Goal: Transaction & Acquisition: Subscribe to service/newsletter

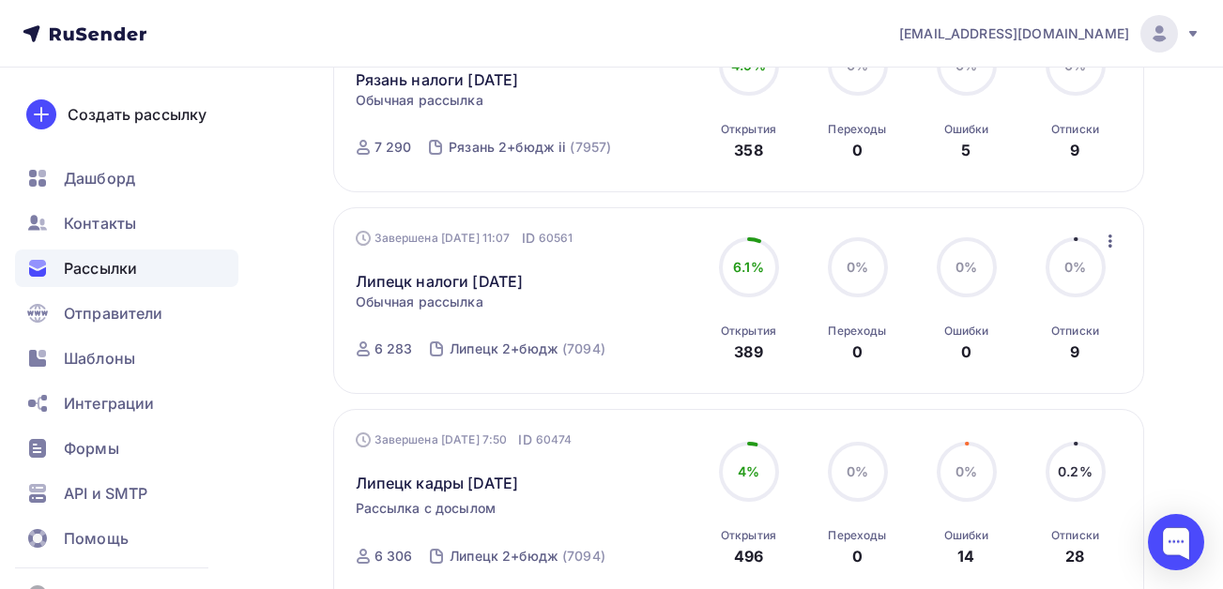
scroll to position [563, 0]
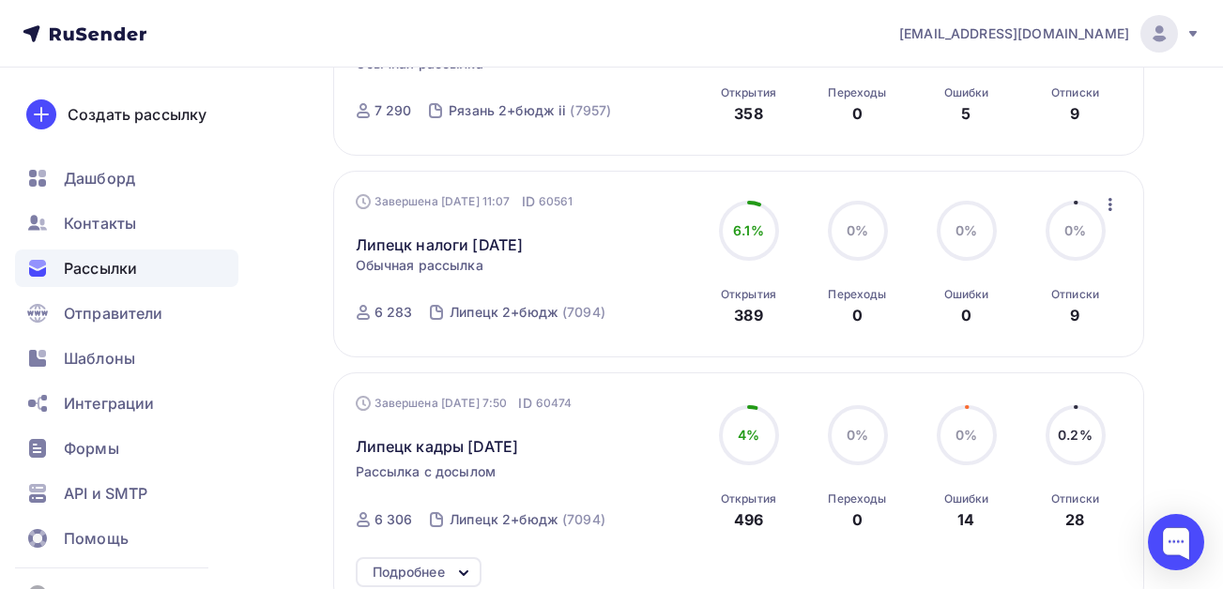
drag, startPoint x: 565, startPoint y: 241, endPoint x: 349, endPoint y: 246, distance: 215.9
click at [349, 246] on div "Завершена [DATE] 11:07 ID 60561 [GEOGRAPHIC_DATA] налоги [DATE] Статистика Обзо…" at bounding box center [738, 264] width 811 height 187
copy link "Липецк налоги [DATE]"
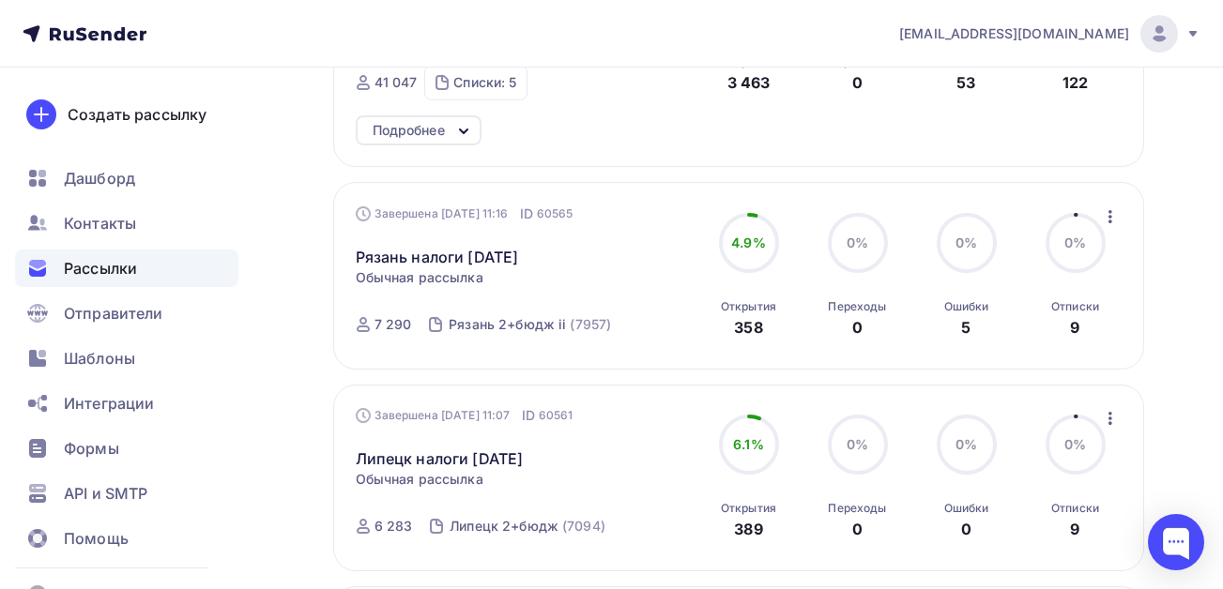
scroll to position [0, 0]
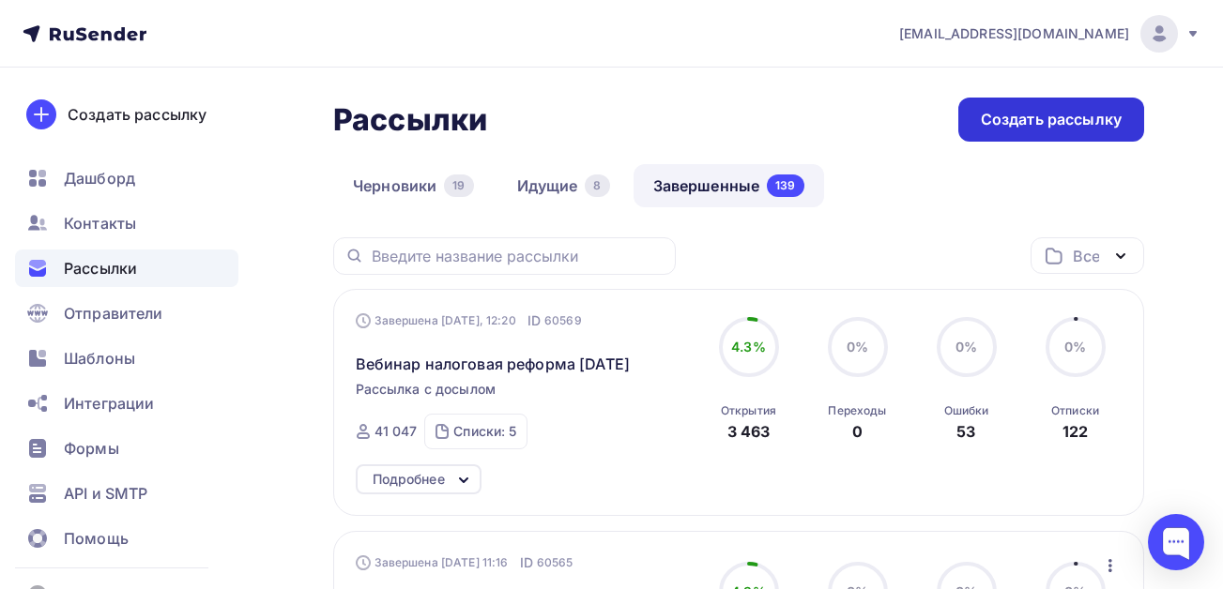
click at [1053, 116] on div "Создать рассылку" at bounding box center [1051, 120] width 141 height 22
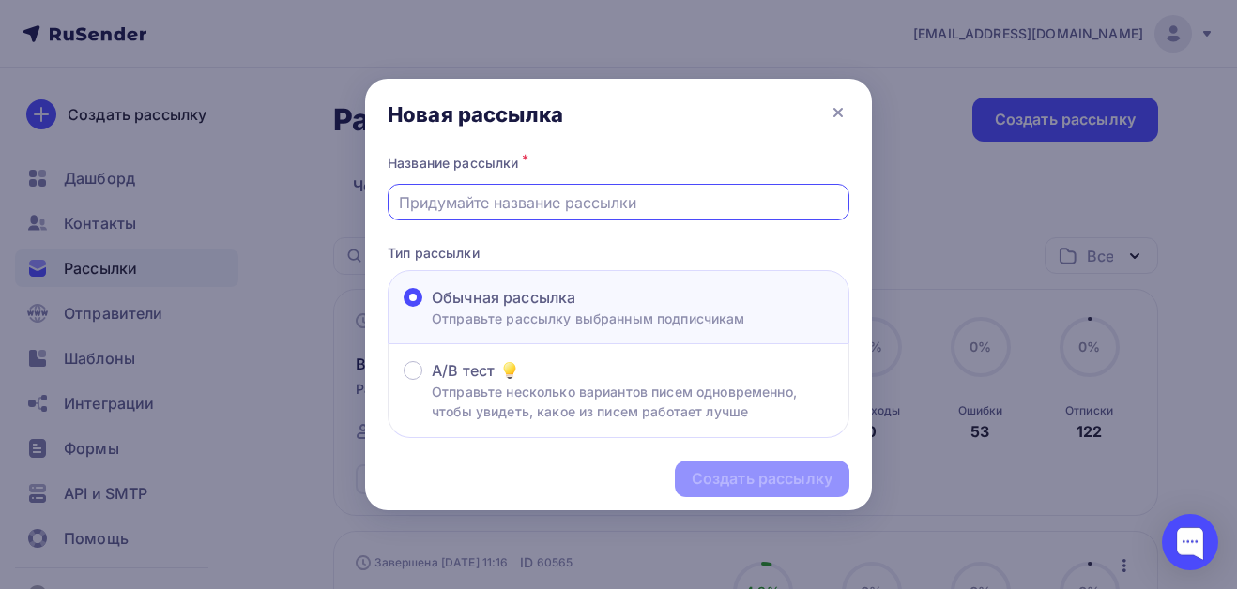
click at [557, 201] on input "text" at bounding box center [619, 202] width 440 height 23
paste input "Липецк налоги [DATE]"
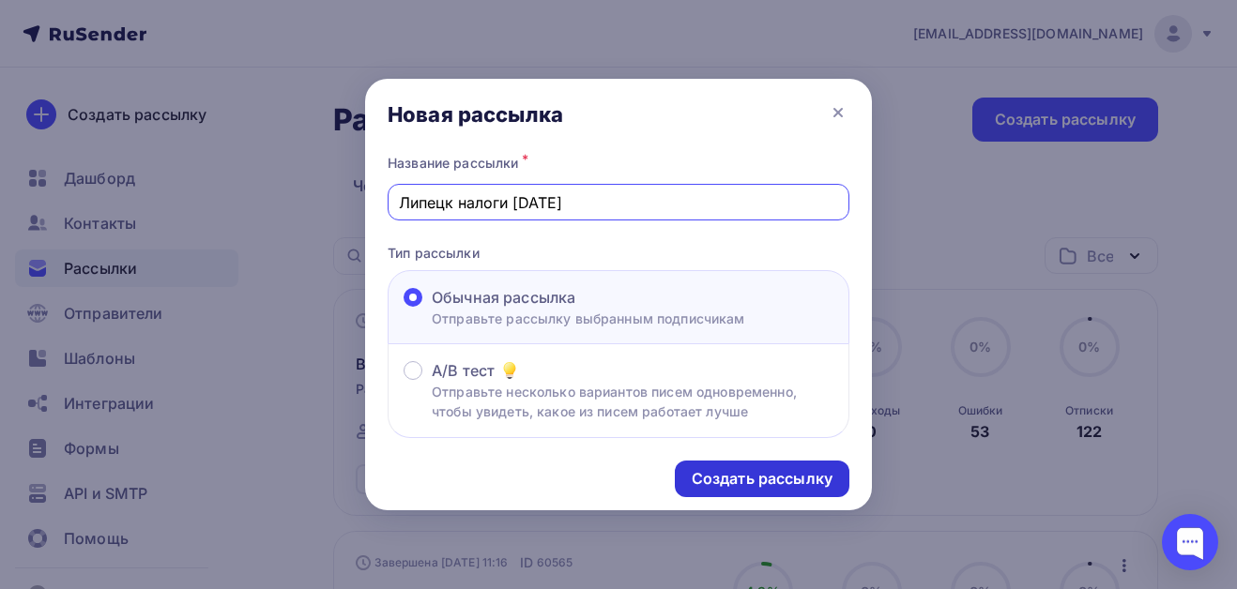
type input "Липецк налоги [DATE]"
click at [764, 476] on div "Создать рассылку" at bounding box center [762, 479] width 141 height 22
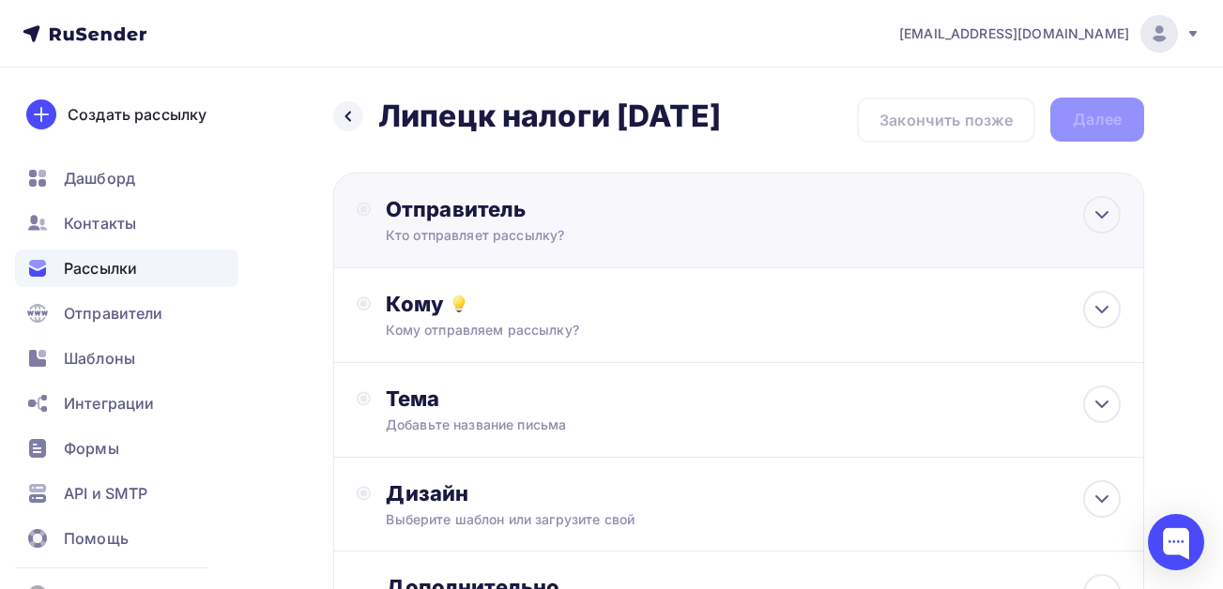
click at [516, 240] on div "Кто отправляет рассылку?" at bounding box center [569, 235] width 366 height 19
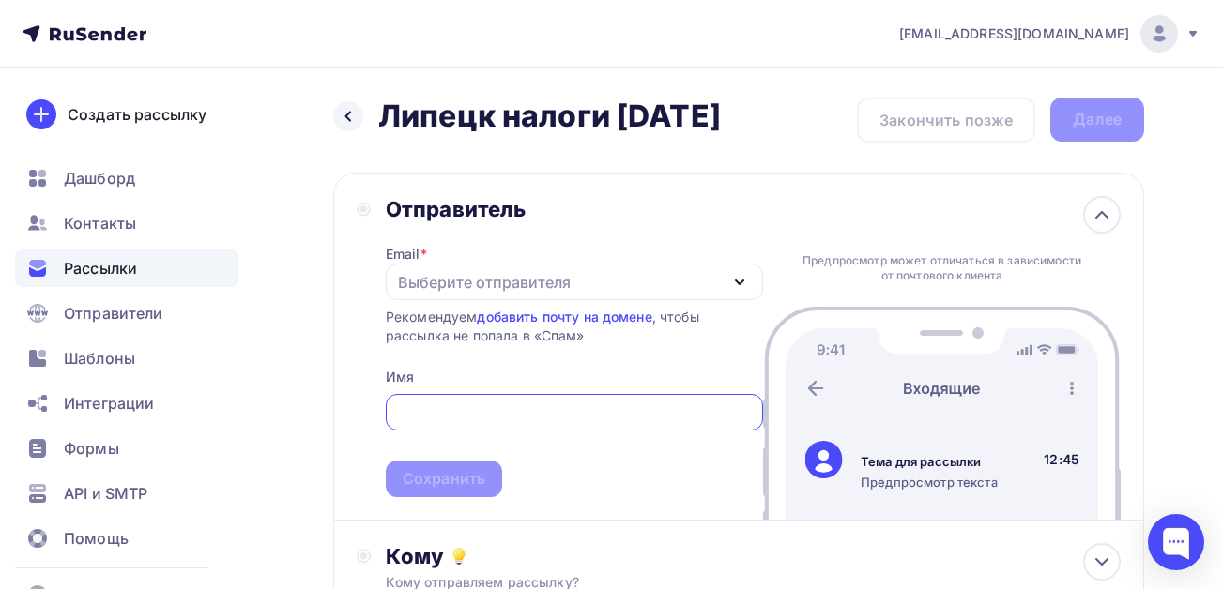
click at [443, 281] on div "Выберите отправителя" at bounding box center [484, 282] width 173 height 23
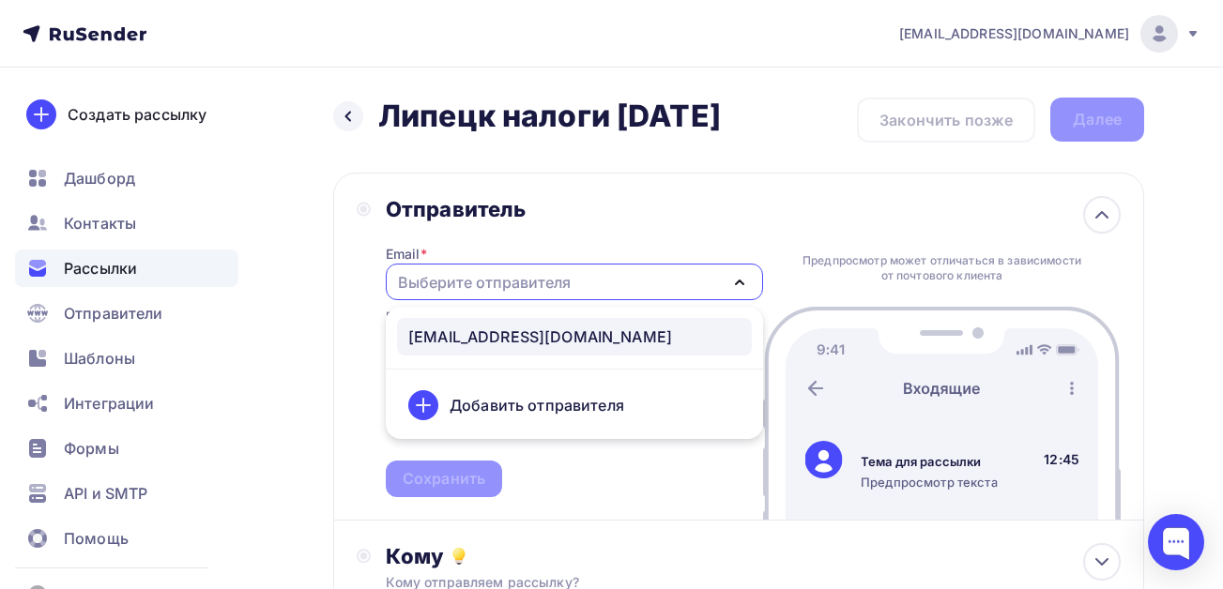
click at [457, 355] on link "[EMAIL_ADDRESS][DOMAIN_NAME]" at bounding box center [574, 337] width 355 height 38
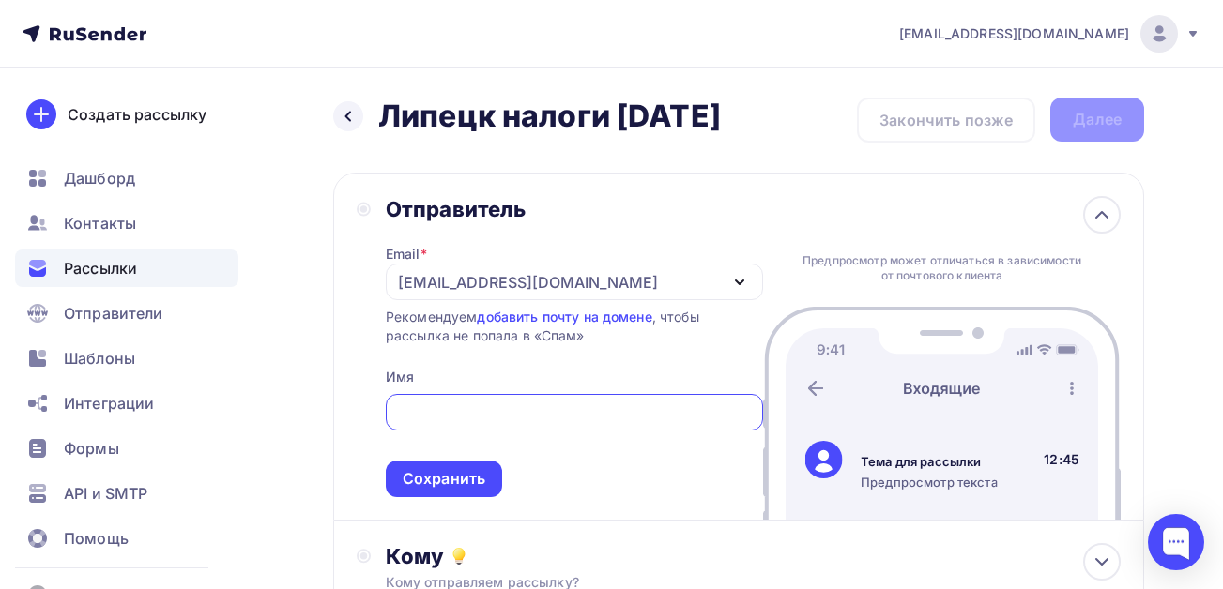
drag, startPoint x: 434, startPoint y: 408, endPoint x: 463, endPoint y: 411, distance: 28.3
click at [434, 408] on input "text" at bounding box center [574, 413] width 356 height 23
click at [429, 403] on input "text" at bounding box center [574, 413] width 356 height 23
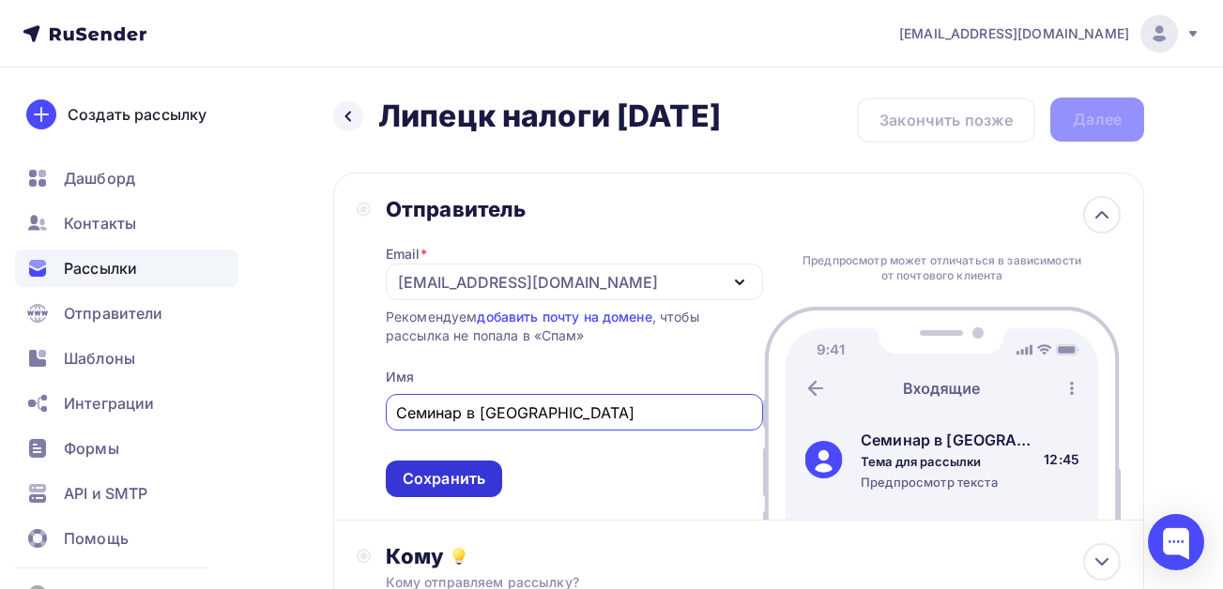
type input "Семинар в [GEOGRAPHIC_DATA]"
click at [462, 479] on div "Сохранить" at bounding box center [444, 479] width 83 height 22
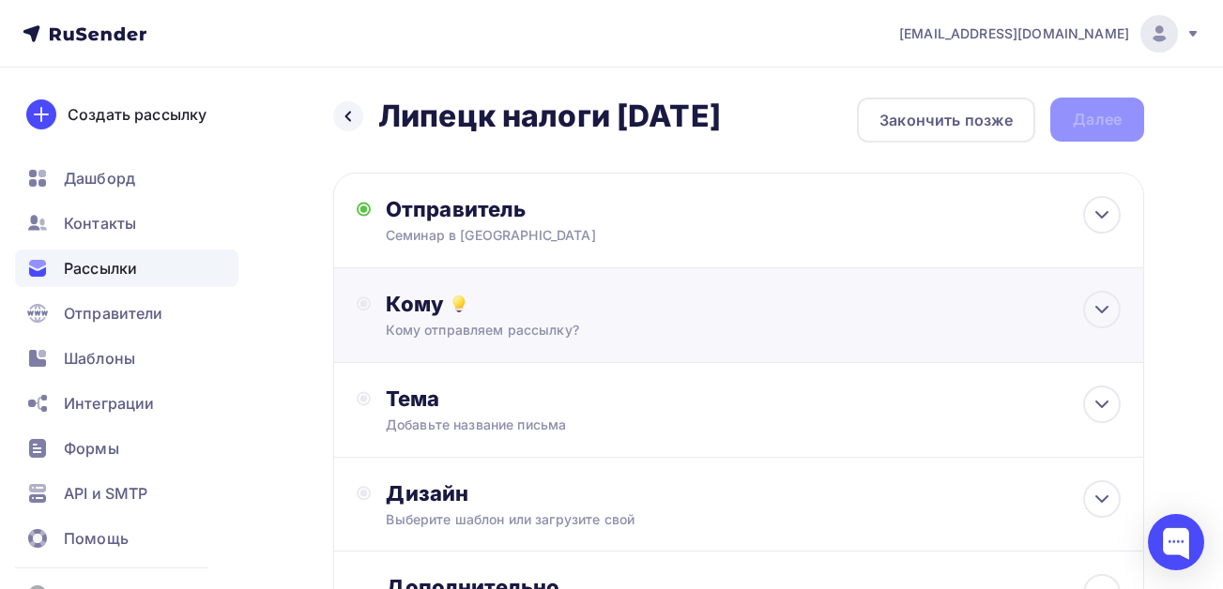
click at [467, 323] on div "Кому отправляем рассылку?" at bounding box center [716, 330] width 661 height 19
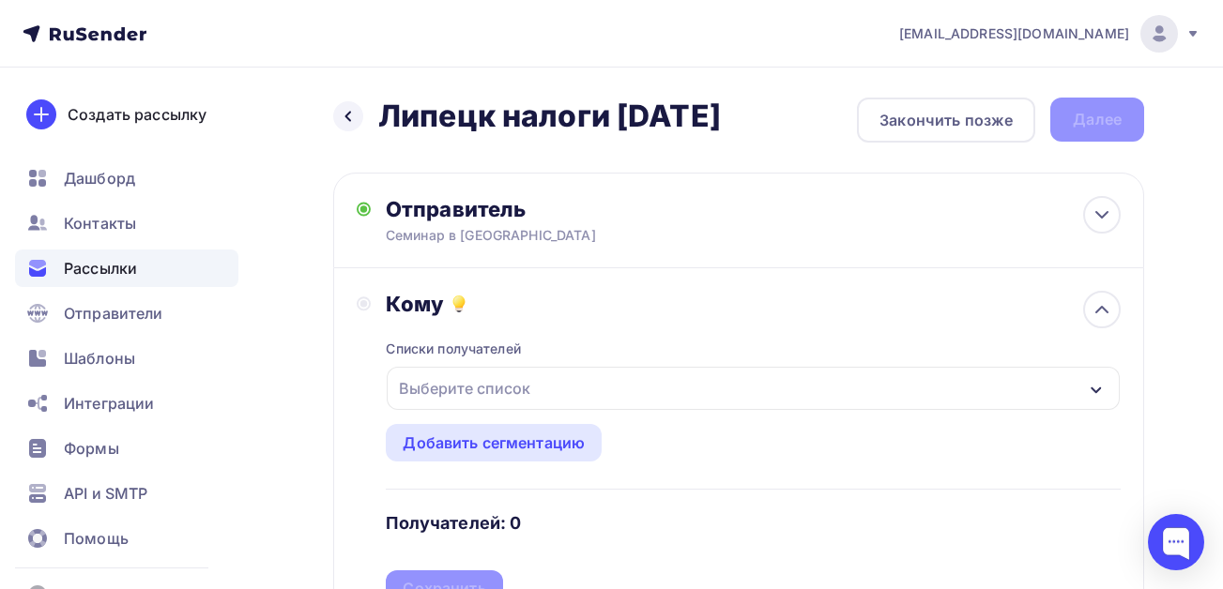
click at [521, 381] on div "Выберите список" at bounding box center [464, 389] width 146 height 34
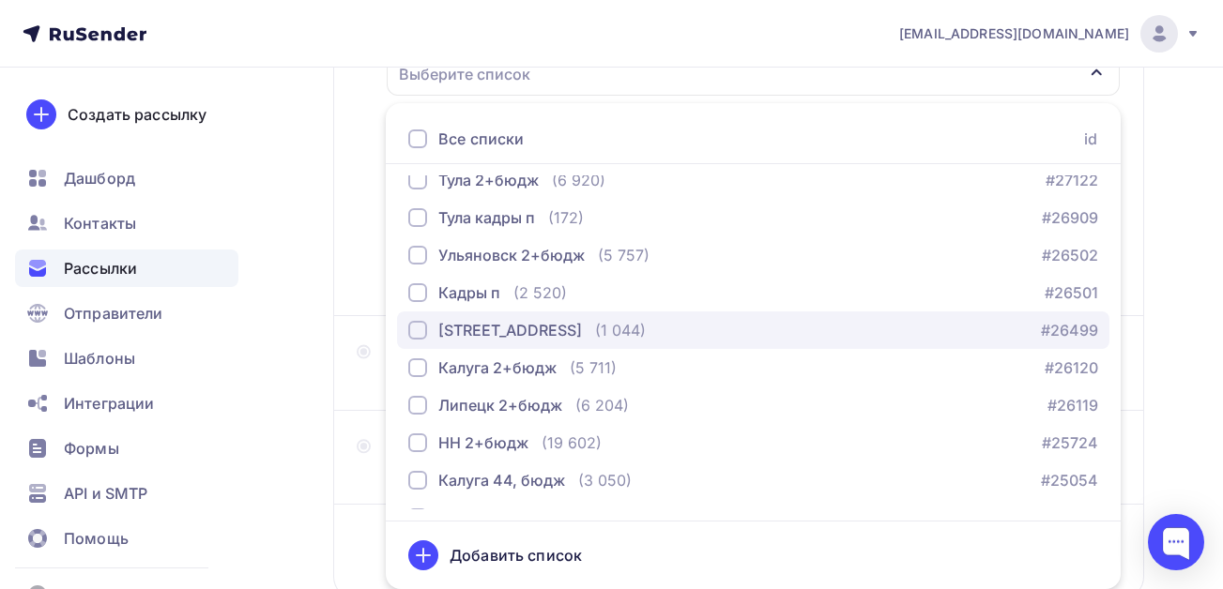
scroll to position [94, 0]
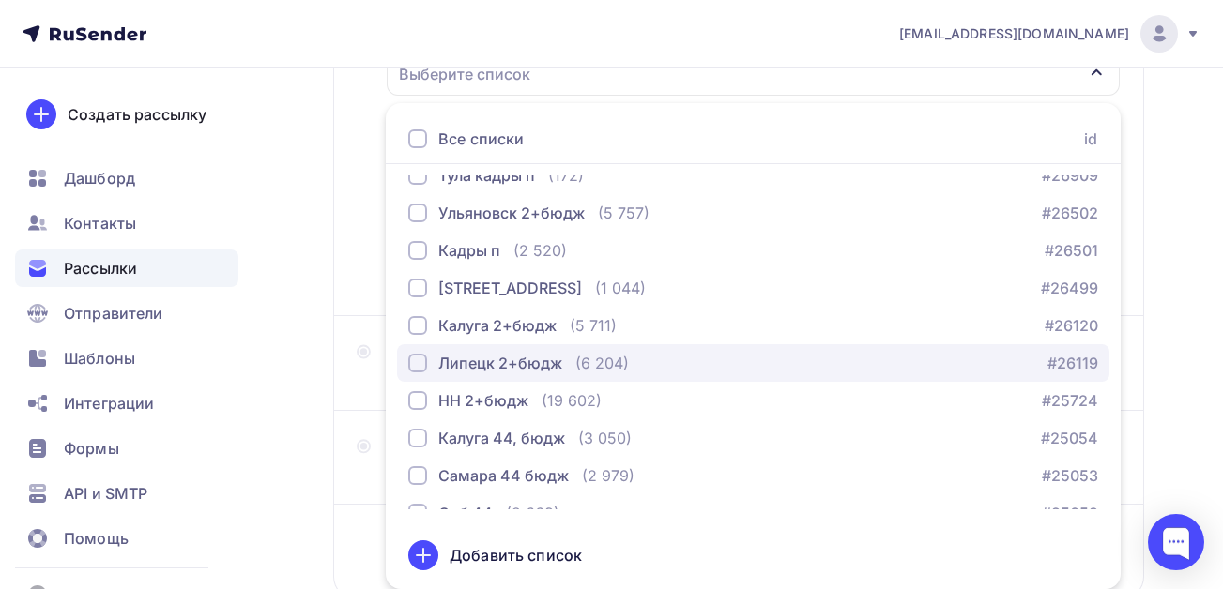
click at [415, 364] on div "button" at bounding box center [417, 363] width 19 height 19
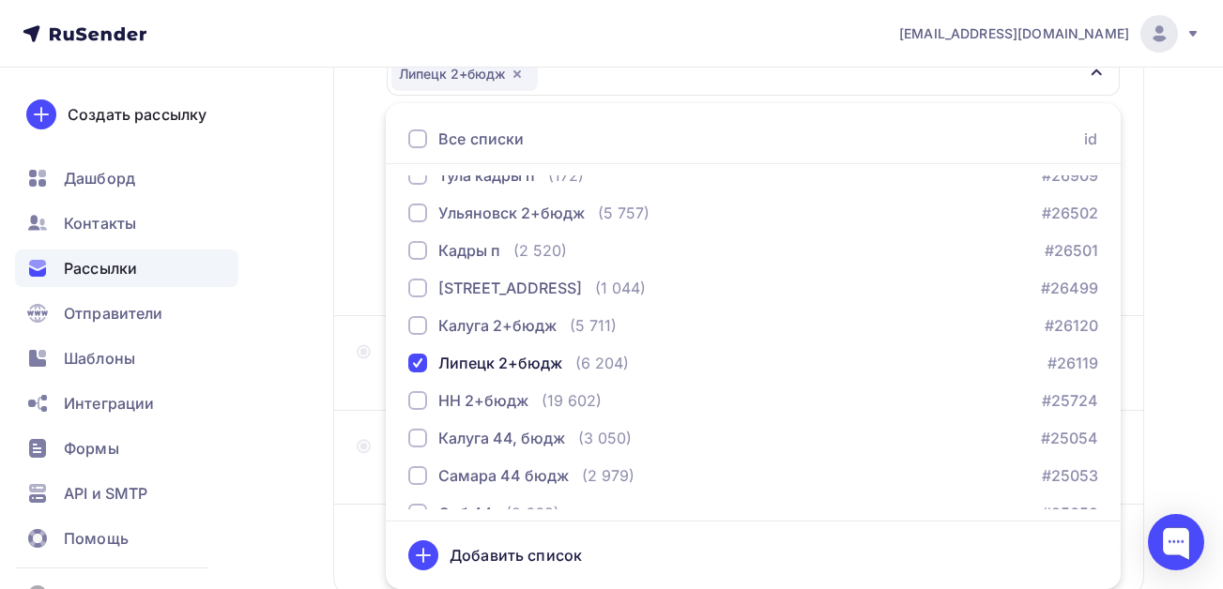
click at [292, 419] on div "Назад Липецк налоги [DATE] Липецк налоги [DATE] Закончить позже Далее Отправите…" at bounding box center [611, 236] width 1223 height 967
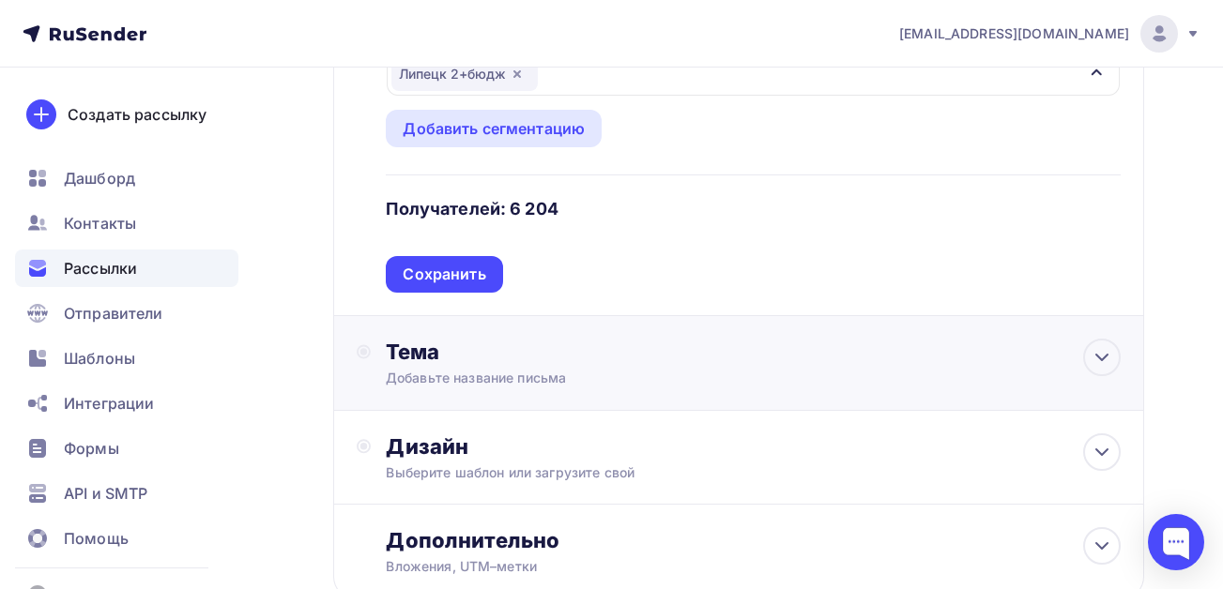
click at [458, 377] on div "Добавьте название письма" at bounding box center [553, 378] width 334 height 19
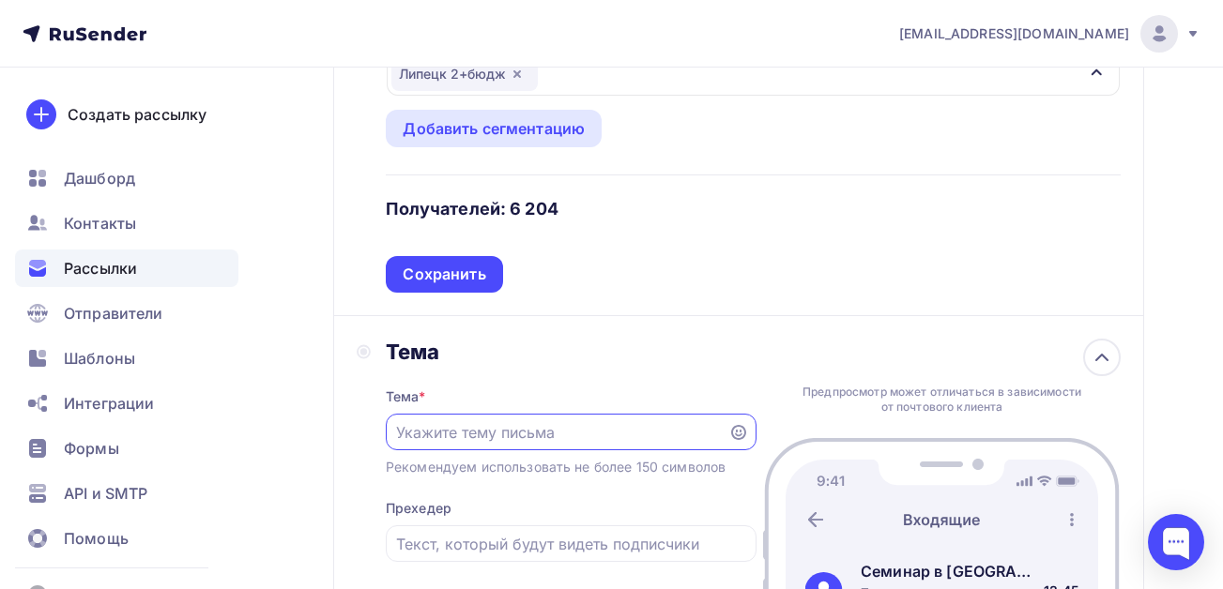
scroll to position [0, 0]
paste input "Налоговая реформа. (ндс по новому для всех, отмена льгот по страховым взн.) про…"
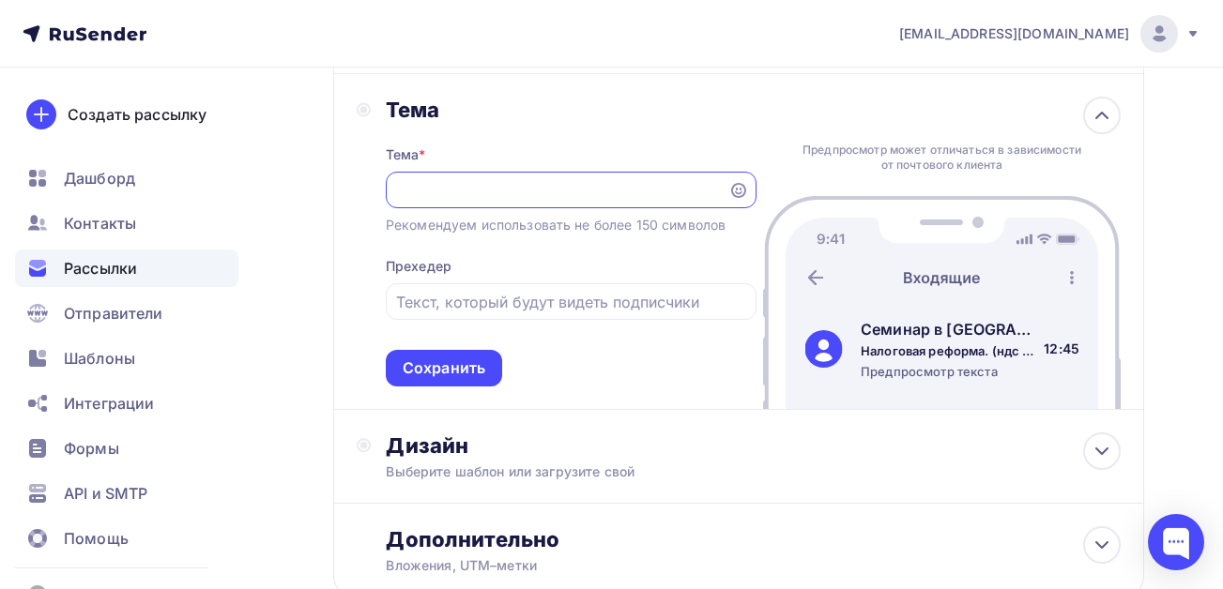
scroll to position [596, 0]
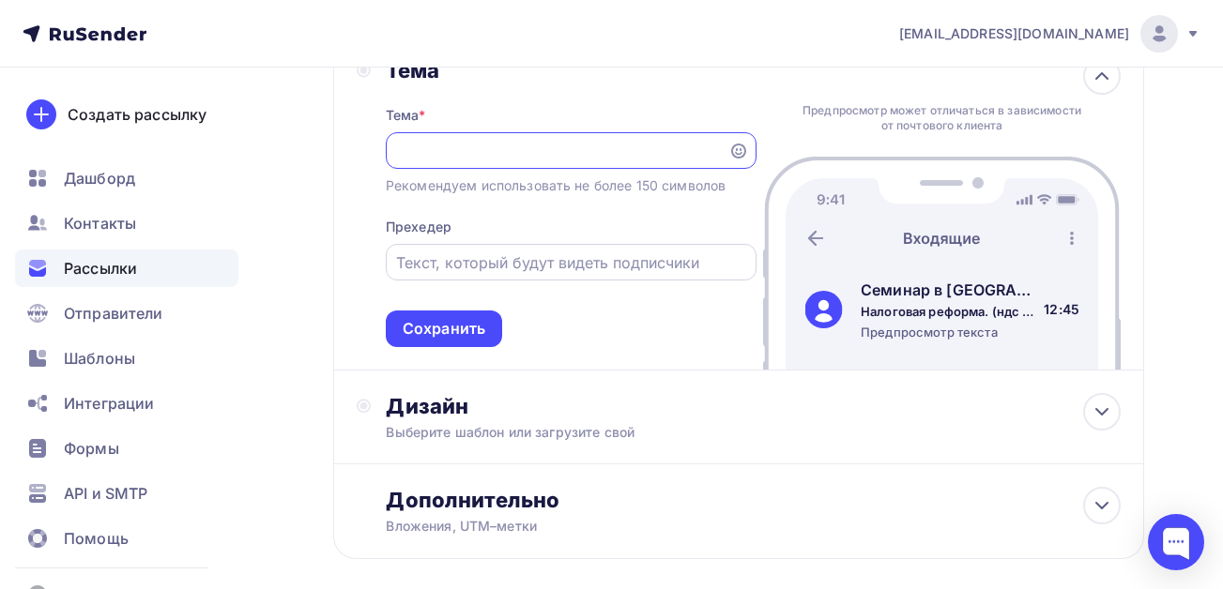
type input "Налоговая реформа. (ндс по новому для всех, отмена льгот по страховым взн.) про…"
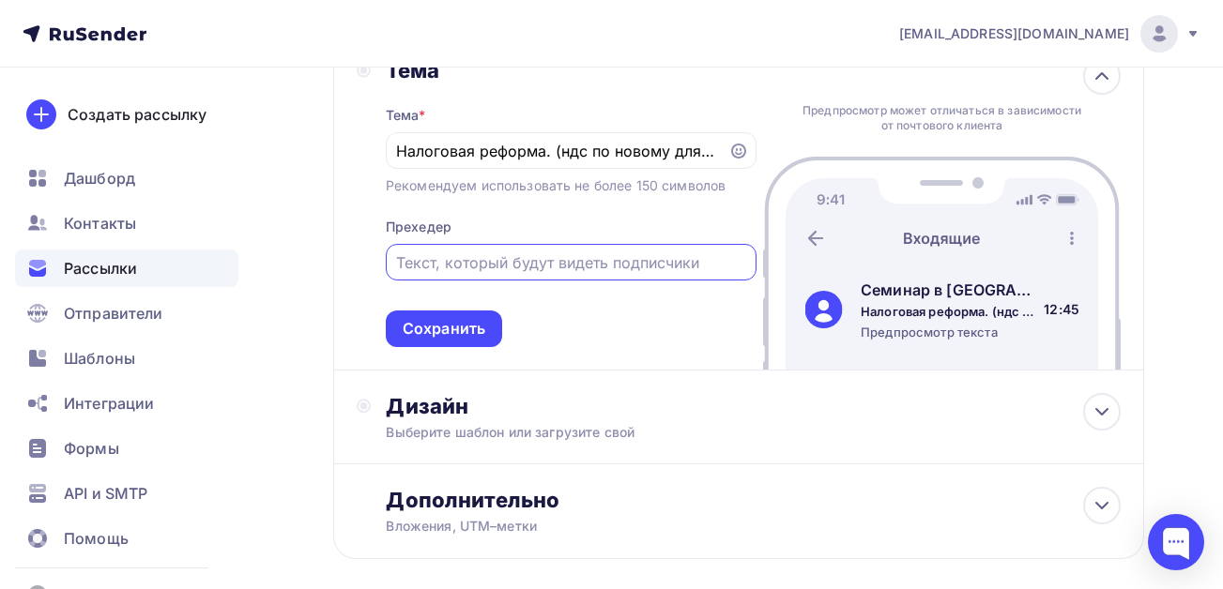
click at [503, 263] on input "text" at bounding box center [570, 262] width 349 height 23
type input "для главного бухгалтера"
click at [452, 326] on div "Сохранить" at bounding box center [444, 329] width 83 height 22
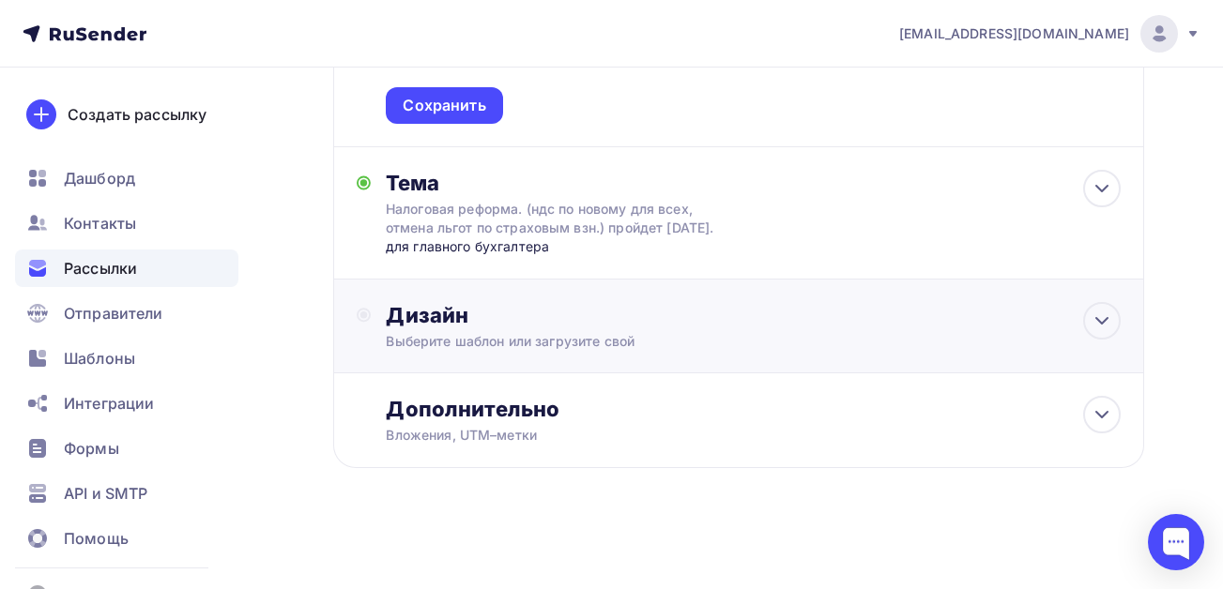
click at [510, 336] on div "Выберите шаблон или загрузите свой" at bounding box center [716, 341] width 661 height 19
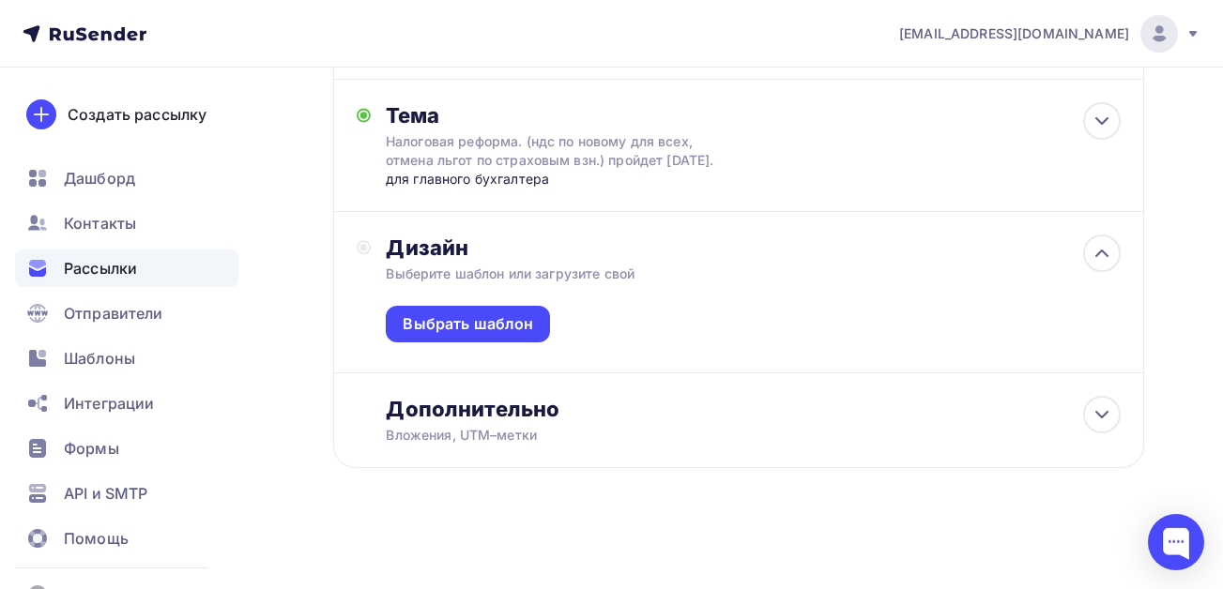
scroll to position [570, 0]
click at [491, 325] on div "Выбрать шаблон" at bounding box center [468, 324] width 130 height 22
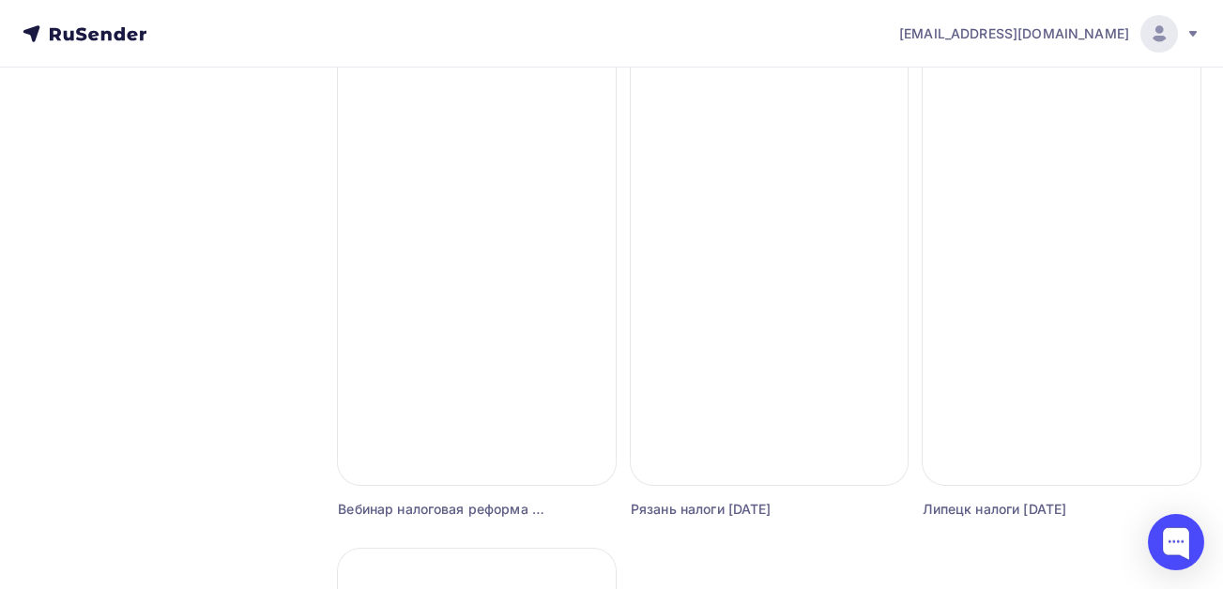
scroll to position [1783, 0]
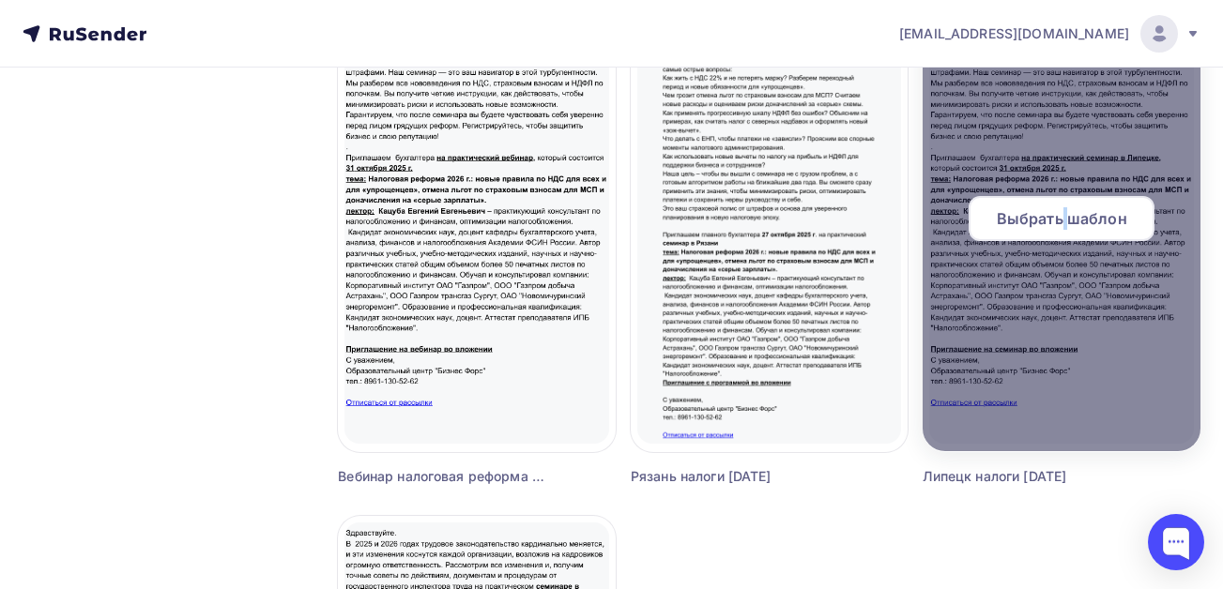
click at [1065, 225] on span "Выбрать шаблон" at bounding box center [1061, 218] width 130 height 23
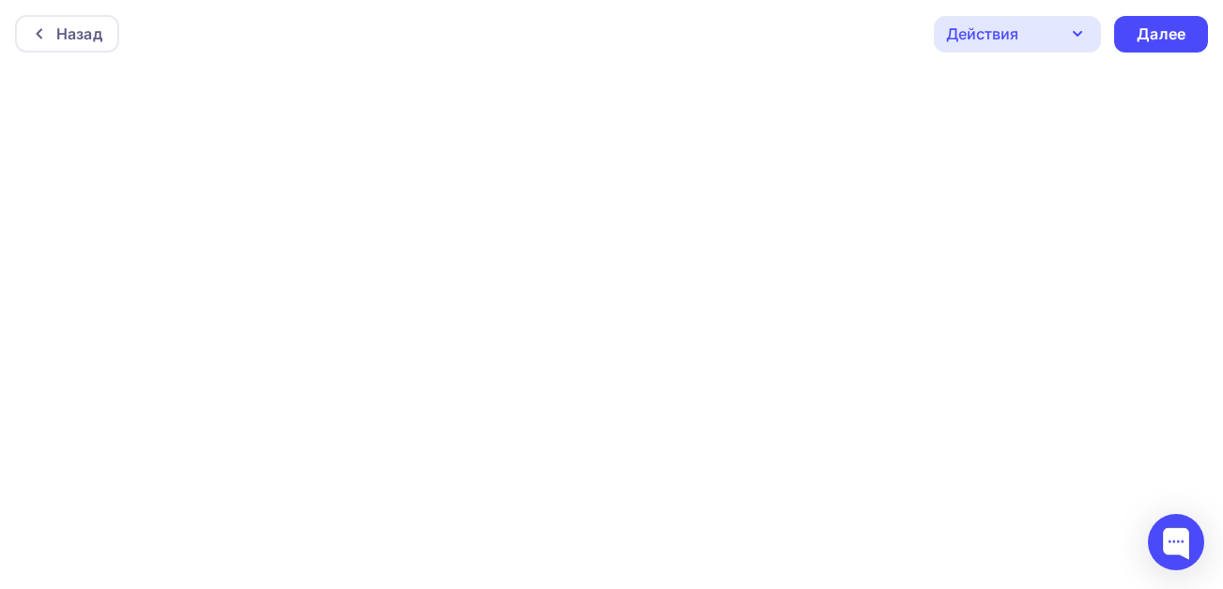
scroll to position [5, 0]
click at [1155, 30] on div "Далее" at bounding box center [1160, 30] width 49 height 22
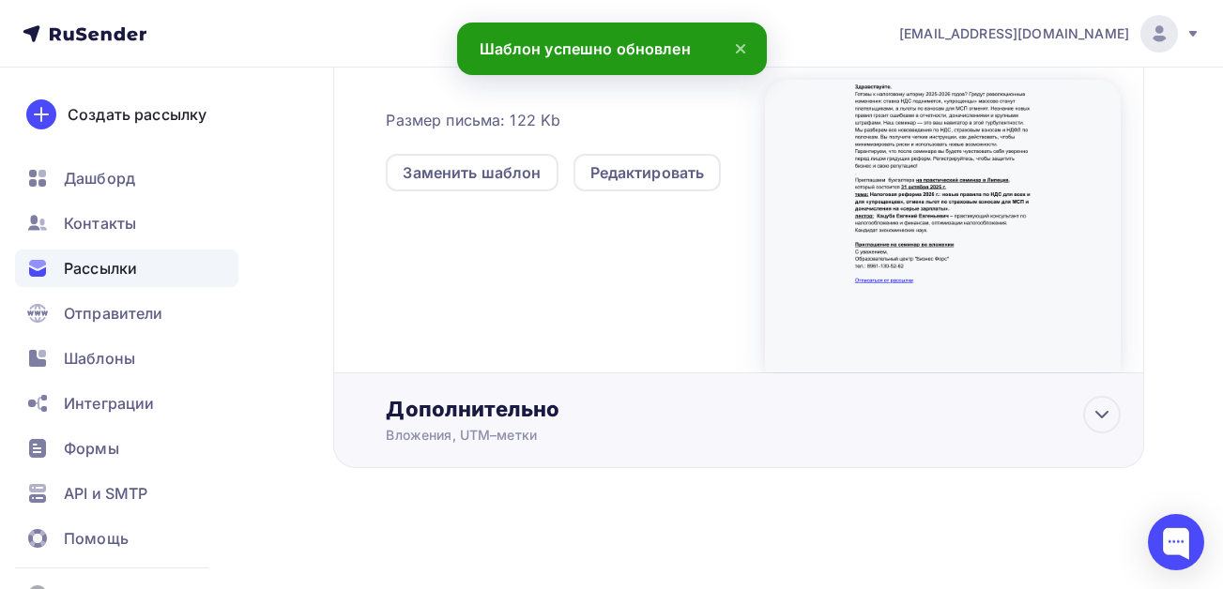
click at [492, 414] on div "Дополнительно" at bounding box center [753, 409] width 735 height 26
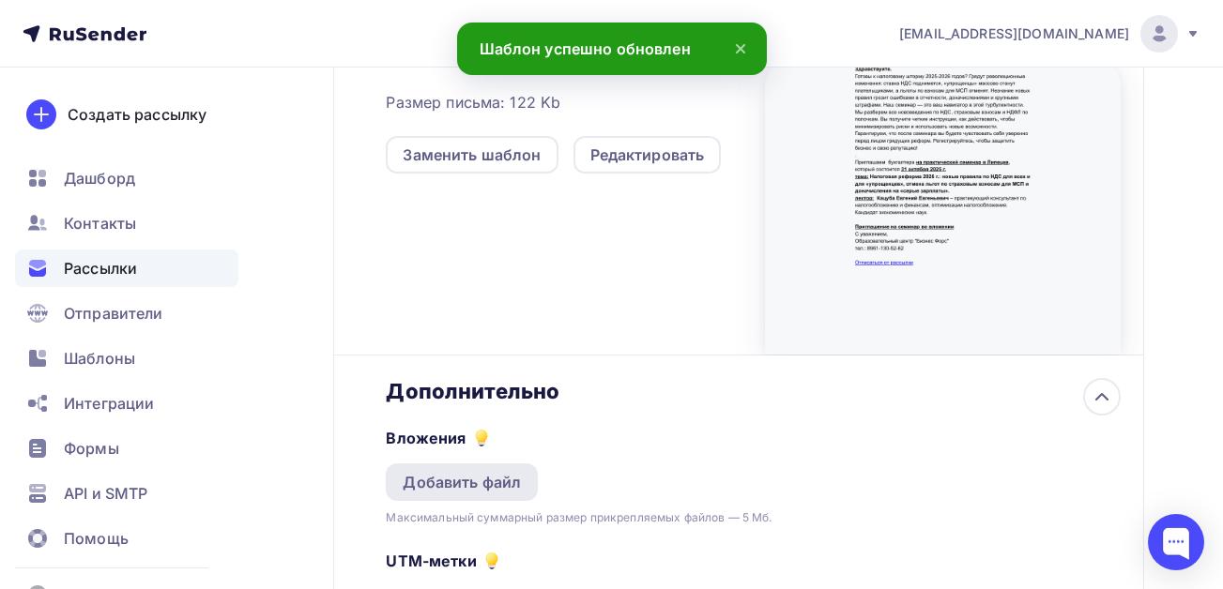
click at [468, 494] on div "Добавить файл" at bounding box center [462, 482] width 118 height 23
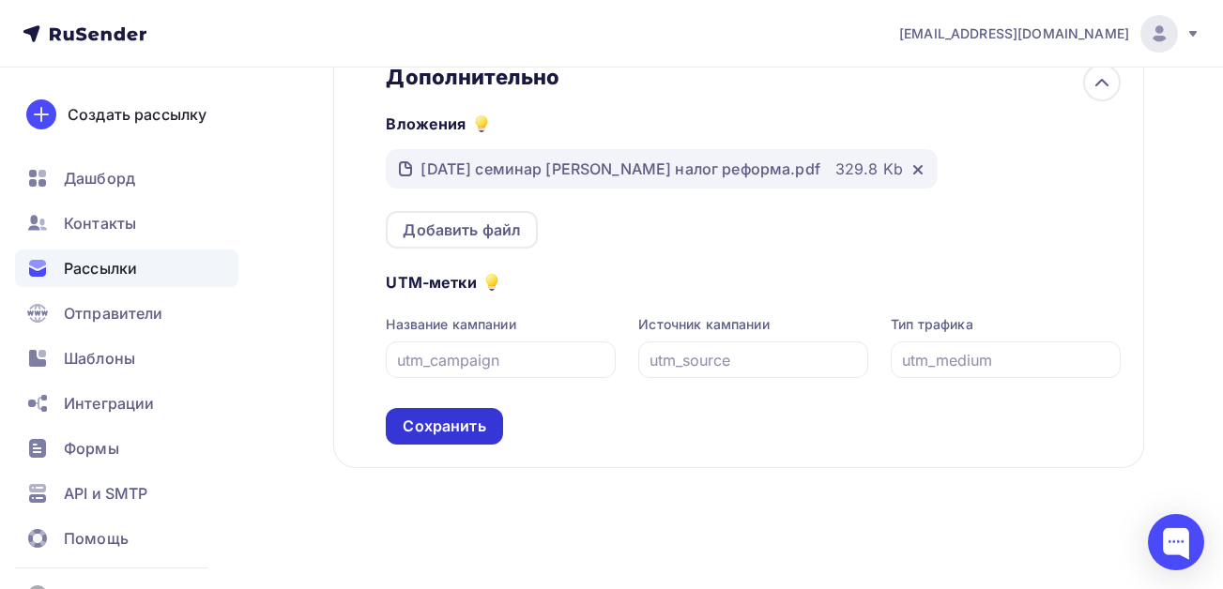
click at [460, 433] on div "Сохранить" at bounding box center [444, 427] width 83 height 22
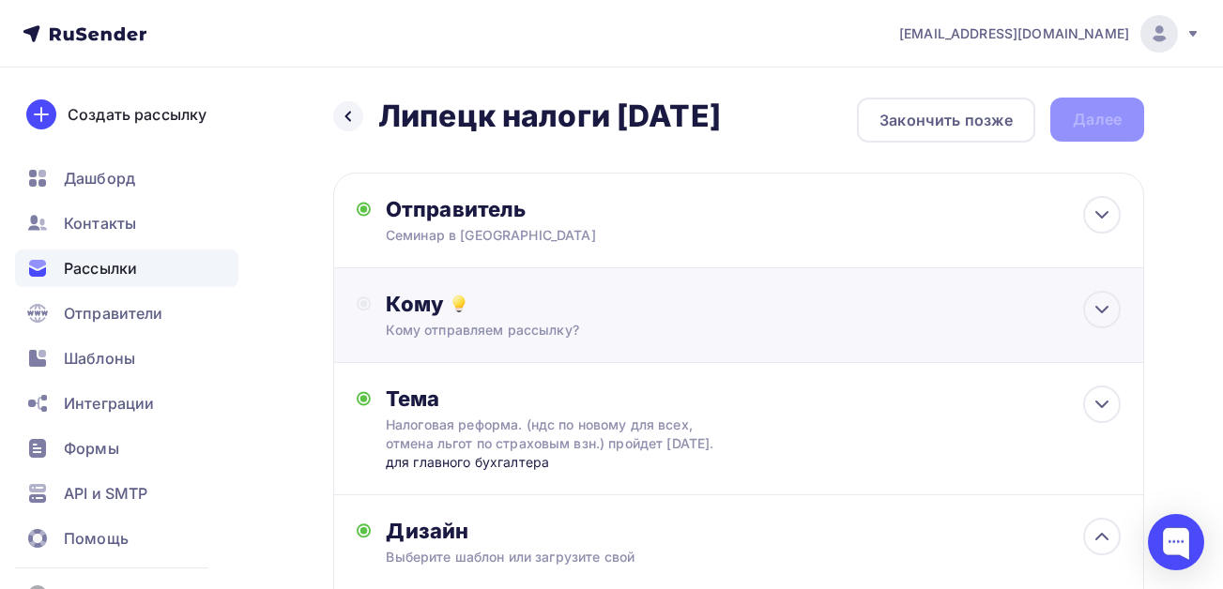
click at [427, 326] on div "Кому отправляем рассылку?" at bounding box center [716, 330] width 661 height 19
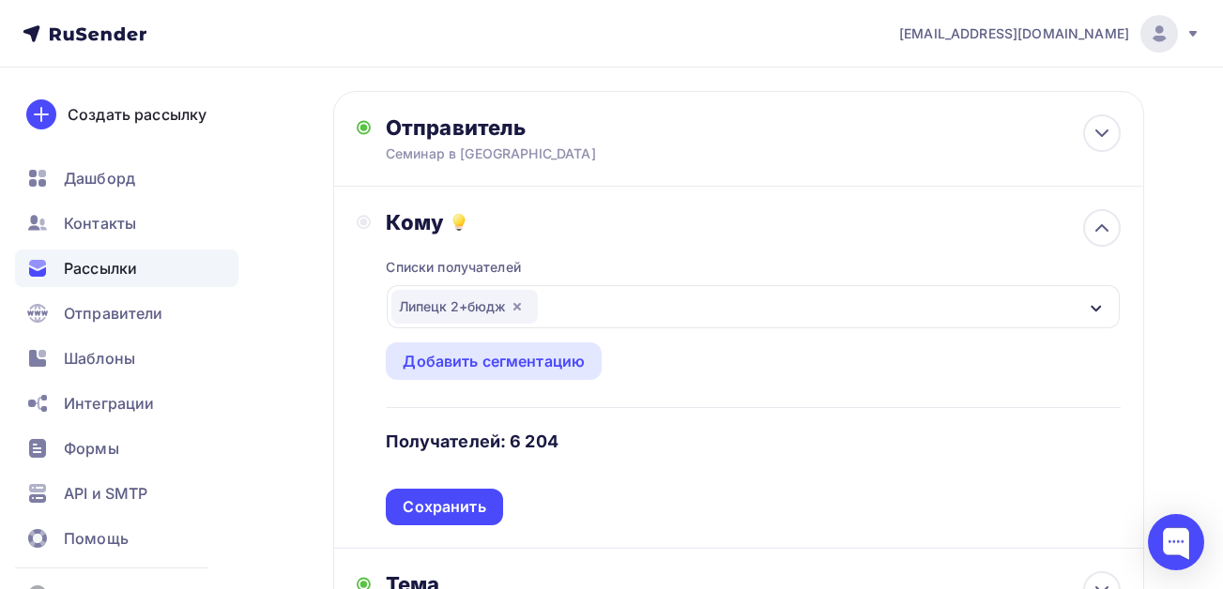
scroll to position [188, 0]
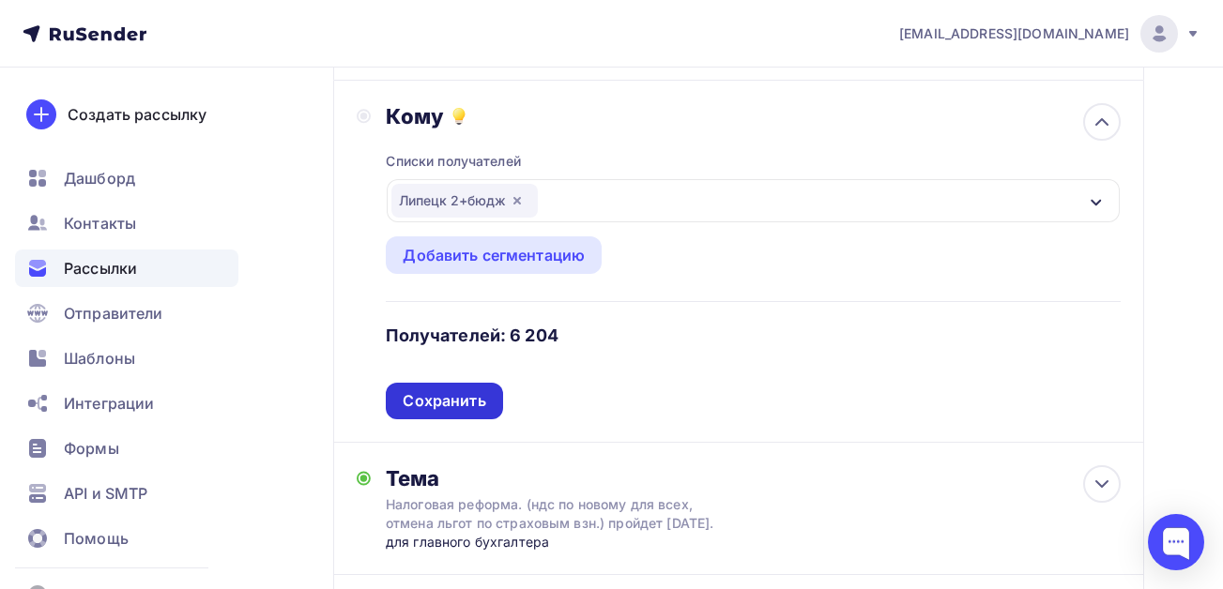
click at [430, 409] on div "Сохранить" at bounding box center [444, 401] width 83 height 22
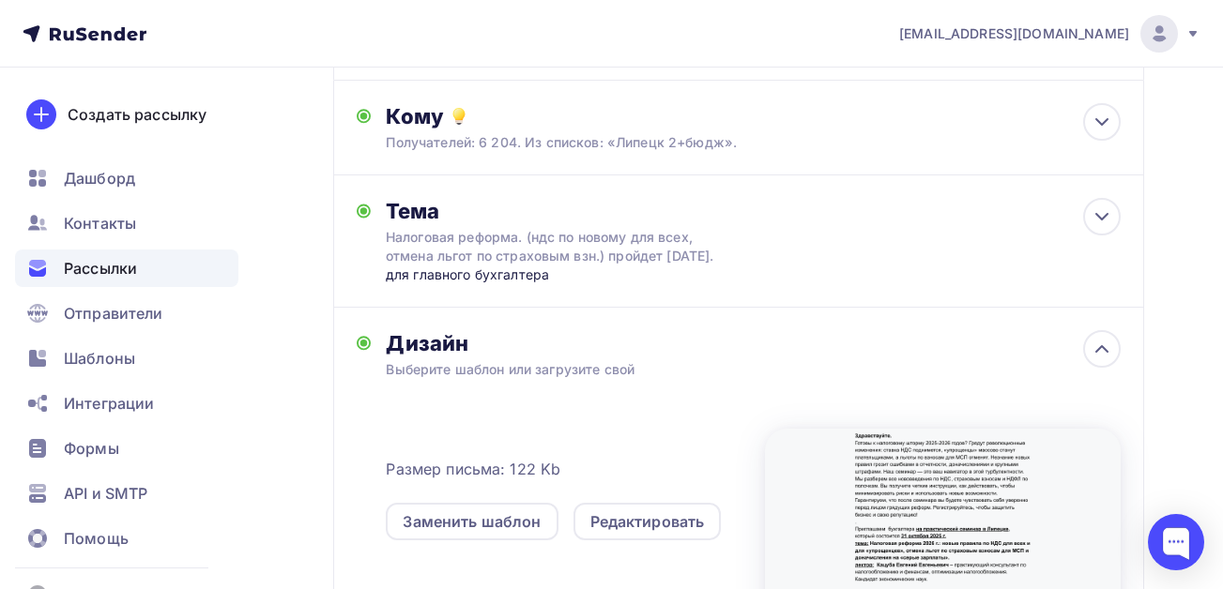
scroll to position [0, 0]
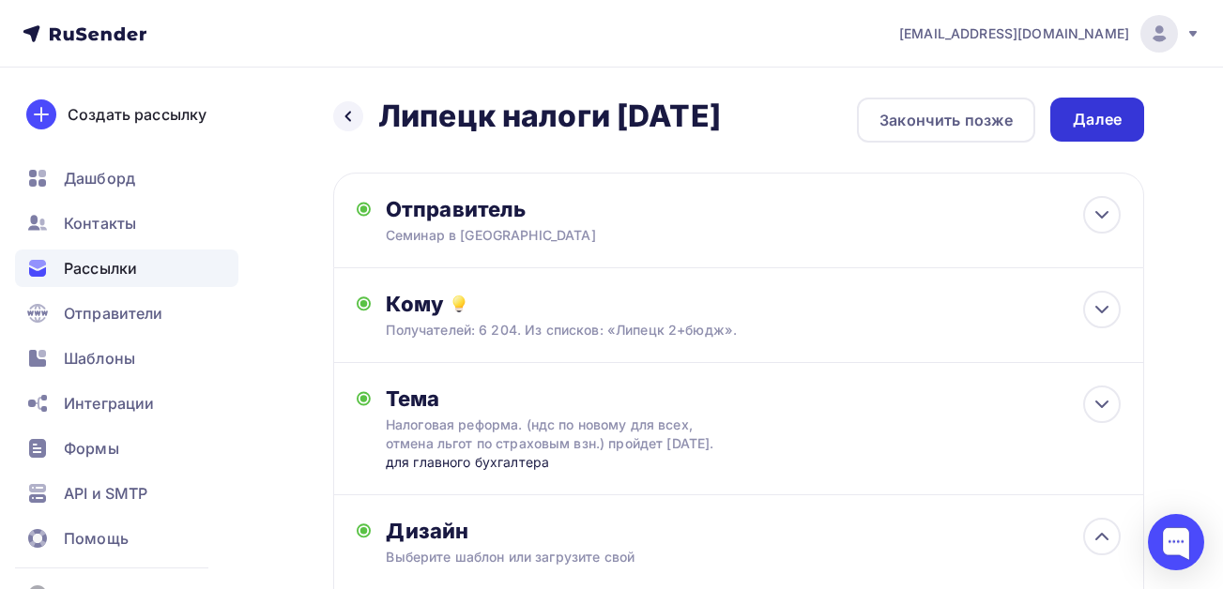
click at [1086, 113] on div "Далее" at bounding box center [1096, 120] width 49 height 22
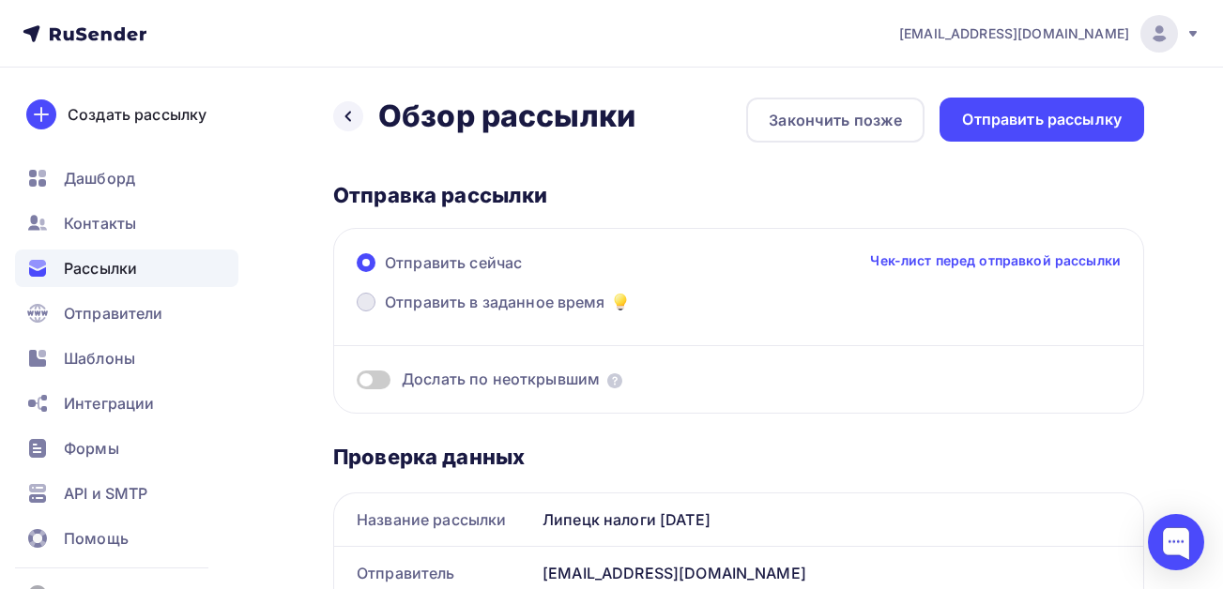
click at [450, 307] on span "Отправить в заданное время" at bounding box center [495, 302] width 221 height 23
click at [385, 313] on input "Отправить в заданное время" at bounding box center [385, 313] width 0 height 0
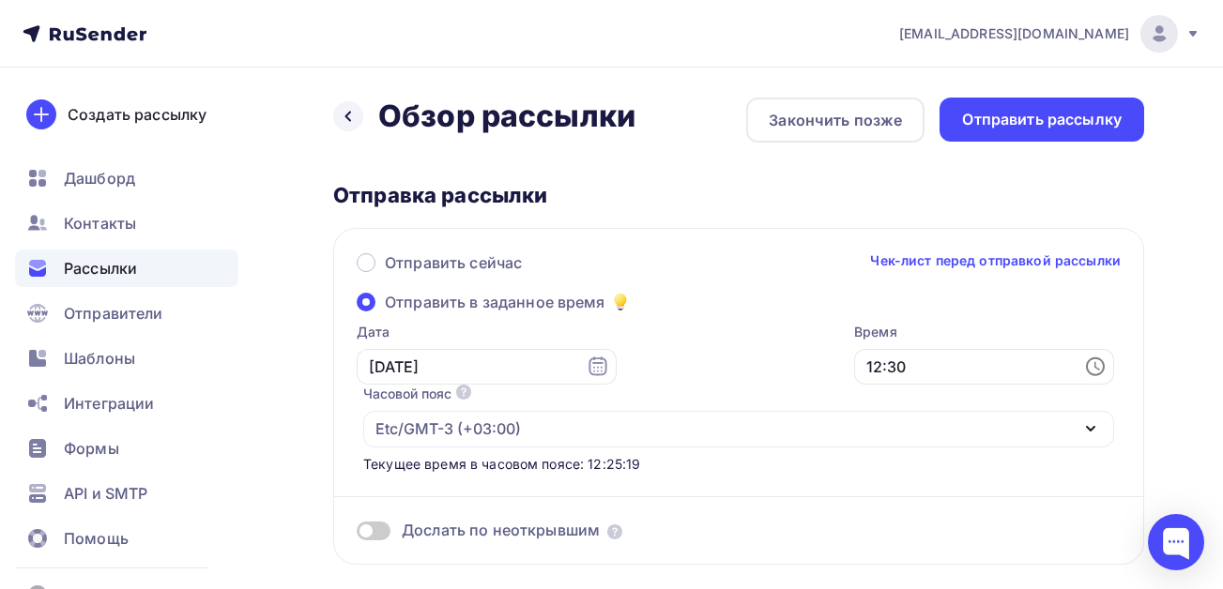
click at [368, 303] on span at bounding box center [366, 302] width 19 height 19
click at [385, 313] on input "Отправить в заданное время" at bounding box center [385, 313] width 0 height 0
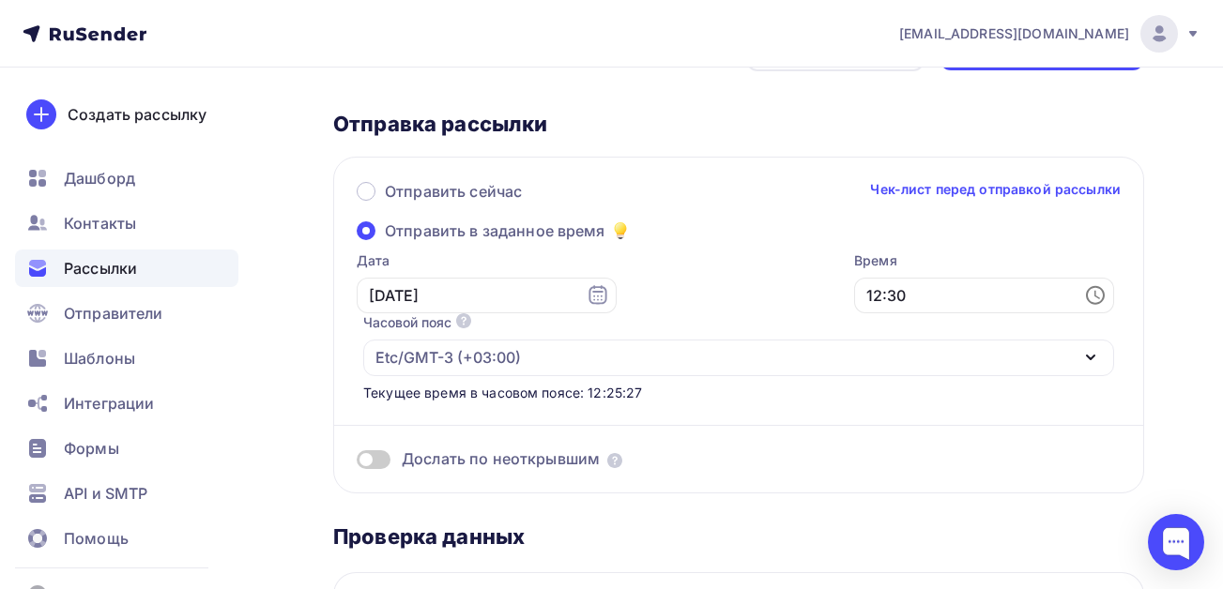
scroll to position [281, 0]
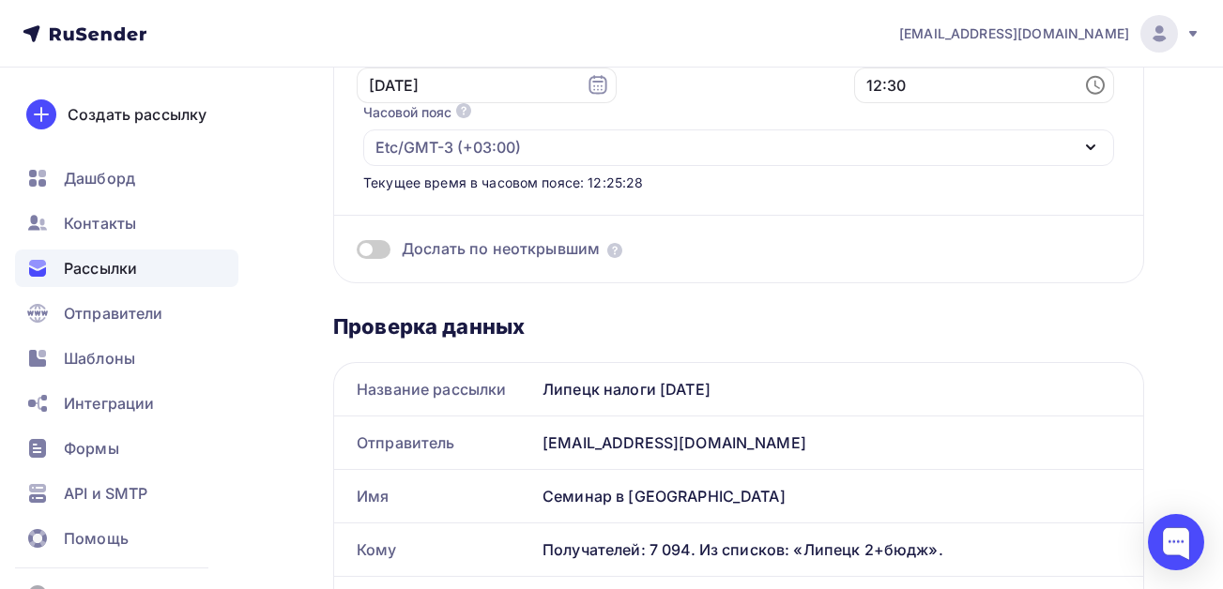
click at [378, 251] on span at bounding box center [374, 249] width 34 height 19
click at [357, 252] on input "checkbox" at bounding box center [357, 252] width 0 height 0
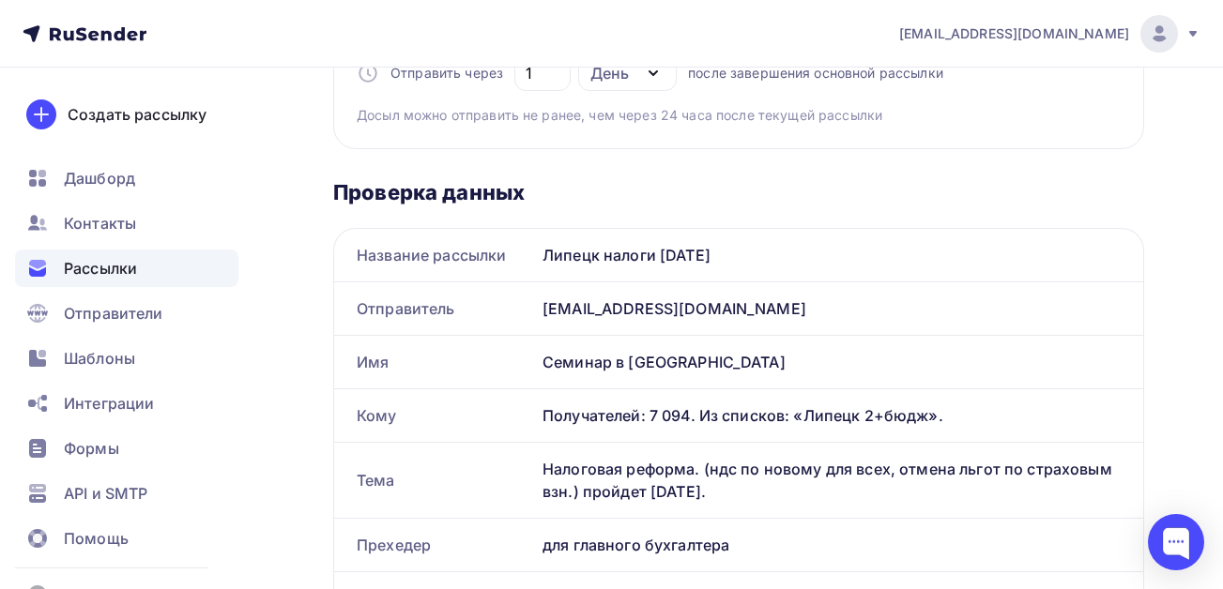
scroll to position [751, 0]
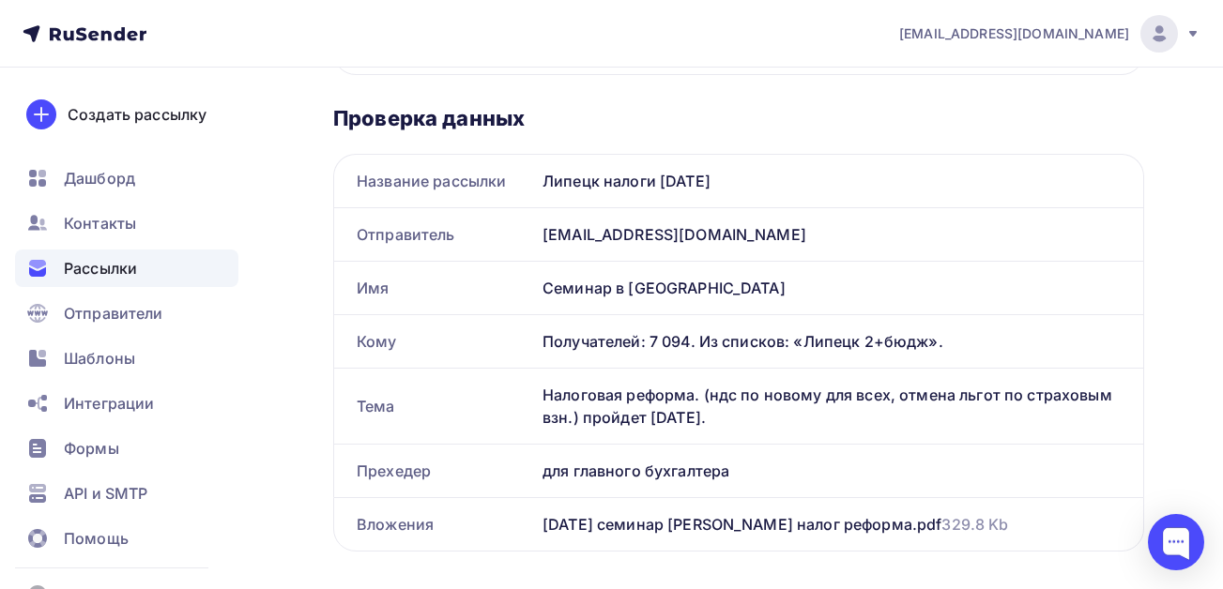
drag, startPoint x: 727, startPoint y: 416, endPoint x: 543, endPoint y: 393, distance: 185.3
click at [543, 393] on div "Налоговая реформа. (ндс по новому для всех, отмена льгот по страховым взн.) про…" at bounding box center [839, 406] width 608 height 75
copy div "Налоговая реформа. (ндс по новому для всех, отмена льгот по страховым взн.) про…"
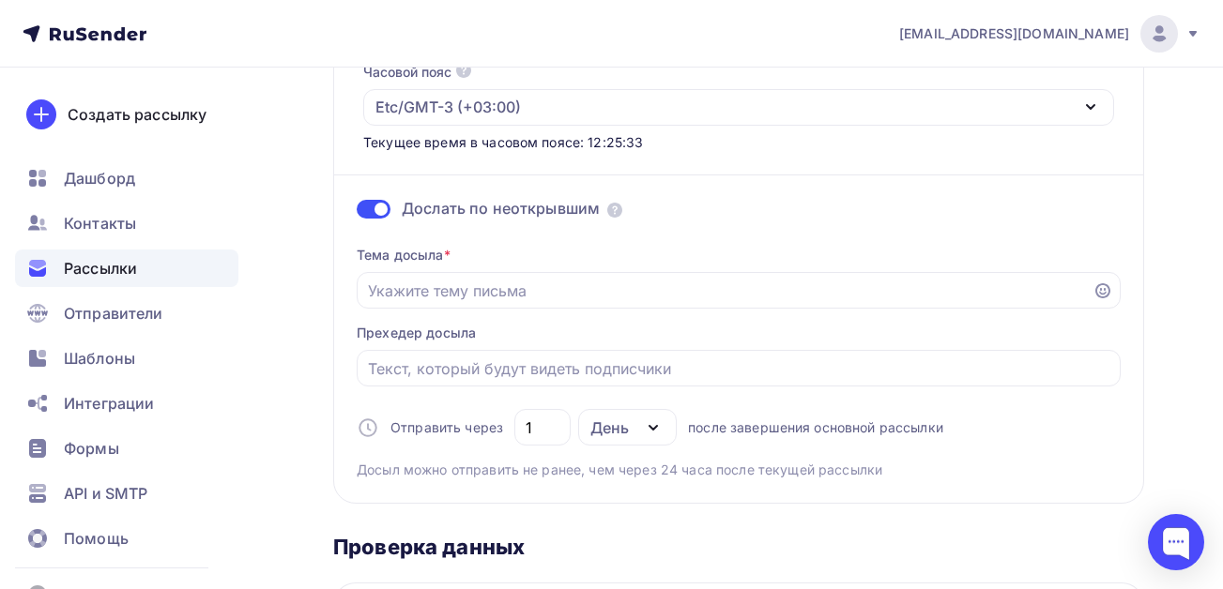
scroll to position [281, 0]
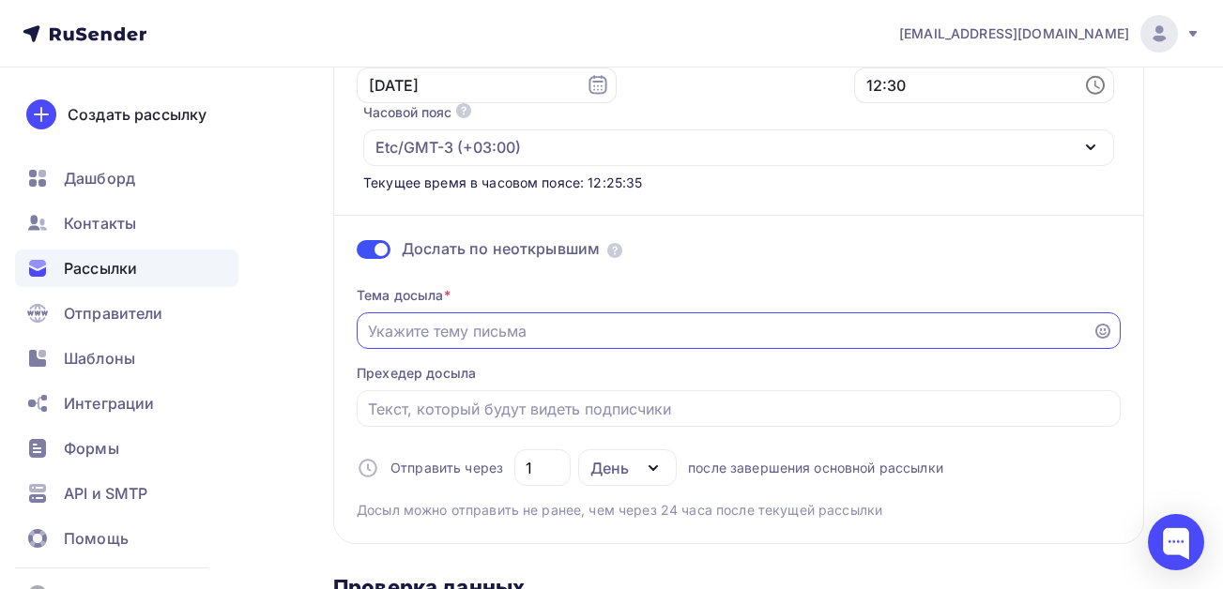
paste input "Налоговая реформа. (ндс по новому для всех, отмена льгот по страховым взн.) про…"
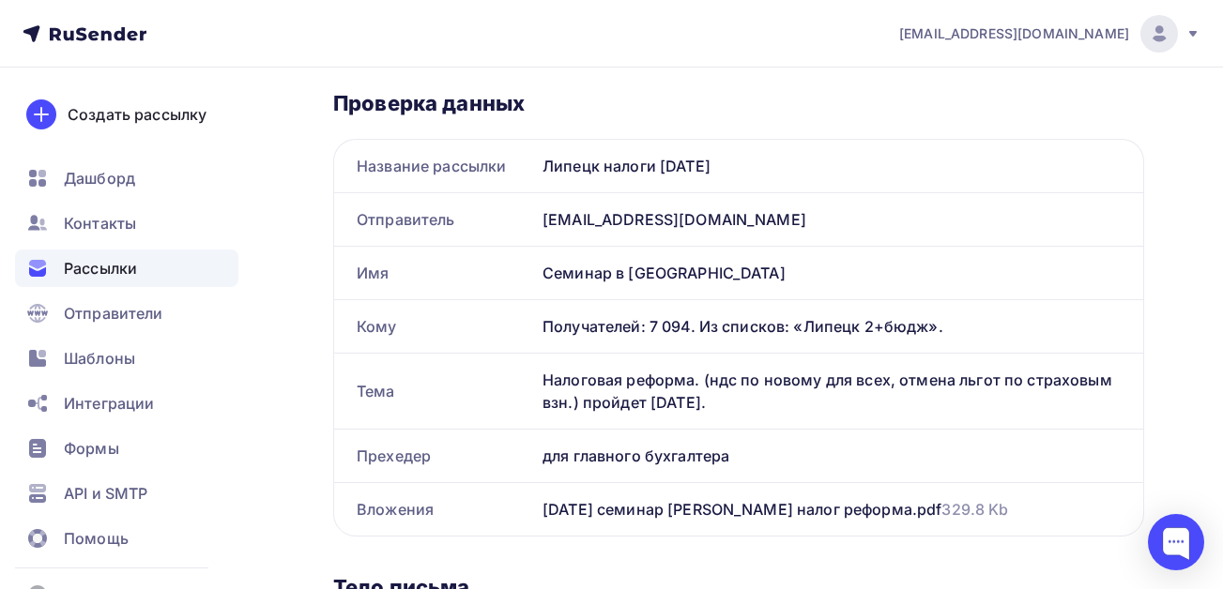
scroll to position [844, 0]
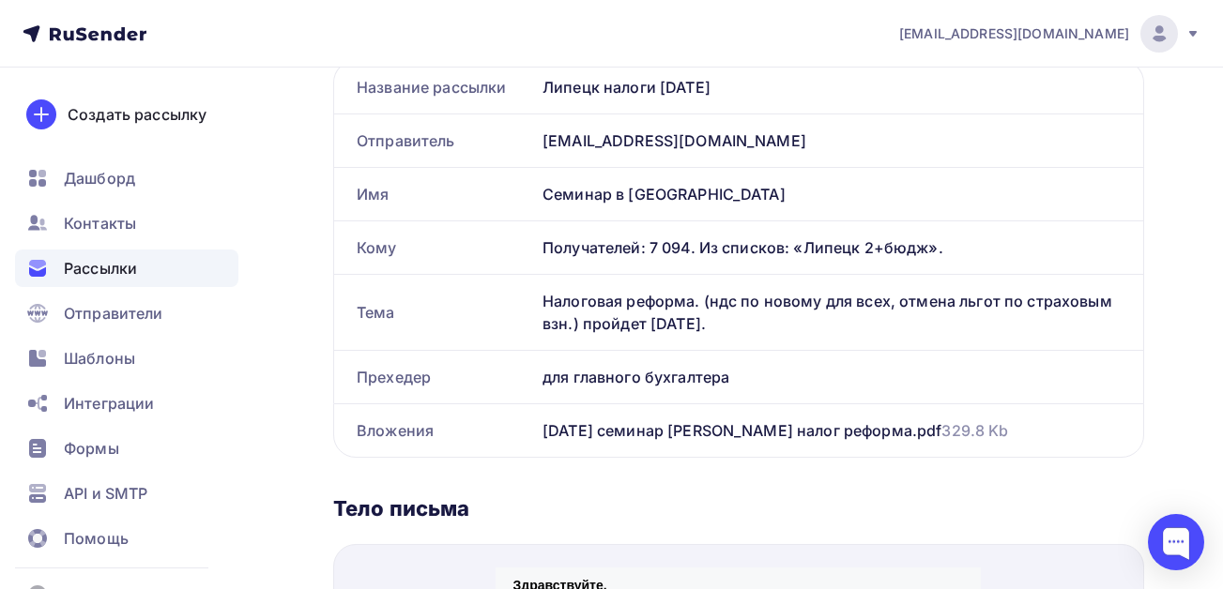
type input "Налоговая реформа. (ндс по новому для всех, отмена льгот по страховым взн.) про…"
drag, startPoint x: 739, startPoint y: 374, endPoint x: 541, endPoint y: 375, distance: 198.0
click at [541, 375] on div "для главного бухгалтера" at bounding box center [839, 377] width 608 height 53
copy div "для главного бухгалтера"
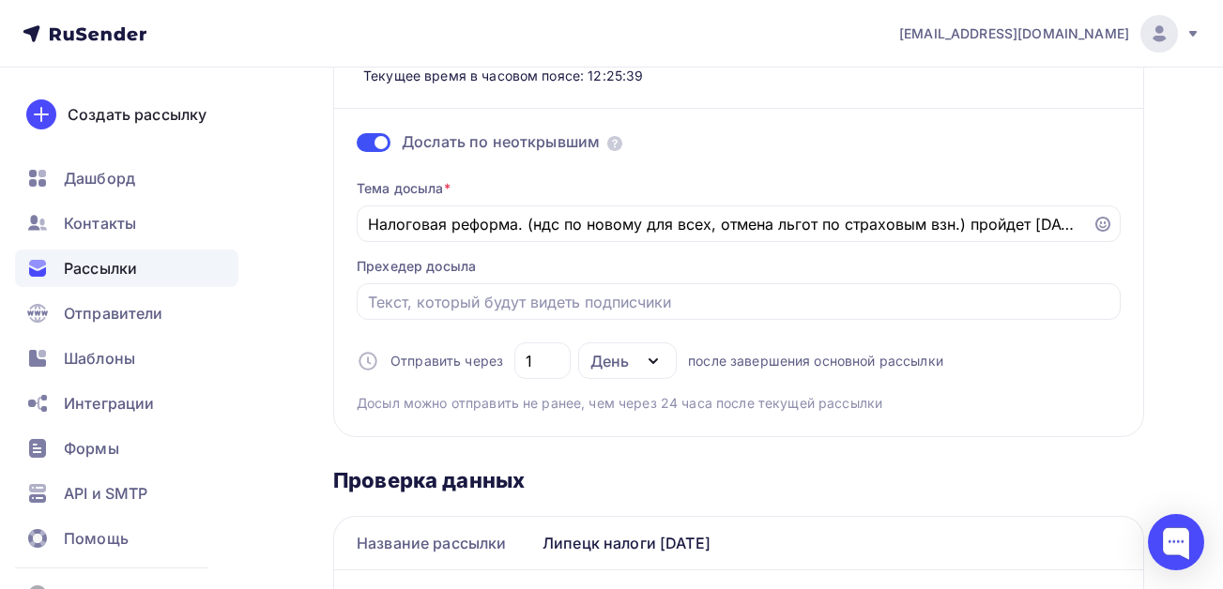
scroll to position [375, 0]
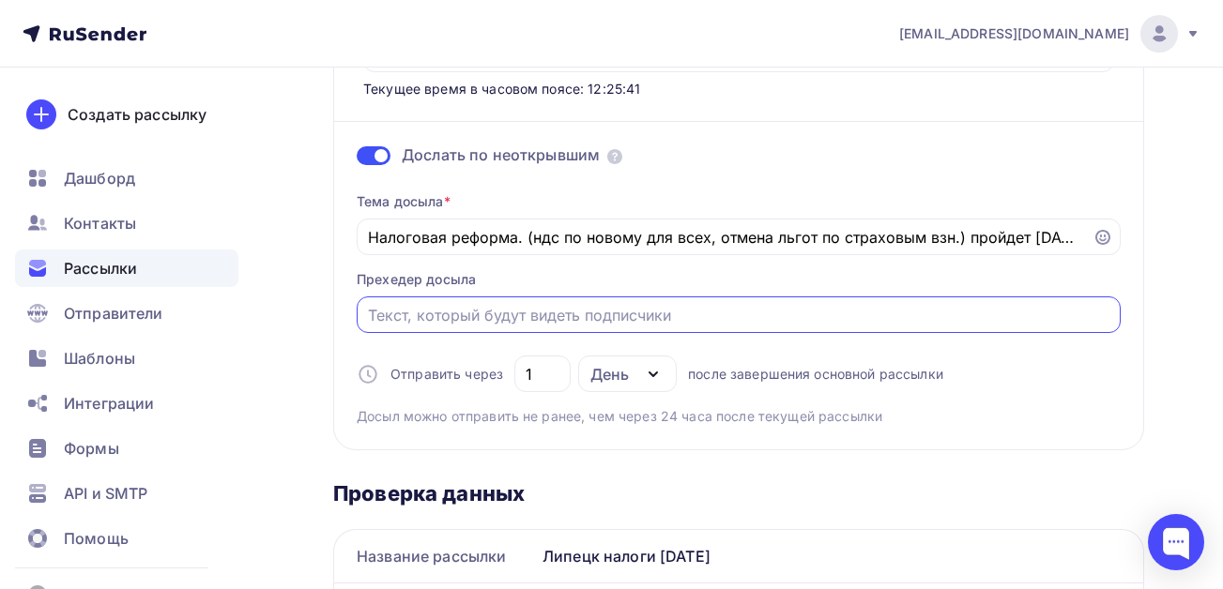
paste input "для главного бухгалтера"
click at [596, 374] on div "День" at bounding box center [609, 374] width 38 height 23
type input "для главного бухгалтера"
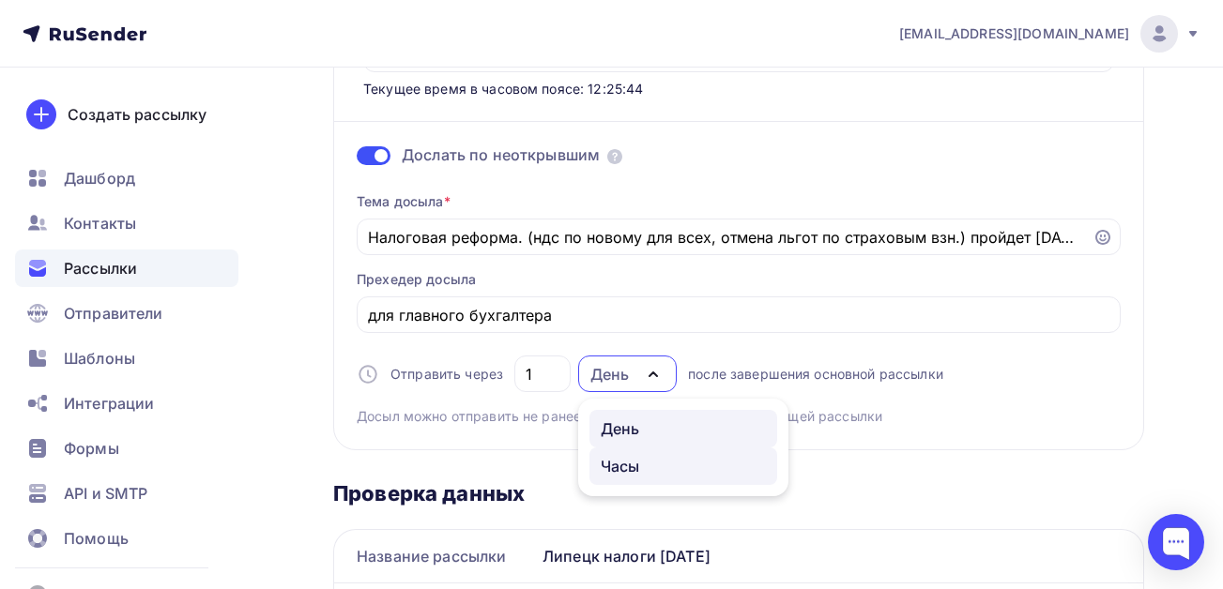
click at [618, 458] on div "Часы" at bounding box center [620, 466] width 39 height 23
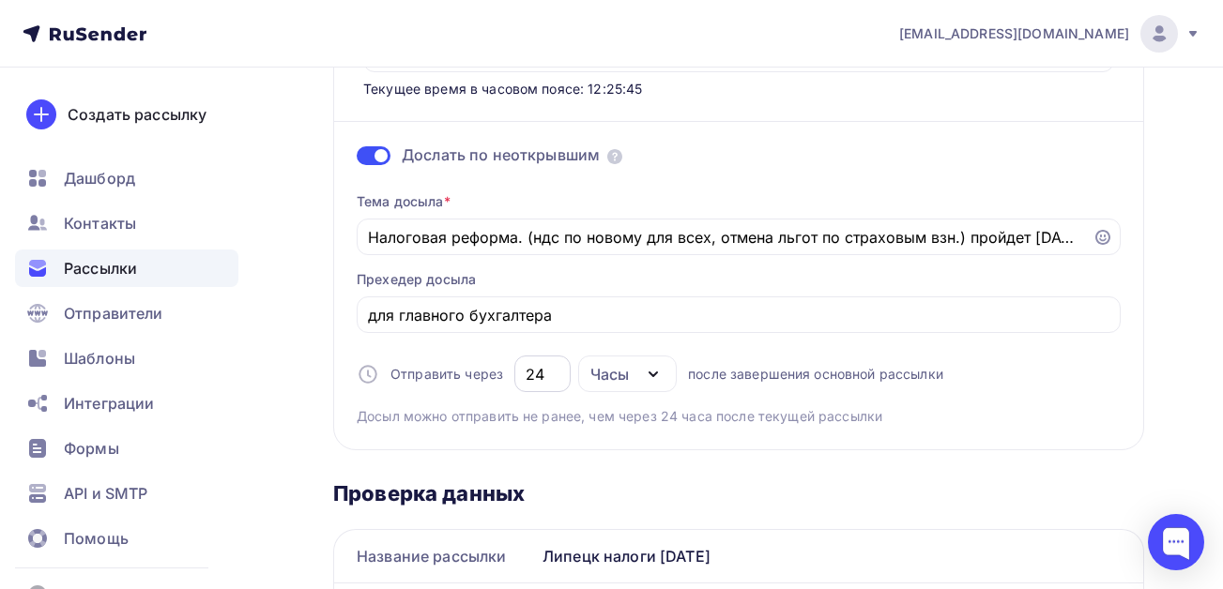
click at [547, 373] on input "24" at bounding box center [542, 374] width 35 height 23
drag, startPoint x: 547, startPoint y: 373, endPoint x: 525, endPoint y: 373, distance: 22.5
click at [525, 373] on input "24" at bounding box center [542, 374] width 35 height 23
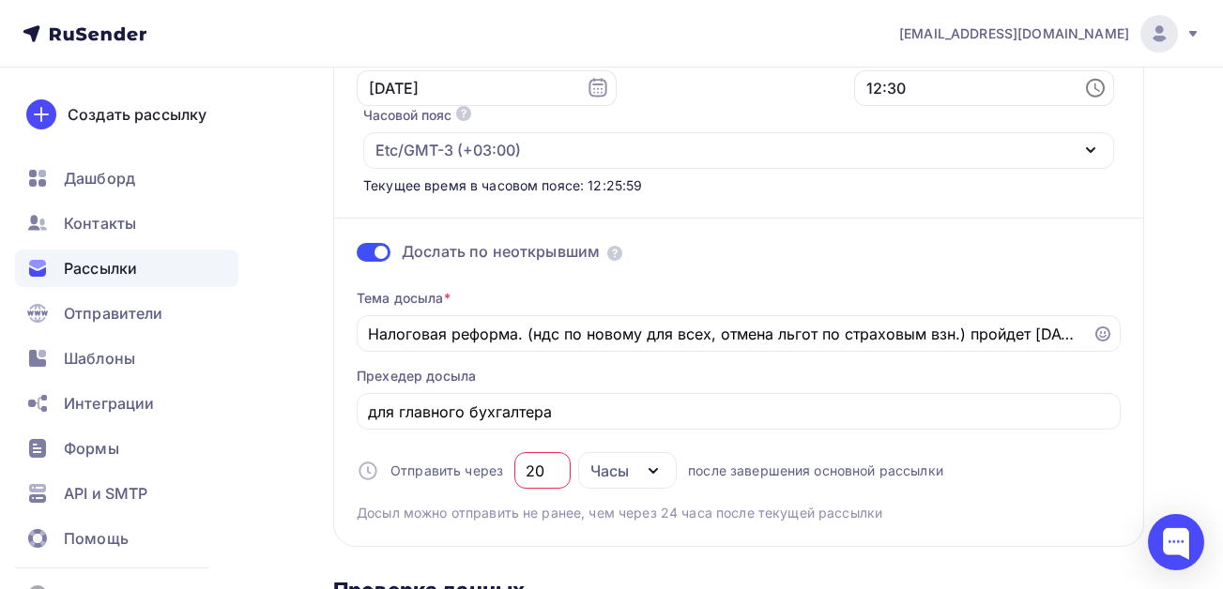
scroll to position [563, 0]
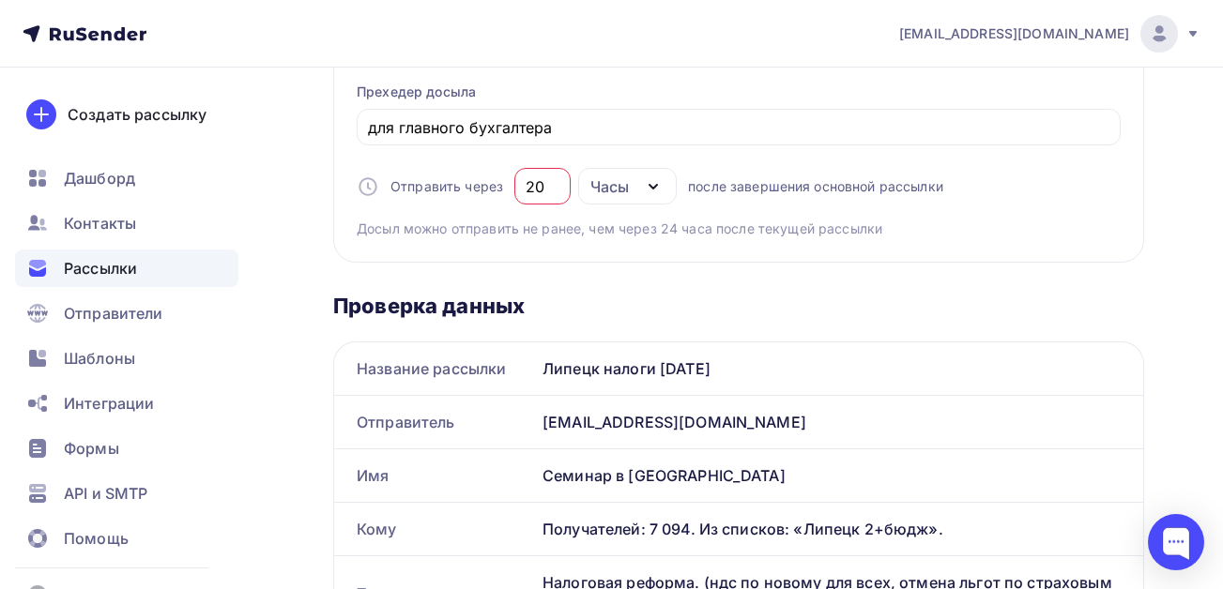
click at [696, 305] on div "Проверка данных" at bounding box center [738, 306] width 811 height 26
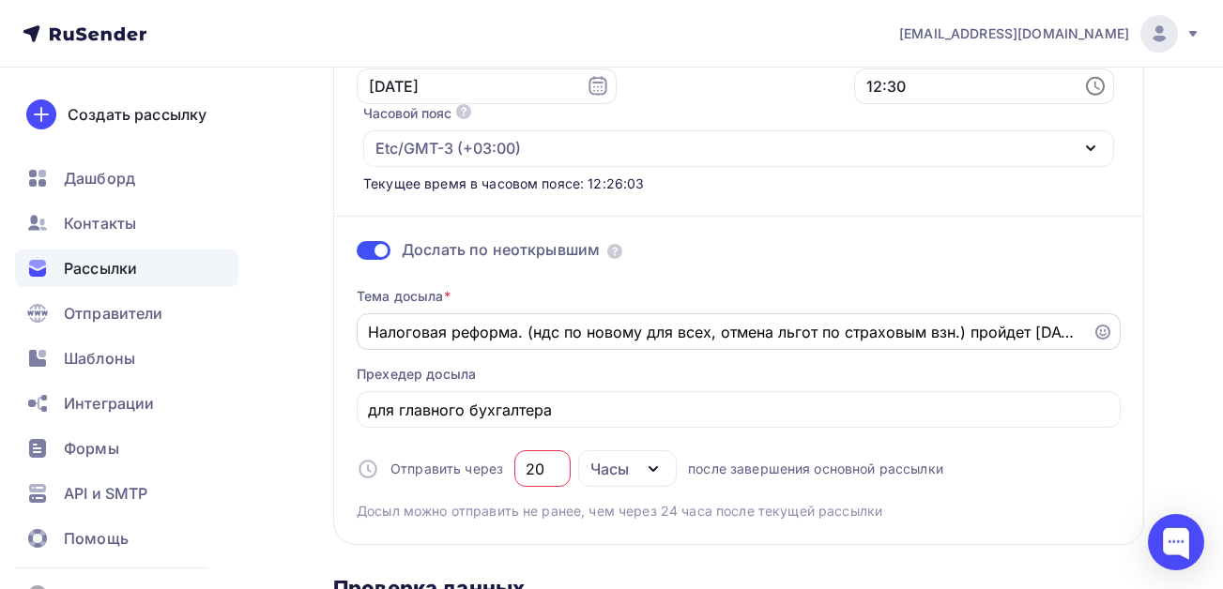
scroll to position [281, 0]
drag, startPoint x: 541, startPoint y: 466, endPoint x: 532, endPoint y: 467, distance: 9.4
click at [532, 467] on input "20" at bounding box center [542, 468] width 35 height 23
click at [716, 428] on div "Тема досыла * Налоговая реформа. (ндс по новому для всех, отмена льгот по страх…" at bounding box center [739, 395] width 764 height 249
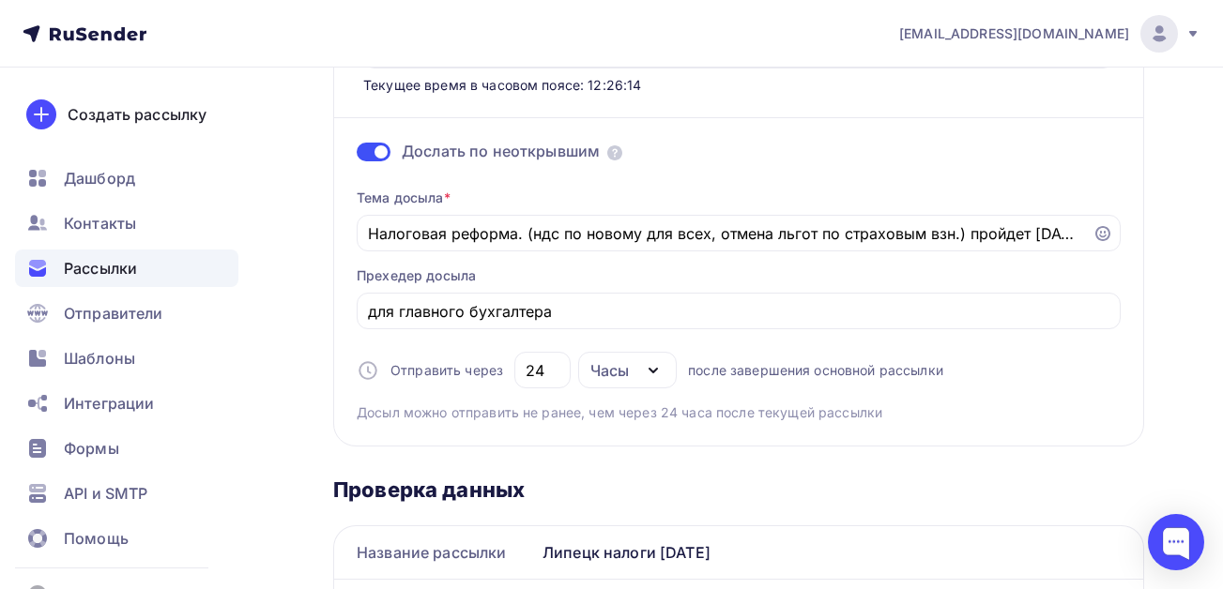
scroll to position [469, 0]
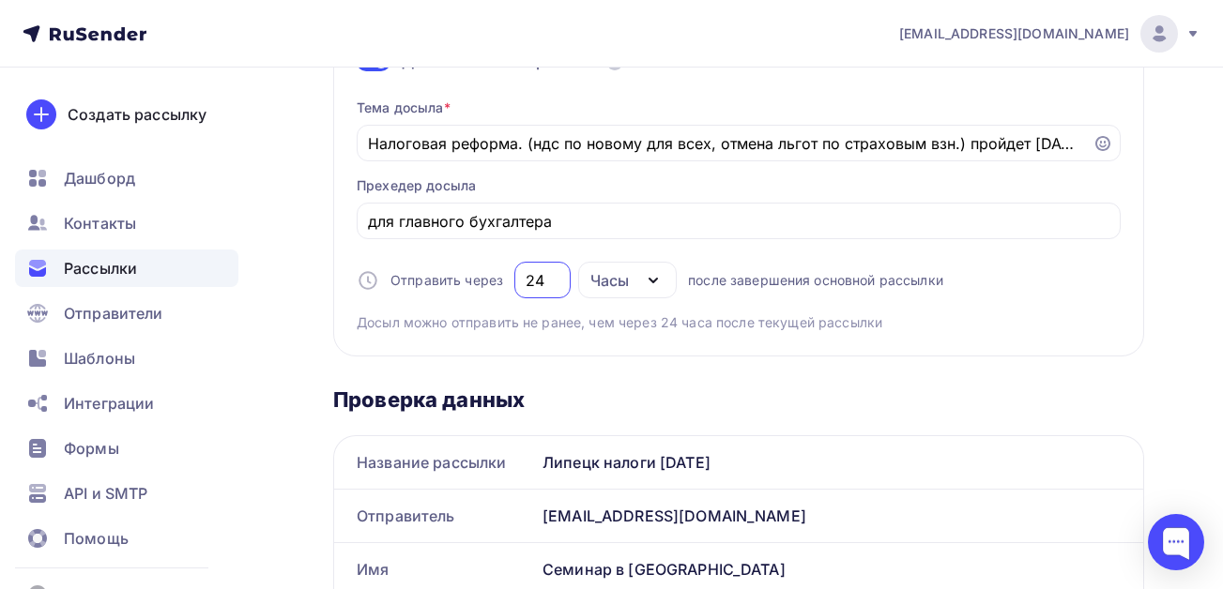
drag, startPoint x: 543, startPoint y: 281, endPoint x: 512, endPoint y: 283, distance: 31.1
click at [514, 283] on div "24" at bounding box center [542, 280] width 56 height 37
click at [611, 283] on div "Часы" at bounding box center [609, 280] width 38 height 23
type input "1"
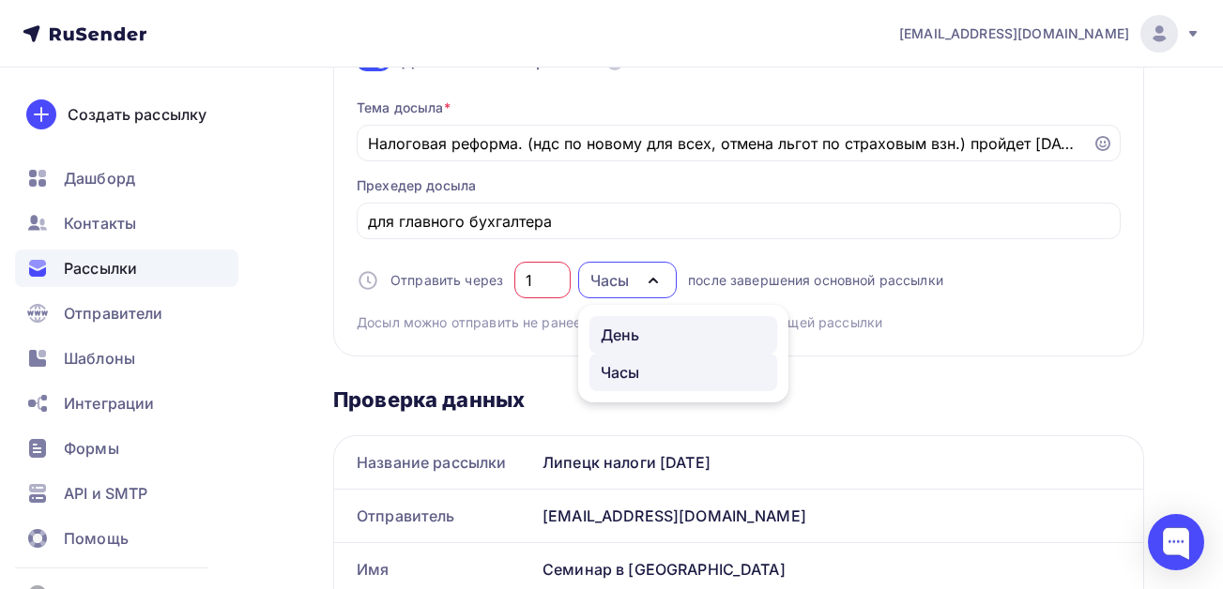
click at [615, 334] on div "День" at bounding box center [620, 335] width 39 height 23
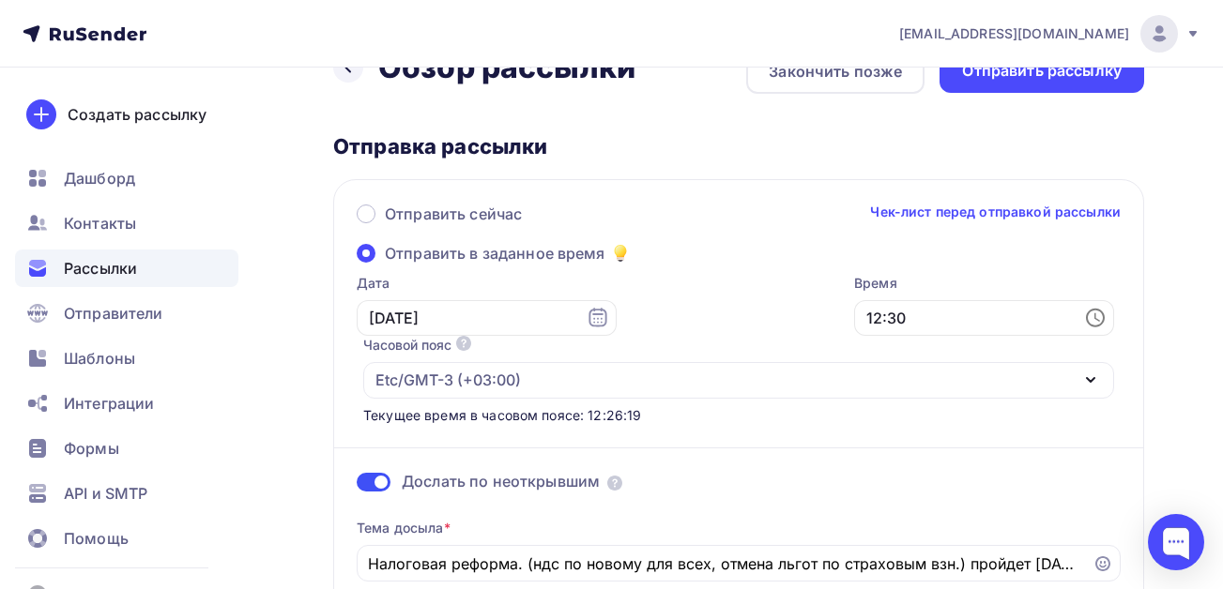
scroll to position [0, 0]
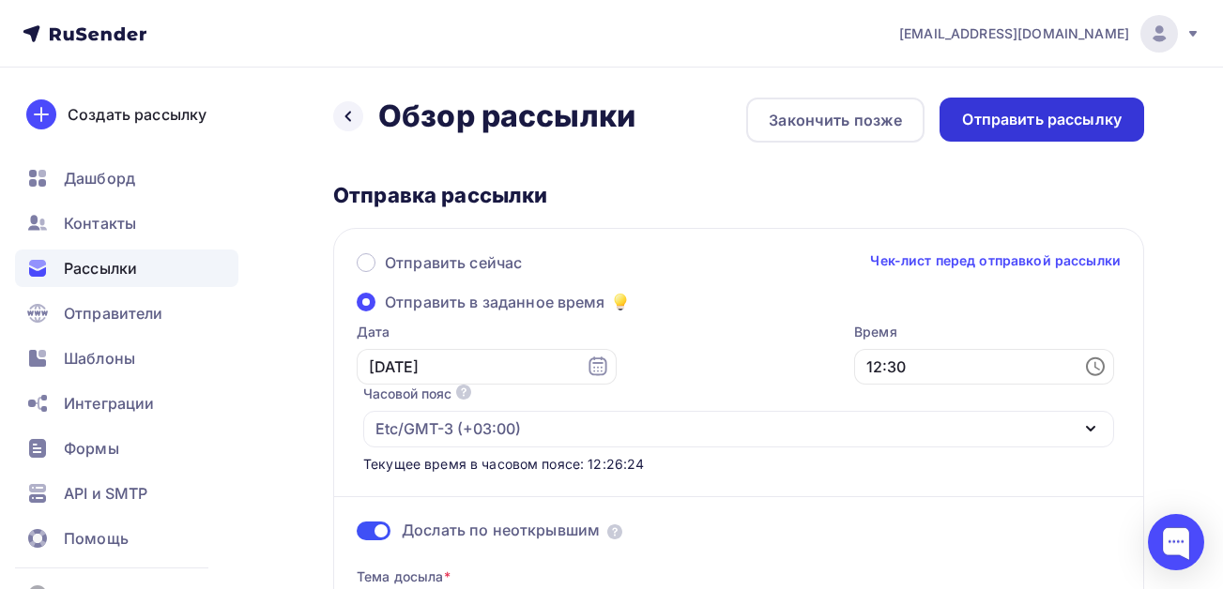
click at [1002, 122] on div "Отправить рассылку" at bounding box center [1042, 120] width 160 height 22
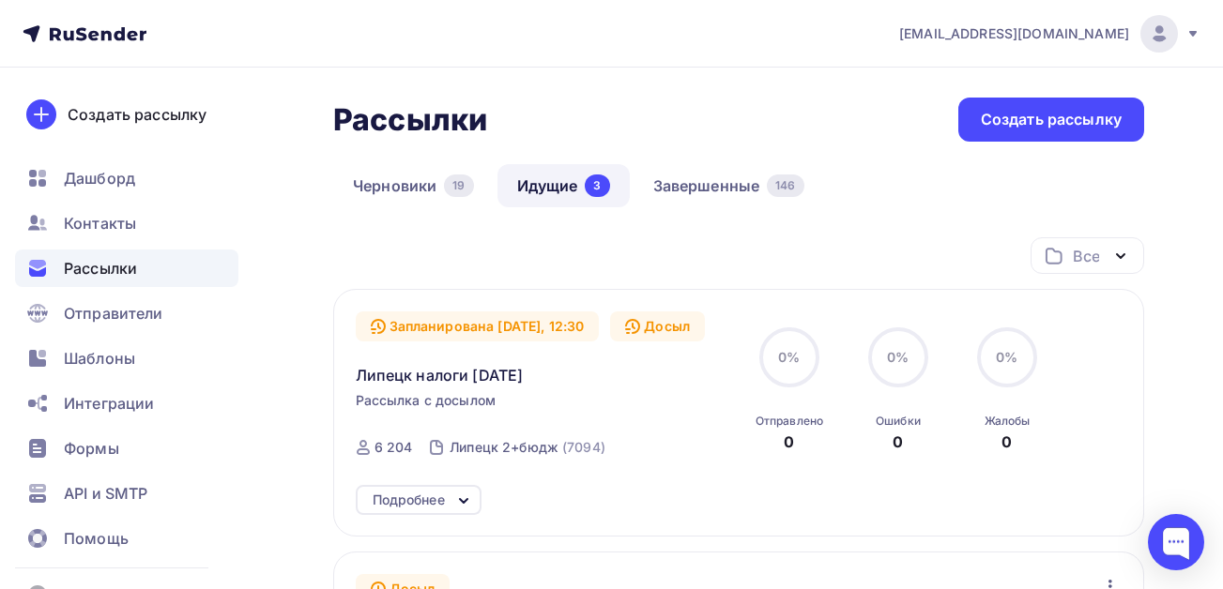
click at [901, 257] on div "Все Все папки Создать новую папку" at bounding box center [738, 263] width 811 height 52
drag, startPoint x: 569, startPoint y: 377, endPoint x: 352, endPoint y: 375, distance: 216.8
click at [352, 375] on div "Запланирована [DATE], 12:30 Досыл Липецк налоги [DATE] Рассылка с досылом Отпра…" at bounding box center [738, 413] width 811 height 248
copy span "Липецк налоги [DATE]"
click at [1064, 112] on div "Создать рассылку" at bounding box center [1051, 120] width 141 height 22
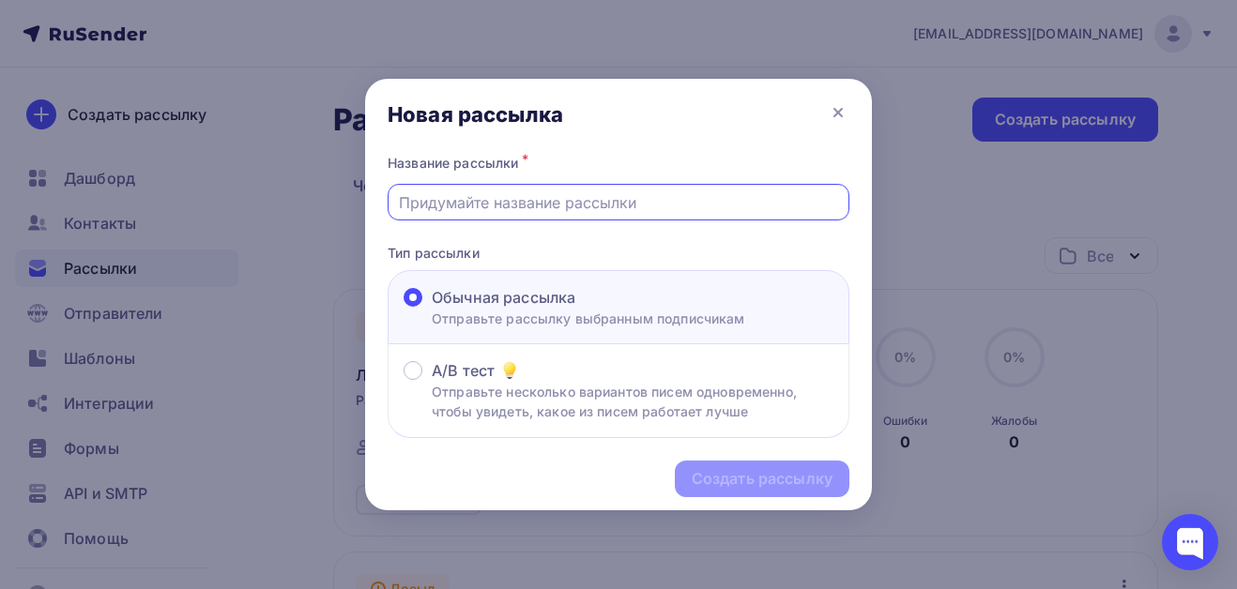
paste input "Липецк налоги [DATE]"
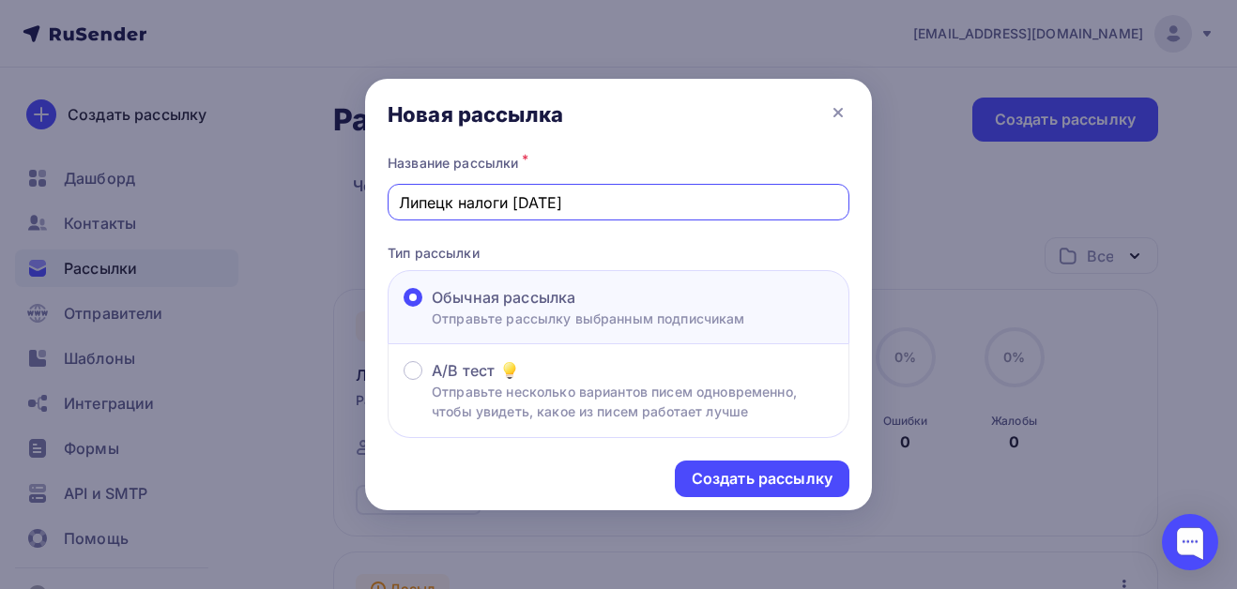
drag, startPoint x: 450, startPoint y: 202, endPoint x: 366, endPoint y: 206, distance: 84.6
click at [366, 206] on div "Название рассылки * Липецк налоги [DATE] Тип рассылки Обычная рассылка Отправьт…" at bounding box center [618, 294] width 507 height 288
type input "Рязань налоги [DATE]"
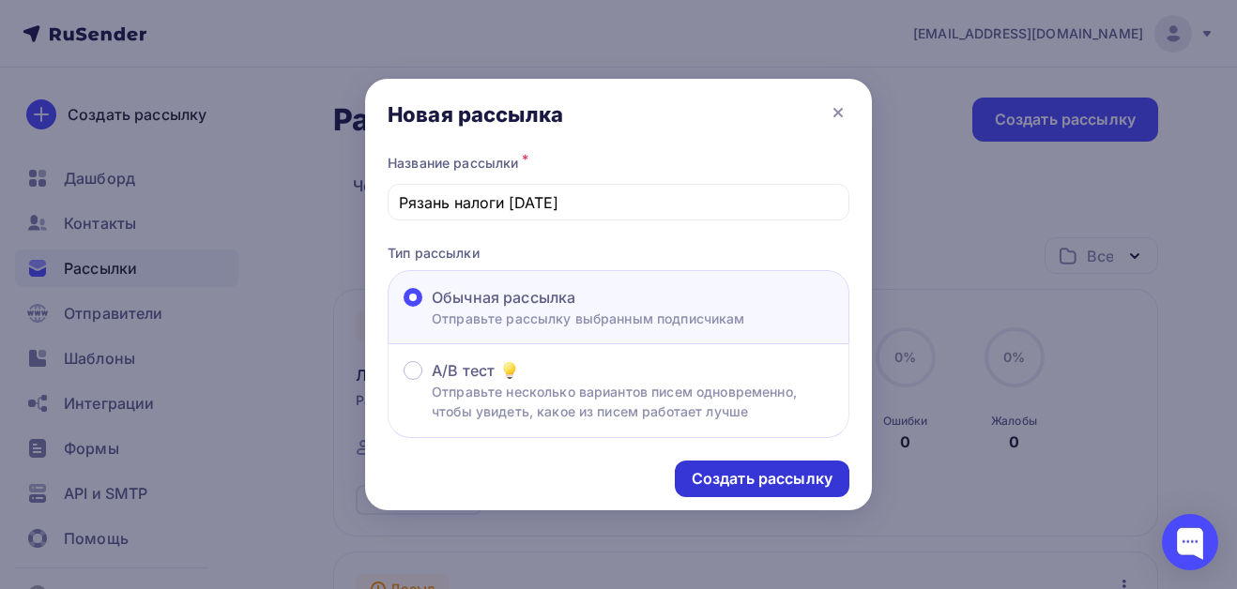
click at [722, 471] on div "Создать рассылку" at bounding box center [762, 479] width 141 height 22
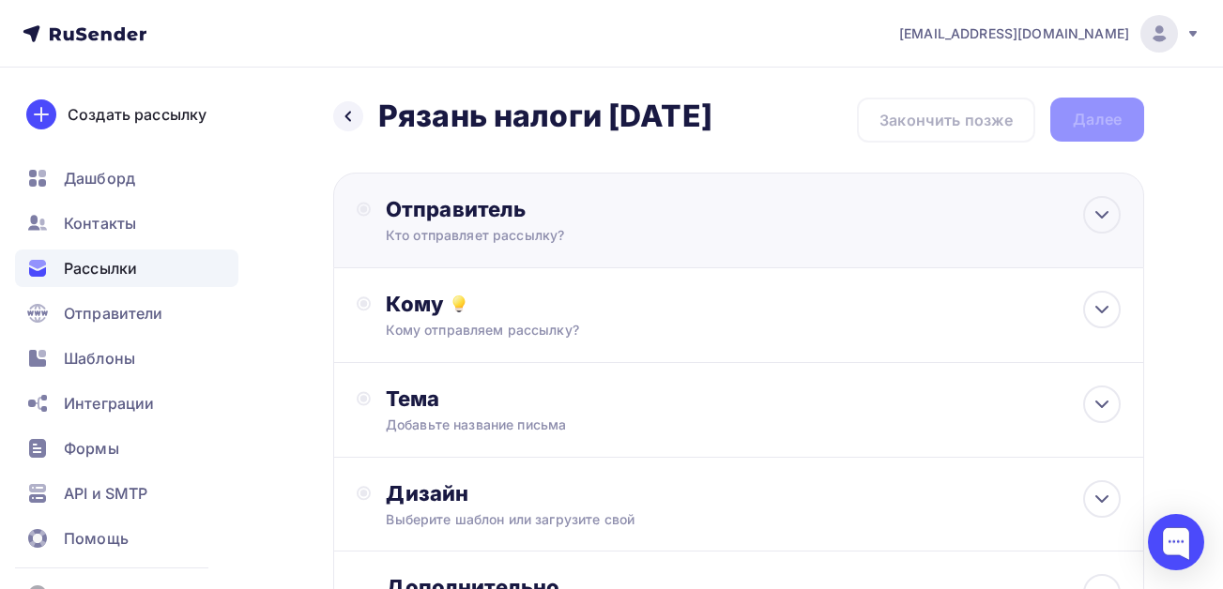
click at [476, 235] on div "Кто отправляет рассылку?" at bounding box center [569, 235] width 366 height 19
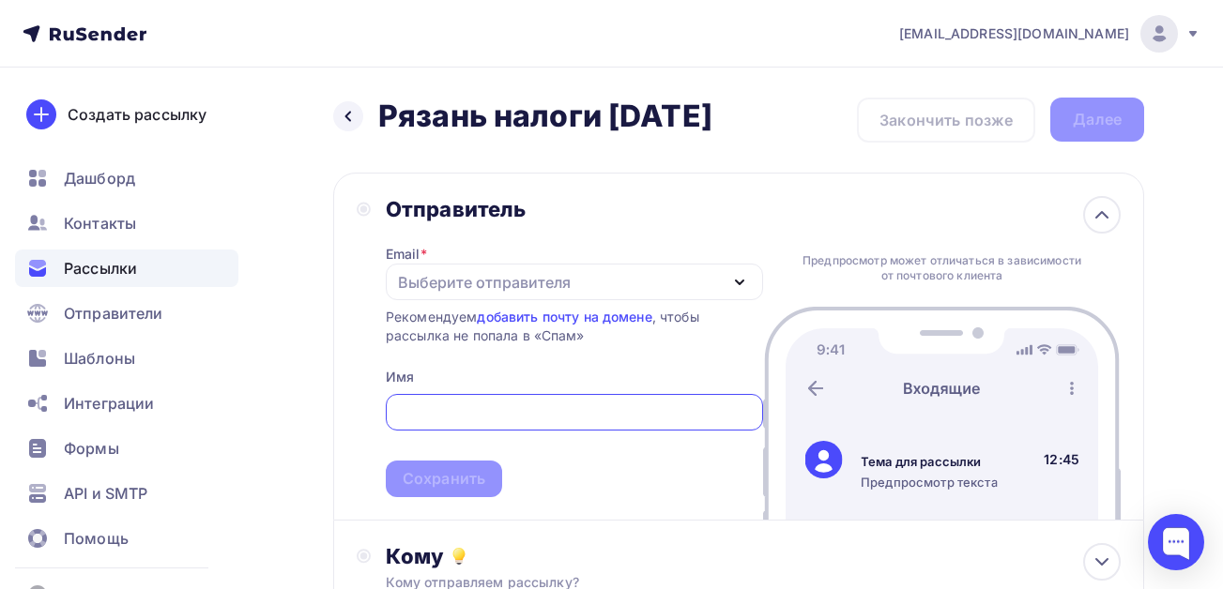
click at [450, 286] on div "Выберите отправителя" at bounding box center [484, 282] width 173 height 23
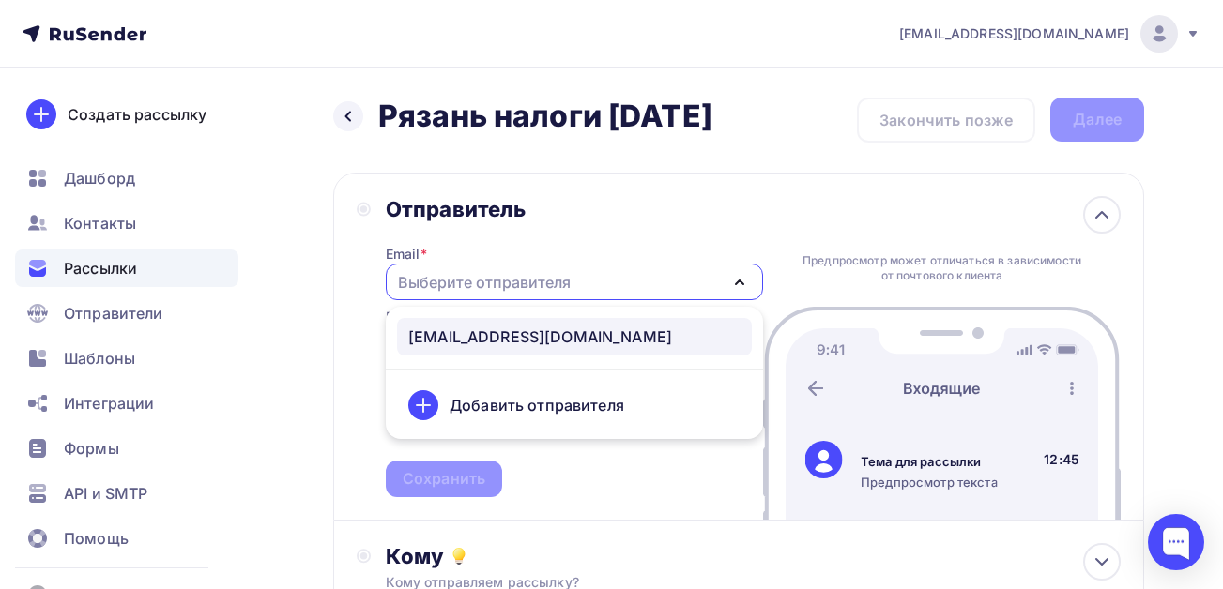
click at [461, 329] on div "[EMAIL_ADDRESS][DOMAIN_NAME]" at bounding box center [540, 337] width 264 height 23
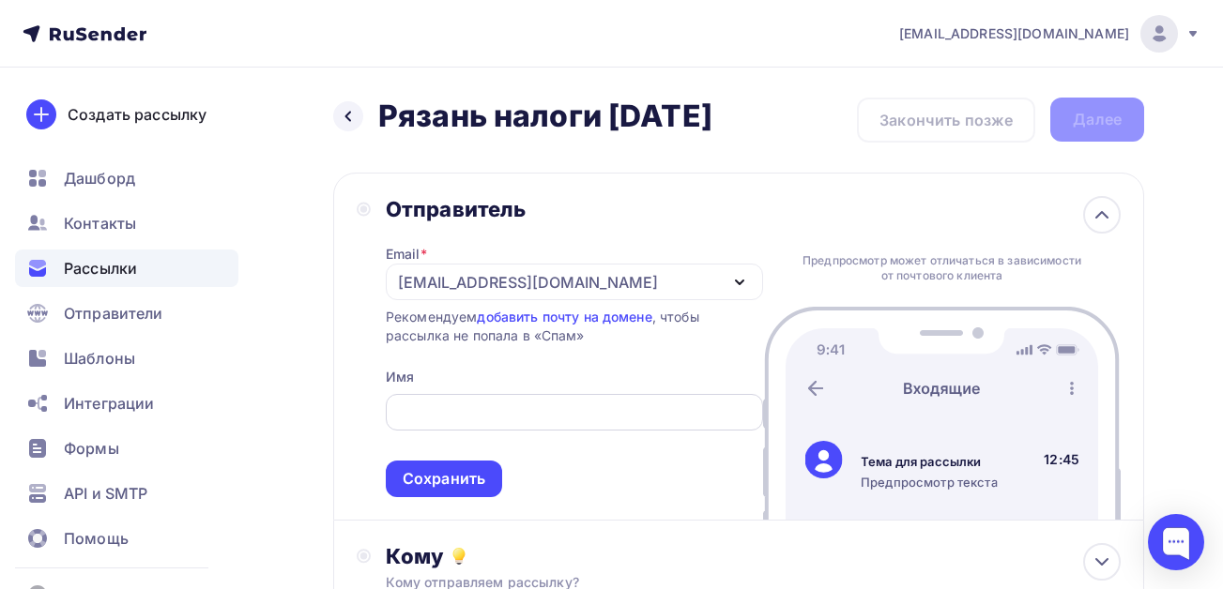
click at [464, 407] on input "text" at bounding box center [574, 413] width 356 height 23
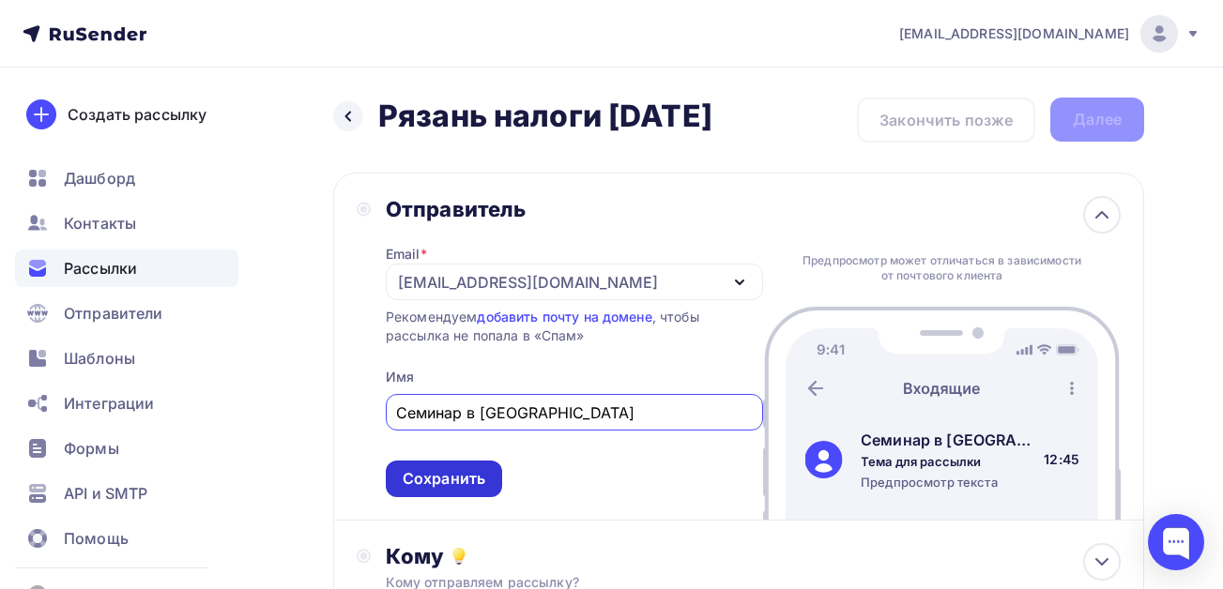
type input "Семинар в [GEOGRAPHIC_DATA]"
click at [458, 491] on div "Сохранить" at bounding box center [444, 479] width 116 height 37
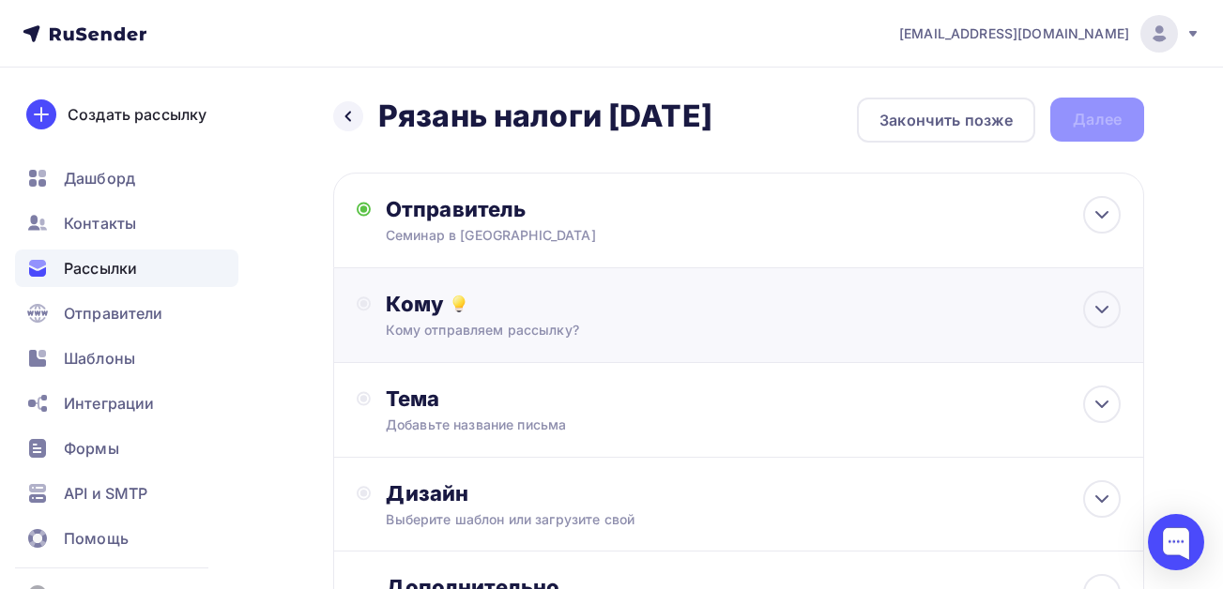
click at [433, 312] on div "Кому" at bounding box center [753, 304] width 735 height 26
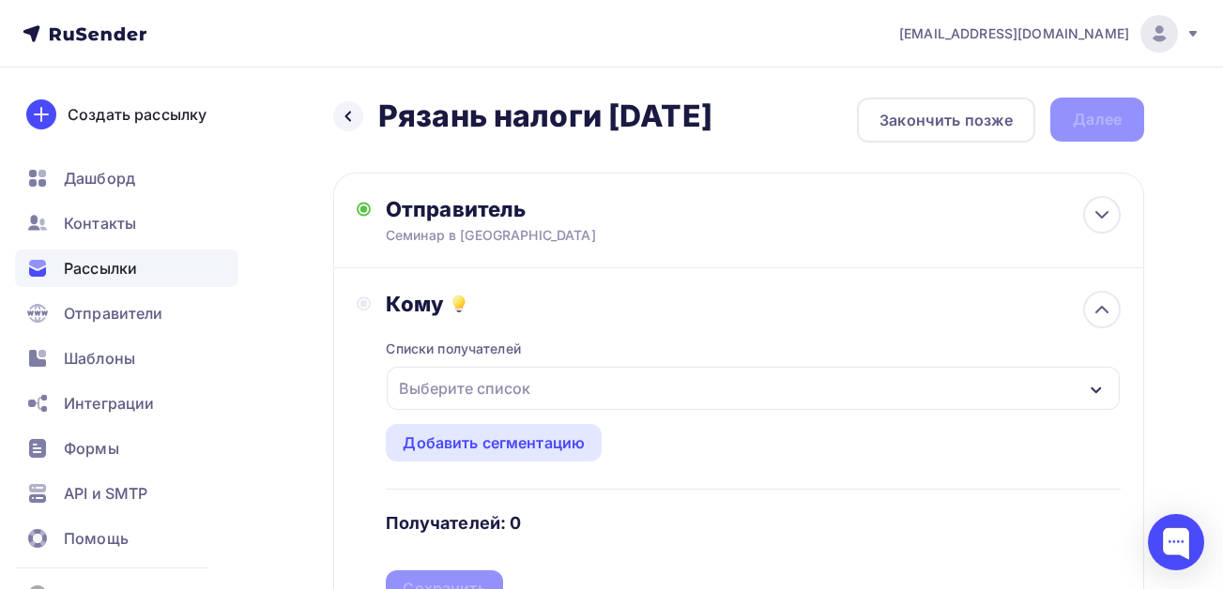
click at [454, 391] on div "Выберите список" at bounding box center [464, 389] width 146 height 34
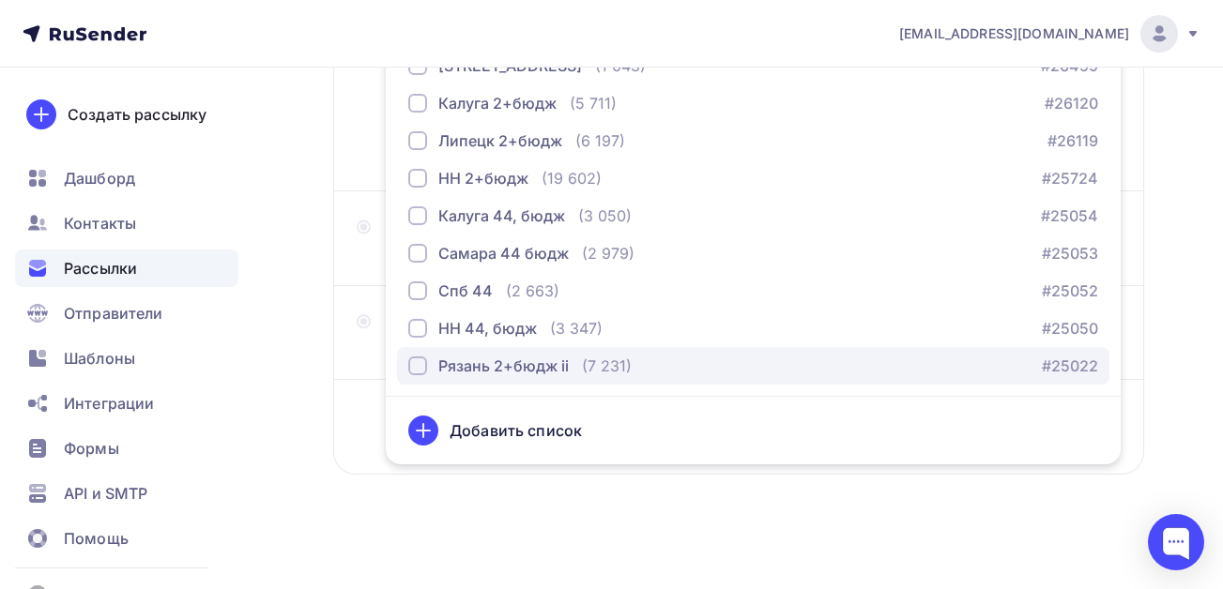
scroll to position [446, 0]
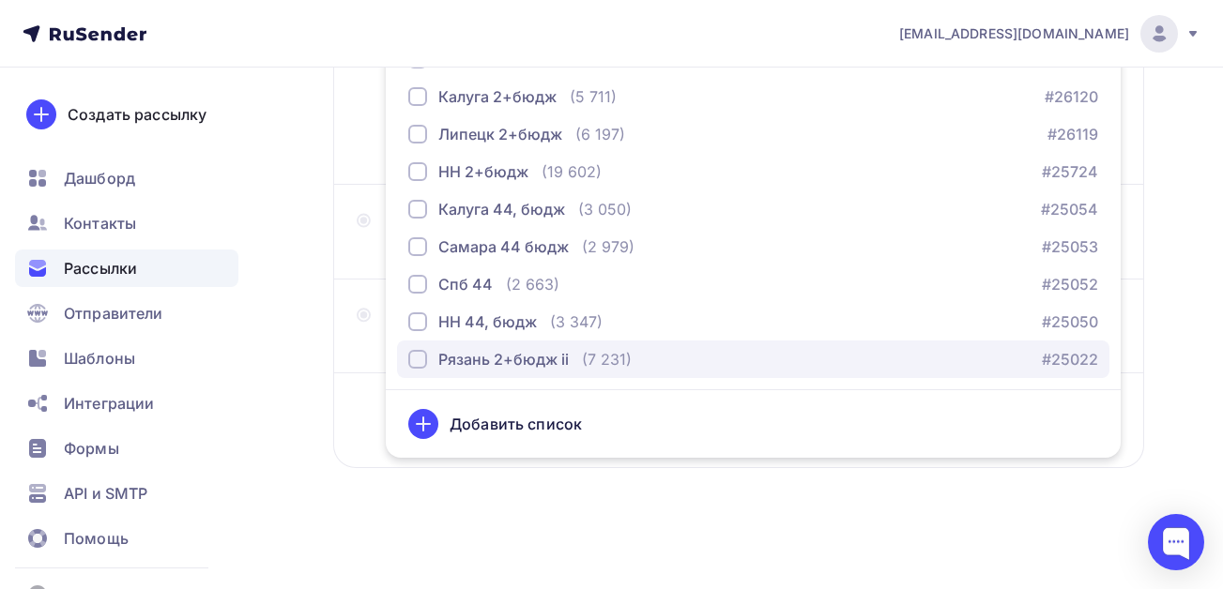
click at [420, 355] on div "button" at bounding box center [417, 359] width 19 height 19
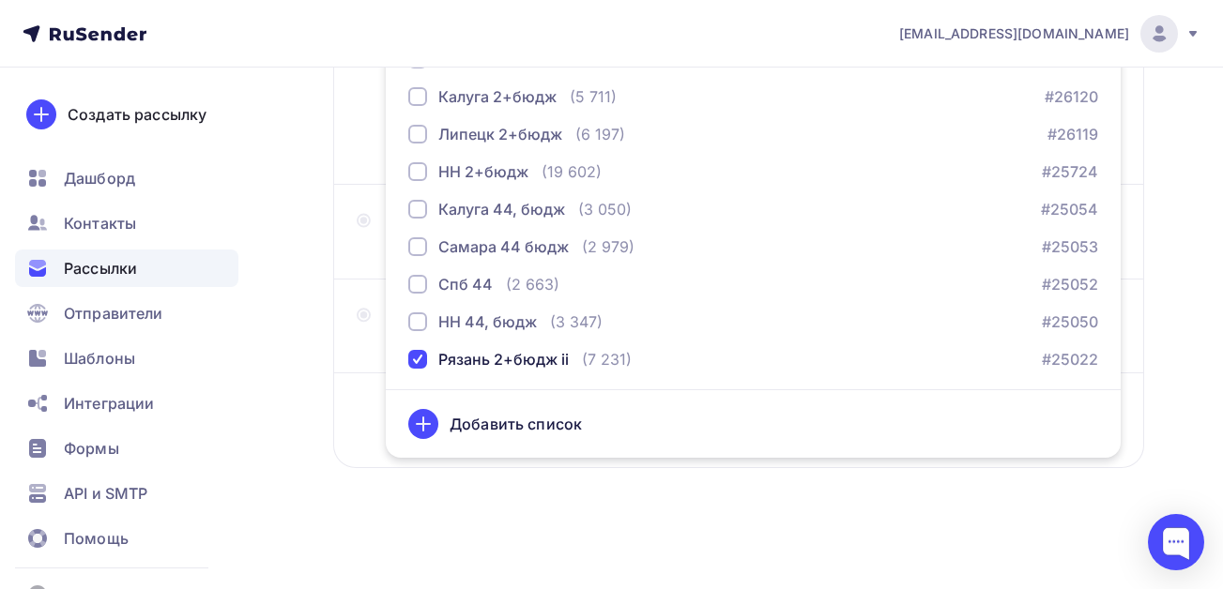
click at [308, 366] on div "Назад Рязань налоги [DATE] Рязань налоги [DATE] Закончить позже Далее Отправите…" at bounding box center [611, 105] width 1223 height 967
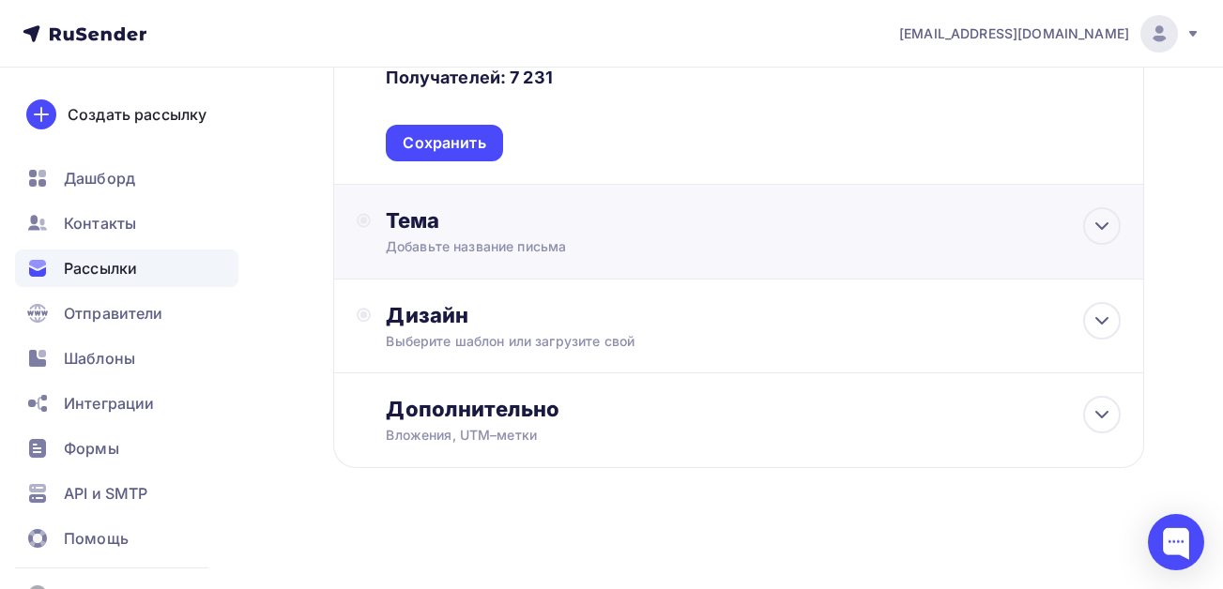
click at [466, 240] on div "Добавьте название письма" at bounding box center [553, 246] width 334 height 19
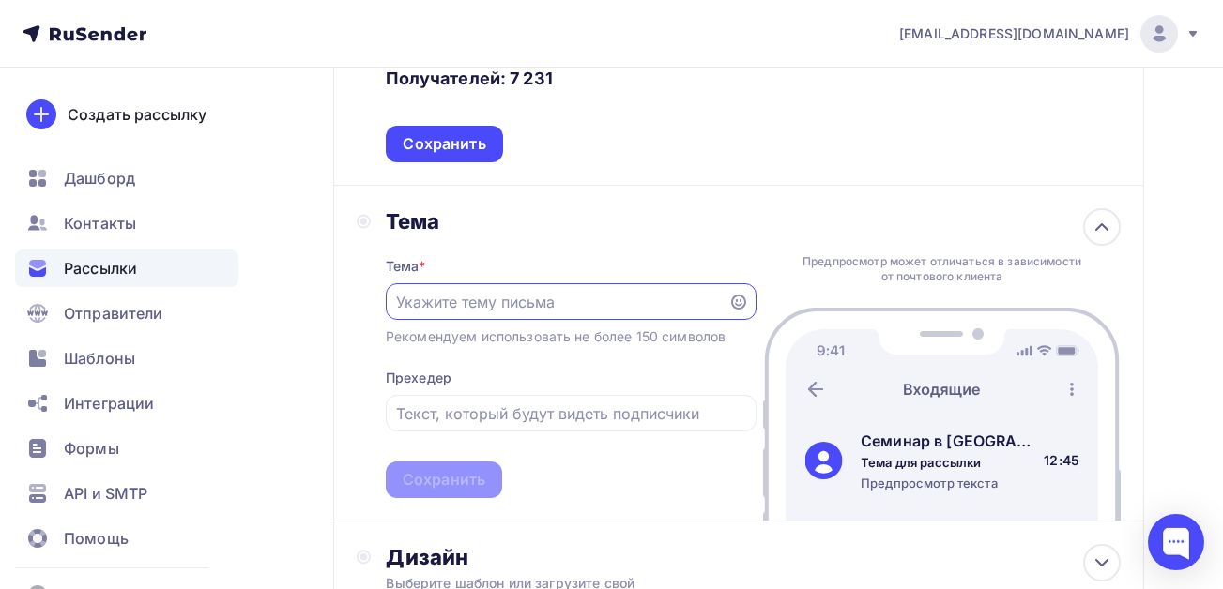
scroll to position [0, 0]
click at [480, 299] on input "text" at bounding box center [556, 302] width 321 height 23
paste input "Липецк налоги [DATE]"
type input "Липецк налоги [DATE]"
drag, startPoint x: 633, startPoint y: 303, endPoint x: 387, endPoint y: 308, distance: 246.8
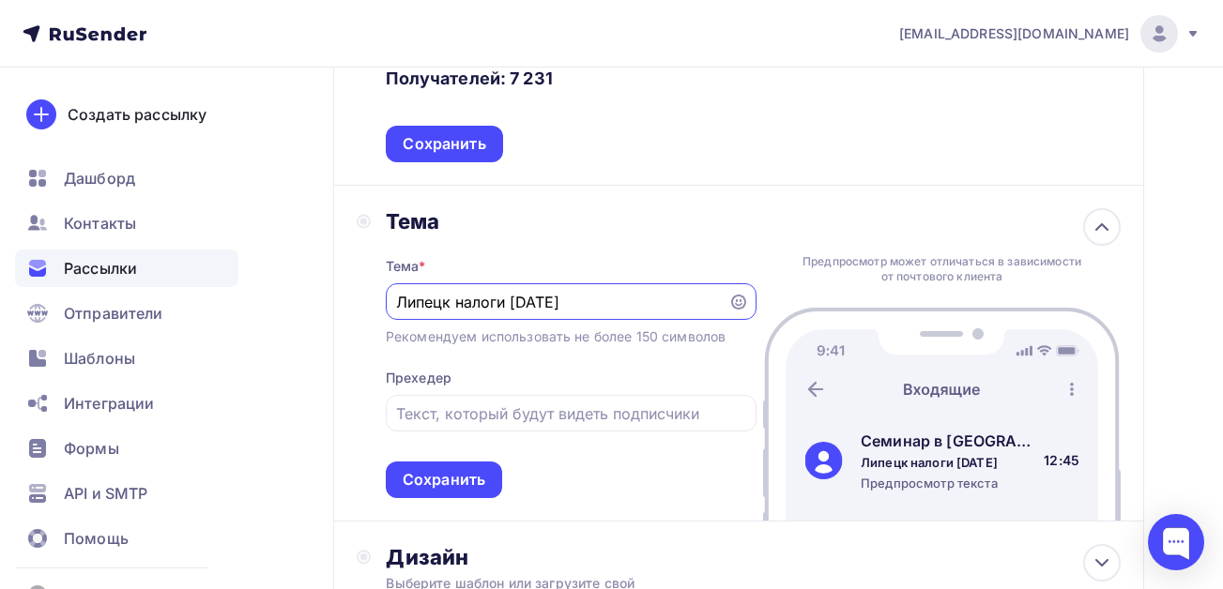
click at [388, 308] on div "Липецк налоги [DATE]" at bounding box center [571, 301] width 371 height 37
click at [459, 299] on input "text" at bounding box center [556, 302] width 321 height 23
paste input "Налоговая реформа. (ндс по новому для всех, отмена льгот по страховым взн.) про…"
drag, startPoint x: 661, startPoint y: 303, endPoint x: 671, endPoint y: 303, distance: 10.3
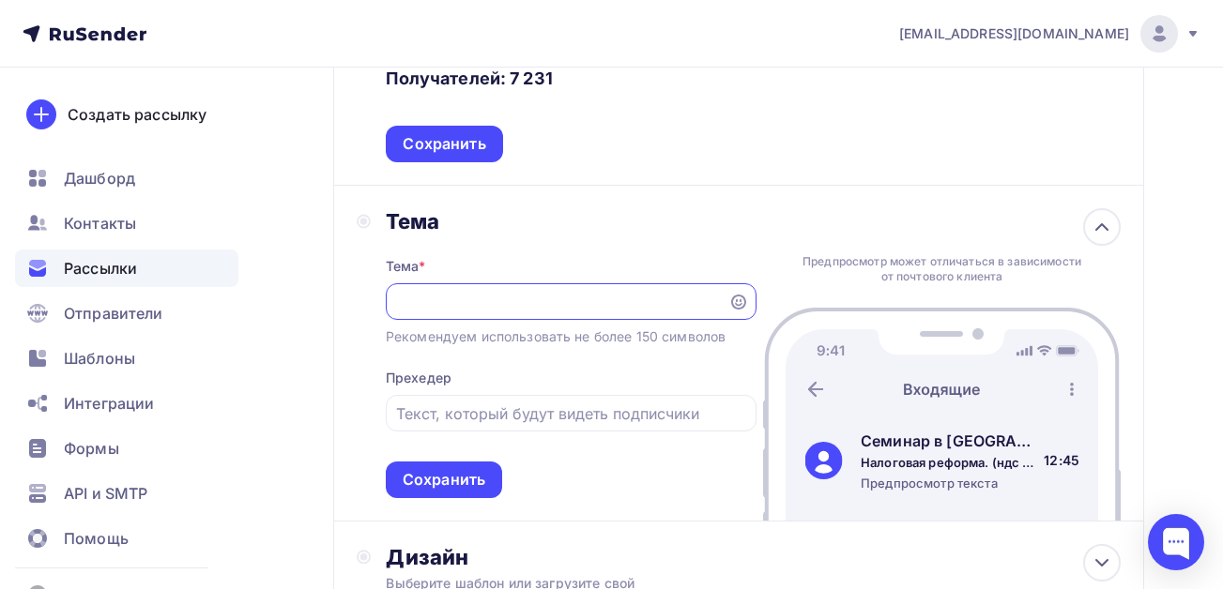
click at [671, 303] on input "Налоговая реформа. (ндс по новому для всех, отмена льгот по страховым взн.) про…" at bounding box center [556, 302] width 321 height 23
type input "Налоговая реформа. (ндс по новому для всех, отмена льгот по страховым взн.) про…"
click at [458, 410] on input "text" at bounding box center [570, 414] width 349 height 23
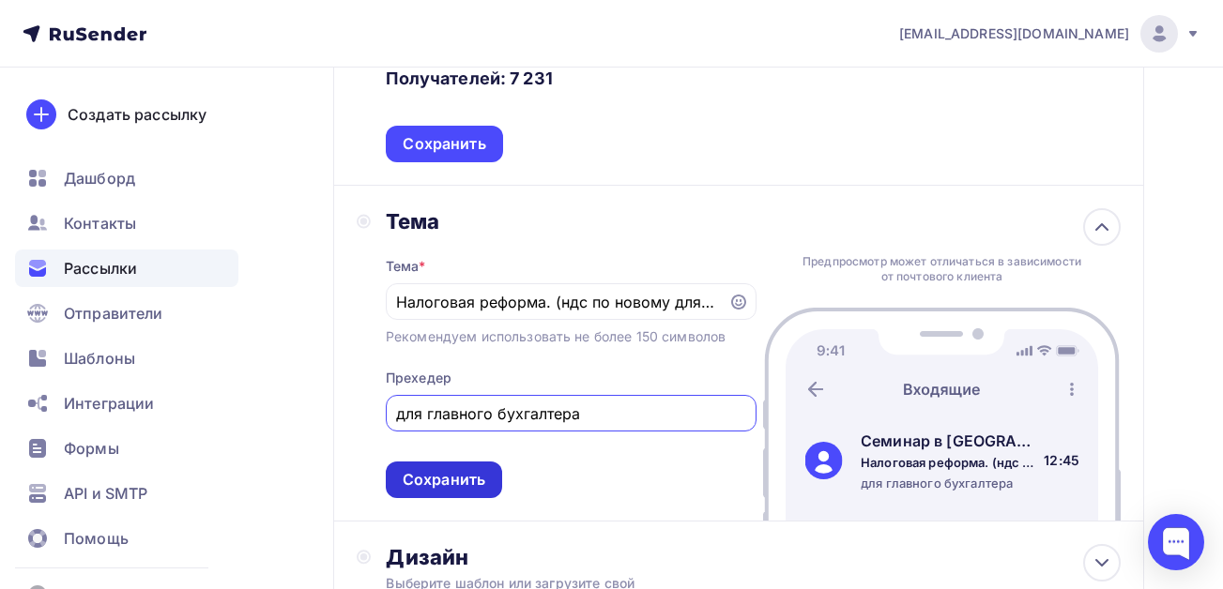
type input "для главного бухгалтера"
click at [433, 480] on div "Сохранить" at bounding box center [444, 480] width 83 height 22
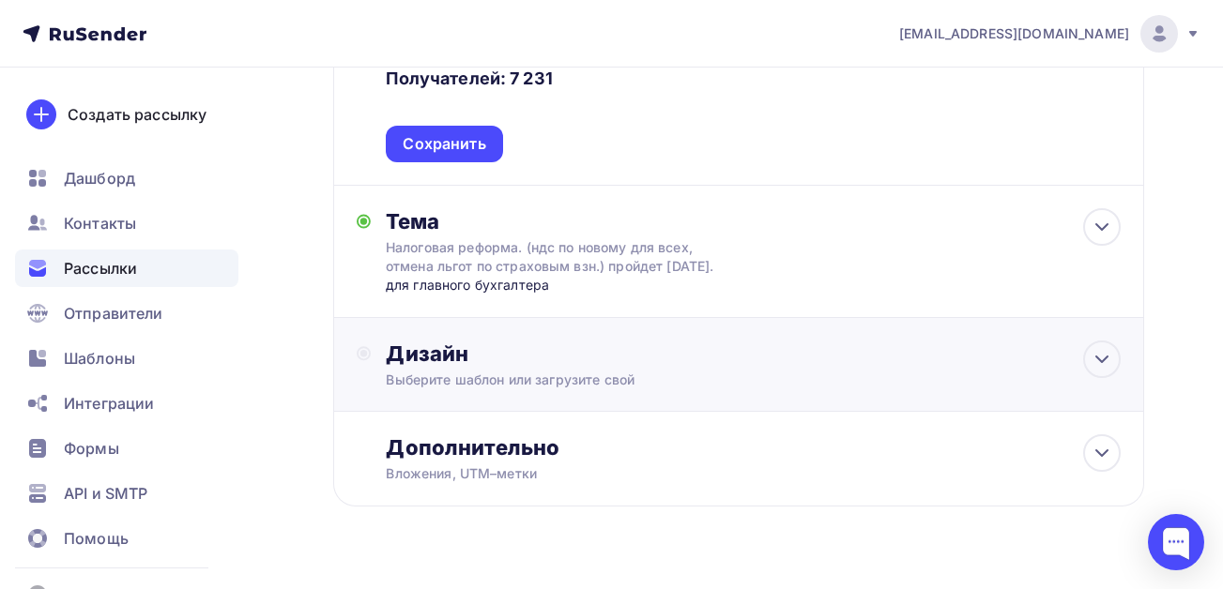
click at [464, 389] on div "Выберите шаблон или загрузите свой" at bounding box center [716, 380] width 661 height 19
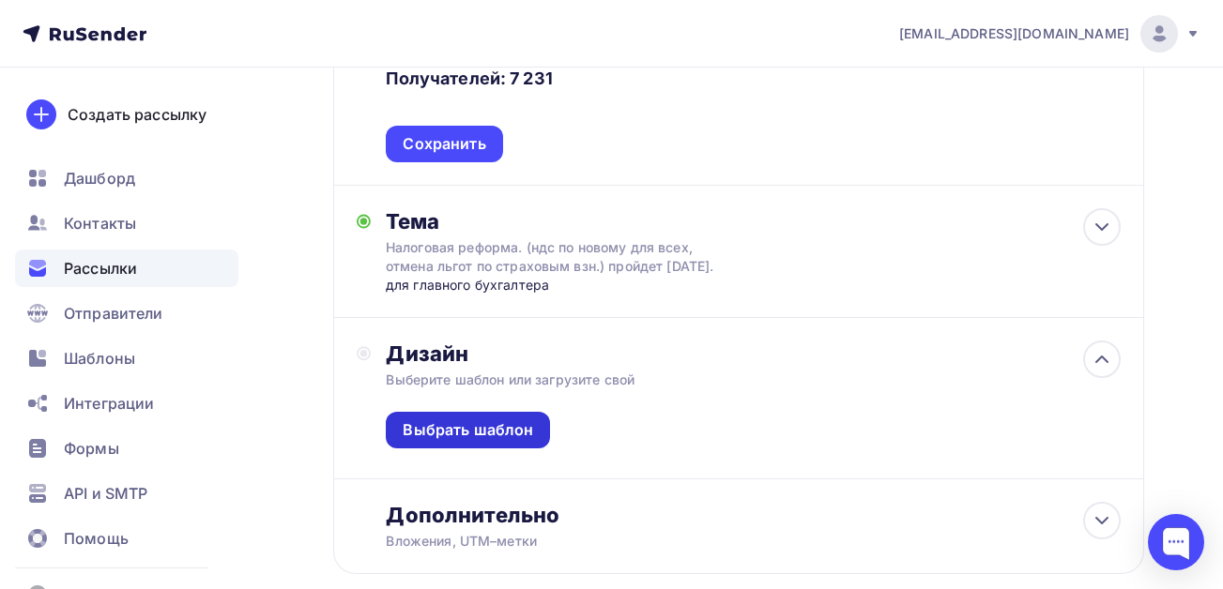
click at [455, 441] on div "Выбрать шаблон" at bounding box center [468, 430] width 130 height 22
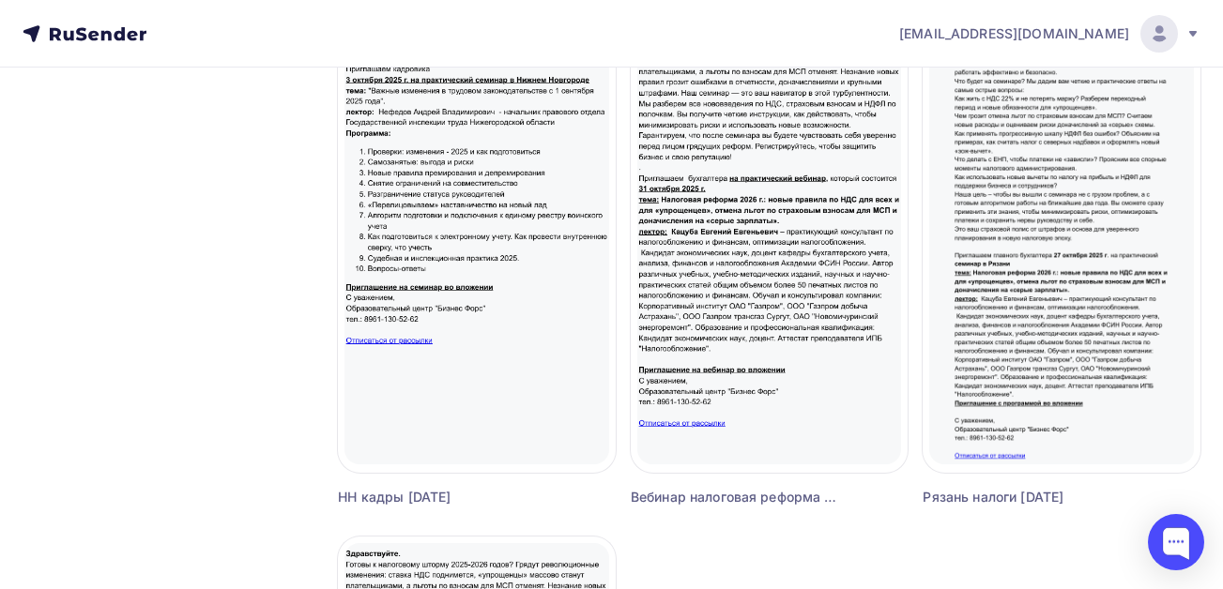
scroll to position [1783, 0]
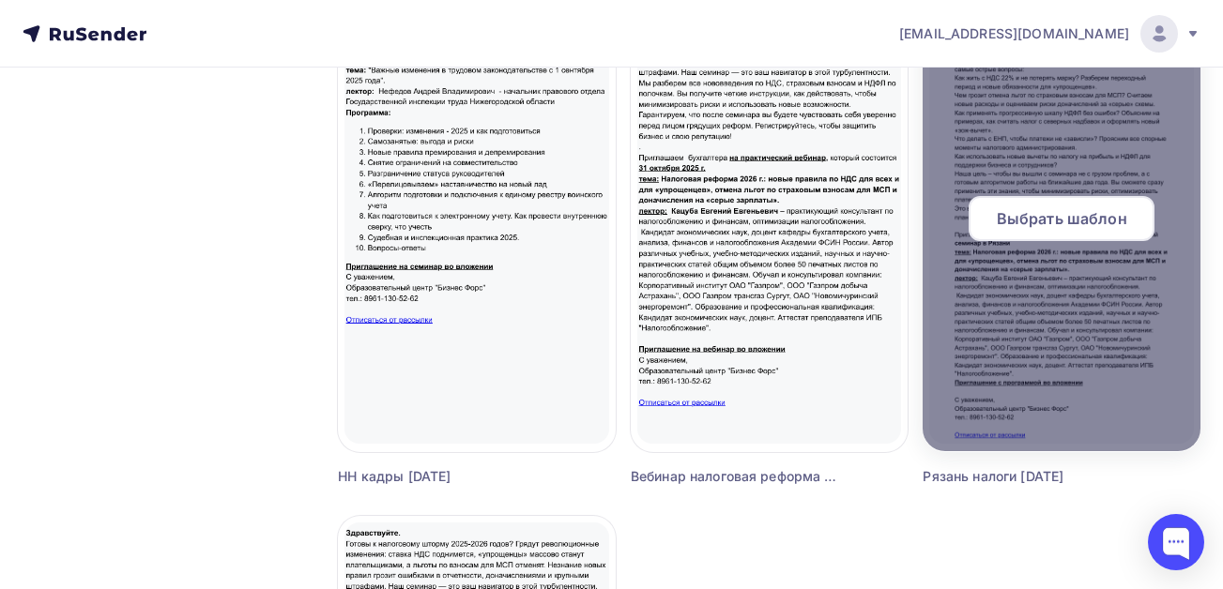
click at [1010, 280] on div at bounding box center [1061, 226] width 278 height 450
click at [1033, 226] on span "Выбрать шаблон" at bounding box center [1061, 218] width 130 height 23
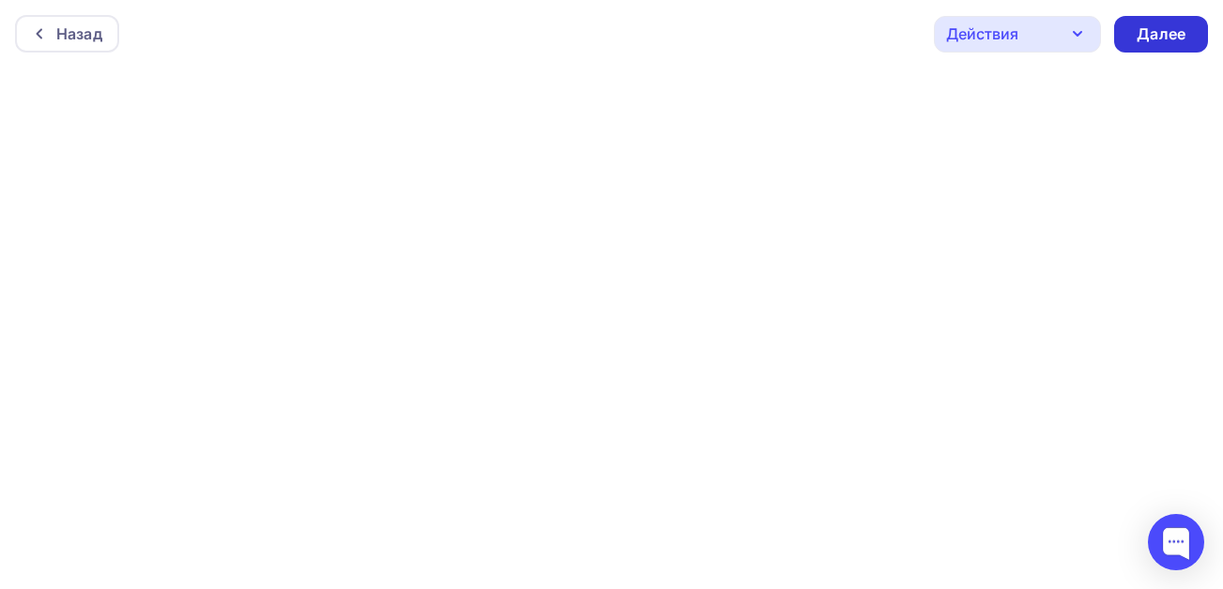
click at [1165, 30] on div "Далее" at bounding box center [1160, 34] width 49 height 22
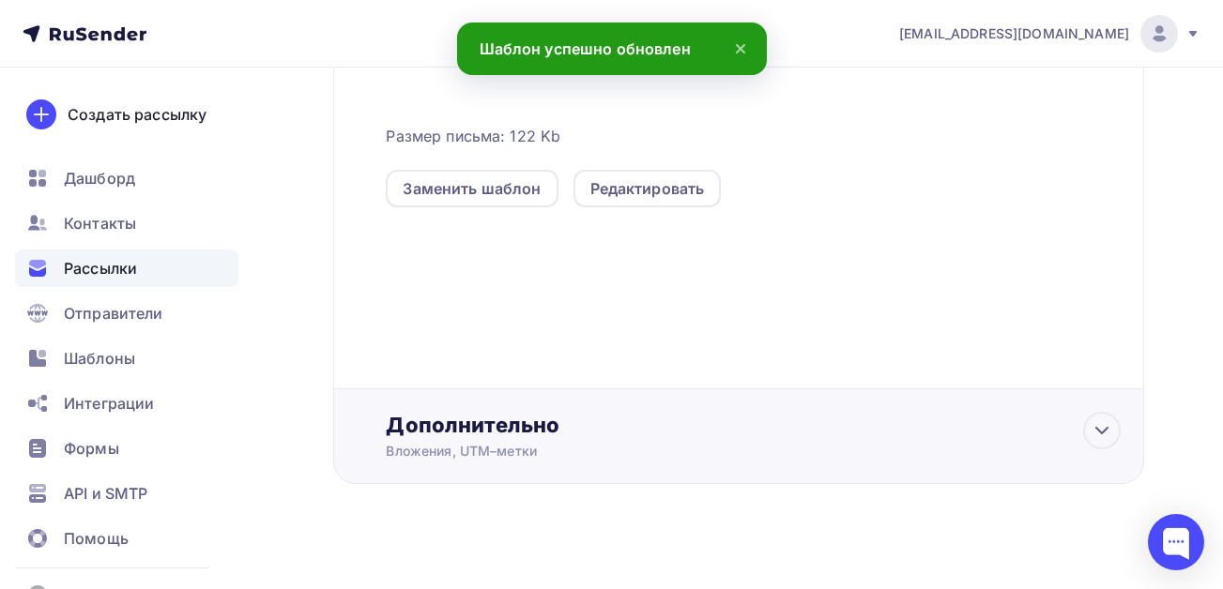
scroll to position [555, 0]
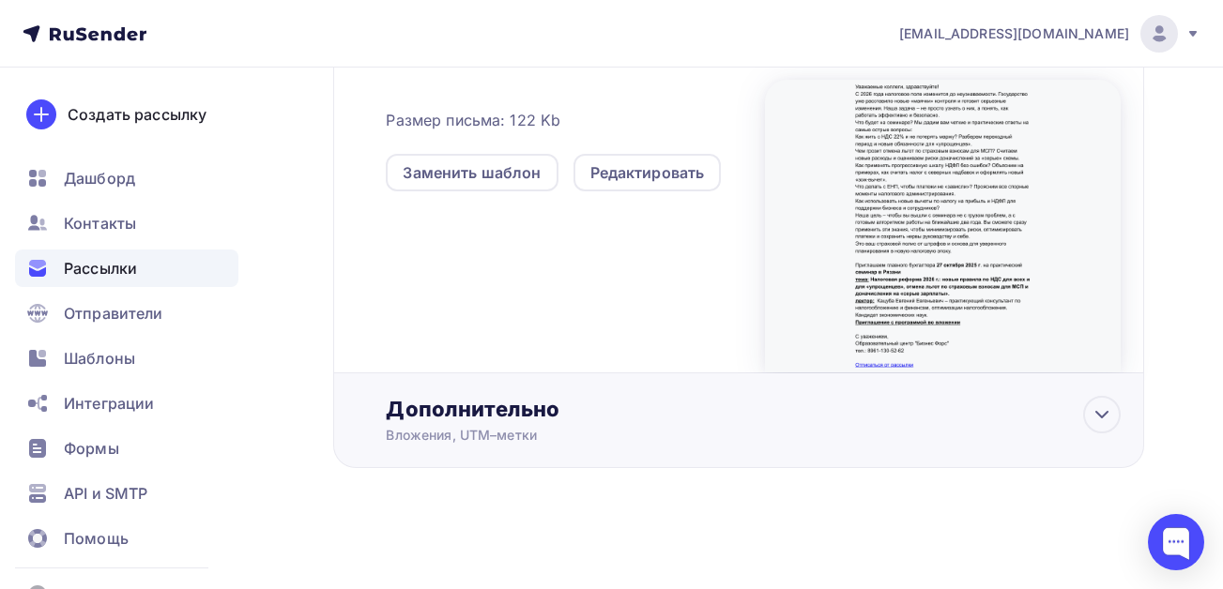
click at [500, 409] on div "Дополнительно" at bounding box center [753, 409] width 735 height 26
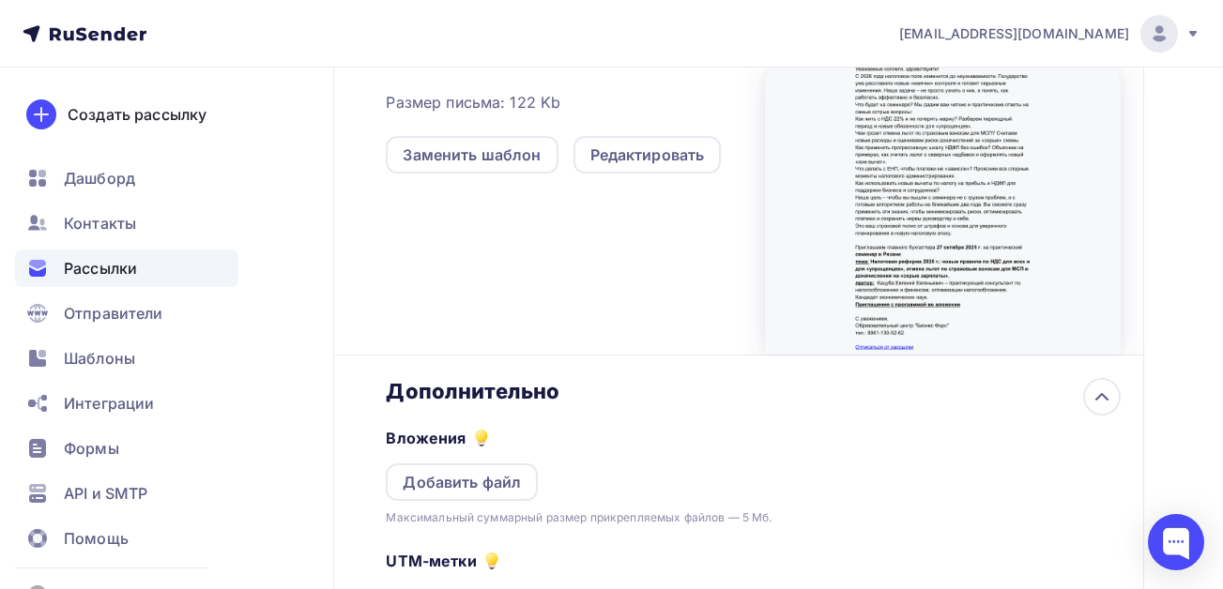
scroll to position [0, 0]
click at [473, 491] on div "Добавить файл" at bounding box center [462, 482] width 118 height 23
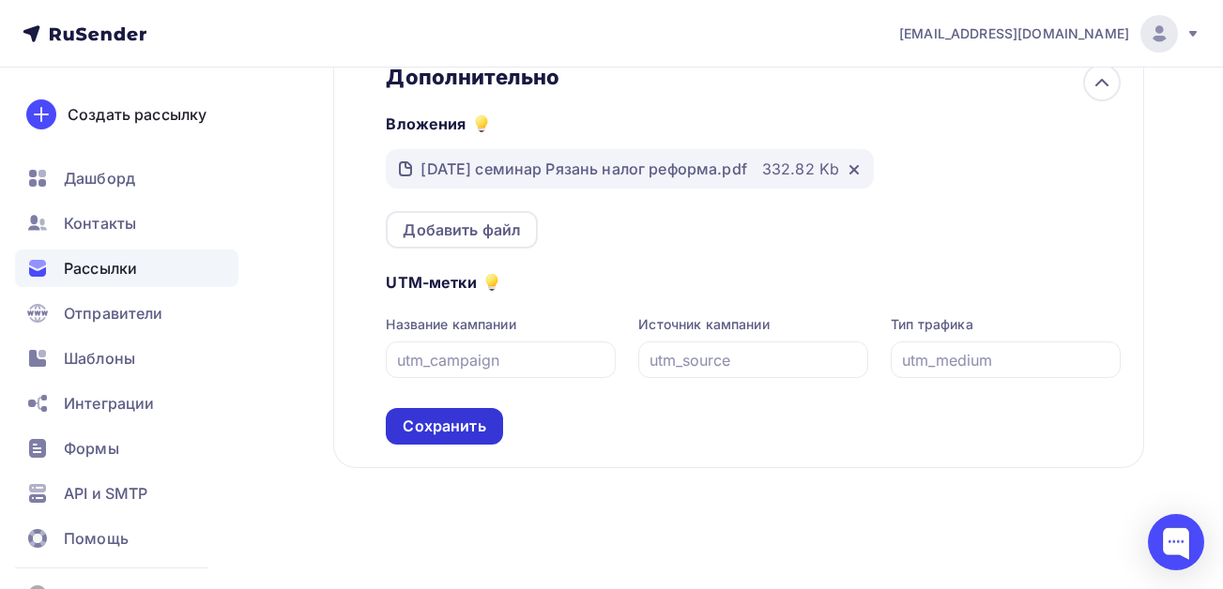
click at [463, 422] on div "Сохранить" at bounding box center [444, 427] width 83 height 22
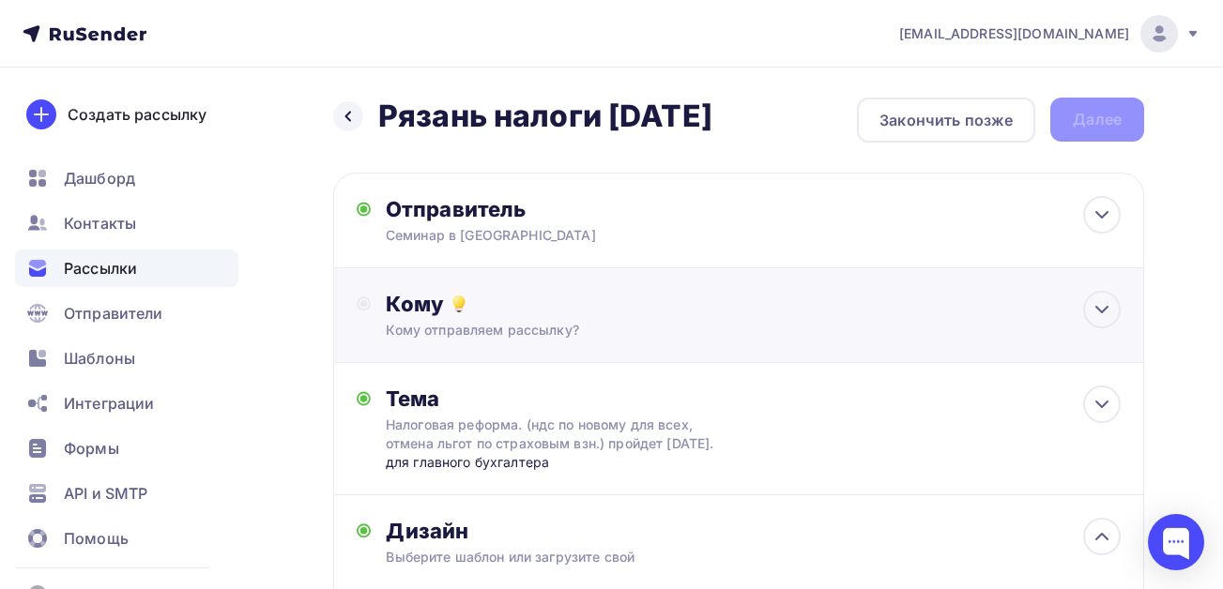
drag, startPoint x: 631, startPoint y: 309, endPoint x: 619, endPoint y: 307, distance: 12.3
click at [631, 309] on div "Кому" at bounding box center [753, 304] width 735 height 26
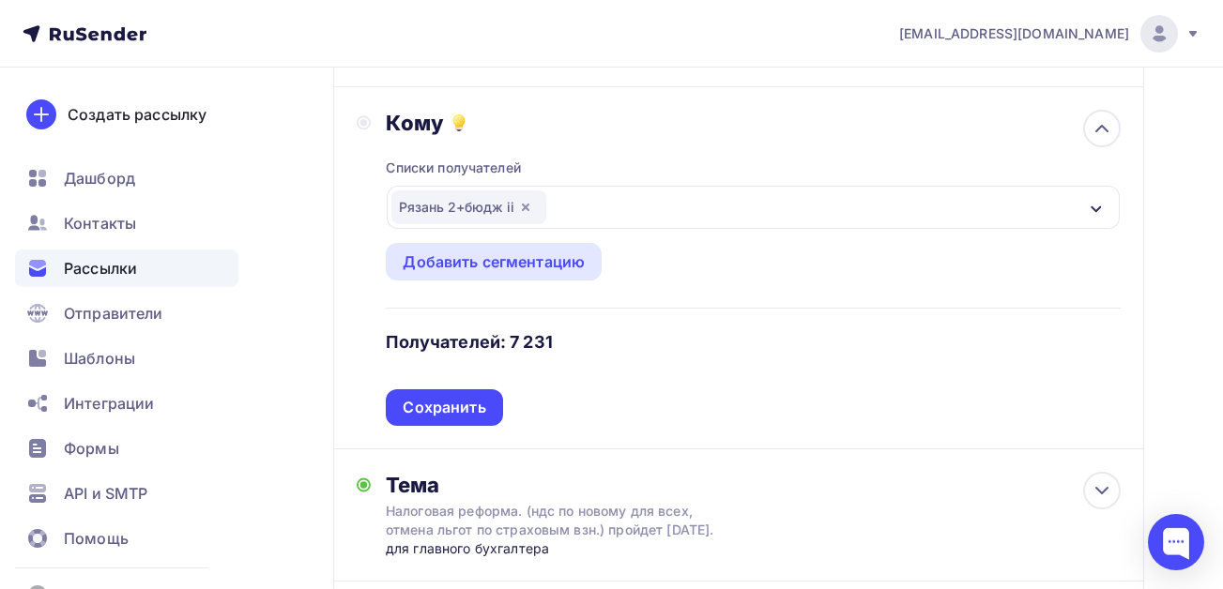
scroll to position [188, 0]
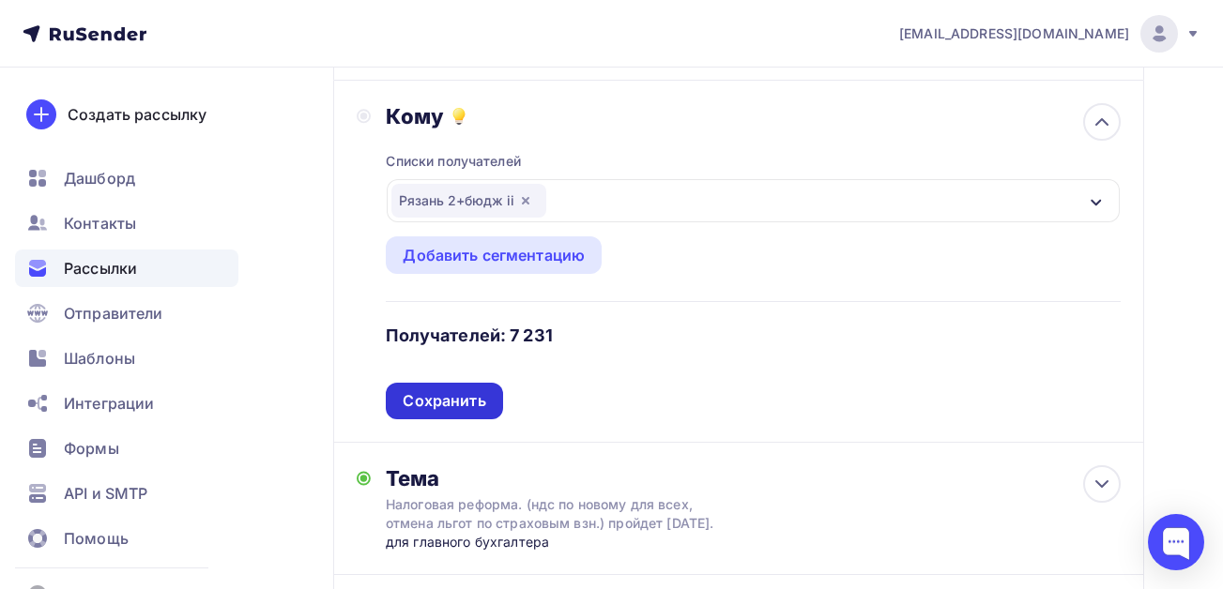
click at [446, 411] on div "Сохранить" at bounding box center [444, 401] width 83 height 22
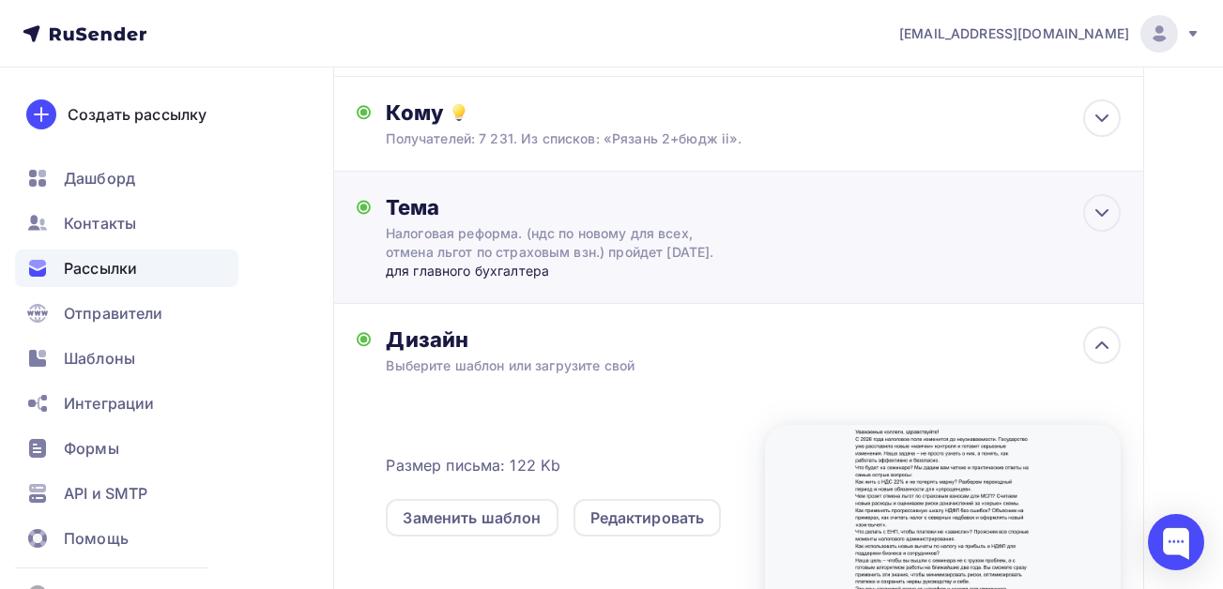
scroll to position [0, 0]
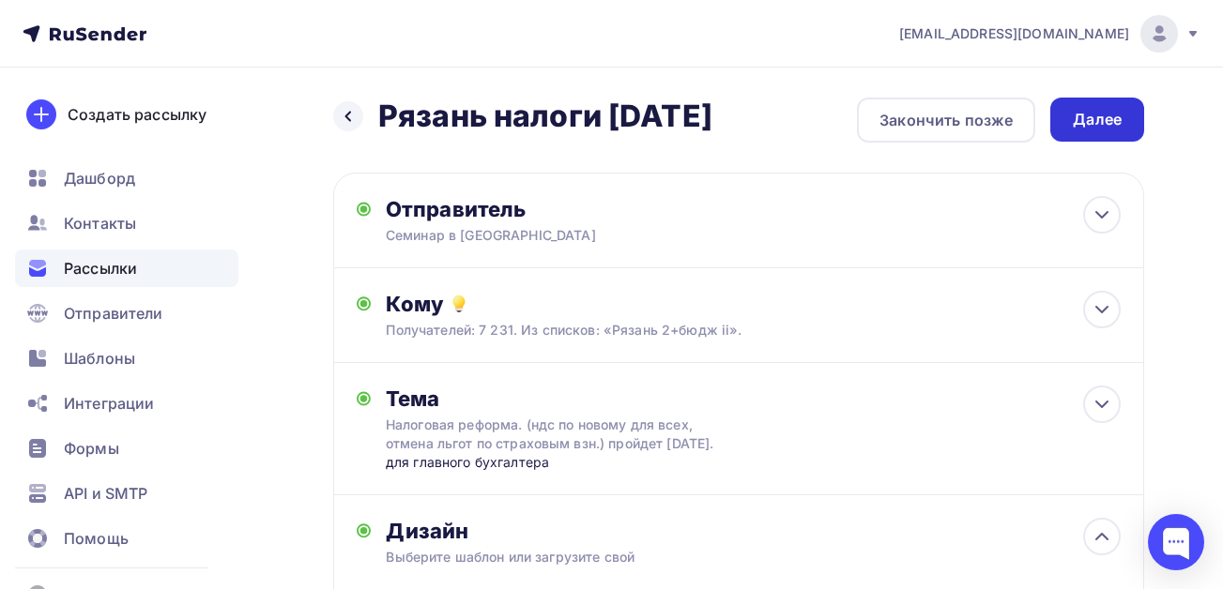
click at [1077, 119] on div "Далее" at bounding box center [1096, 120] width 49 height 22
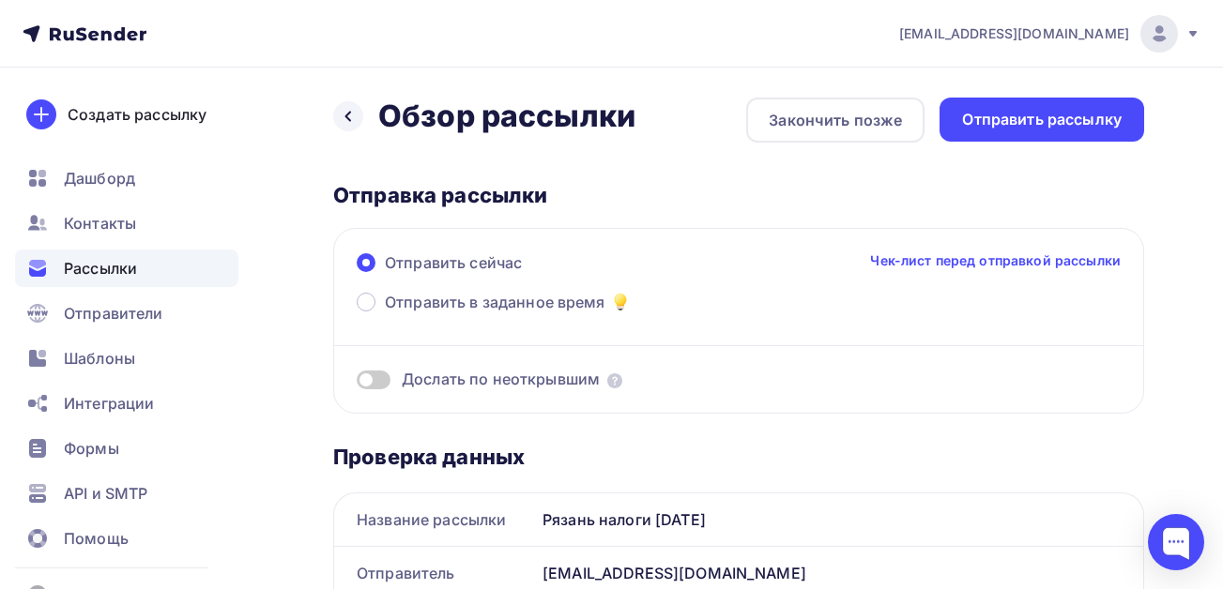
click at [376, 384] on span at bounding box center [374, 380] width 34 height 19
click at [357, 383] on input "checkbox" at bounding box center [357, 383] width 0 height 0
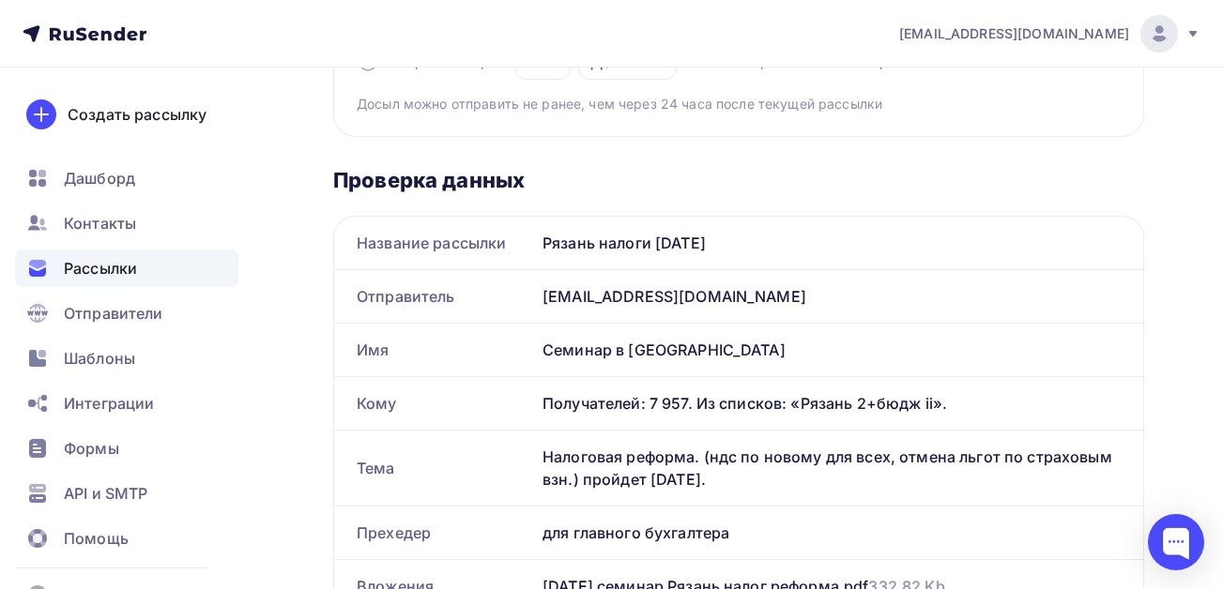
scroll to position [563, 0]
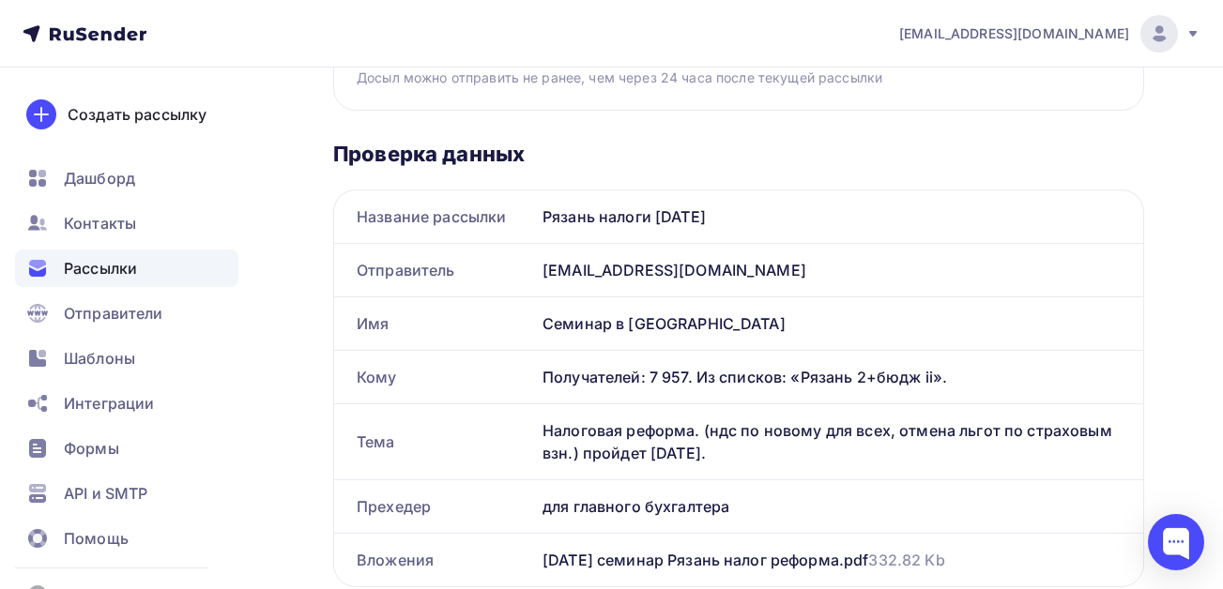
drag, startPoint x: 727, startPoint y: 453, endPoint x: 539, endPoint y: 437, distance: 189.3
click at [539, 437] on div "Налоговая реформа. (ндс по новому для всех, отмена льгот по страховым взн.) про…" at bounding box center [839, 441] width 608 height 75
copy div "Налоговая реформа. (ндс по новому для всех, отмена льгот по страховым взн.) про…"
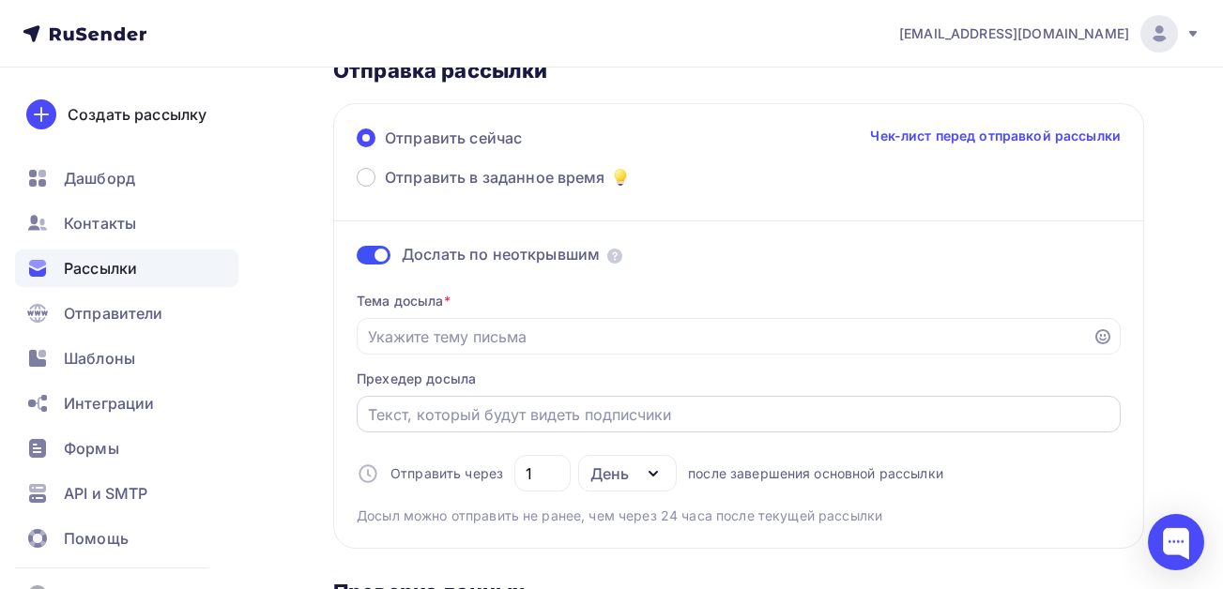
scroll to position [94, 0]
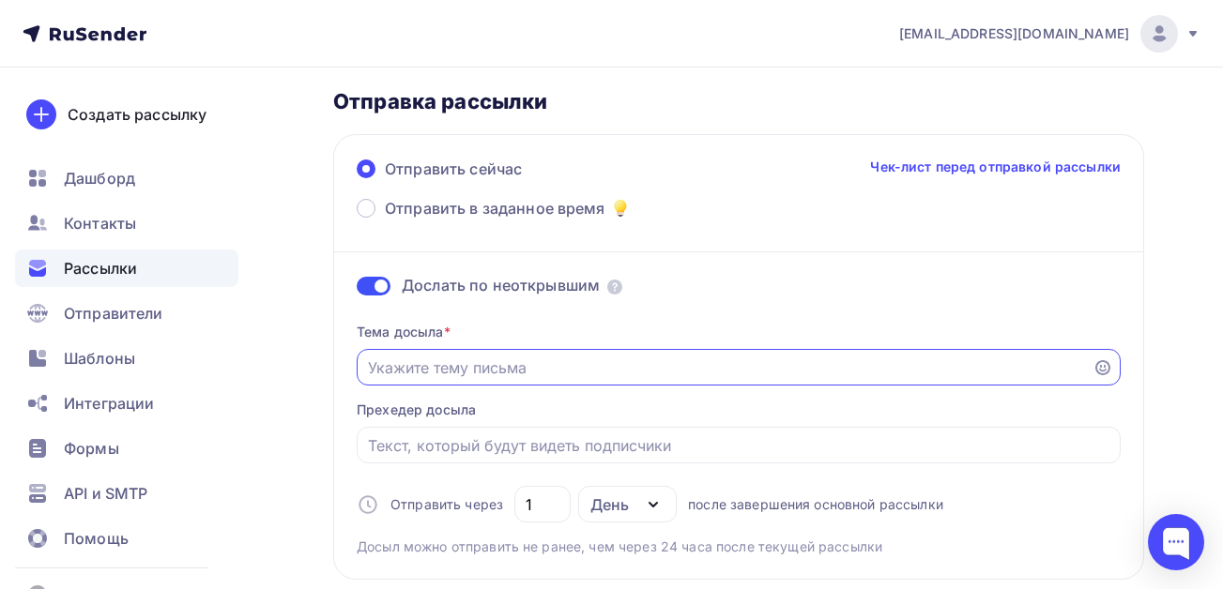
paste input "Налоговая реформа. (ндс по новому для всех, отмена льгот по страховым взн.) про…"
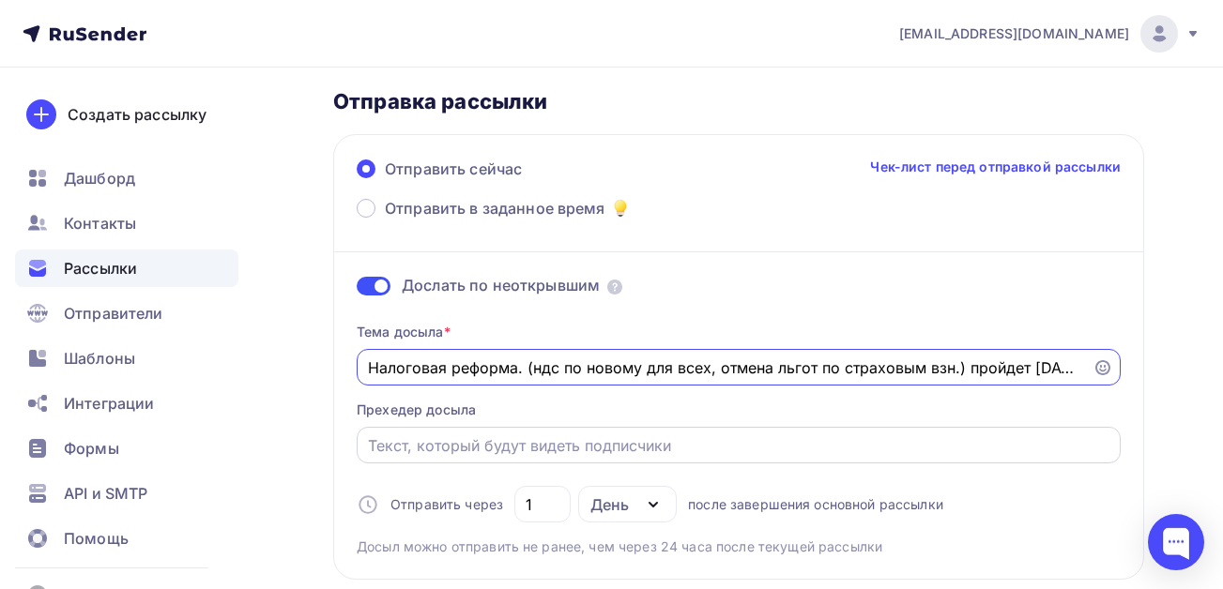
scroll to position [0, 7]
click at [526, 370] on input "Налоговая реформа. (ндс по новому для всех, отмена льгот по страховым взн.) про…" at bounding box center [725, 368] width 714 height 23
drag, startPoint x: 531, startPoint y: 370, endPoint x: 339, endPoint y: 369, distance: 192.4
click at [339, 369] on div "Отправить сейчас Чек-лист перед отправкой рассылки Отправить в заданное время Д…" at bounding box center [738, 357] width 811 height 446
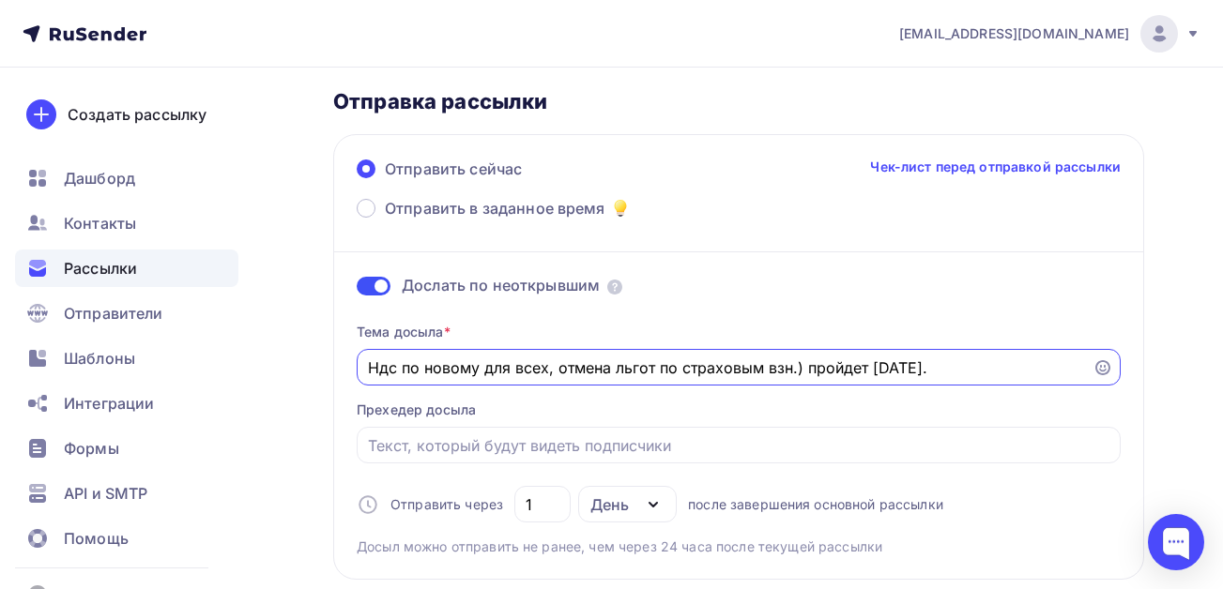
drag, startPoint x: 393, startPoint y: 368, endPoint x: 381, endPoint y: 367, distance: 12.2
click at [381, 367] on input "Ндс по новому для всех, отмена льгот по страховым взн.) пройдет [DATE]." at bounding box center [725, 368] width 714 height 23
click at [558, 377] on input "НДС по новому для всех, отмена [PERSON_NAME] по страховым взн.) пройдет [DATE]." at bounding box center [725, 368] width 714 height 23
click at [806, 372] on input "НДС по новому для всех, отмена [PERSON_NAME] по страховым взн.) пройдет [DATE]." at bounding box center [725, 368] width 714 height 23
click at [799, 369] on input "НДС по новому для всех, отмена [PERSON_NAME] по страховым взн.) пройдет [DATE]." at bounding box center [725, 368] width 714 height 23
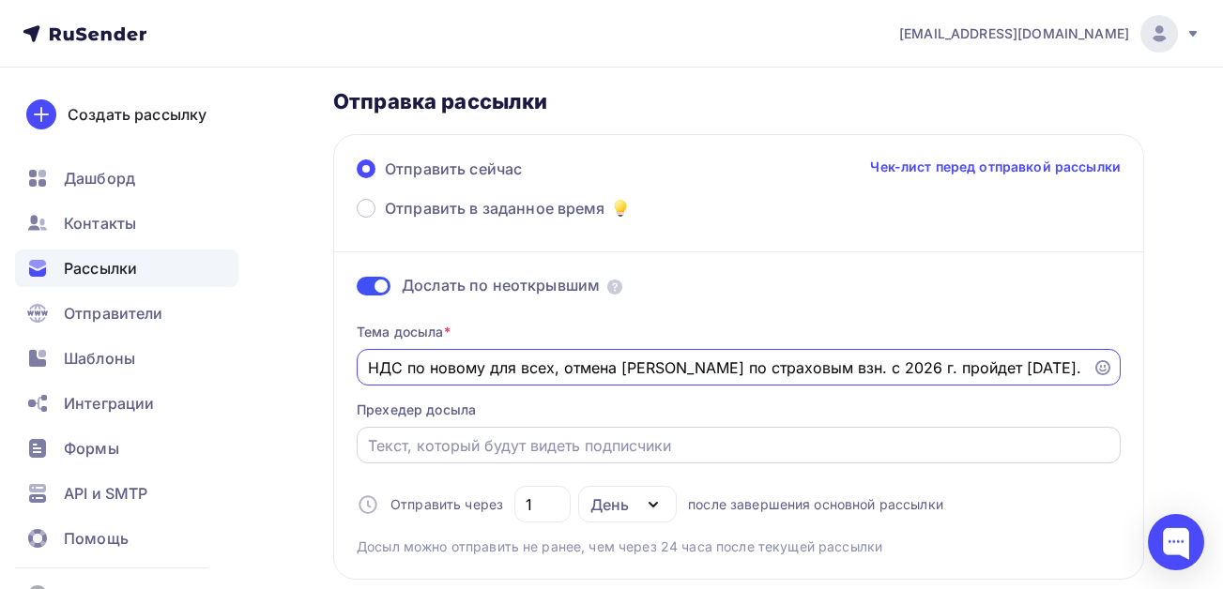
type input "НДС по новому для всех, отмена [PERSON_NAME] по страховым взн. с 2026 г. пройде…"
click at [596, 447] on input "Отправить в заданное время" at bounding box center [739, 445] width 742 height 23
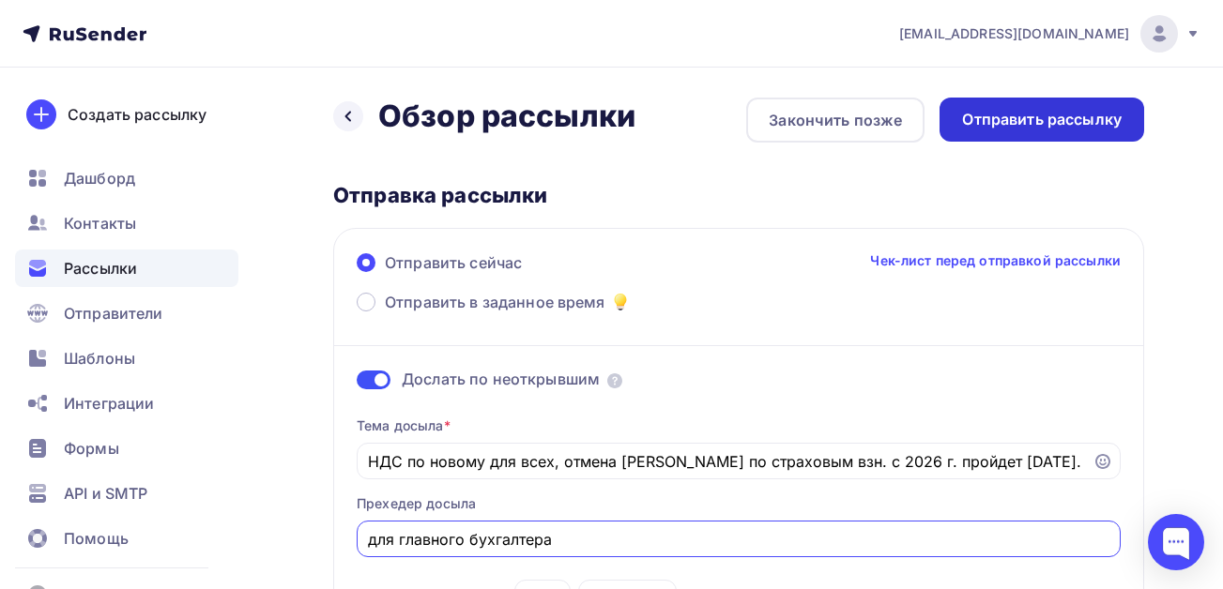
type input "для главного бухгалтера"
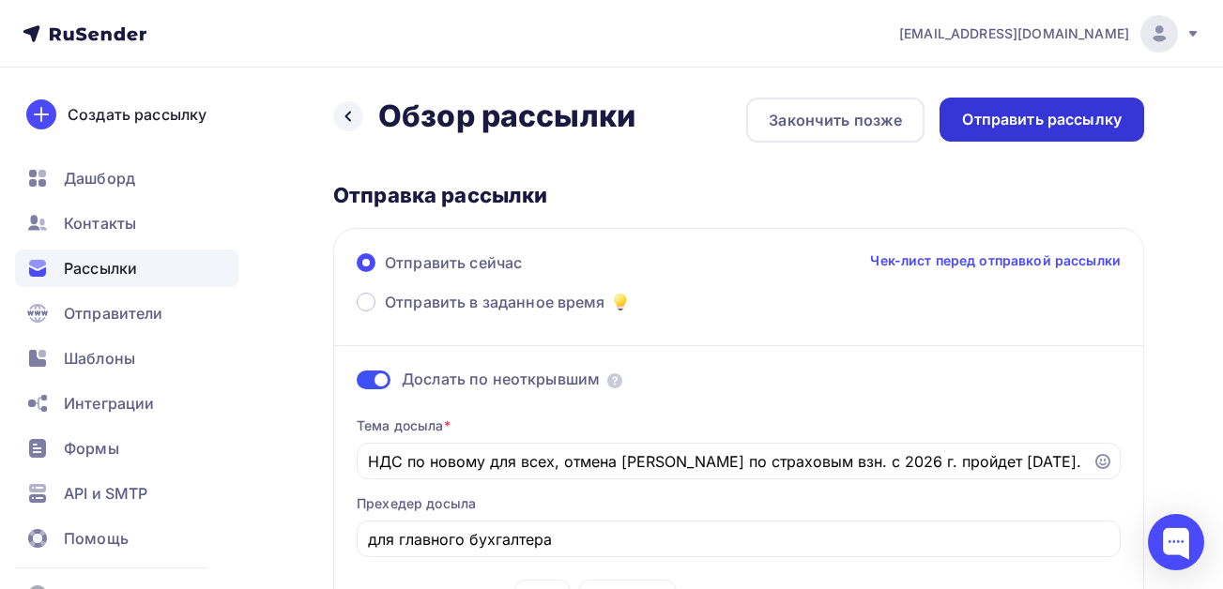
click at [1008, 115] on div "Отправить рассылку" at bounding box center [1042, 120] width 160 height 22
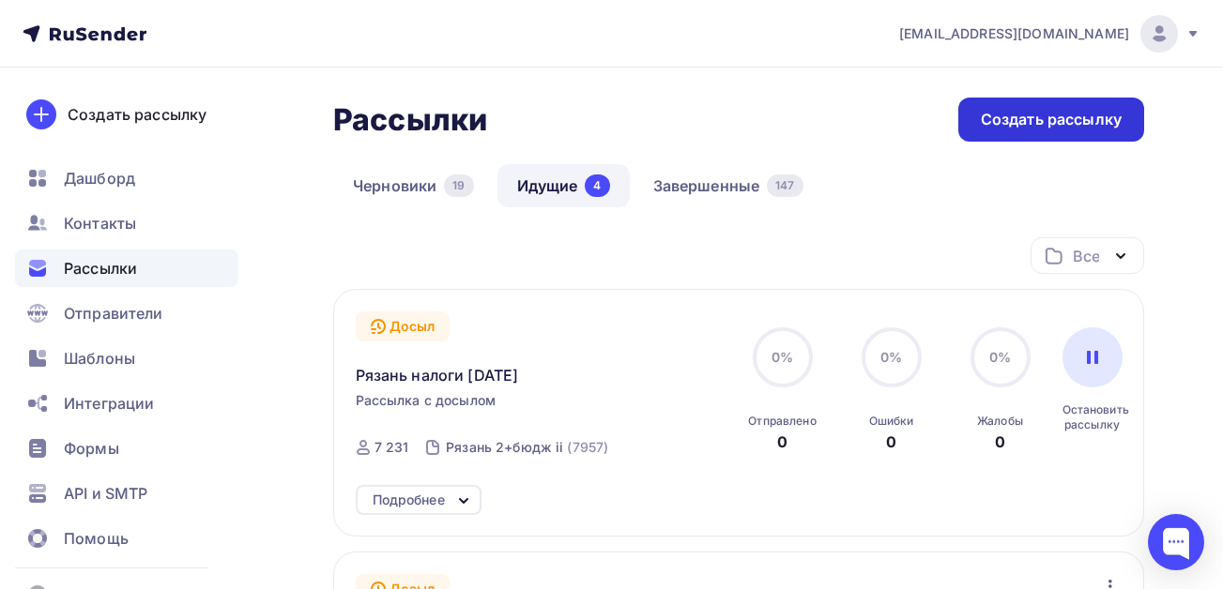
click at [1027, 128] on div "Создать рассылку" at bounding box center [1051, 120] width 141 height 22
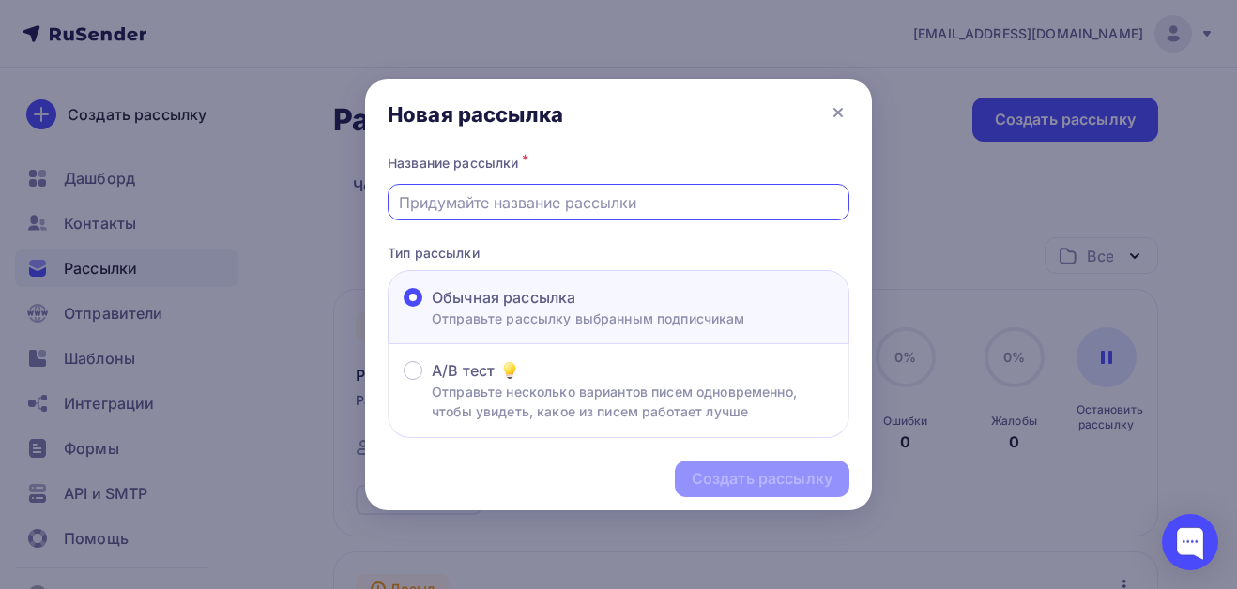
drag, startPoint x: 841, startPoint y: 113, endPoint x: 814, endPoint y: 113, distance: 27.2
click at [841, 113] on icon at bounding box center [838, 112] width 23 height 23
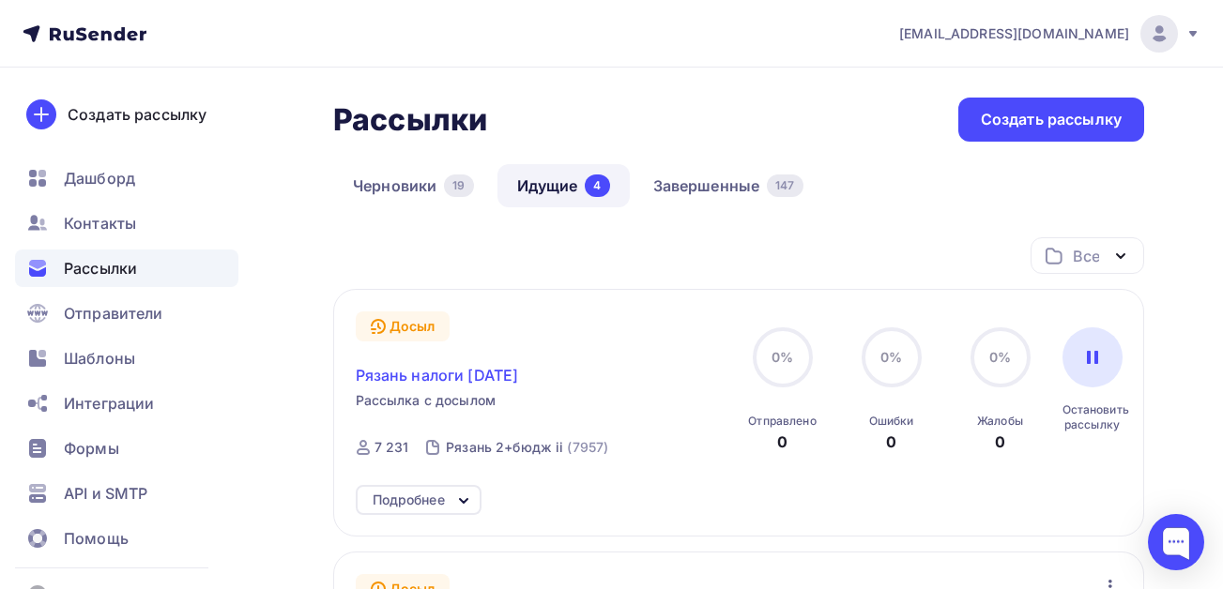
drag, startPoint x: 558, startPoint y: 373, endPoint x: 359, endPoint y: 373, distance: 198.9
click at [359, 373] on div "Рязань налоги [DATE]" at bounding box center [542, 364] width 373 height 45
copy span "Рязань налоги [DATE]"
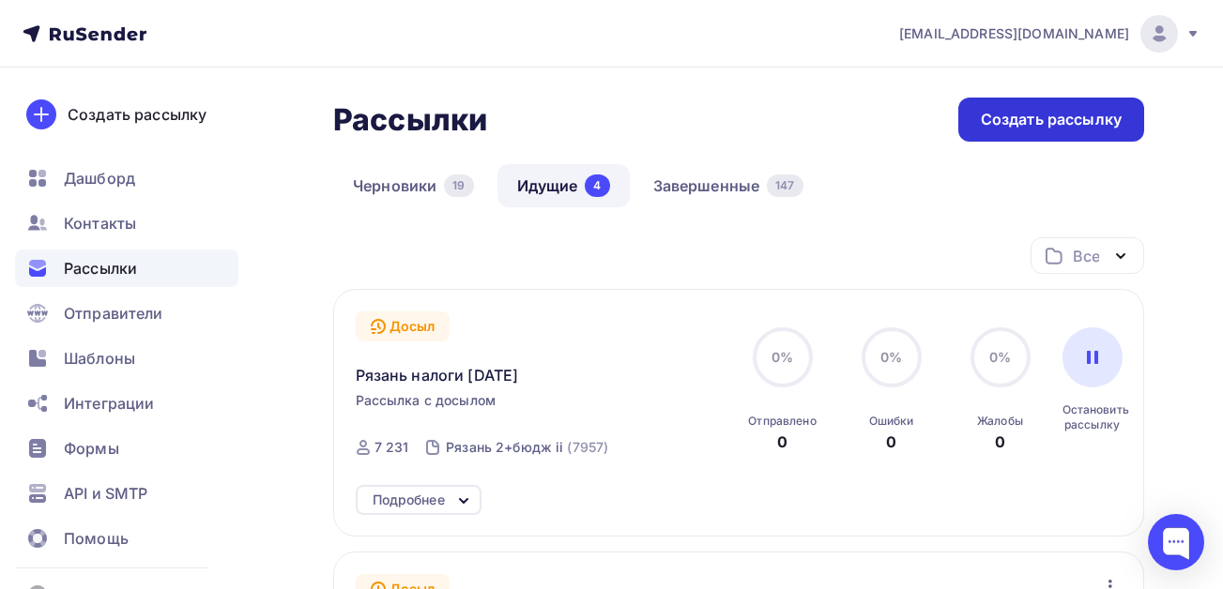
click at [1035, 128] on div "Создать рассылку" at bounding box center [1051, 120] width 141 height 22
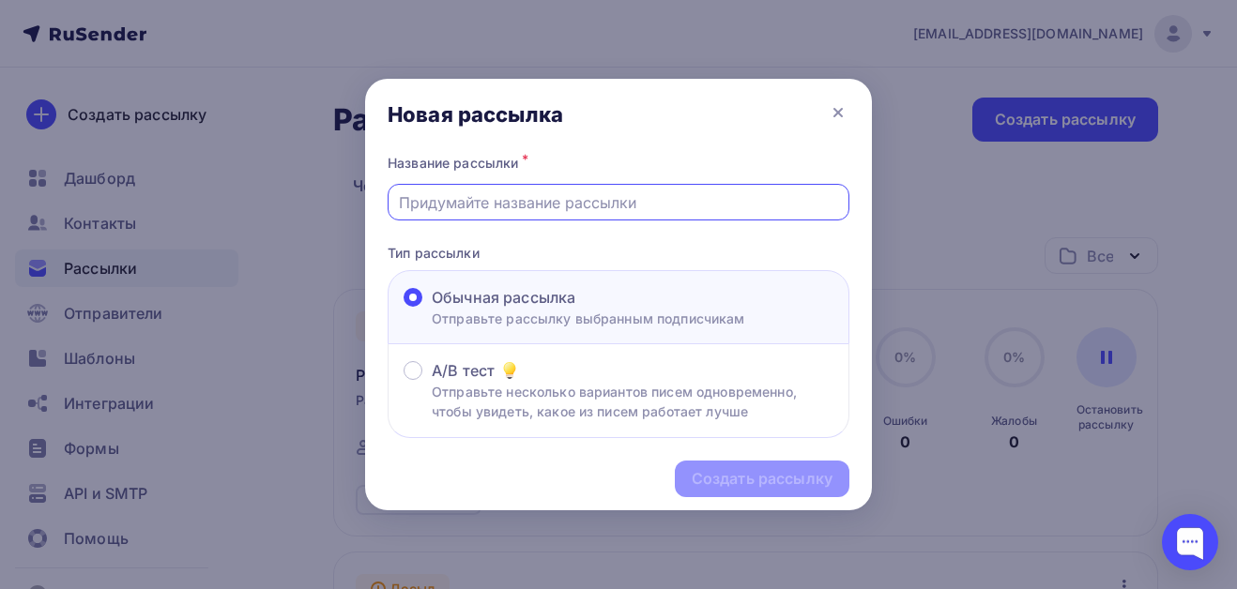
paste input "Рязань налоги [DATE]"
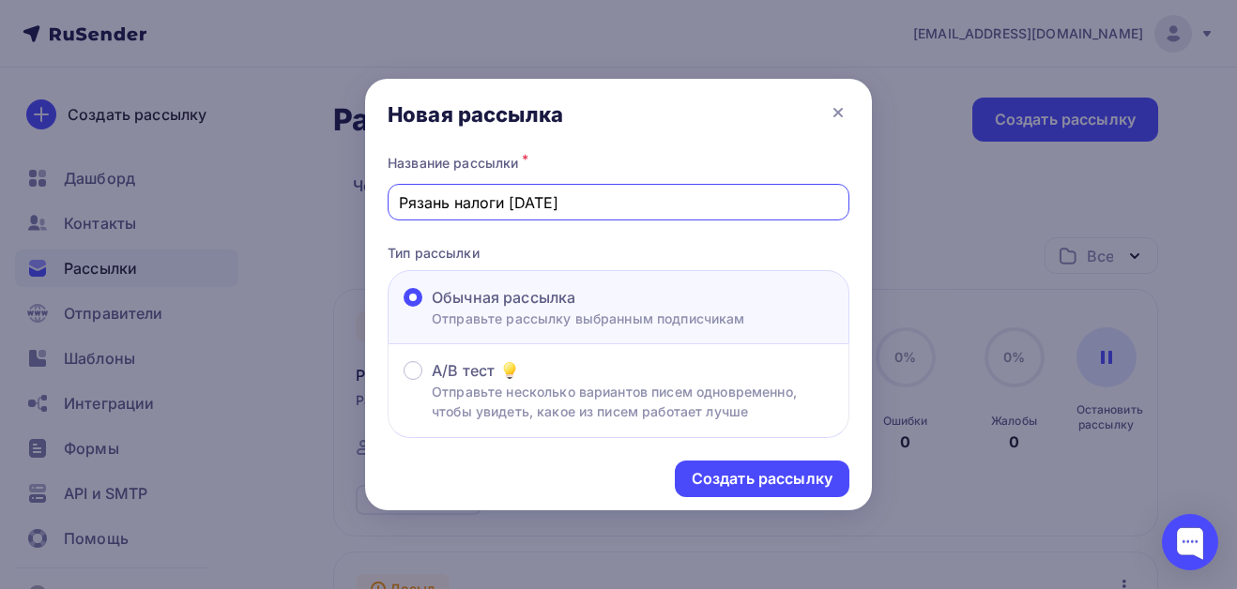
drag, startPoint x: 451, startPoint y: 205, endPoint x: 399, endPoint y: 204, distance: 52.6
click at [399, 205] on input "Рязань налоги [DATE]" at bounding box center [619, 202] width 440 height 23
type input "ВЕБИНАР налоги [DATE]"
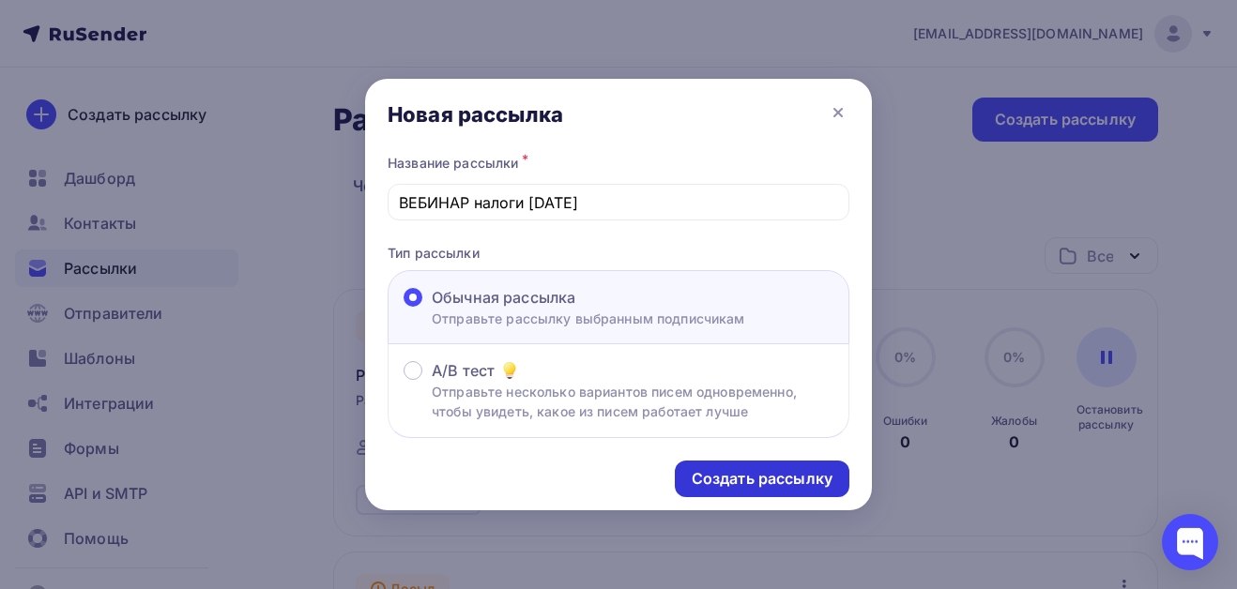
click at [745, 477] on div "Создать рассылку" at bounding box center [762, 479] width 141 height 22
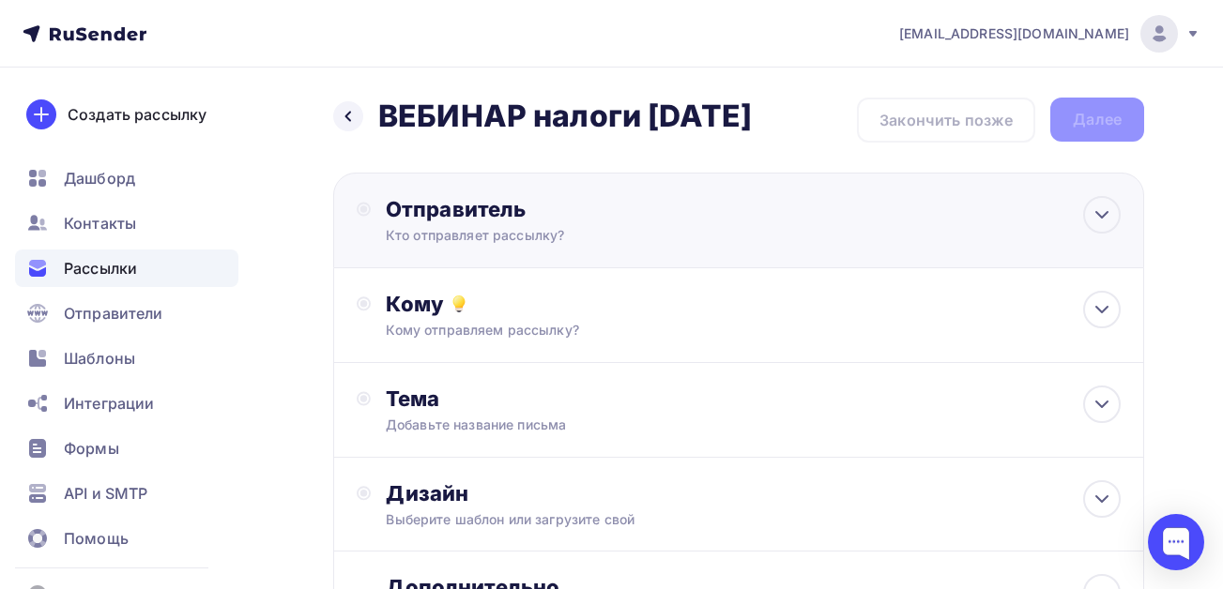
click at [493, 224] on div "Отправитель Кто отправляет рассылку? Email * Выберите отправителя [EMAIL_ADDRES…" at bounding box center [589, 220] width 406 height 49
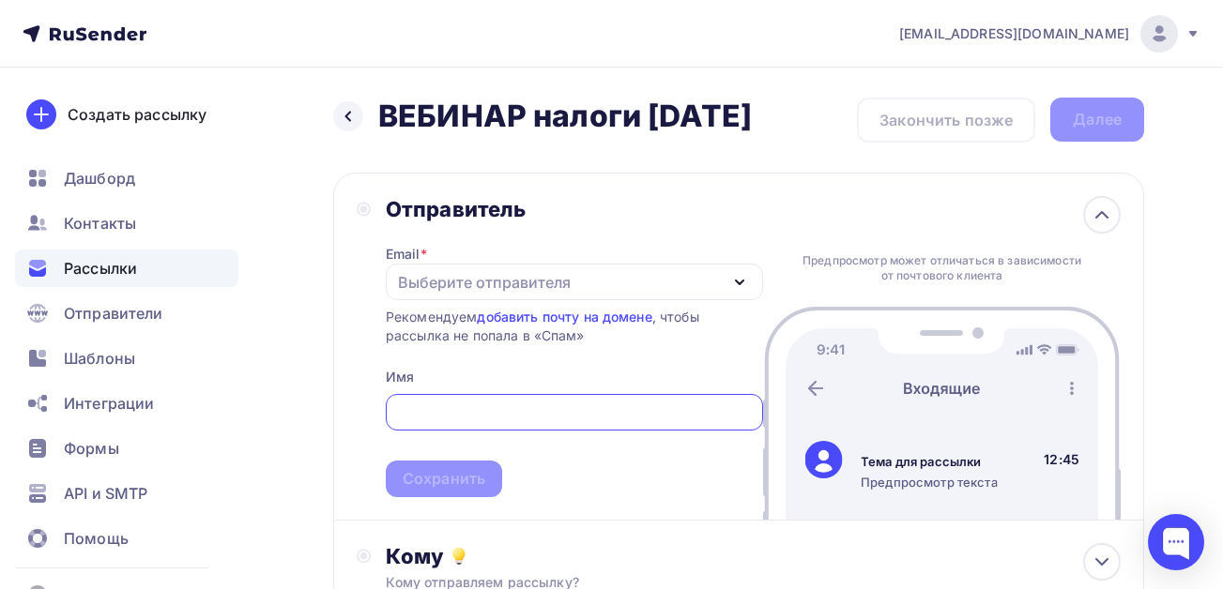
click at [447, 278] on div "Выберите отправителя" at bounding box center [484, 282] width 173 height 23
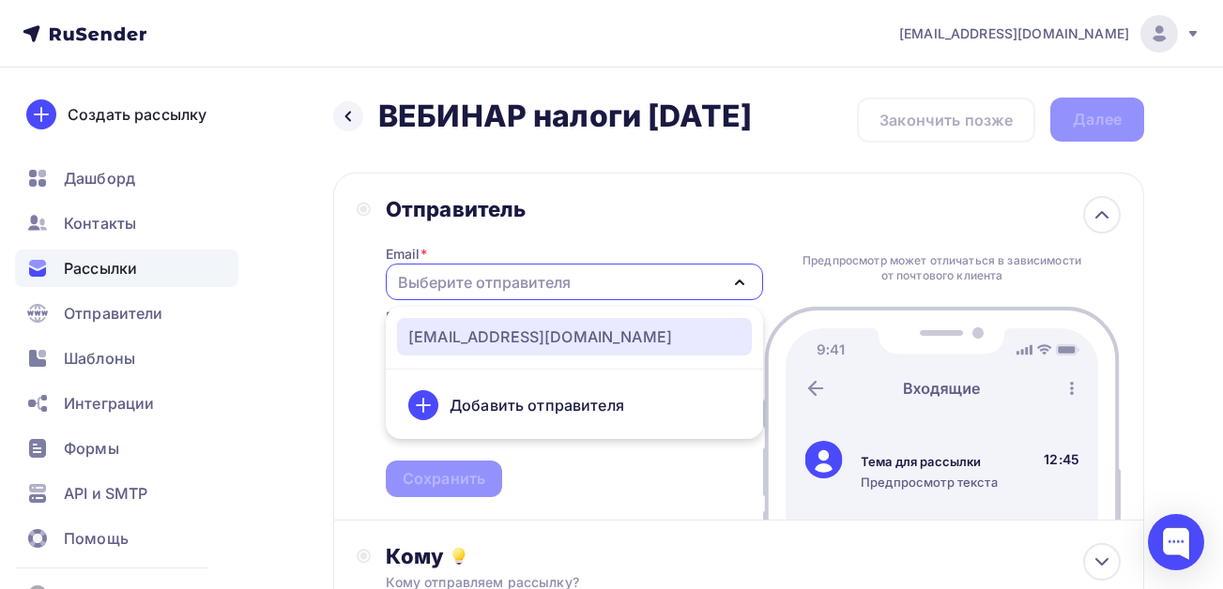
click at [447, 334] on div "[EMAIL_ADDRESS][DOMAIN_NAME]" at bounding box center [540, 337] width 264 height 23
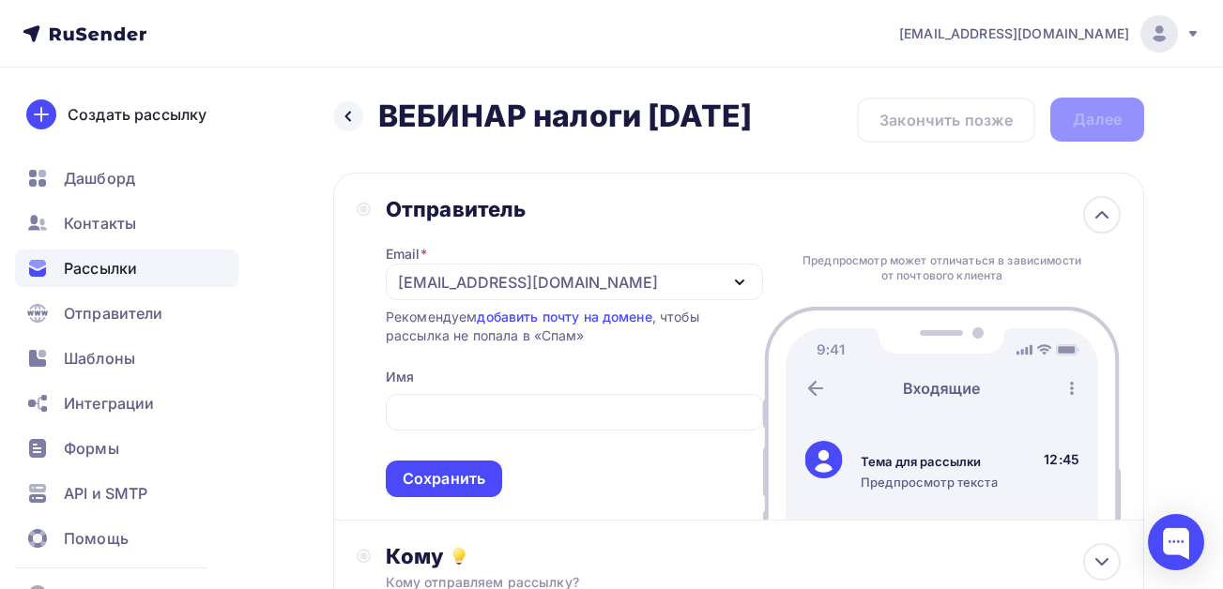
click at [297, 328] on div "Назад ВЕБИНАР налоги [DATE] [PERSON_NAME] налоги [DATE] Закончить позже Далее О…" at bounding box center [611, 544] width 1223 height 952
click at [437, 417] on input "text" at bounding box center [574, 413] width 356 height 23
type input "Вебинар"
click at [435, 474] on div "Сохранить" at bounding box center [444, 479] width 83 height 22
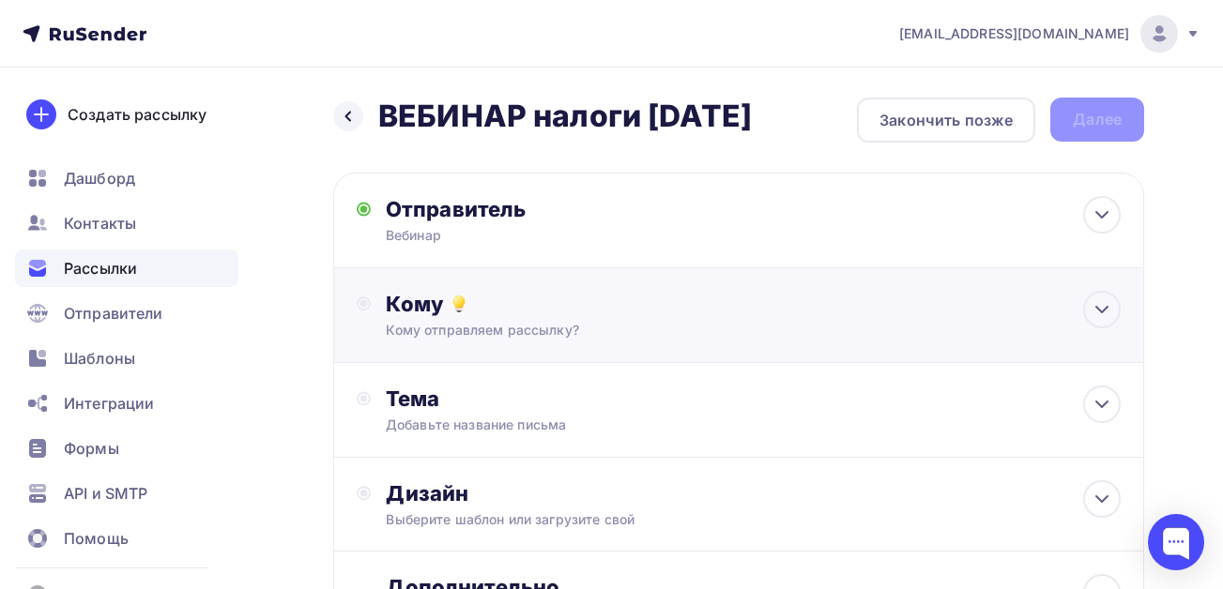
click at [417, 324] on div "Кому отправляем рассылку?" at bounding box center [716, 330] width 661 height 19
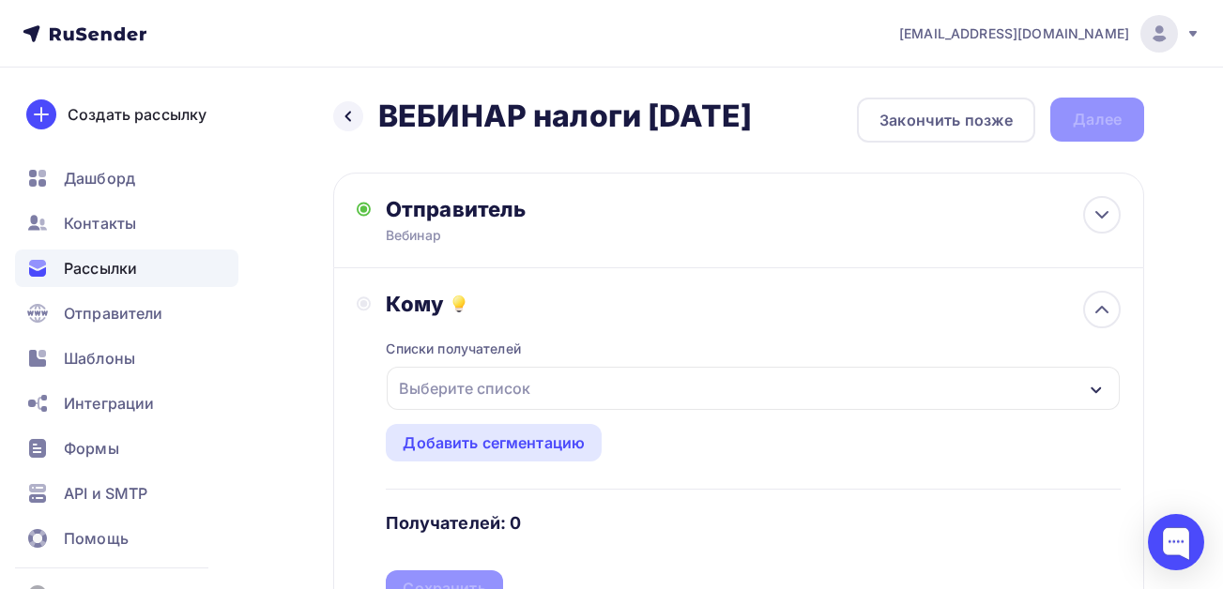
click at [421, 387] on div "Выберите список" at bounding box center [464, 389] width 146 height 34
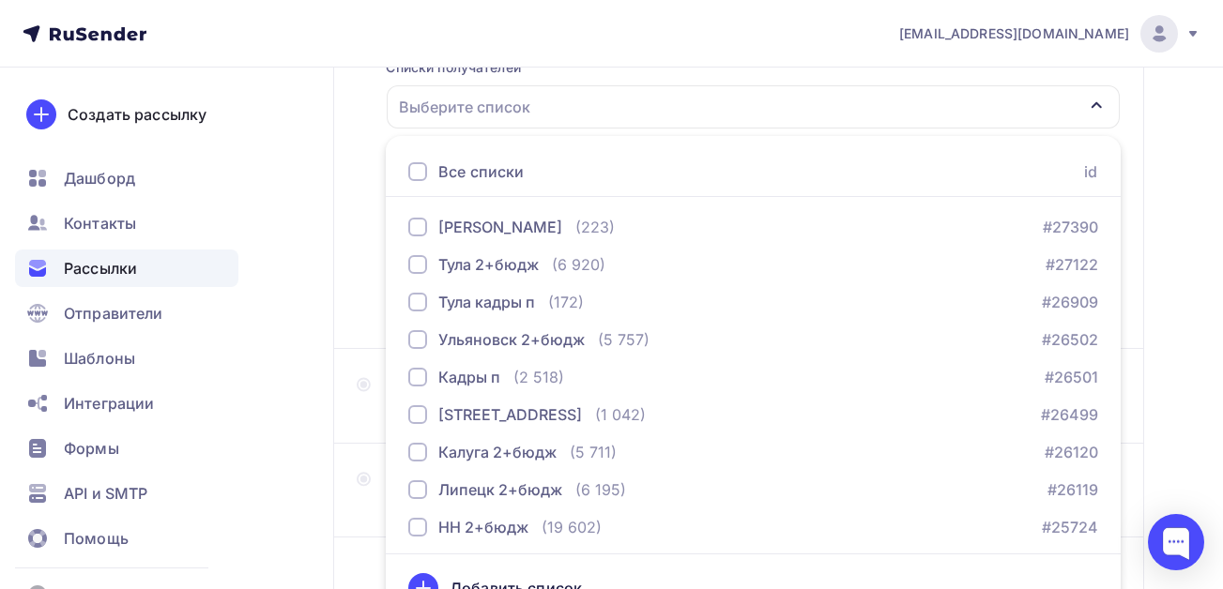
scroll to position [314, 0]
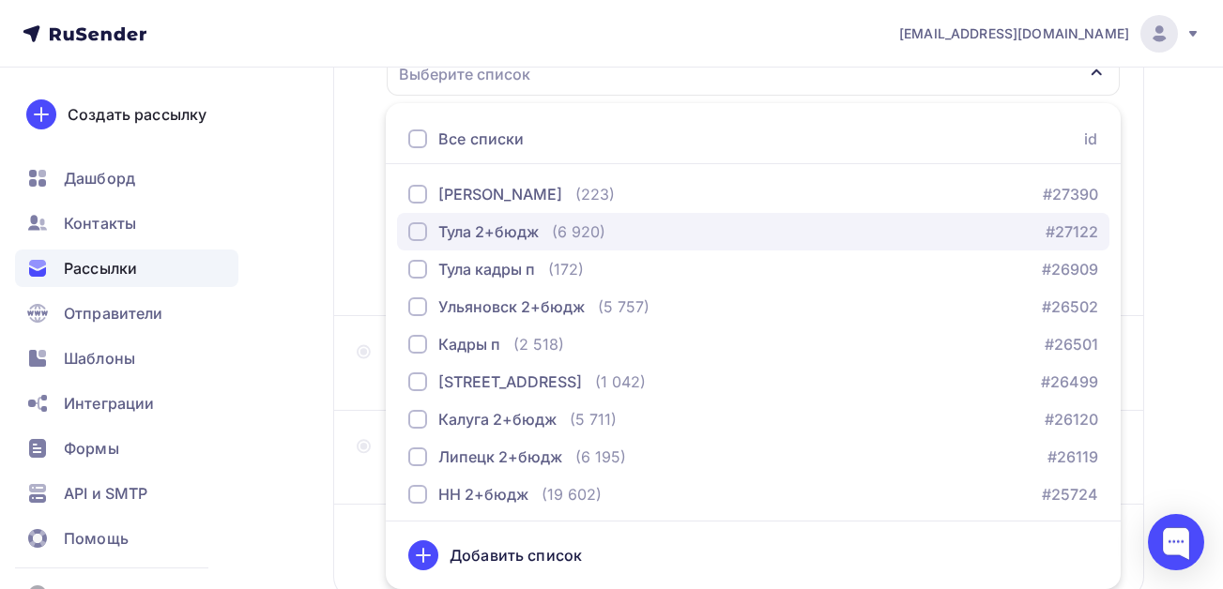
click at [418, 232] on div "button" at bounding box center [417, 231] width 19 height 19
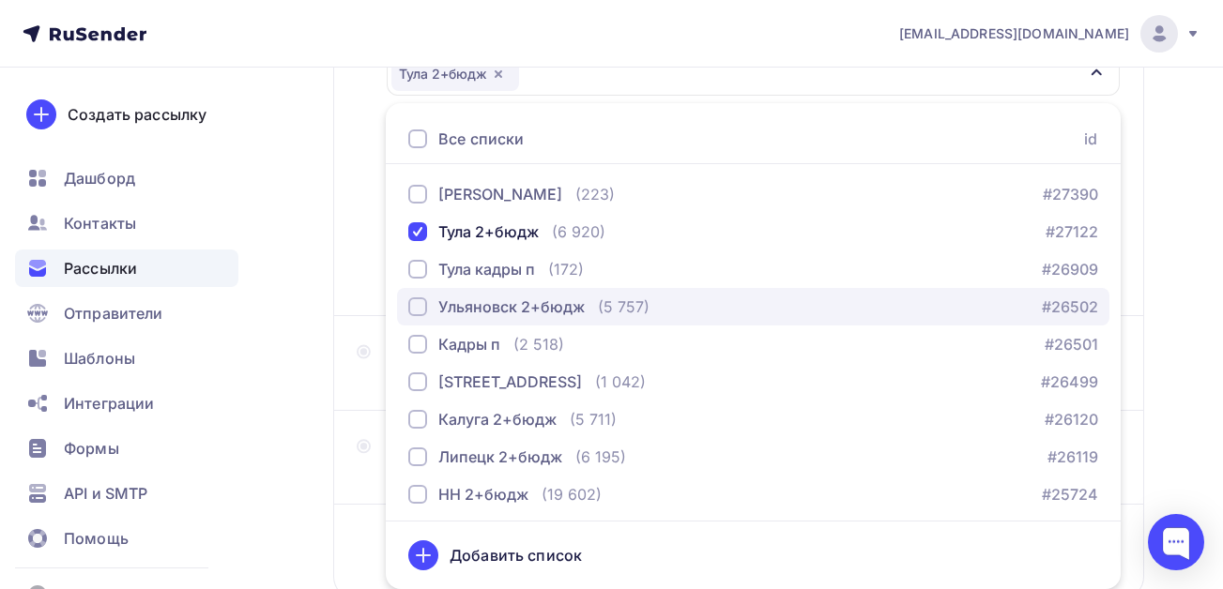
click at [416, 312] on div "button" at bounding box center [417, 306] width 19 height 19
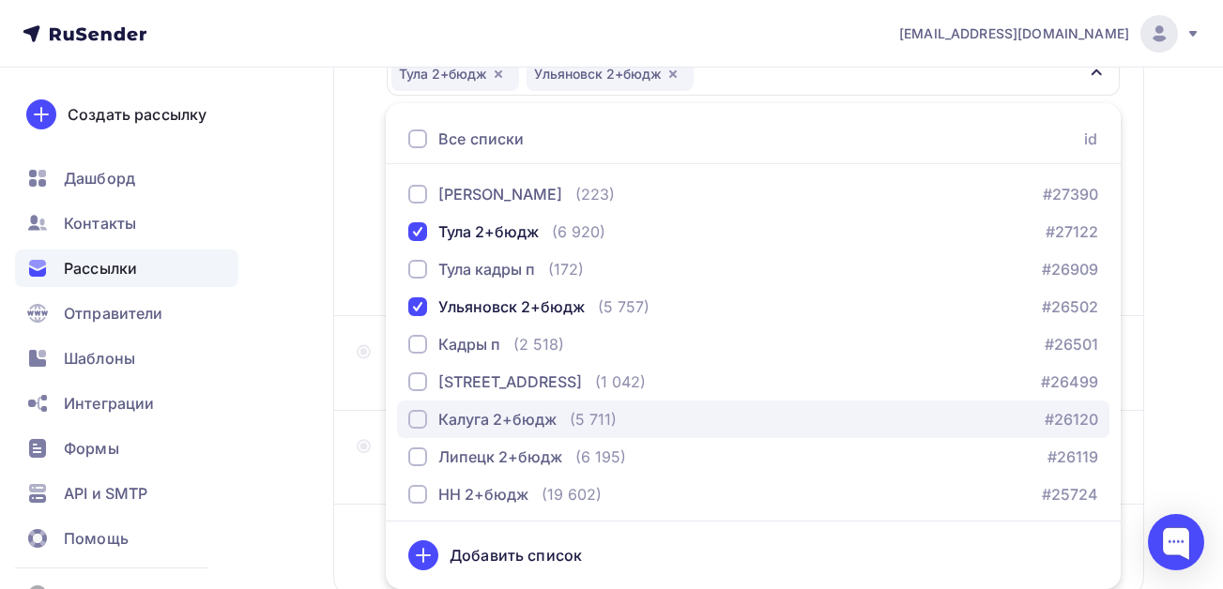
click at [416, 424] on div "button" at bounding box center [417, 419] width 19 height 19
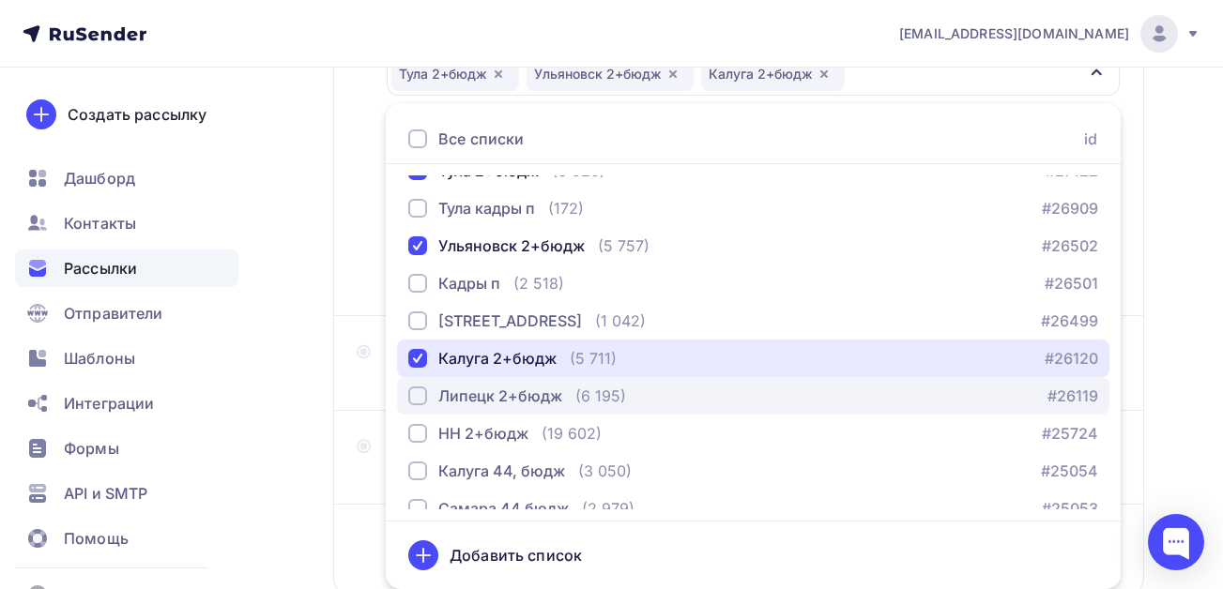
scroll to position [94, 0]
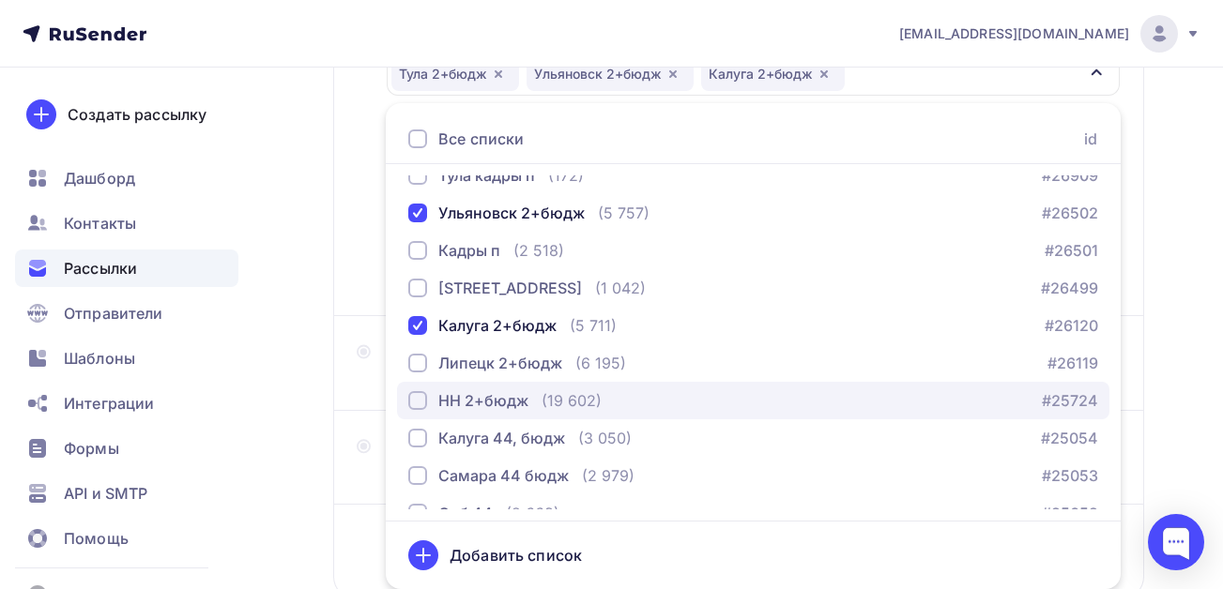
click at [418, 407] on div "button" at bounding box center [417, 400] width 19 height 19
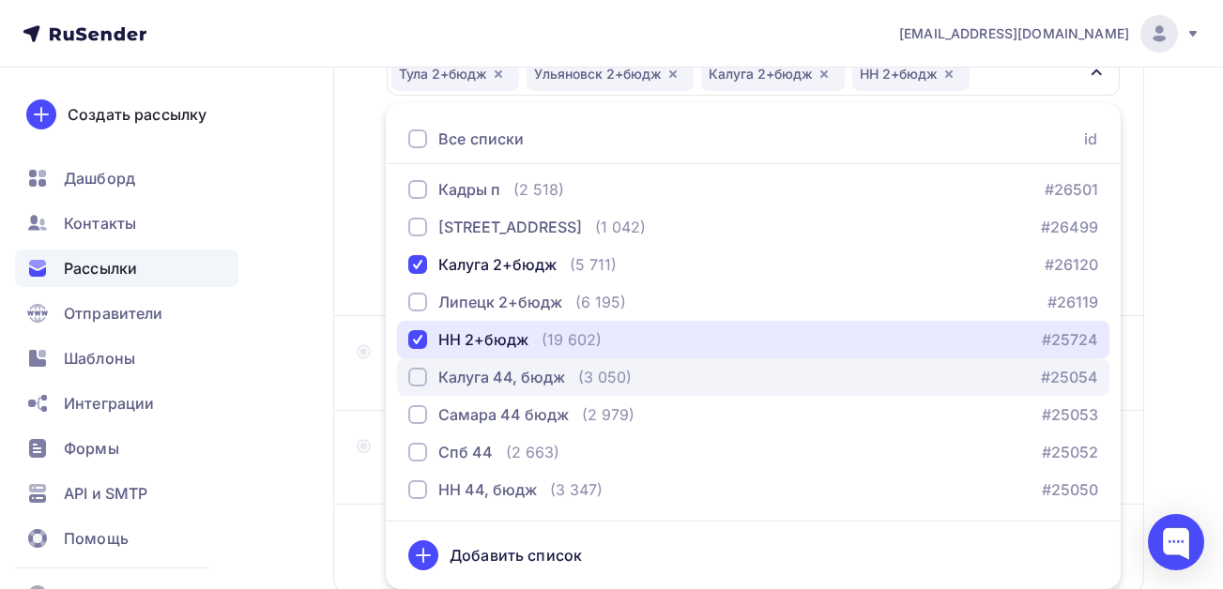
scroll to position [191, 0]
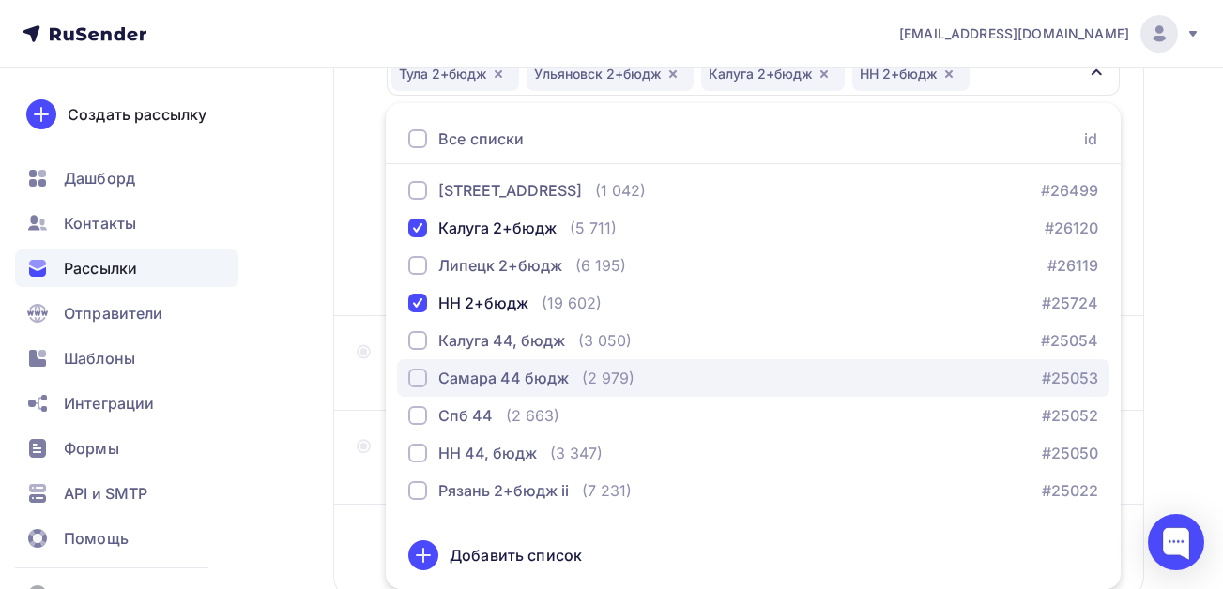
click at [415, 378] on div "button" at bounding box center [417, 378] width 19 height 19
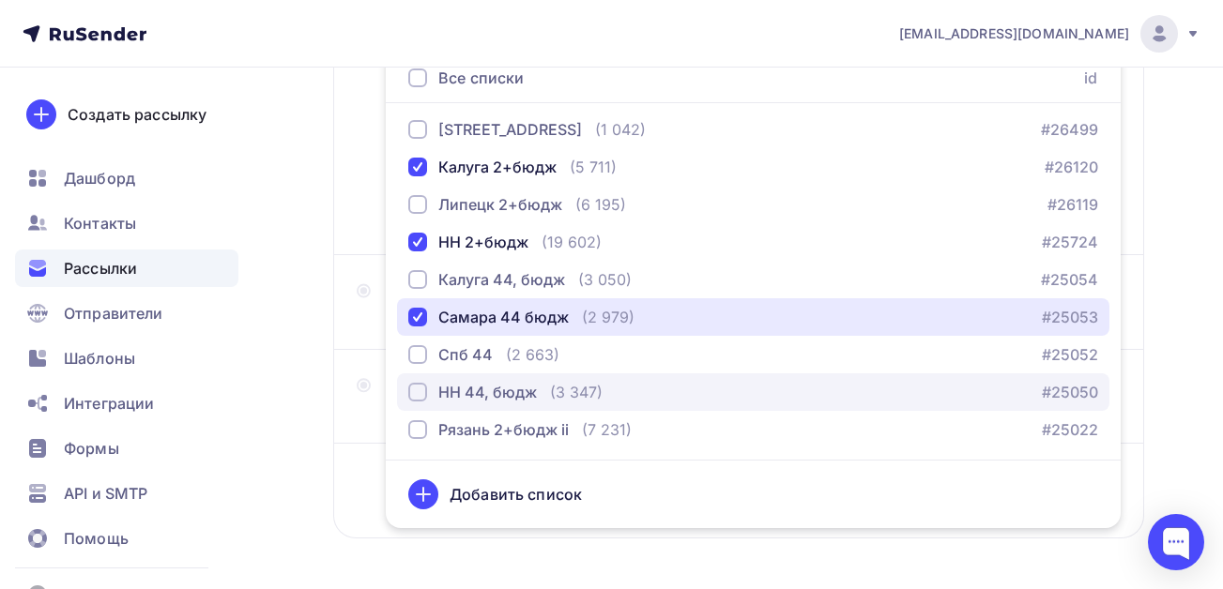
scroll to position [408, 0]
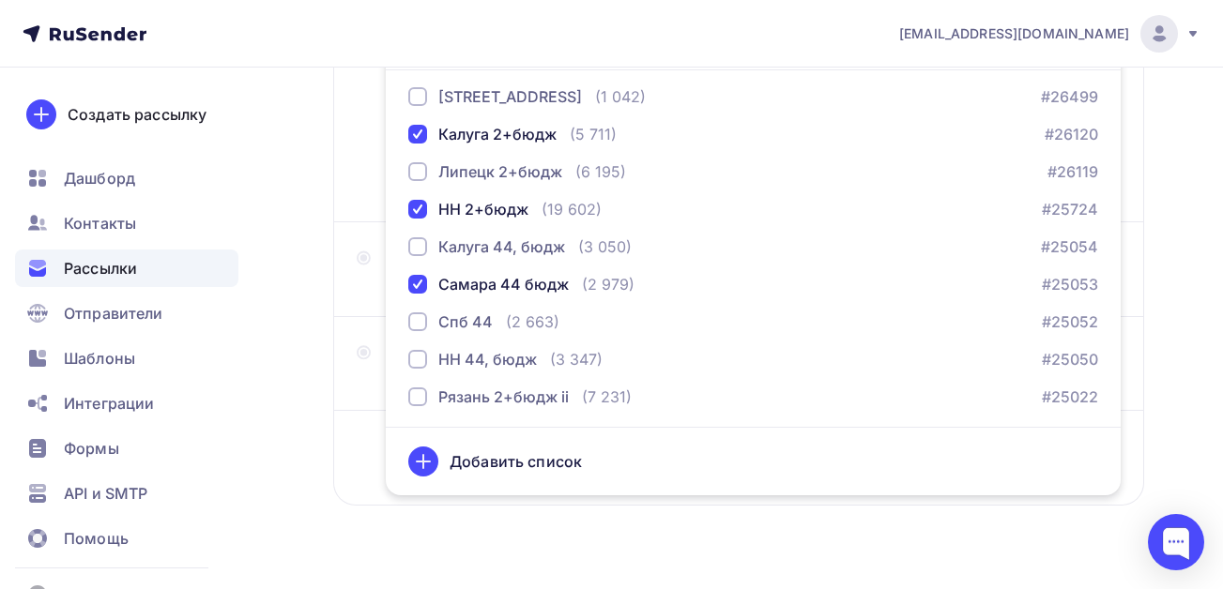
click at [326, 448] on div "Назад ВЕБИНАР налоги [DATE] [PERSON_NAME] налоги [DATE] Закончить позже Далее О…" at bounding box center [611, 142] width 1223 height 967
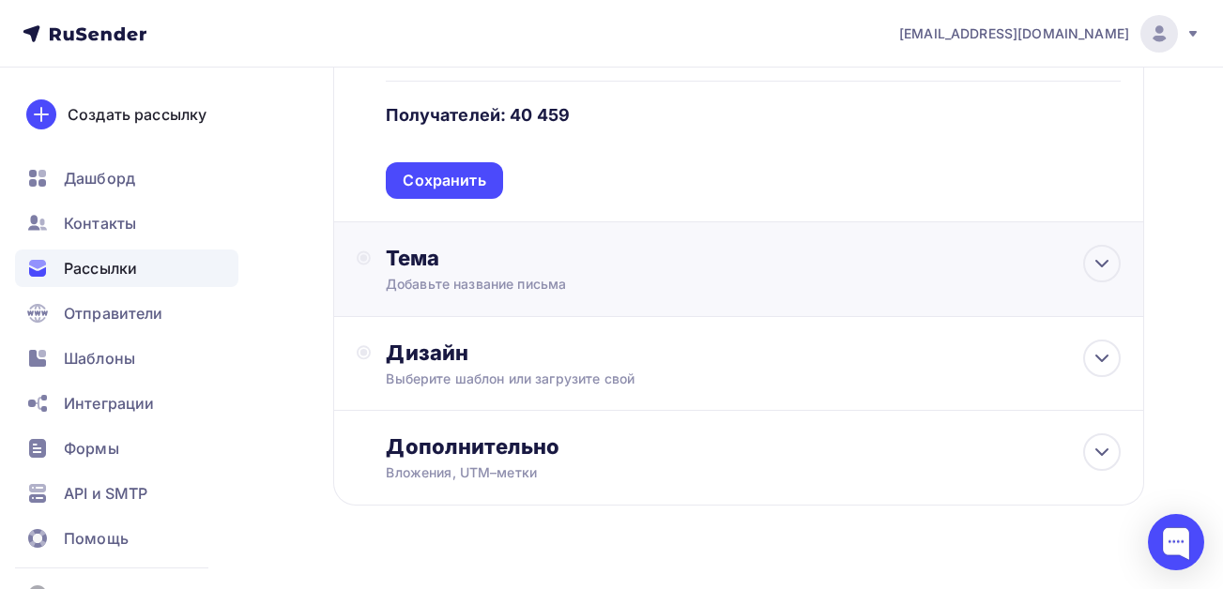
click at [468, 277] on div "Добавьте название письма" at bounding box center [553, 284] width 334 height 19
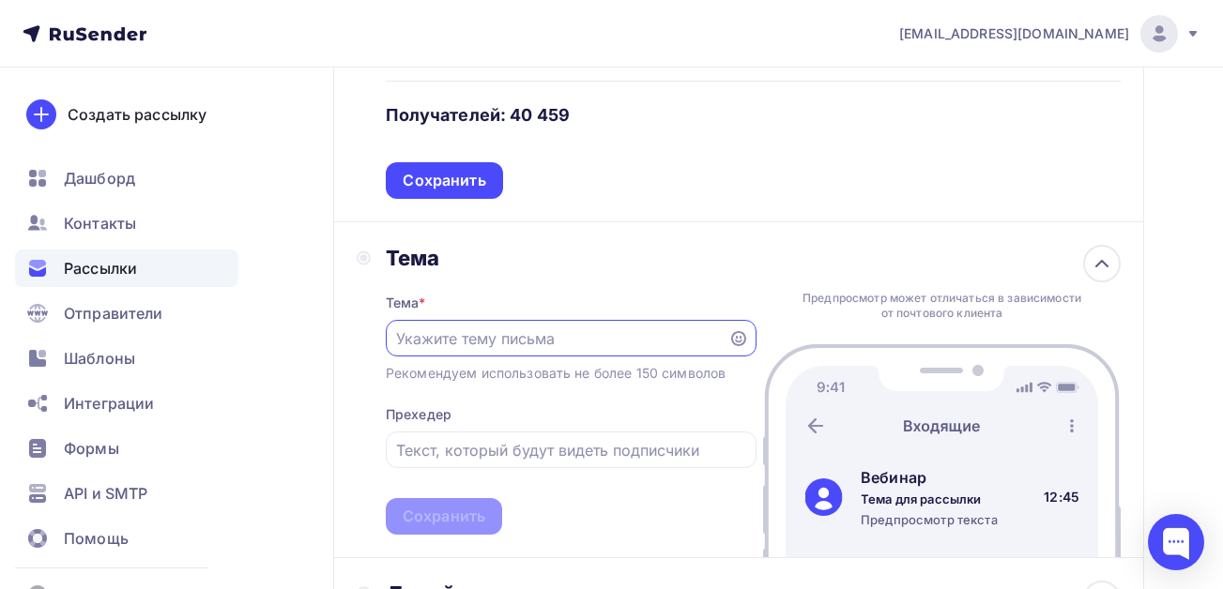
scroll to position [0, 0]
click at [470, 342] on input "text" at bounding box center [556, 338] width 321 height 23
paste input "Рязань налоги [DATE]"
type input "Рязань налоги [DATE]"
drag, startPoint x: 602, startPoint y: 336, endPoint x: 318, endPoint y: 330, distance: 284.4
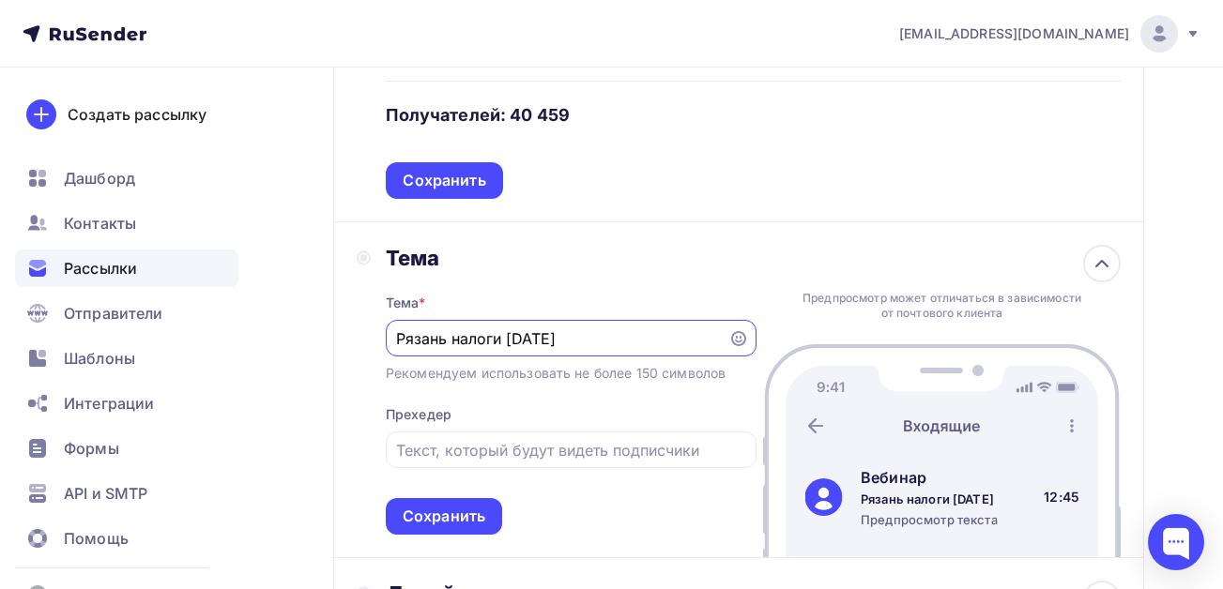
click at [318, 330] on div "Назад ВЕБИНАР налоги [DATE] [PERSON_NAME] налоги [DATE] Закончить позже Далее О…" at bounding box center [611, 263] width 1223 height 1209
drag, startPoint x: 525, startPoint y: 339, endPoint x: 367, endPoint y: 337, distance: 157.6
click at [367, 337] on div "Тема Тема * Изменения в Рекомендуем использовать не более 150 символов Прехедер…" at bounding box center [557, 390] width 400 height 290
paste input "алоговая реформа. (ндс по новому для всех, отмена льгот по страховым взн.) прой…"
drag, startPoint x: 540, startPoint y: 338, endPoint x: 284, endPoint y: 329, distance: 255.4
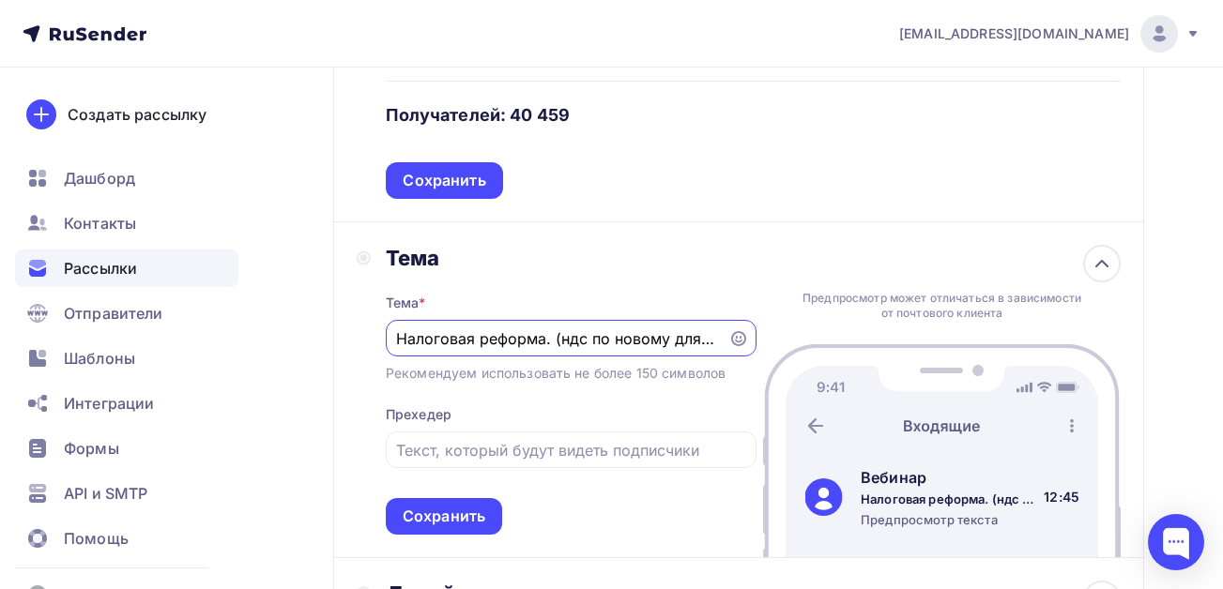
click at [284, 331] on div "Назад ВЕБИНАР налоги [DATE] [PERSON_NAME] налоги [DATE] Закончить позже Далее О…" at bounding box center [611, 263] width 1223 height 1209
click at [528, 350] on div "Налоговая реформа. (ндс по новому для всех, отмена льгот по страховым взн.) про…" at bounding box center [571, 338] width 371 height 37
click at [546, 338] on input "Налоговая реформа. (ндс по новому для всех, отмена льгот по страховым взн.) про…" at bounding box center [556, 338] width 321 height 23
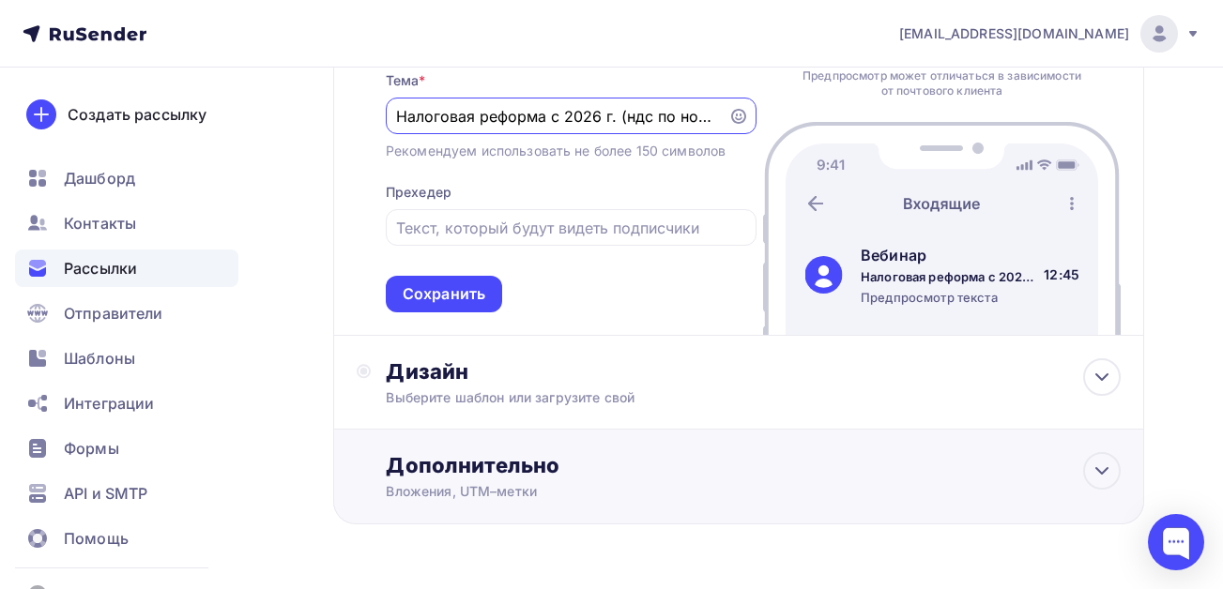
scroll to position [687, 0]
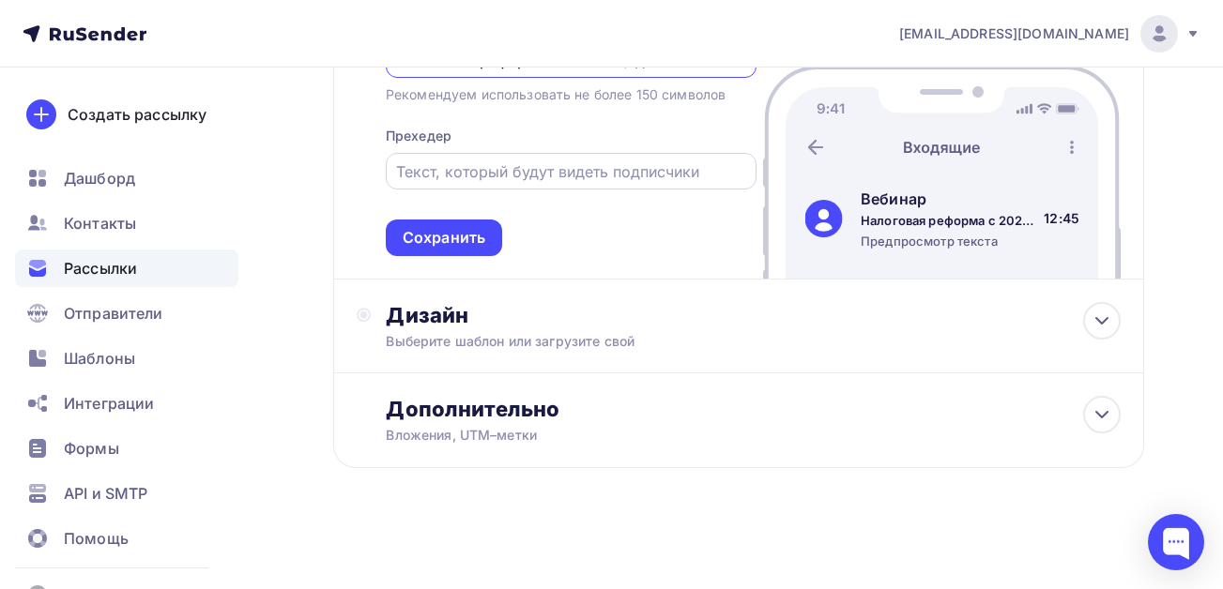
type input "Налоговая реформа с 2026 г. (ндс по новому для всех, отмена льгот по страховым …"
click at [473, 175] on input "text" at bounding box center [570, 171] width 349 height 23
type input "для главного бухгалтера"
click at [573, 347] on div "Выберите шаблон или загрузите свой" at bounding box center [716, 341] width 661 height 19
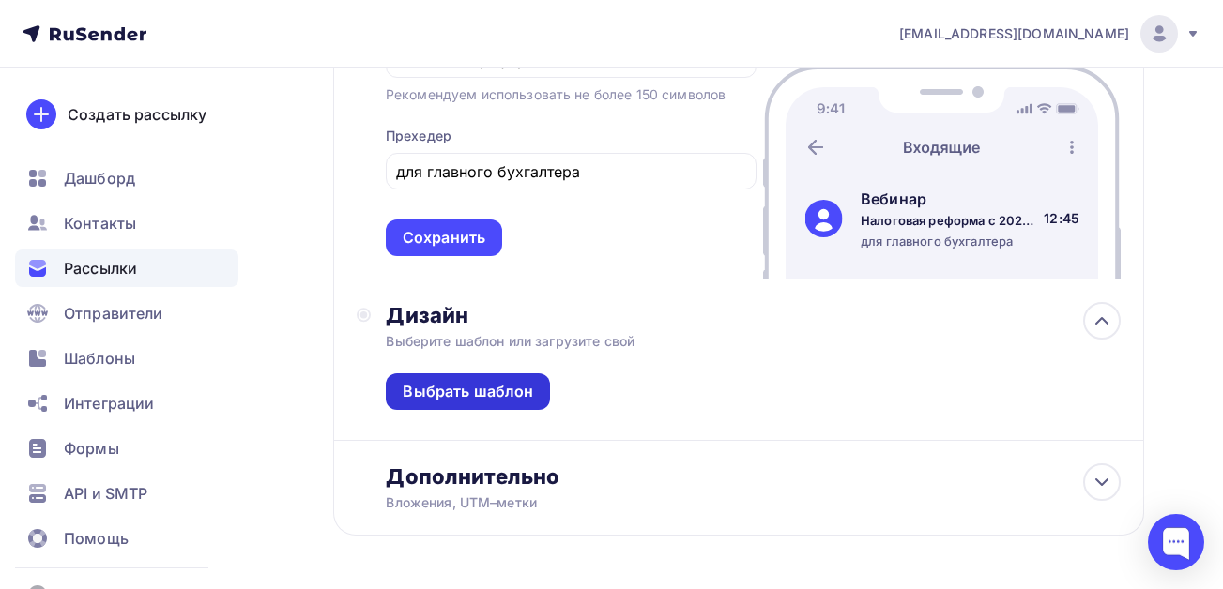
click at [454, 404] on div "Выбрать шаблон" at bounding box center [468, 391] width 164 height 37
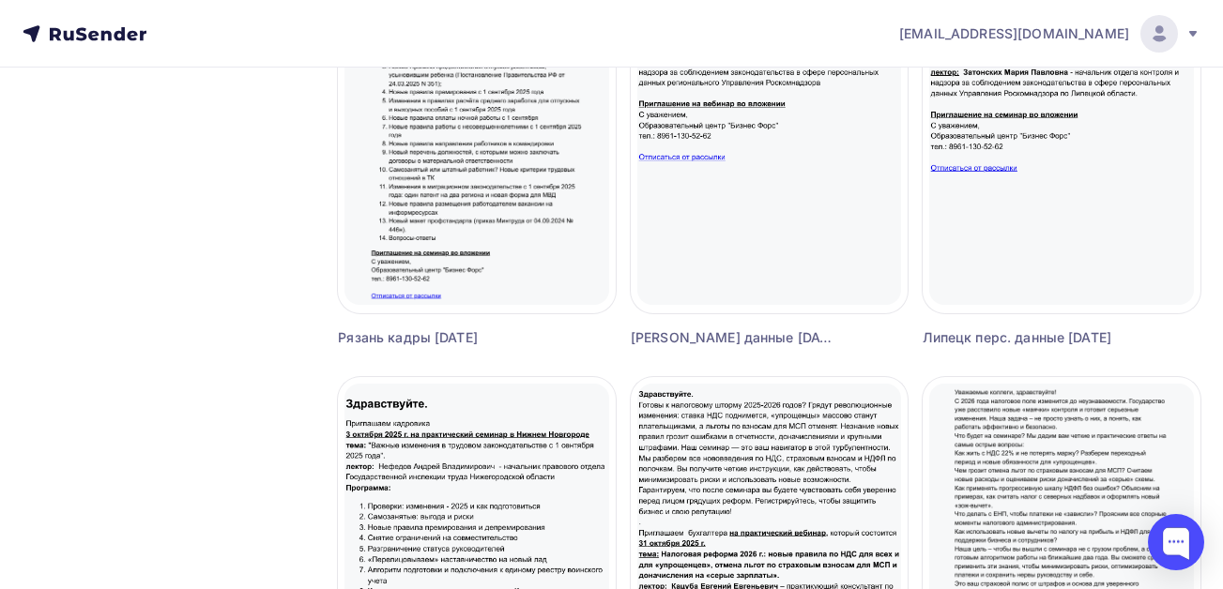
scroll to position [1689, 0]
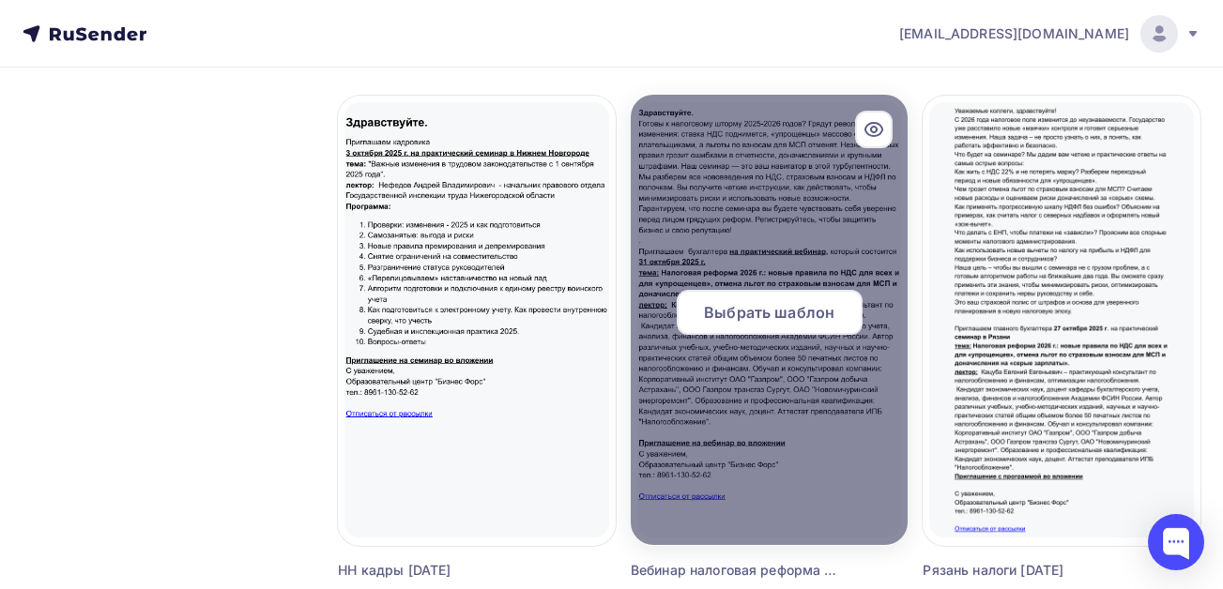
click at [765, 319] on span "Выбрать шаблон" at bounding box center [769, 312] width 130 height 23
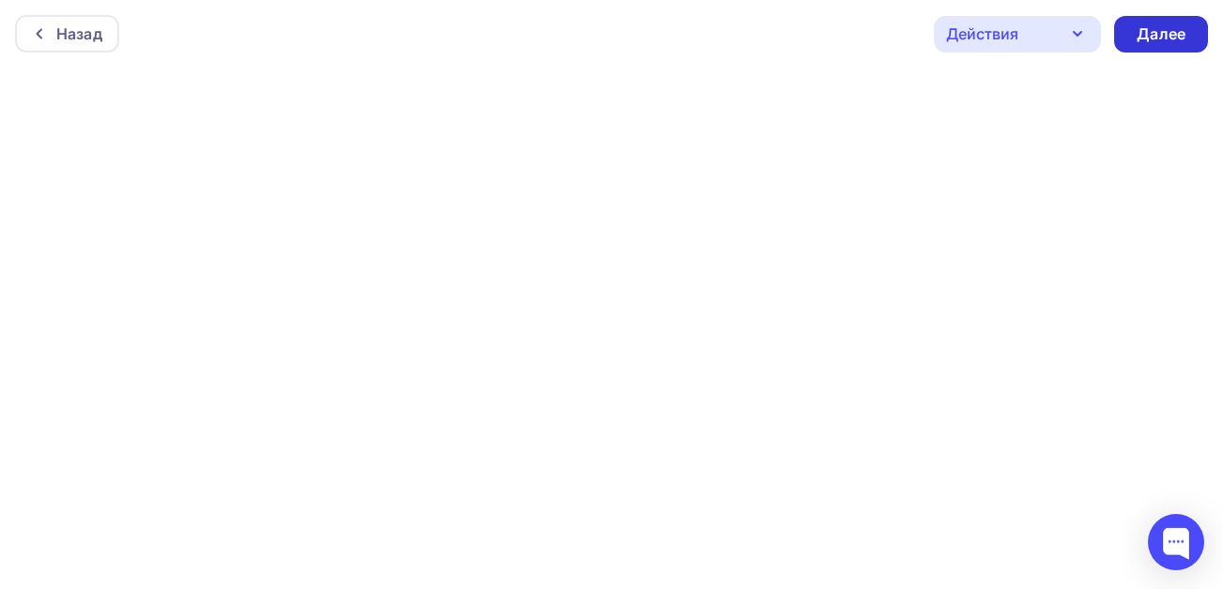
click at [1166, 28] on div "Далее" at bounding box center [1160, 34] width 49 height 22
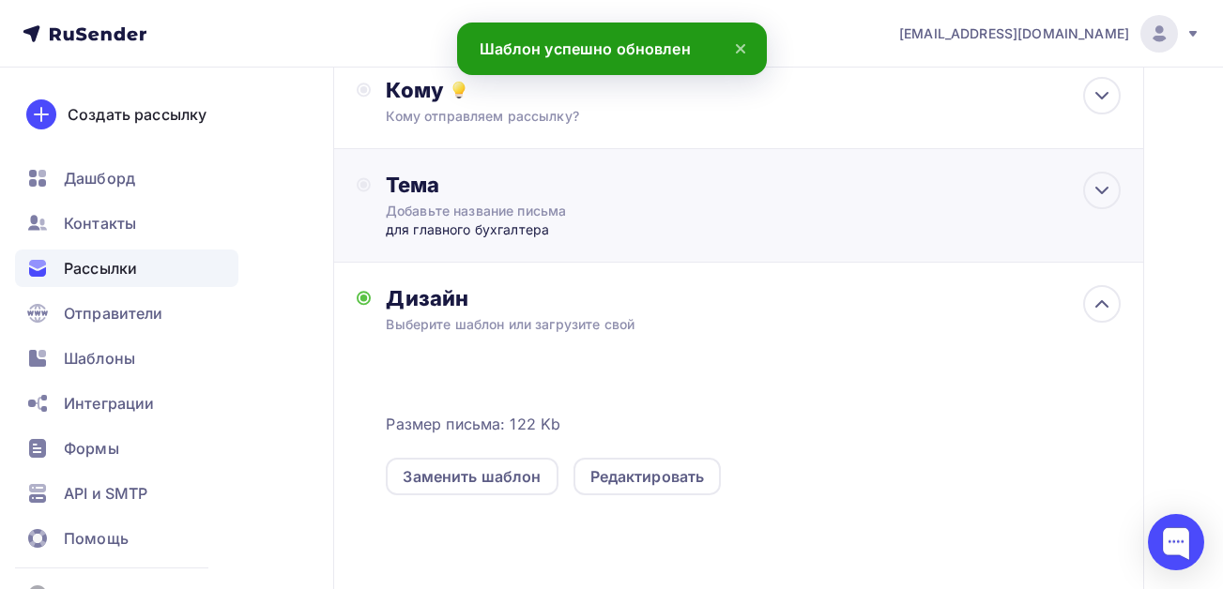
scroll to position [281, 0]
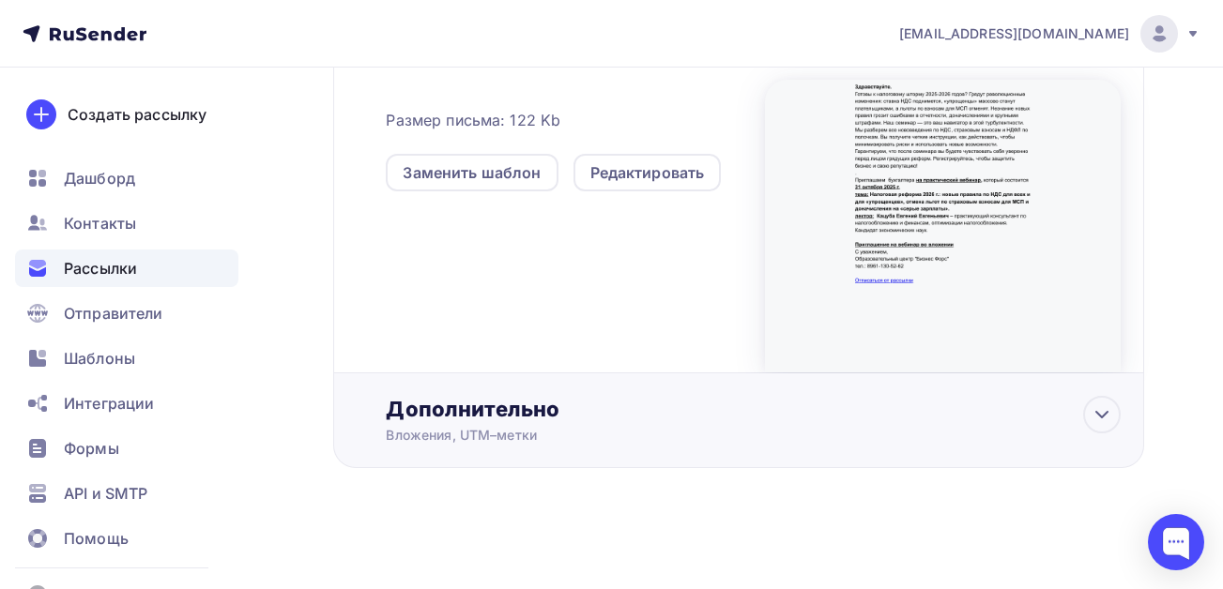
click at [605, 405] on div "Дополнительно" at bounding box center [753, 409] width 735 height 26
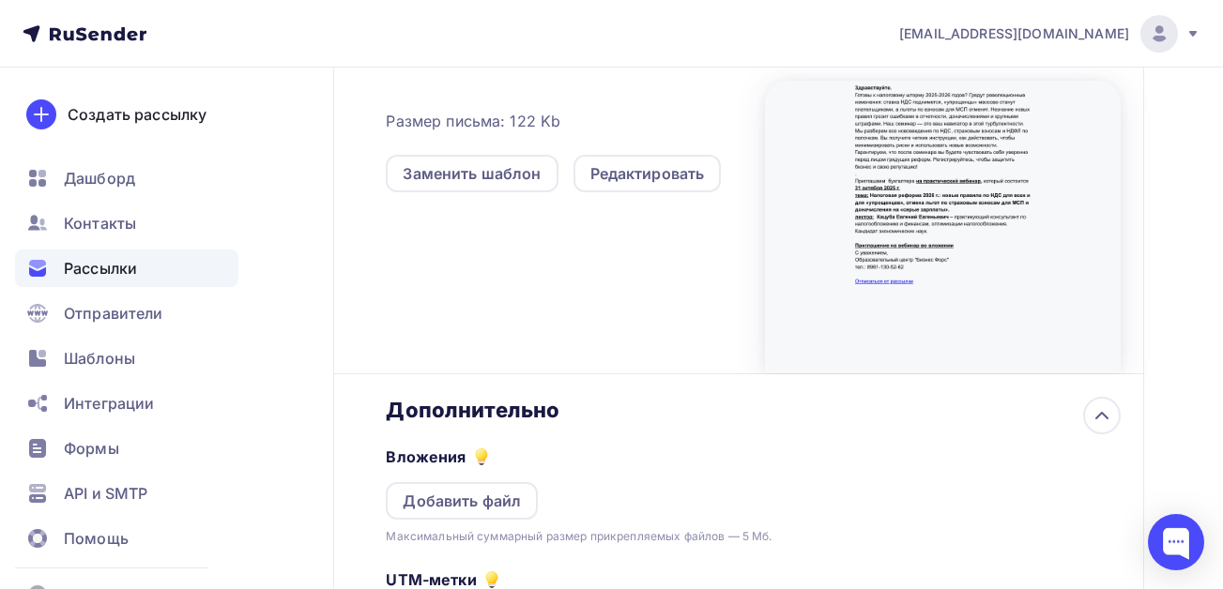
scroll to position [0, 0]
click at [438, 496] on div "Добавить файл" at bounding box center [462, 501] width 118 height 23
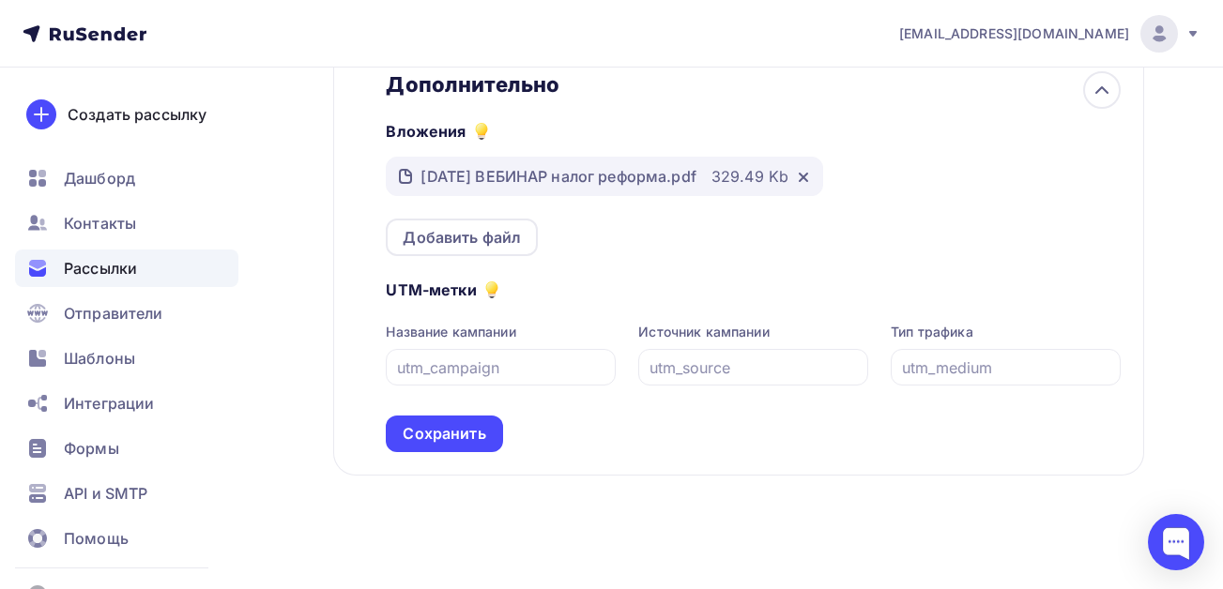
scroll to position [850, 0]
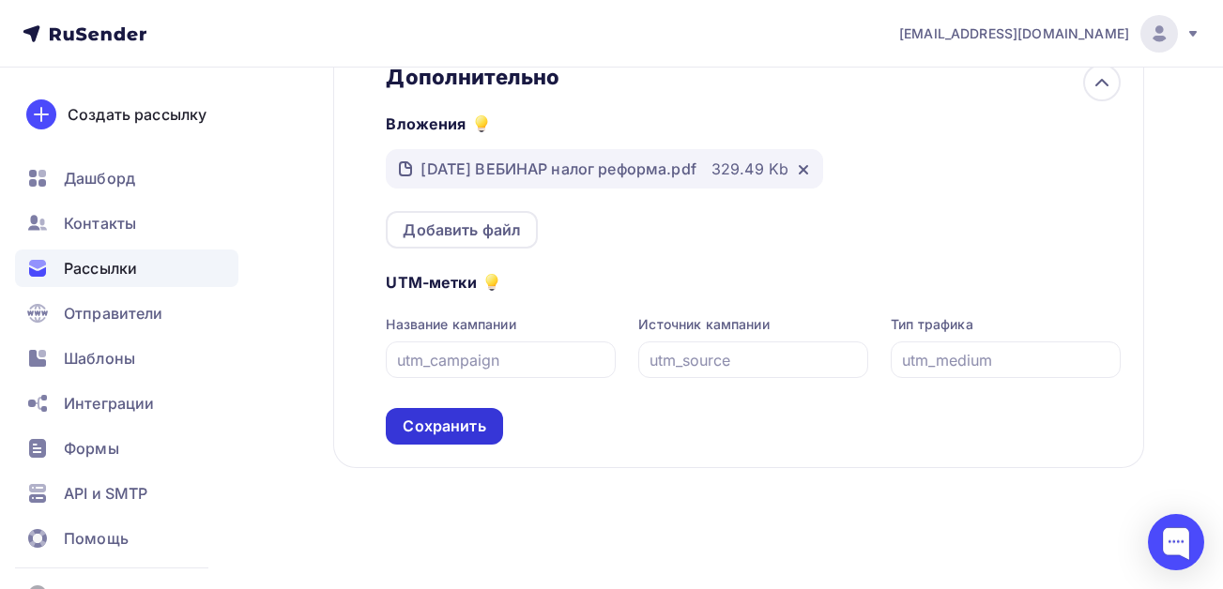
click at [467, 435] on div "Сохранить" at bounding box center [444, 427] width 83 height 22
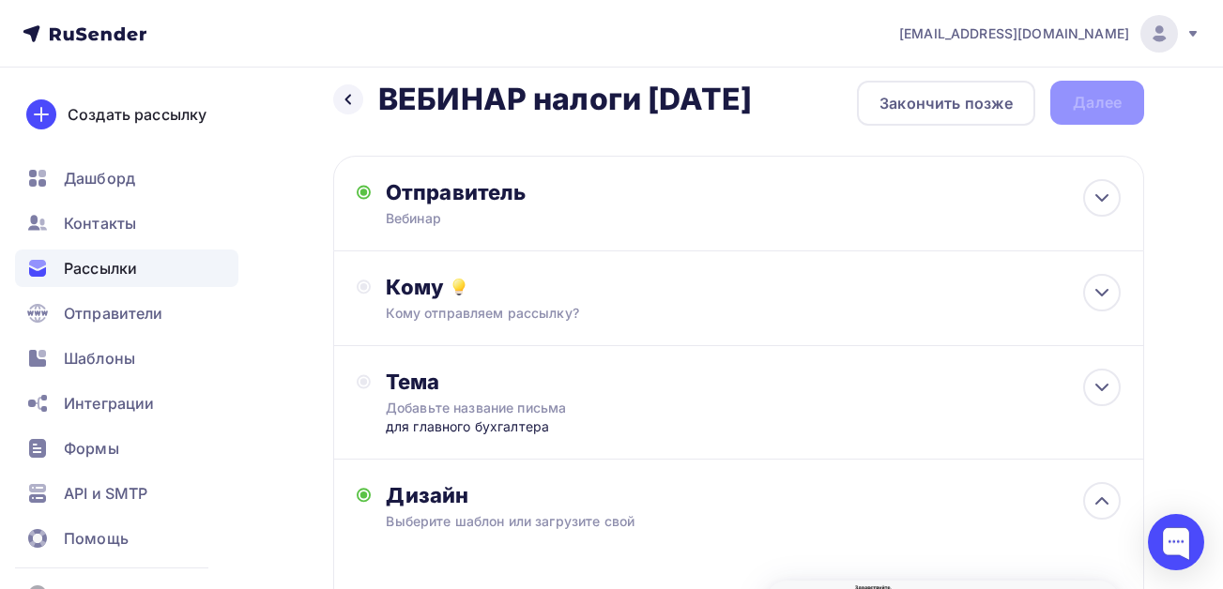
scroll to position [0, 0]
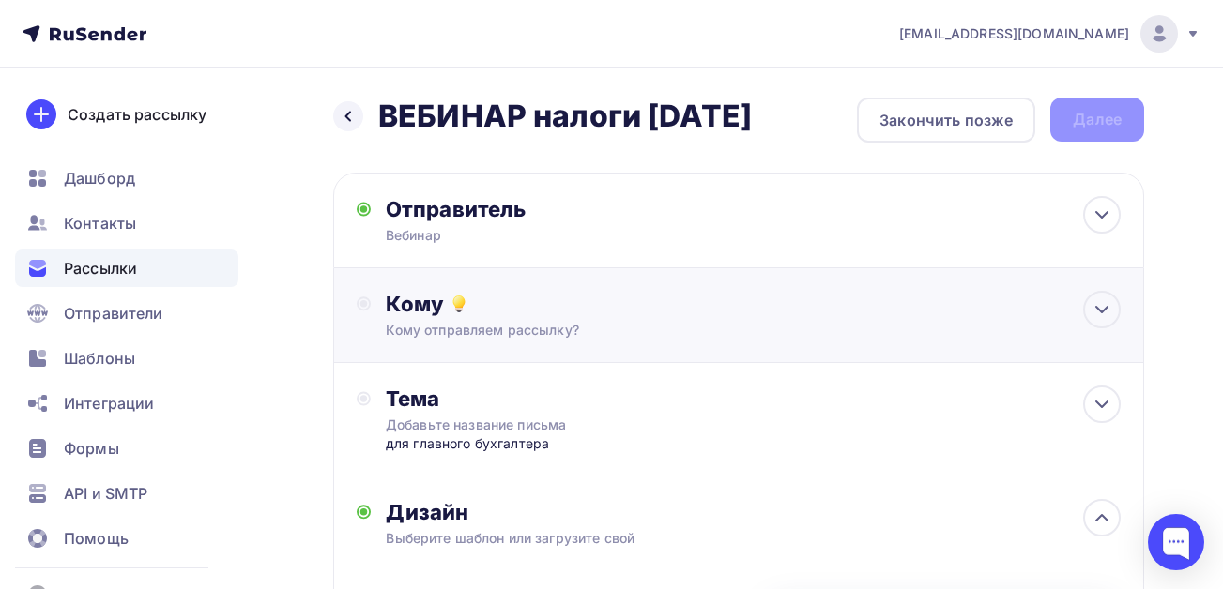
click at [532, 329] on div "Кому отправляем рассылку?" at bounding box center [716, 330] width 661 height 19
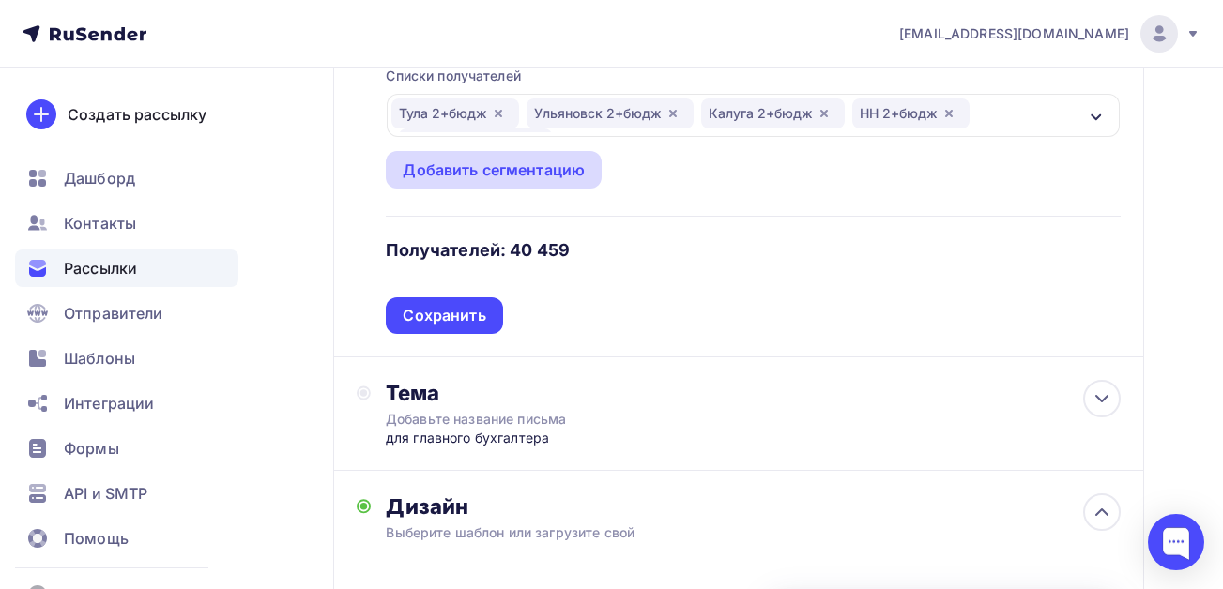
scroll to position [375, 0]
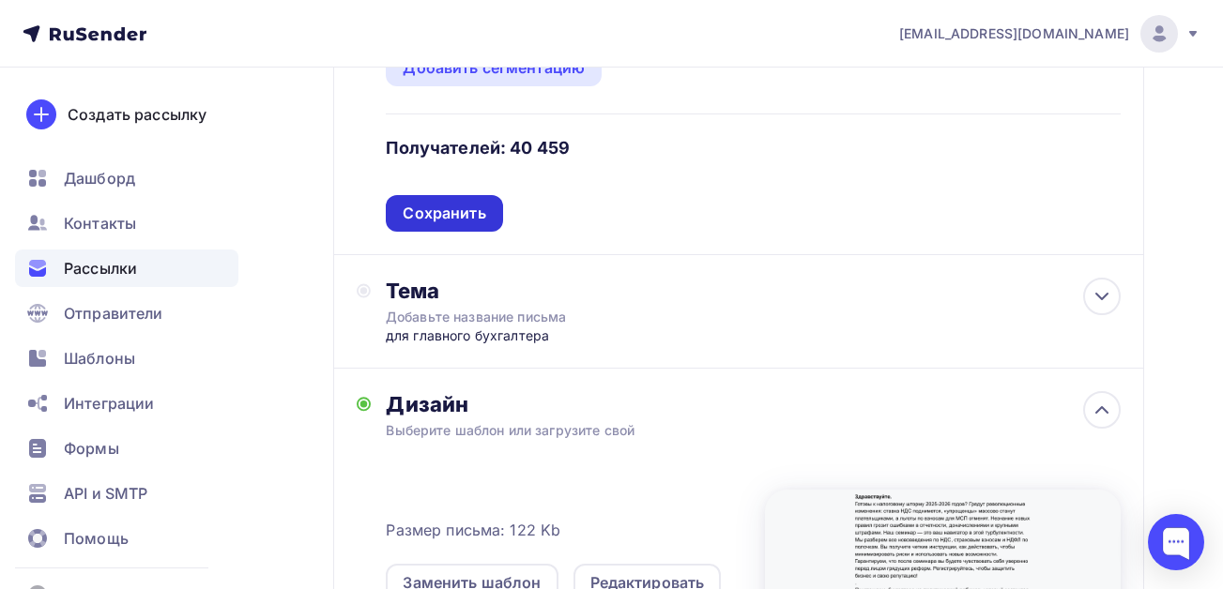
click at [405, 205] on div "Сохранить" at bounding box center [444, 214] width 83 height 22
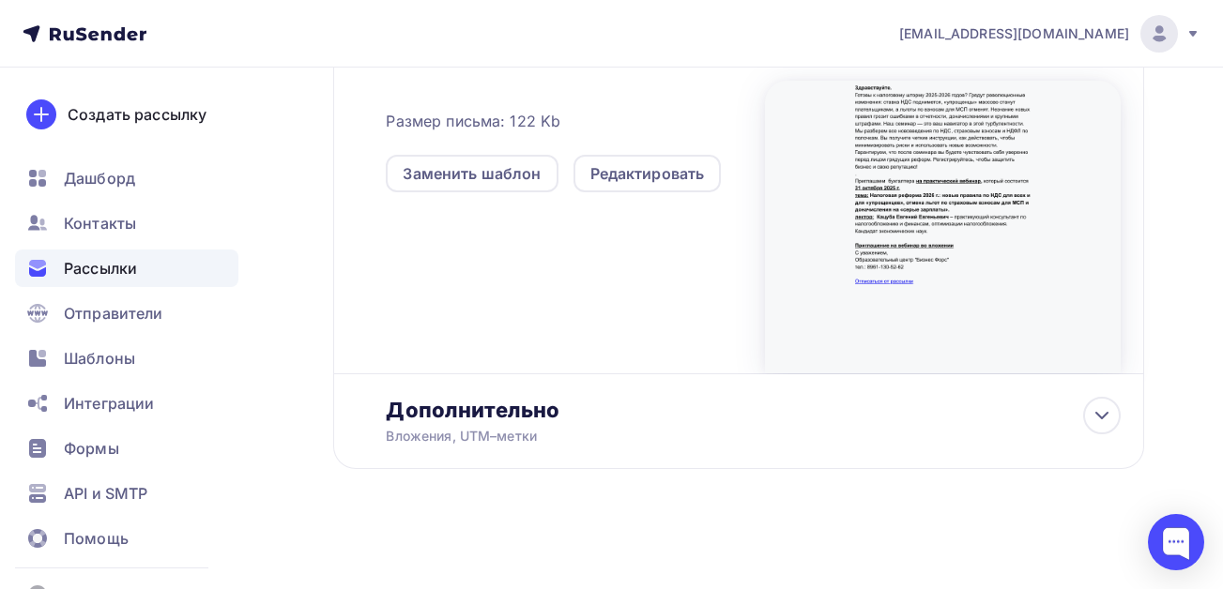
scroll to position [537, 0]
click at [758, 407] on div "Дополнительно" at bounding box center [753, 409] width 735 height 26
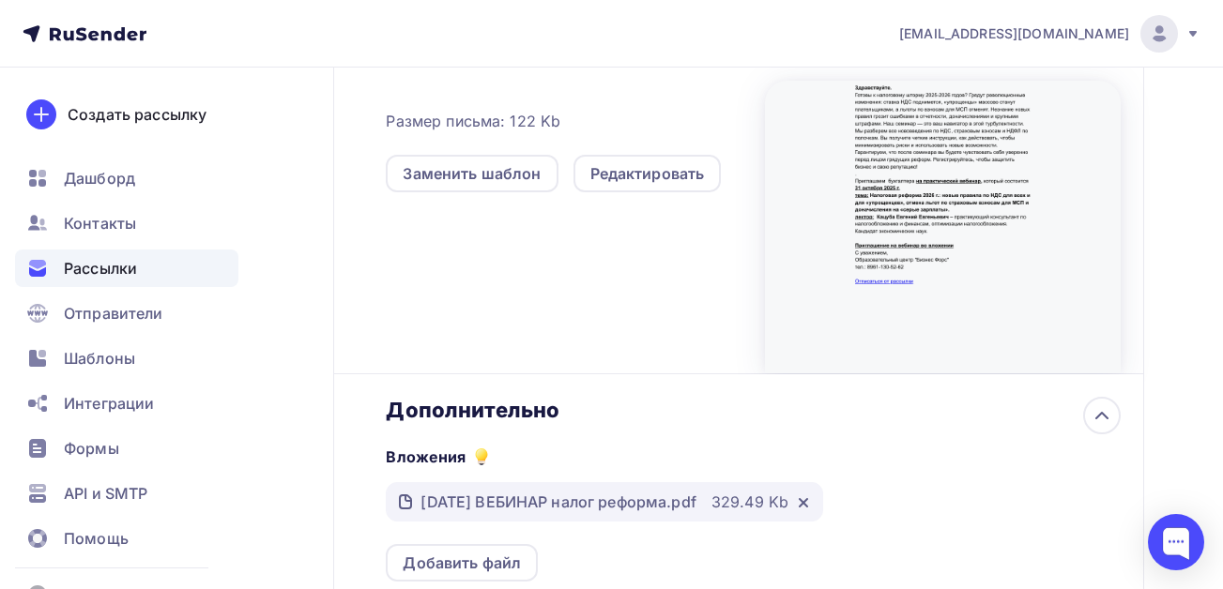
scroll to position [0, 0]
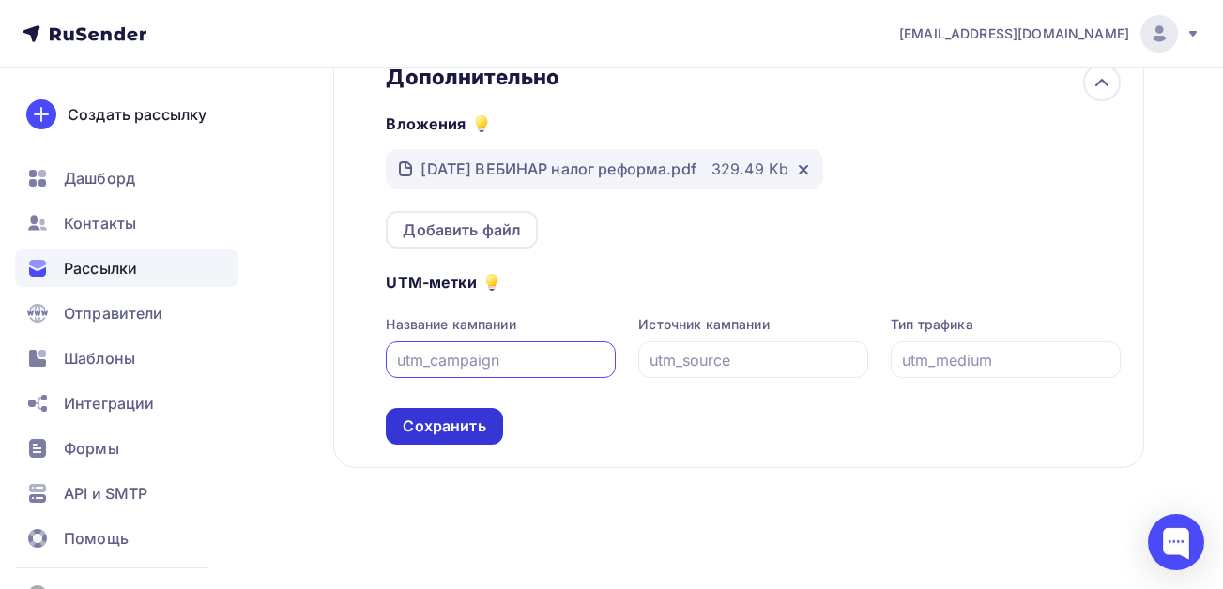
click at [427, 435] on div "Сохранить" at bounding box center [444, 427] width 83 height 22
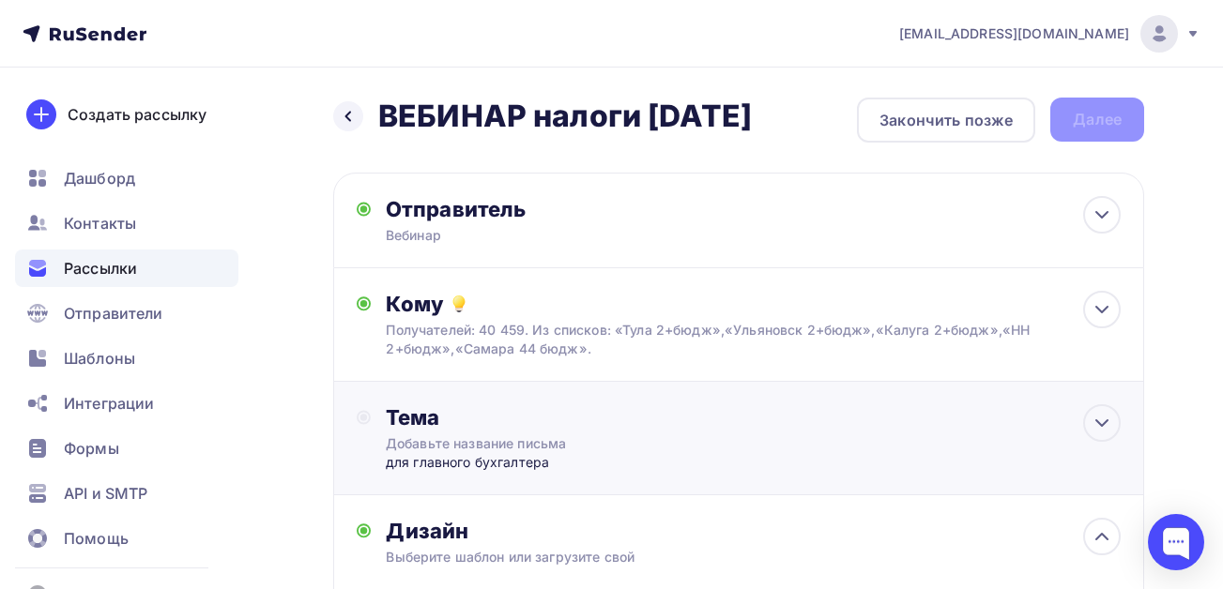
click at [496, 462] on div "для главного бухгалтера" at bounding box center [571, 462] width 371 height 19
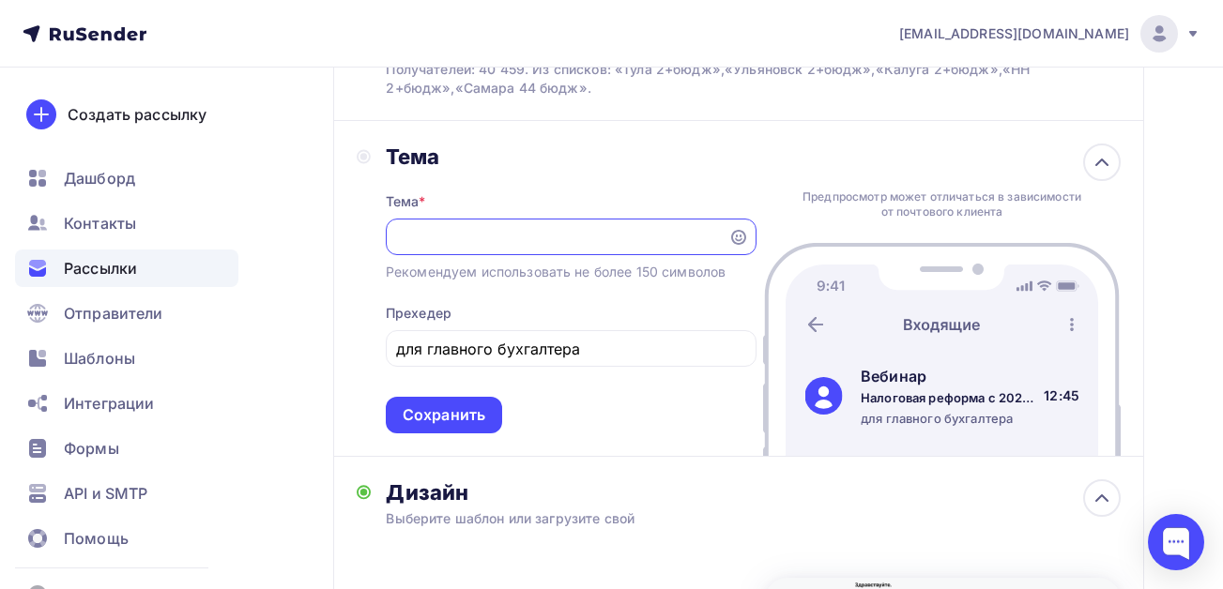
scroll to position [281, 0]
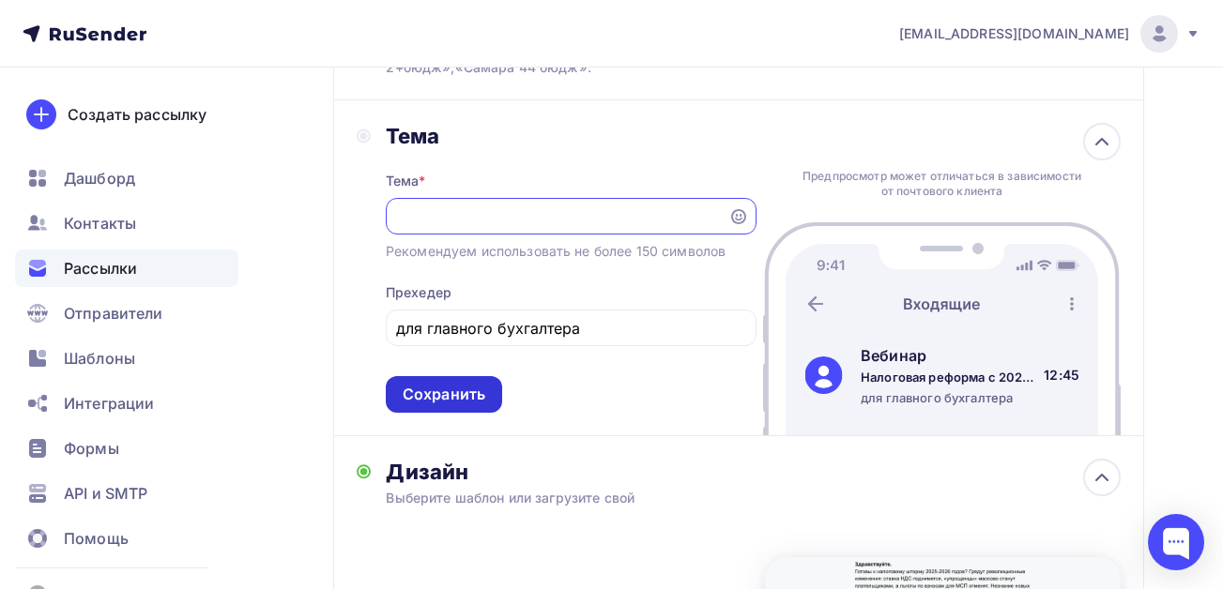
click at [439, 403] on div "Сохранить" at bounding box center [444, 395] width 83 height 22
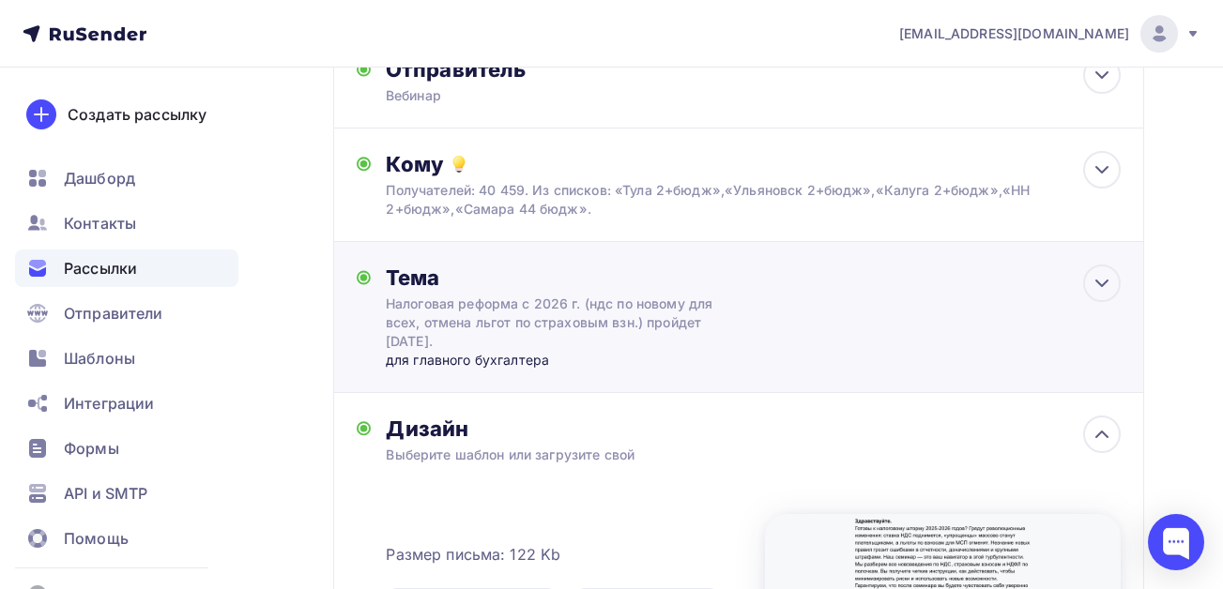
scroll to position [0, 0]
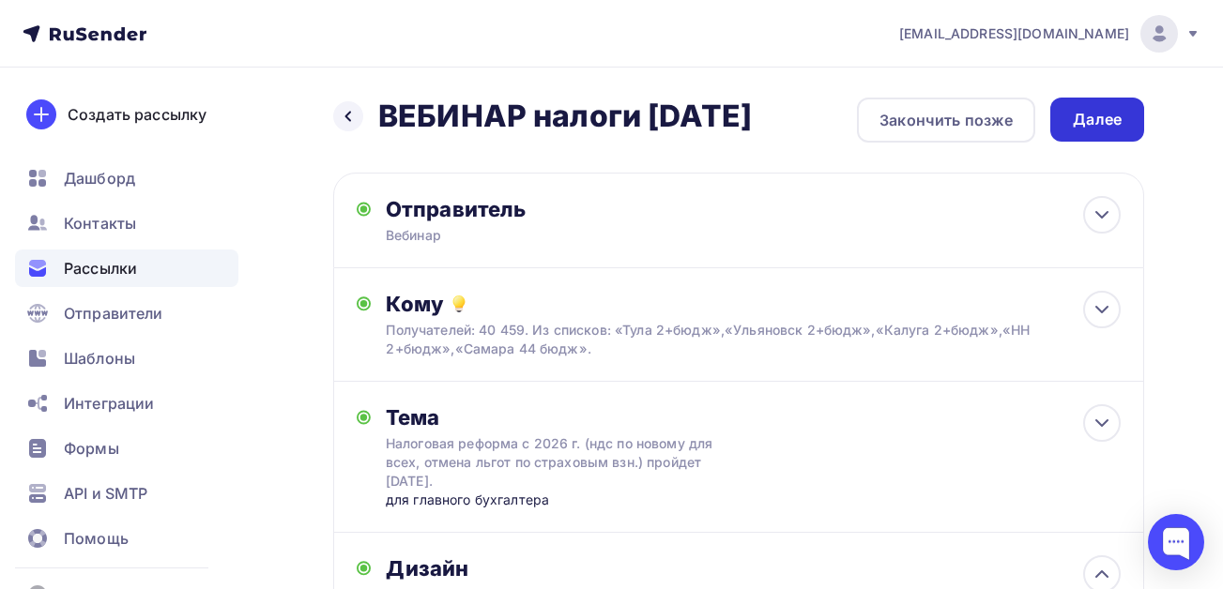
click at [1094, 125] on div "Далее" at bounding box center [1096, 120] width 49 height 22
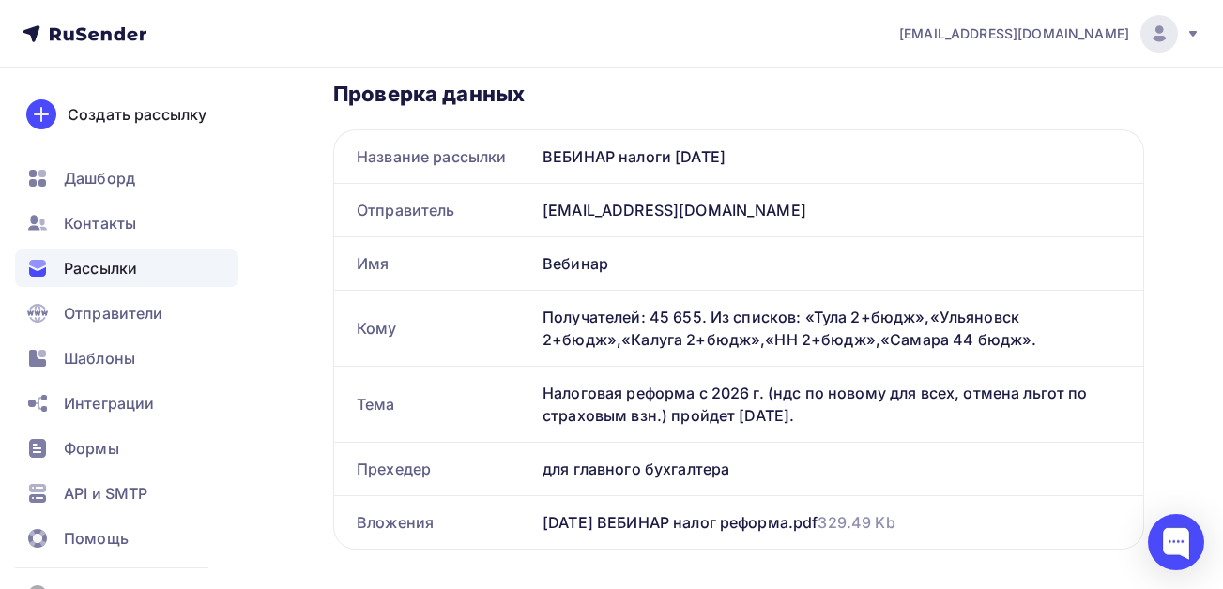
scroll to position [375, 0]
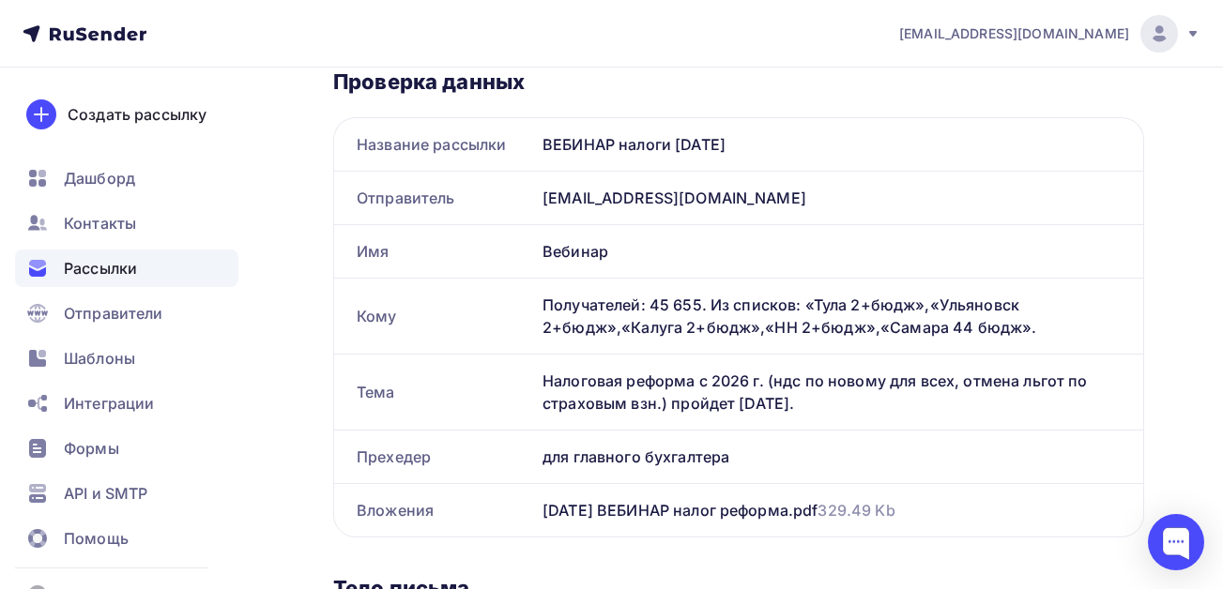
drag, startPoint x: 806, startPoint y: 400, endPoint x: 541, endPoint y: 384, distance: 265.1
click at [541, 384] on div "Налоговая реформа с 2026 г. (ндс по новому для всех, отмена льгот по страховым …" at bounding box center [839, 392] width 608 height 75
copy div "Налоговая реформа с 2026 г. (ндс по новому для всех, отмена льгот по страховым …"
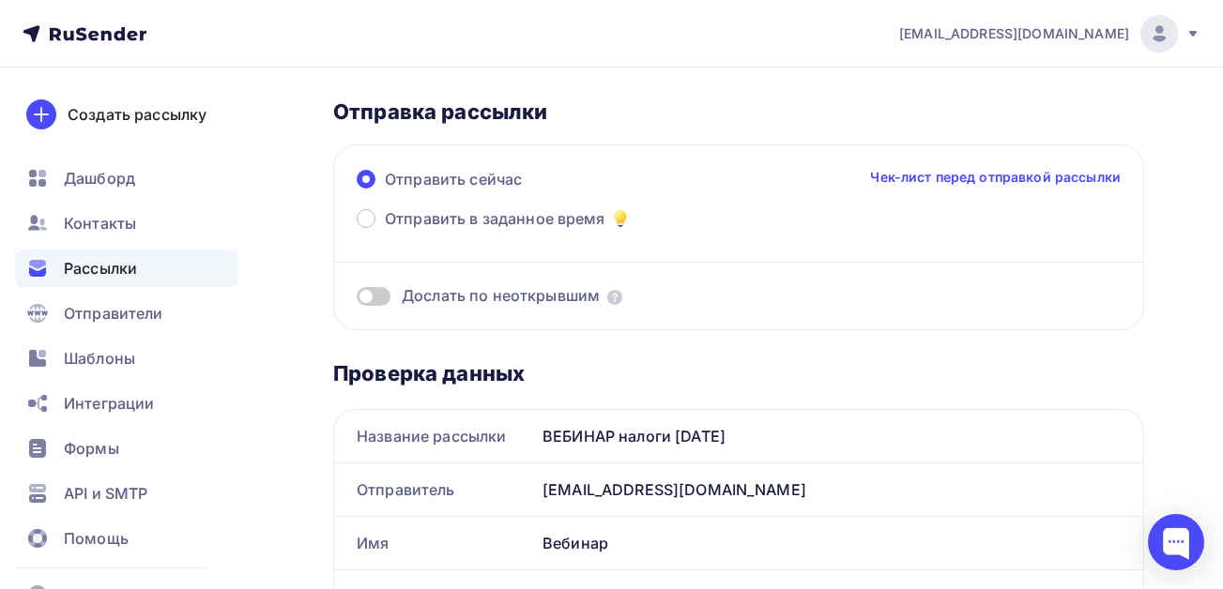
scroll to position [0, 0]
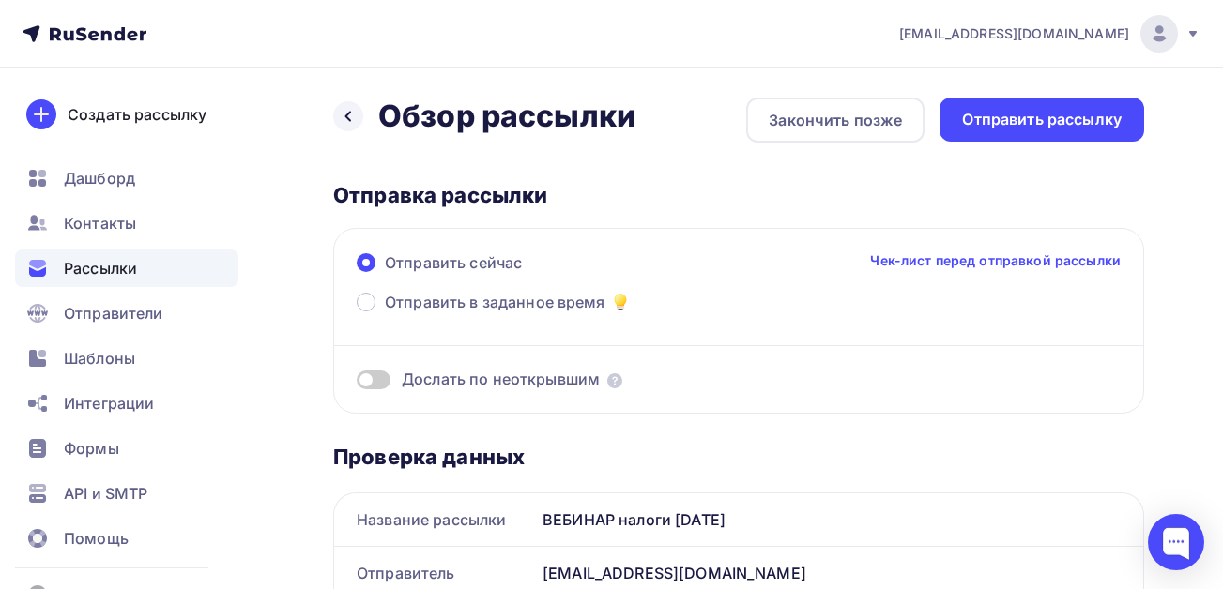
click at [368, 383] on span at bounding box center [374, 380] width 34 height 19
click at [357, 383] on input "checkbox" at bounding box center [357, 383] width 0 height 0
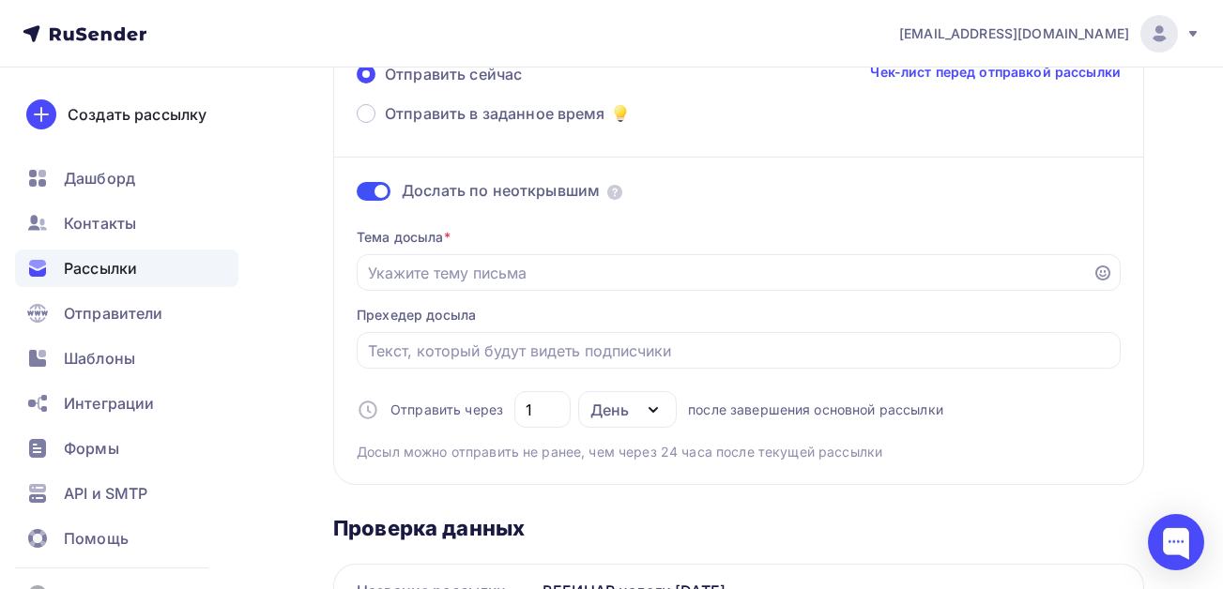
scroll to position [188, 0]
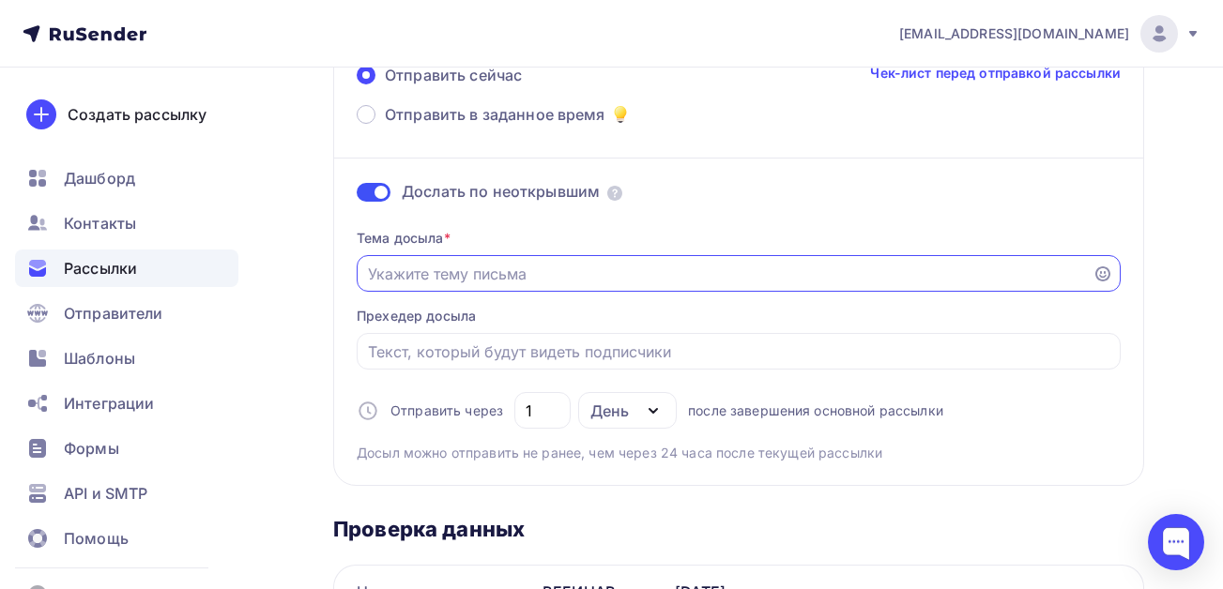
paste input "Налоговая реформа с 2026 г. (ндс по новому для всех, отмена льгот по страховым …"
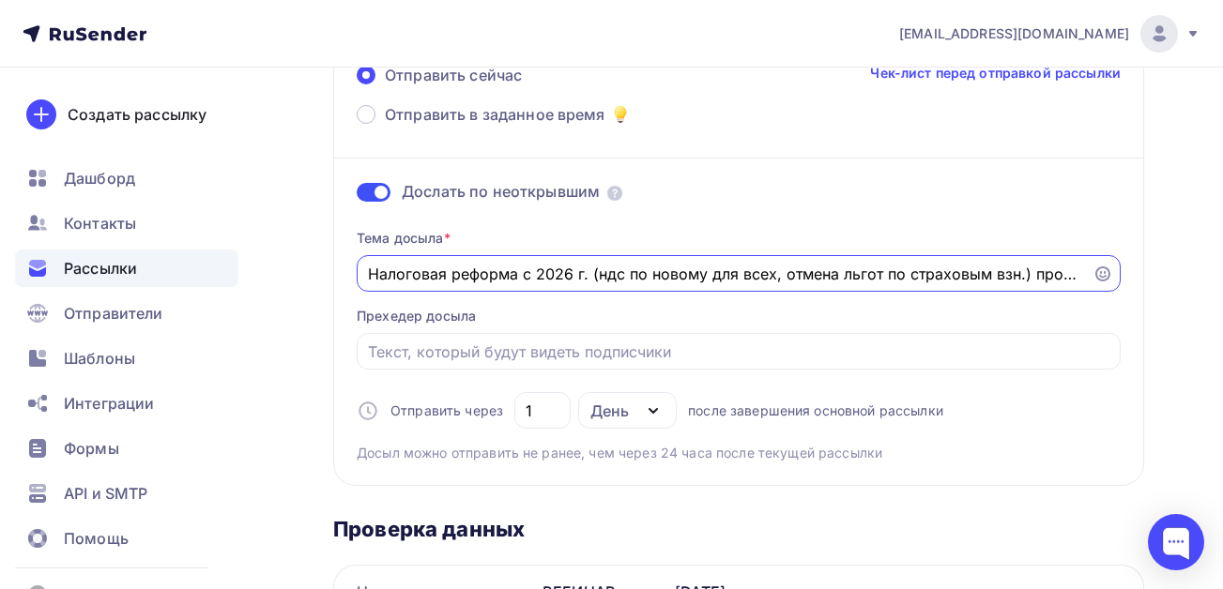
scroll to position [0, 70]
type input "Налоговая реформа с 2026 г. (ндс по новому для всех, отмена льгот по страховым …"
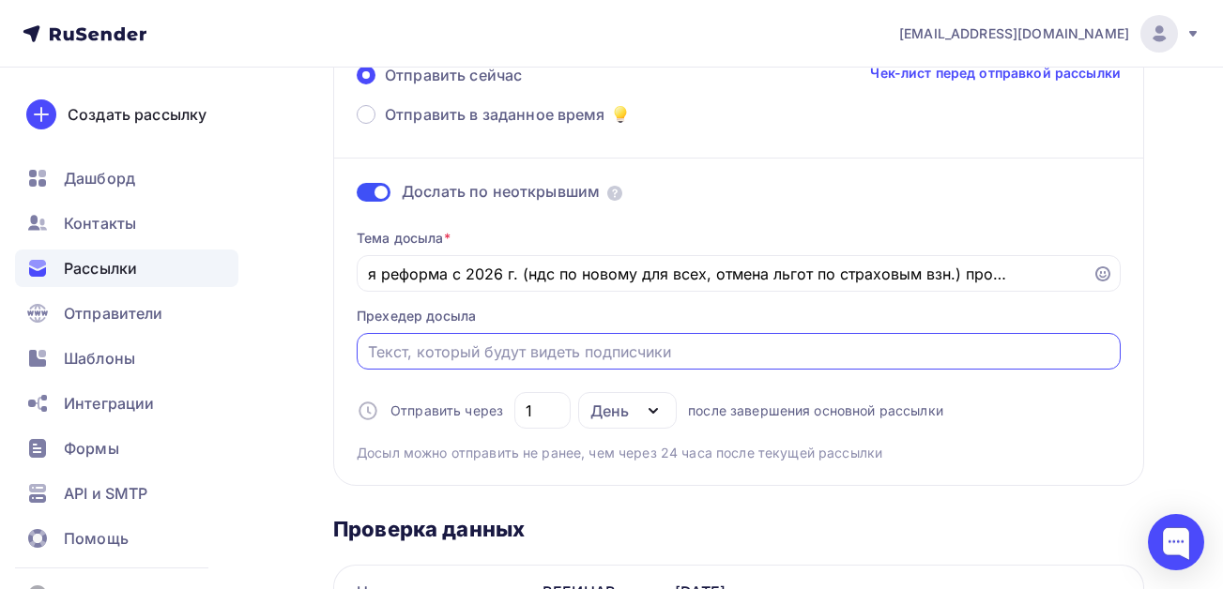
scroll to position [0, 0]
click at [474, 352] on input "Отправить в заданное время" at bounding box center [739, 352] width 742 height 23
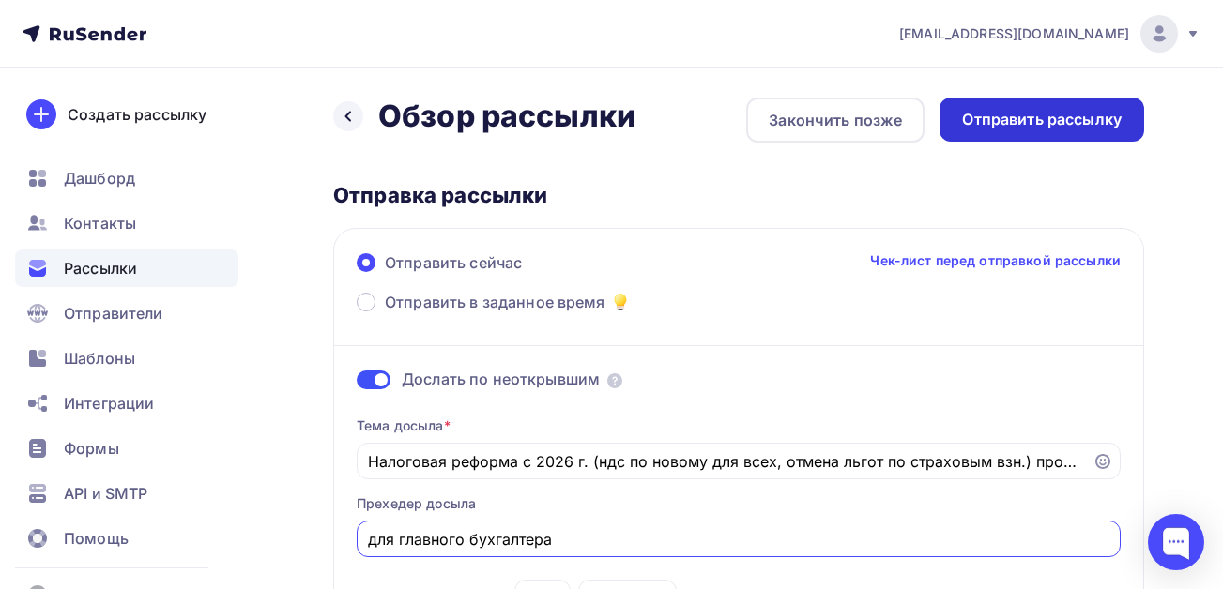
type input "для главного бухгалтера"
click at [1007, 129] on div "Отправить рассылку" at bounding box center [1042, 120] width 160 height 22
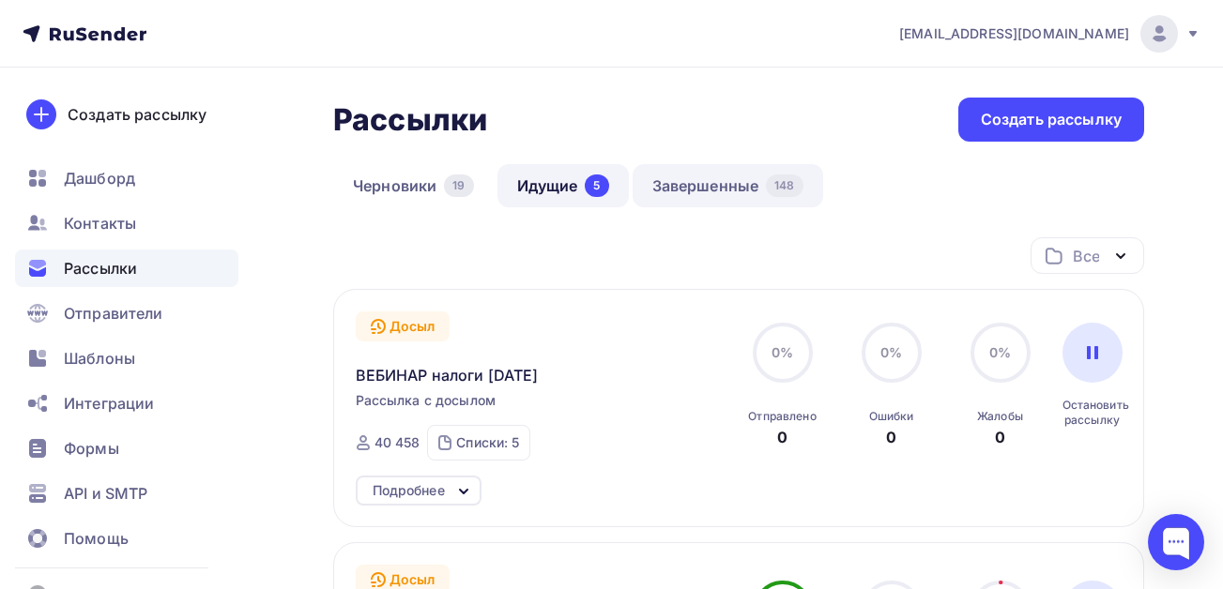
click at [715, 177] on link "Завершенные 148" at bounding box center [727, 185] width 190 height 43
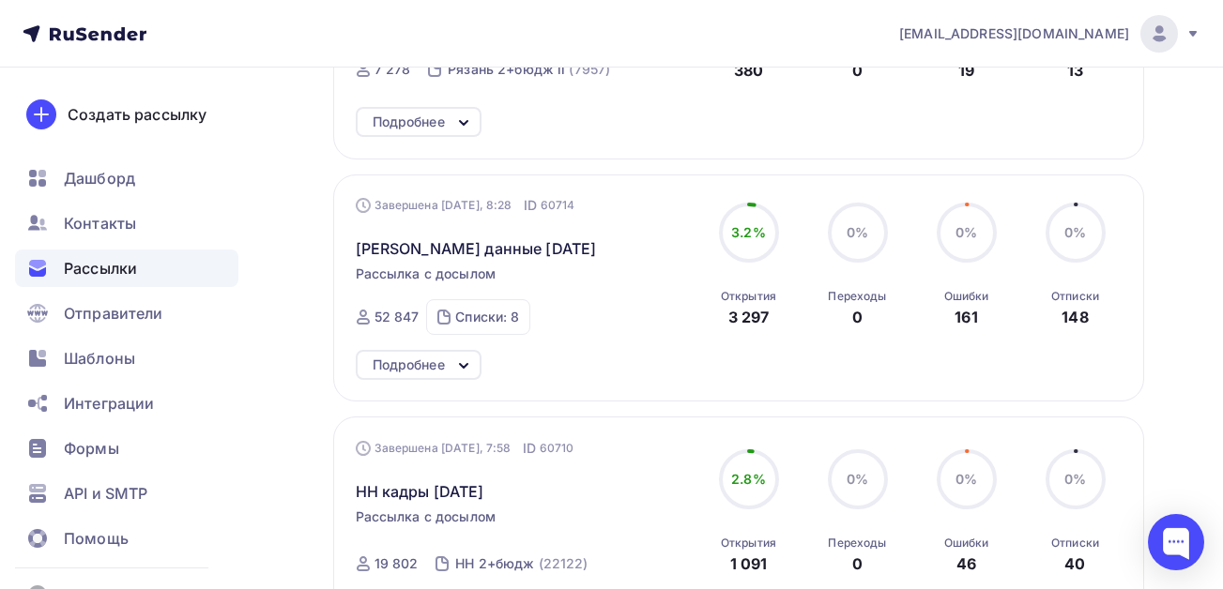
scroll to position [1032, 0]
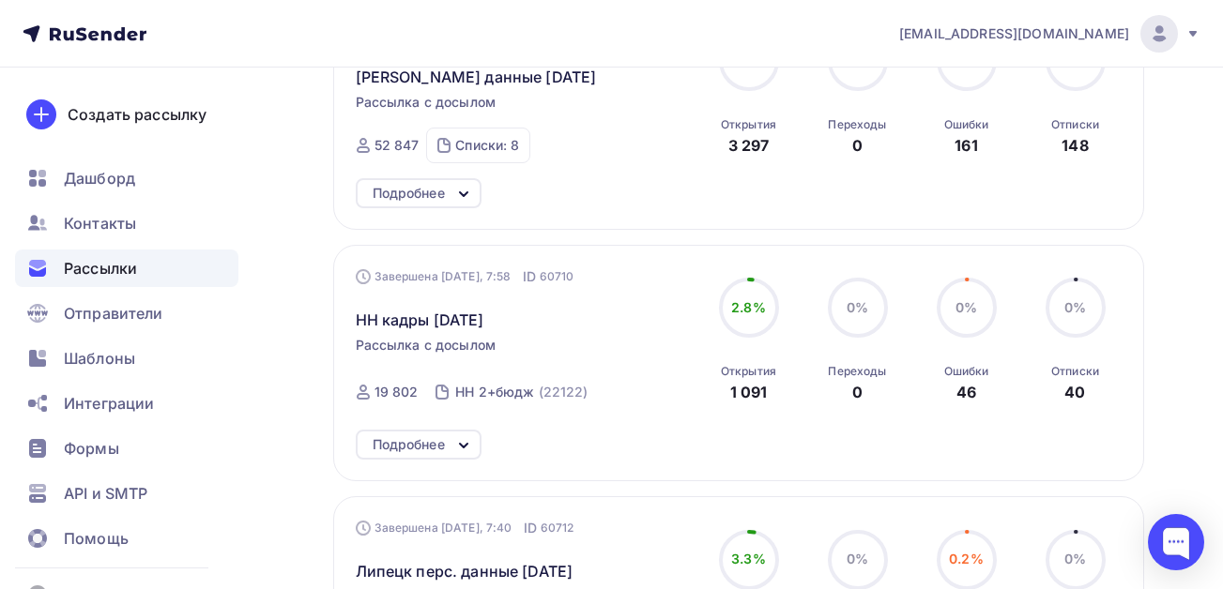
drag, startPoint x: 528, startPoint y: 315, endPoint x: 349, endPoint y: 323, distance: 179.4
click at [349, 323] on div "Завершена [DATE], 7:58 ID 60710 НН кадры [DATE] Рассылка с досылом Завершена [D…" at bounding box center [738, 363] width 811 height 236
copy span "НН кадры [DATE]"
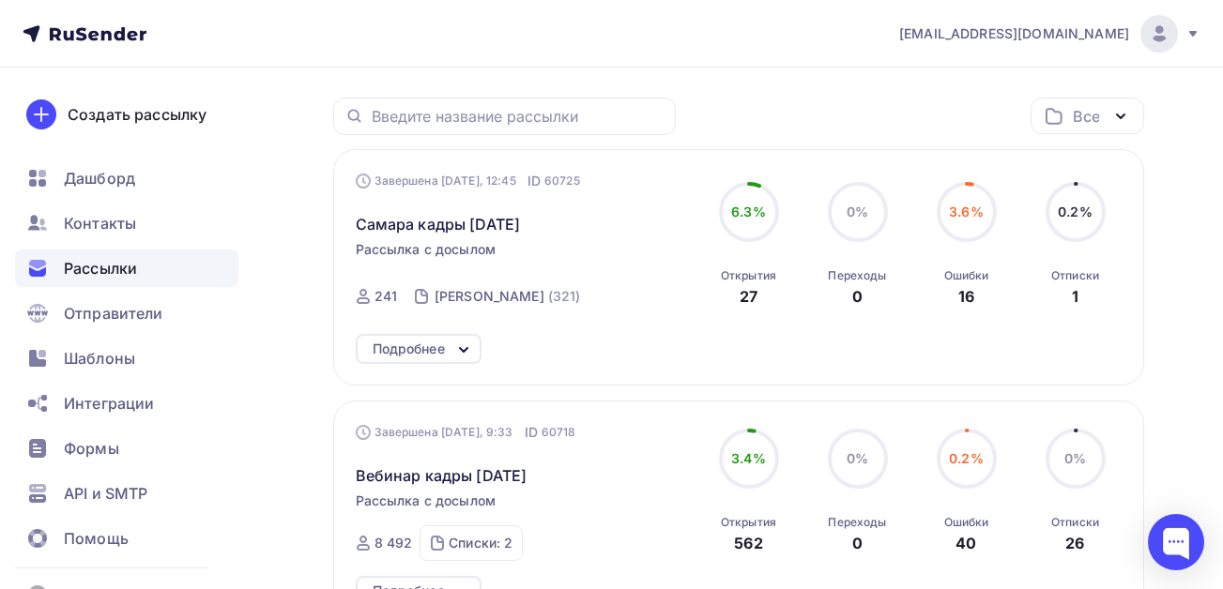
scroll to position [94, 0]
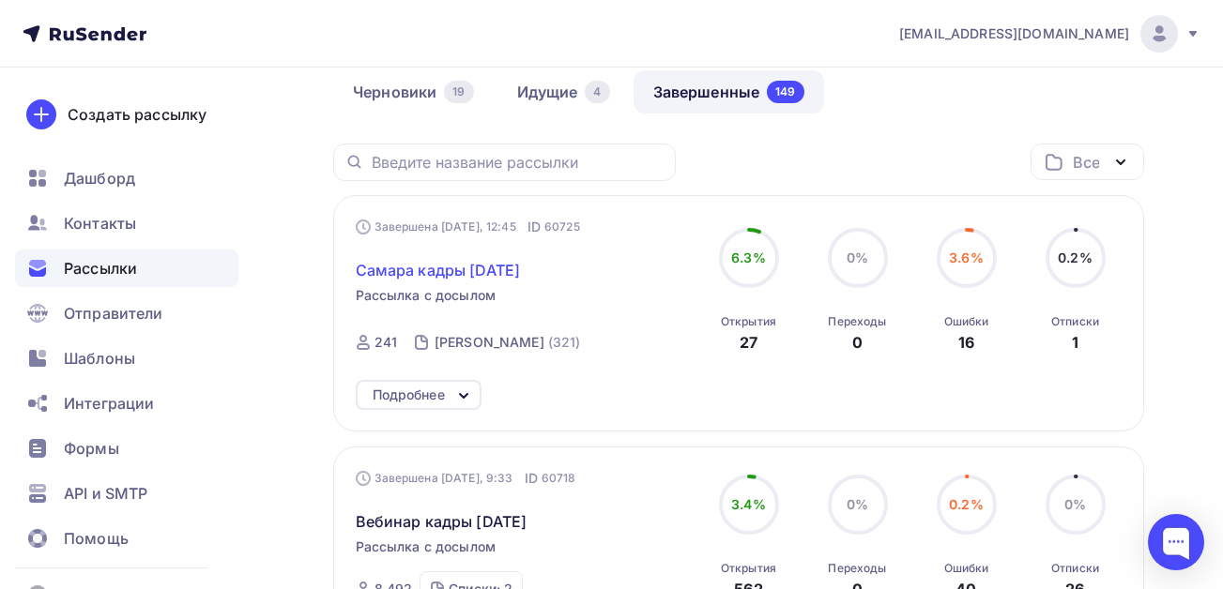
drag, startPoint x: 575, startPoint y: 272, endPoint x: 360, endPoint y: 268, distance: 214.9
click at [360, 268] on div "Самара кадры [DATE]" at bounding box center [525, 258] width 339 height 45
copy span "Самара кадры [DATE]"
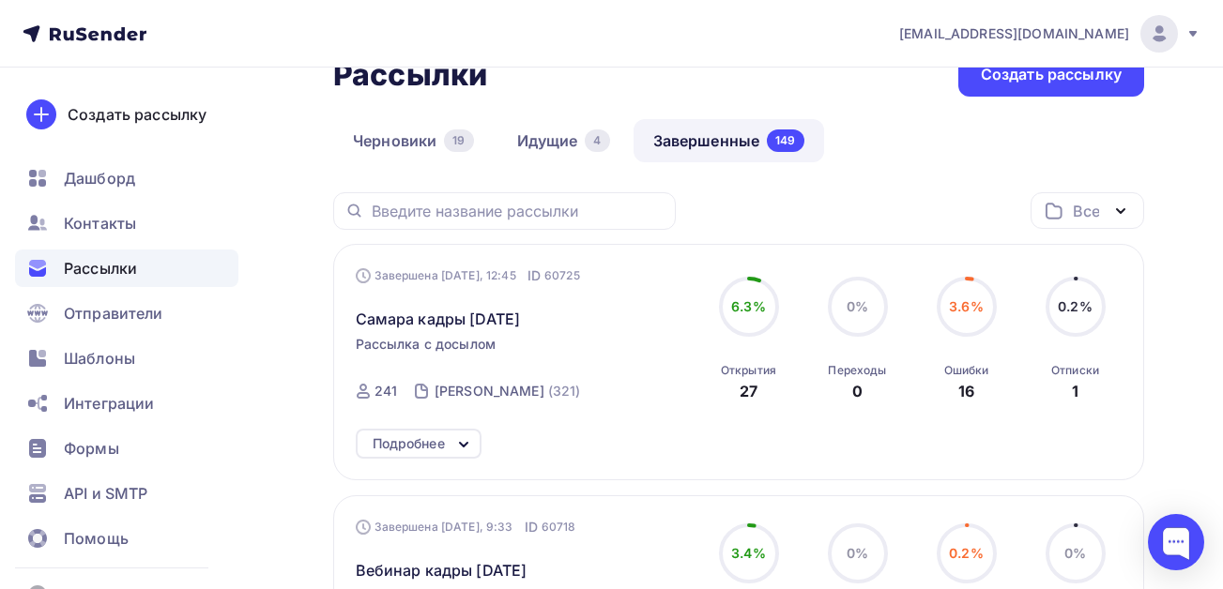
scroll to position [0, 0]
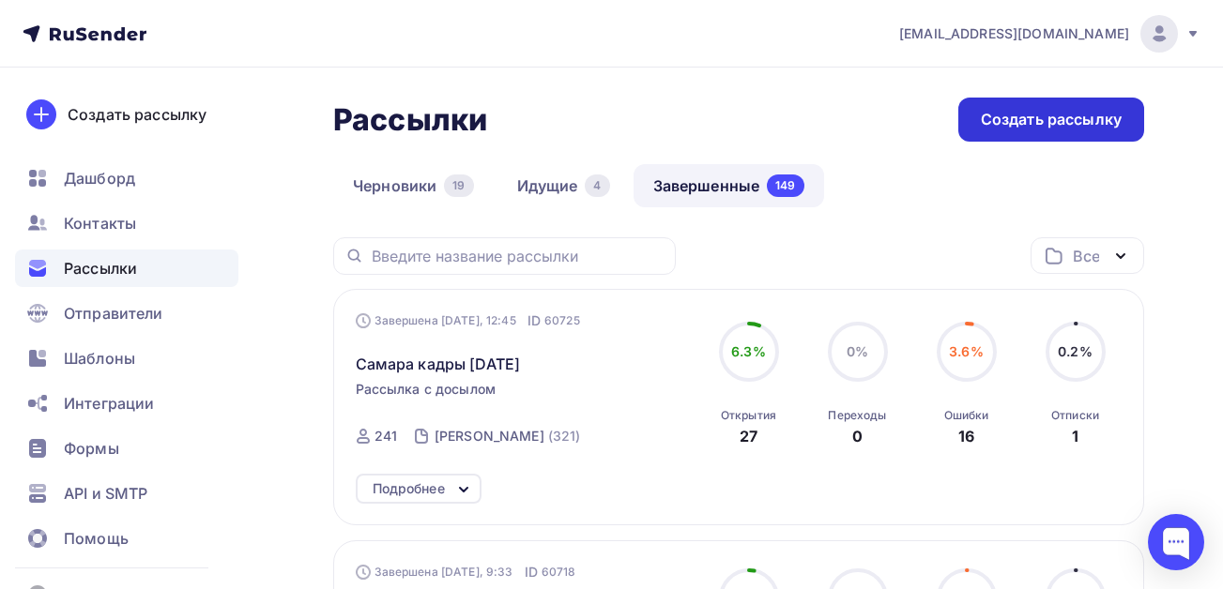
click at [1015, 126] on div "Создать рассылку" at bounding box center [1051, 120] width 141 height 22
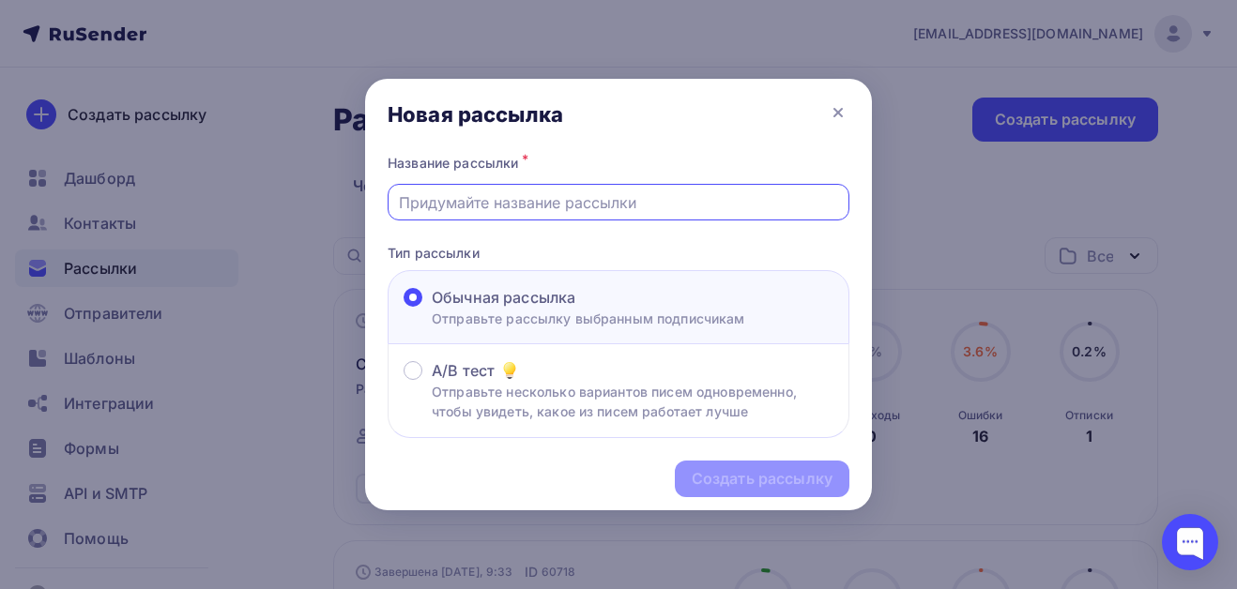
paste input "Самара кадры [DATE]"
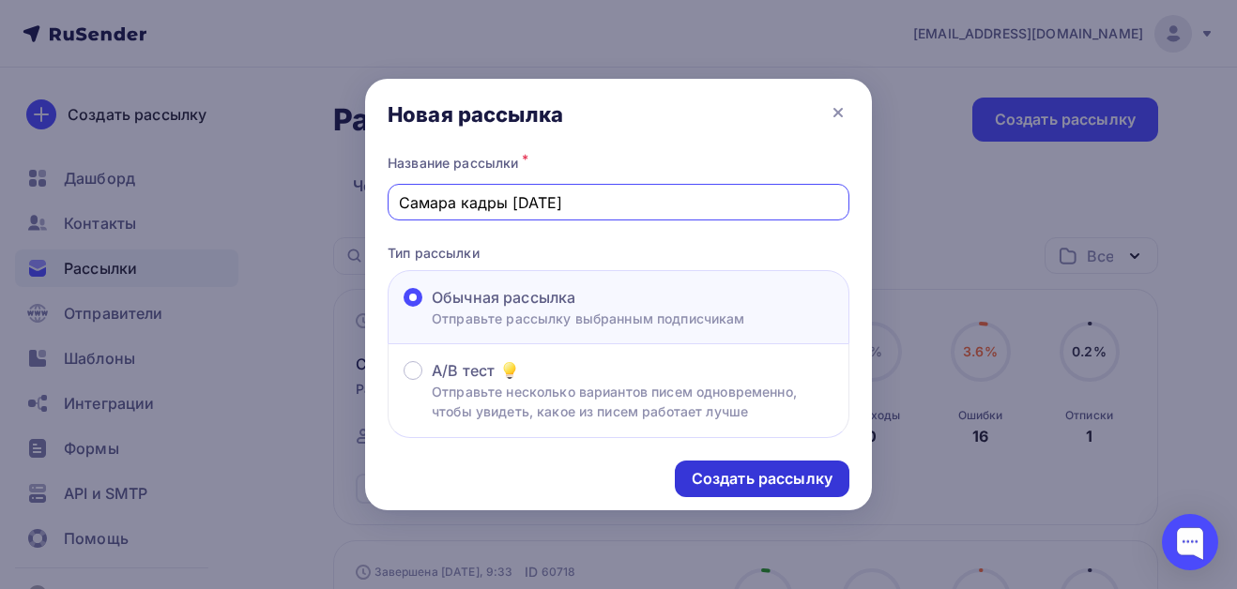
type input "Самара кадры [DATE]"
click at [738, 480] on div "Создать рассылку" at bounding box center [762, 479] width 141 height 22
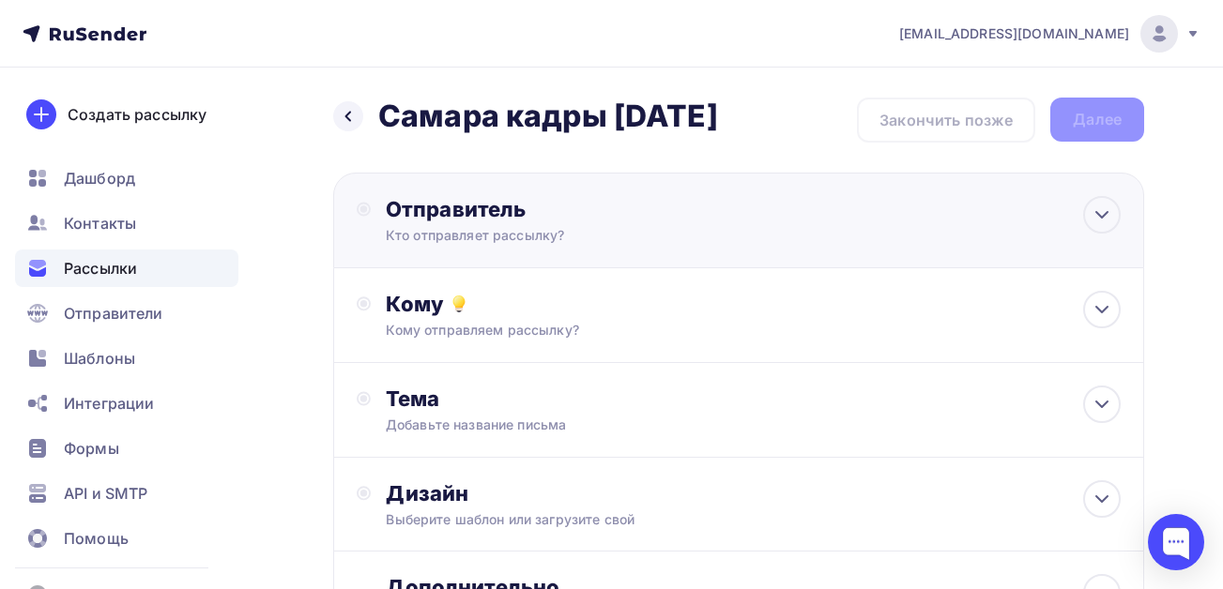
click at [477, 221] on div "Отправитель" at bounding box center [589, 209] width 406 height 26
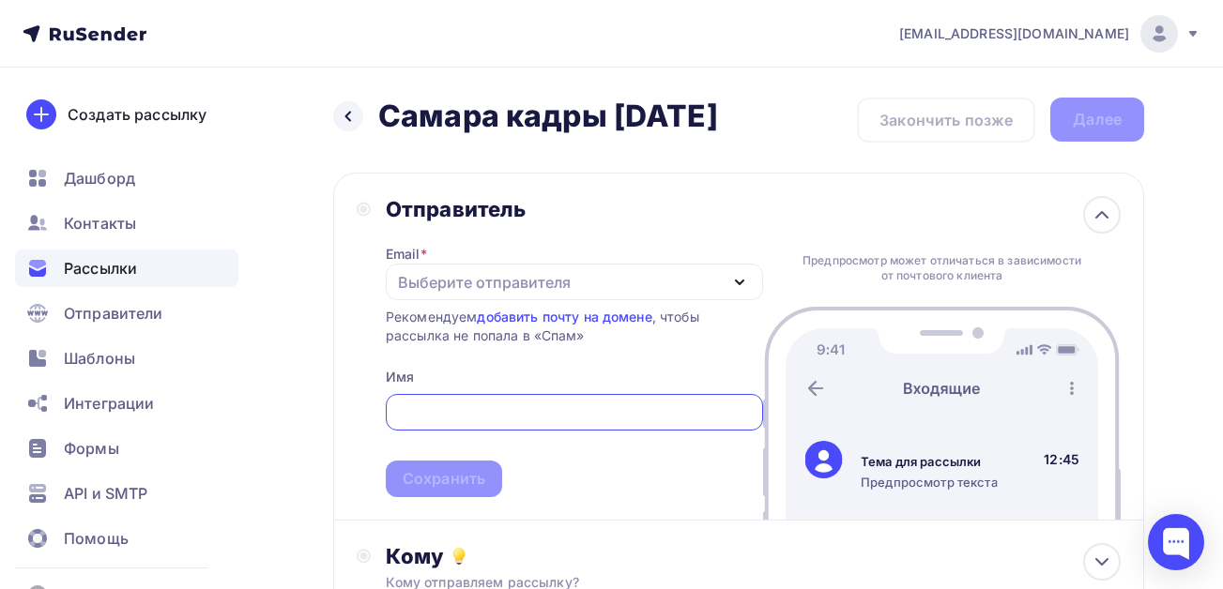
click at [435, 283] on div "Выберите отправителя" at bounding box center [484, 282] width 173 height 23
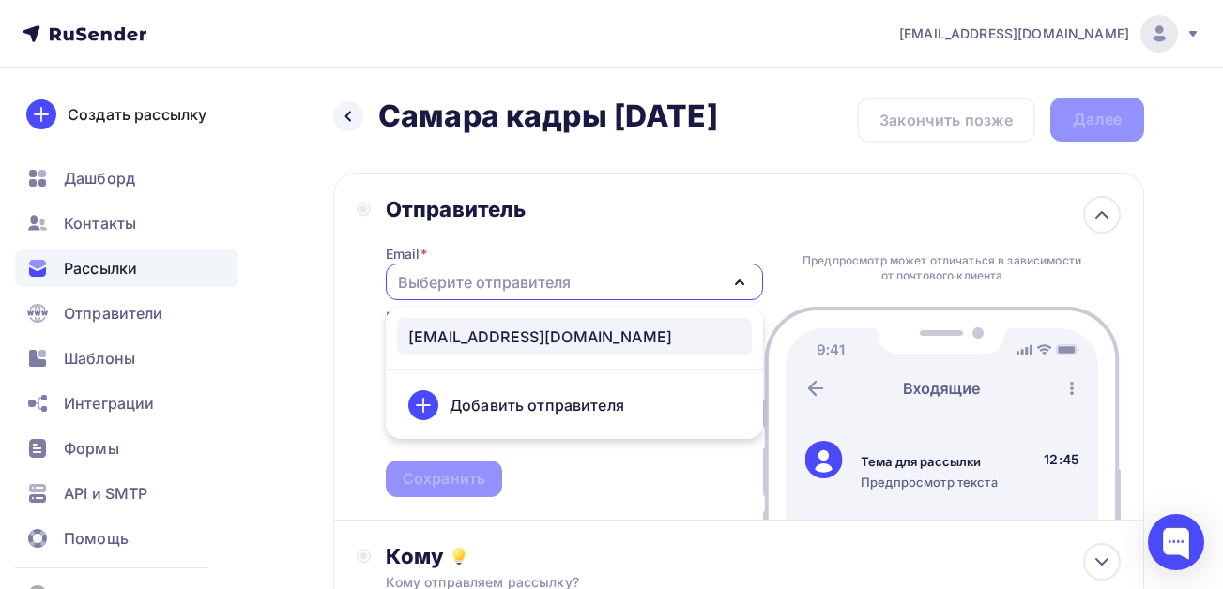
click at [446, 330] on div "[EMAIL_ADDRESS][DOMAIN_NAME]" at bounding box center [540, 337] width 264 height 23
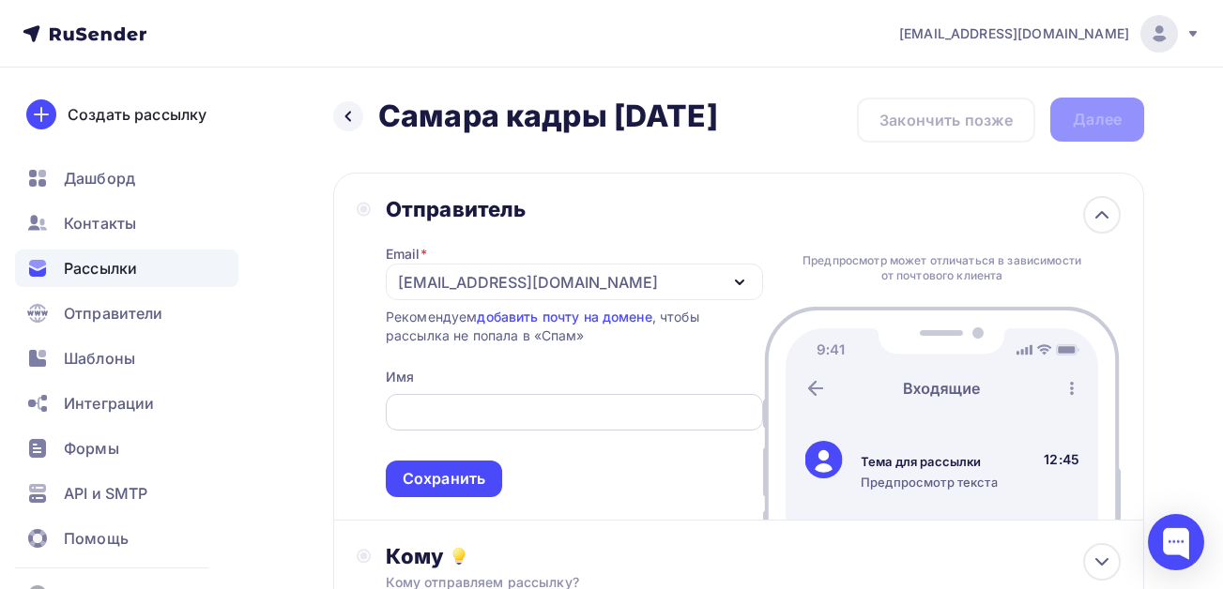
click at [436, 410] on input "text" at bounding box center [574, 413] width 356 height 23
click at [1183, 552] on div at bounding box center [1176, 542] width 56 height 56
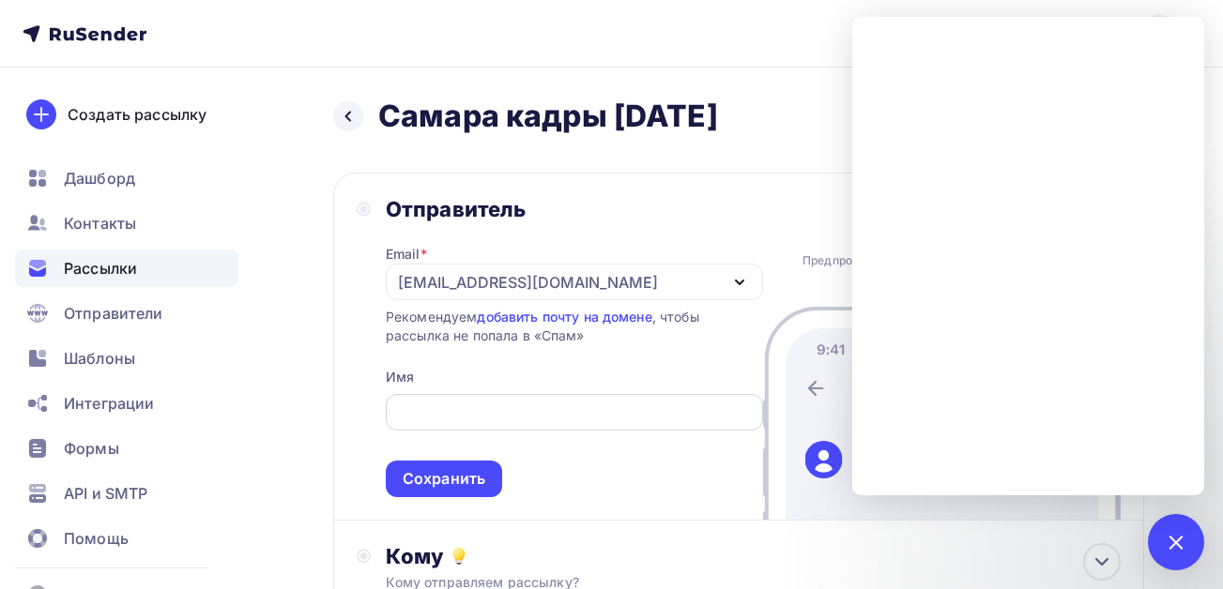
click at [520, 420] on input "text" at bounding box center [574, 413] width 356 height 23
click at [450, 410] on input "text" at bounding box center [574, 413] width 356 height 23
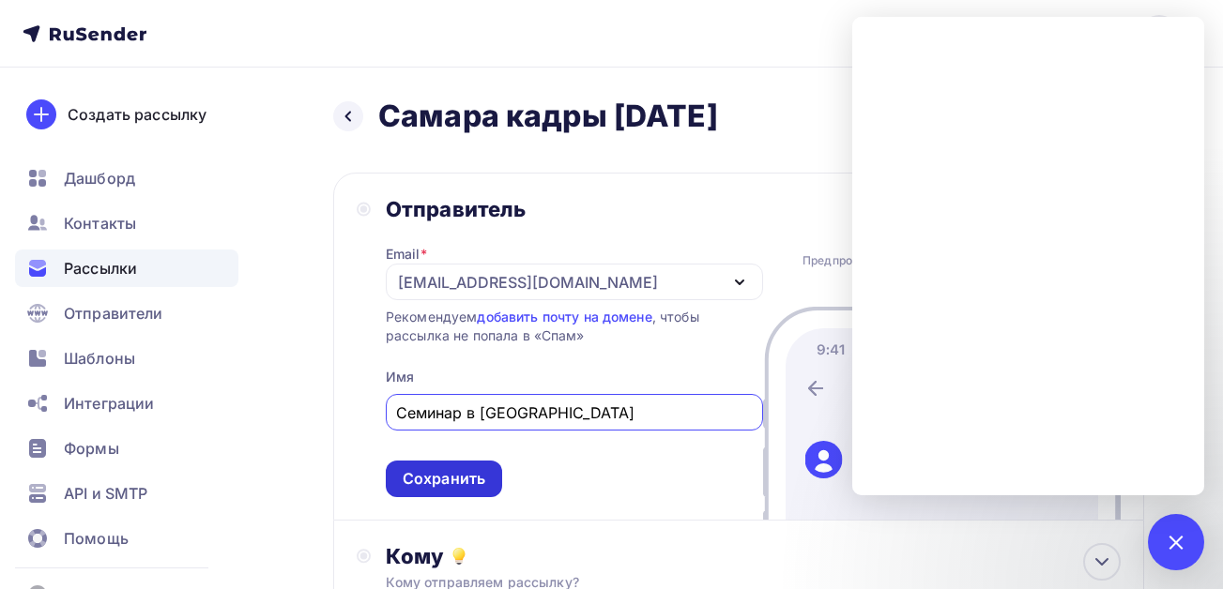
type input "Семинар в [GEOGRAPHIC_DATA]"
click at [439, 477] on div "Сохранить" at bounding box center [444, 479] width 83 height 22
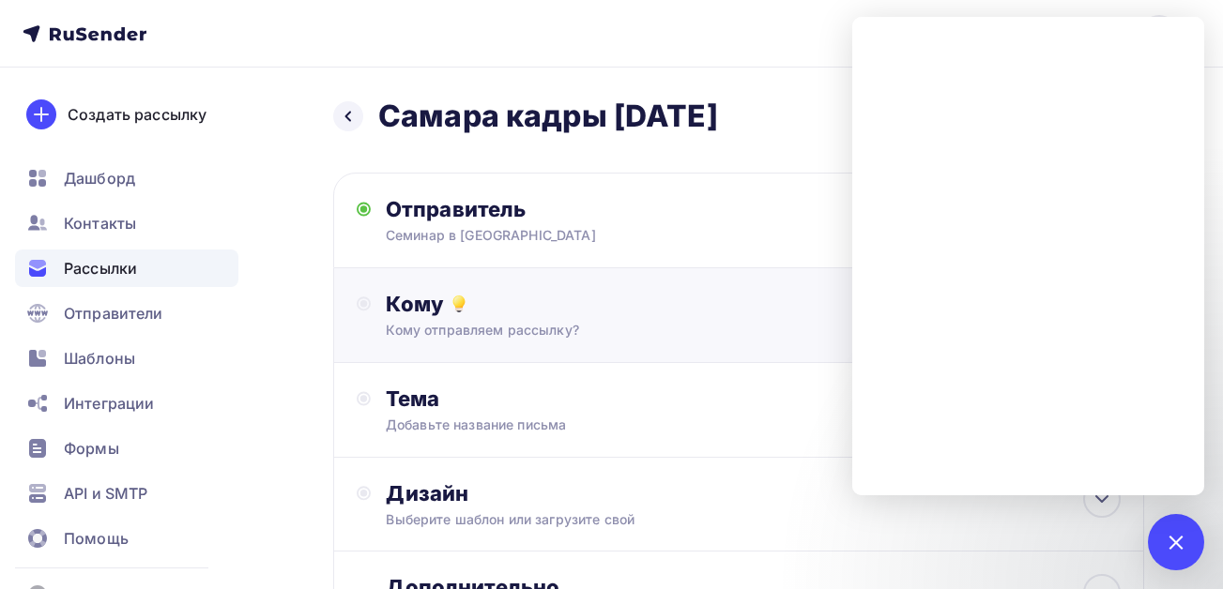
click at [517, 324] on div "Кому отправляем рассылку?" at bounding box center [716, 330] width 661 height 19
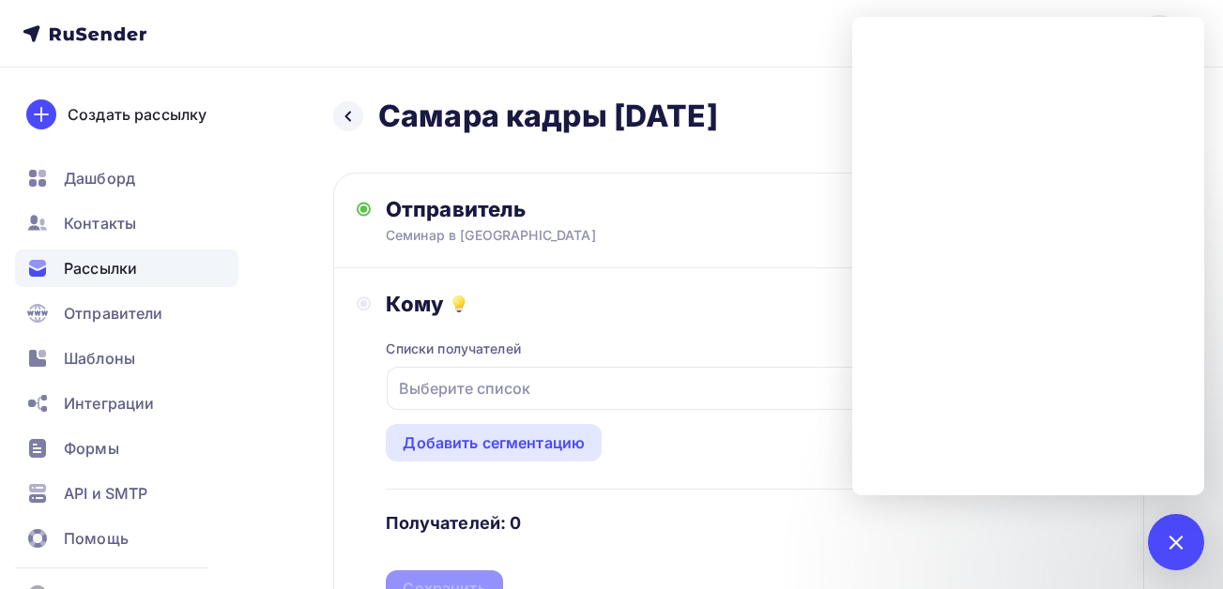
click at [494, 381] on div "Выберите список" at bounding box center [464, 389] width 146 height 34
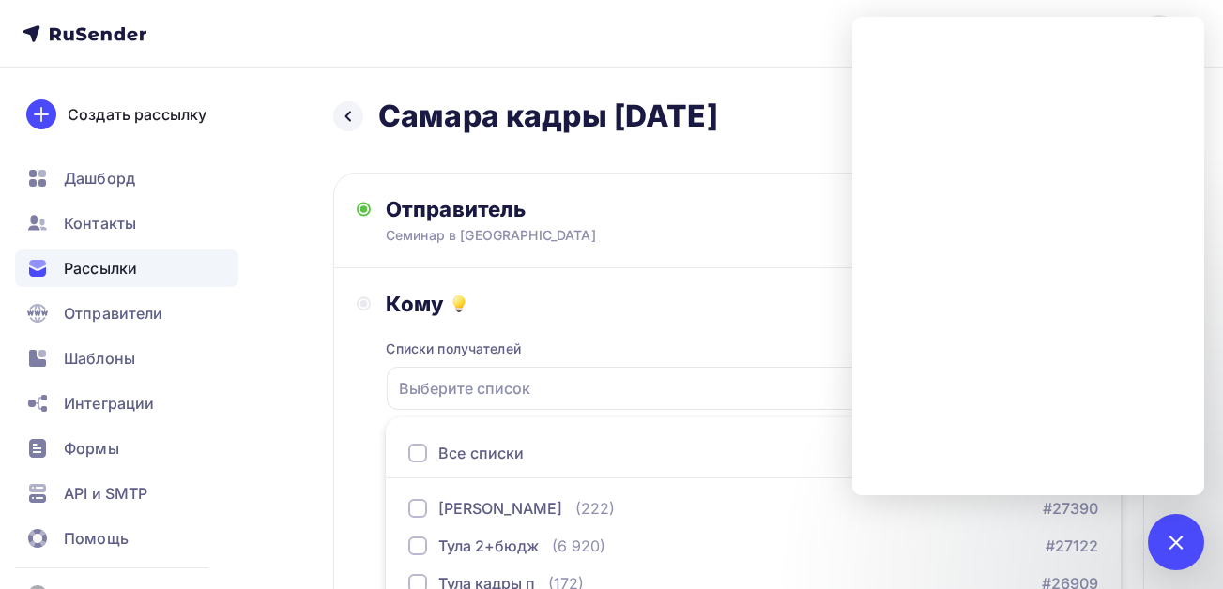
scroll to position [314, 0]
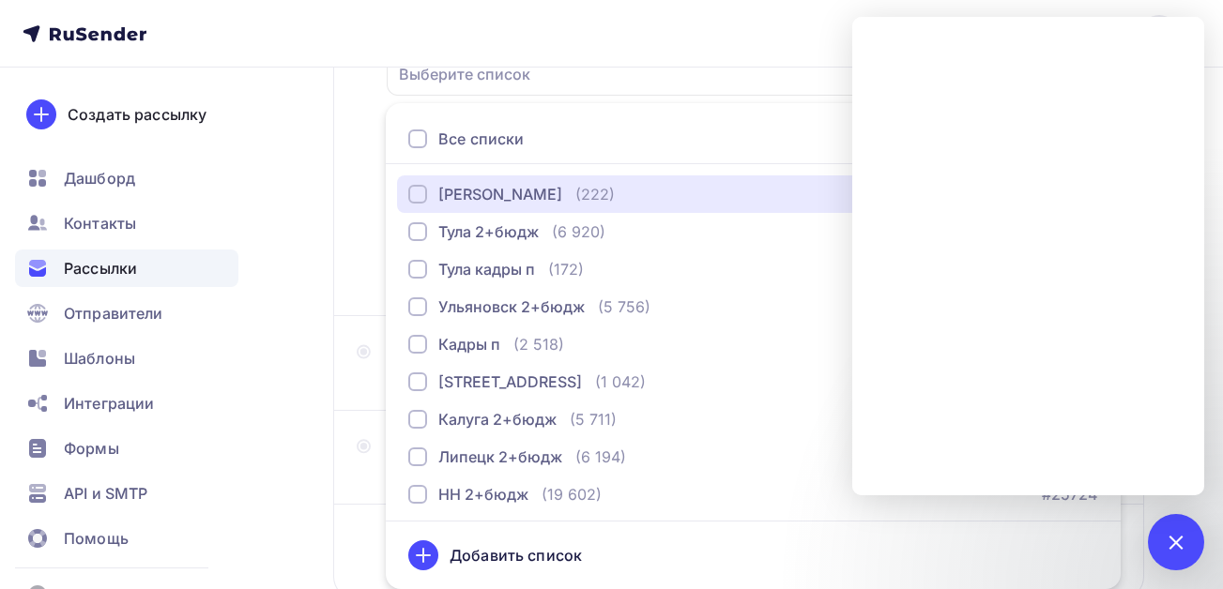
drag, startPoint x: 415, startPoint y: 189, endPoint x: 378, endPoint y: 270, distance: 89.5
click at [413, 190] on div "button" at bounding box center [417, 194] width 19 height 19
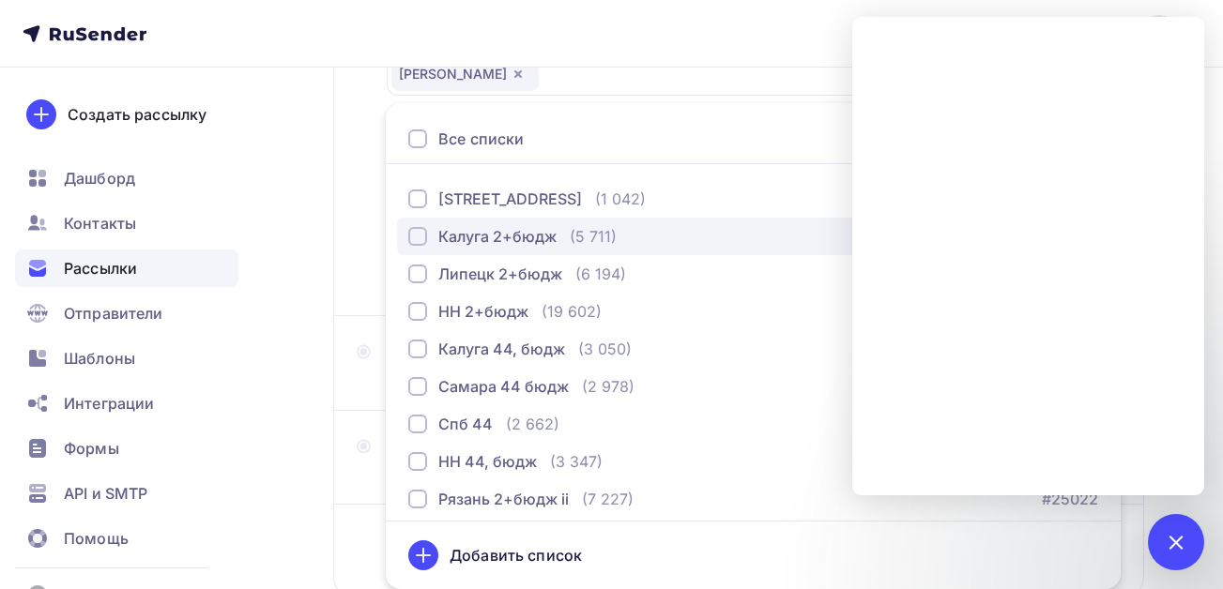
scroll to position [188, 0]
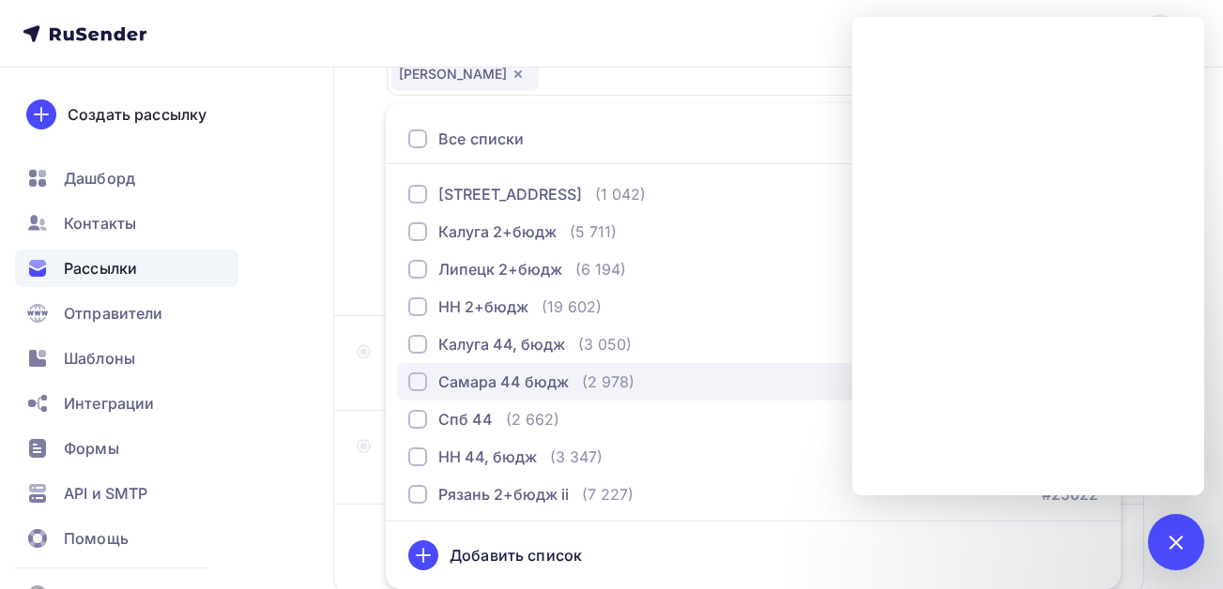
click at [414, 388] on div "button" at bounding box center [417, 382] width 19 height 19
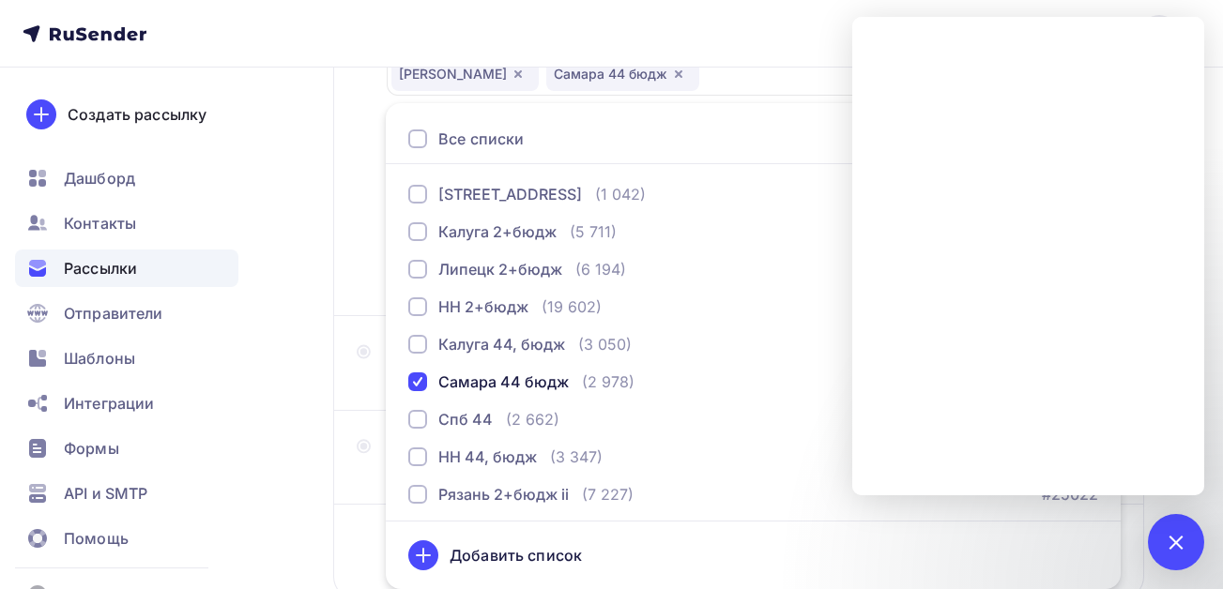
click at [302, 420] on div "Назад Самара кадры [DATE] Самара кадры [DATE] Закончить позже Далее Отправитель…" at bounding box center [611, 236] width 1223 height 967
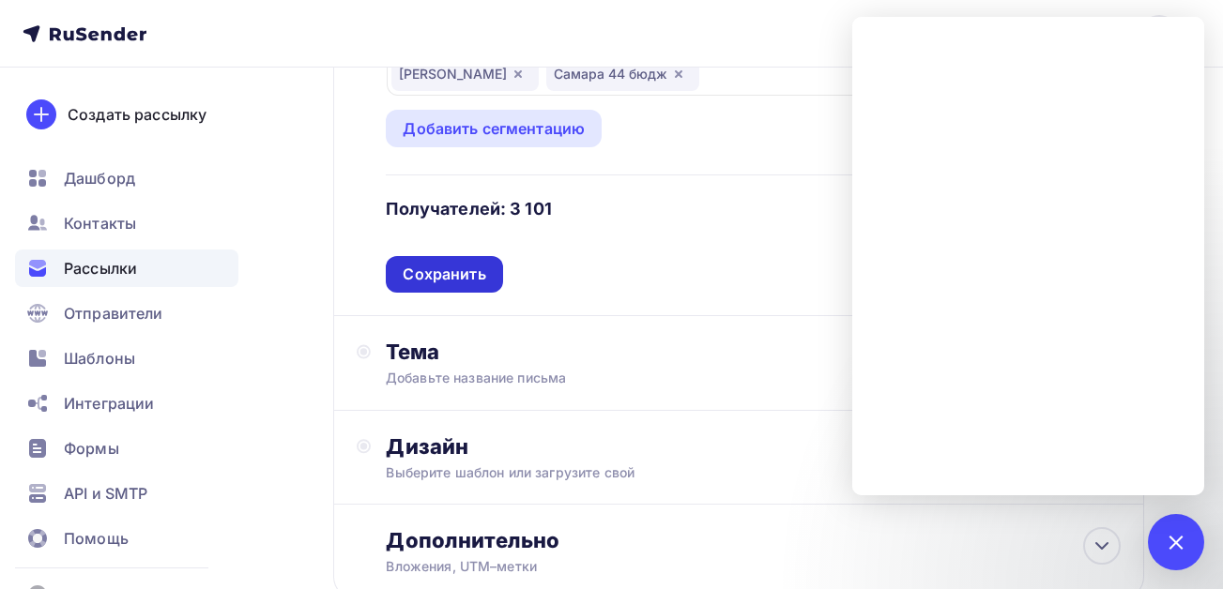
click at [439, 274] on div "Сохранить" at bounding box center [444, 275] width 83 height 22
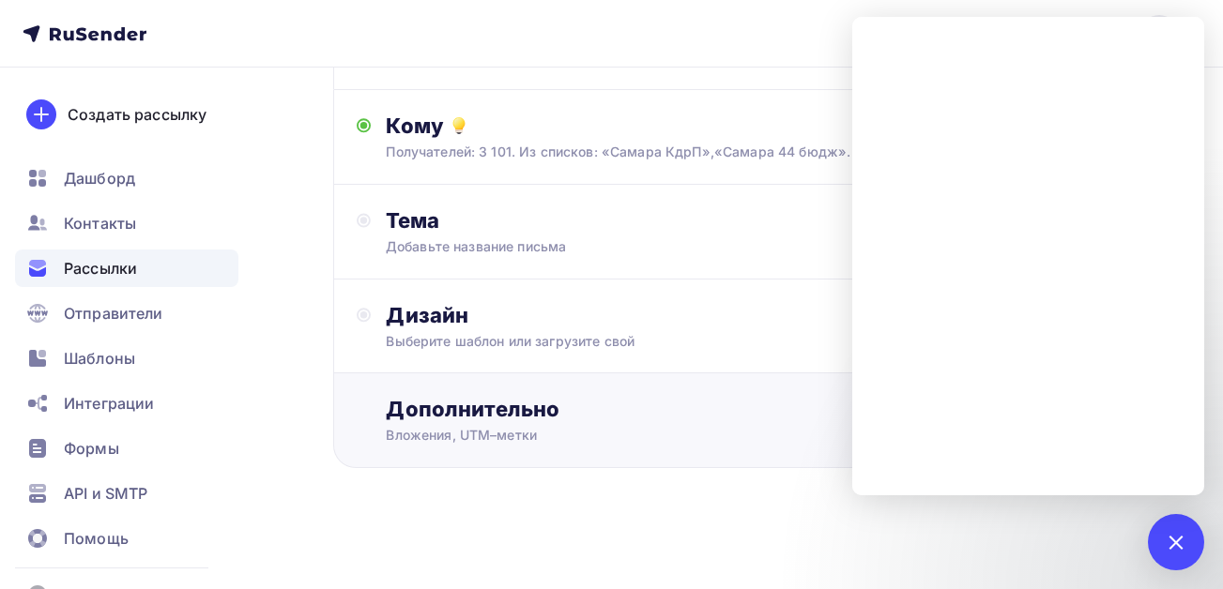
scroll to position [178, 0]
click at [474, 251] on div "Добавьте название письма" at bounding box center [553, 246] width 334 height 19
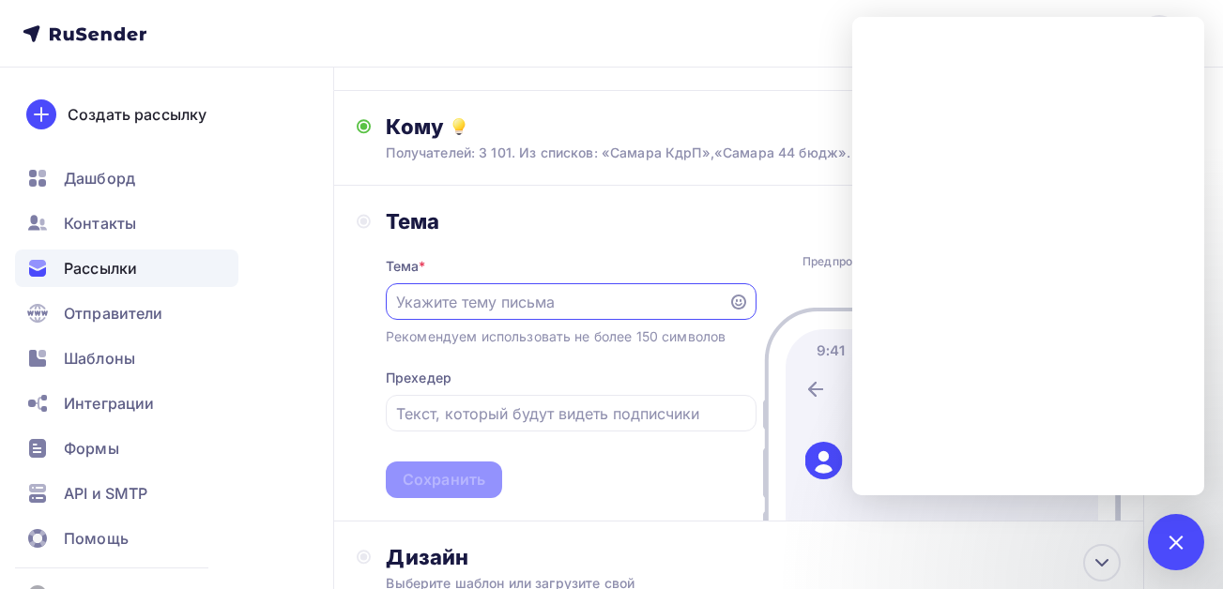
scroll to position [0, 0]
paste input "Изм. в трудовом зак-ве на [DATE] [DATE]. спикер из гит"
click at [568, 301] on input "Изм. в трудовом зак-ве на [DATE] [DATE]. спикер из гит" at bounding box center [556, 302] width 321 height 23
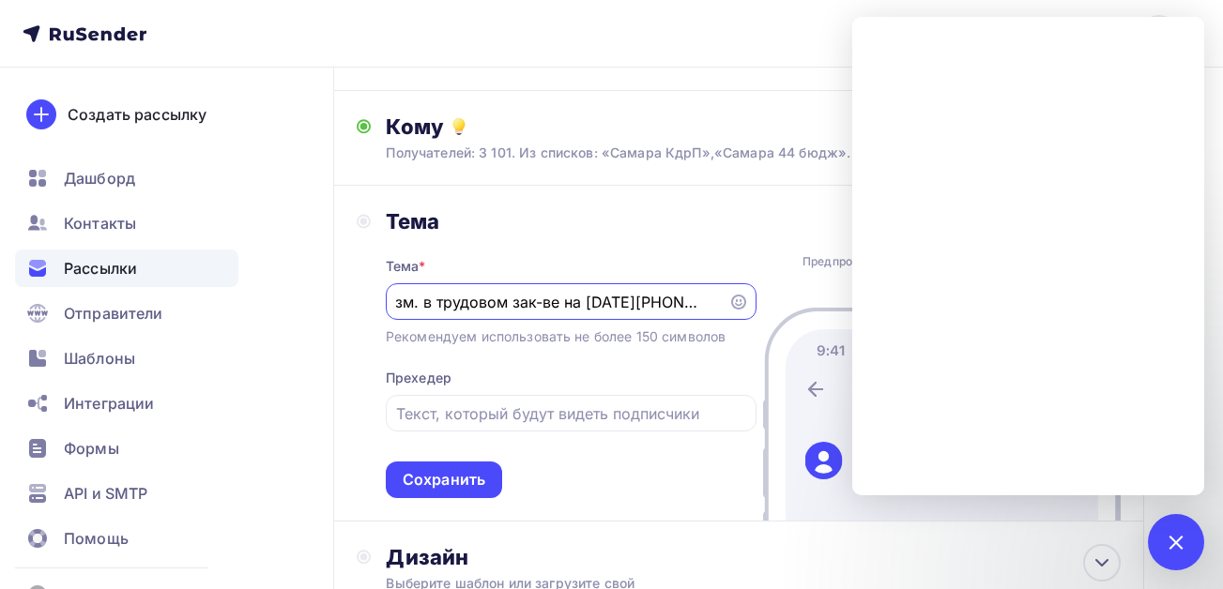
scroll to position [0, 160]
drag, startPoint x: 670, startPoint y: 299, endPoint x: 604, endPoint y: 304, distance: 65.8
click at [606, 304] on input "Изм. в трудовом зак-ве на [DATE][PHONE_NUMBER][DATE]. спикер из гит" at bounding box center [556, 302] width 321 height 23
click at [539, 304] on input "Изм. в трудовом зак-ве на [DATE][PHONE_NUMBER][DATE]. спикер из гит" at bounding box center [556, 302] width 321 height 23
click at [546, 305] on input "Изм. в трудовом зак-ве на [DATE][PHONE_NUMBER][DATE]. спикер из гит" at bounding box center [556, 302] width 321 height 23
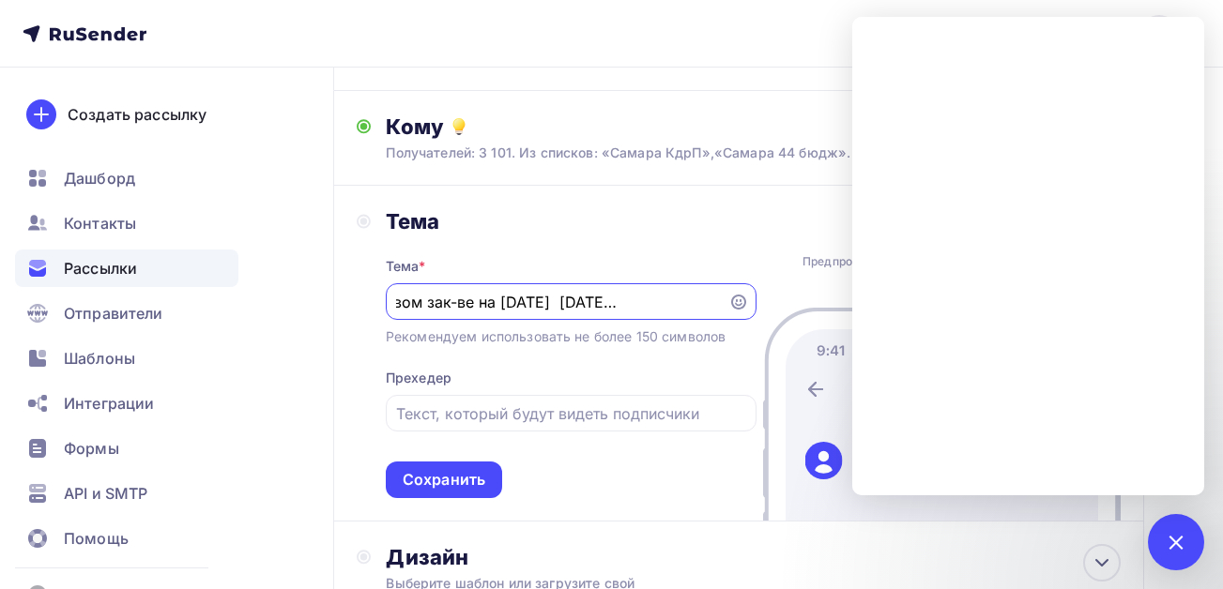
scroll to position [0, 0]
drag, startPoint x: 503, startPoint y: 307, endPoint x: 315, endPoint y: 307, distance: 187.7
click at [315, 307] on div "Назад Самара кадры [DATE] Самара кадры [DATE] Закончить позже Далее Отправитель…" at bounding box center [611, 360] width 1223 height 941
click at [591, 301] on input "Изм. в трудовом зак-ве на [DATE] [DATE]. спикер из гит" at bounding box center [556, 302] width 321 height 23
click at [566, 301] on input "Изм. в трудовом зак-ве на [DATE] [DATE]. спикер из гит" at bounding box center [556, 302] width 321 height 23
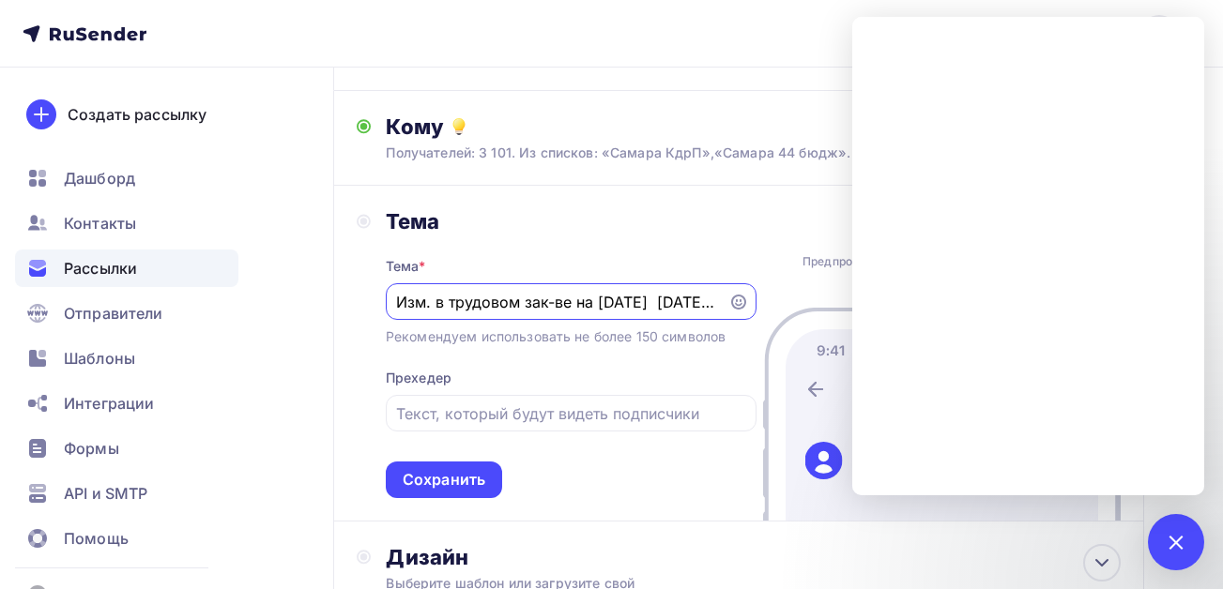
drag, startPoint x: 660, startPoint y: 303, endPoint x: 579, endPoint y: 308, distance: 80.8
click at [579, 308] on input "Изм. в трудовом зак-ве на [DATE] [DATE]. спикер из гит" at bounding box center [556, 302] width 321 height 23
click at [641, 303] on input "Изм. в трудовом зак-ве в 2025 г. [DATE]. спикер из гит" at bounding box center [556, 302] width 321 height 23
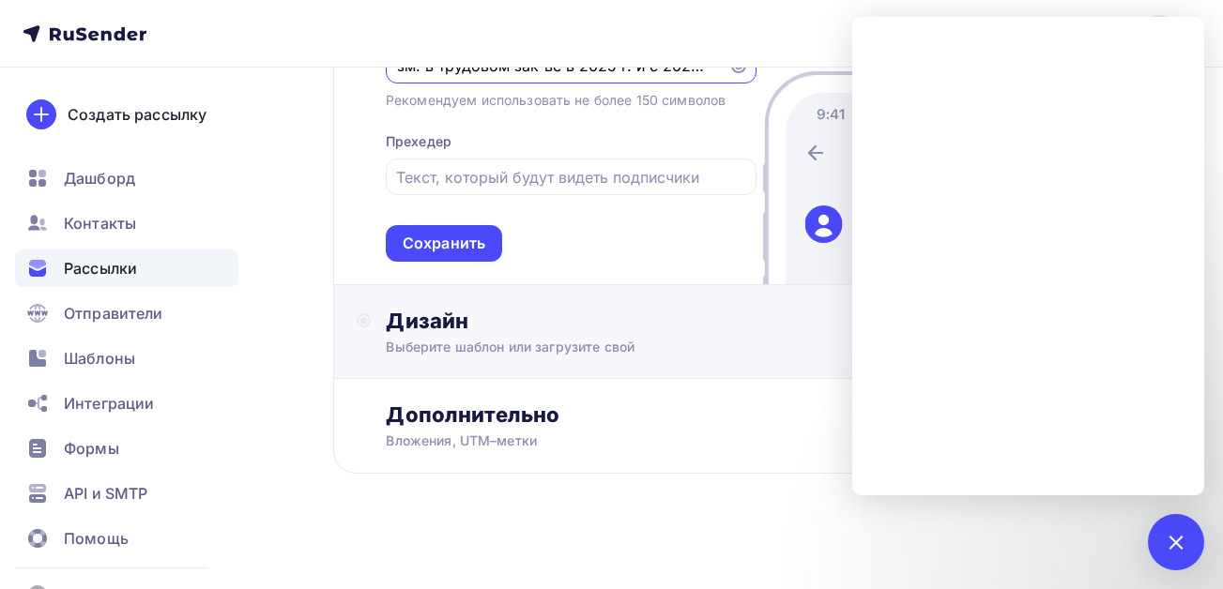
scroll to position [419, 0]
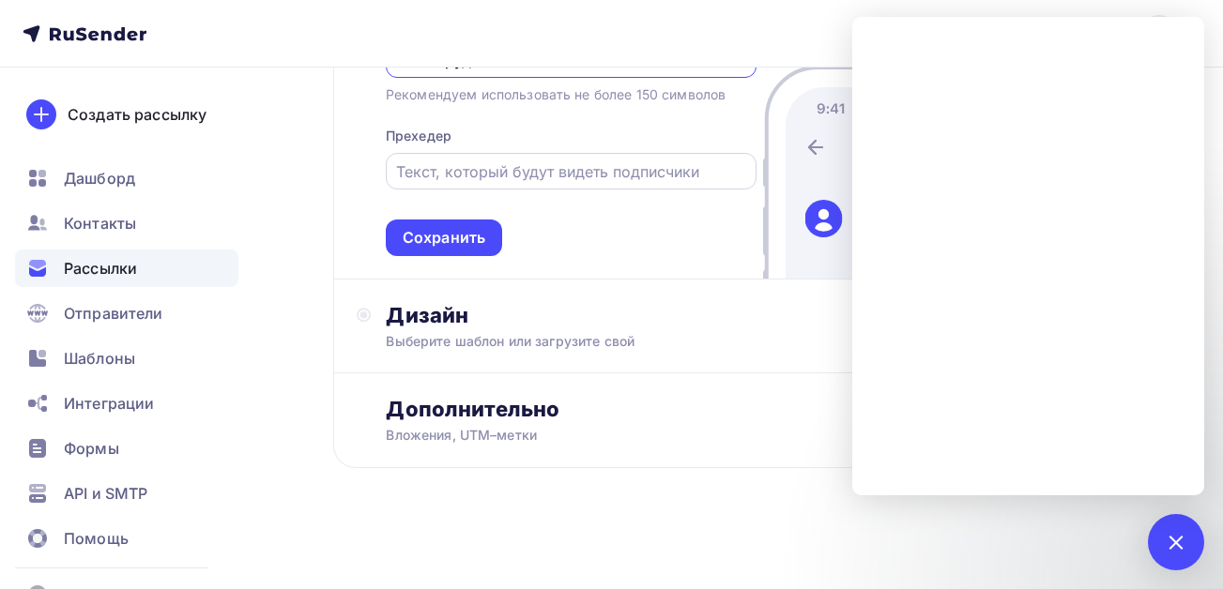
type input "Изм. в трудовом зак-ве в 2025 г. и с 2026 г. [DATE]. спикер из гит"
click at [480, 171] on input "text" at bounding box center [570, 171] width 349 height 23
click at [1174, 548] on div at bounding box center [1175, 541] width 25 height 25
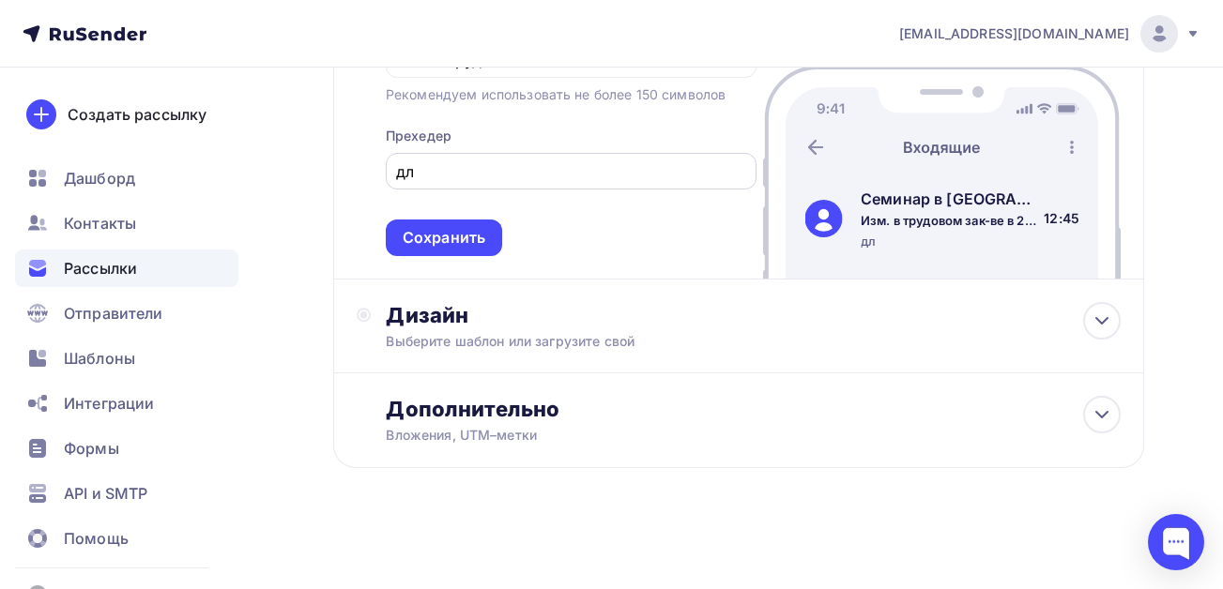
click at [440, 182] on input "дл" at bounding box center [570, 171] width 349 height 23
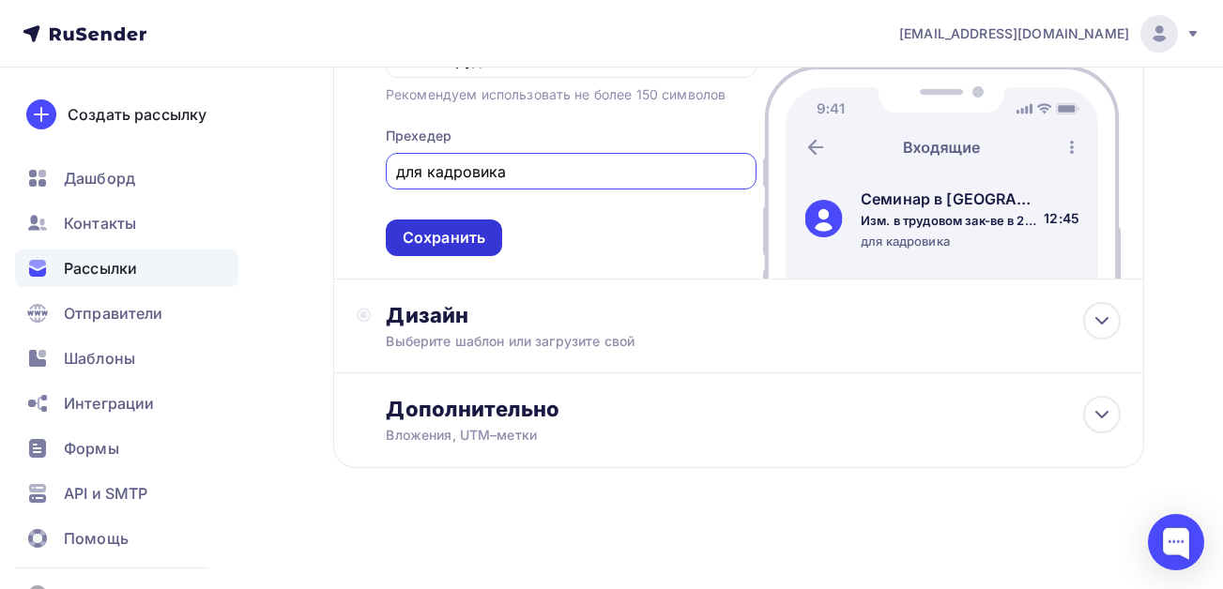
type input "для кадровика"
click at [420, 237] on div "Сохранить" at bounding box center [444, 238] width 83 height 22
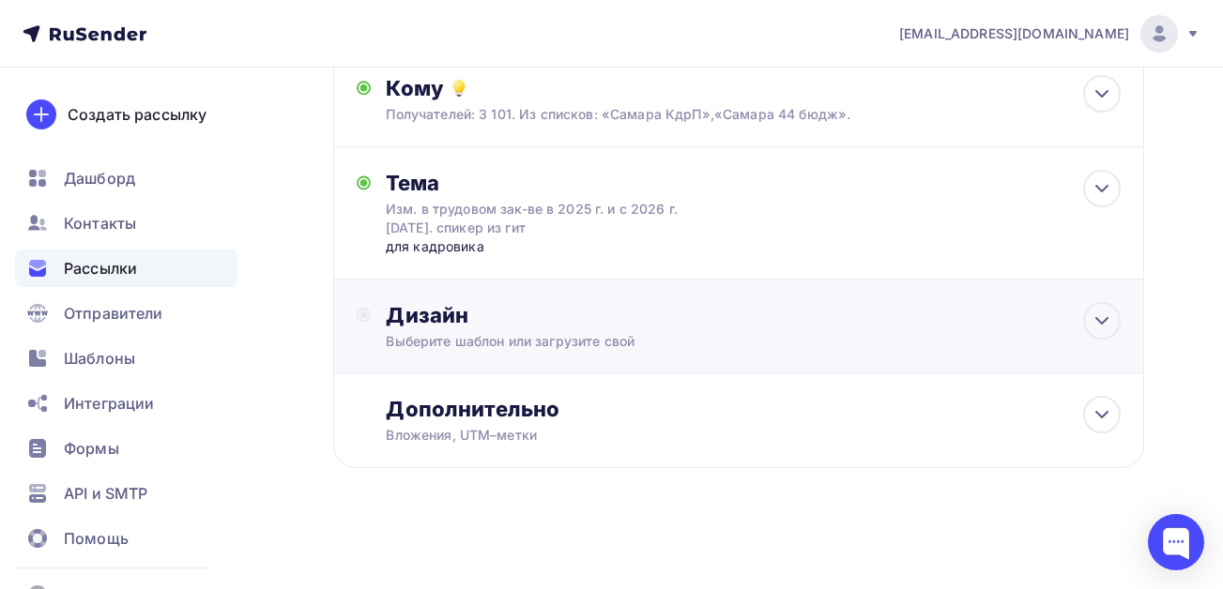
click at [451, 327] on div "Дизайн" at bounding box center [753, 315] width 735 height 26
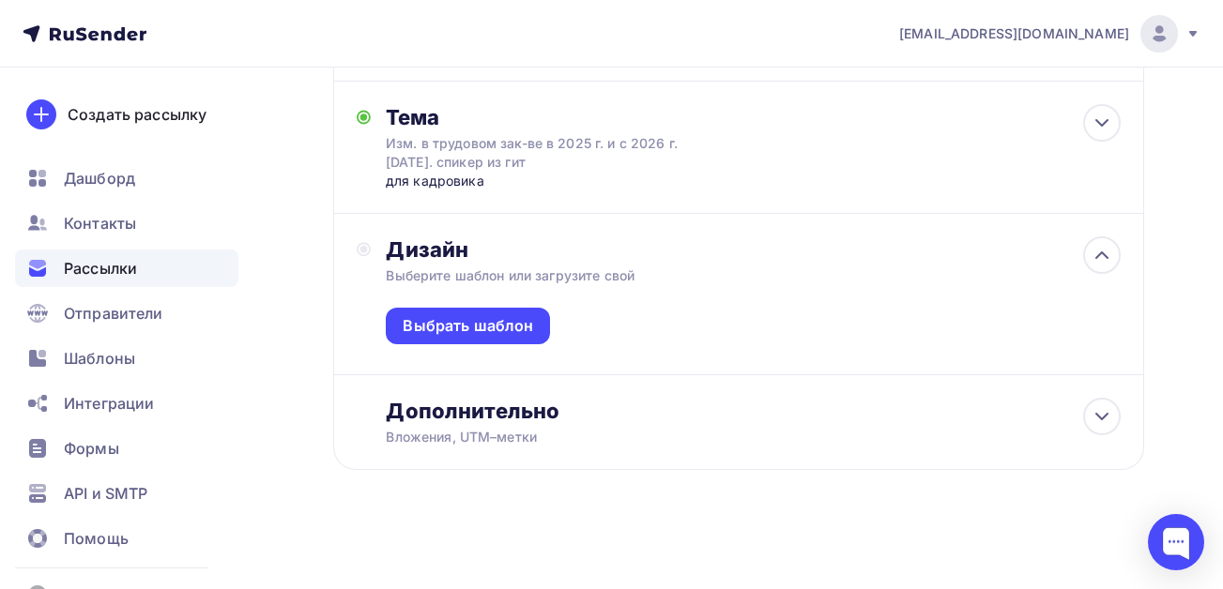
scroll to position [283, 0]
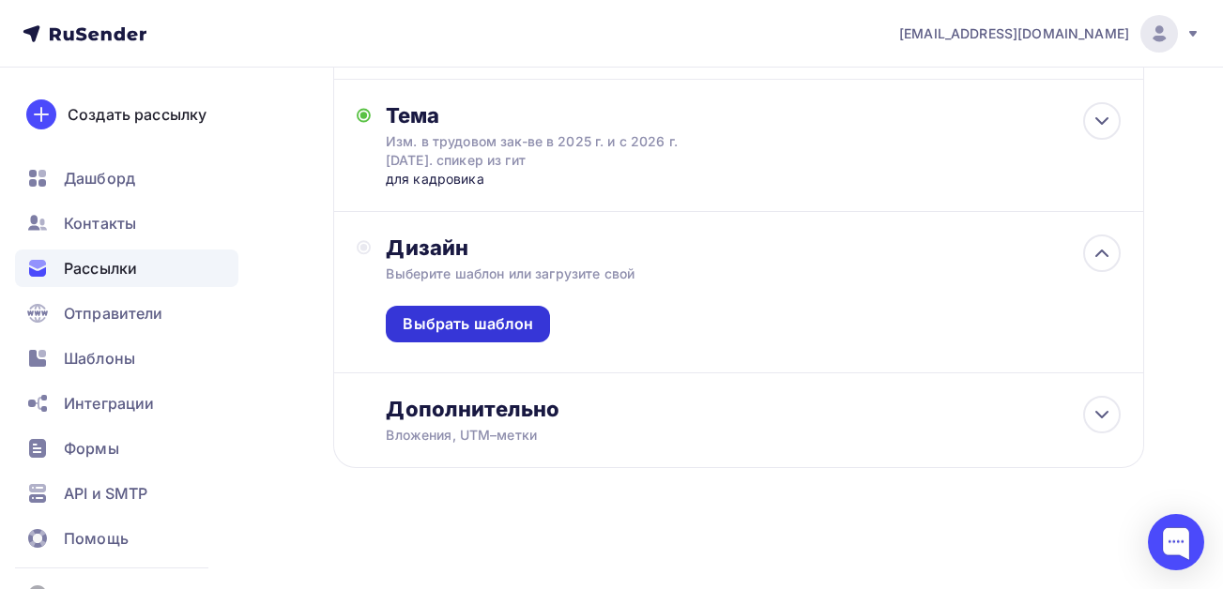
click at [452, 318] on div "Выбрать шаблон" at bounding box center [468, 324] width 130 height 22
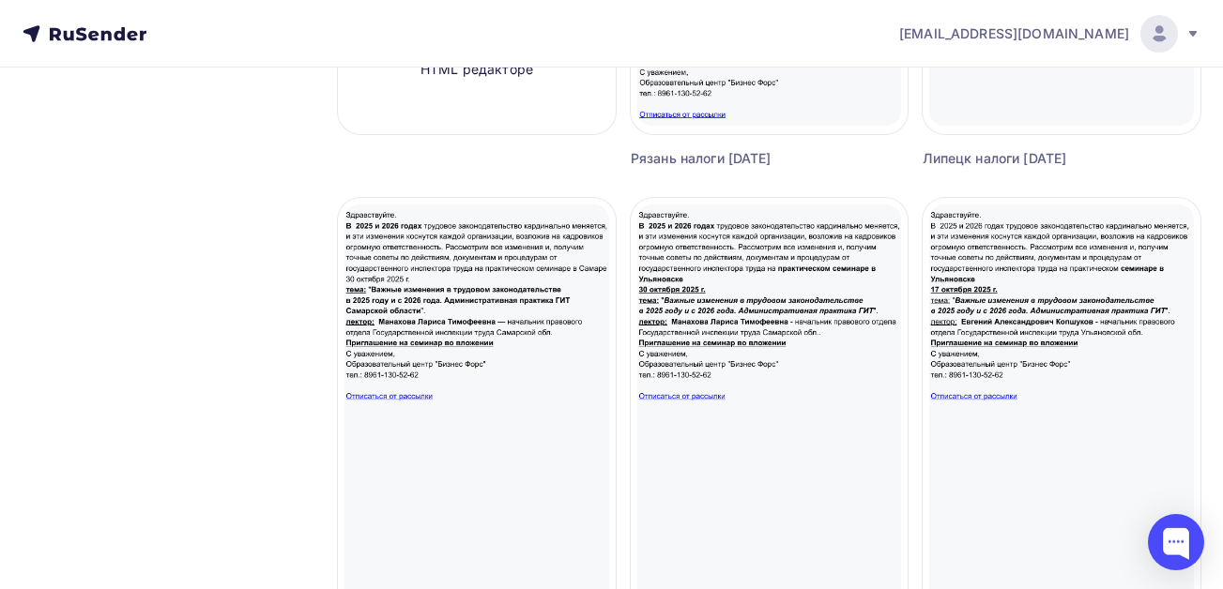
scroll to position [657, 0]
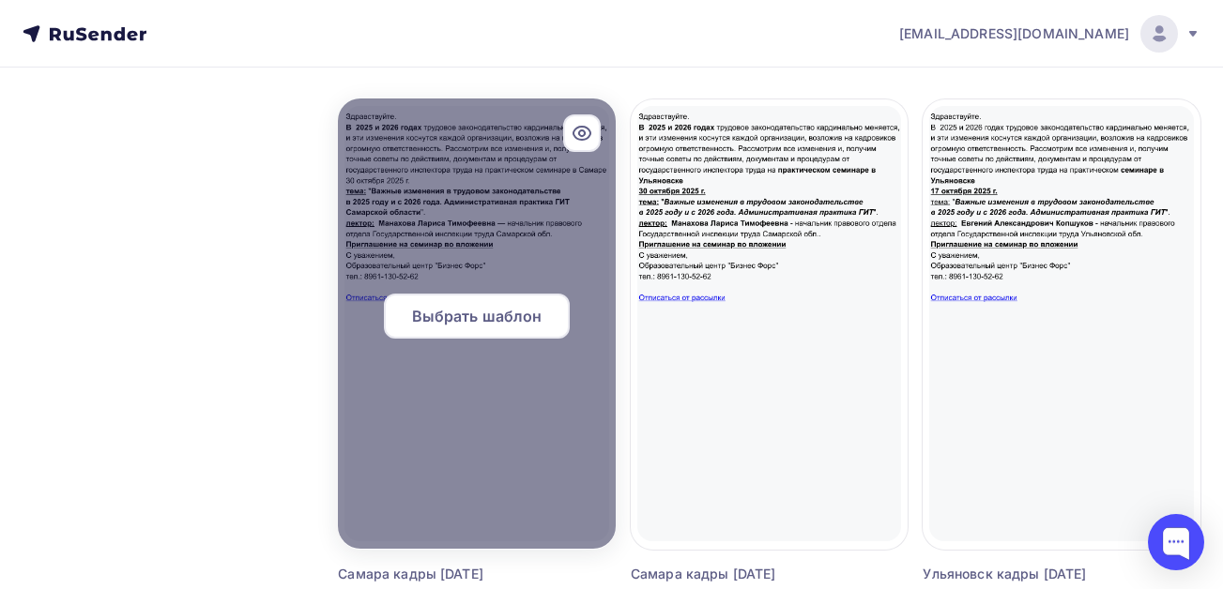
click at [454, 312] on span "Выбрать шаблон" at bounding box center [477, 316] width 130 height 23
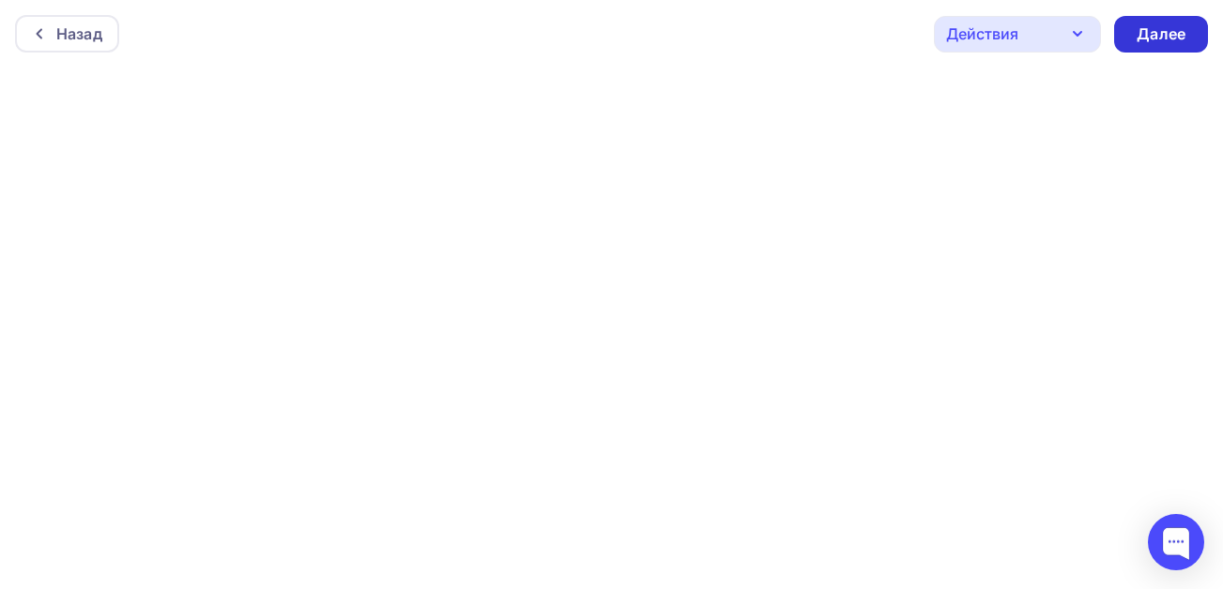
click at [1145, 34] on div "Далее" at bounding box center [1160, 34] width 49 height 22
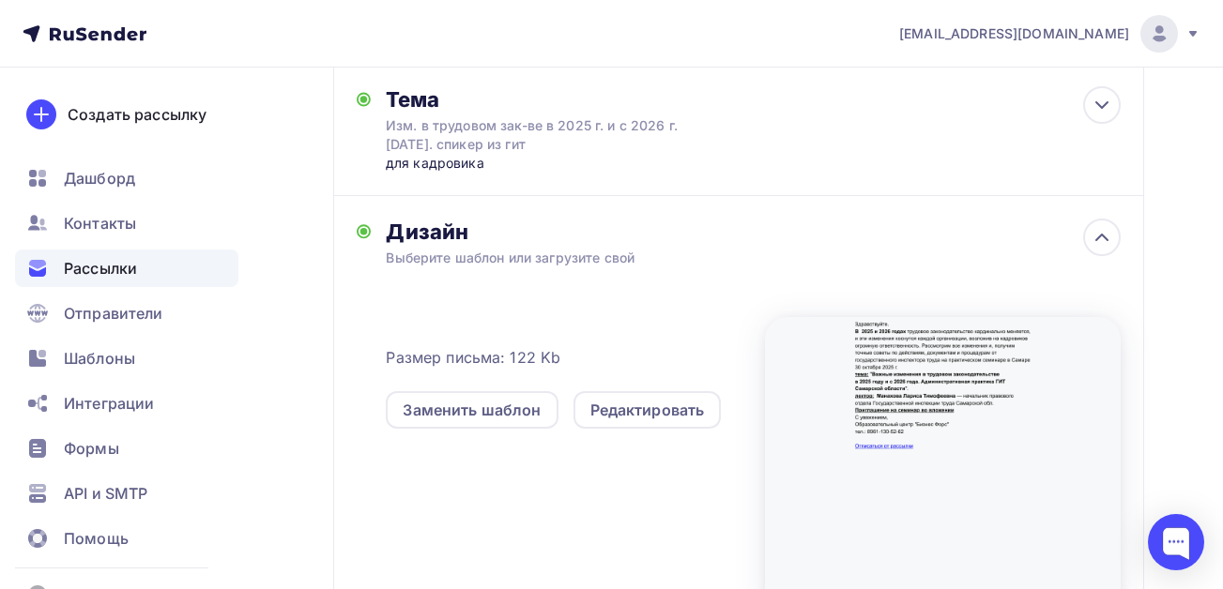
scroll to position [469, 0]
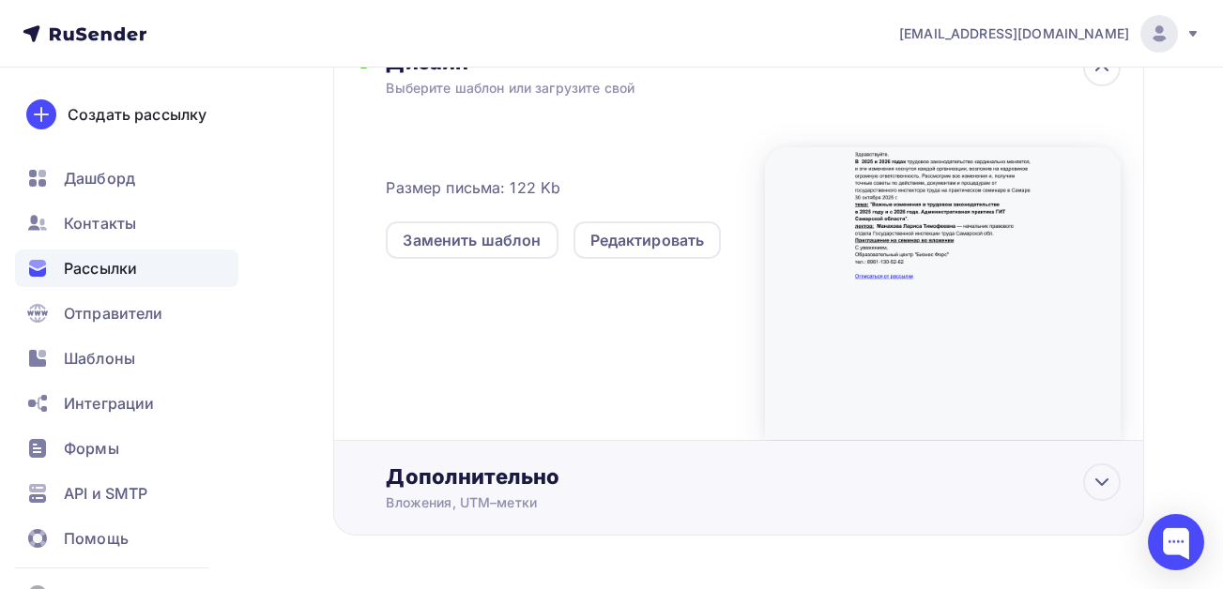
click at [483, 480] on div "Дополнительно" at bounding box center [753, 477] width 735 height 26
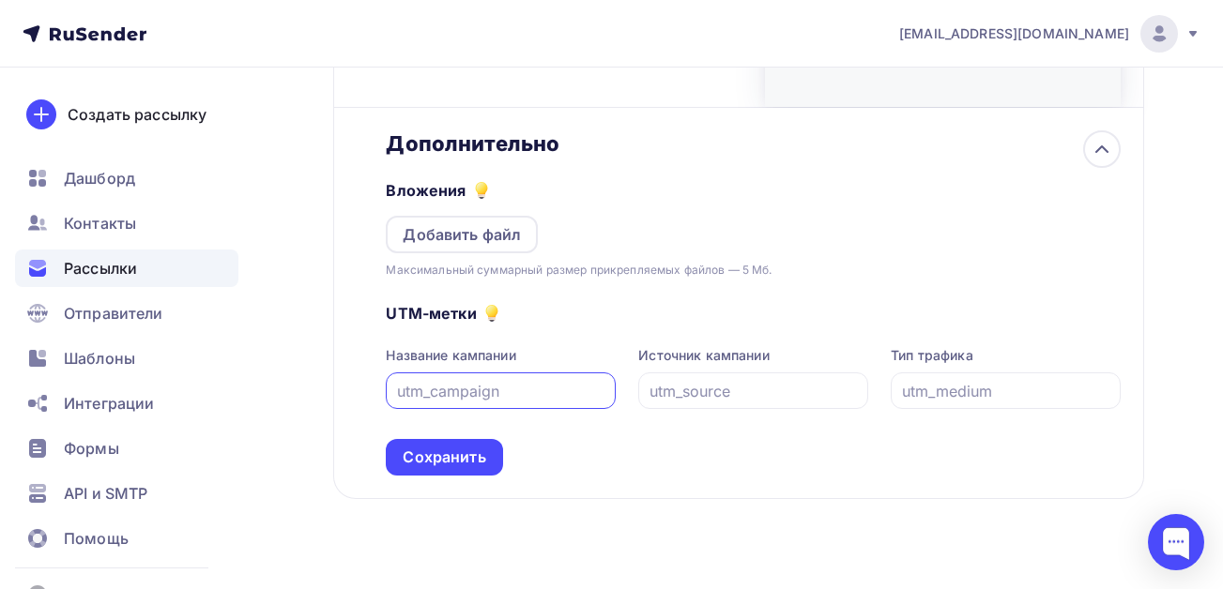
scroll to position [833, 0]
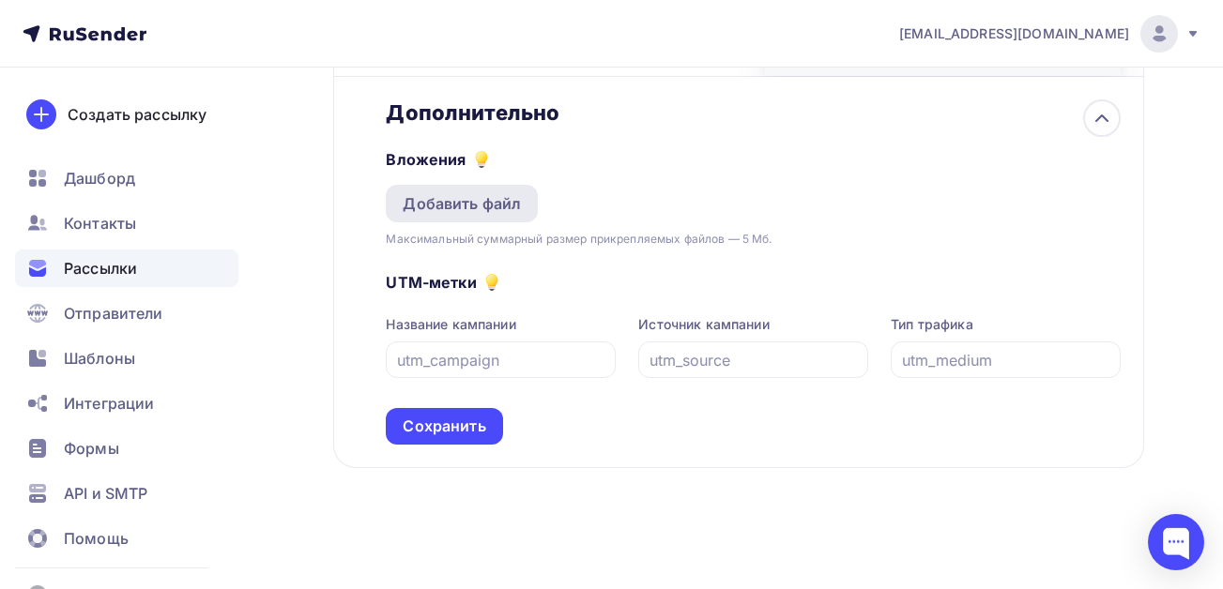
click at [486, 202] on div "Добавить файл" at bounding box center [462, 203] width 118 height 23
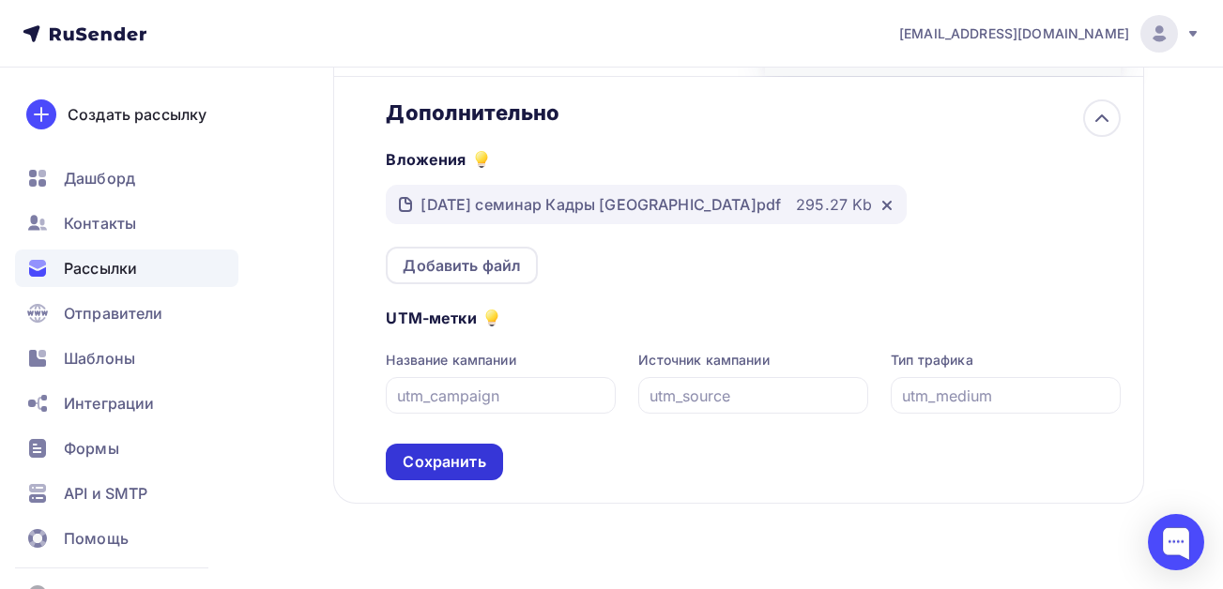
click at [431, 462] on div "Сохранить" at bounding box center [444, 462] width 83 height 22
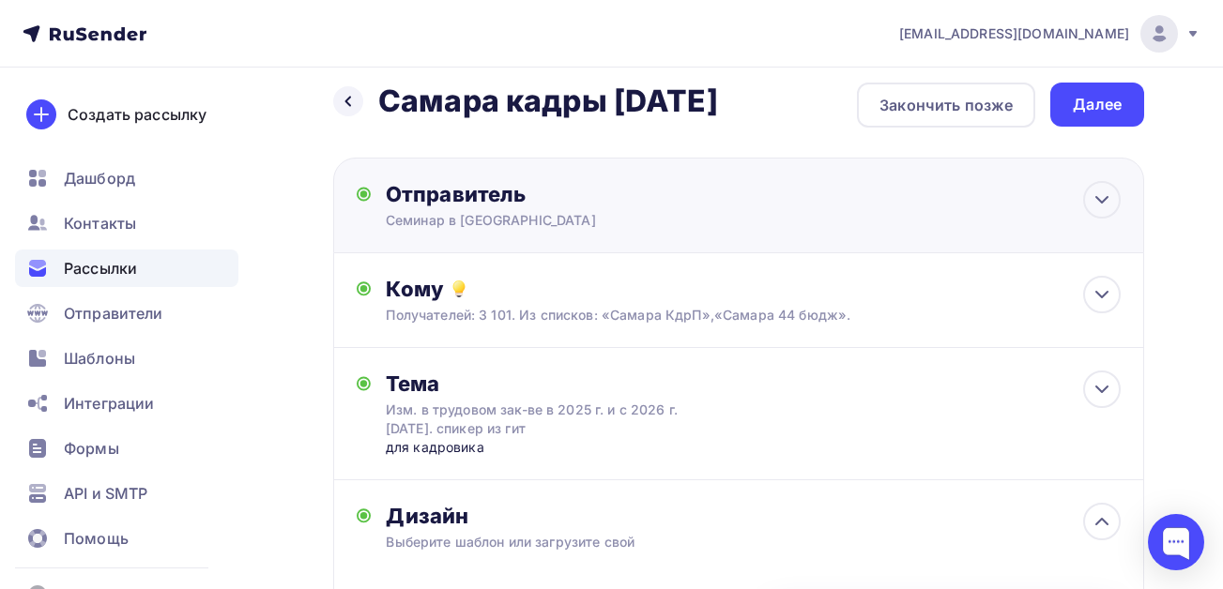
scroll to position [0, 0]
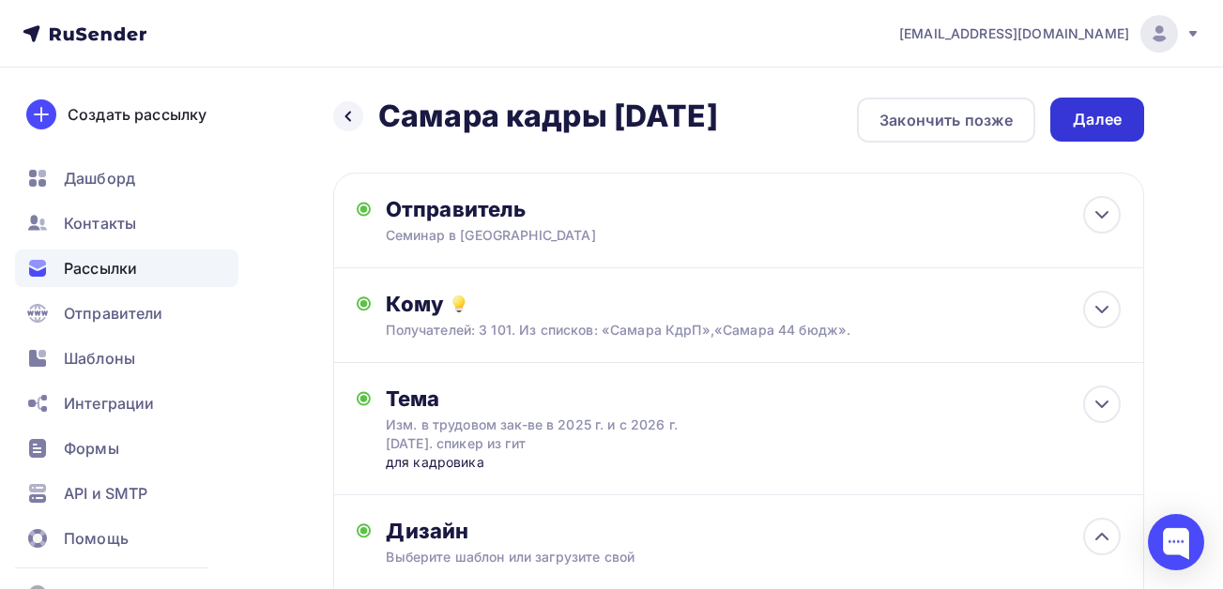
click at [1085, 125] on div "Далее" at bounding box center [1096, 120] width 49 height 22
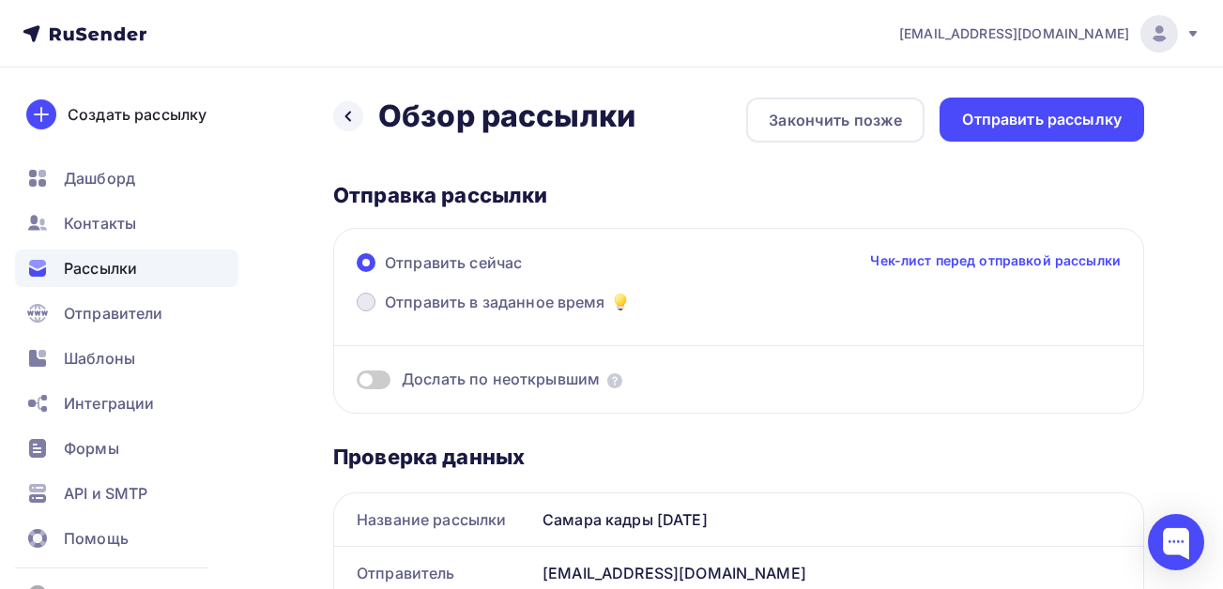
click at [464, 298] on span "Отправить в заданное время" at bounding box center [495, 302] width 221 height 23
click at [385, 313] on input "Отправить в заданное время" at bounding box center [385, 313] width 0 height 0
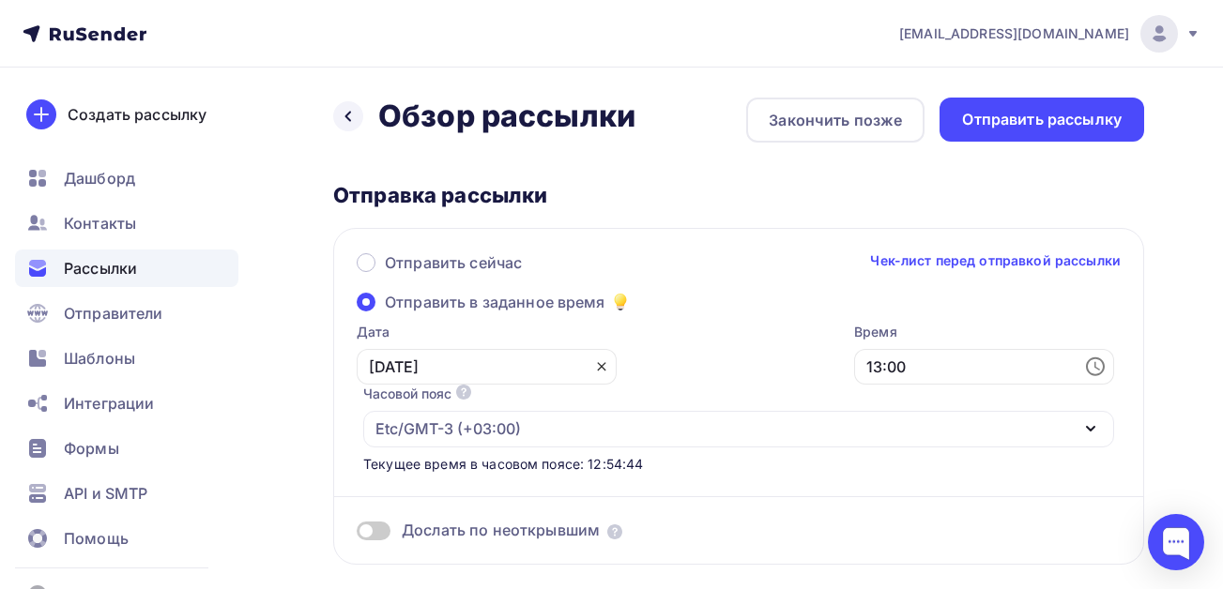
click at [597, 366] on icon at bounding box center [601, 367] width 8 height 8
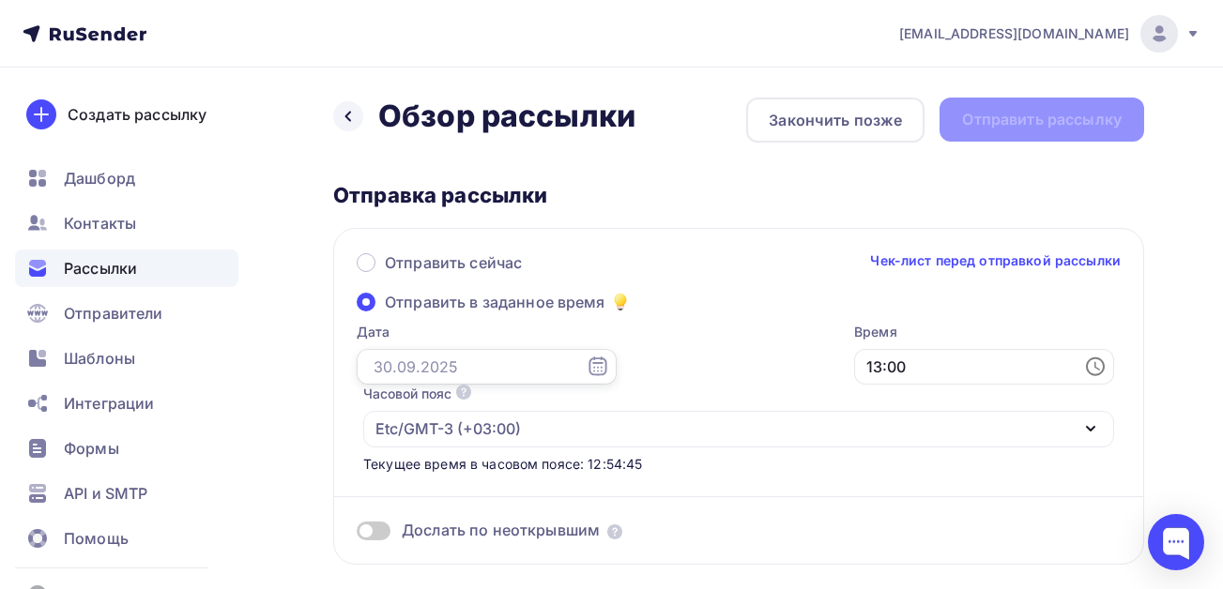
click at [480, 371] on input "text" at bounding box center [487, 367] width 260 height 36
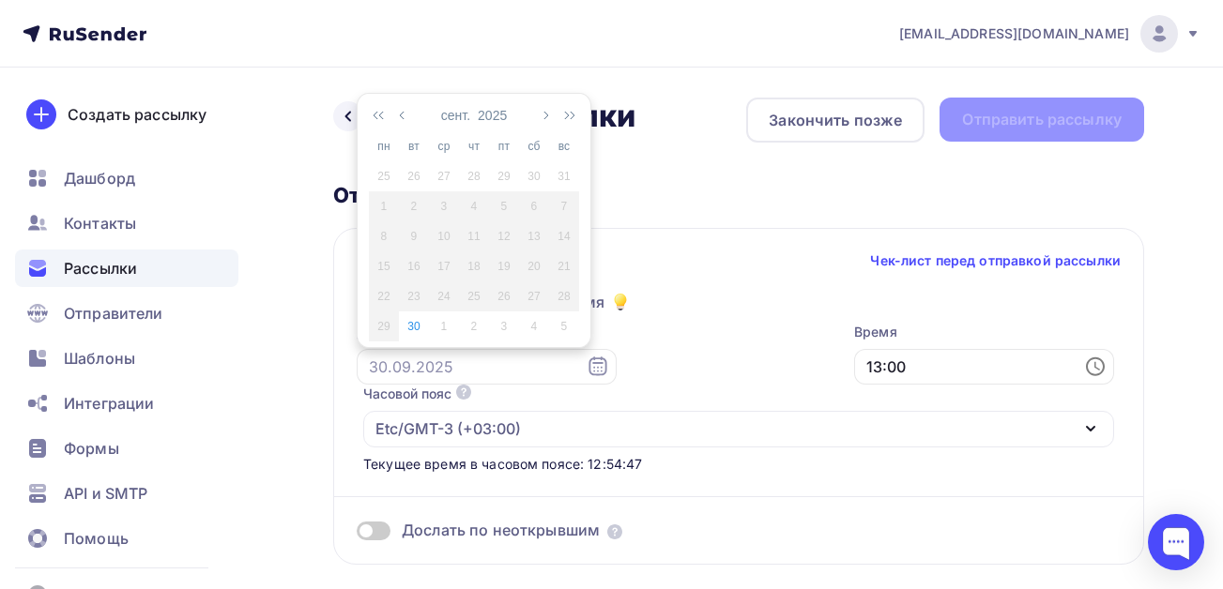
click at [442, 325] on div "1" at bounding box center [444, 326] width 30 height 17
type input "[DATE]"
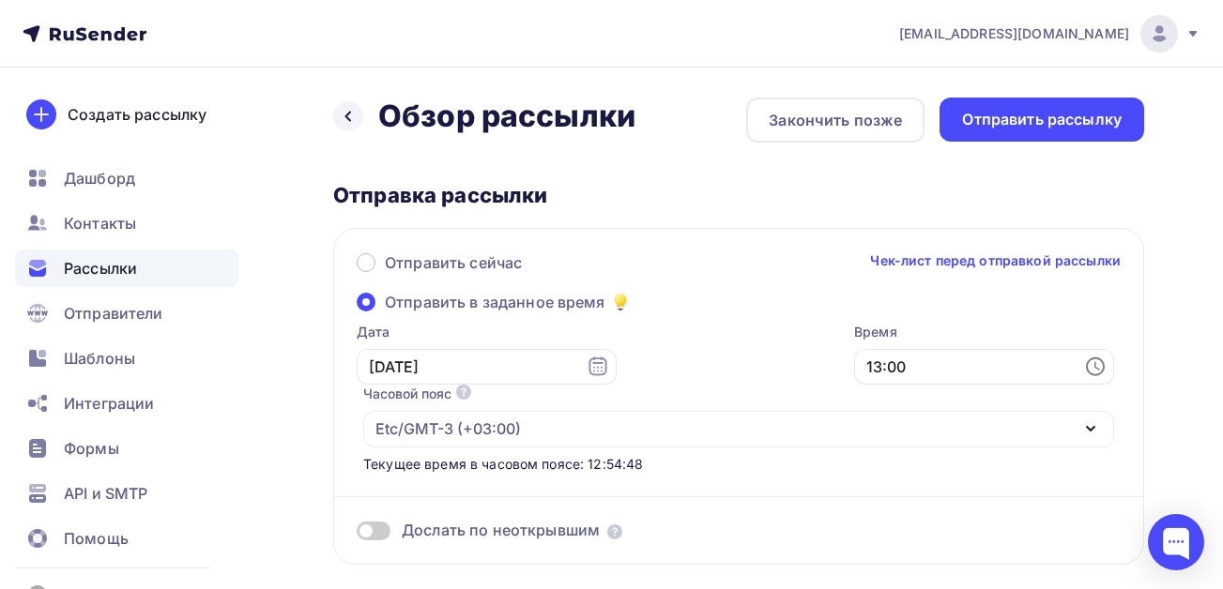
click at [676, 361] on div "Дата [DATE] 13:00 Часовой пояс По умолчанию используется часовой пояс из настро…" at bounding box center [728, 398] width 770 height 151
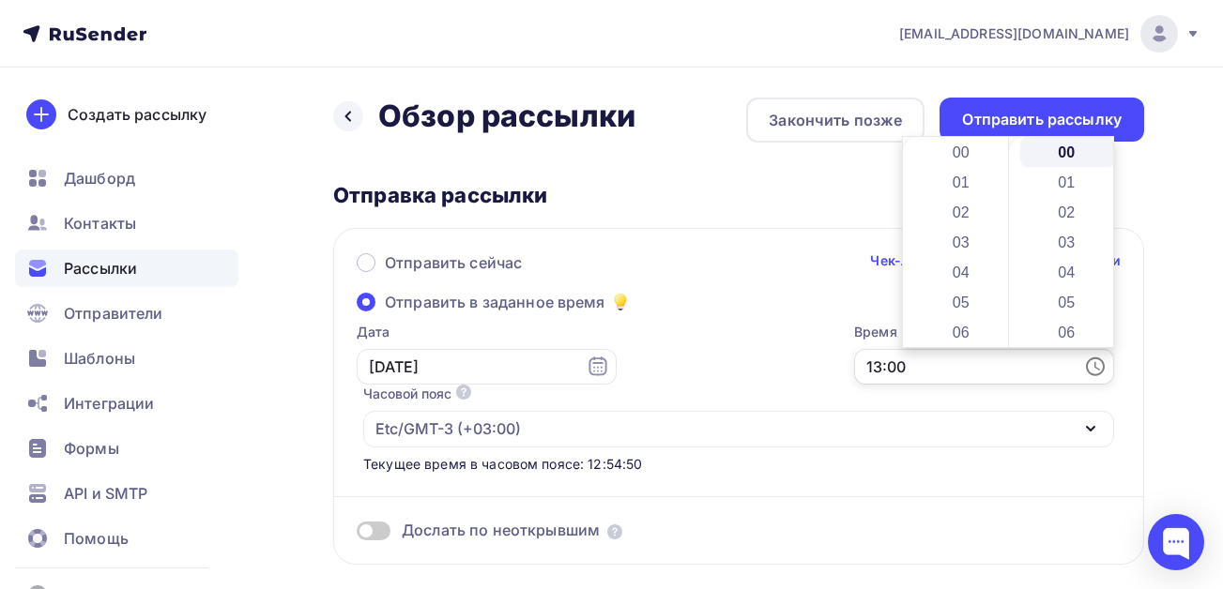
scroll to position [390, 0]
drag, startPoint x: 913, startPoint y: 367, endPoint x: 897, endPoint y: 367, distance: 16.0
click at [897, 367] on input "13:00" at bounding box center [984, 367] width 260 height 36
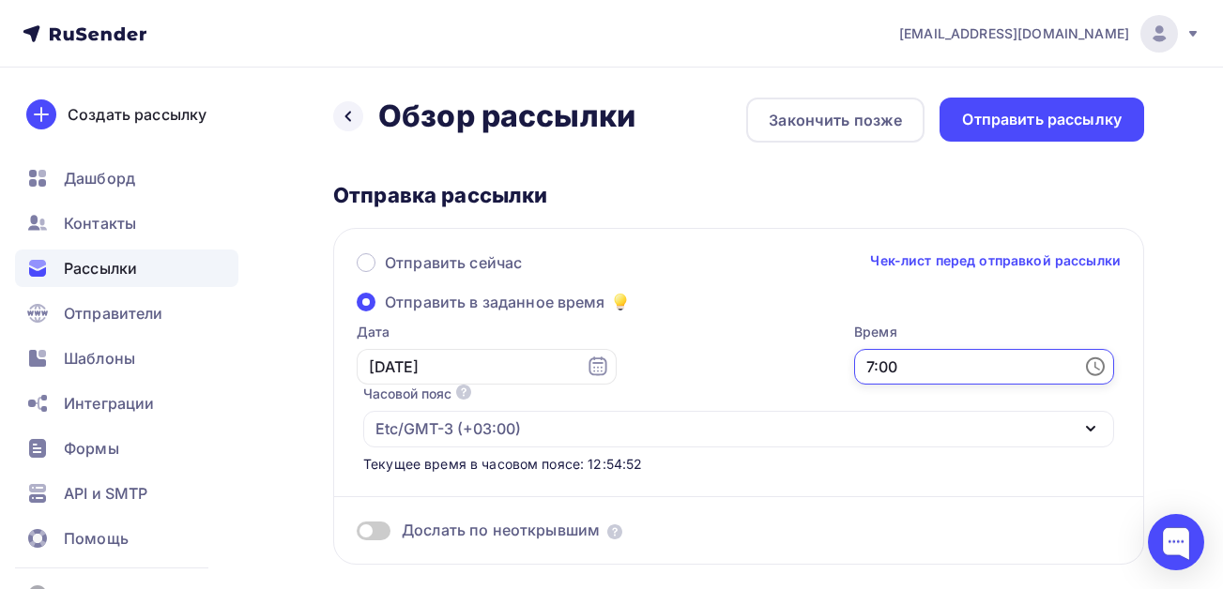
click at [846, 386] on div "Часовой пояс По умолчанию используется часовой пояс из настроек вашего акаунта …" at bounding box center [738, 416] width 751 height 63
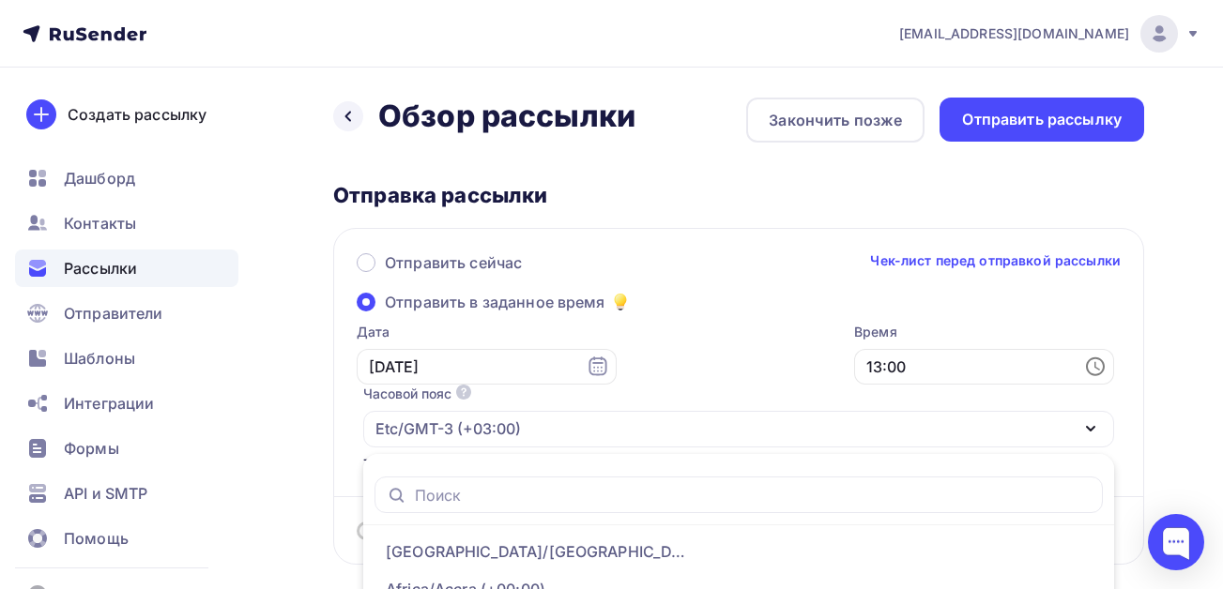
scroll to position [240, 0]
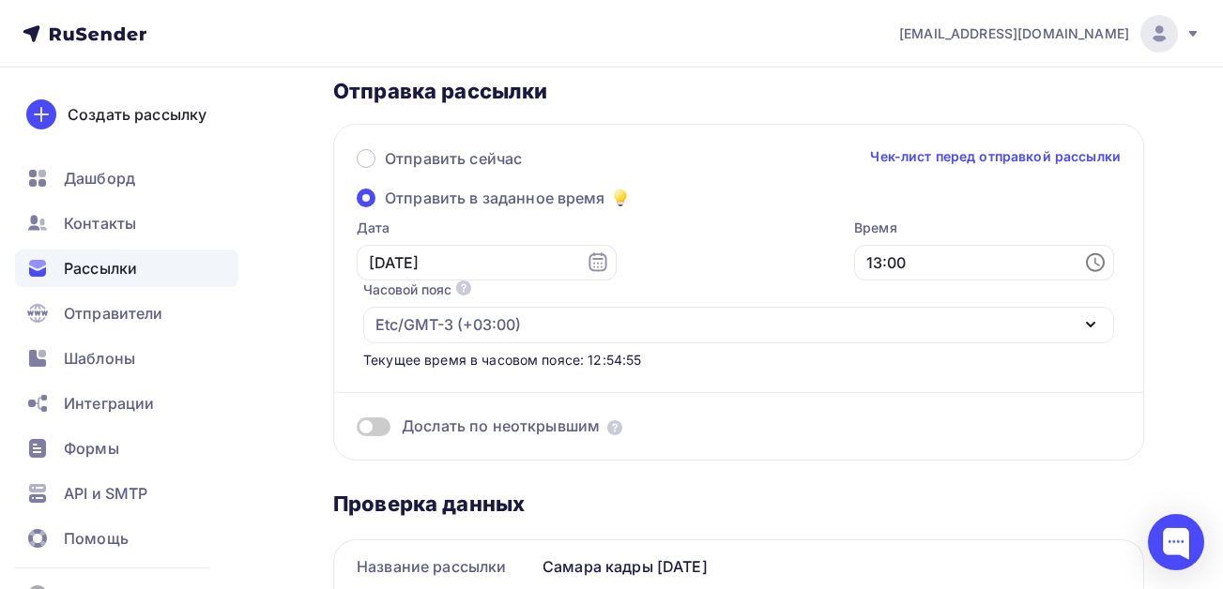
scroll to position [53, 0]
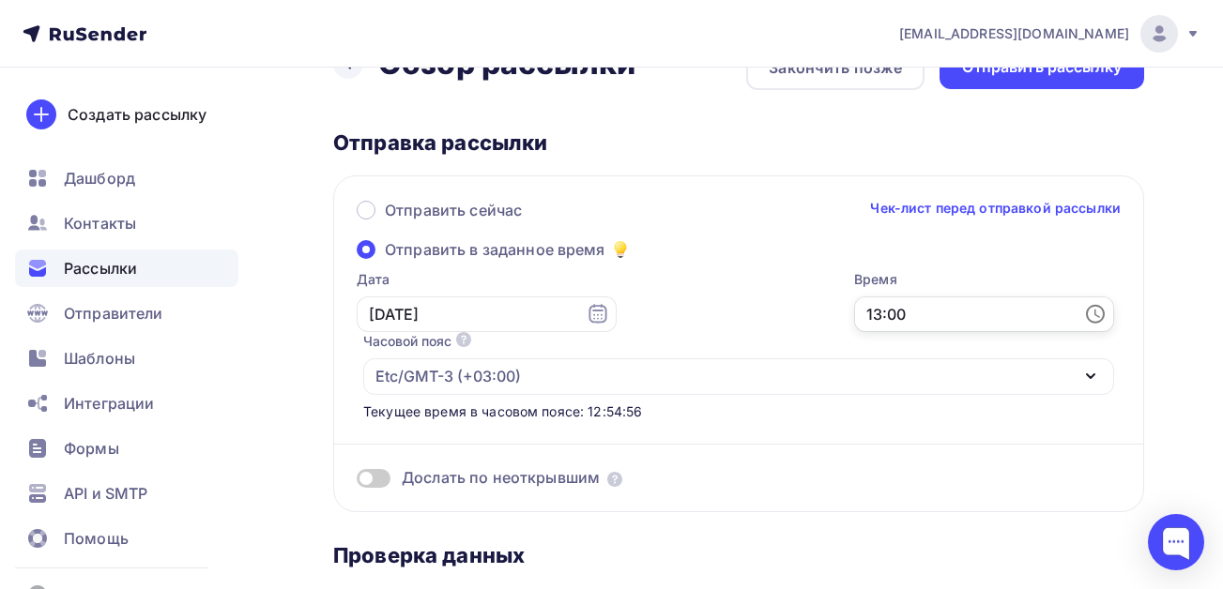
click at [932, 318] on input "13:00" at bounding box center [984, 315] width 260 height 36
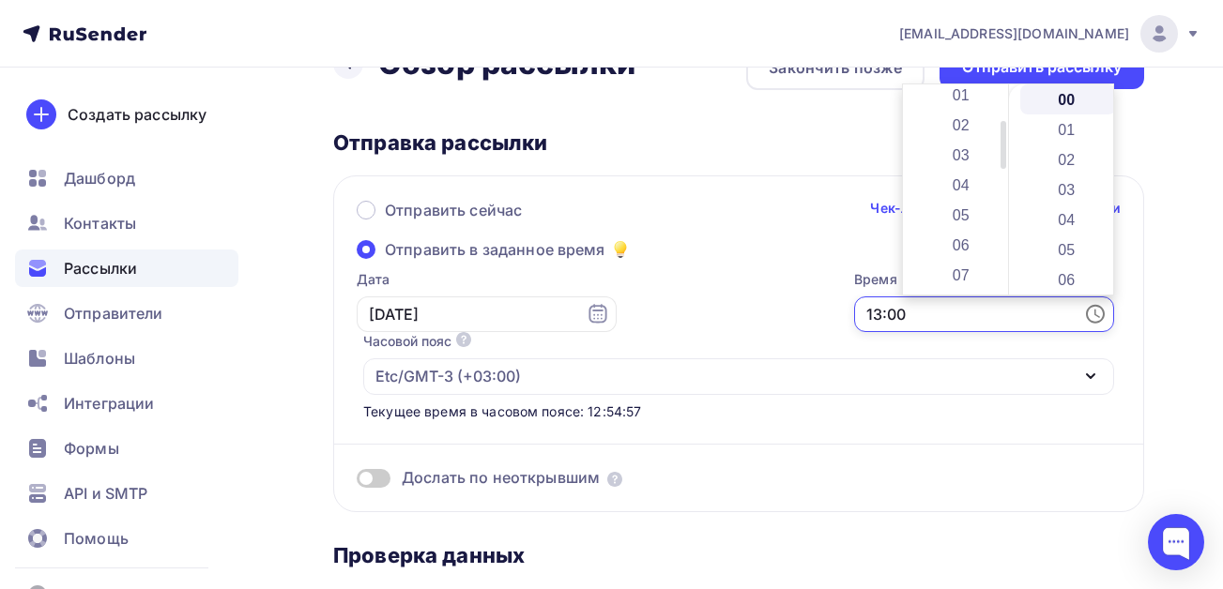
scroll to position [0, 0]
click at [952, 211] on li "07" at bounding box center [962, 216] width 97 height 30
type input "07:00"
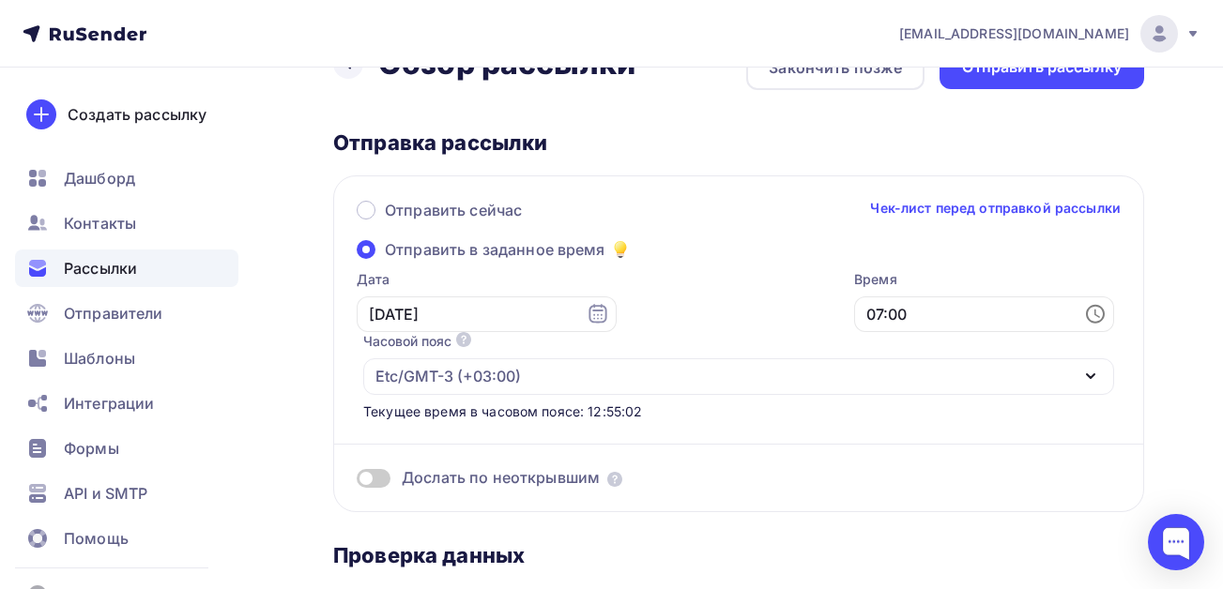
click at [378, 479] on span at bounding box center [374, 478] width 34 height 19
click at [357, 481] on input "checkbox" at bounding box center [357, 481] width 0 height 0
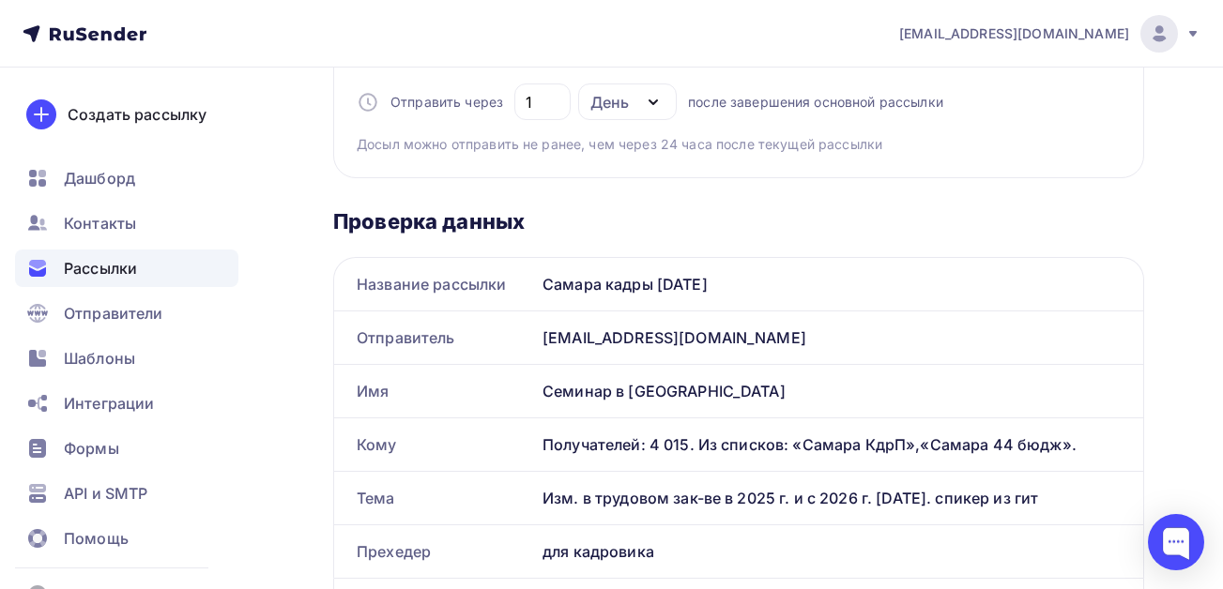
scroll to position [709, 0]
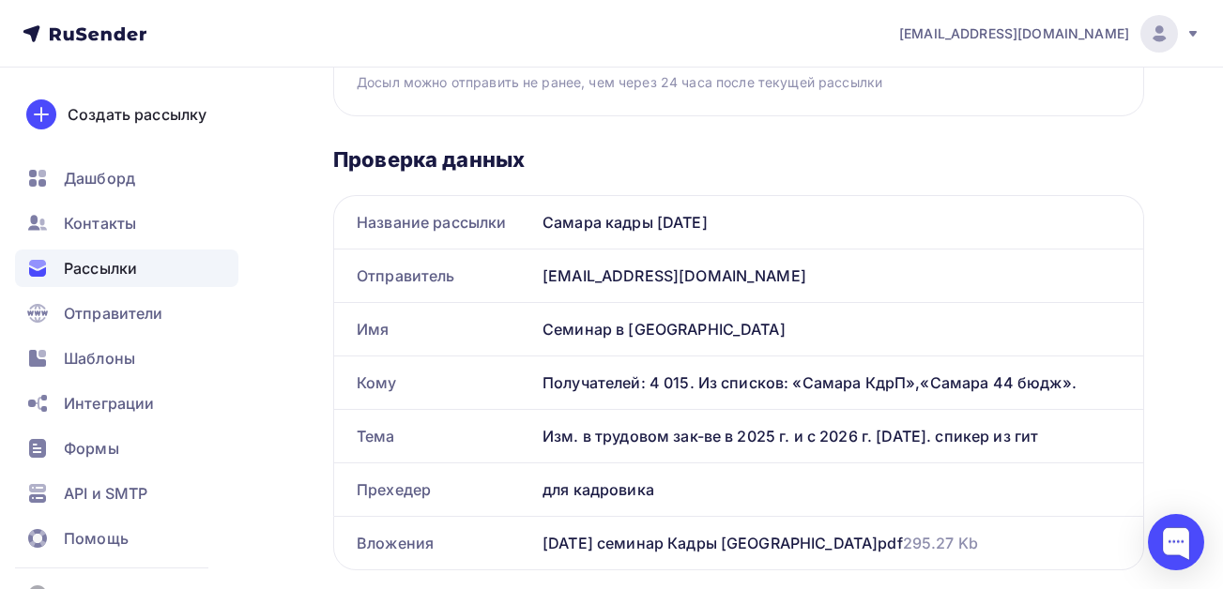
drag, startPoint x: 1057, startPoint y: 437, endPoint x: 540, endPoint y: 436, distance: 517.0
click at [540, 436] on div "Изм. в трудовом зак-ве в 2025 г. и с 2026 г. [DATE]. спикер из гит" at bounding box center [839, 436] width 608 height 53
copy div "Изм. в трудовом зак-ве в 2025 г. и с 2026 г. [DATE]. спикер из гит"
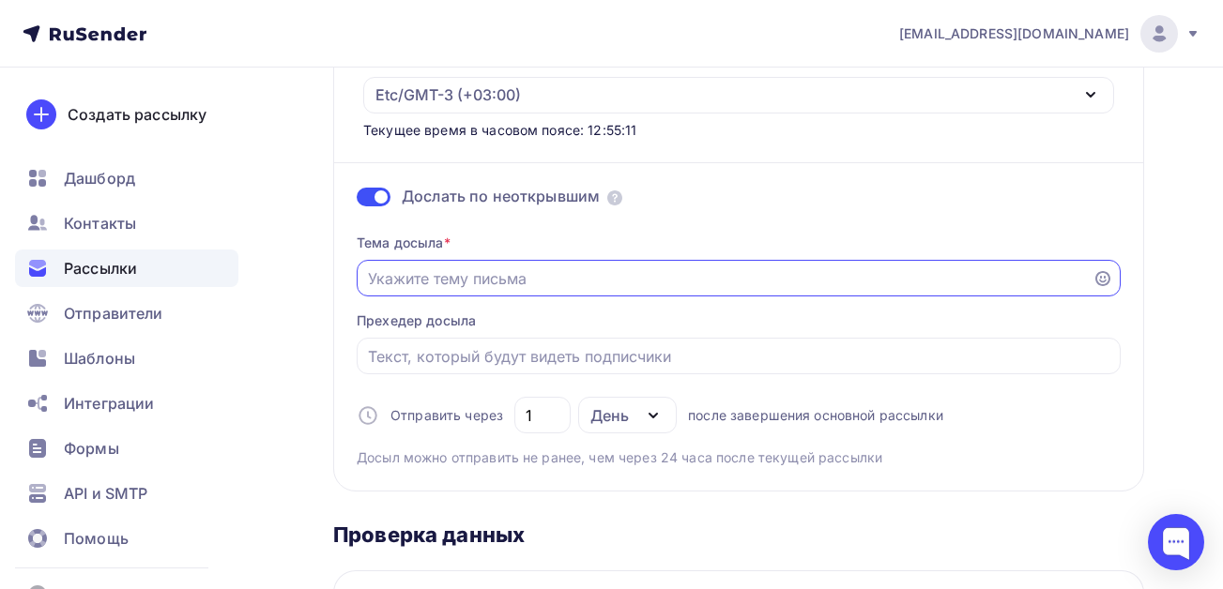
paste input "Изм. в трудовом зак-ве в 2025 г. и с 2026 г. [DATE]. спикер из гит"
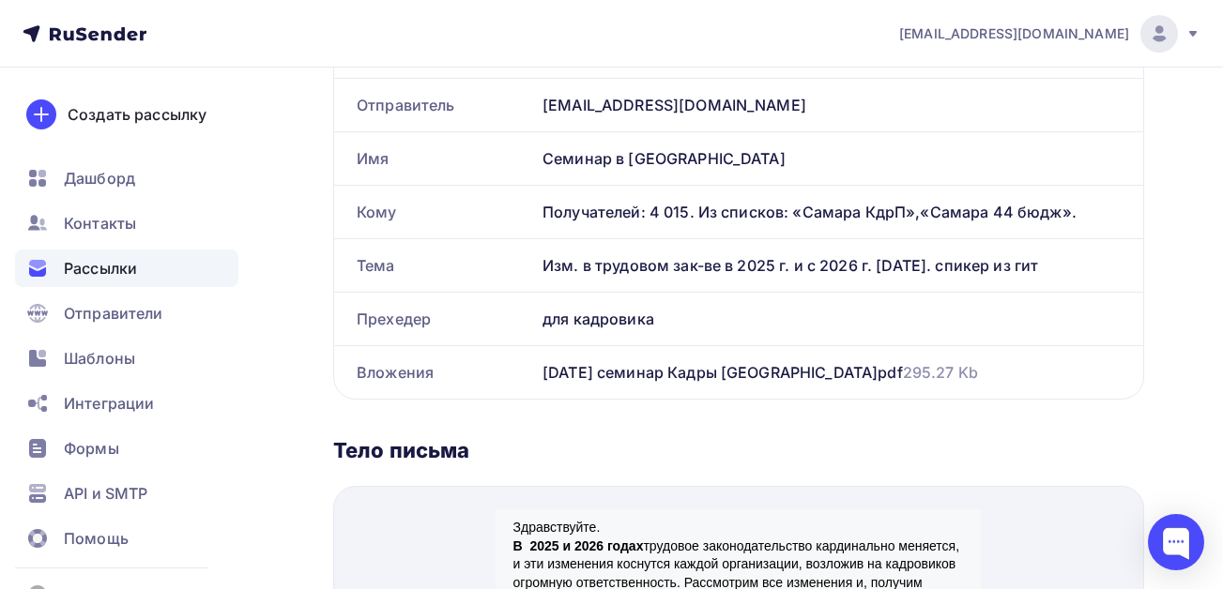
scroll to position [897, 0]
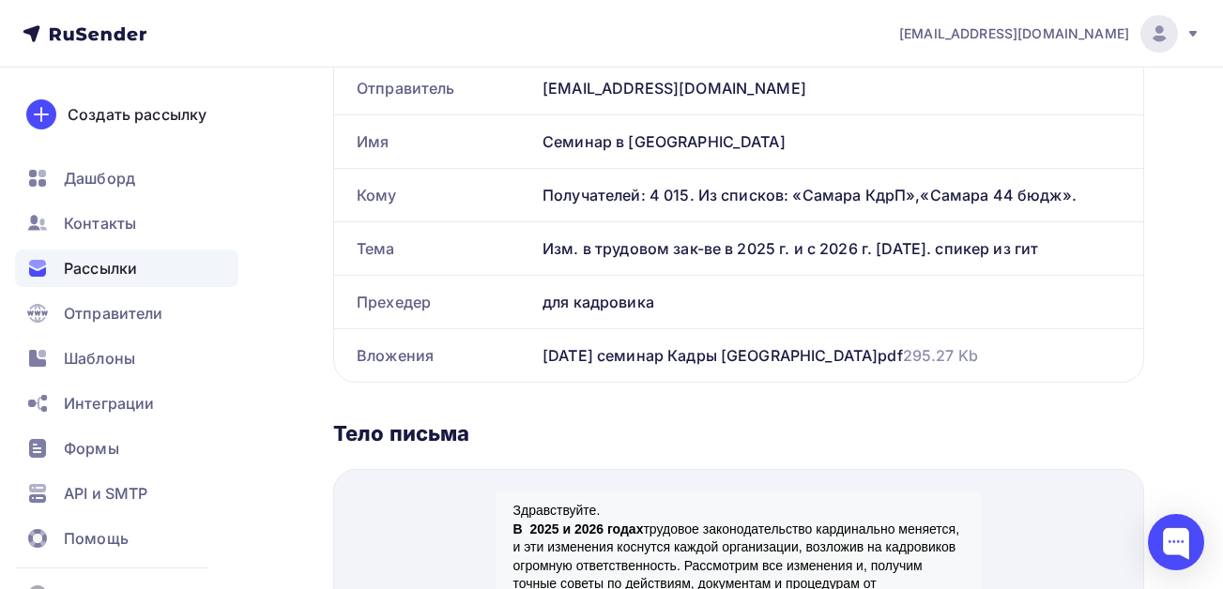
type input "Изм. в трудовом зак-ве в 2025 г. и с 2026 г. [DATE]. спикер из гит"
drag, startPoint x: 656, startPoint y: 297, endPoint x: 498, endPoint y: 305, distance: 157.8
click at [498, 305] on div "Прехедер для кадровика" at bounding box center [738, 302] width 809 height 53
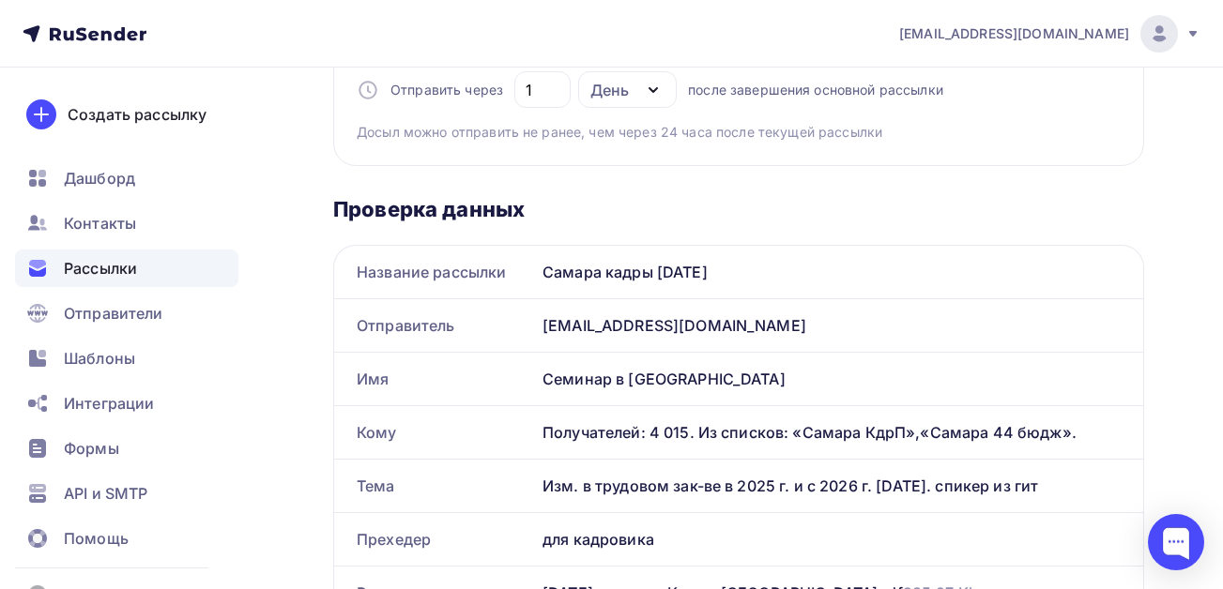
scroll to position [522, 0]
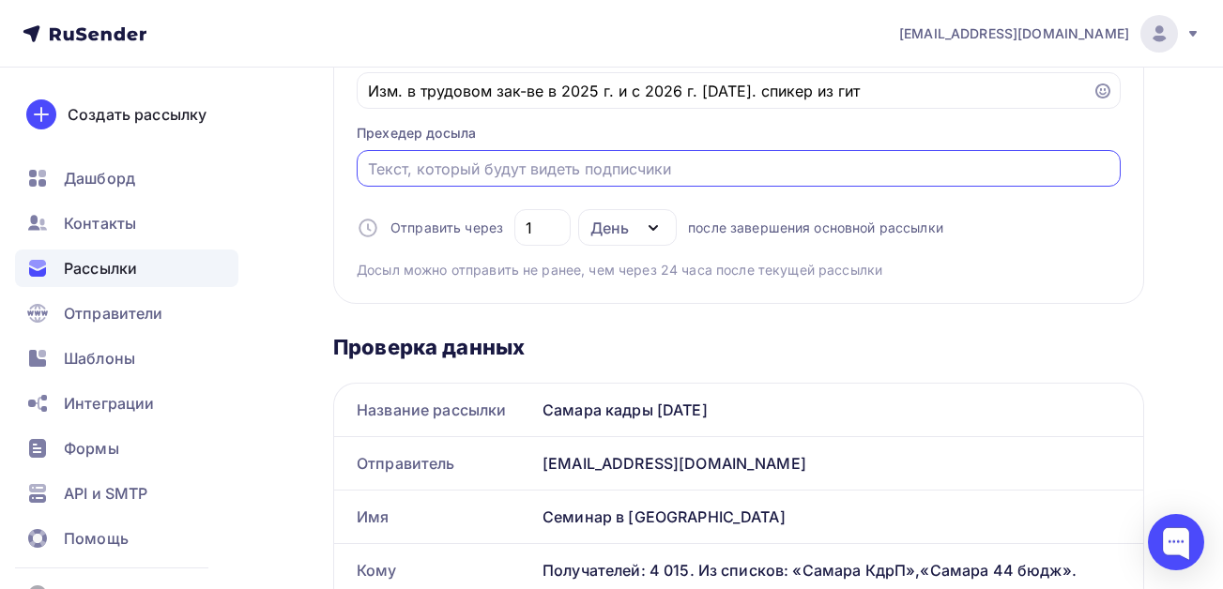
paste input "для кадровика"
type input "для кадровика"
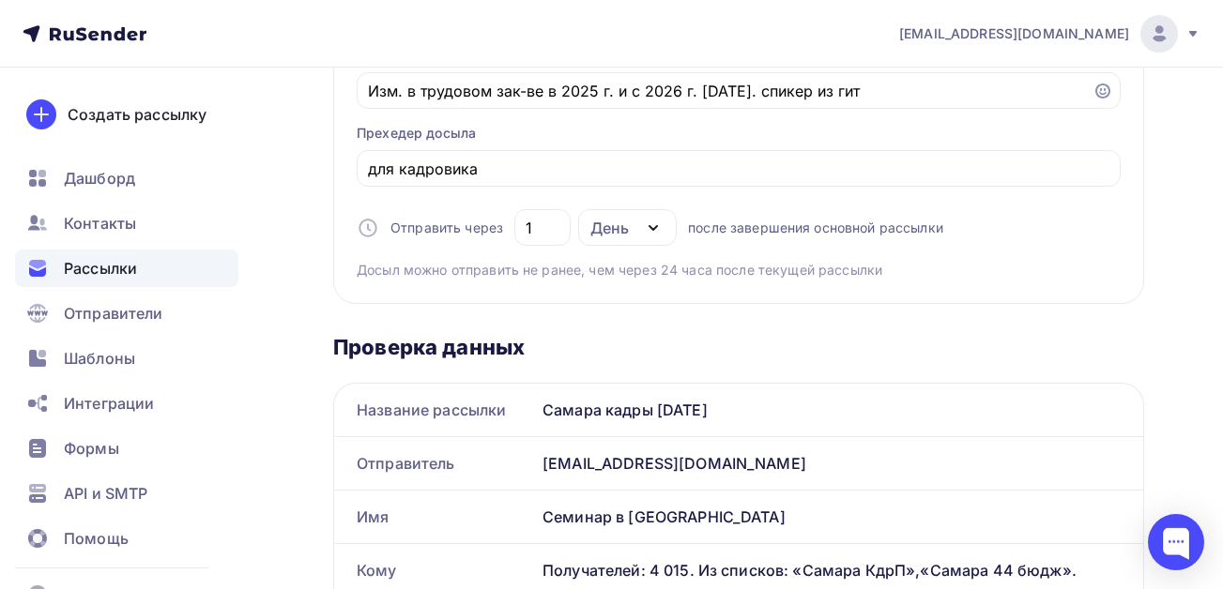
click at [933, 339] on div "Проверка данных" at bounding box center [738, 347] width 811 height 26
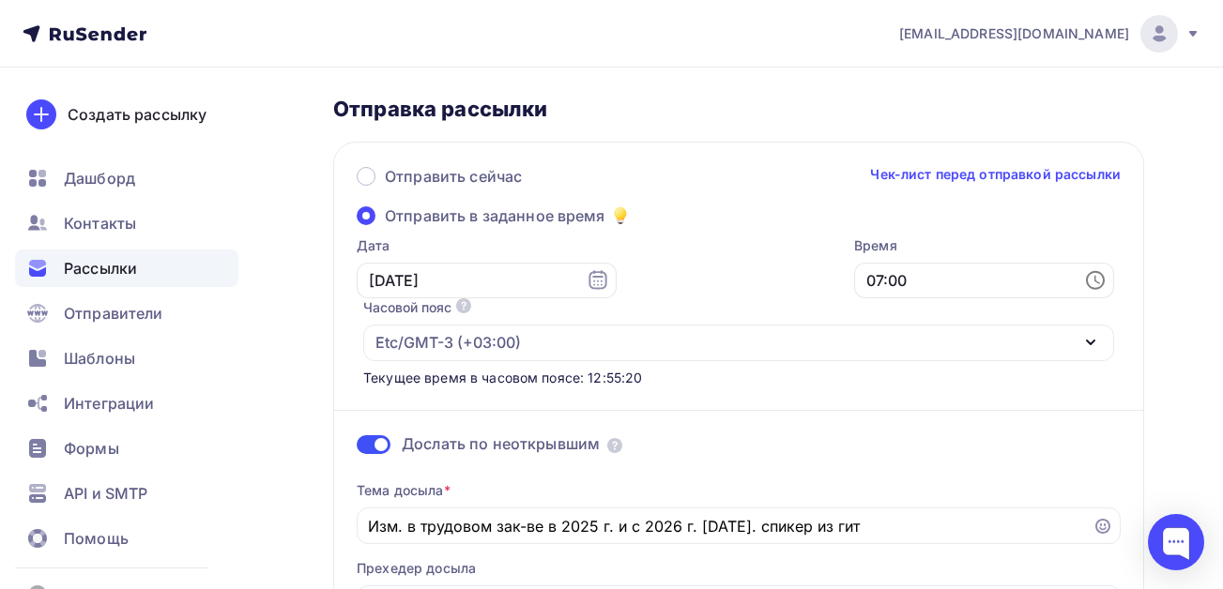
scroll to position [0, 0]
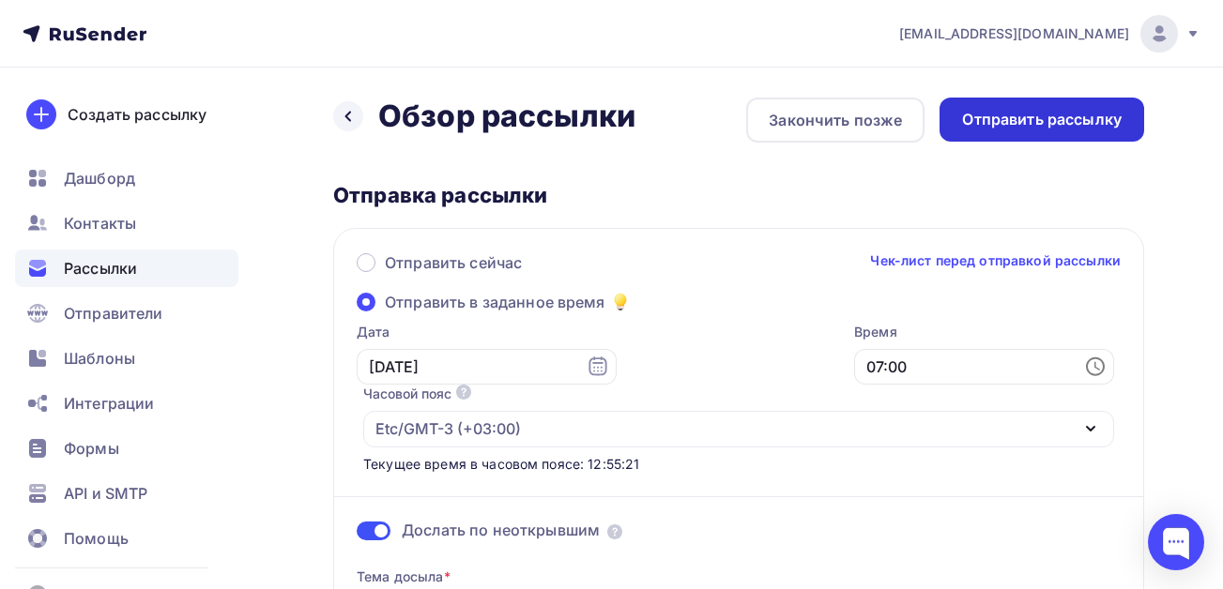
click at [1005, 121] on div "Отправить рассылку" at bounding box center [1042, 120] width 160 height 22
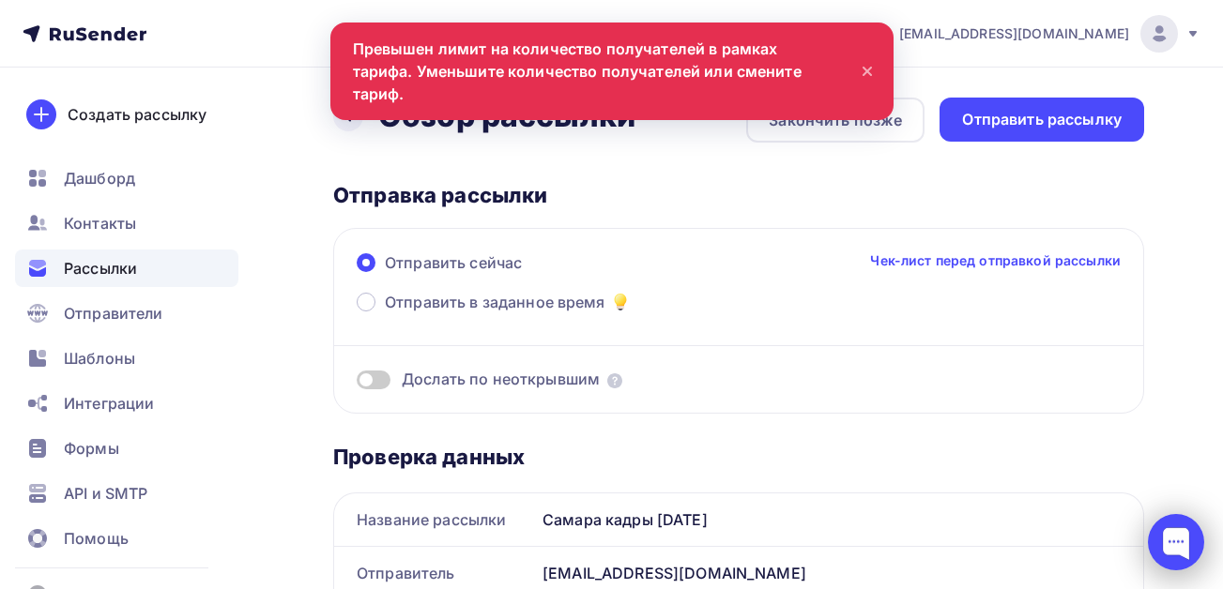
click at [1185, 547] on div at bounding box center [1176, 542] width 56 height 56
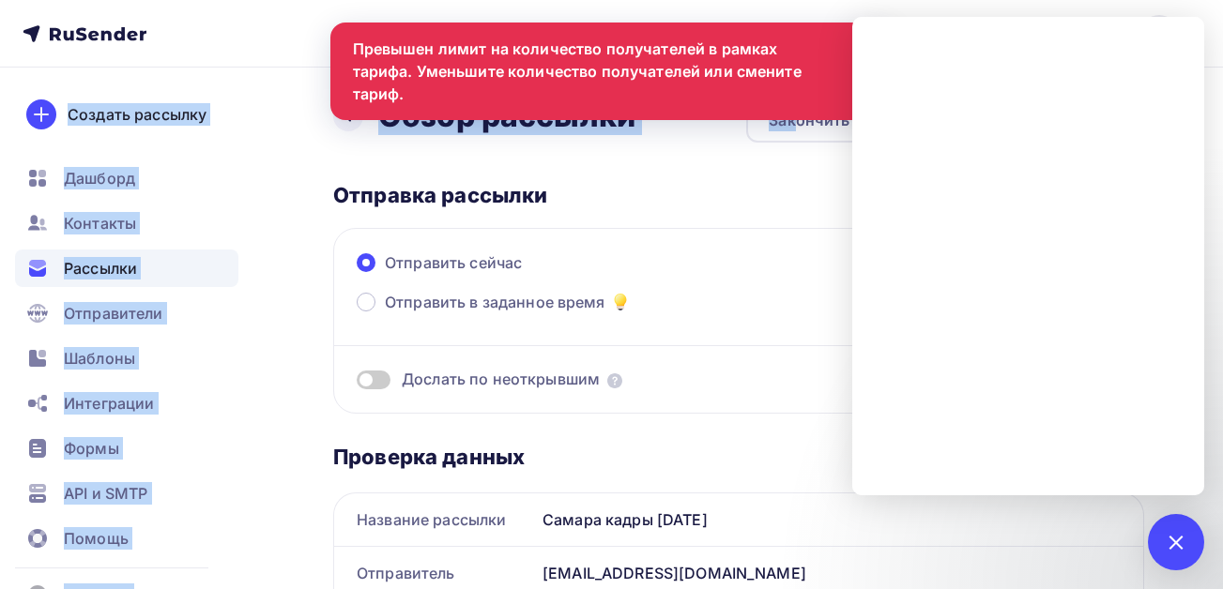
drag, startPoint x: 793, startPoint y: 70, endPoint x: 585, endPoint y: 122, distance: 214.6
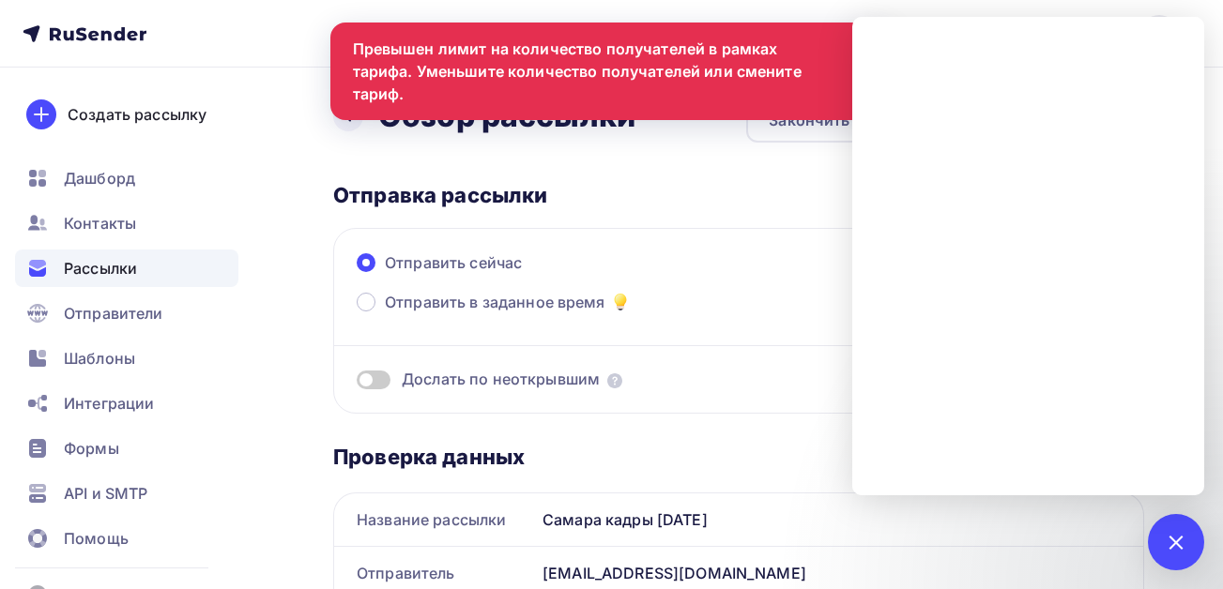
click at [722, 329] on div "Дослать по неоткрывшим" at bounding box center [739, 357] width 764 height 68
click at [1175, 542] on div at bounding box center [1175, 541] width 25 height 25
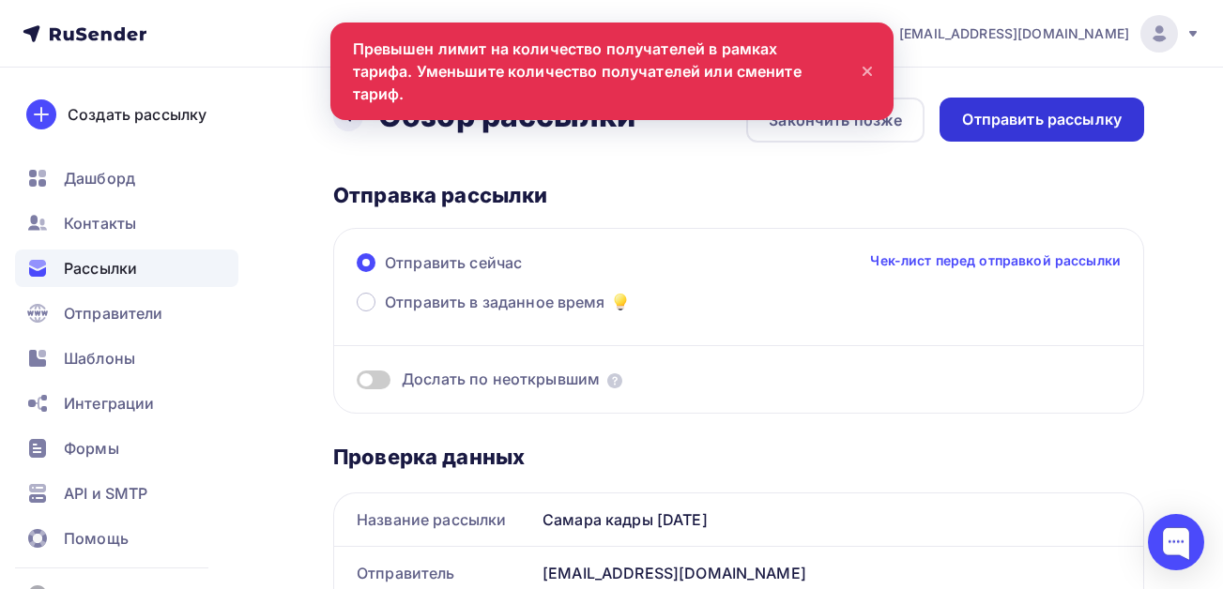
click at [1000, 109] on div "Отправить рассылку" at bounding box center [1042, 120] width 160 height 22
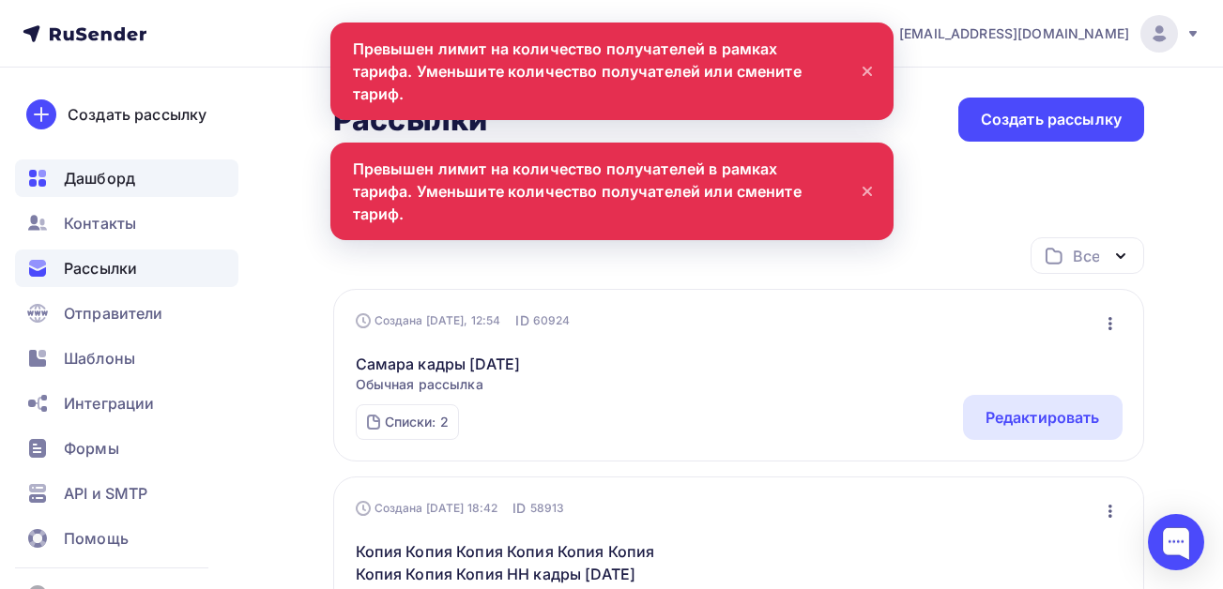
click at [76, 176] on span "Дашборд" at bounding box center [99, 178] width 71 height 23
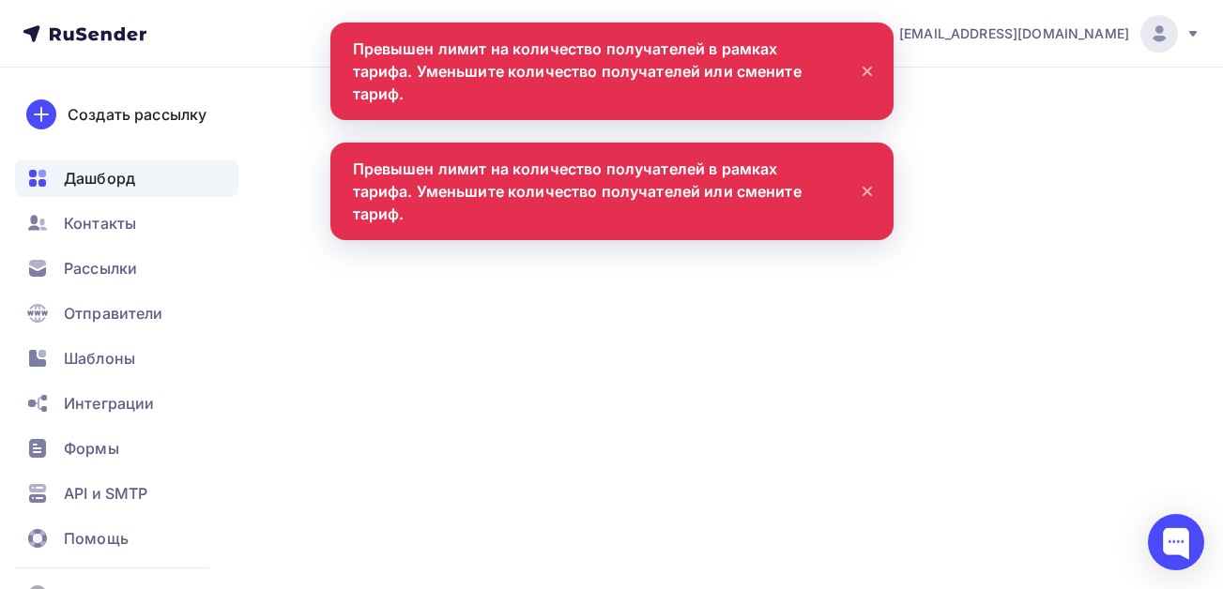
click at [863, 180] on icon at bounding box center [867, 191] width 23 height 23
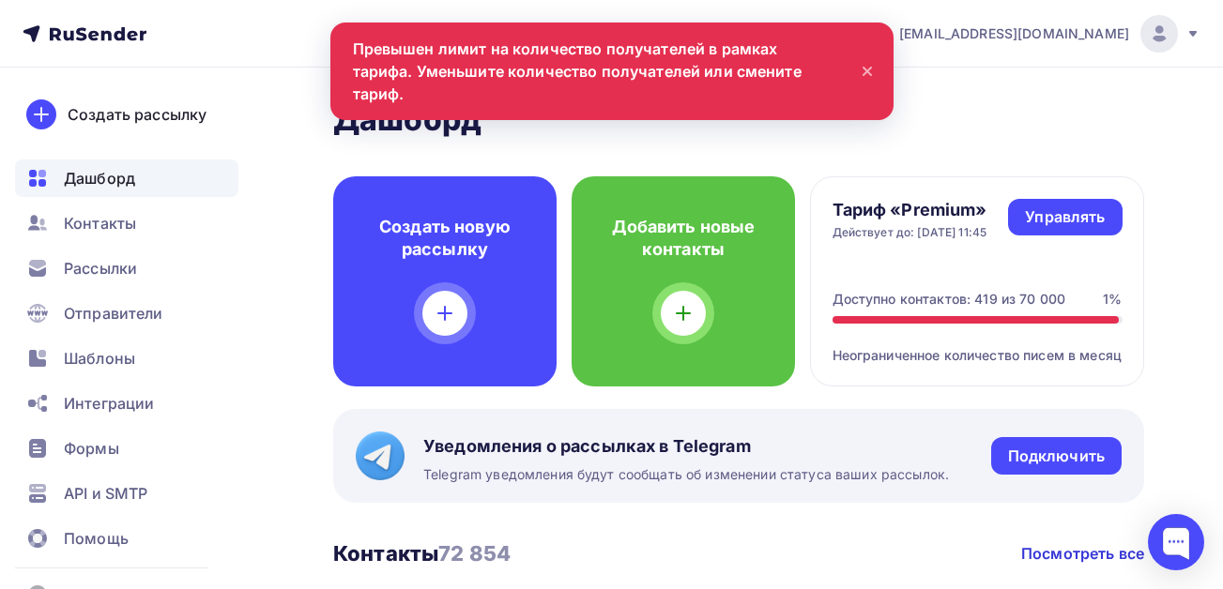
click at [861, 64] on icon at bounding box center [867, 71] width 23 height 23
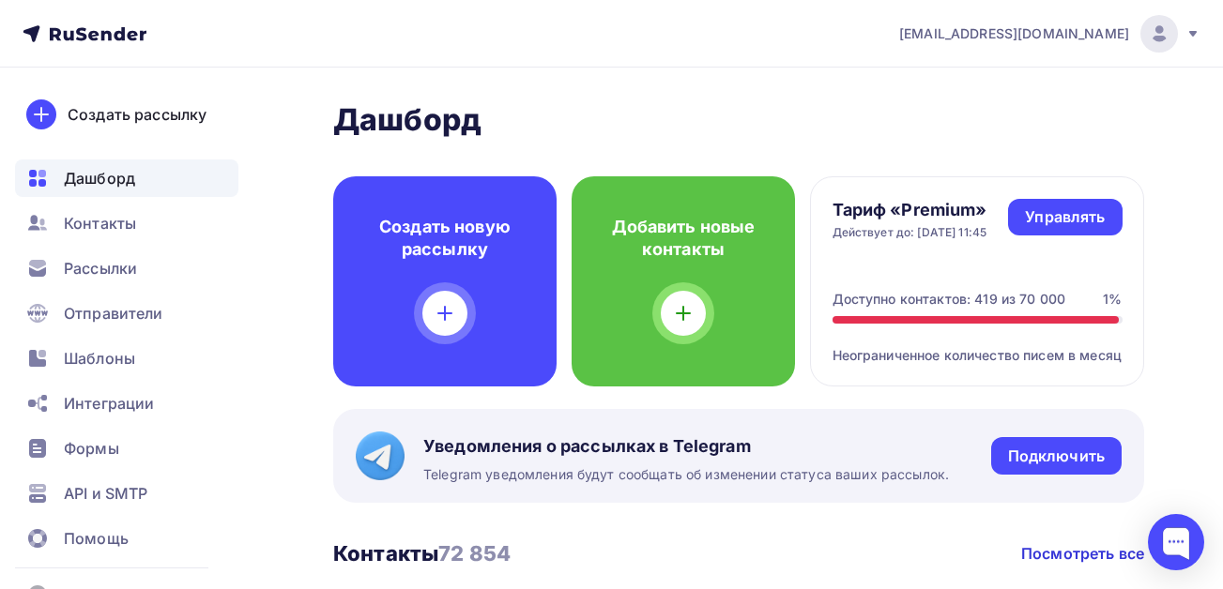
drag, startPoint x: 998, startPoint y: 279, endPoint x: 979, endPoint y: 279, distance: 19.7
click at [979, 290] on div "Доступно контактов: 419 из 70 000" at bounding box center [949, 299] width 234 height 19
click at [1174, 549] on div at bounding box center [1176, 542] width 56 height 56
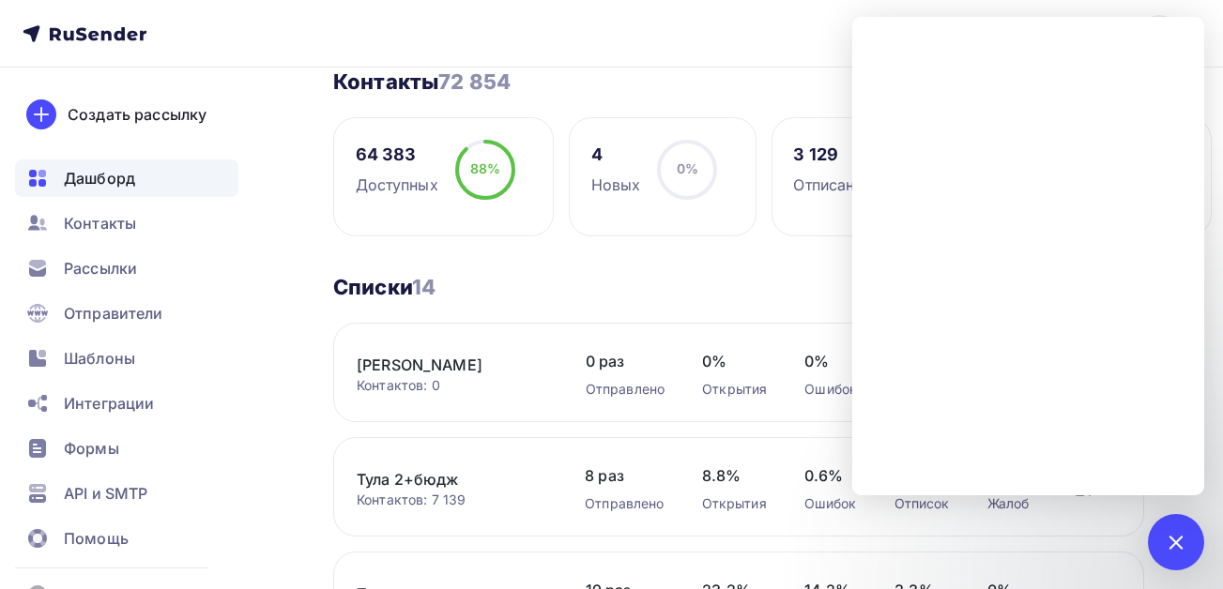
scroll to position [469, 0]
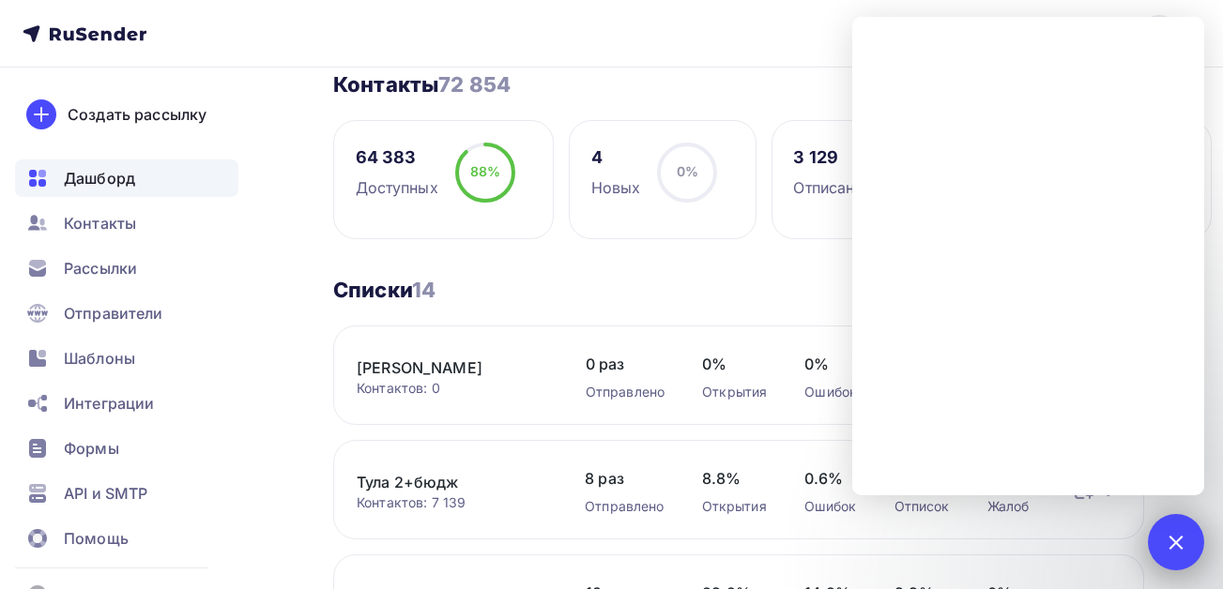
click at [1172, 538] on div at bounding box center [1175, 541] width 25 height 25
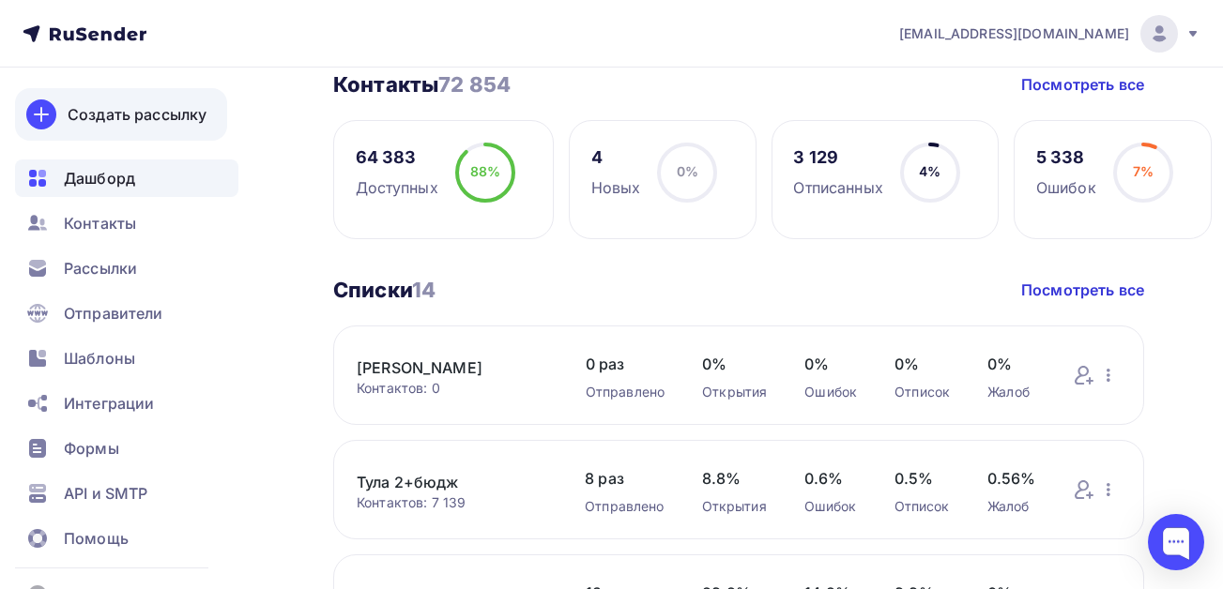
click at [126, 108] on div "Создать рассылку" at bounding box center [137, 114] width 139 height 23
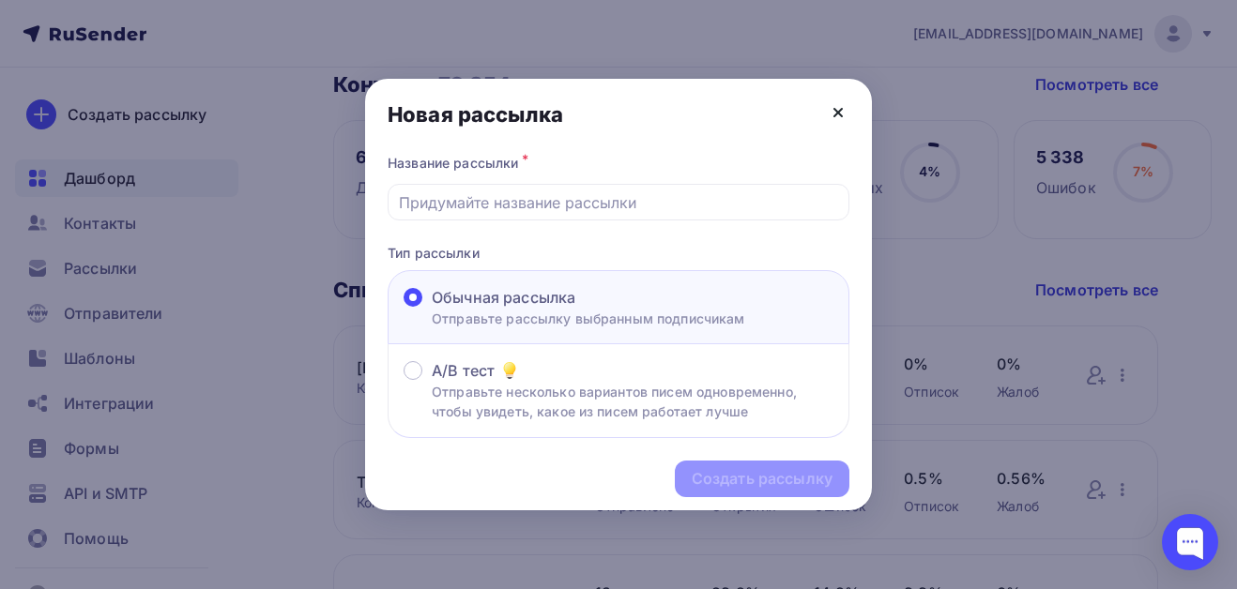
click at [843, 111] on icon at bounding box center [838, 112] width 23 height 23
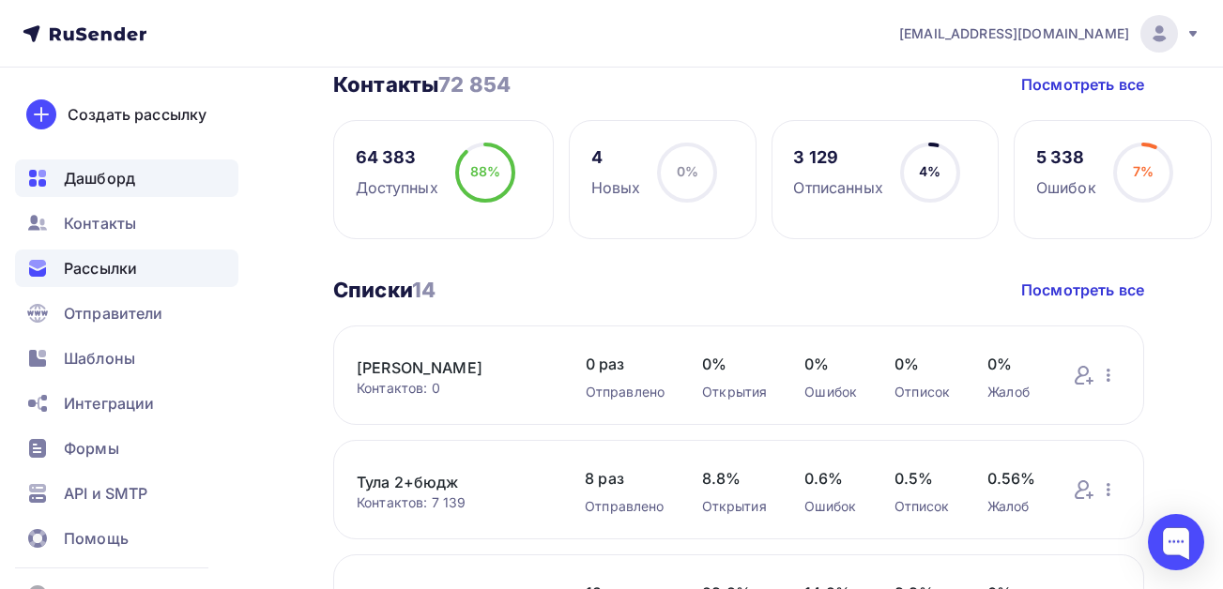
click at [103, 272] on span "Рассылки" at bounding box center [100, 268] width 73 height 23
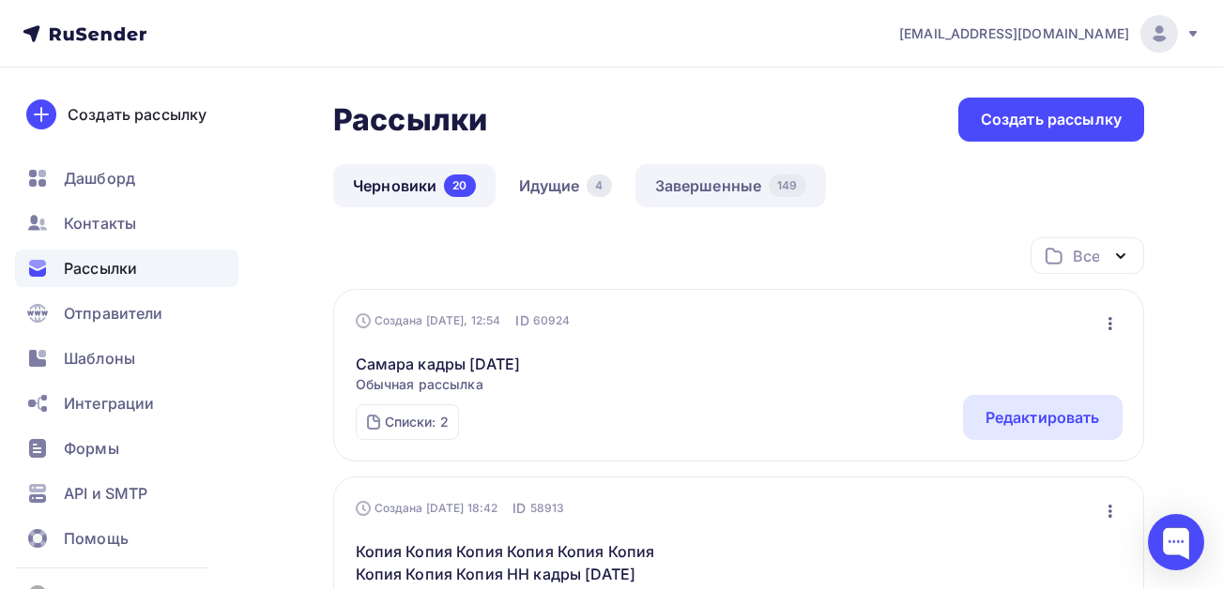
click at [716, 177] on link "Завершенные 149" at bounding box center [730, 185] width 190 height 43
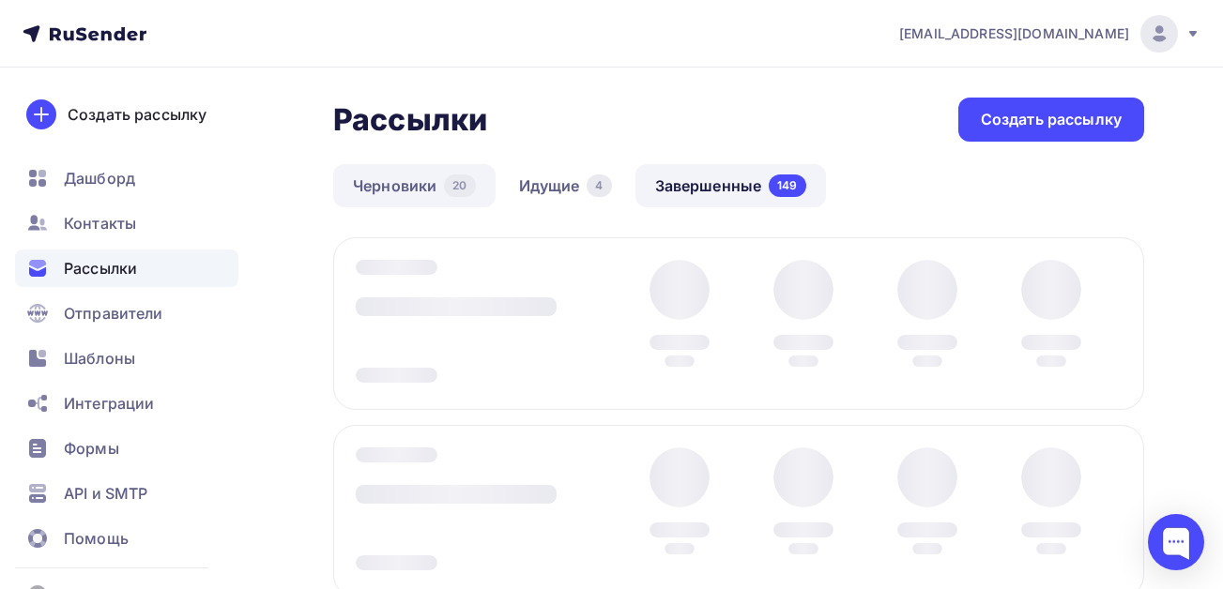
click at [382, 179] on link "Черновики 20" at bounding box center [414, 185] width 162 height 43
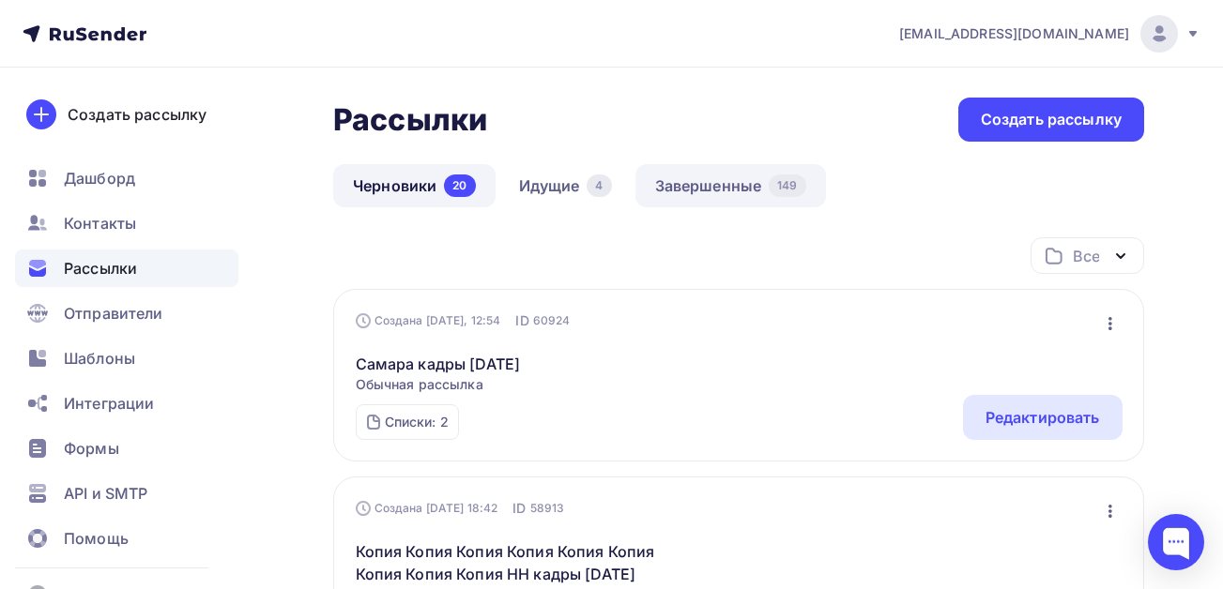
click at [706, 182] on link "Завершенные 149" at bounding box center [730, 185] width 190 height 43
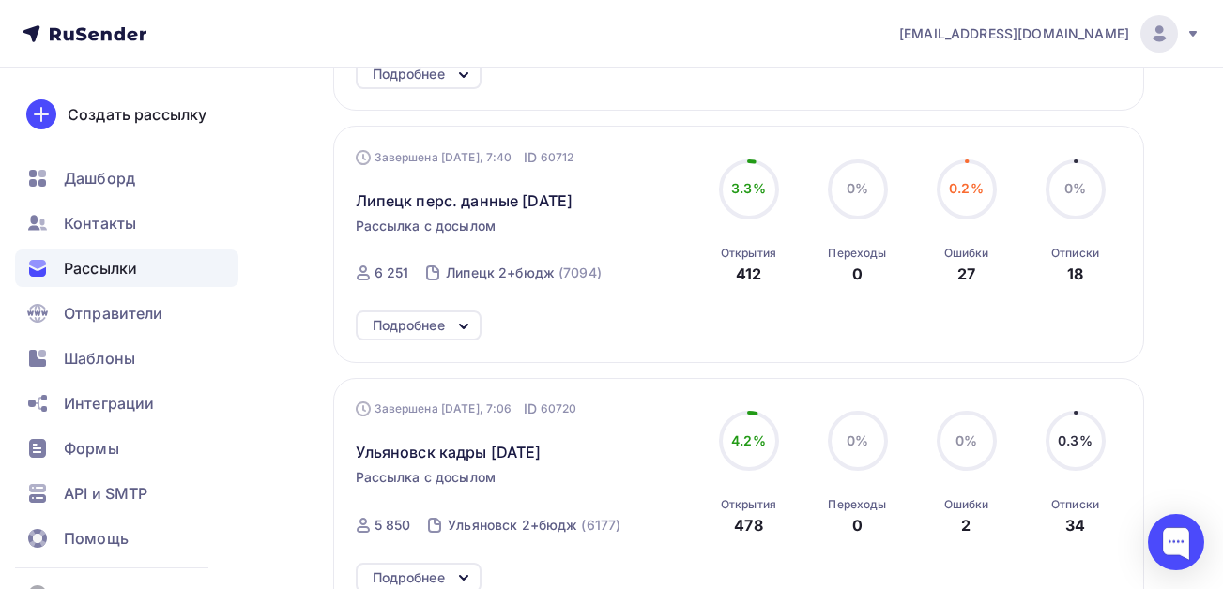
scroll to position [1407, 0]
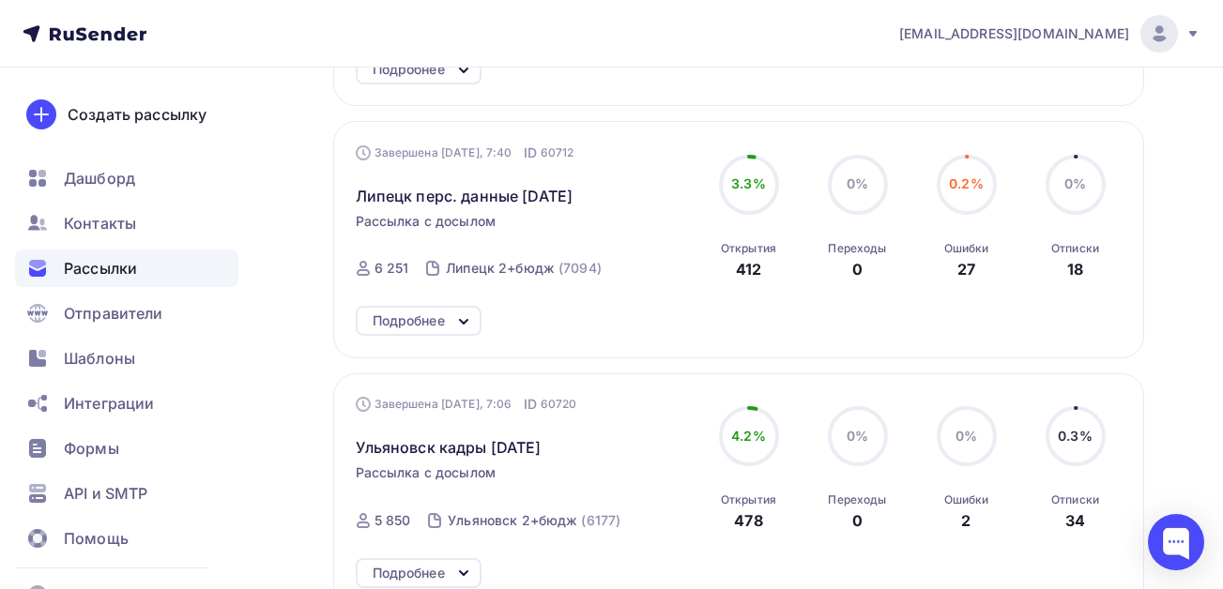
drag, startPoint x: 594, startPoint y: 446, endPoint x: 354, endPoint y: 449, distance: 240.2
click at [354, 449] on div "Завершена [DATE], 7:06 ID 60720 [GEOGRAPHIC_DATA] кадры [DATE] Рассылка с досыл…" at bounding box center [738, 491] width 811 height 236
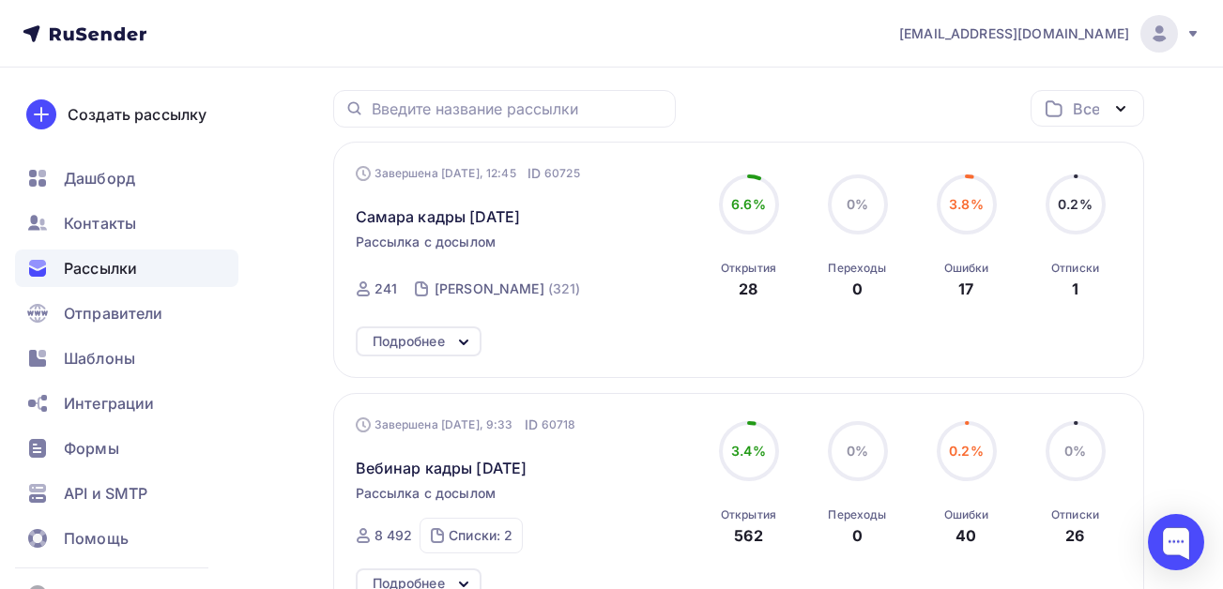
scroll to position [0, 0]
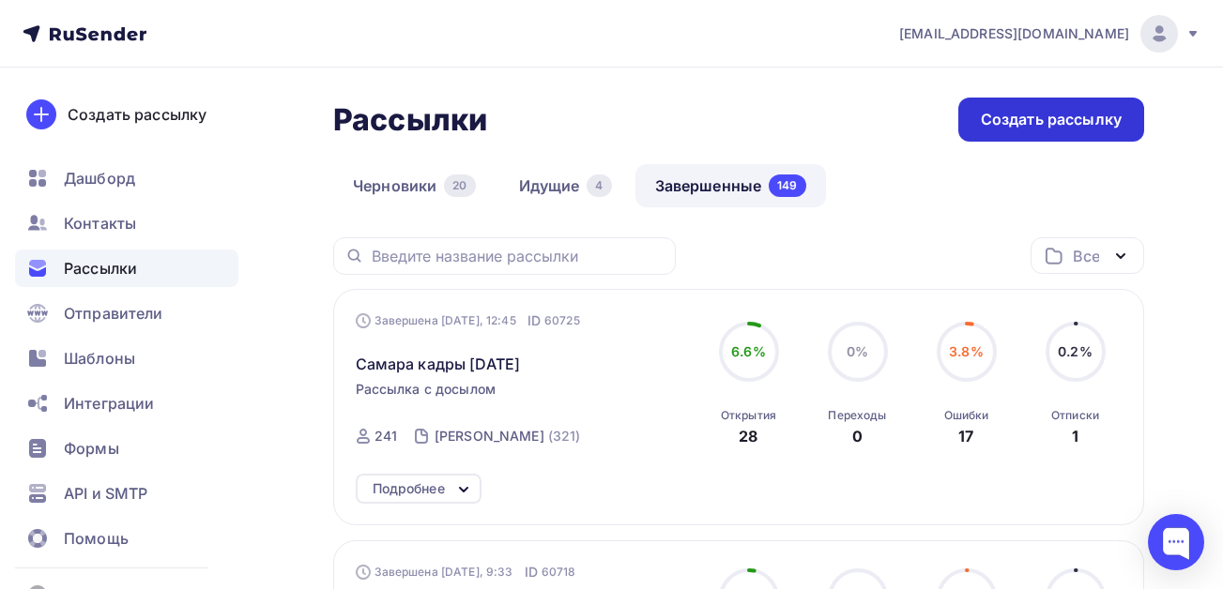
click at [1055, 121] on div "Создать рассылку" at bounding box center [1051, 120] width 141 height 22
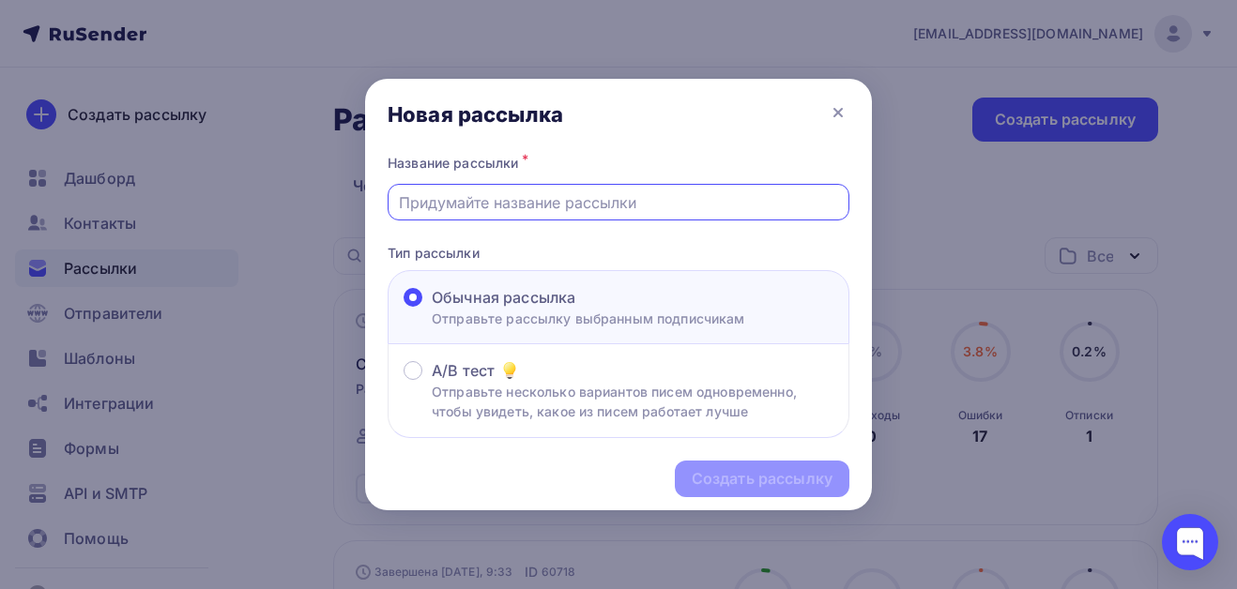
paste input "Ульяновск кадры [DATE]"
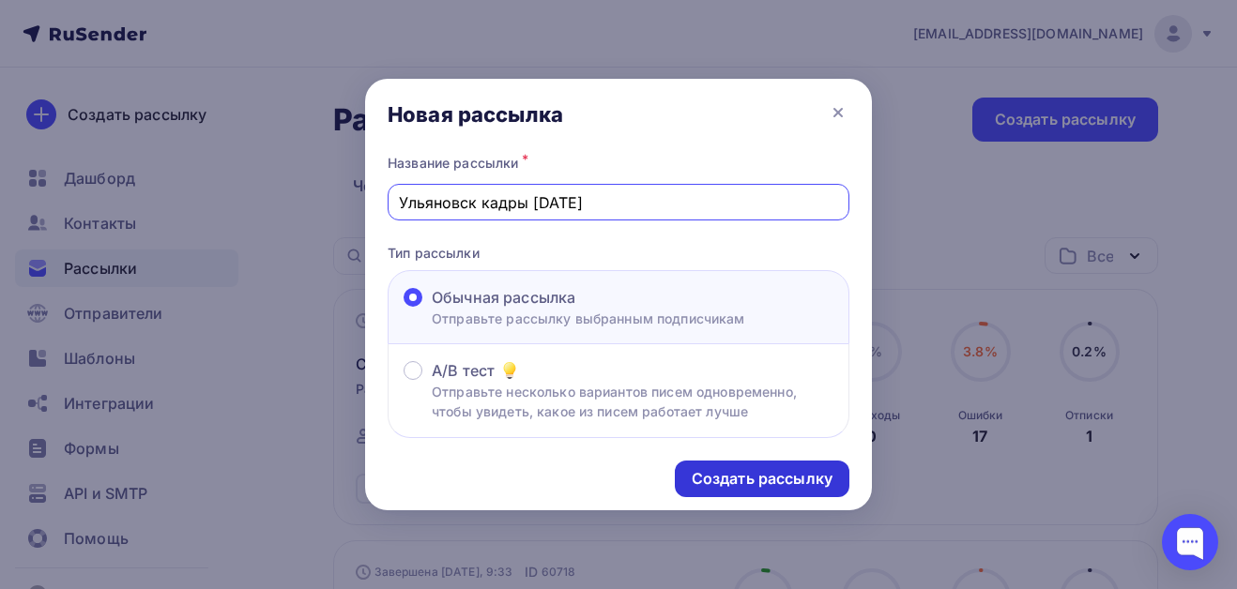
type input "Ульяновск кадры [DATE]"
click at [712, 472] on div "Создать рассылку" at bounding box center [762, 479] width 141 height 22
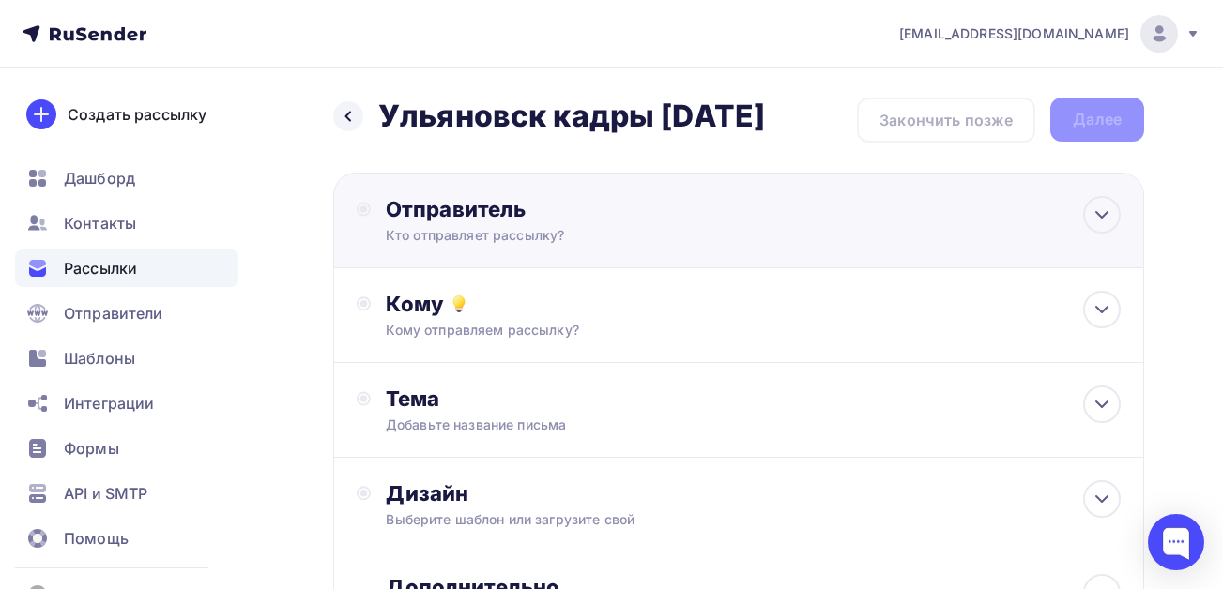
click at [369, 210] on circle at bounding box center [363, 209] width 12 height 12
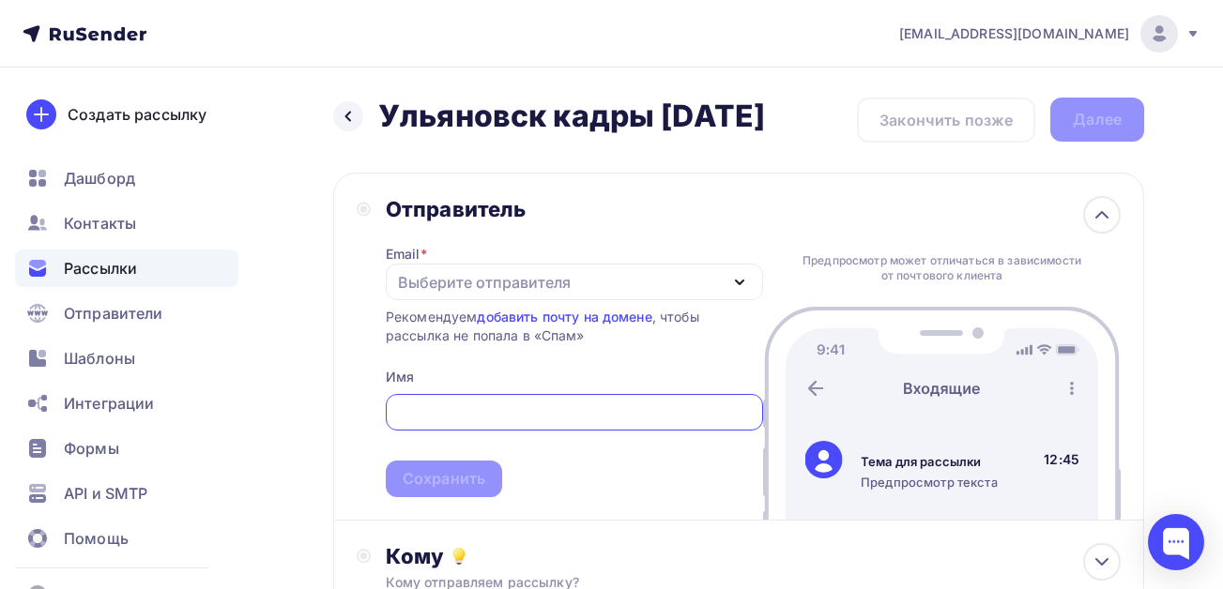
click at [442, 271] on div "Выберите отправителя" at bounding box center [484, 282] width 173 height 23
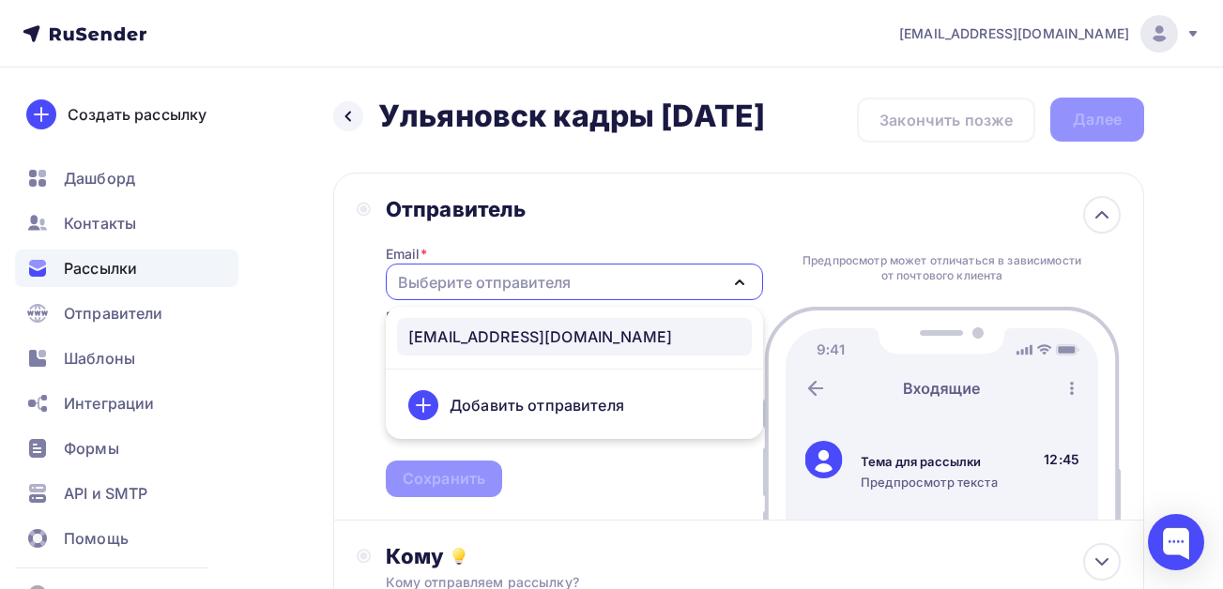
click at [445, 343] on div "[EMAIL_ADDRESS][DOMAIN_NAME]" at bounding box center [540, 337] width 264 height 23
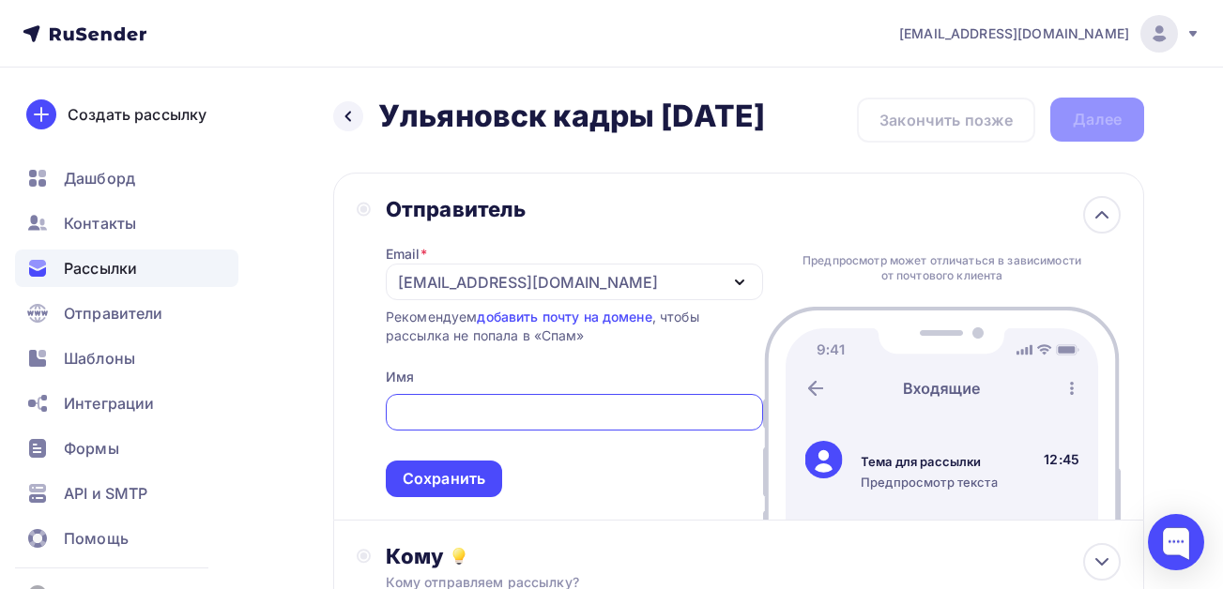
click at [449, 411] on input "text" at bounding box center [574, 413] width 356 height 23
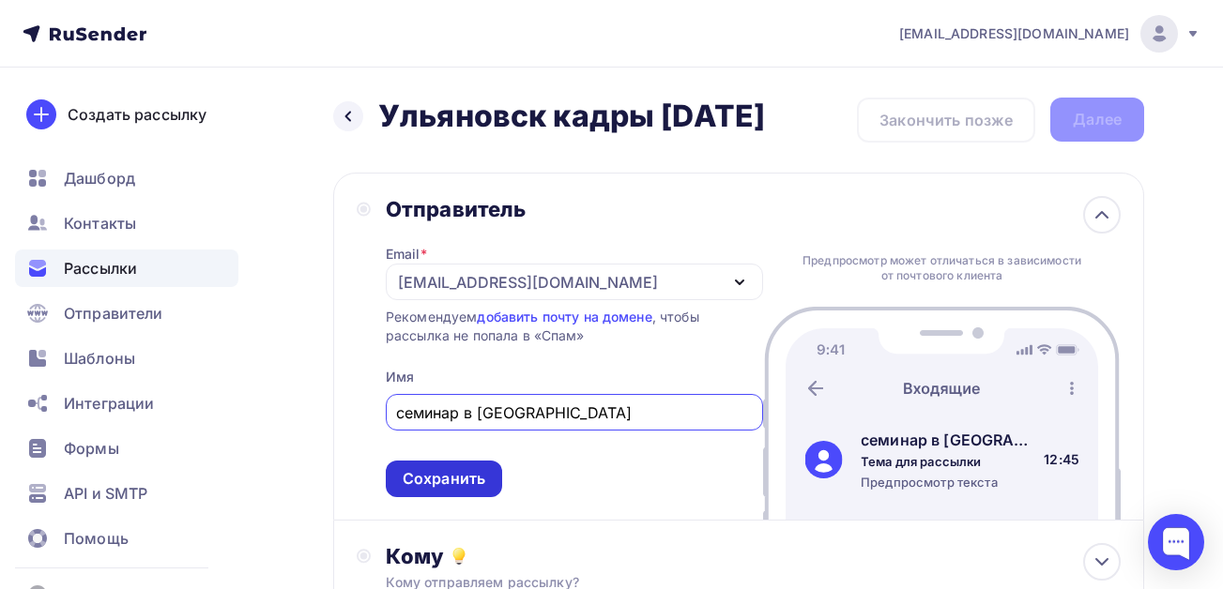
type input "семинар в [GEOGRAPHIC_DATA]"
click at [449, 483] on div "Сохранить" at bounding box center [444, 479] width 83 height 22
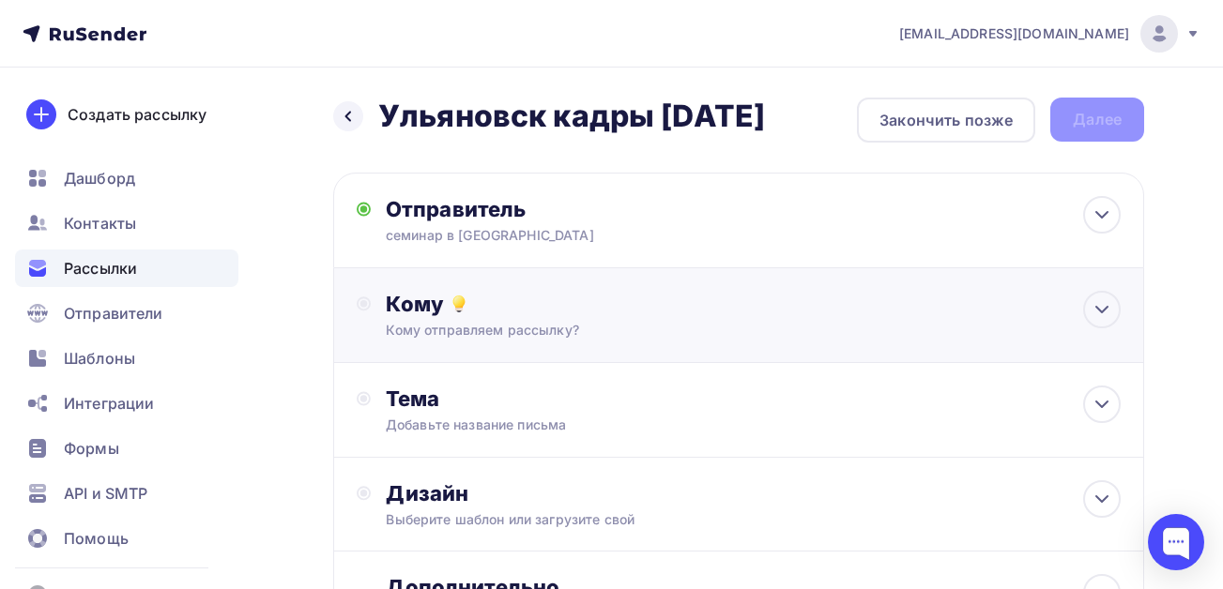
click at [445, 311] on div "Кому" at bounding box center [753, 304] width 735 height 26
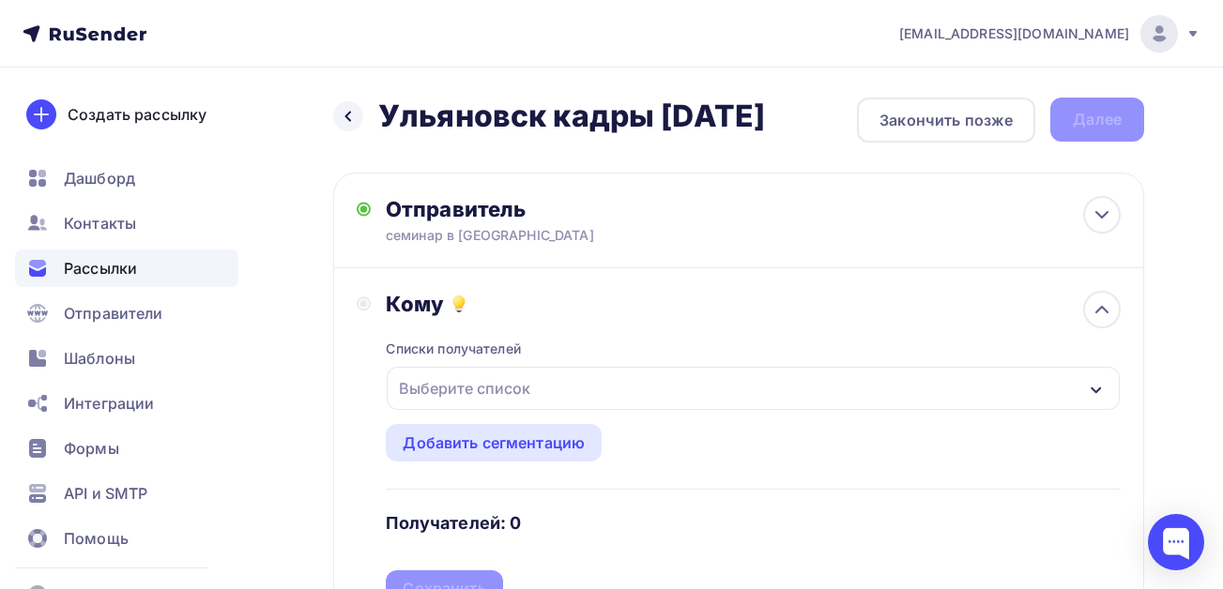
click at [494, 381] on div "Выберите список" at bounding box center [464, 389] width 146 height 34
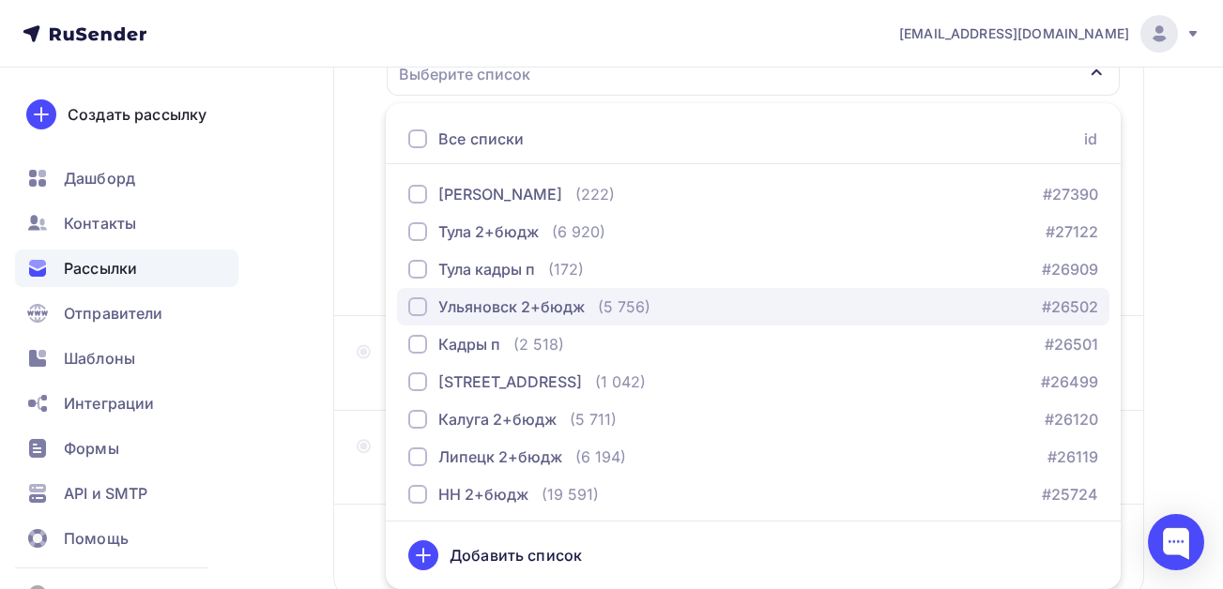
click at [414, 303] on div "button" at bounding box center [417, 306] width 19 height 19
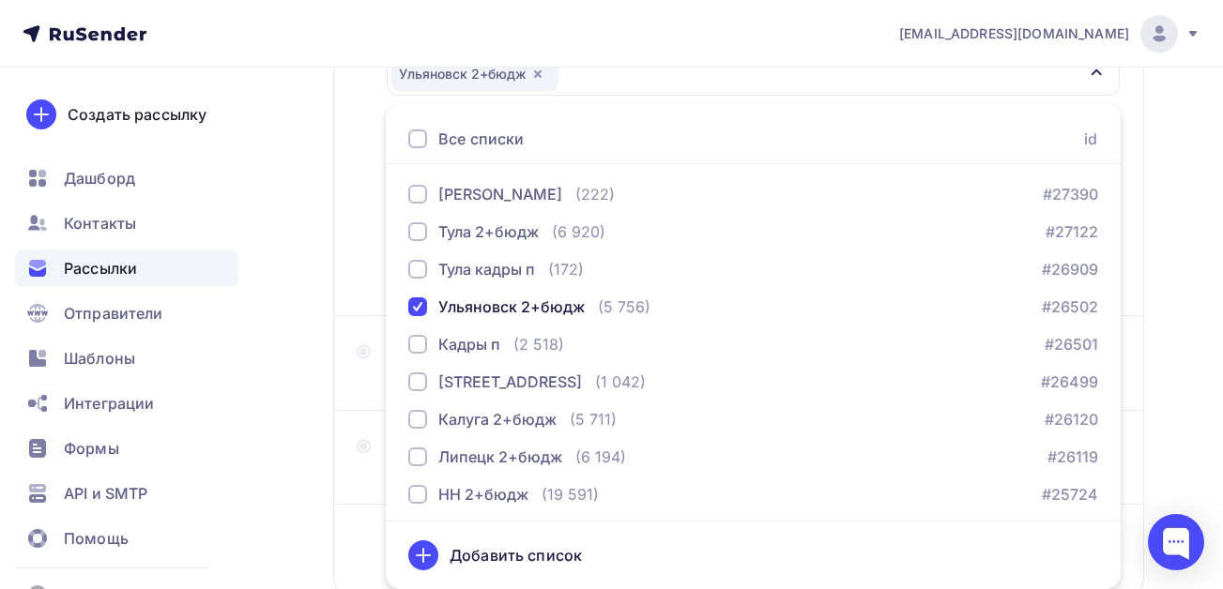
click at [290, 303] on div "Назад Ульяновск кадры [DATE] Ульяновск кадры [DATE] Закончить позже Далее Отпра…" at bounding box center [611, 236] width 1223 height 967
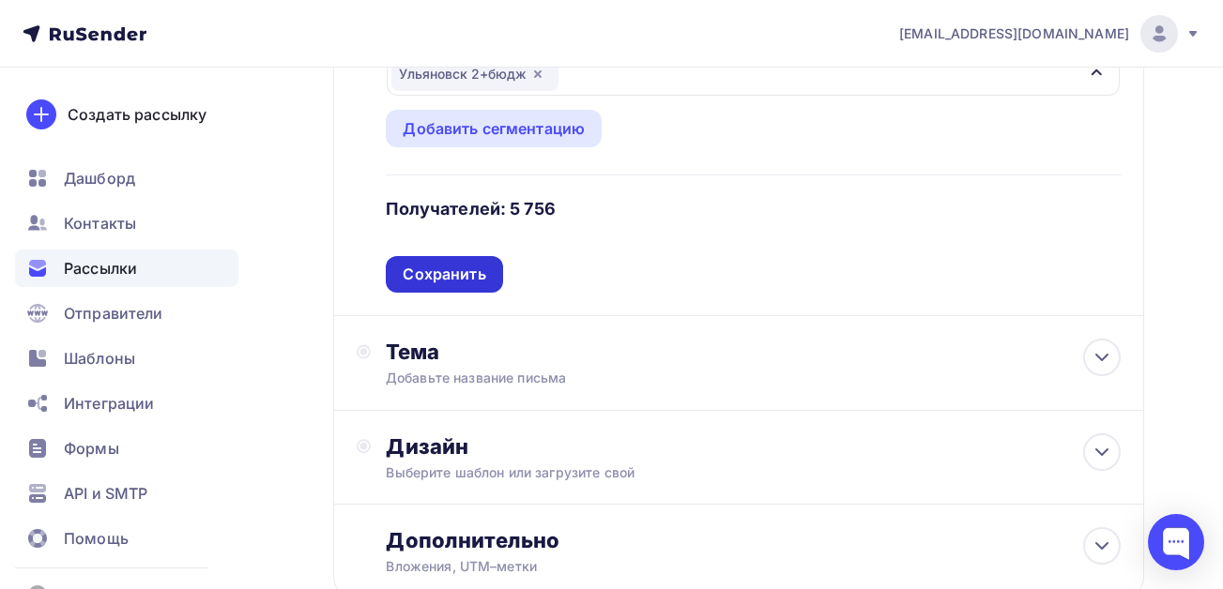
click at [435, 274] on div "Сохранить" at bounding box center [444, 275] width 83 height 22
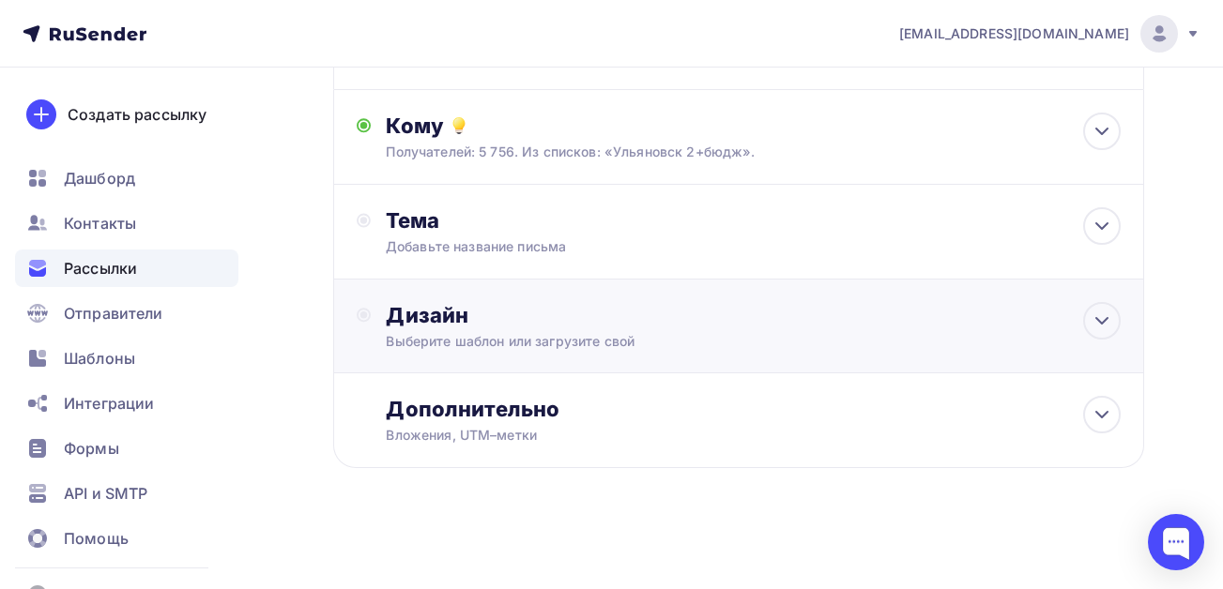
scroll to position [178, 0]
click at [473, 251] on div "Добавьте название письма" at bounding box center [553, 246] width 334 height 19
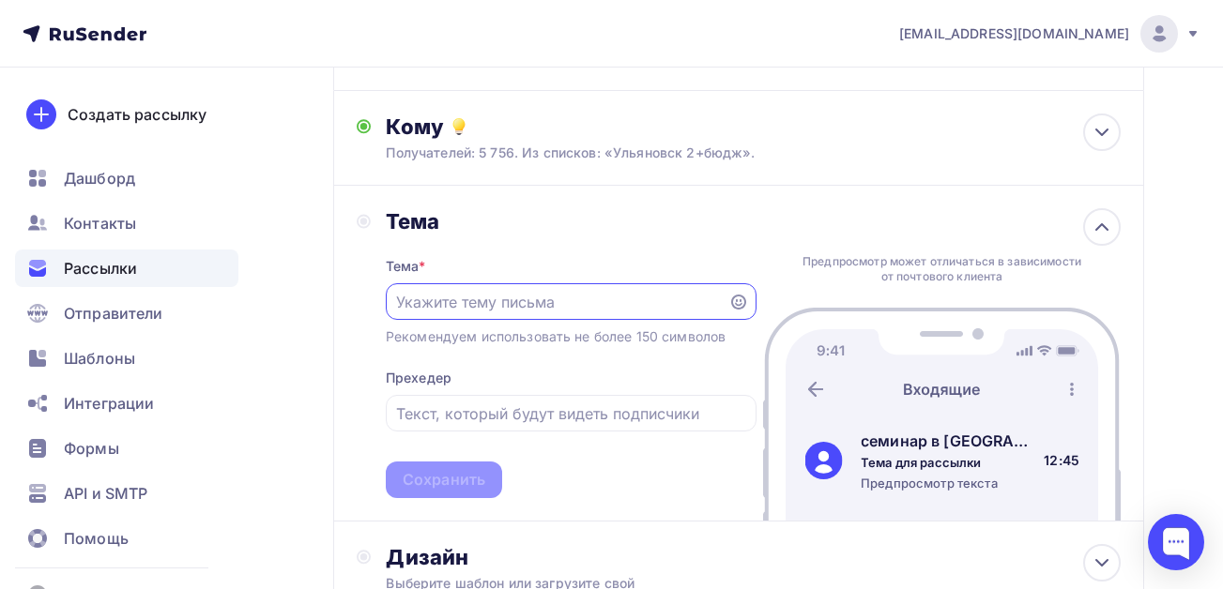
scroll to position [0, 0]
paste input "Изм. в трудовом зак-ве в 2025 г. и с 2026 г. [DATE] лектор из гит"
drag, startPoint x: 661, startPoint y: 301, endPoint x: 678, endPoint y: 302, distance: 17.9
click at [707, 303] on input "Изм. в трудовом зак-ве в 2025 г. и с 2026 г. [DATE] лектор из гит" at bounding box center [556, 302] width 321 height 23
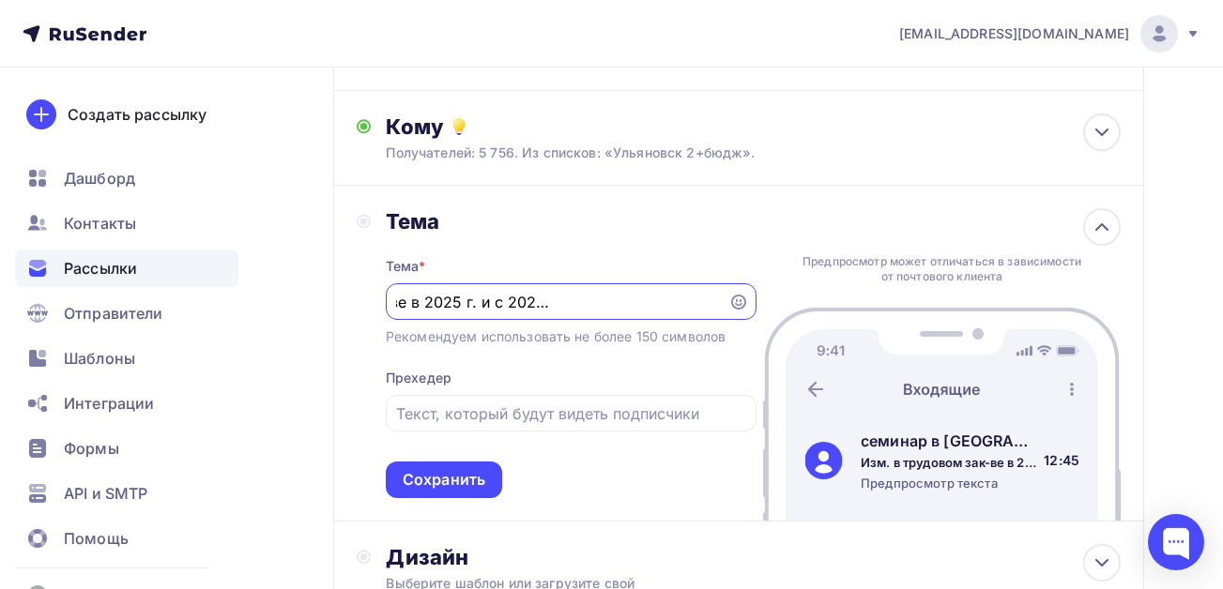
click at [607, 304] on input "Изм. в трудовом зак-ве в 2025 г. и с 2026 г. [DATE] лектор из гит" at bounding box center [556, 302] width 321 height 23
drag, startPoint x: 558, startPoint y: 301, endPoint x: 571, endPoint y: 304, distance: 13.4
click at [571, 304] on input "Изм. в трудовом зак-ве в 2025 г. и с 2026 г. [DATE] лектор из гит" at bounding box center [556, 302] width 321 height 23
type input "Изм. в трудовом зак-ве в 2025 г. и с 2026 г. [DATE] лектор из гит"
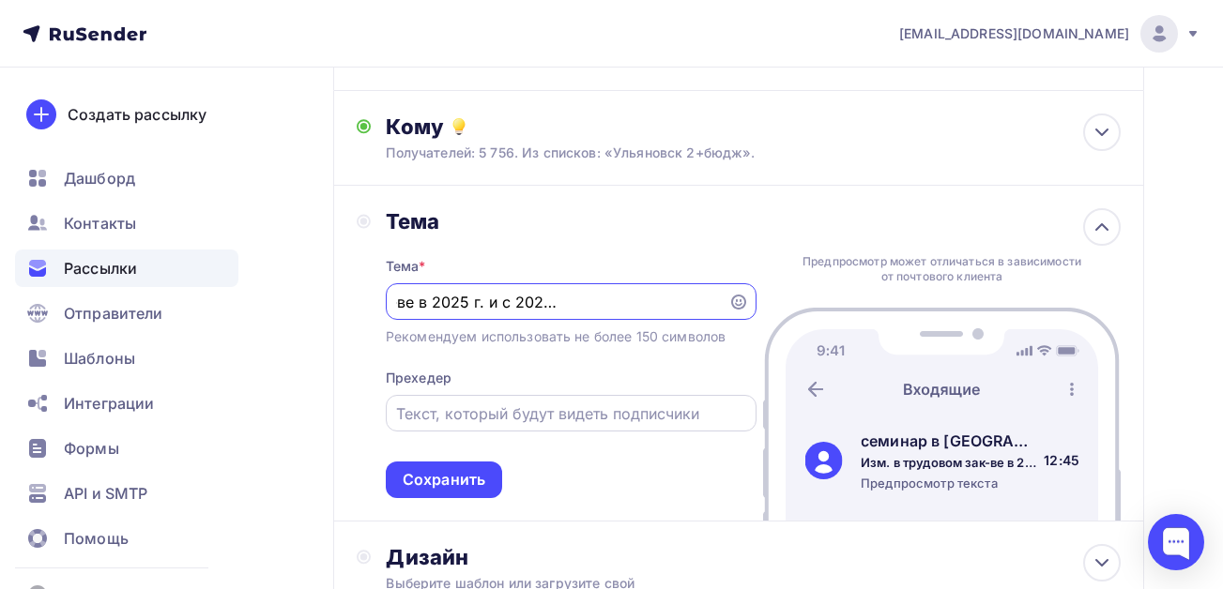
click at [534, 421] on input "text" at bounding box center [570, 414] width 349 height 23
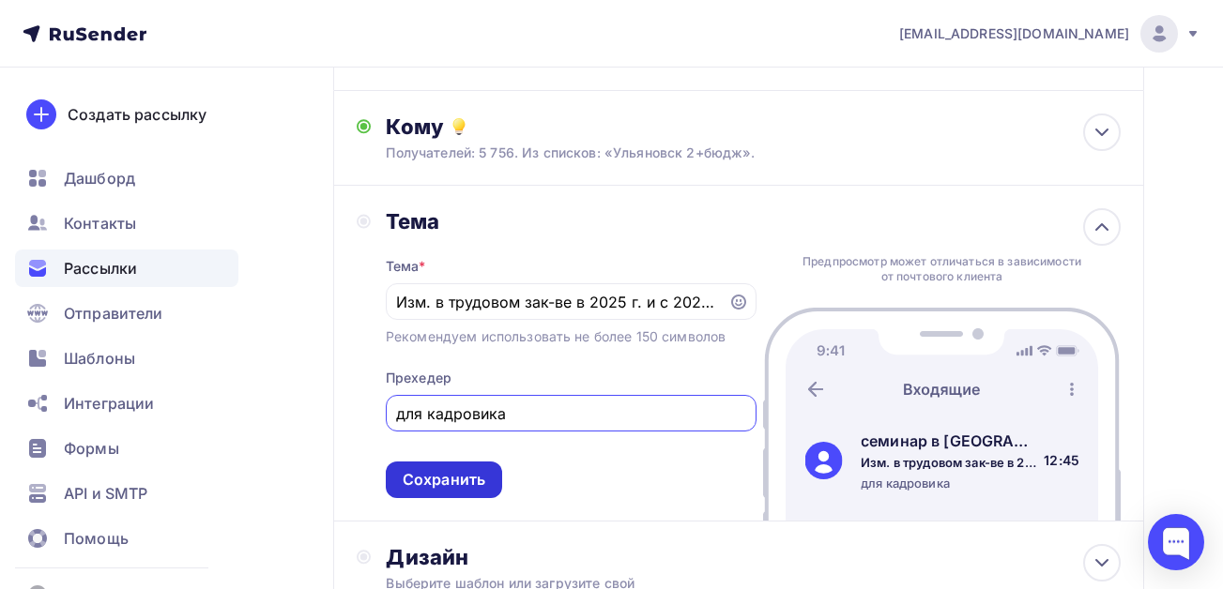
type input "для кадровика"
click at [461, 470] on div "Сохранить" at bounding box center [444, 480] width 83 height 22
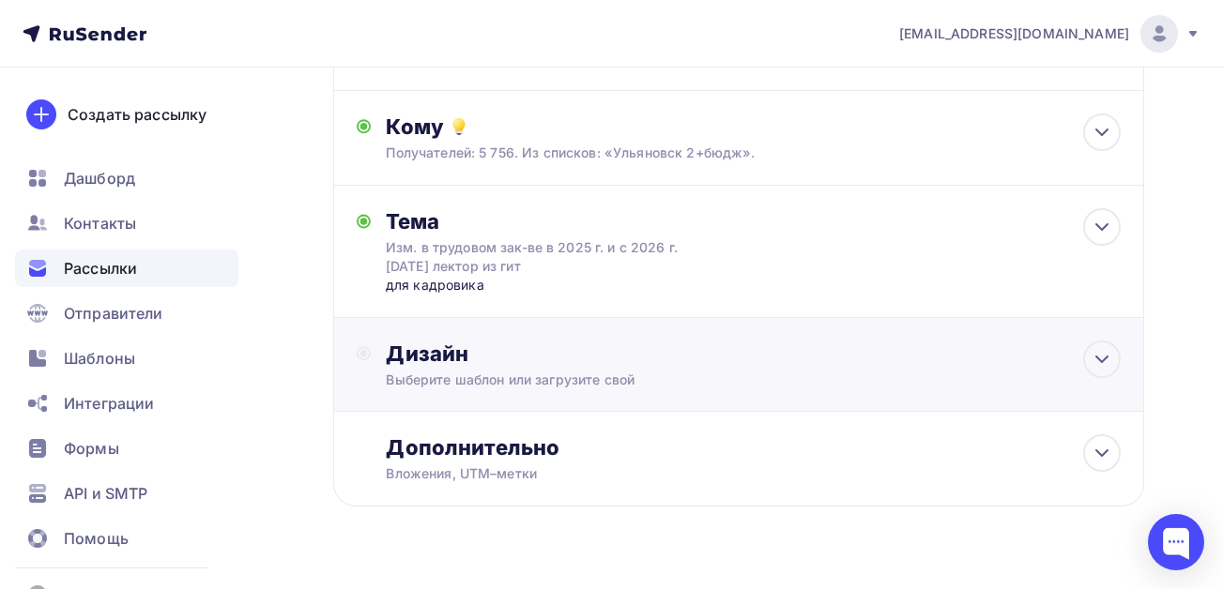
click at [459, 361] on div "Дизайн" at bounding box center [753, 354] width 735 height 26
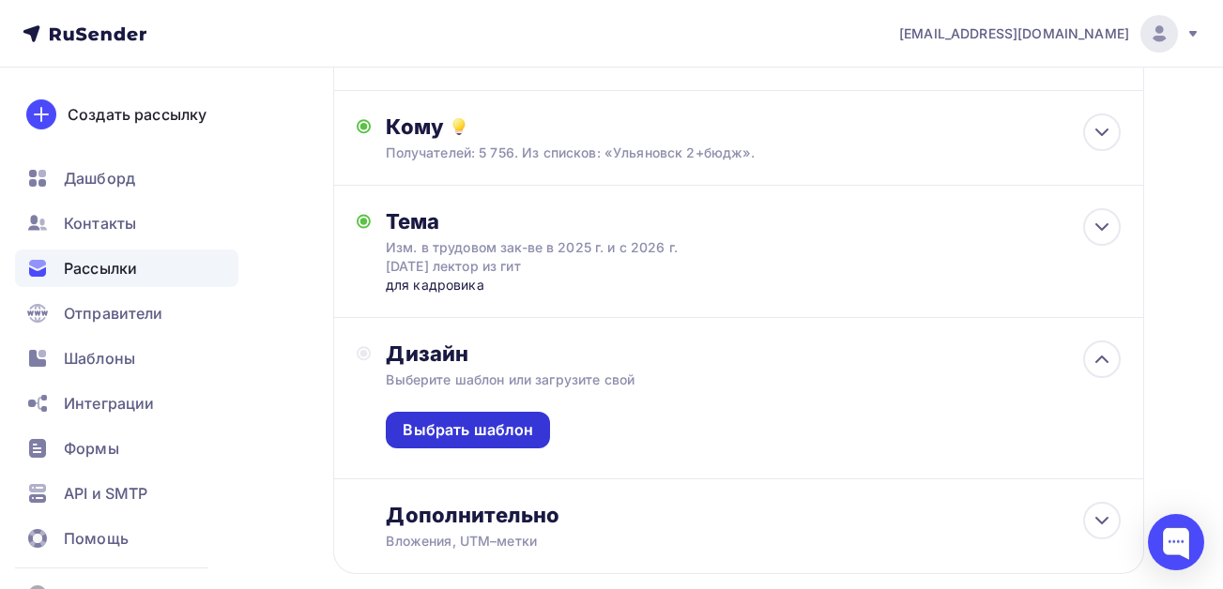
click at [474, 428] on div "Выбрать шаблон" at bounding box center [468, 430] width 130 height 22
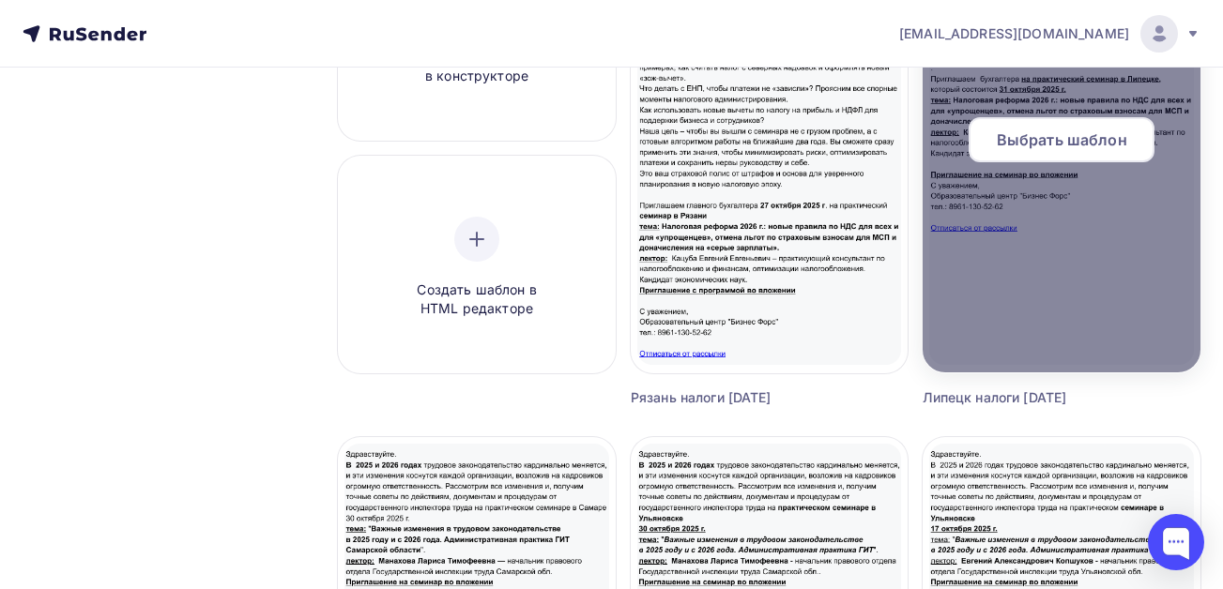
scroll to position [469, 0]
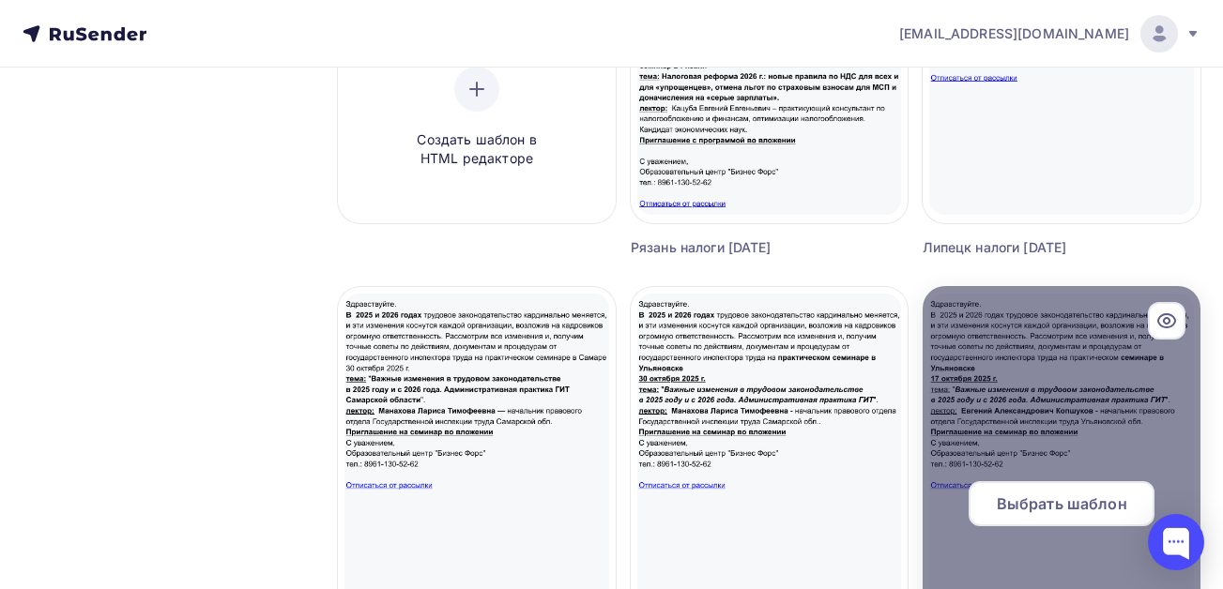
click at [1050, 497] on span "Выбрать шаблон" at bounding box center [1061, 504] width 130 height 23
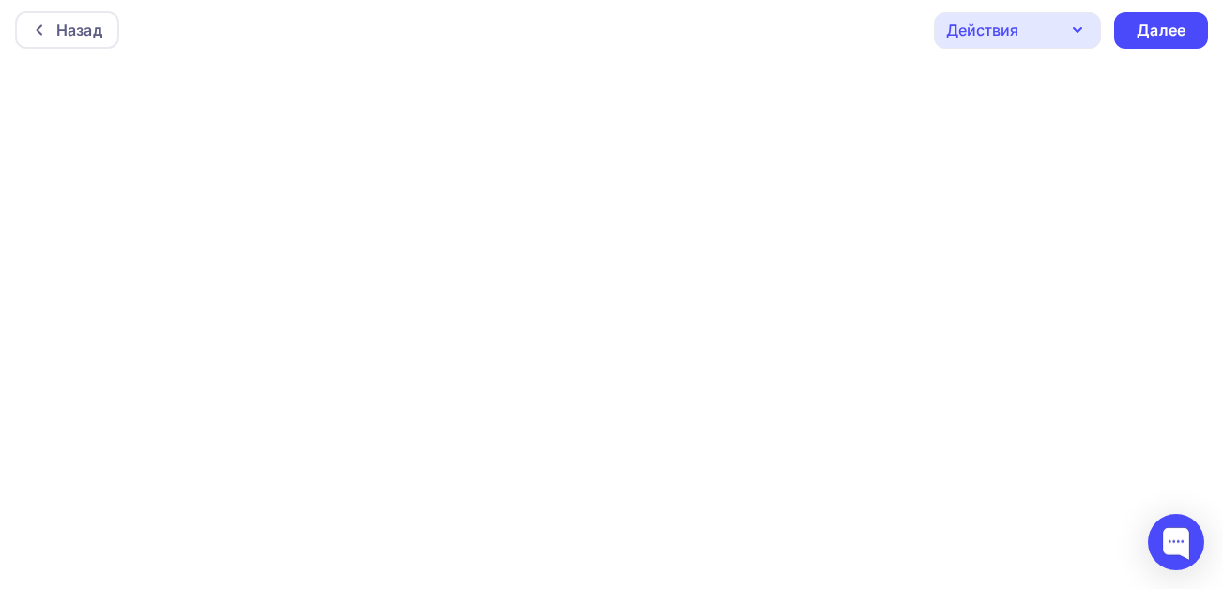
scroll to position [5, 0]
click at [1134, 32] on div "Далее" at bounding box center [1161, 29] width 94 height 37
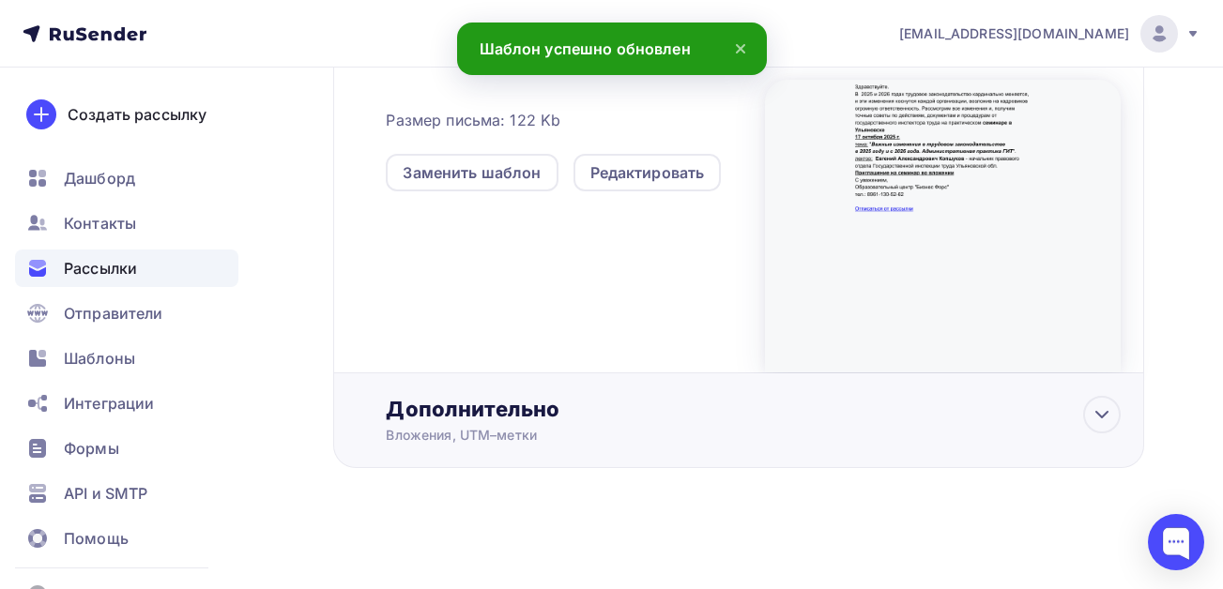
click at [470, 411] on div "Дополнительно" at bounding box center [753, 409] width 735 height 26
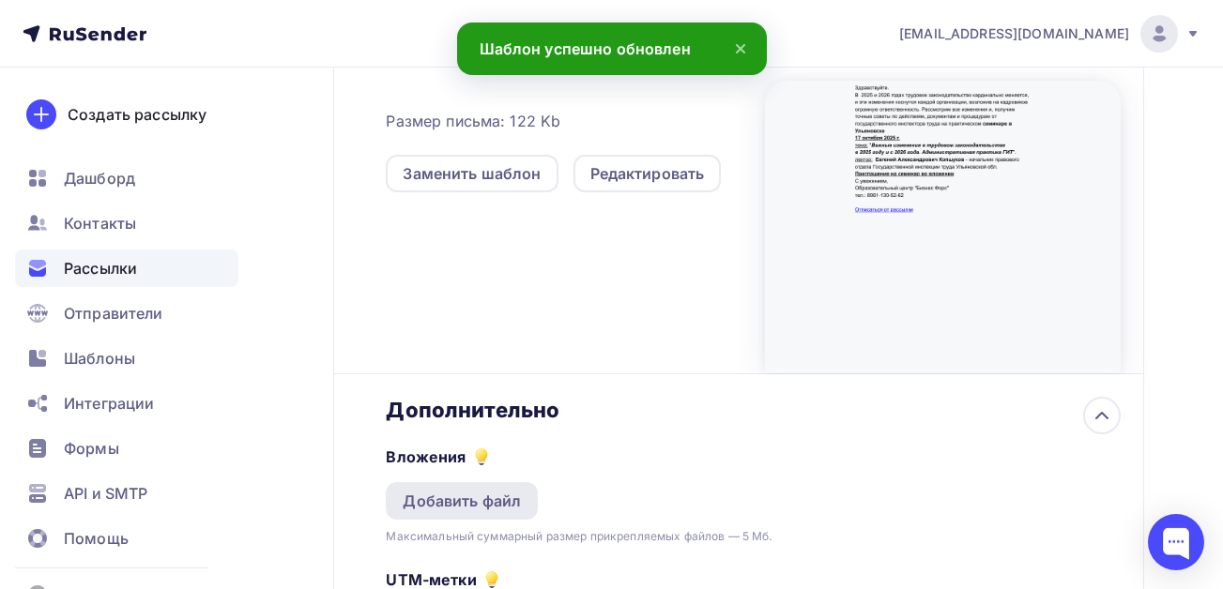
click at [462, 499] on div "Добавить файл" at bounding box center [462, 501] width 118 height 23
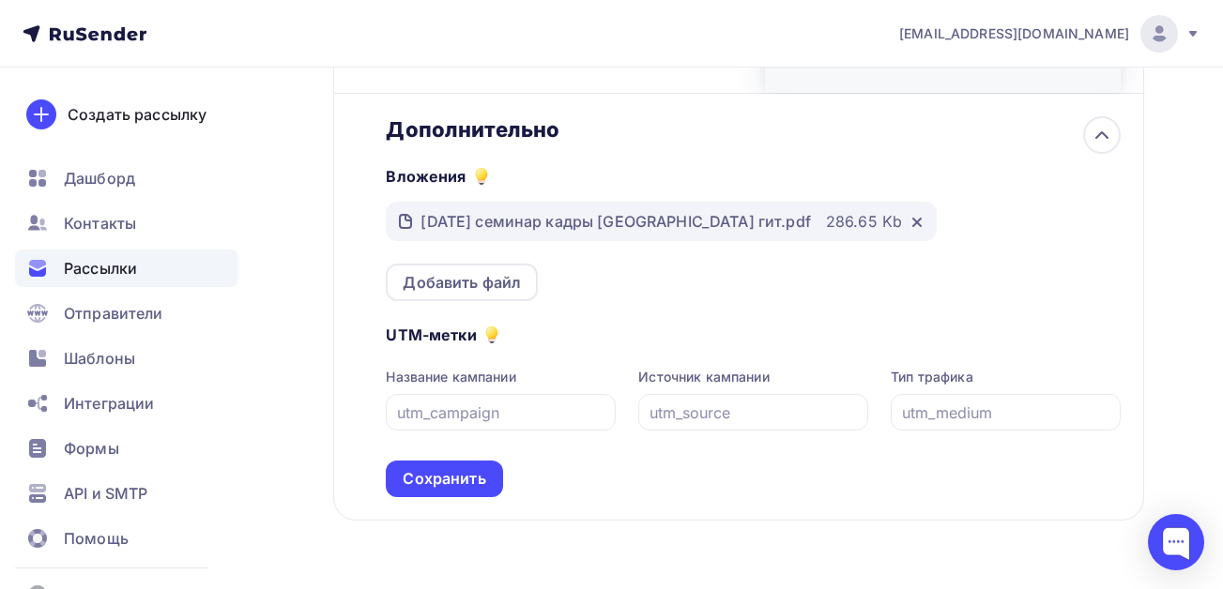
scroll to position [817, 0]
click at [431, 478] on div "Сохранить" at bounding box center [444, 478] width 83 height 22
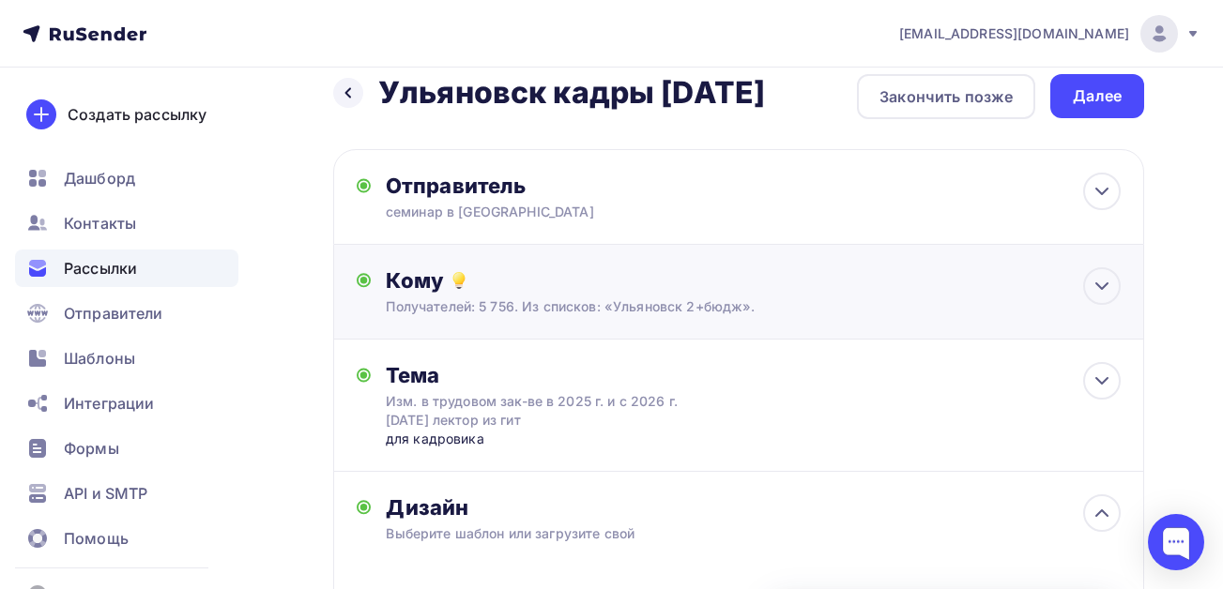
scroll to position [0, 0]
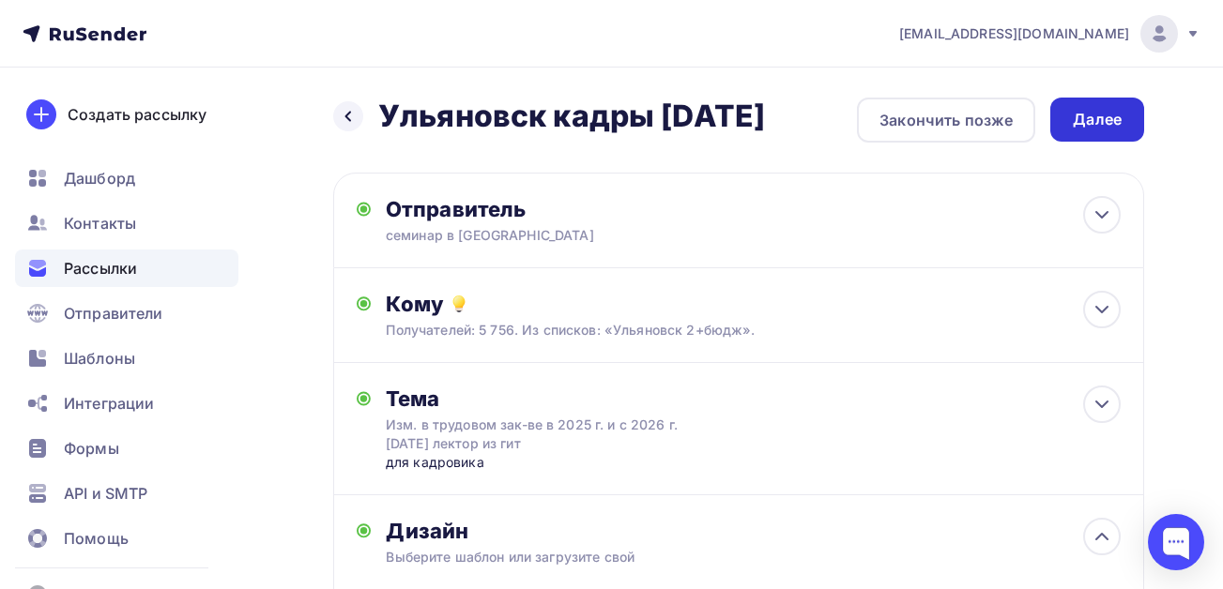
click at [1080, 115] on div "Далее" at bounding box center [1096, 120] width 49 height 22
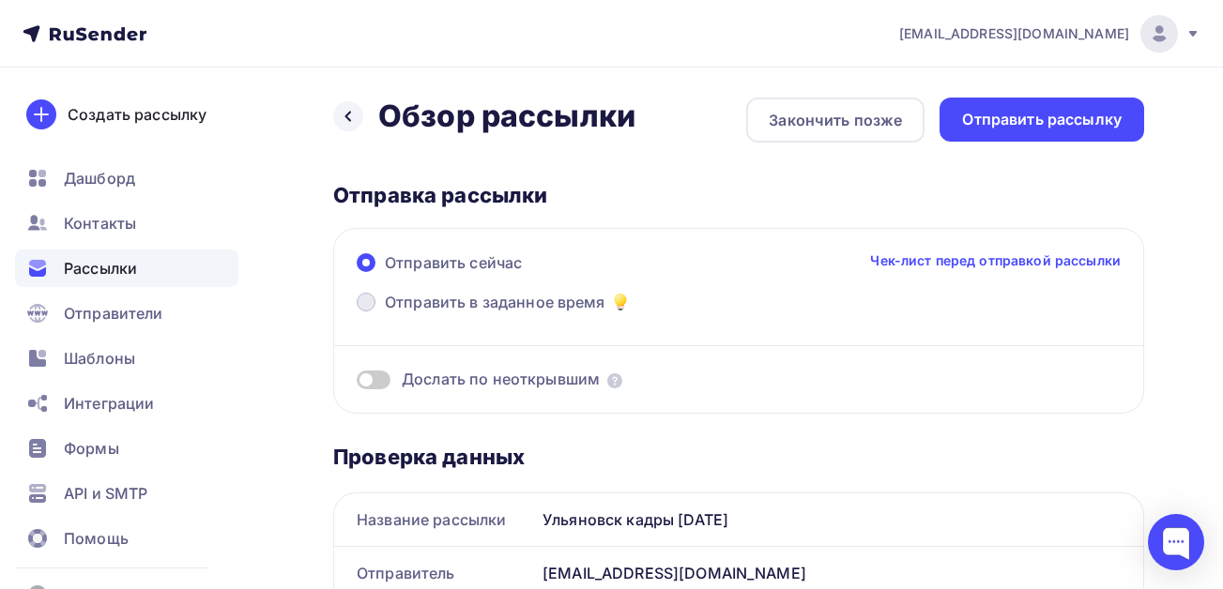
click at [439, 305] on span "Отправить в заданное время" at bounding box center [495, 302] width 221 height 23
click at [385, 313] on input "Отправить в заданное время" at bounding box center [385, 313] width 0 height 0
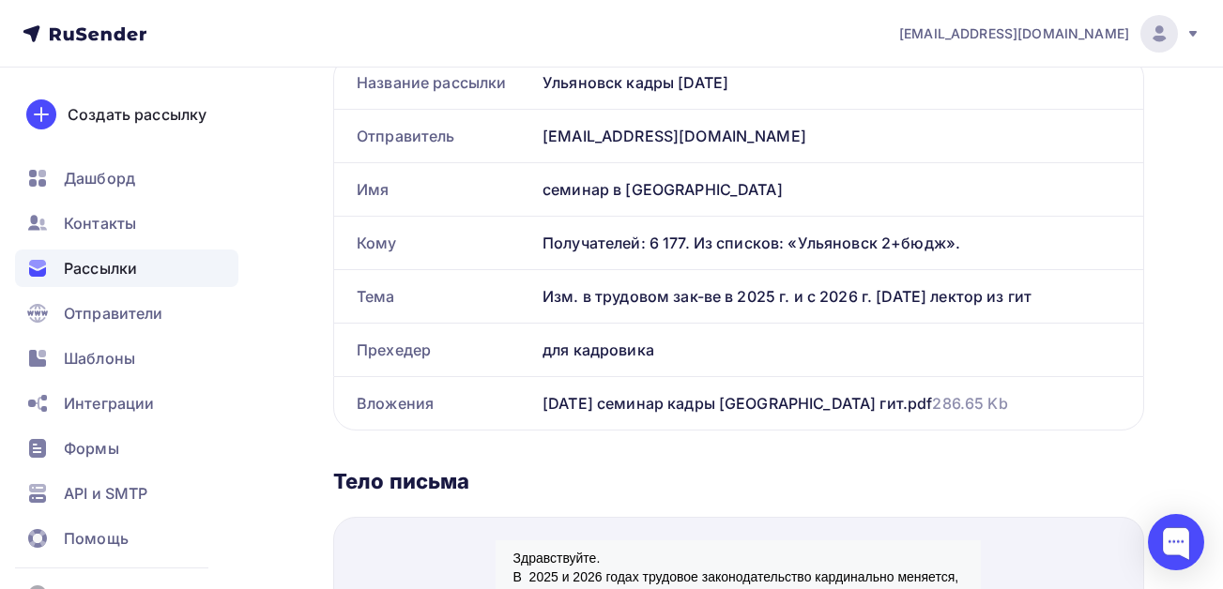
scroll to position [657, 0]
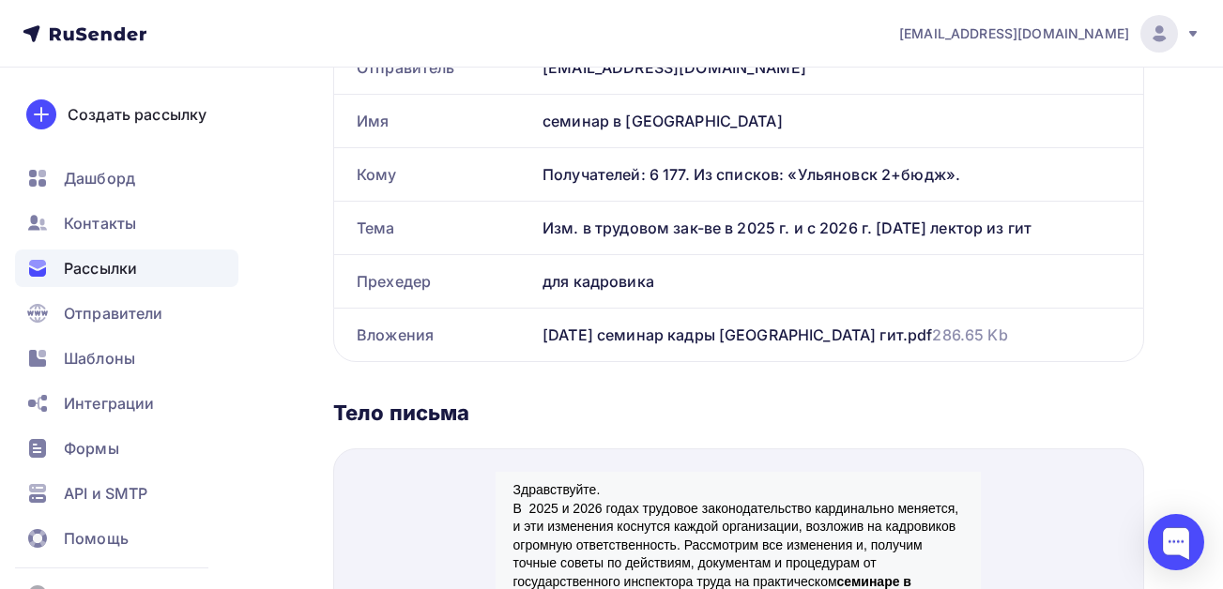
drag, startPoint x: 1047, startPoint y: 225, endPoint x: 539, endPoint y: 228, distance: 508.6
click at [539, 228] on div "Изм. в трудовом зак-ве в 2025 г. и с 2026 г. [DATE] лектор из гит" at bounding box center [839, 228] width 608 height 53
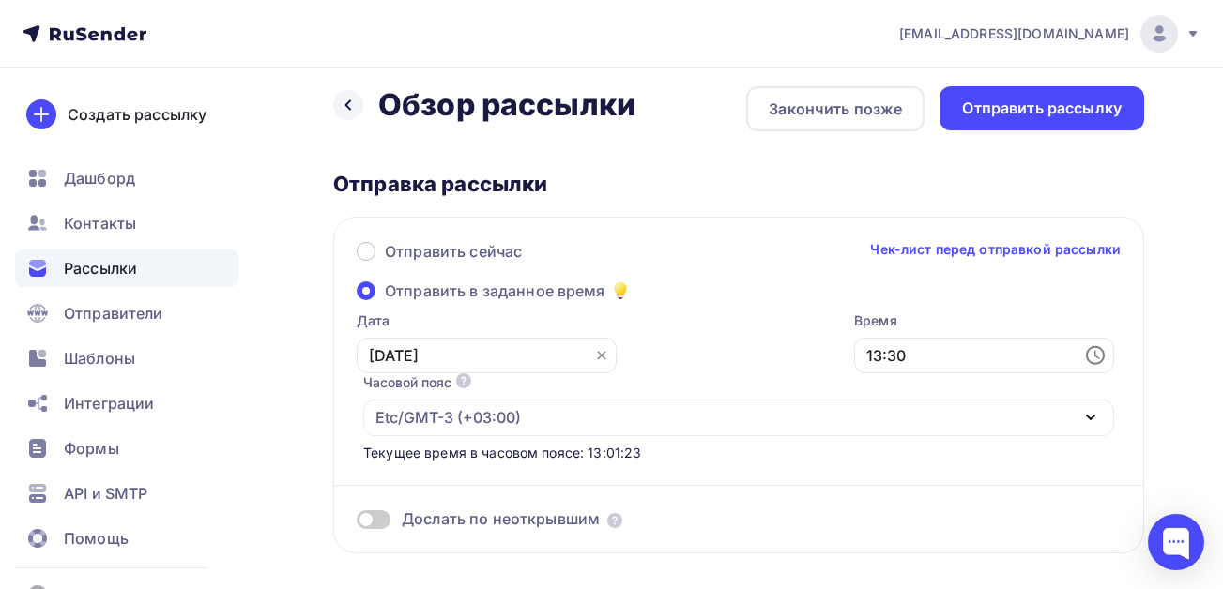
scroll to position [0, 0]
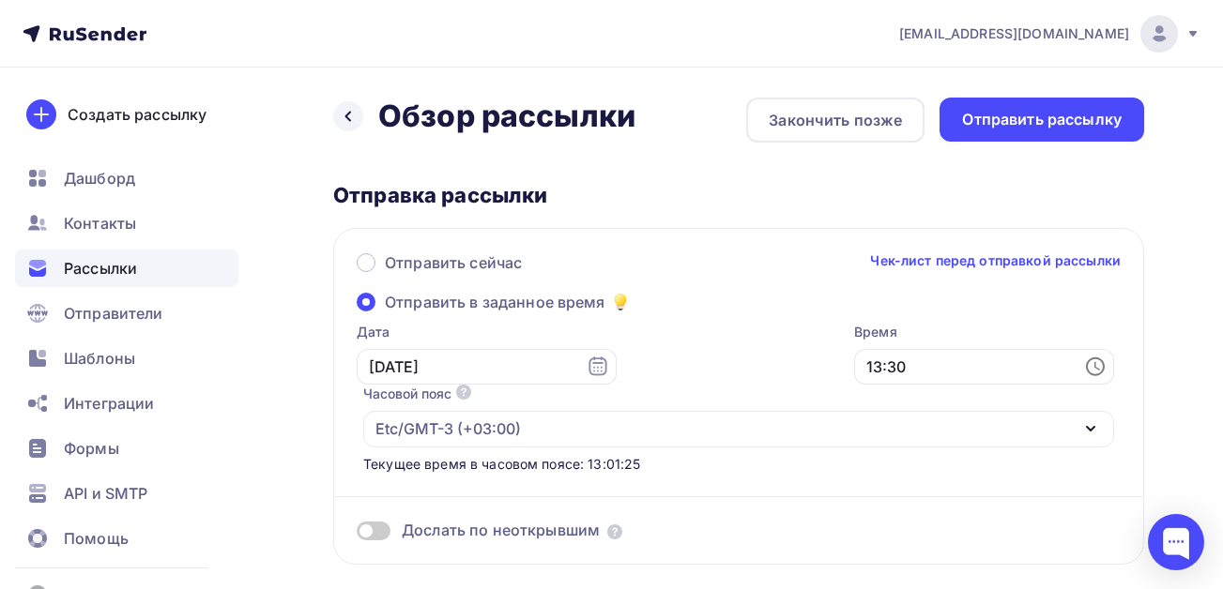
click at [379, 524] on span at bounding box center [374, 531] width 34 height 19
click at [357, 534] on input "checkbox" at bounding box center [357, 534] width 0 height 0
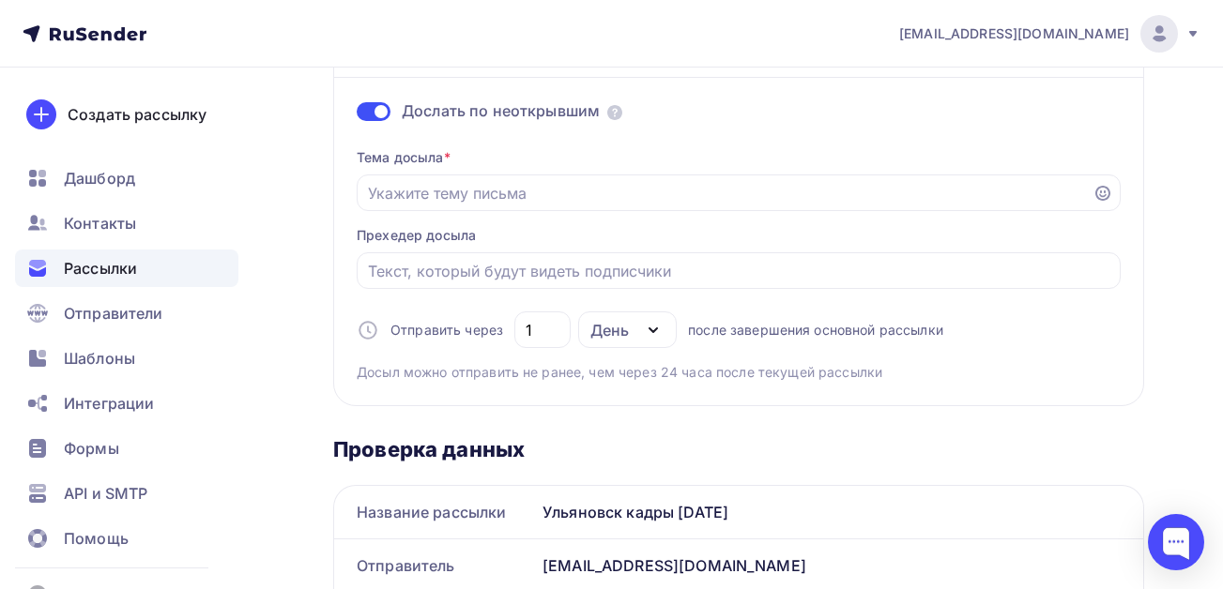
scroll to position [469, 0]
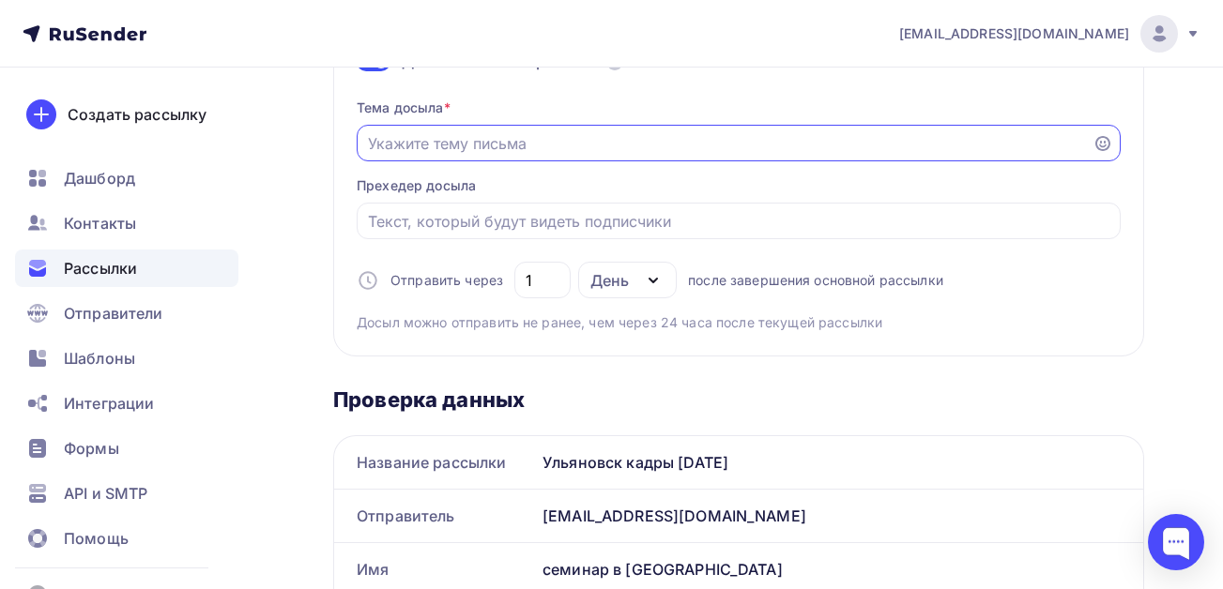
paste input "Изм. в трудовом зак-ве в 2025 г. и с 2026 г. [DATE] лектор из гит"
type input "Изм. в трудовом зак-ве в 2025 г. и с 2026 г. [DATE] лектор из гит"
click at [536, 224] on input "Отправить в заданное время" at bounding box center [739, 221] width 742 height 23
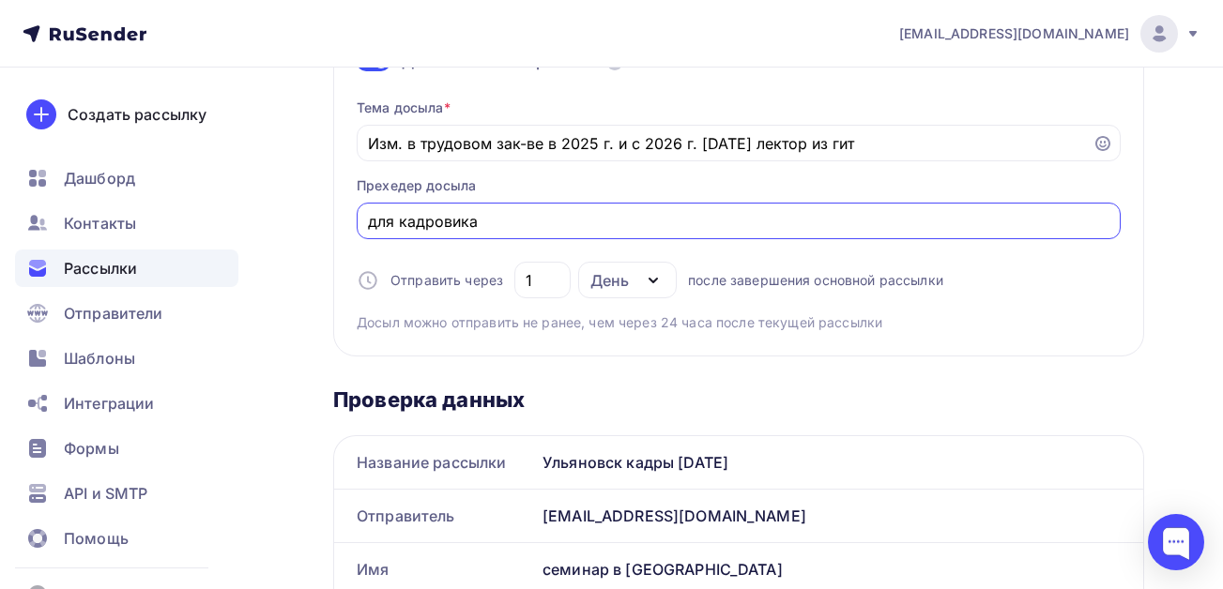
type input "для кадровика"
click at [916, 392] on div "Проверка данных" at bounding box center [738, 400] width 811 height 26
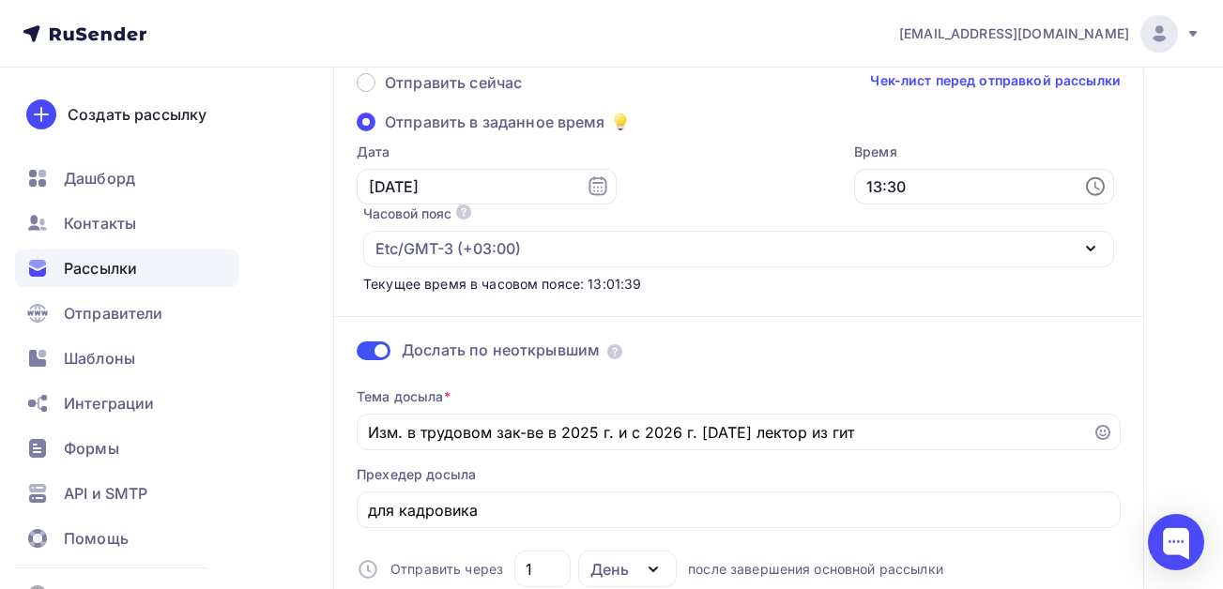
scroll to position [0, 0]
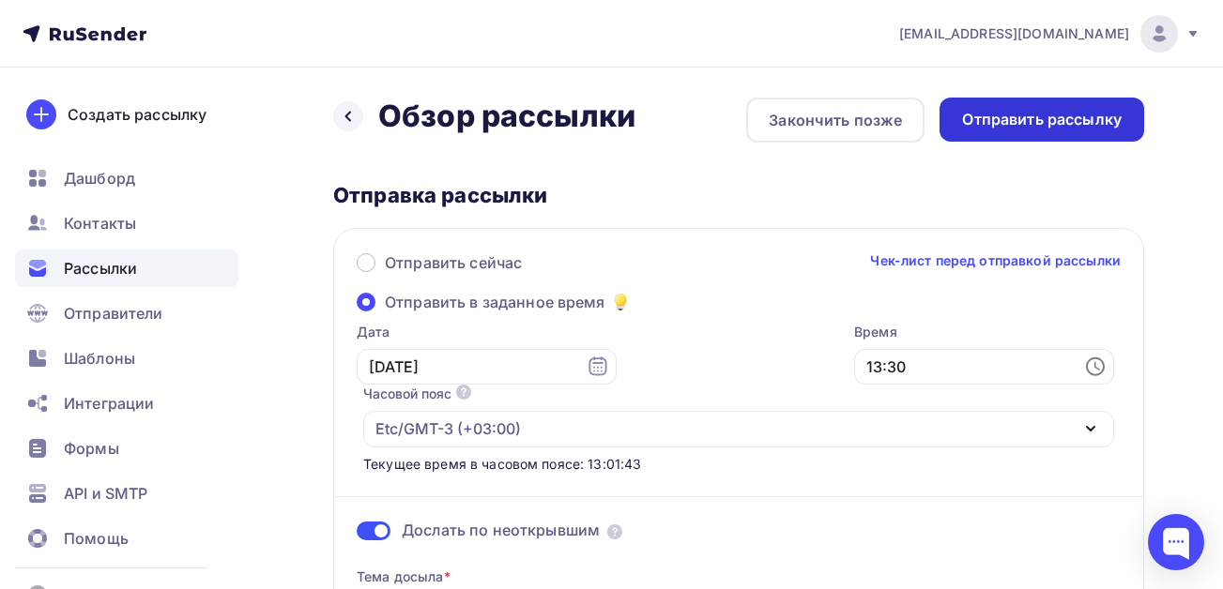
click at [992, 117] on div "Отправить рассылку" at bounding box center [1042, 120] width 160 height 22
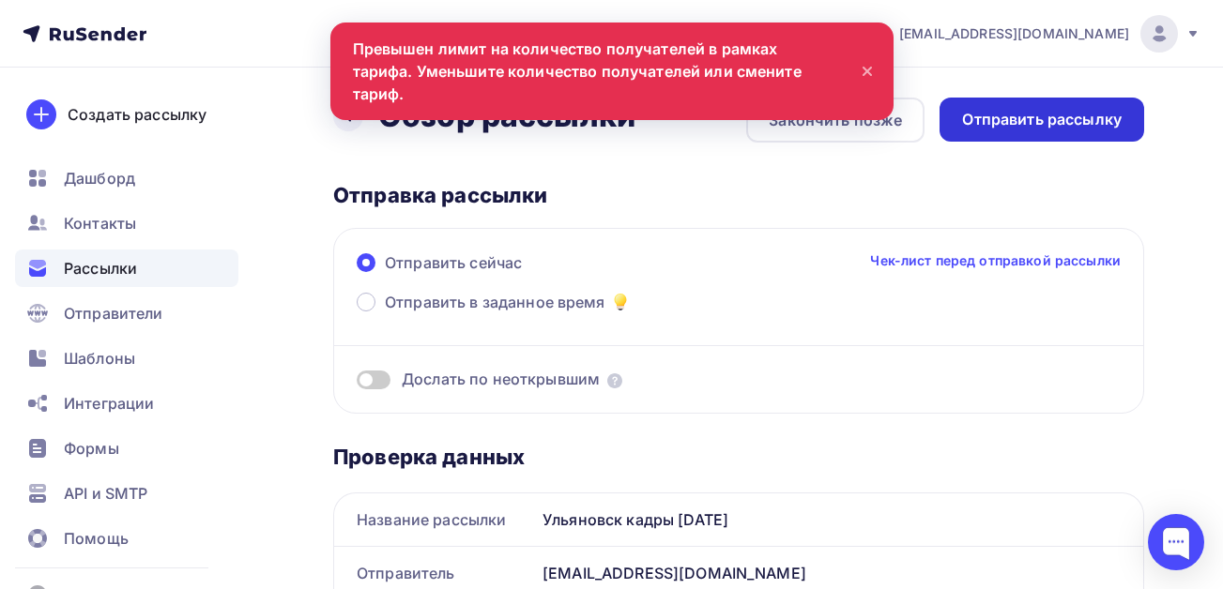
click at [987, 130] on div "Отправить рассылку" at bounding box center [1041, 120] width 205 height 44
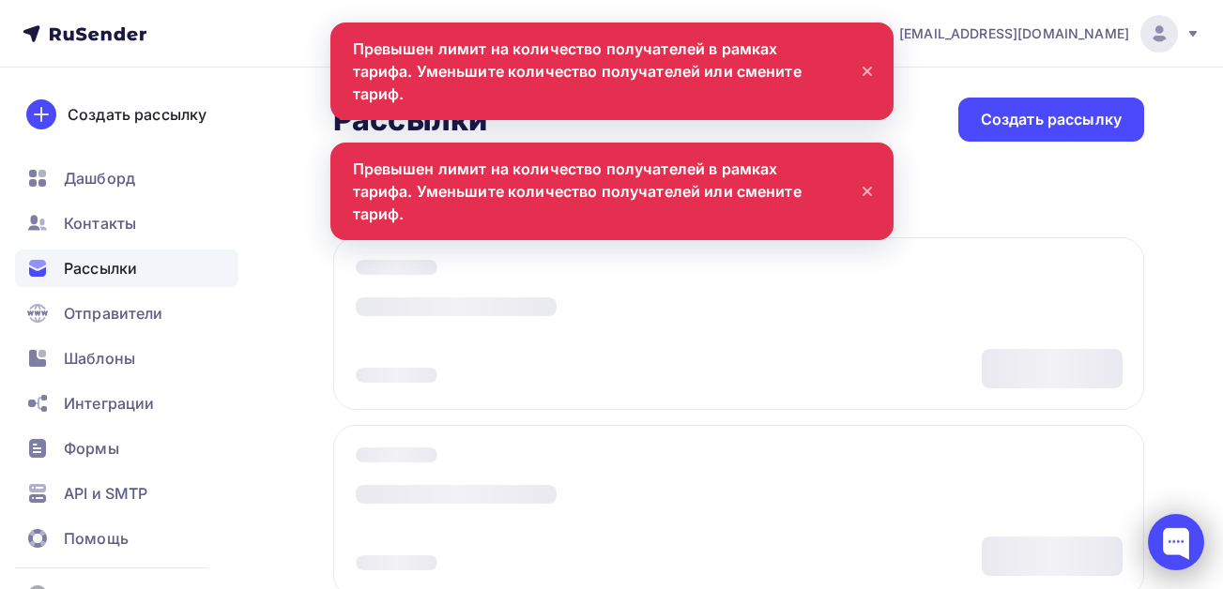
click at [1167, 555] on div at bounding box center [1176, 542] width 56 height 56
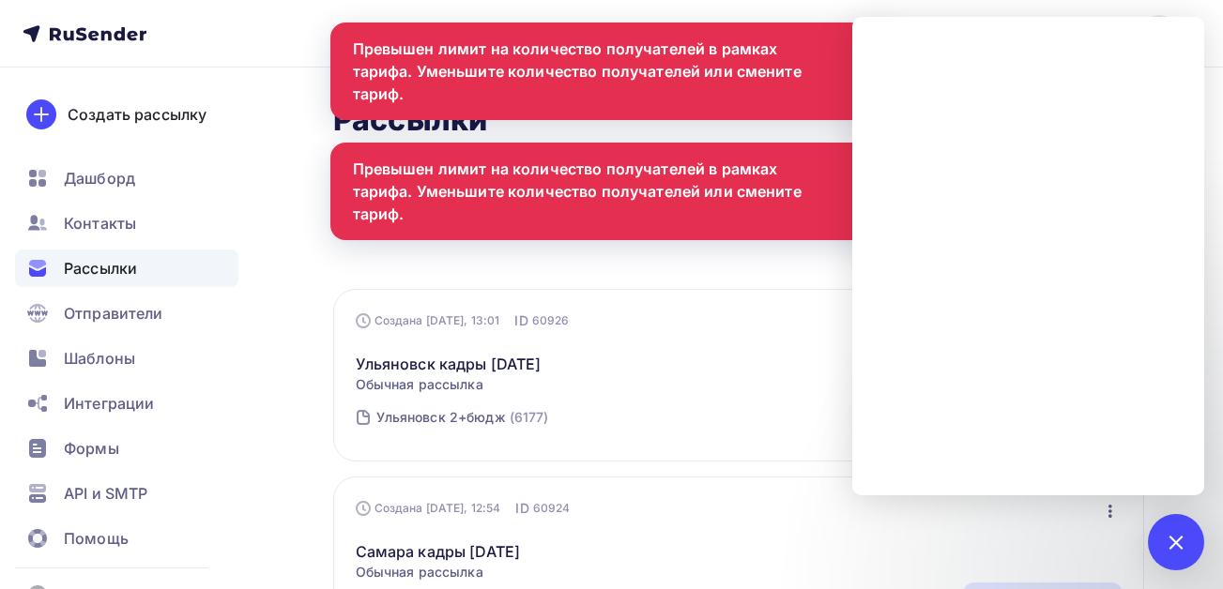
click at [765, 327] on div "Создана [DATE], 13:01 ID 60926 Редактировать Копировать Добавить в папку Удалить" at bounding box center [739, 321] width 767 height 19
click at [118, 266] on span "Рассылки" at bounding box center [100, 268] width 73 height 23
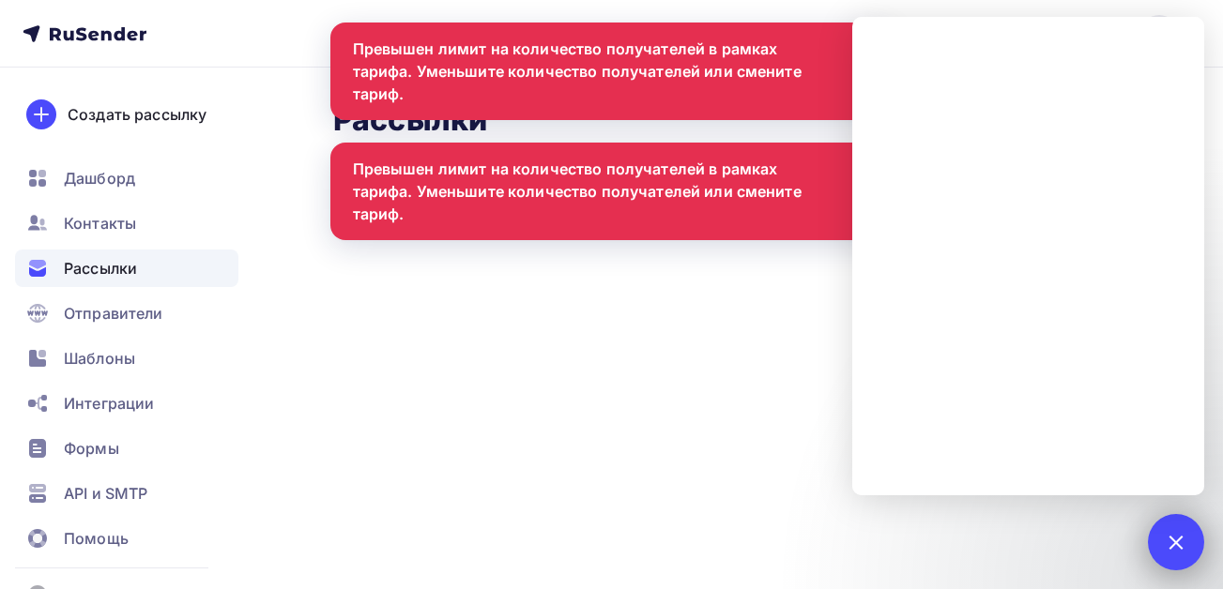
click at [1179, 536] on div at bounding box center [1175, 541] width 25 height 25
click at [1178, 545] on div at bounding box center [1175, 541] width 25 height 25
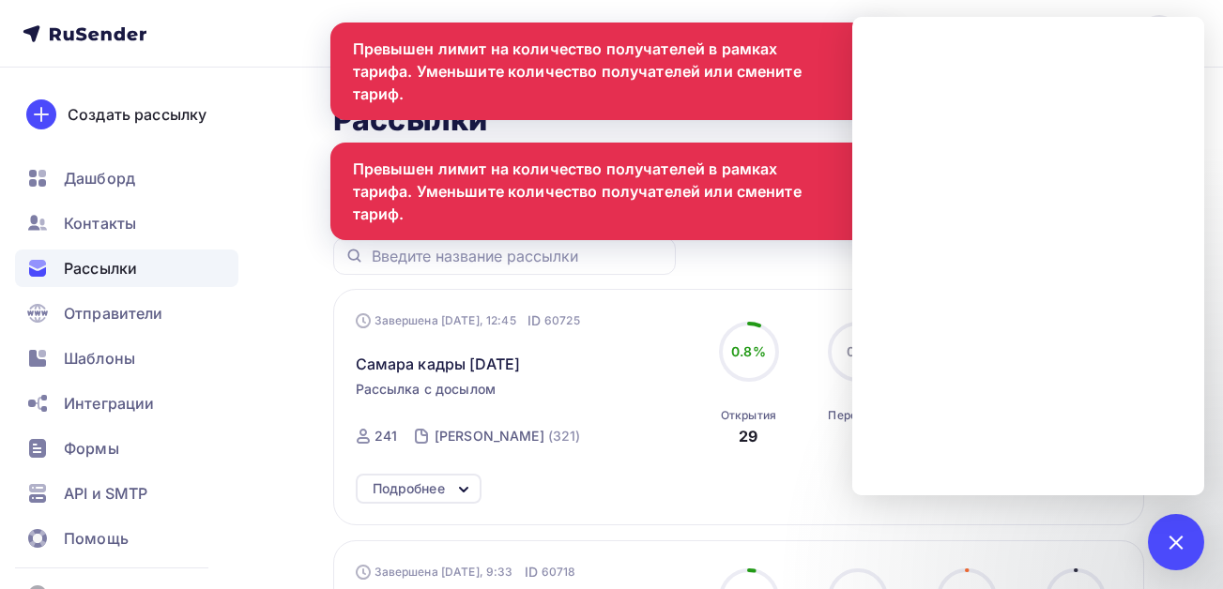
scroll to position [281, 0]
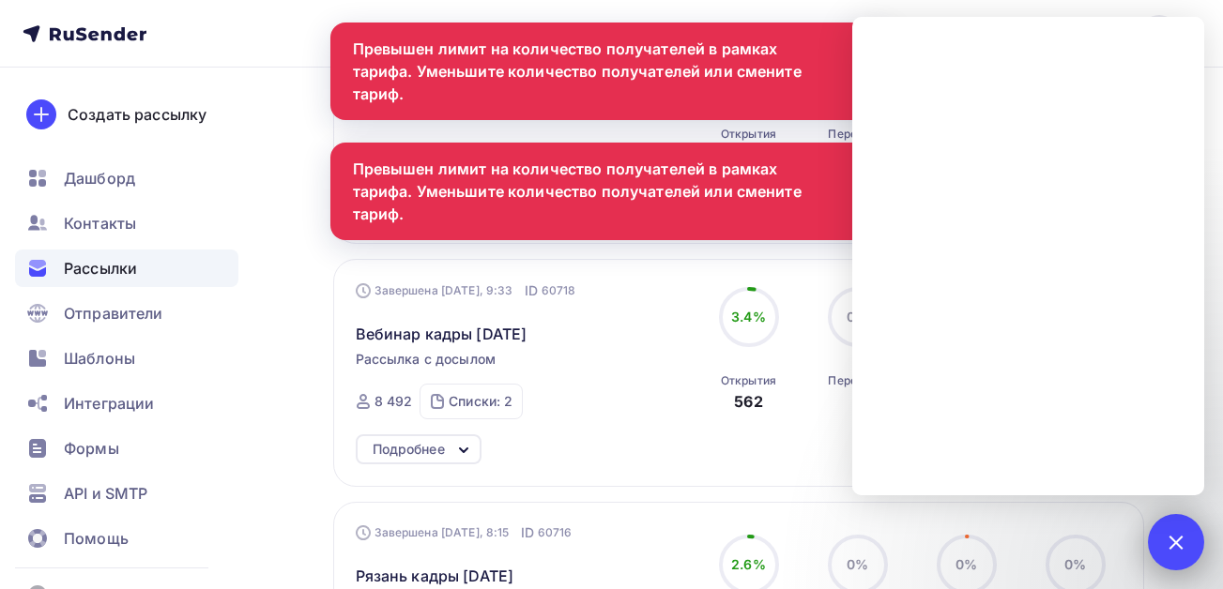
click at [1179, 528] on div at bounding box center [1176, 542] width 56 height 56
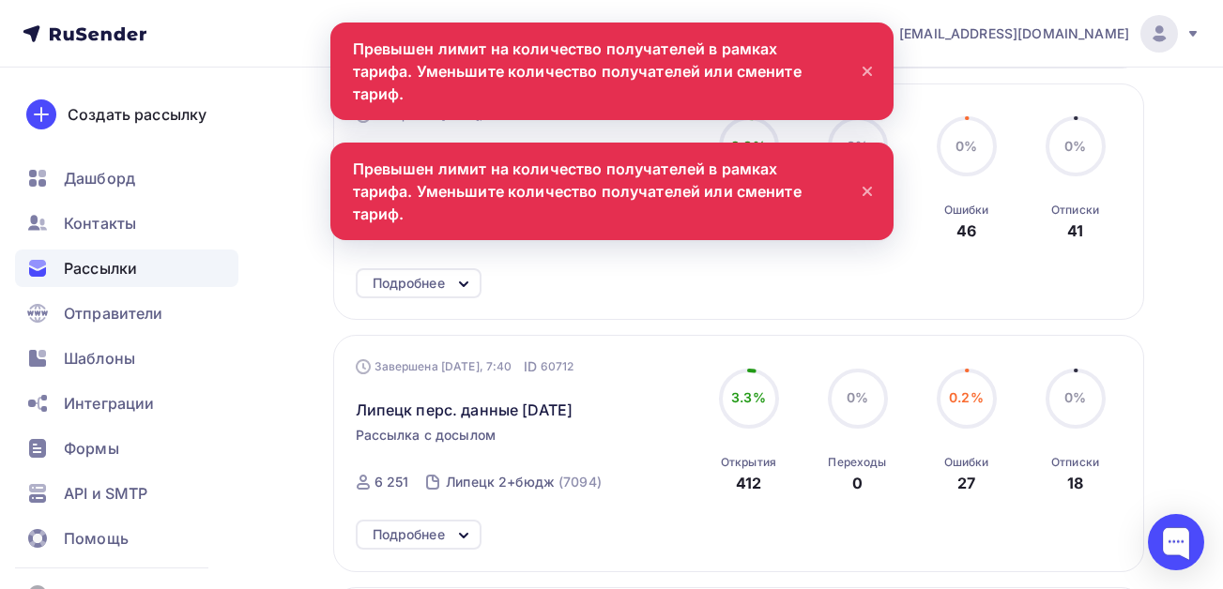
scroll to position [1032, 0]
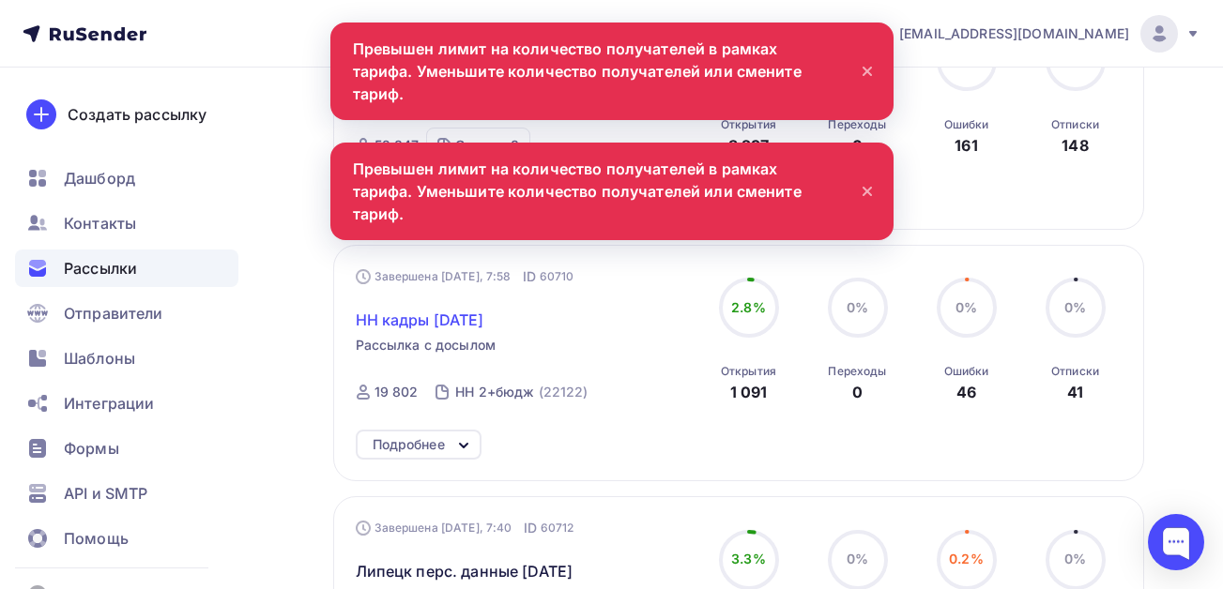
drag, startPoint x: 525, startPoint y: 317, endPoint x: 359, endPoint y: 320, distance: 166.1
click at [359, 320] on div "НН кадры [DATE]" at bounding box center [525, 308] width 339 height 45
click at [279, 348] on div "Рассылки Рассылки Создать рассылку [GEOGRAPHIC_DATA] 21 Идущие 4 Завершенные 14…" at bounding box center [611, 471] width 1223 height 2872
drag, startPoint x: 527, startPoint y: 323, endPoint x: 347, endPoint y: 323, distance: 180.2
click at [347, 323] on div "Завершена [DATE], 7:58 ID 60710 НН кадры [DATE] Рассылка с досылом Завершена [D…" at bounding box center [738, 363] width 811 height 236
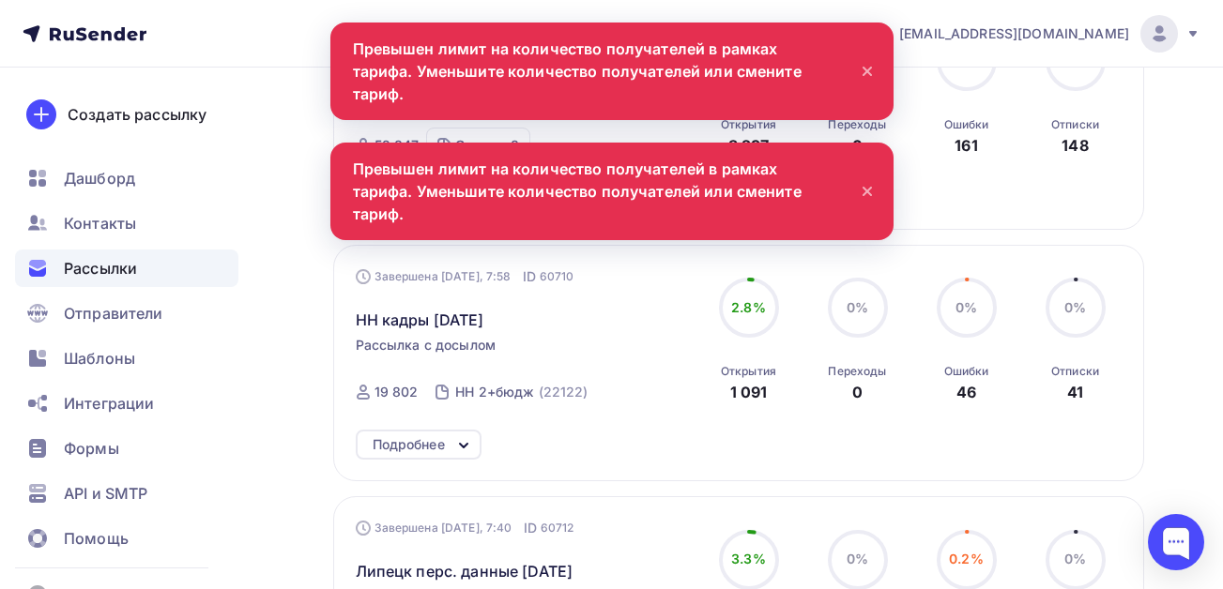
click at [289, 334] on div "Рассылки Рассылки Создать рассылку [GEOGRAPHIC_DATA] 21 Идущие 4 Завершенные 14…" at bounding box center [611, 471] width 1223 height 2872
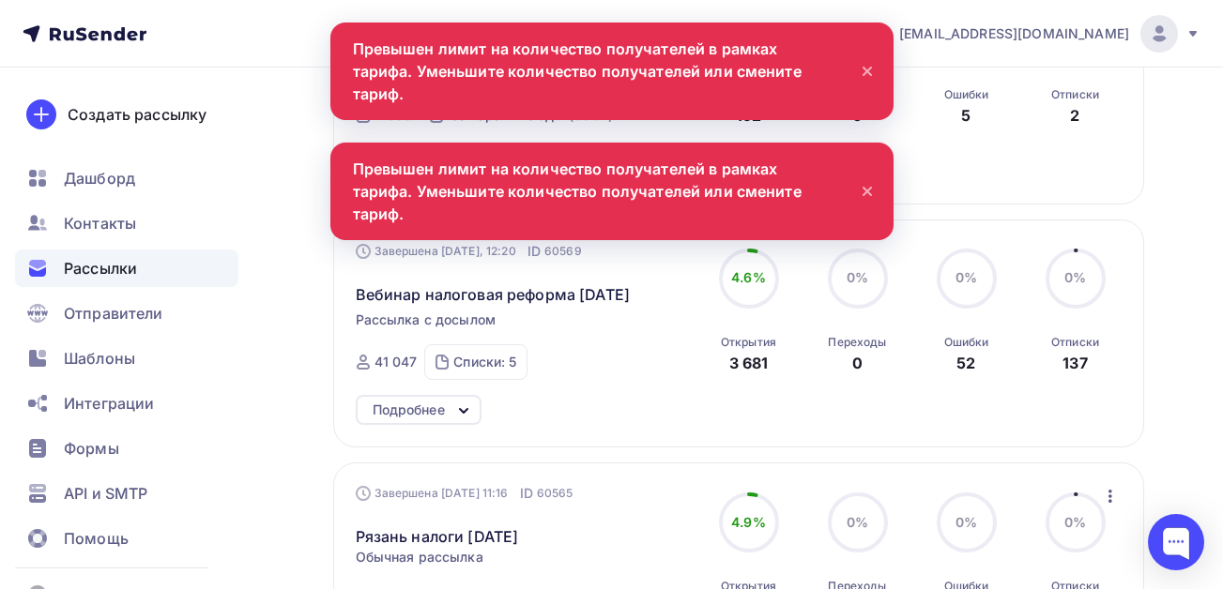
scroll to position [2346, 0]
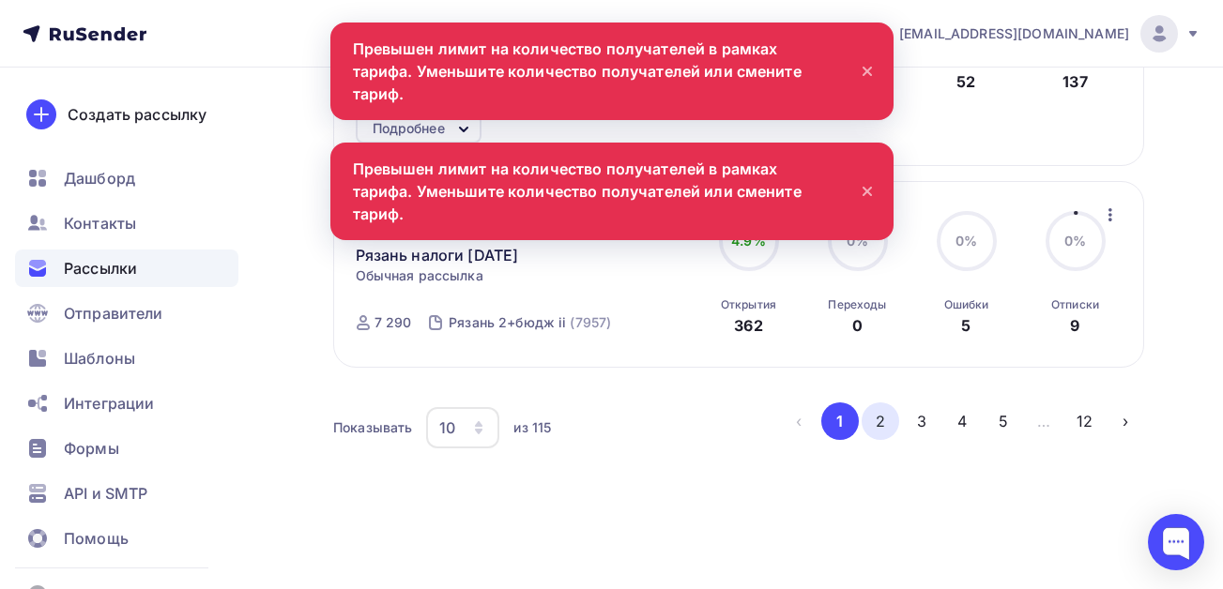
click at [879, 420] on button "2" at bounding box center [880, 422] width 38 height 38
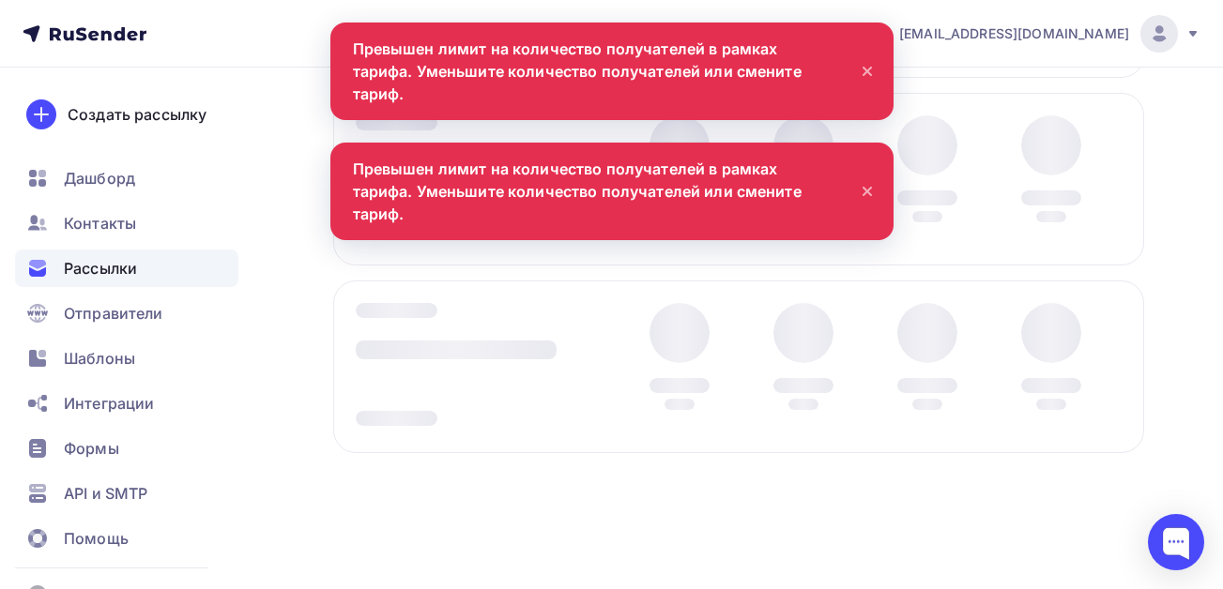
scroll to position [332, 0]
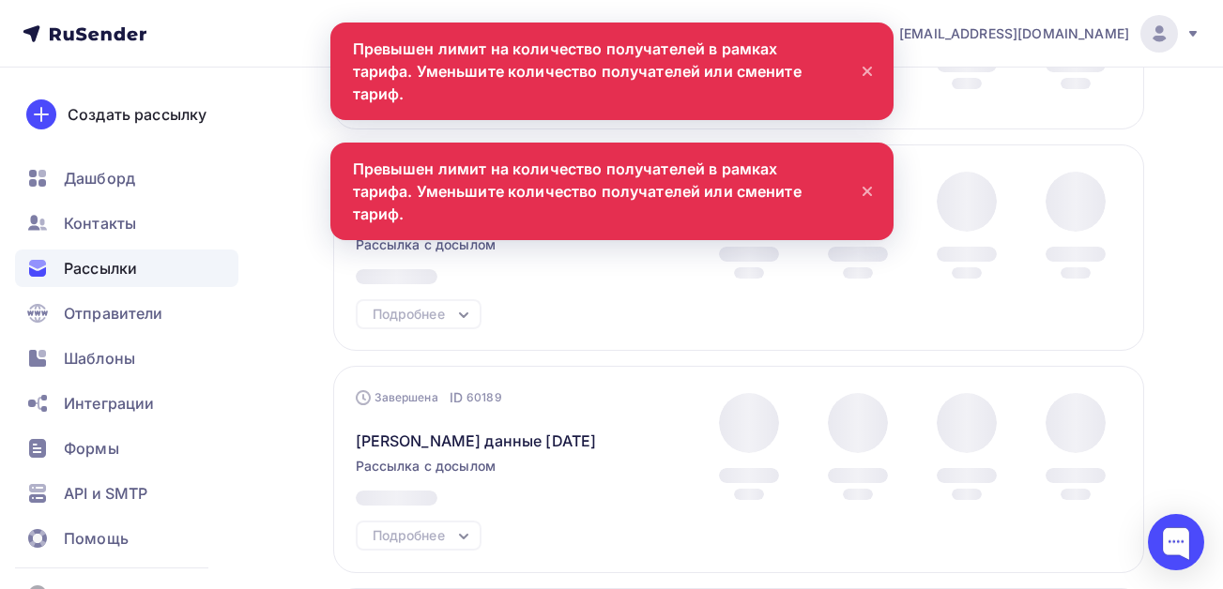
click at [868, 180] on icon at bounding box center [867, 191] width 23 height 23
click at [866, 60] on icon at bounding box center [867, 71] width 23 height 23
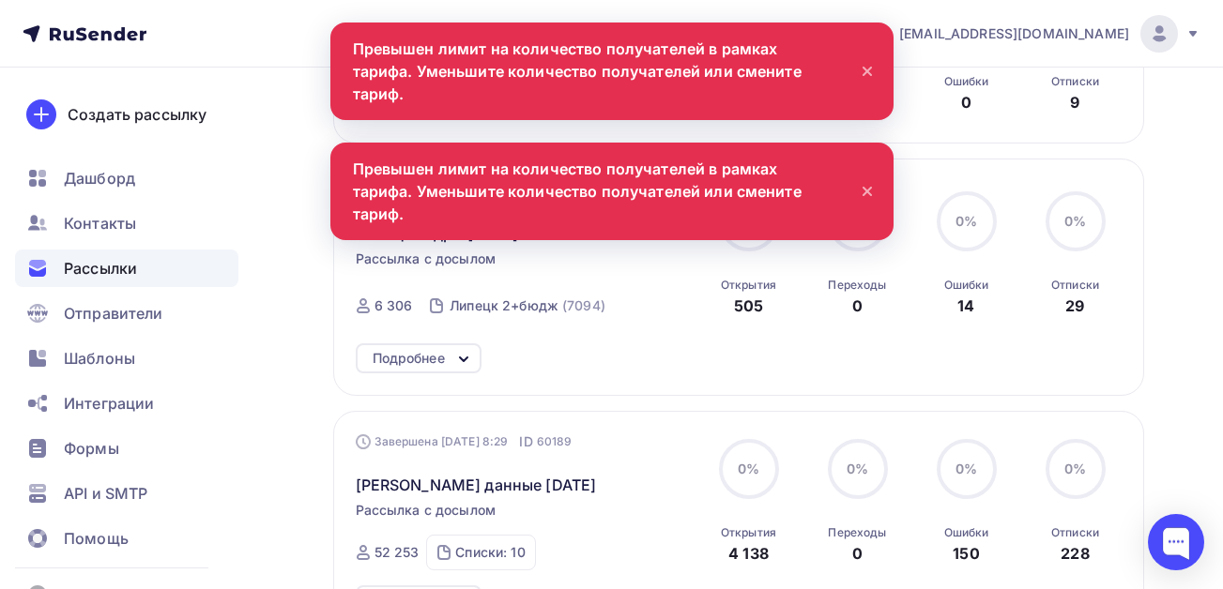
click at [860, 180] on icon at bounding box center [867, 191] width 23 height 23
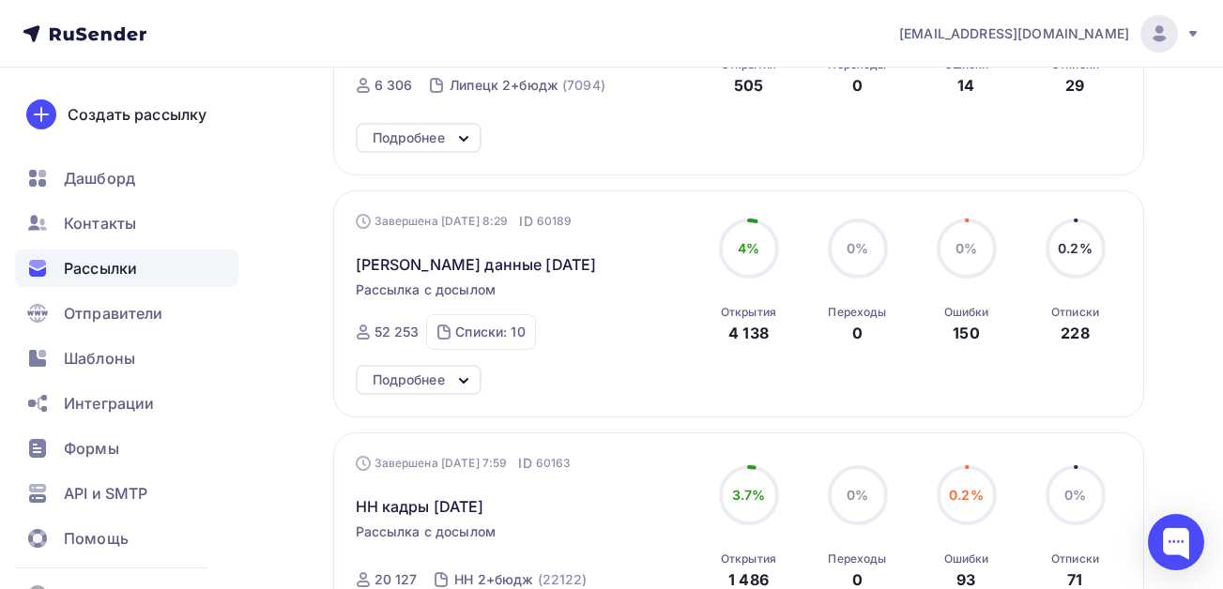
scroll to position [375, 0]
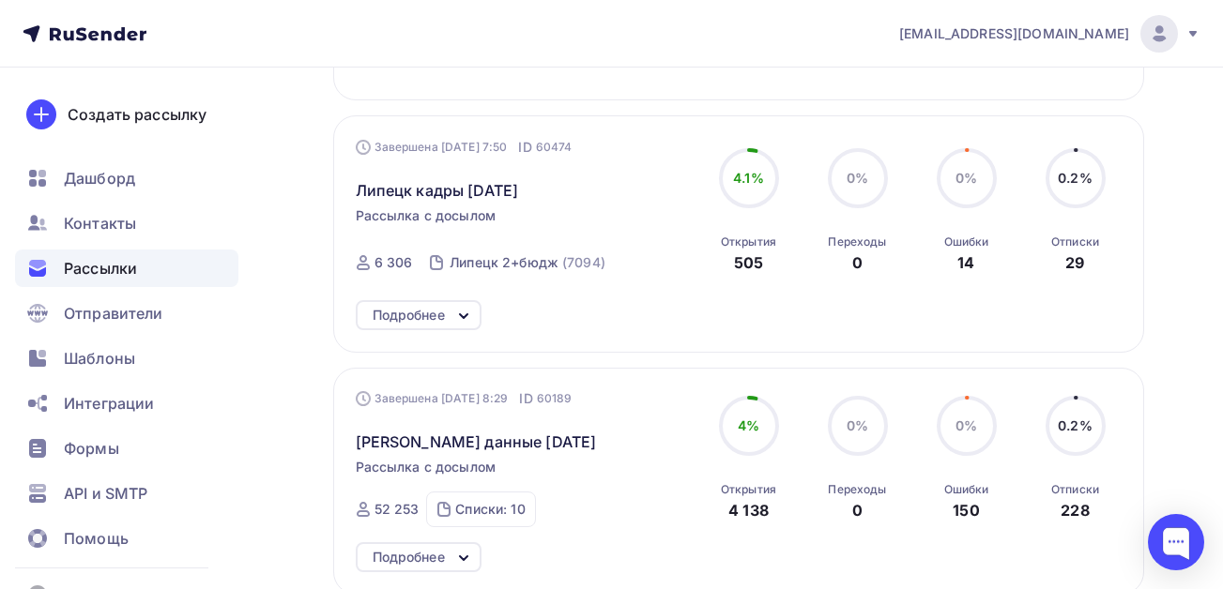
drag, startPoint x: 561, startPoint y: 187, endPoint x: 347, endPoint y: 192, distance: 214.0
click at [347, 192] on div "Завершена [DATE] 7:50 ID 60474 [GEOGRAPHIC_DATA] кадры [DATE] Рассылка с досыло…" at bounding box center [738, 233] width 811 height 236
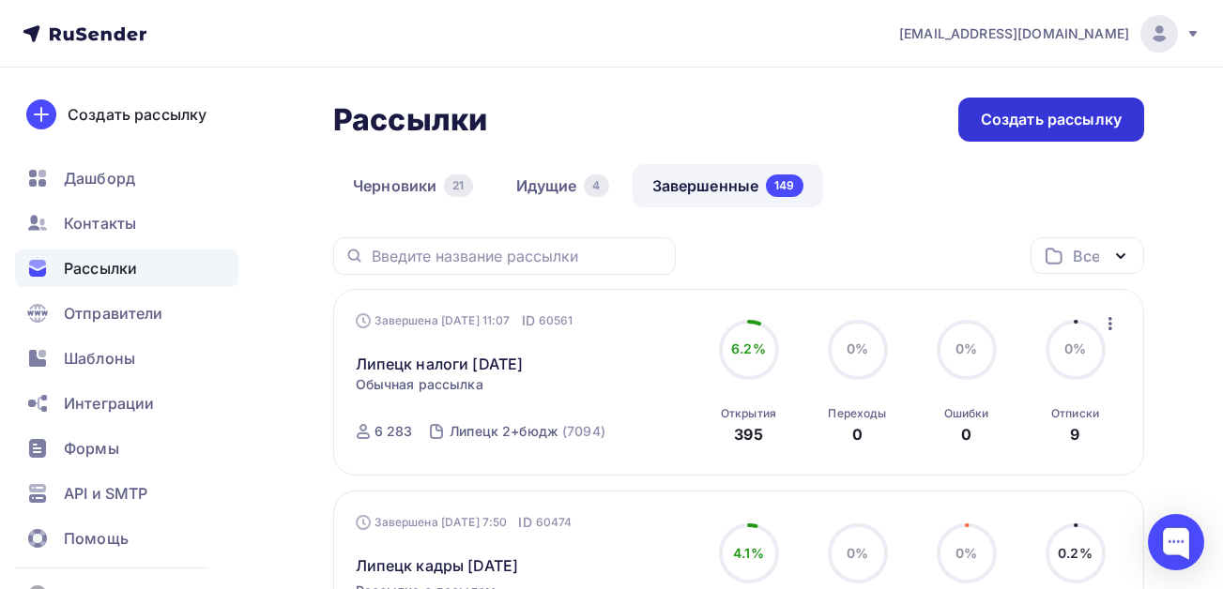
click at [1032, 119] on div "Создать рассылку" at bounding box center [1051, 120] width 141 height 22
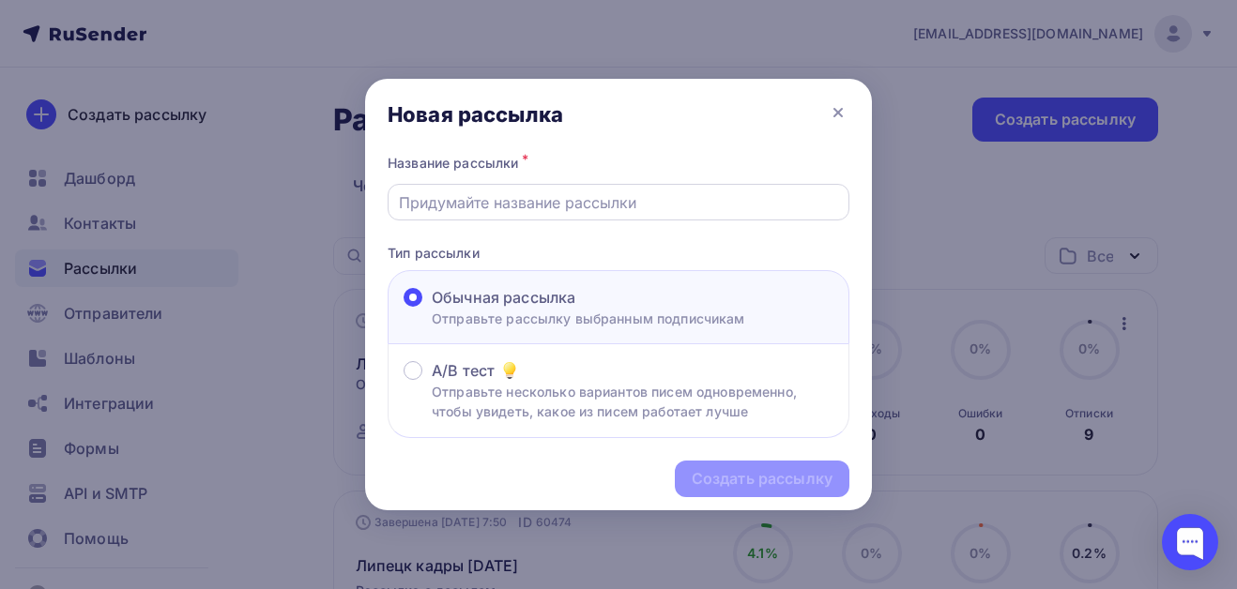
click at [496, 197] on input "text" at bounding box center [619, 202] width 440 height 23
paste input "Липецк кадры [DATE]"
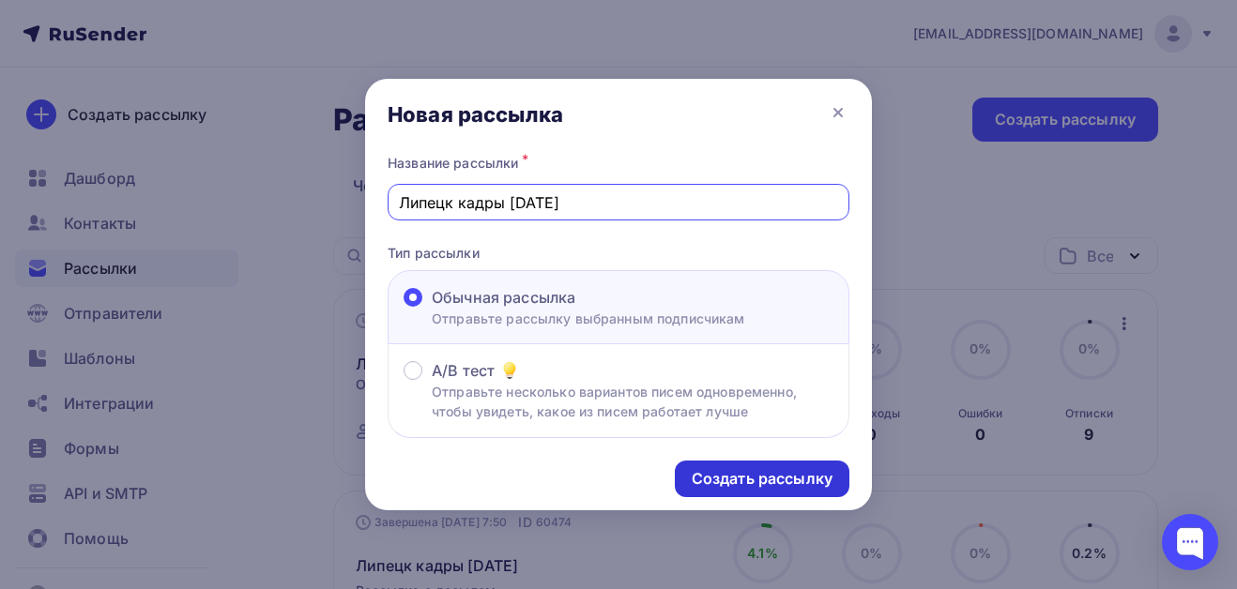
type input "Липецк кадры [DATE]"
click at [745, 486] on div "Создать рассылку" at bounding box center [762, 479] width 141 height 22
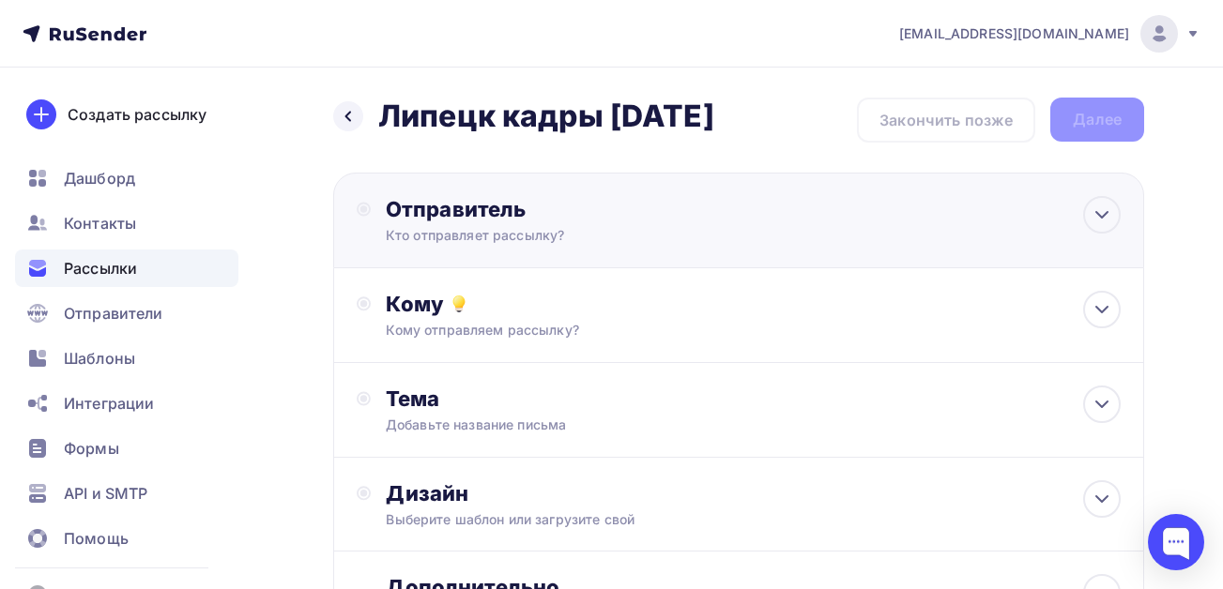
click at [495, 224] on div "Отправитель Кто отправляет рассылку? Email * Выберите отправителя [EMAIL_ADDRES…" at bounding box center [589, 220] width 406 height 49
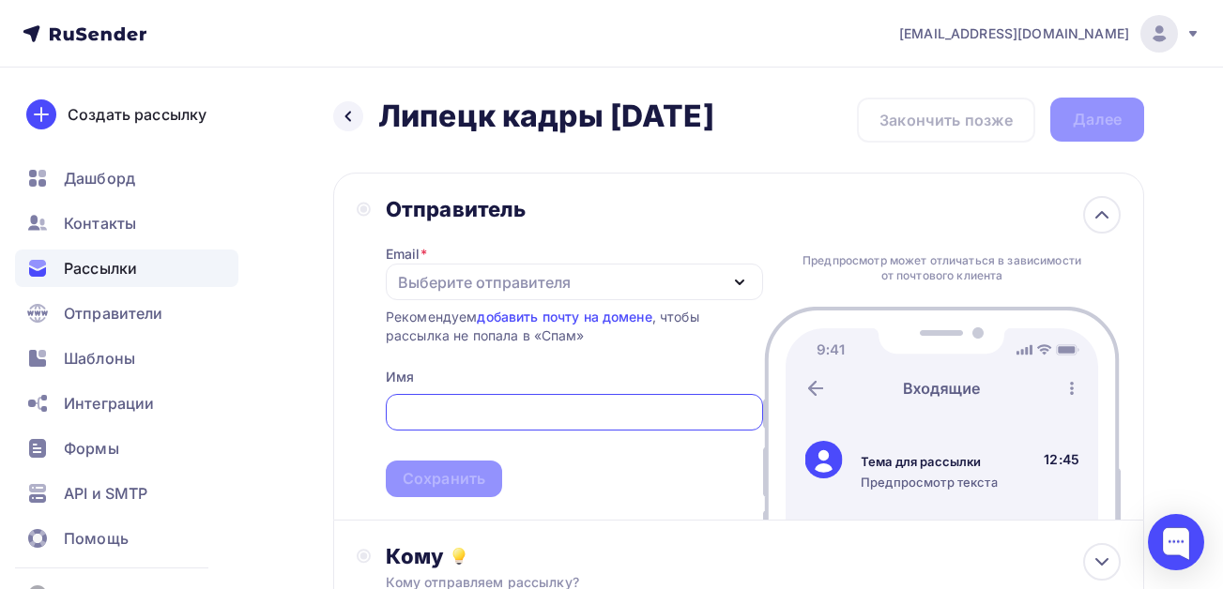
click at [433, 277] on div "Выберите отправителя" at bounding box center [484, 282] width 173 height 23
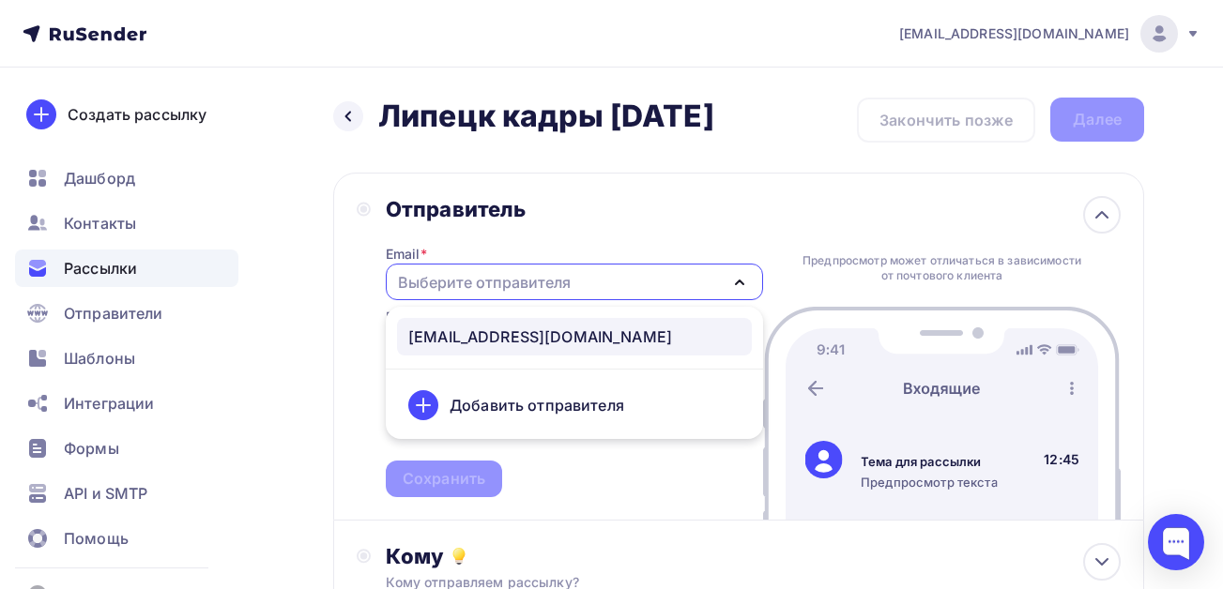
click at [443, 333] on div "[EMAIL_ADDRESS][DOMAIN_NAME]" at bounding box center [540, 337] width 264 height 23
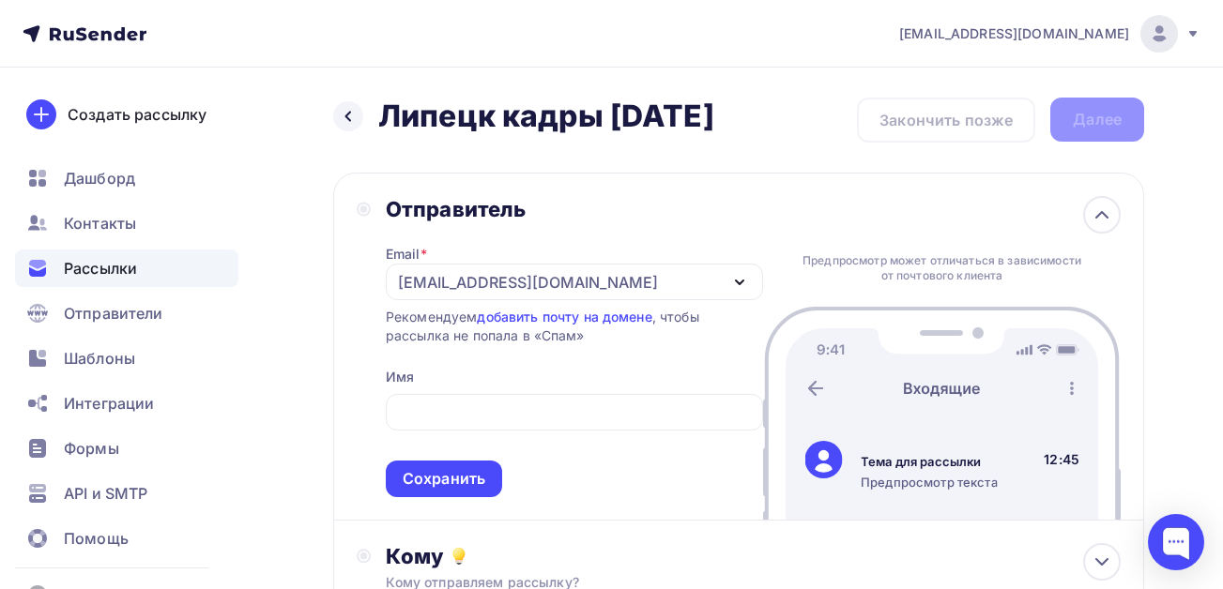
click at [299, 316] on div "Назад Липецк кадры [DATE] Липецк кадры [DATE] Закончить позже Далее Отправитель…" at bounding box center [611, 544] width 1223 height 952
click at [441, 409] on input "text" at bounding box center [574, 413] width 356 height 23
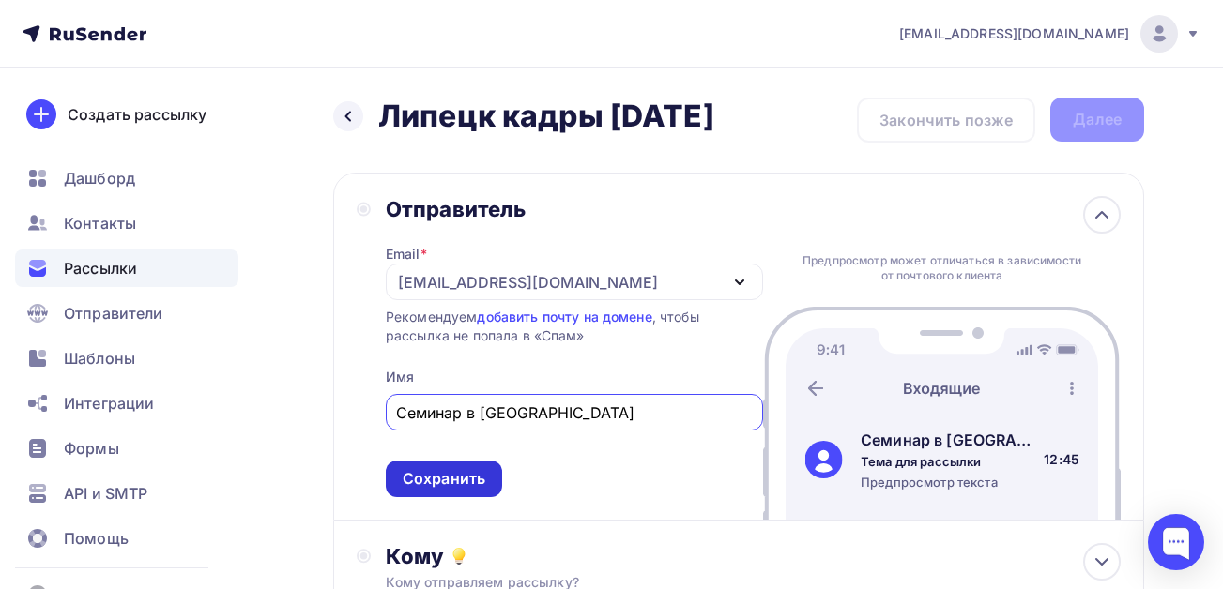
type input "Семинар в [GEOGRAPHIC_DATA]"
click at [454, 479] on div "Сохранить" at bounding box center [444, 479] width 83 height 22
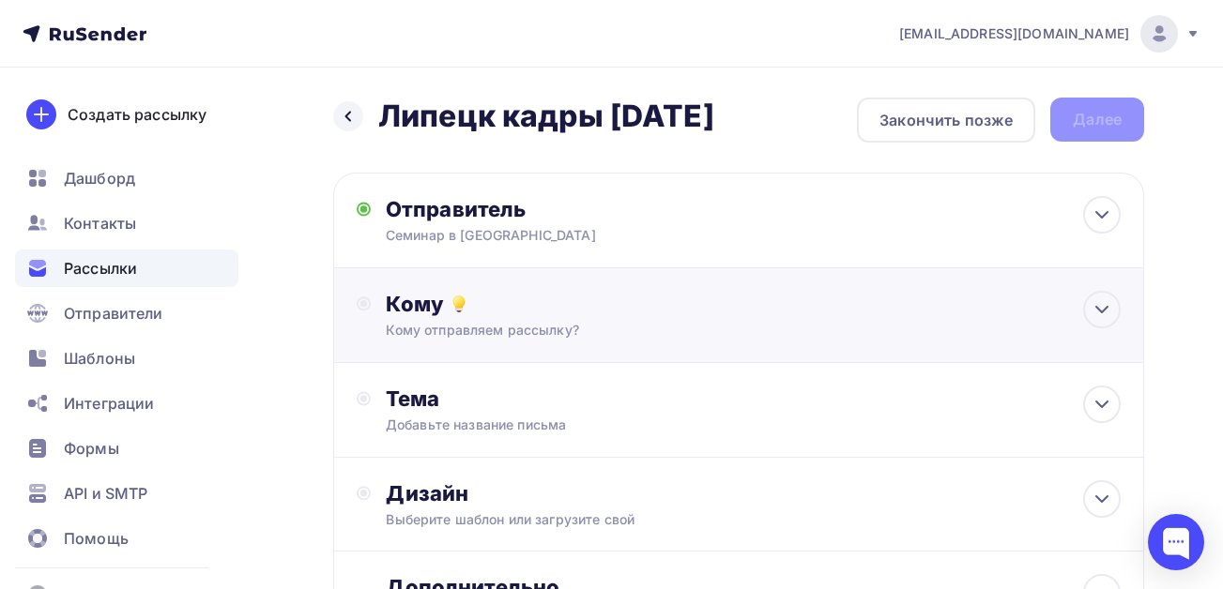
click at [431, 306] on div "Кому" at bounding box center [753, 304] width 735 height 26
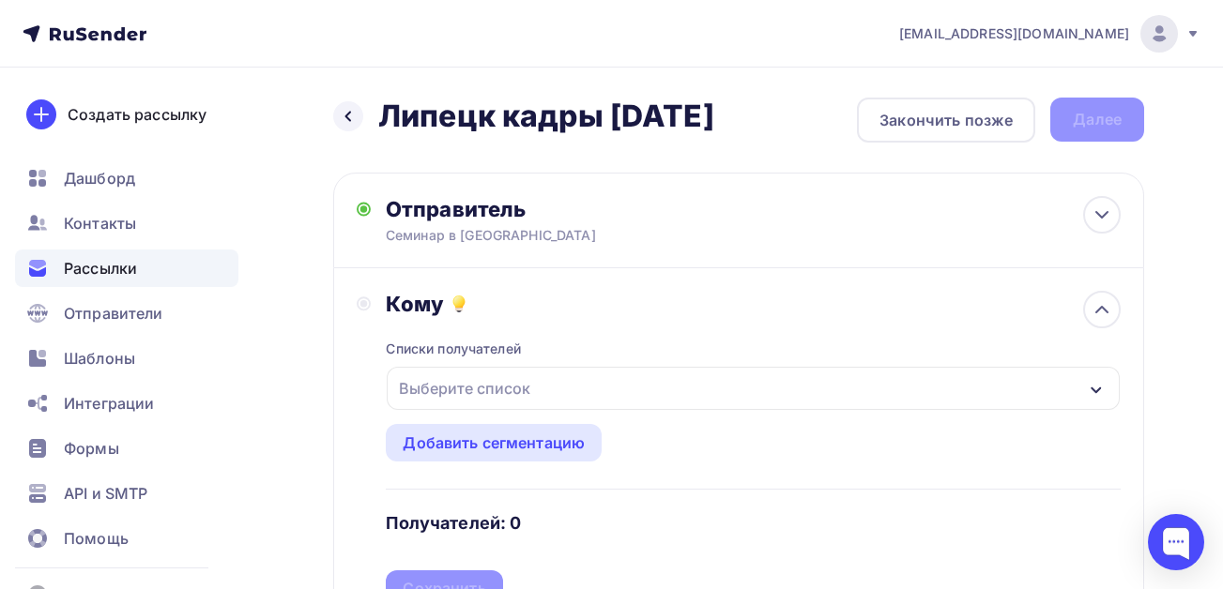
click at [452, 390] on div "Выберите список" at bounding box center [464, 389] width 146 height 34
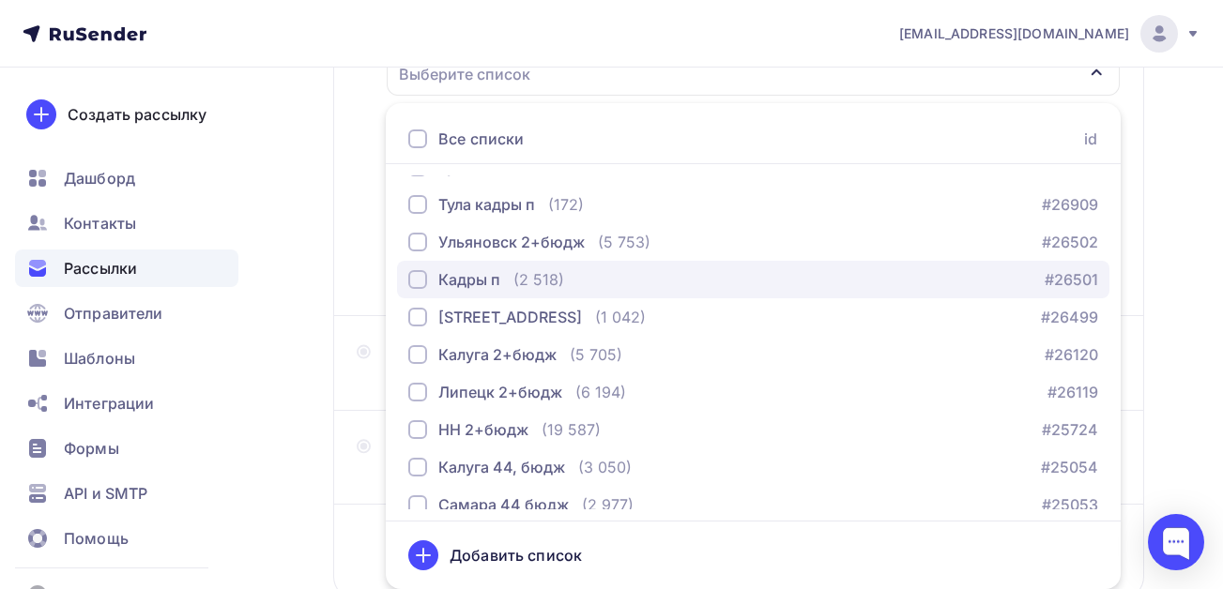
scroll to position [188, 0]
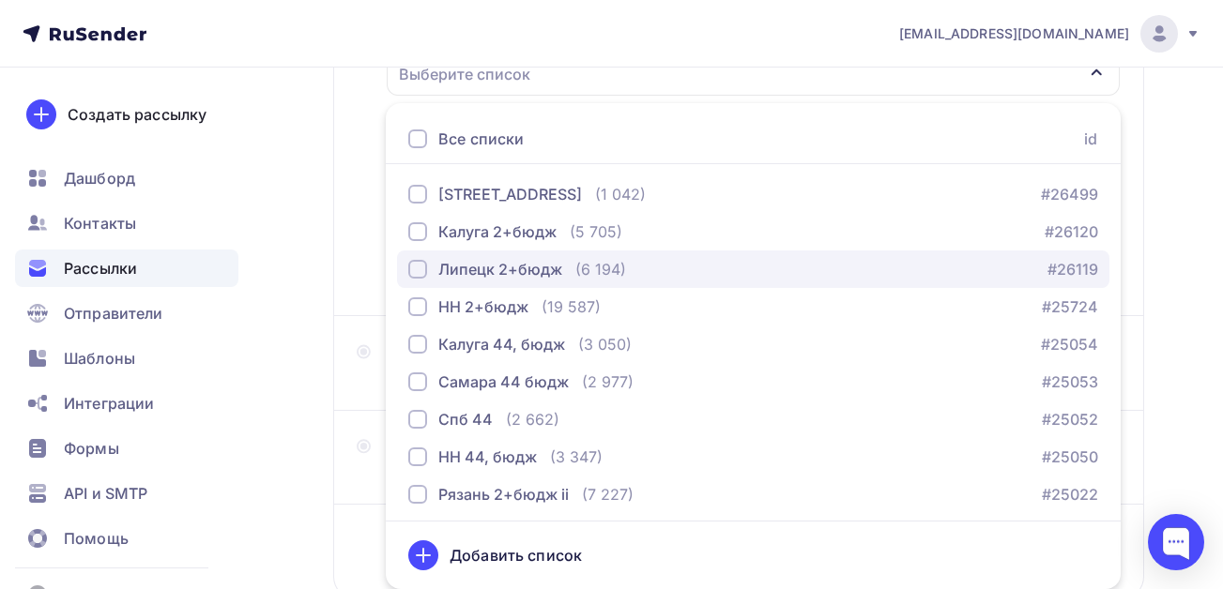
click at [420, 275] on div "button" at bounding box center [417, 269] width 19 height 19
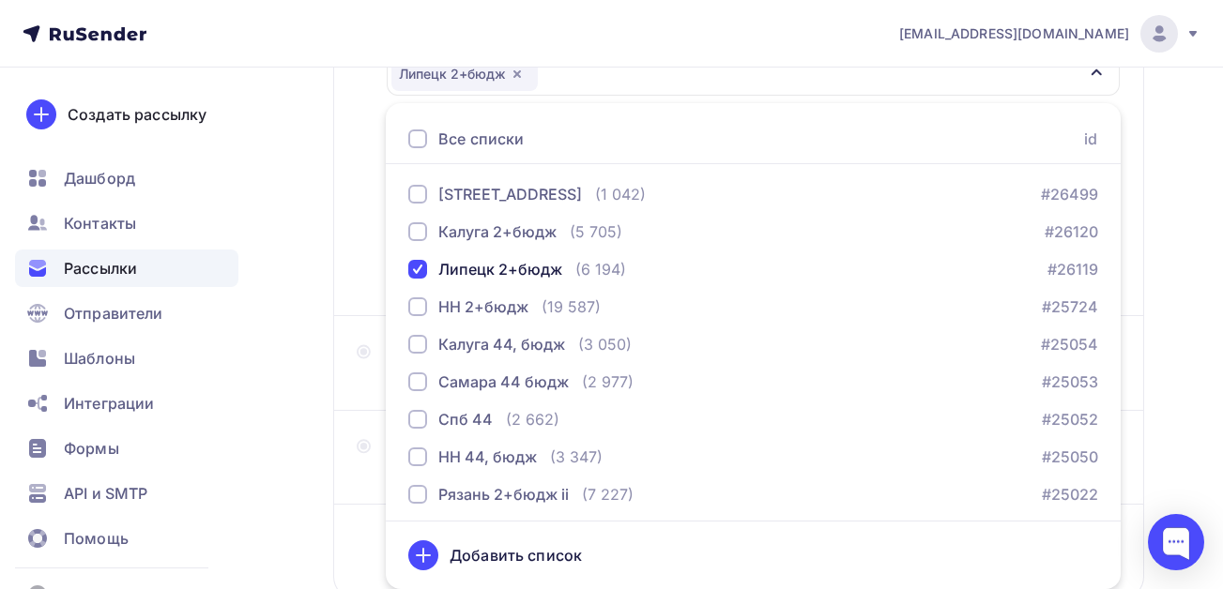
click at [292, 307] on div "Назад Липецк кадры [DATE] Липецк кадры [DATE] Закончить позже Далее Отправитель…" at bounding box center [611, 236] width 1223 height 967
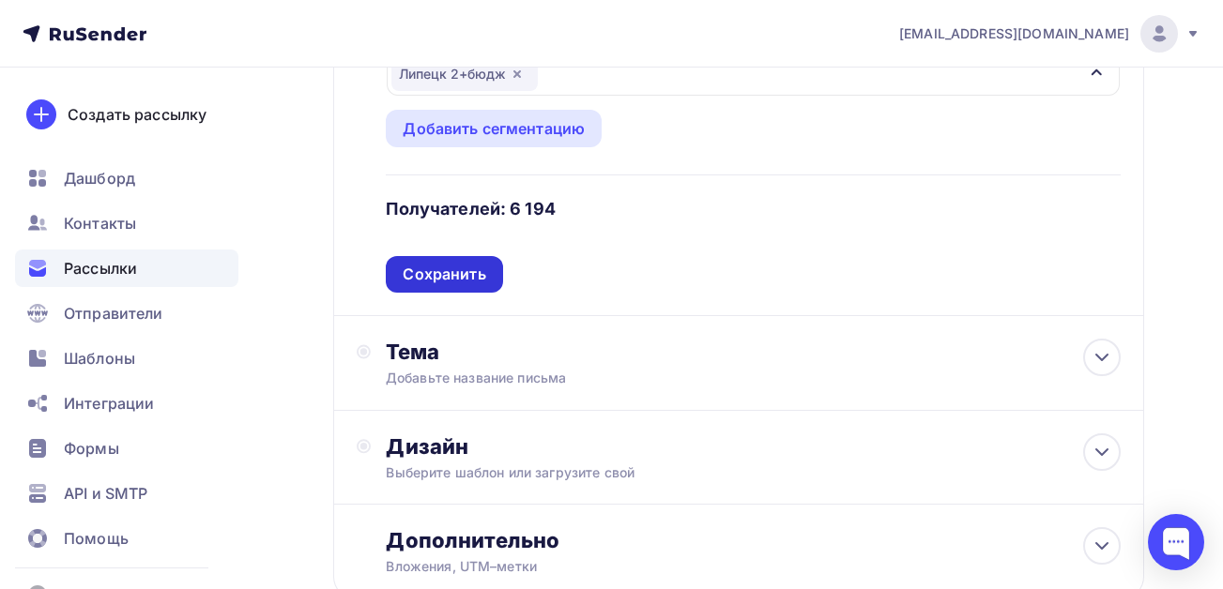
click at [451, 279] on div "Сохранить" at bounding box center [444, 275] width 83 height 22
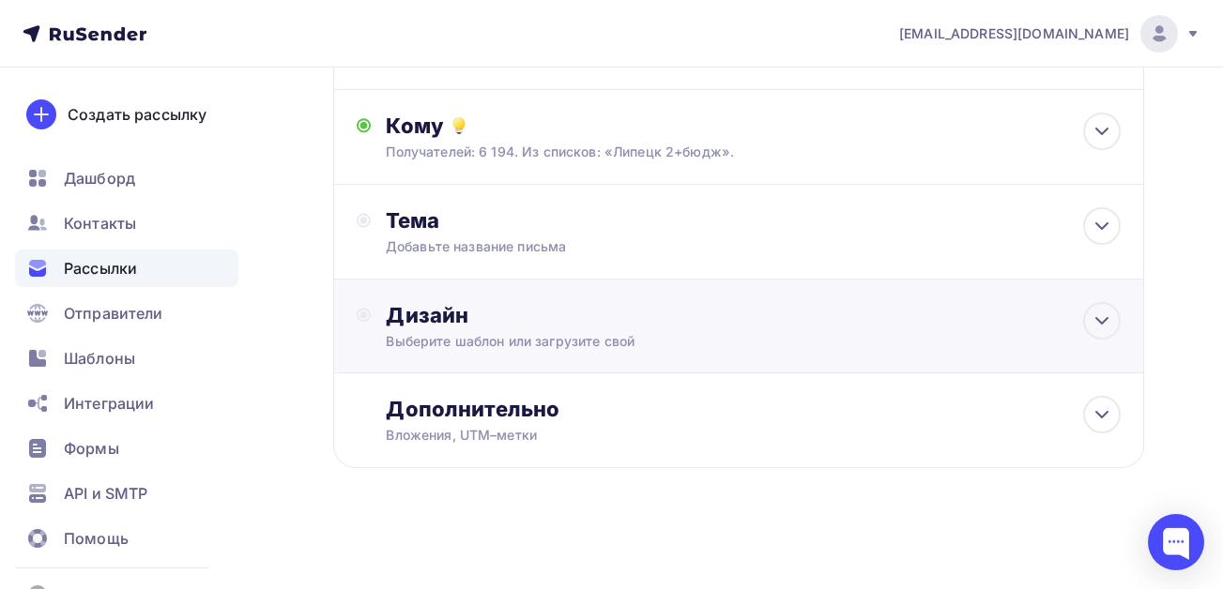
scroll to position [178, 0]
click at [482, 250] on div "Добавьте название письма" at bounding box center [553, 246] width 334 height 19
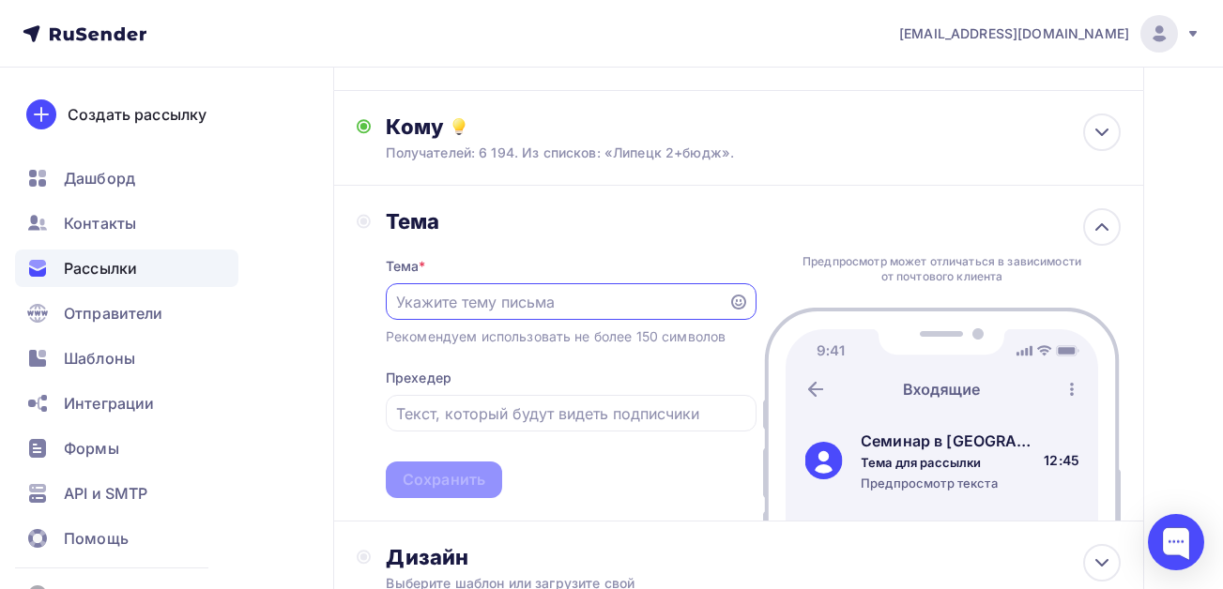
scroll to position [0, 0]
paste input "Изм. в трудовом зак-ве в 2025 г. и с 2026 г. [DATE] лектор из гит"
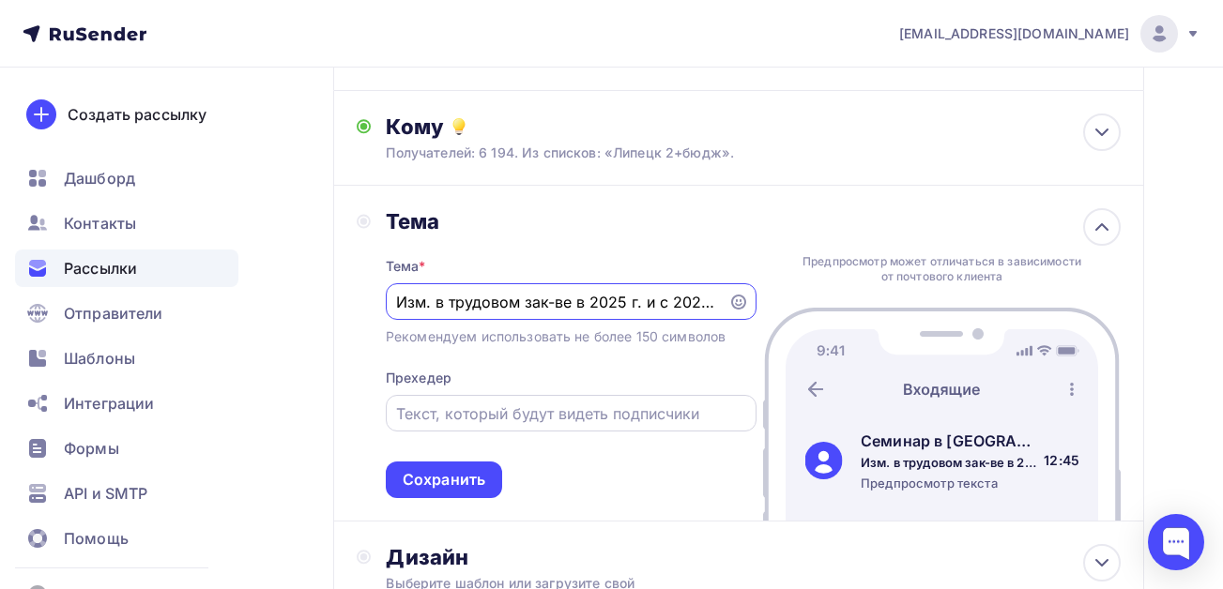
scroll to position [0, 170]
type input "Изм. в трудовом зак-ве в 2025 г. и с 2026 г. [DATE] лектор из гит"
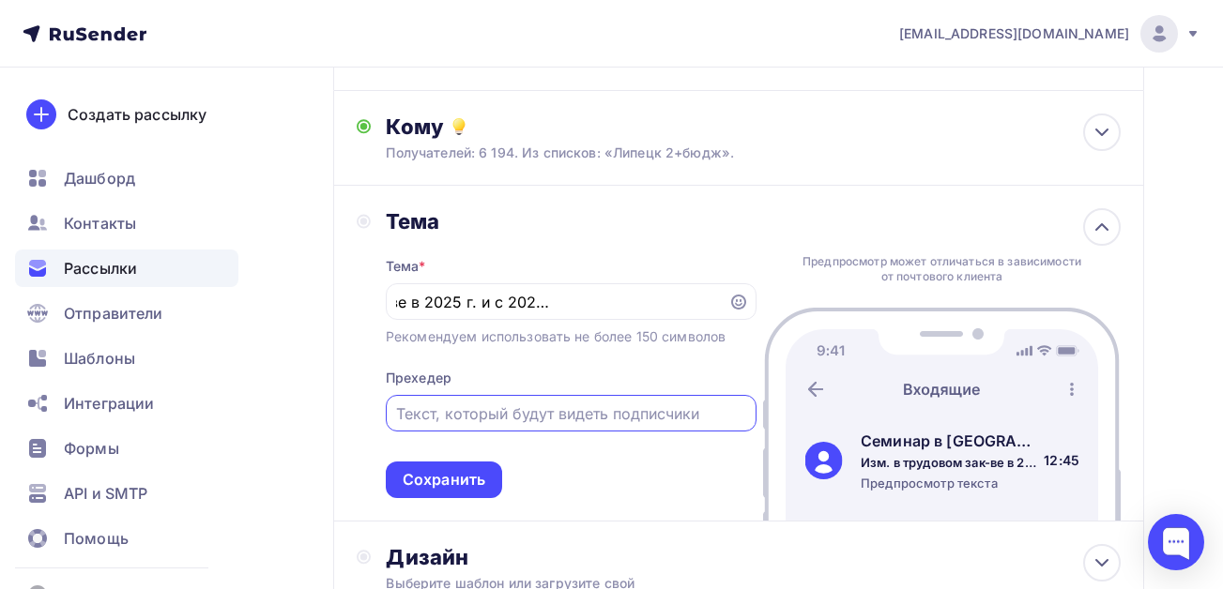
scroll to position [0, 0]
click at [475, 410] on input "text" at bounding box center [570, 414] width 349 height 23
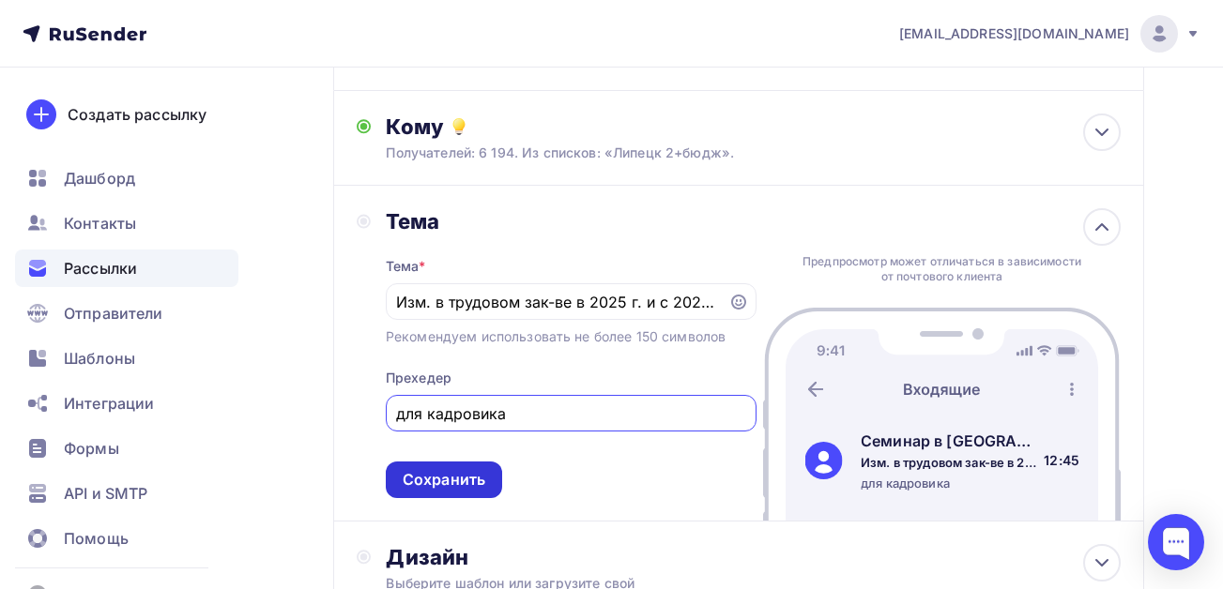
type input "для кадровика"
click at [455, 477] on div "Сохранить" at bounding box center [444, 480] width 83 height 22
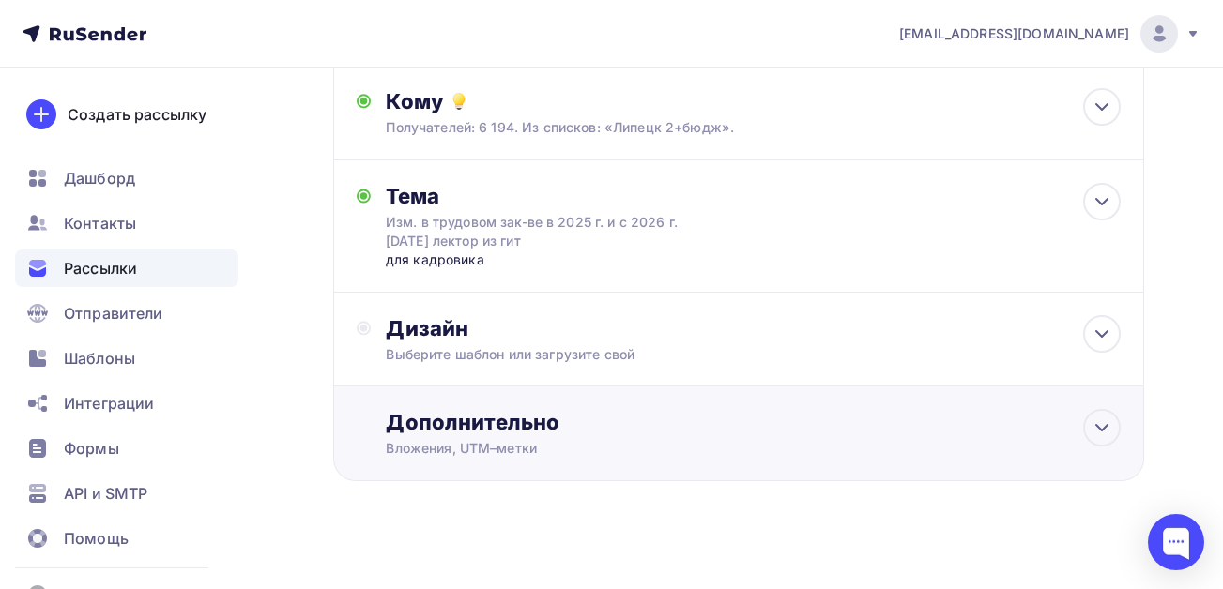
scroll to position [216, 0]
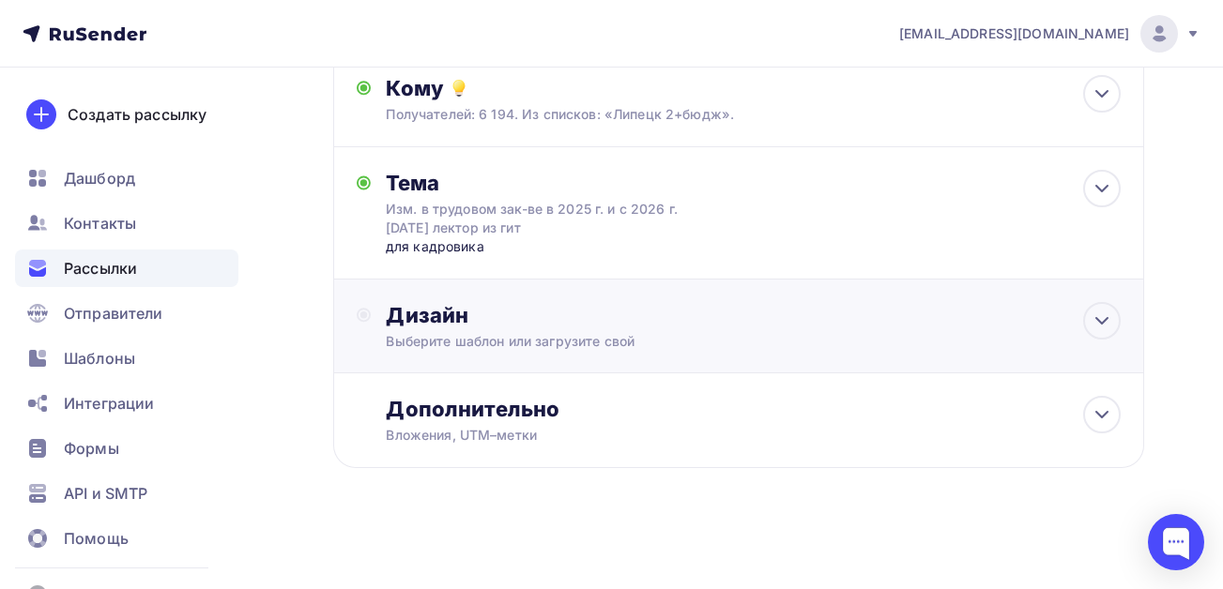
click at [448, 316] on div "Дизайн" at bounding box center [753, 315] width 735 height 26
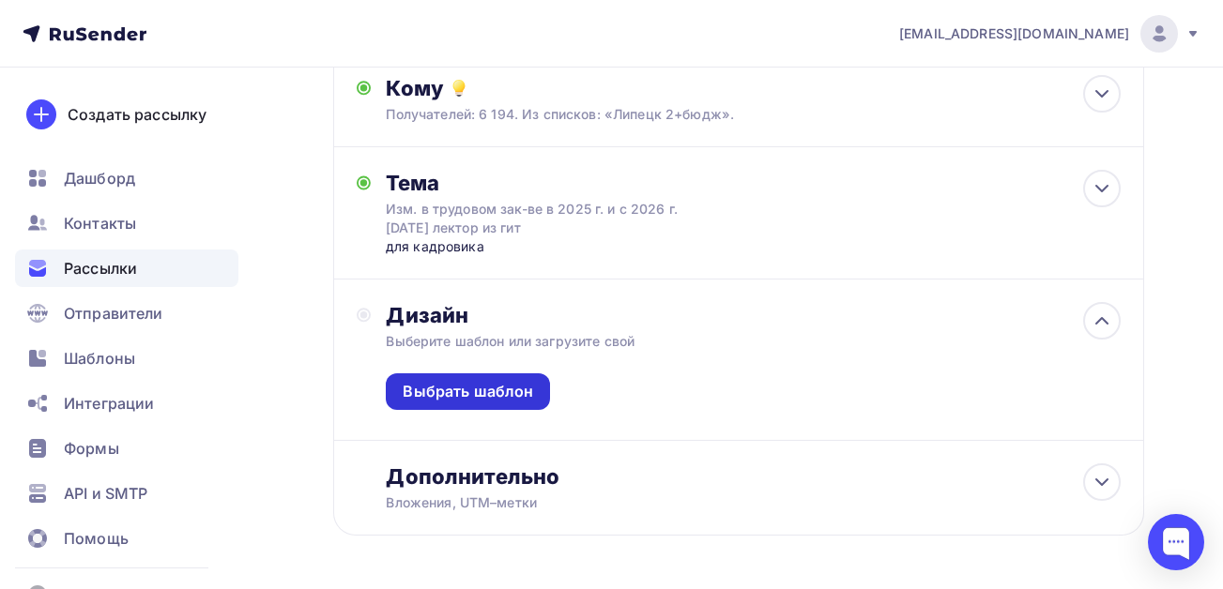
click at [458, 401] on div "Выбрать шаблон" at bounding box center [468, 392] width 130 height 22
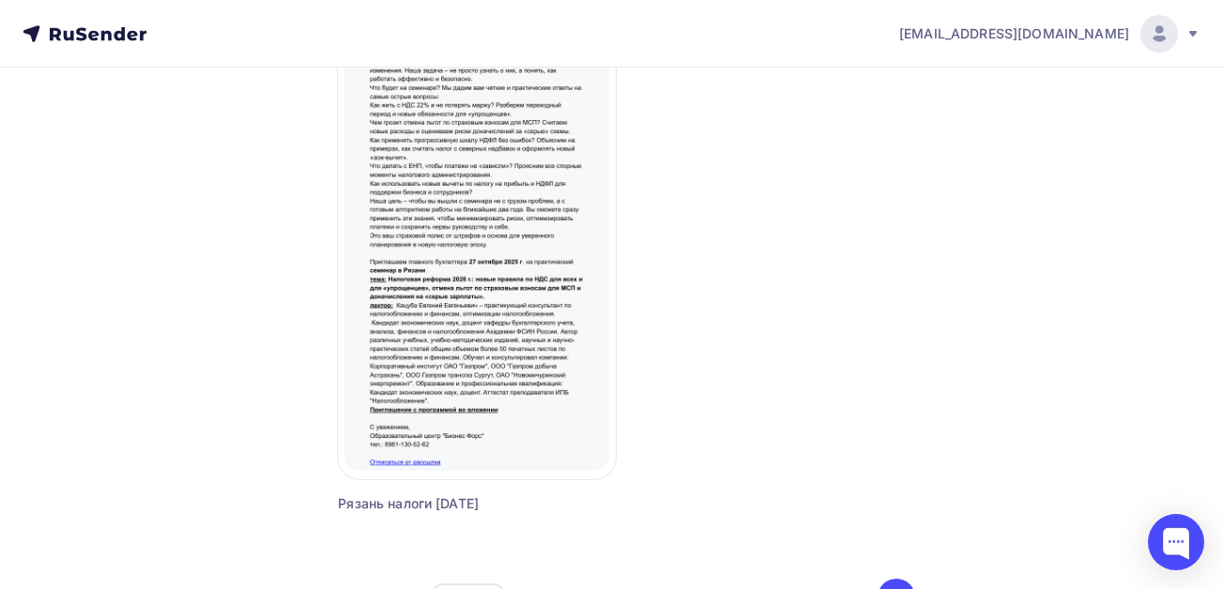
scroll to position [2364, 0]
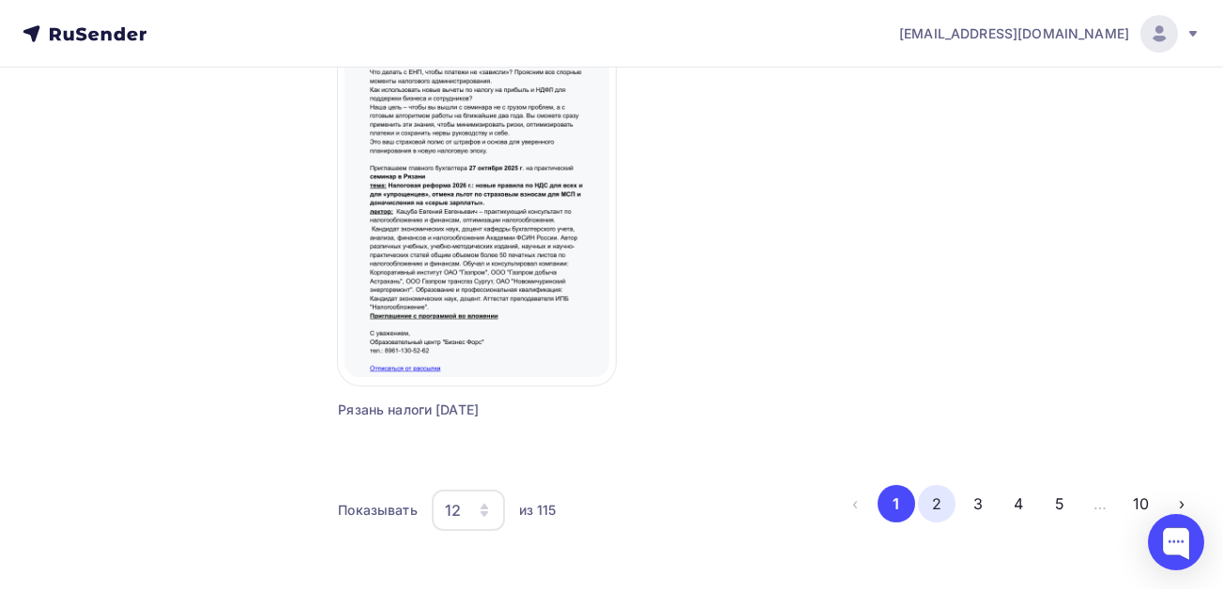
click at [943, 502] on button "2" at bounding box center [937, 504] width 38 height 38
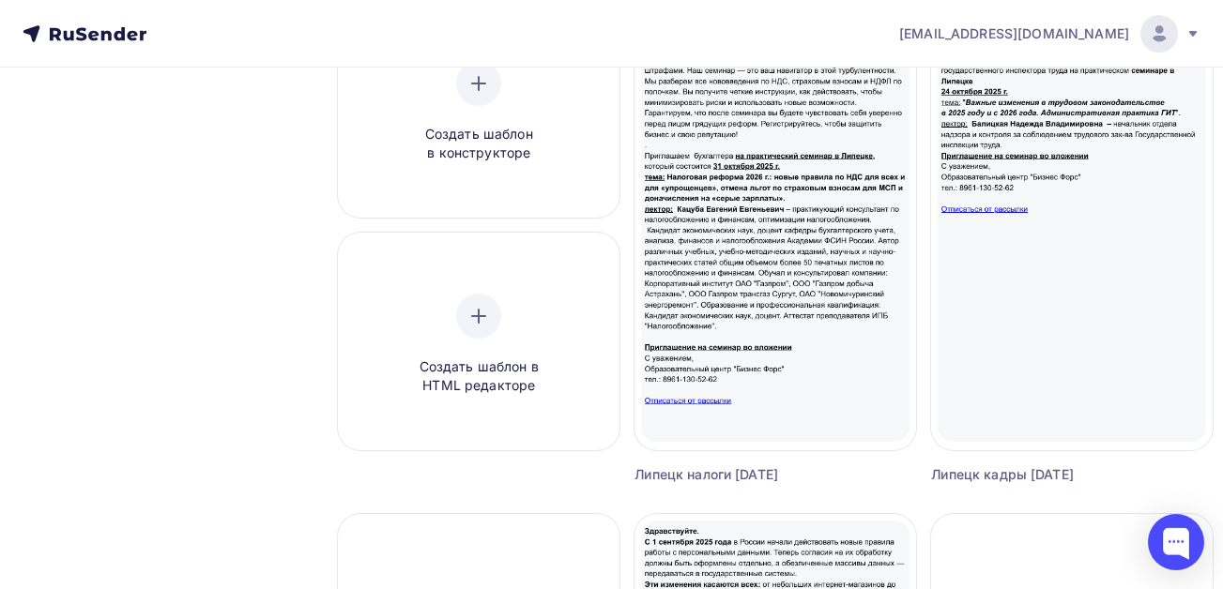
scroll to position [112, 0]
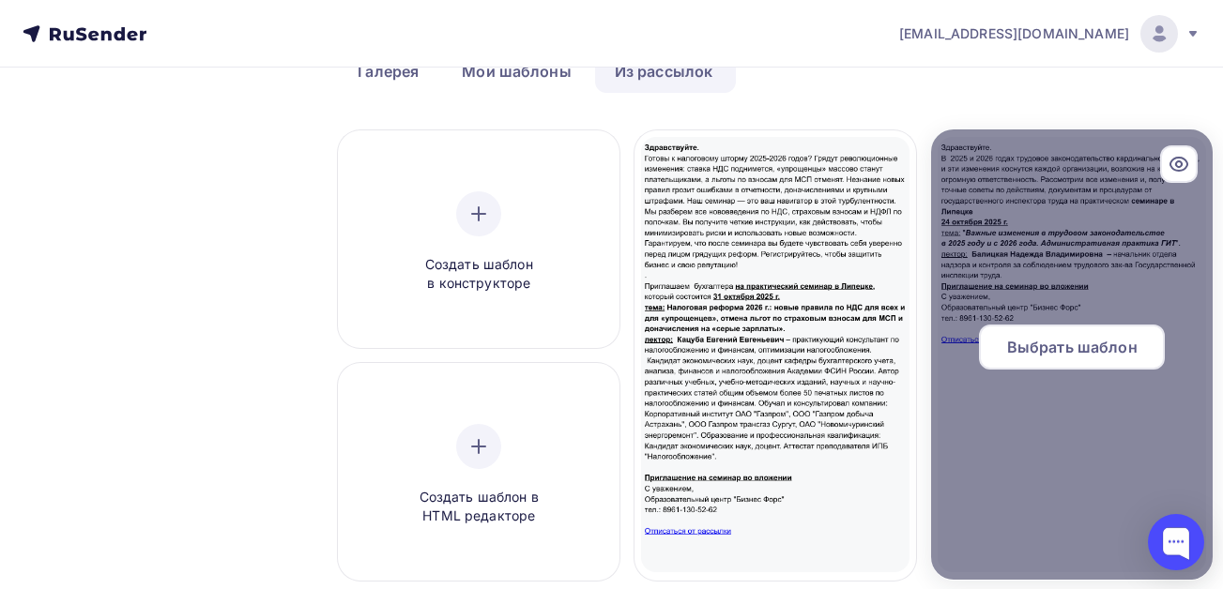
click at [1062, 355] on span "Выбрать шаблон" at bounding box center [1072, 347] width 130 height 23
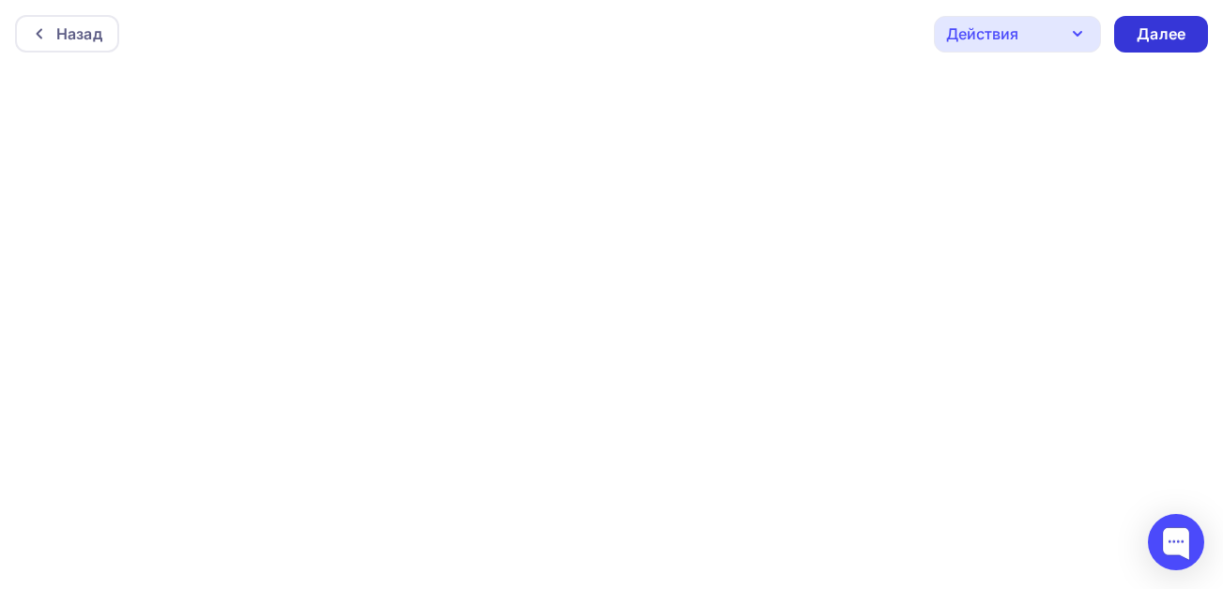
click at [1140, 36] on div "Далее" at bounding box center [1160, 34] width 49 height 22
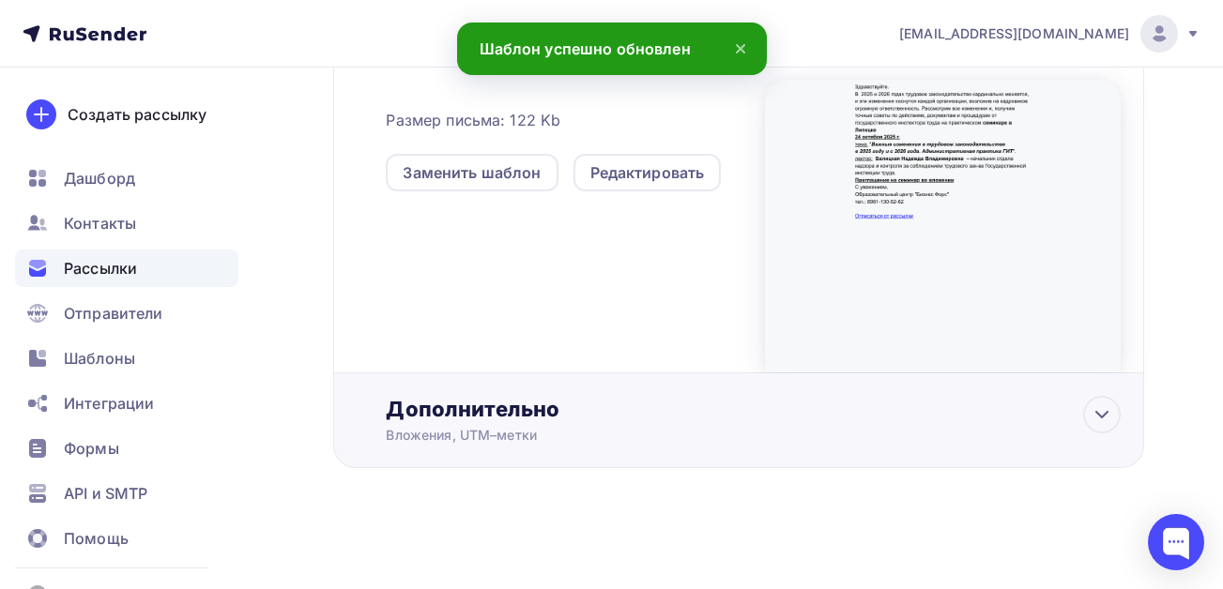
click at [480, 423] on div "Дополнительно Вложения, UTM–метки Вложения Добавить файл Максимальный суммарный…" at bounding box center [753, 420] width 735 height 49
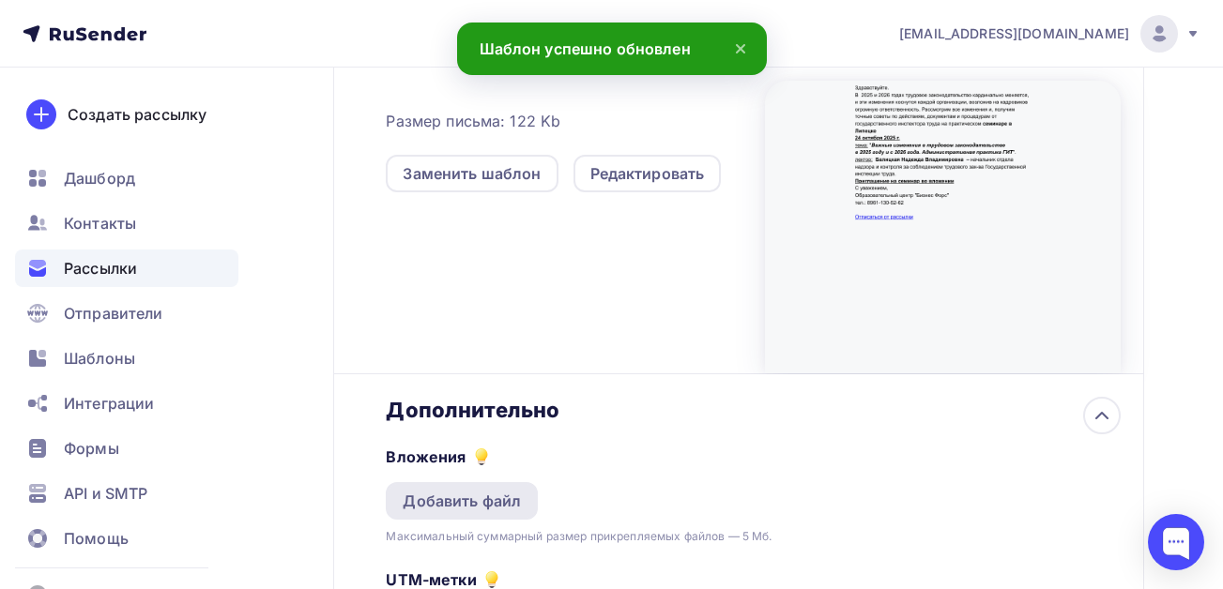
click at [456, 499] on div "Добавить файл" at bounding box center [462, 501] width 118 height 23
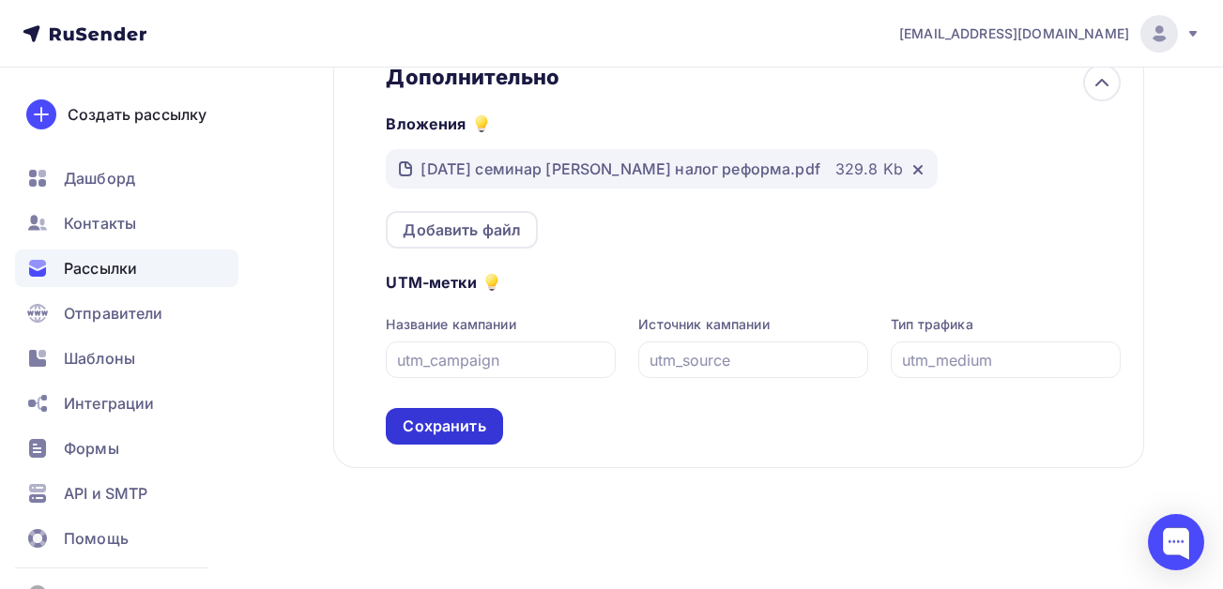
click at [443, 428] on div "Сохранить" at bounding box center [444, 427] width 83 height 22
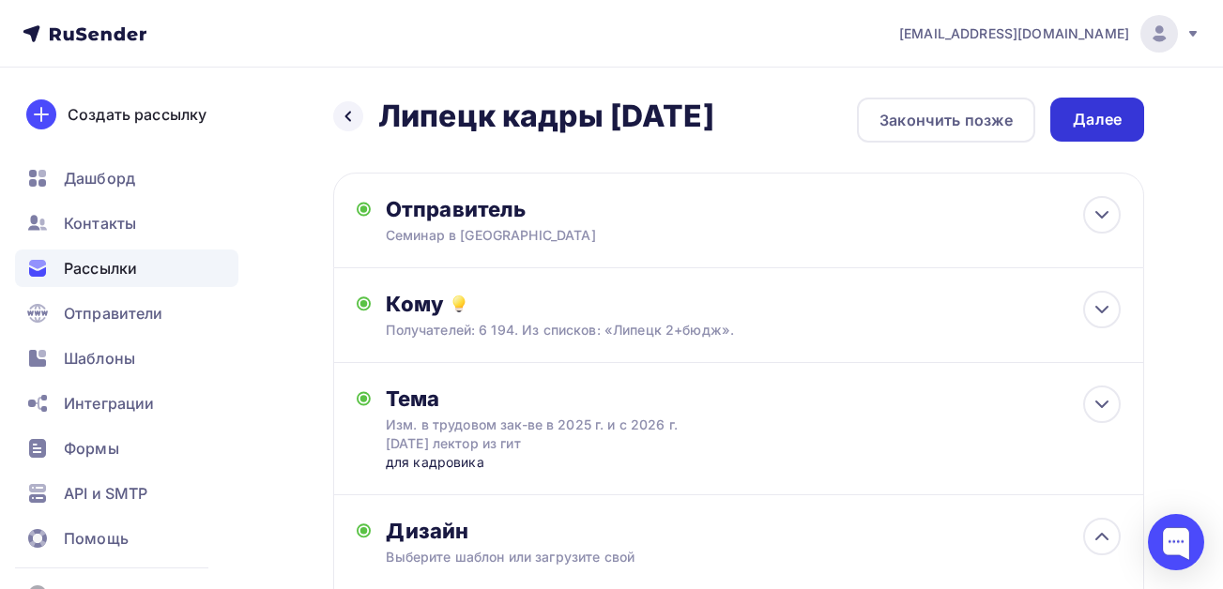
click at [1103, 122] on div "Далее" at bounding box center [1096, 120] width 49 height 22
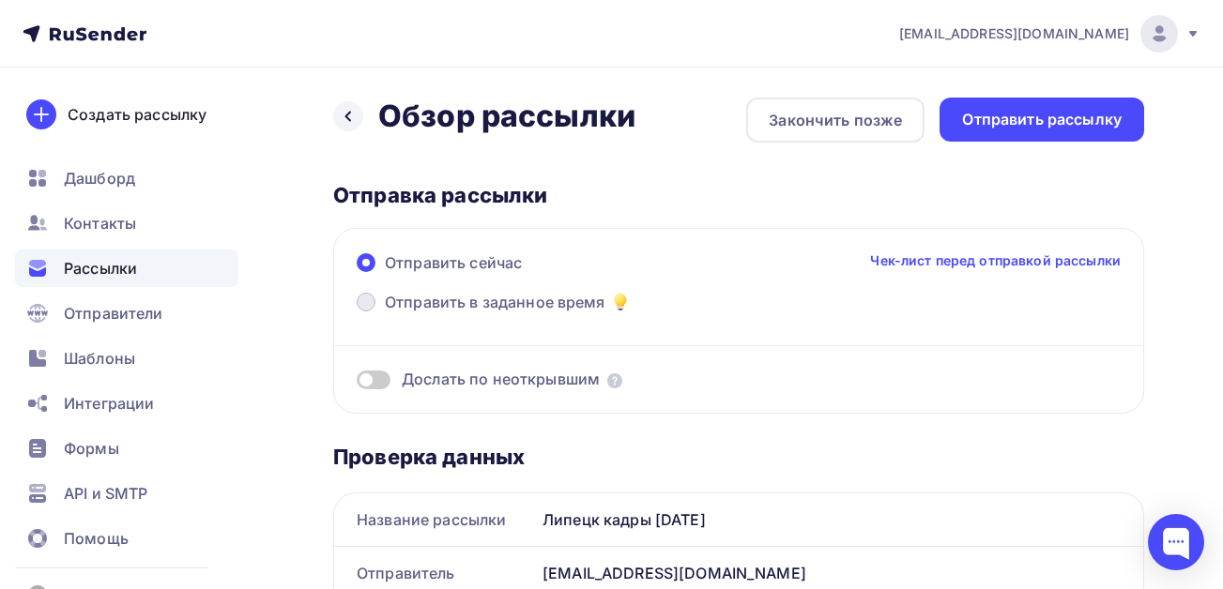
click at [441, 296] on span "Отправить в заданное время" at bounding box center [495, 302] width 221 height 23
click at [385, 313] on input "Отправить в заданное время" at bounding box center [385, 313] width 0 height 0
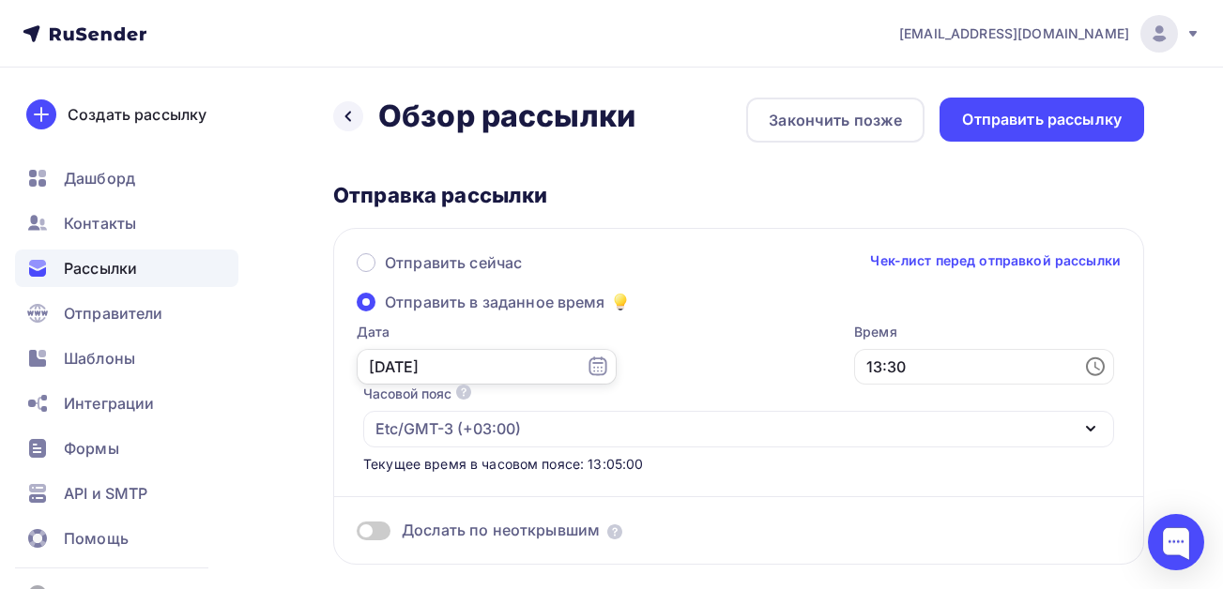
click at [453, 370] on input "[DATE]" at bounding box center [487, 367] width 260 height 36
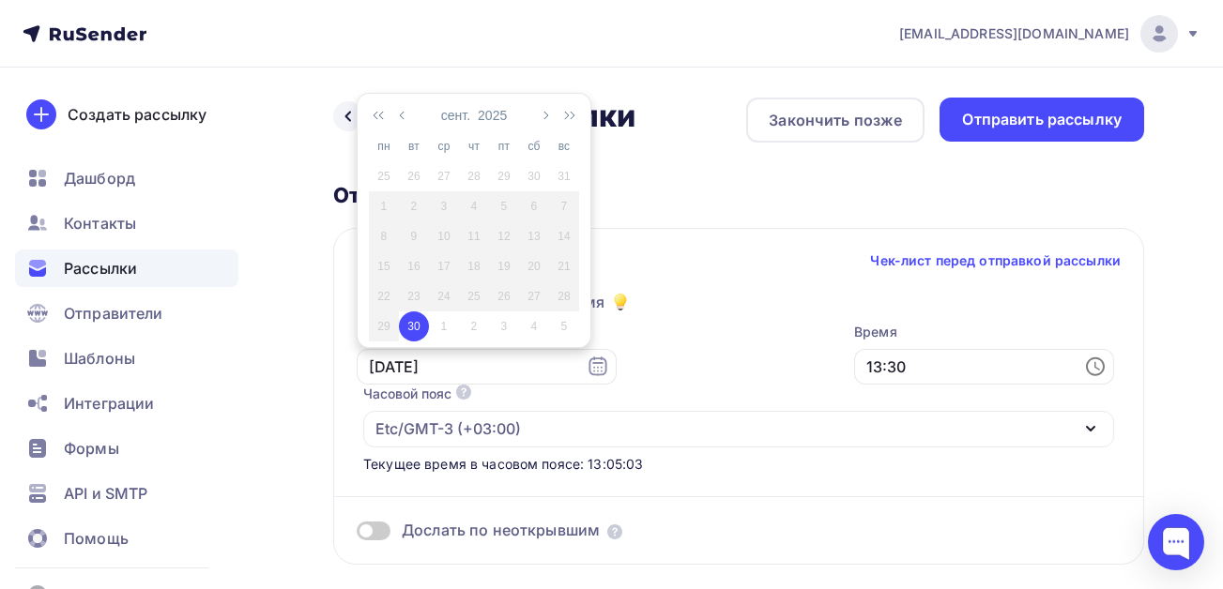
click at [441, 328] on div "1" at bounding box center [444, 326] width 30 height 17
type input "[DATE]"
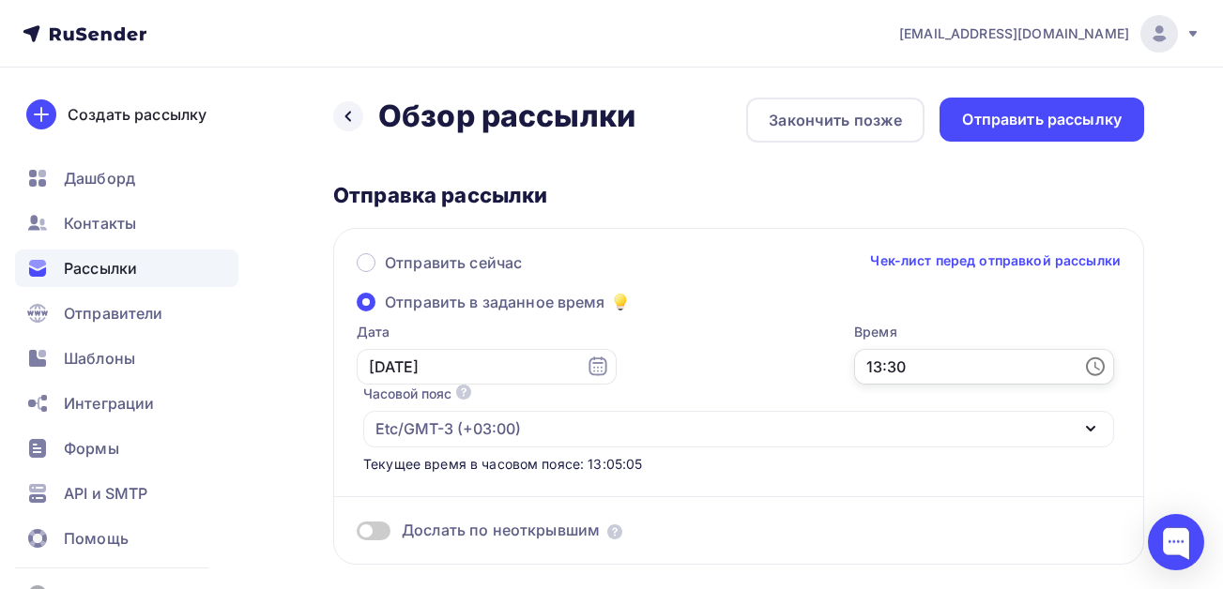
click at [935, 371] on input "13:30" at bounding box center [984, 367] width 260 height 36
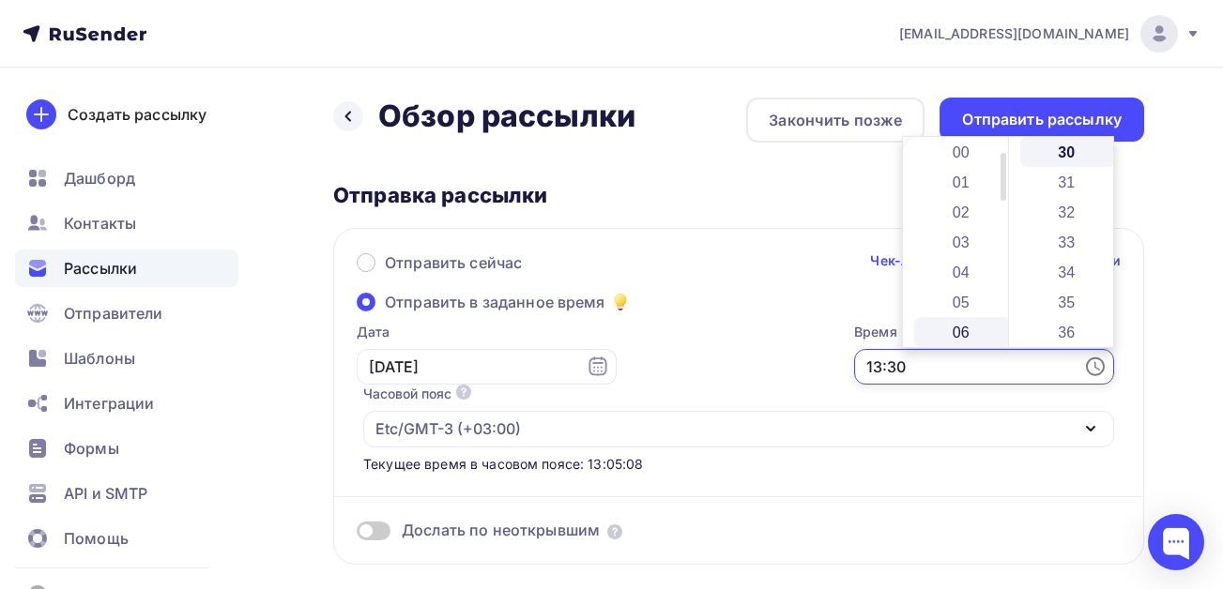
scroll to position [188, 0]
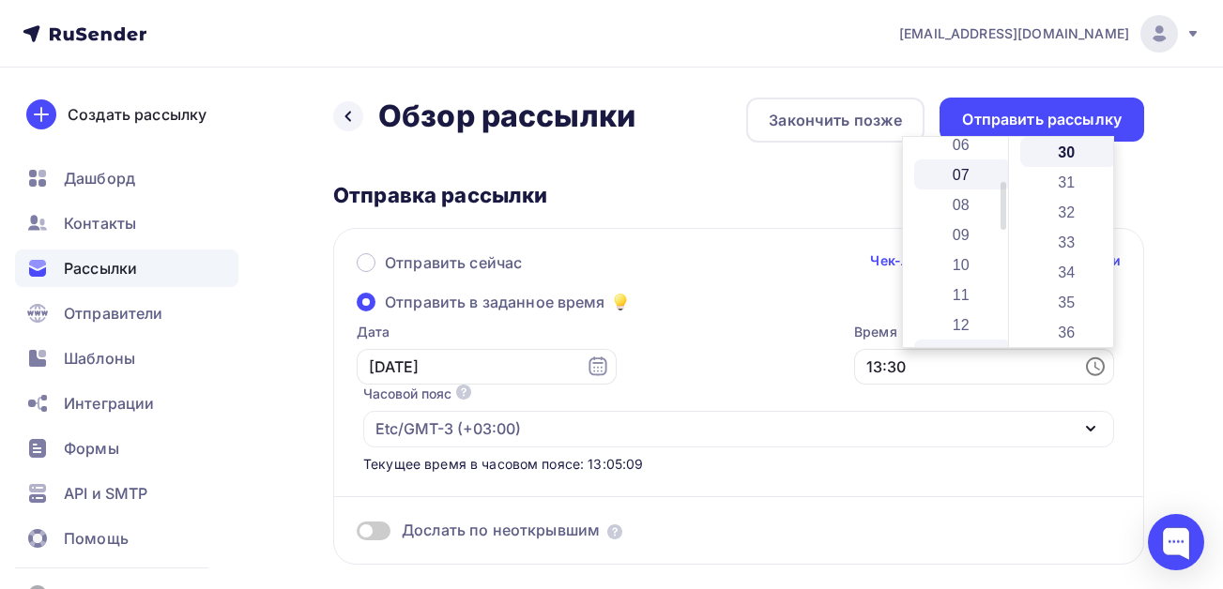
click at [955, 171] on li "07" at bounding box center [962, 175] width 97 height 30
type input "07:30"
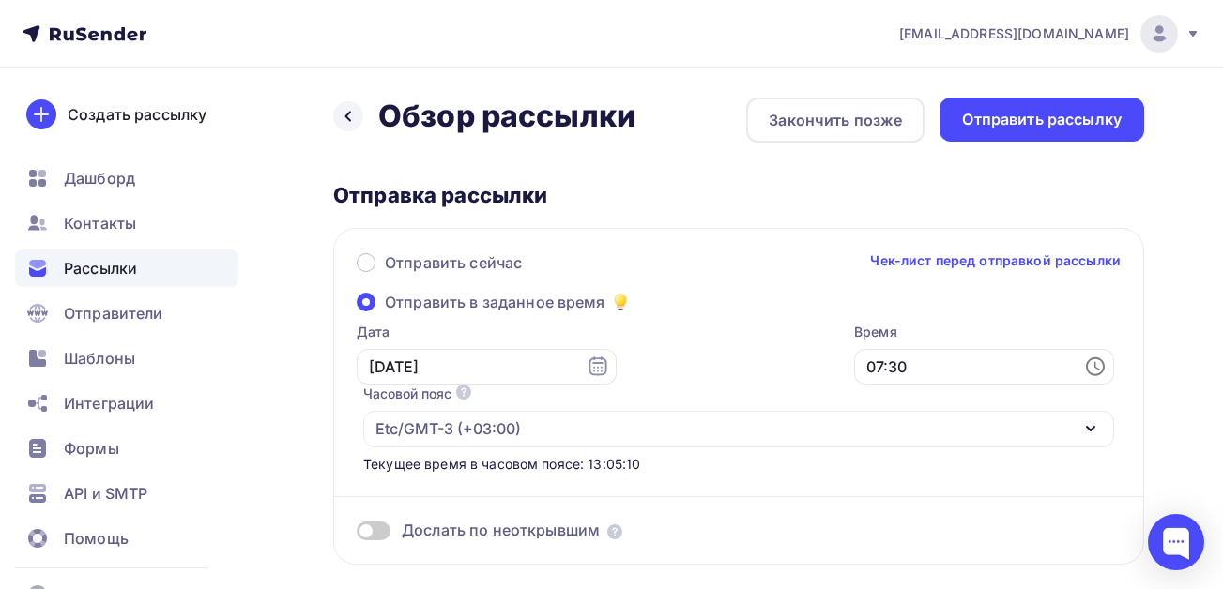
click at [802, 186] on div "Отправка рассылки" at bounding box center [738, 195] width 811 height 26
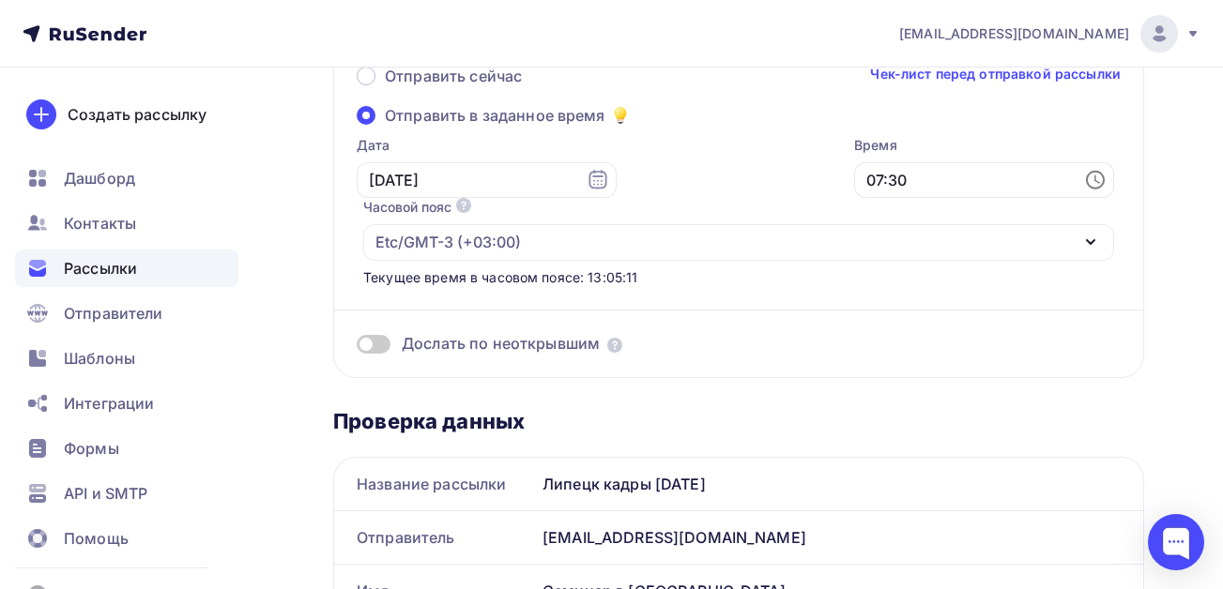
scroll to position [188, 0]
click at [373, 348] on span at bounding box center [374, 343] width 34 height 19
click at [357, 346] on input "checkbox" at bounding box center [357, 346] width 0 height 0
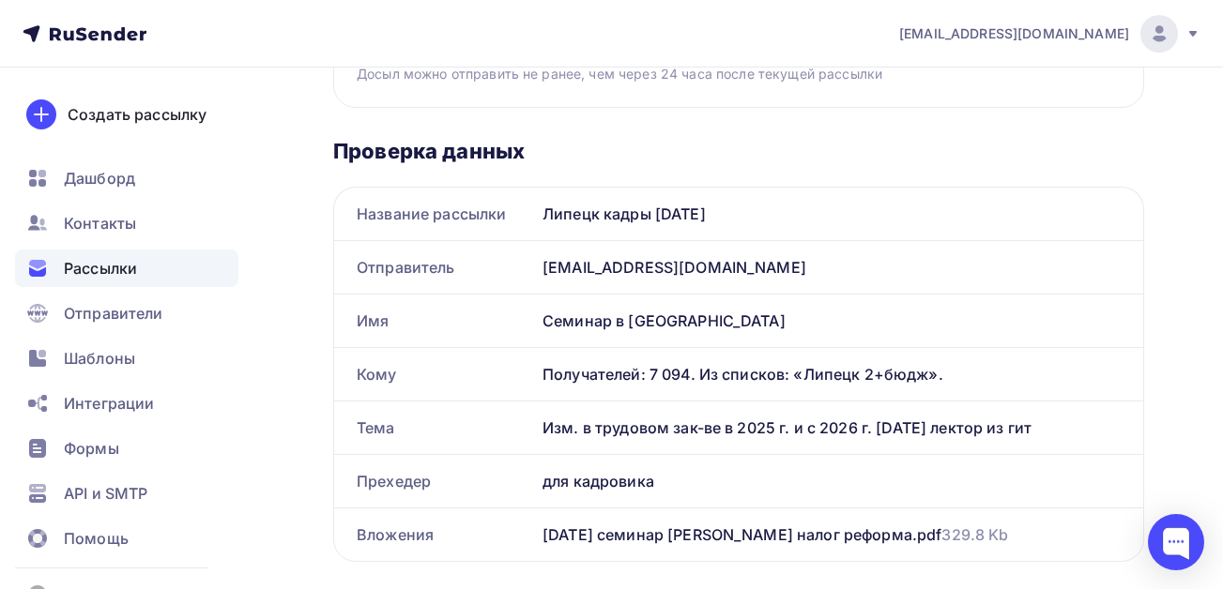
scroll to position [751, 0]
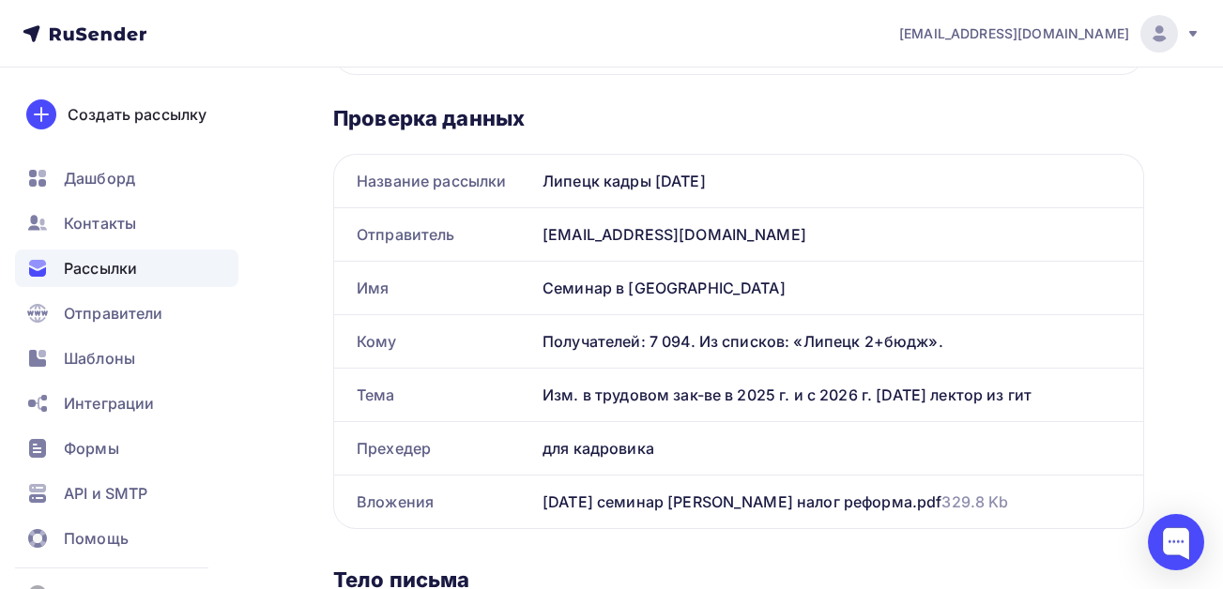
drag, startPoint x: 1049, startPoint y: 394, endPoint x: 502, endPoint y: 399, distance: 547.1
click at [502, 399] on div "Тема Изм. в трудовом зак-ве в 2025 г. и с 2026 г. [DATE] лектор из гит" at bounding box center [738, 395] width 809 height 53
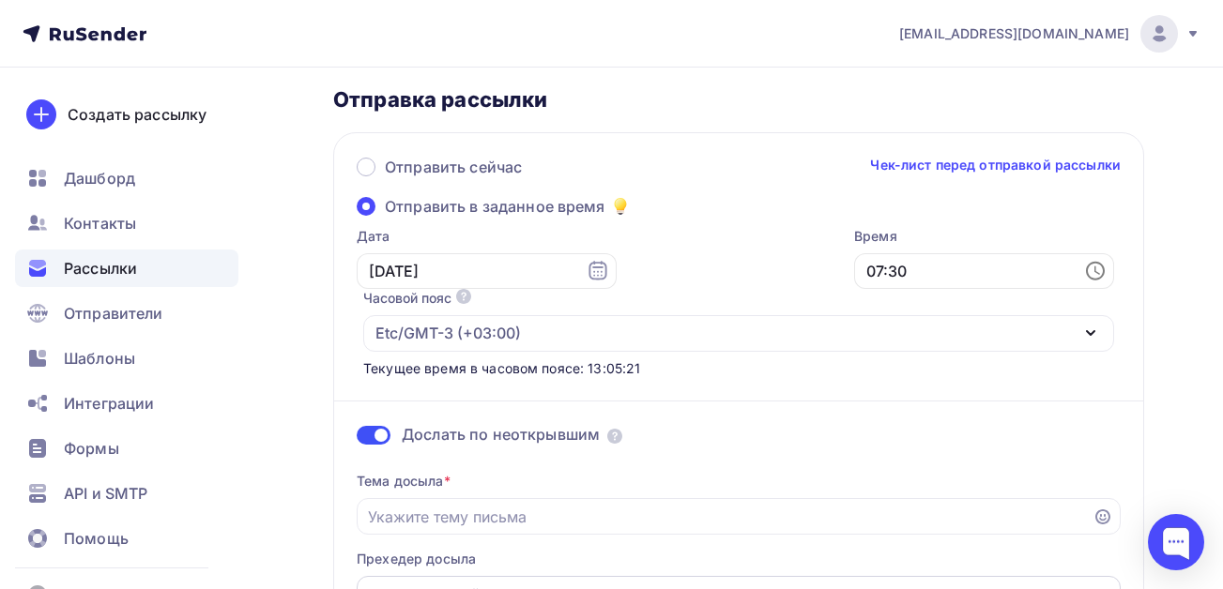
scroll to position [281, 0]
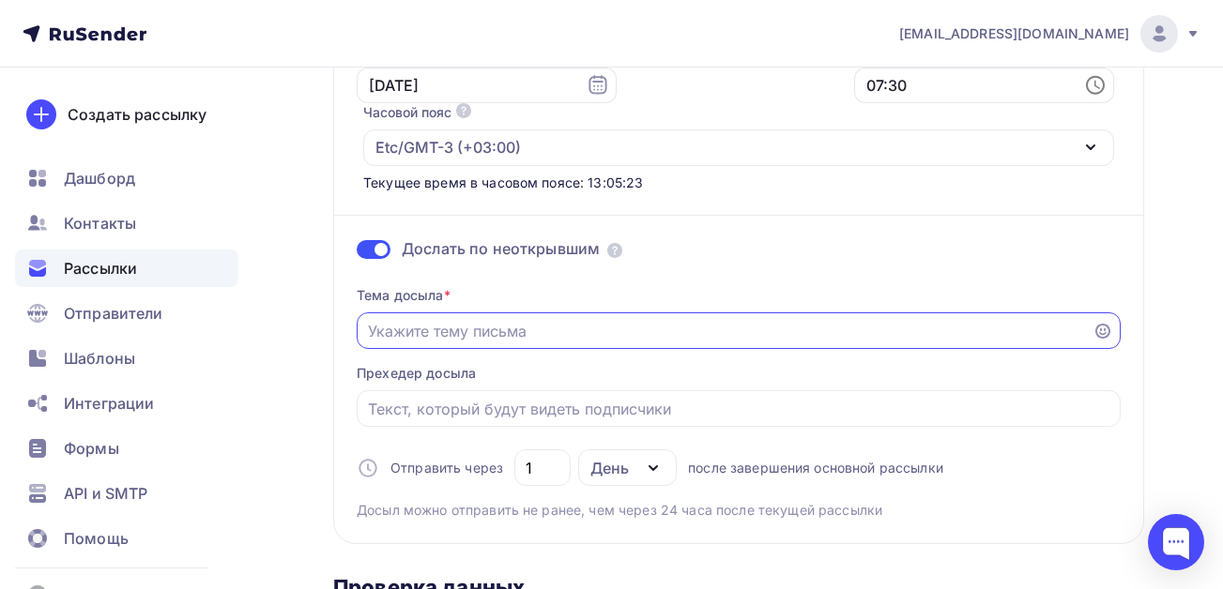
paste input "Изм. в трудовом зак-ве в 2025 г. и с 2026 г. [DATE] лектор из гит"
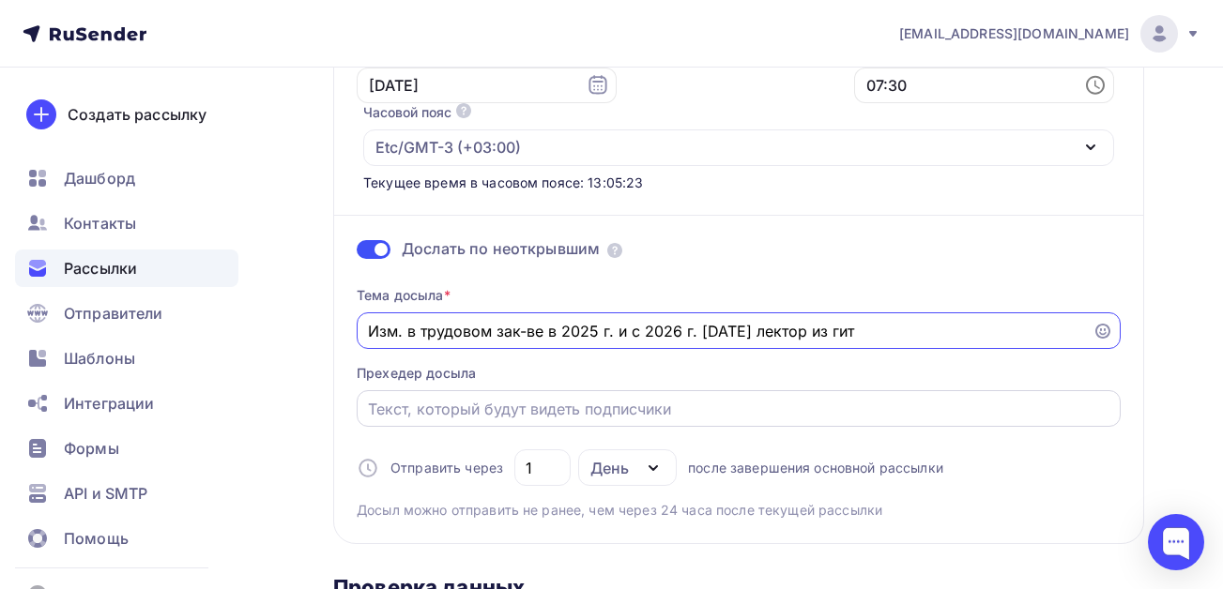
type input "Изм. в трудовом зак-ве в 2025 г. и с 2026 г. [DATE] лектор из гит"
click at [489, 413] on input "Отправить в заданное время" at bounding box center [739, 409] width 742 height 23
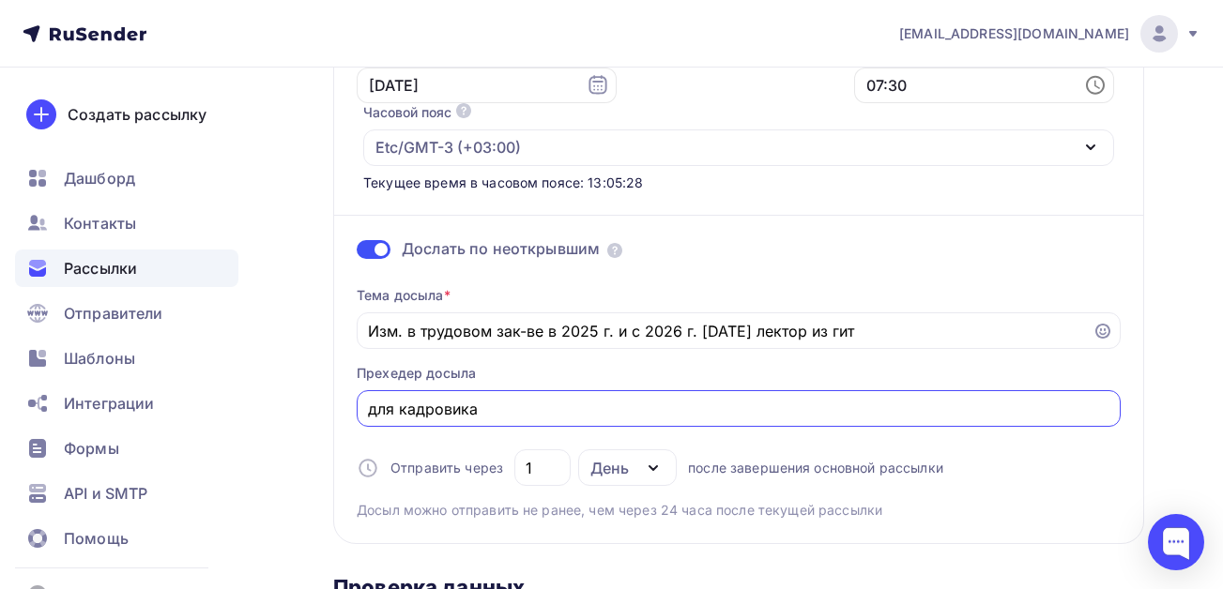
type input "для кадровика"
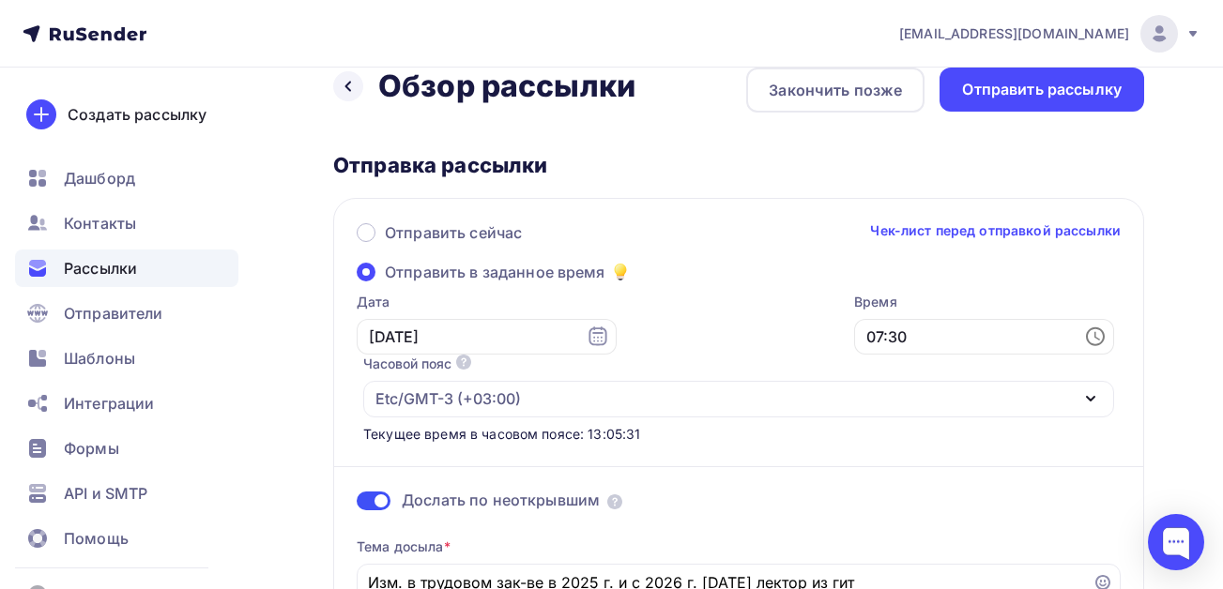
scroll to position [0, 0]
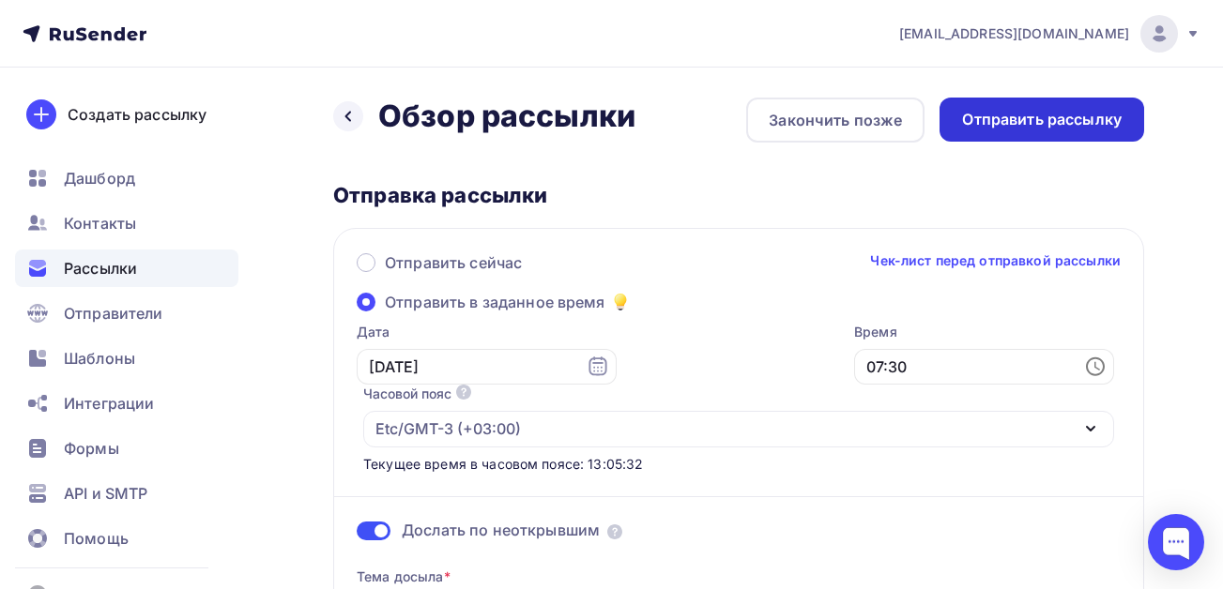
click at [1024, 125] on div "Отправить рассылку" at bounding box center [1042, 120] width 160 height 22
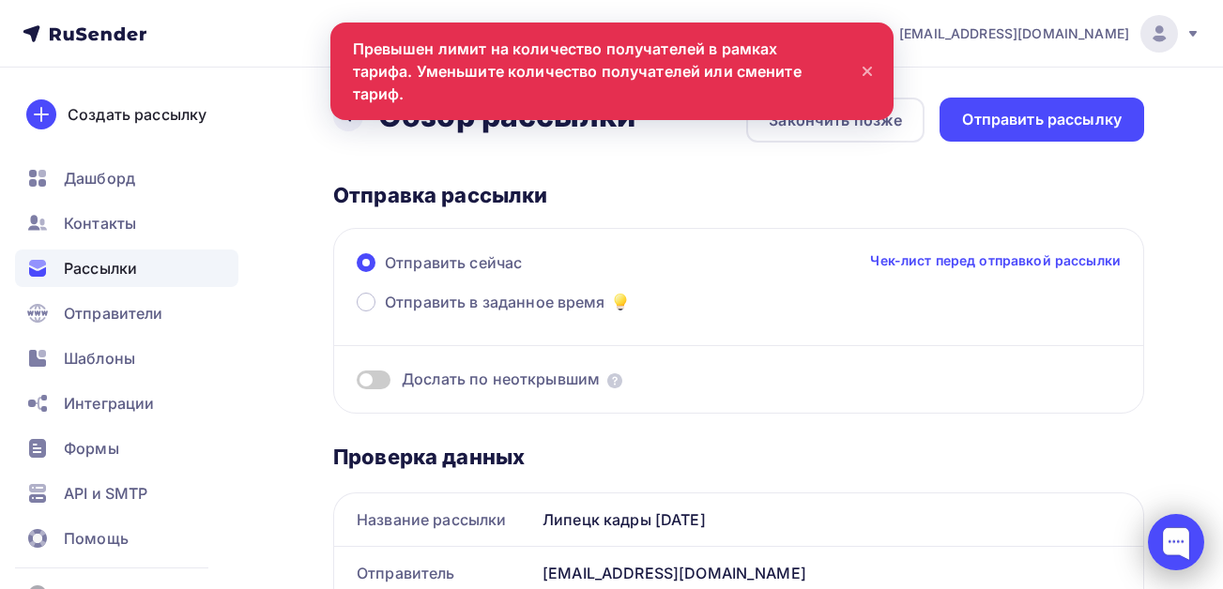
click at [1169, 540] on div at bounding box center [1176, 542] width 56 height 56
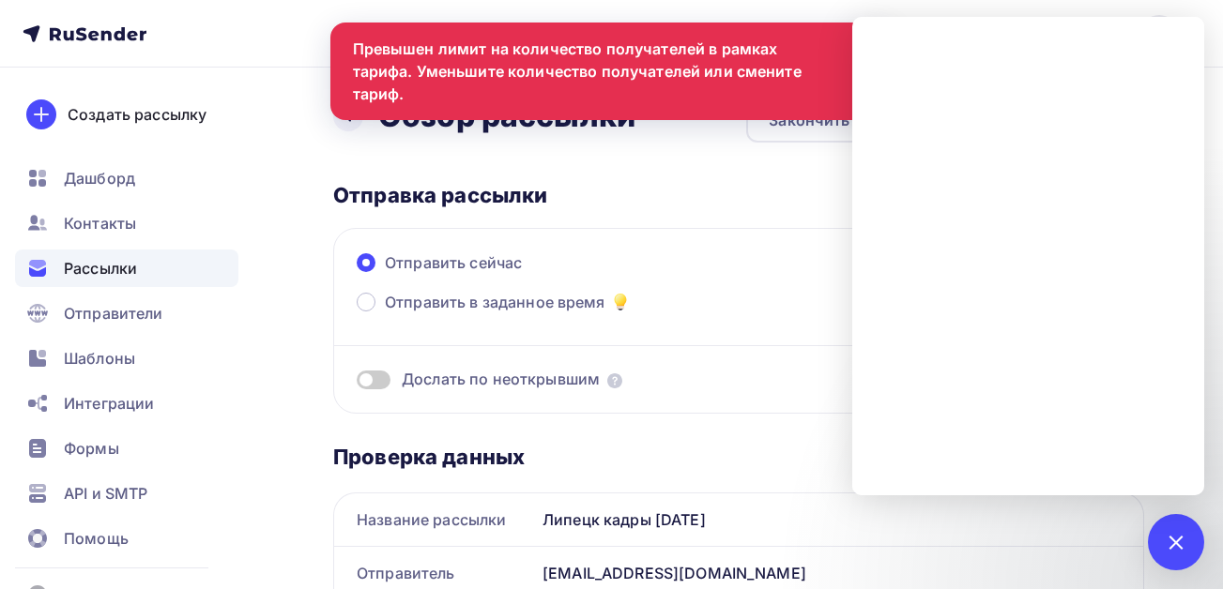
click at [379, 380] on span at bounding box center [374, 380] width 34 height 19
click at [357, 383] on input "checkbox" at bounding box center [357, 383] width 0 height 0
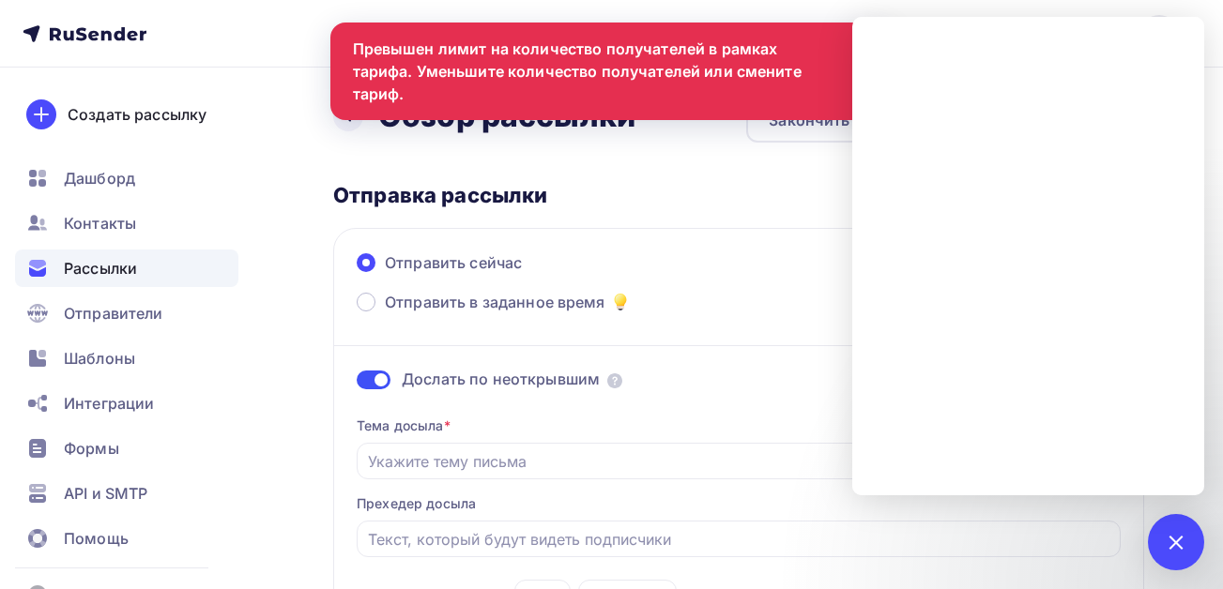
click at [365, 376] on span at bounding box center [374, 380] width 34 height 19
click at [357, 383] on input "checkbox" at bounding box center [357, 383] width 0 height 0
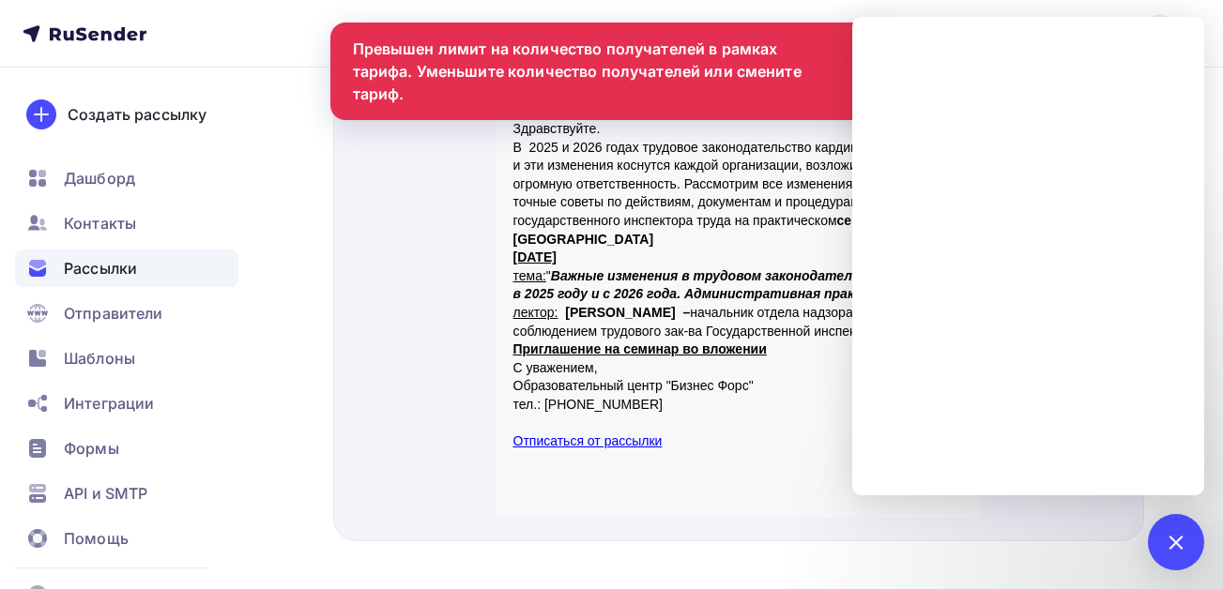
scroll to position [707, 0]
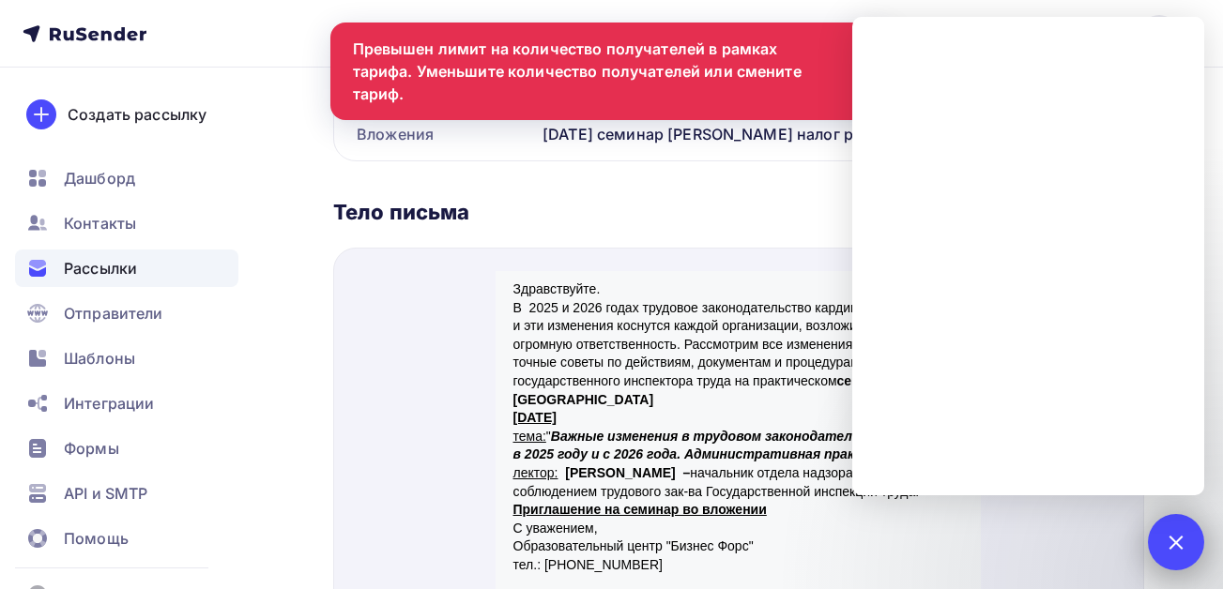
click at [1179, 543] on div at bounding box center [1175, 541] width 25 height 25
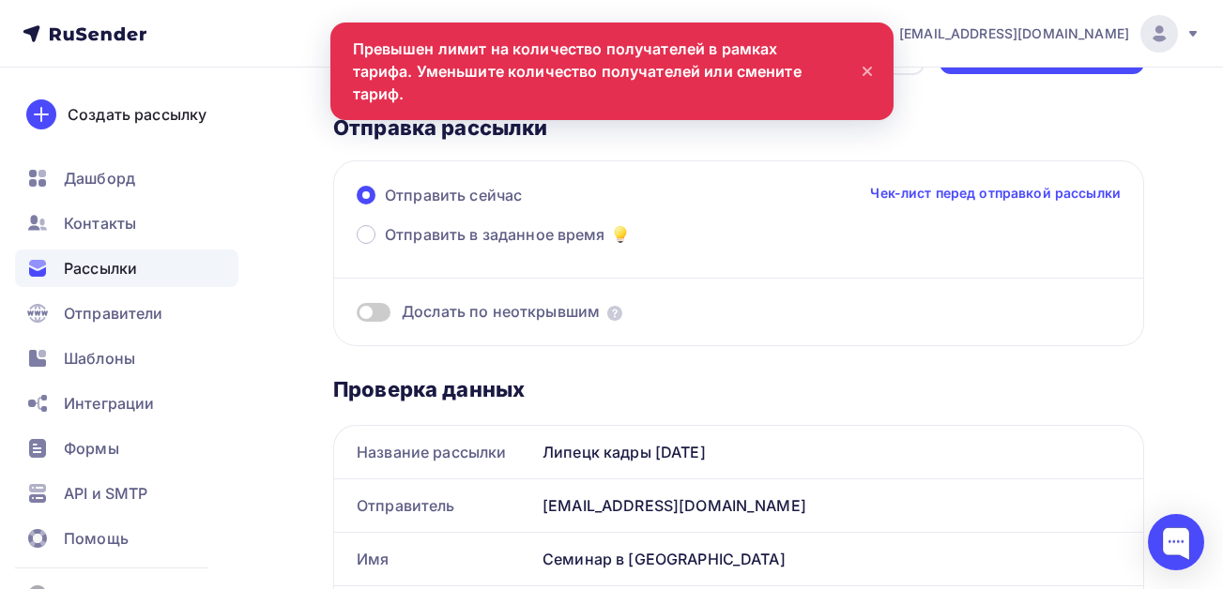
scroll to position [0, 0]
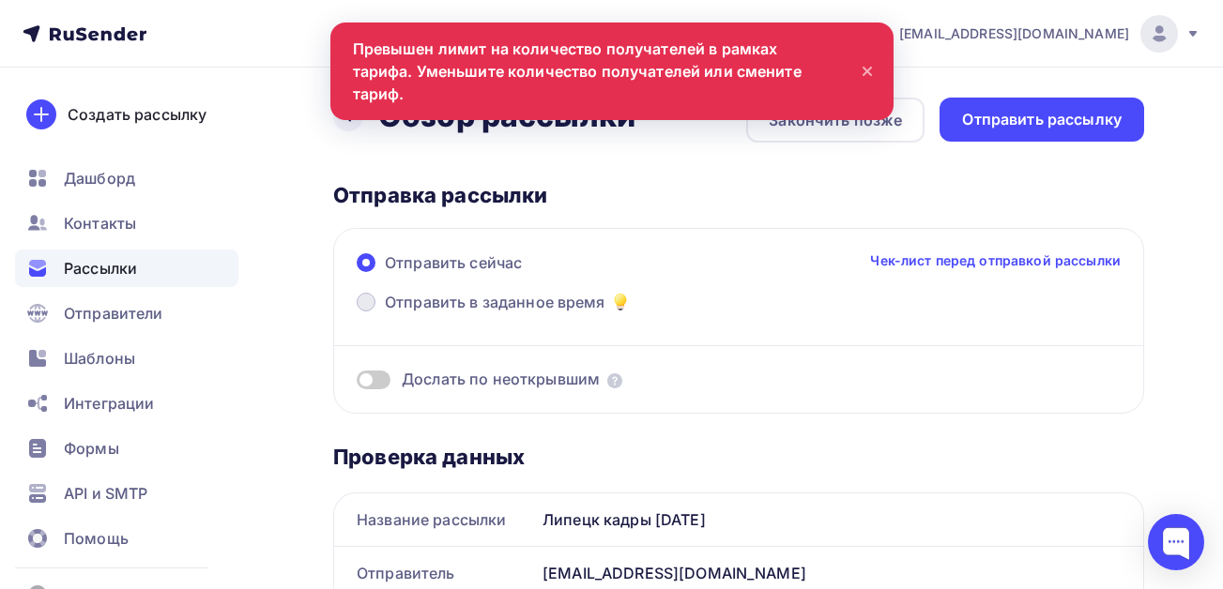
click at [491, 308] on span "Отправить в заданное время" at bounding box center [495, 302] width 221 height 23
click at [385, 313] on input "Отправить в заданное время" at bounding box center [385, 313] width 0 height 0
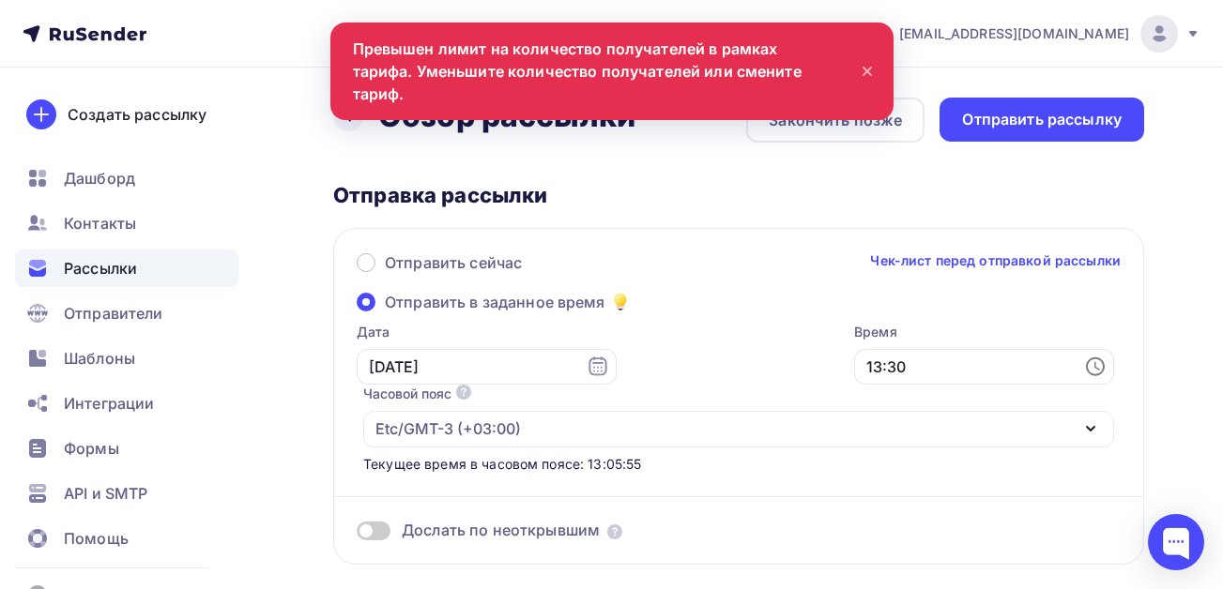
click at [364, 304] on span at bounding box center [366, 302] width 19 height 19
click at [385, 313] on input "Отправить в заданное время" at bounding box center [385, 313] width 0 height 0
click at [594, 371] on icon at bounding box center [601, 366] width 15 height 15
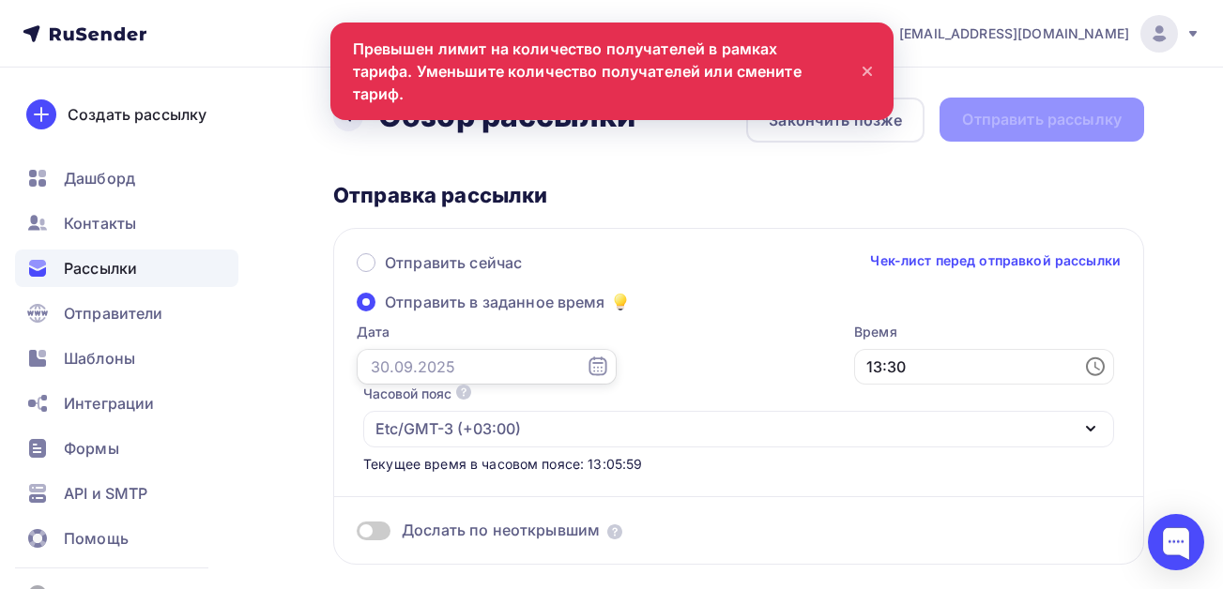
click at [494, 375] on input "text" at bounding box center [487, 367] width 260 height 36
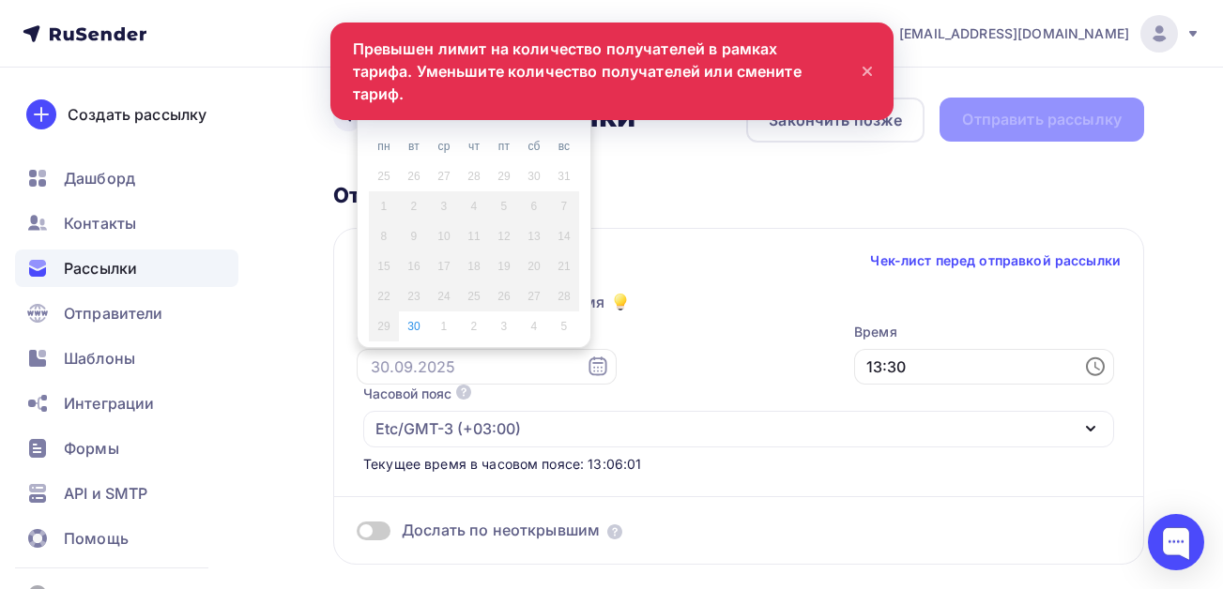
click at [441, 330] on div "1" at bounding box center [444, 326] width 30 height 17
type input "[DATE]"
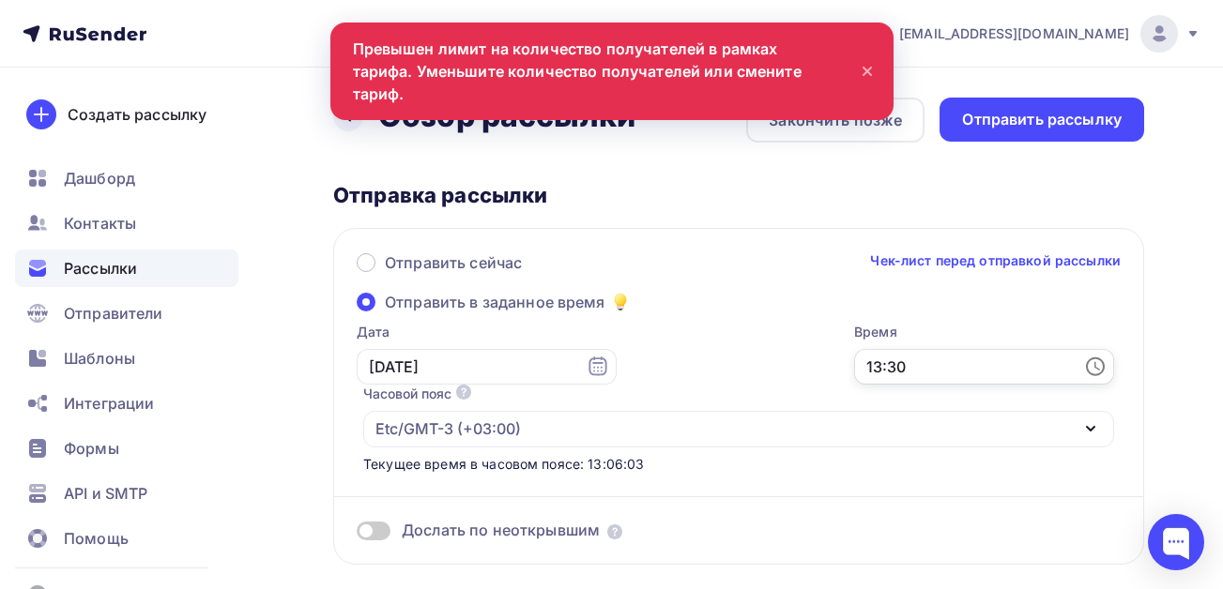
click at [920, 360] on input "13:30" at bounding box center [984, 367] width 260 height 36
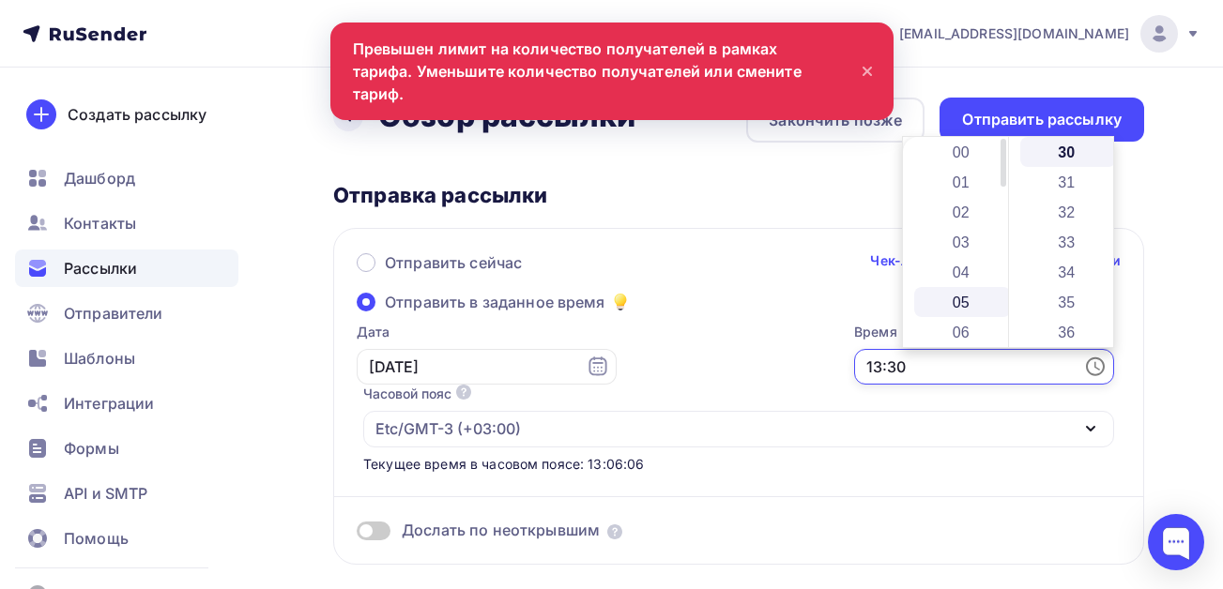
scroll to position [188, 0]
click at [961, 172] on li "07" at bounding box center [962, 175] width 97 height 30
type input "07:30"
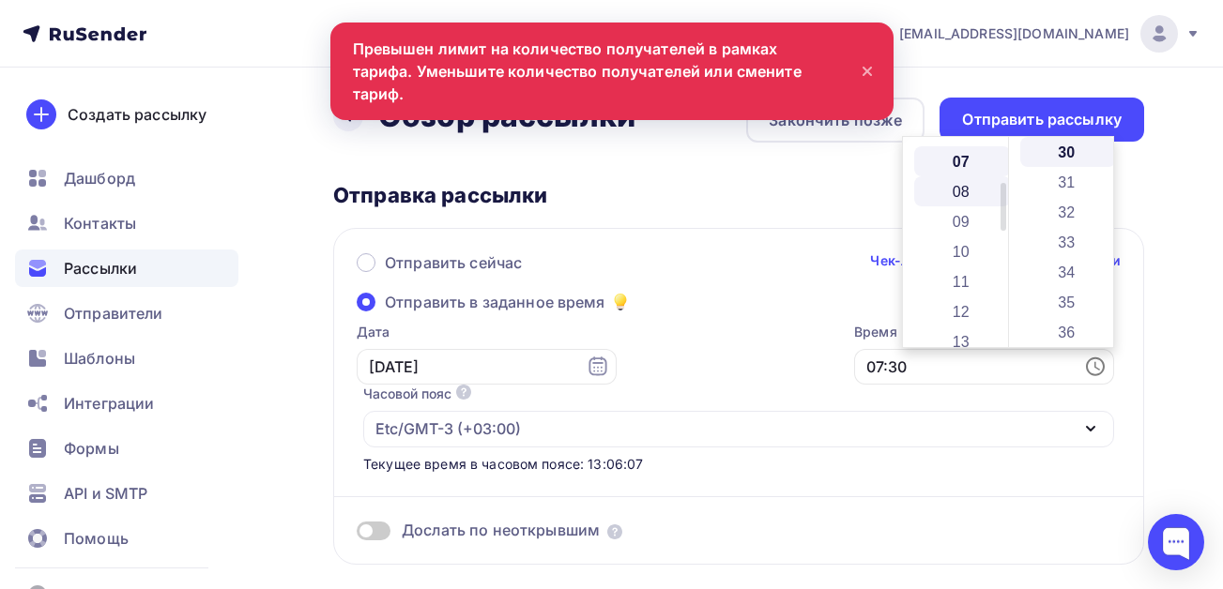
scroll to position [210, 0]
click at [808, 192] on div "Отправка рассылки" at bounding box center [738, 195] width 811 height 26
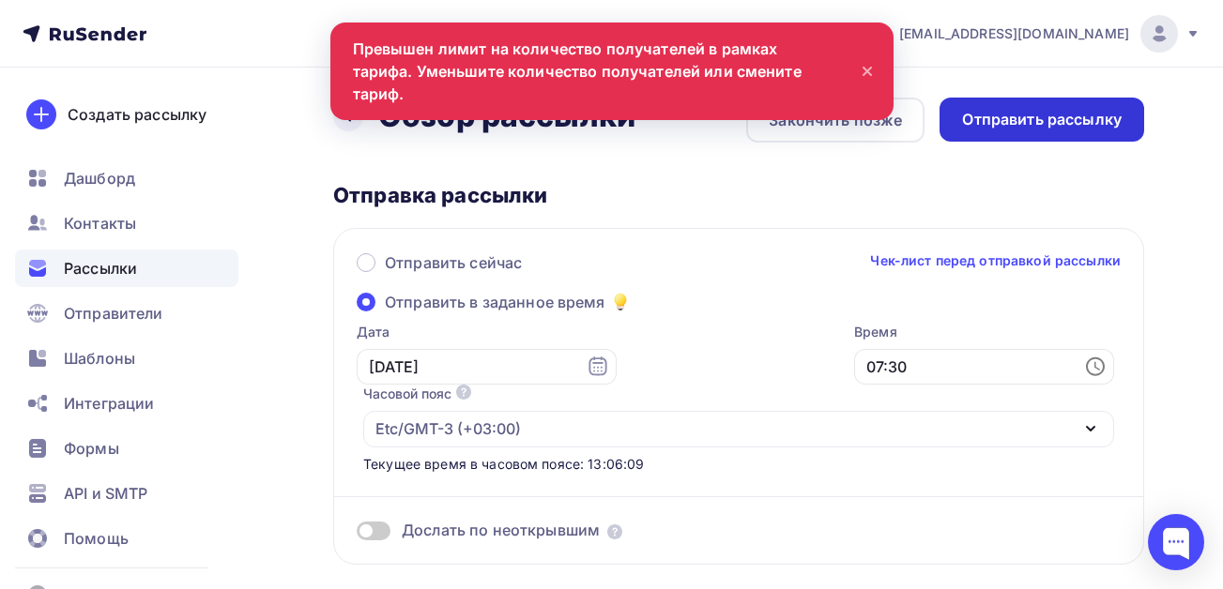
click at [1011, 119] on div "Отправить рассылку" at bounding box center [1042, 120] width 160 height 22
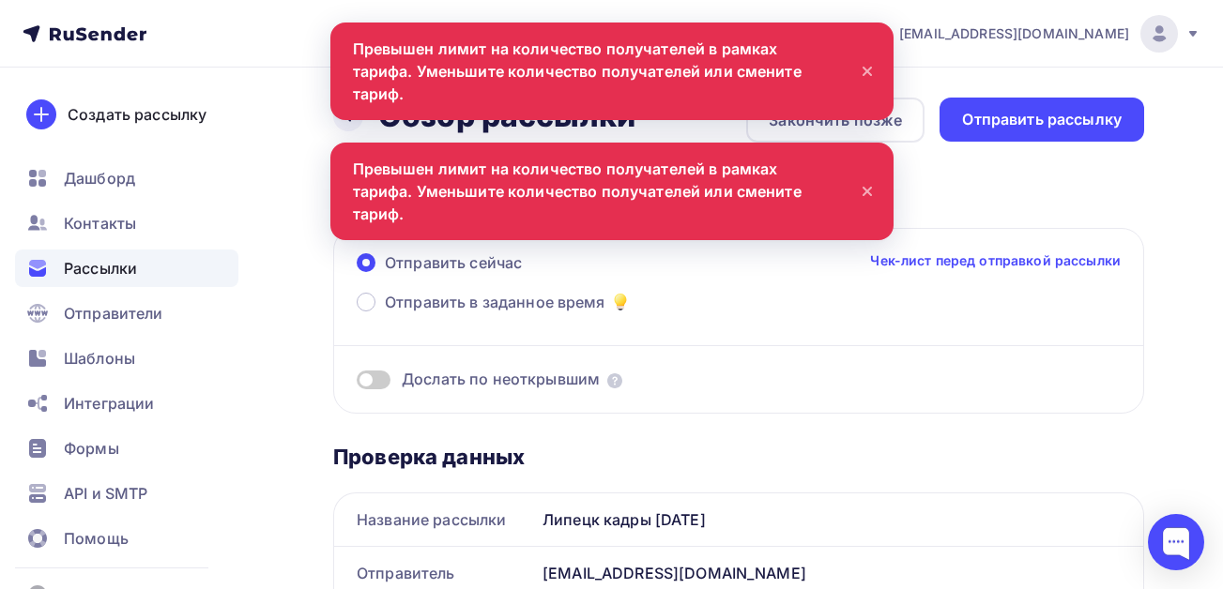
scroll to position [0, 0]
click at [867, 188] on icon at bounding box center [867, 192] width 8 height 8
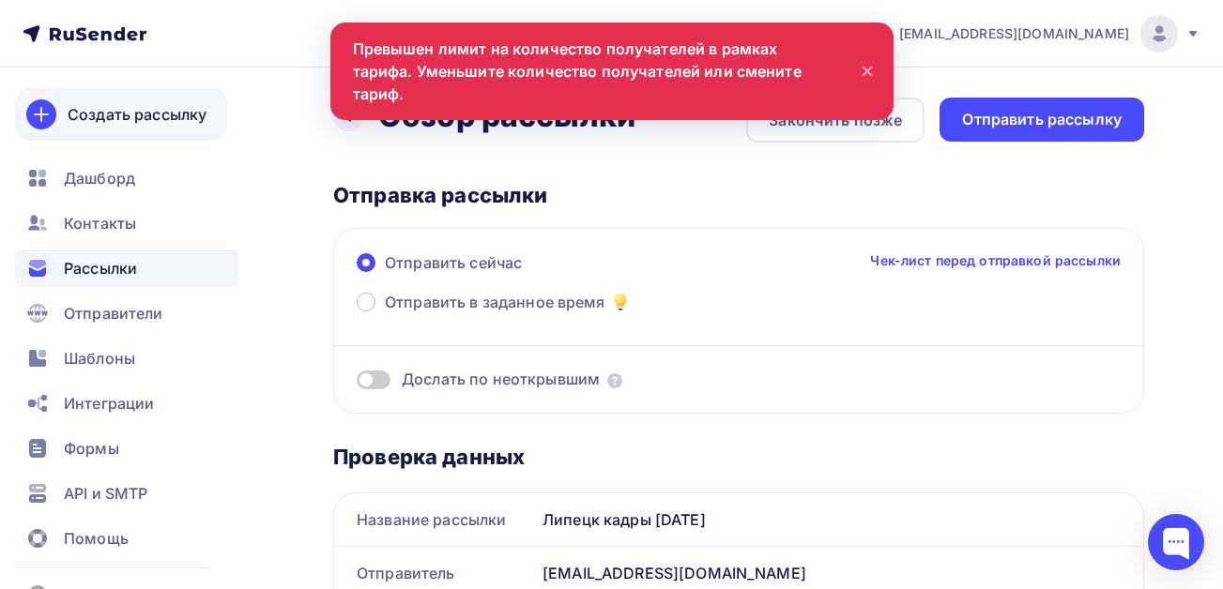
click at [143, 112] on div "Создать рассылку" at bounding box center [137, 114] width 139 height 23
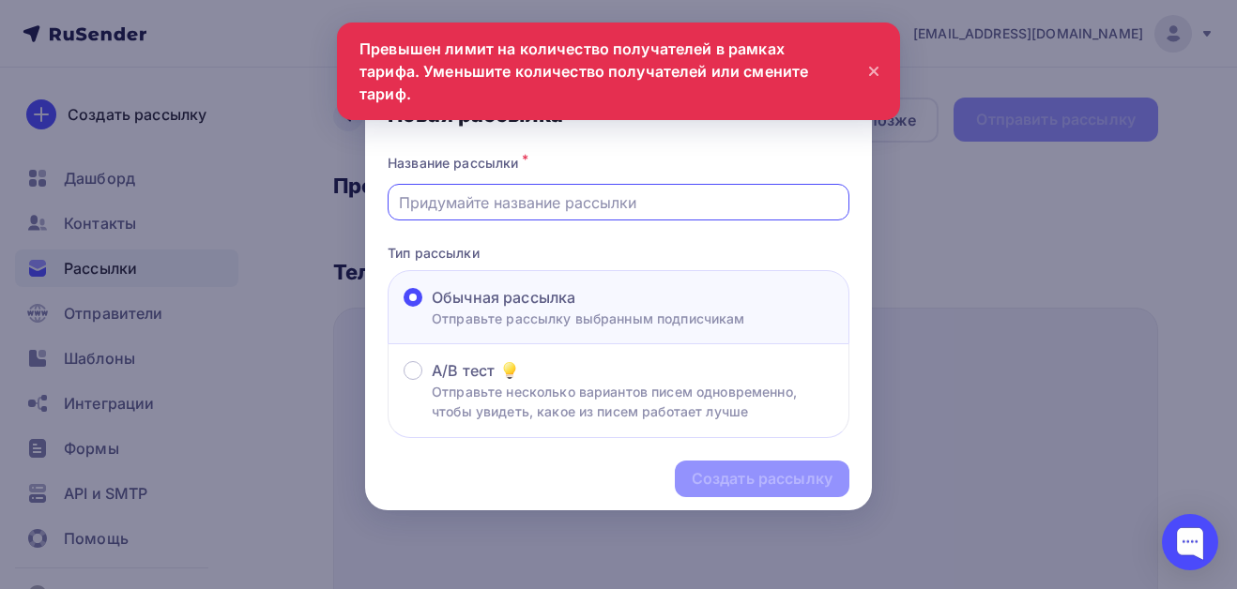
click at [533, 203] on input "text" at bounding box center [619, 202] width 440 height 23
click at [487, 201] on input "text" at bounding box center [619, 202] width 440 height 23
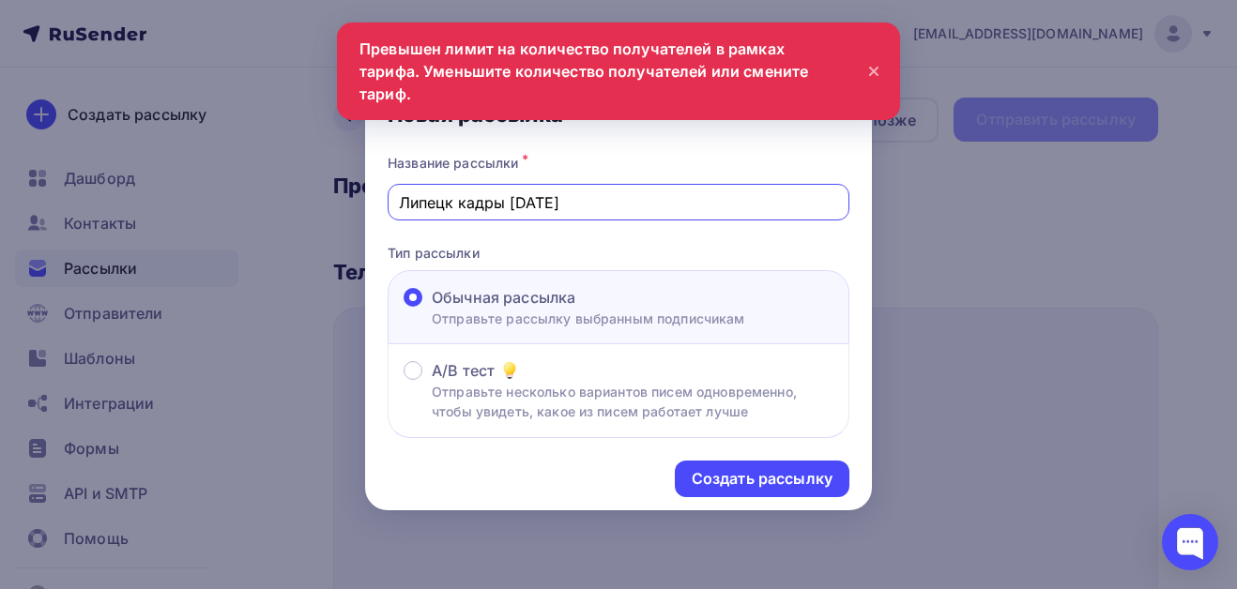
drag, startPoint x: 503, startPoint y: 204, endPoint x: 487, endPoint y: 204, distance: 16.0
click at [487, 204] on input "Липецк кадры [DATE]" at bounding box center [619, 202] width 440 height 23
drag, startPoint x: 450, startPoint y: 199, endPoint x: 342, endPoint y: 200, distance: 107.9
click at [342, 200] on div "Новая рассылка Название рассылки * [GEOGRAPHIC_DATA] кадры [DATE] Тип рассылки …" at bounding box center [618, 294] width 1237 height 589
type input "Тула кадры [DATE]"
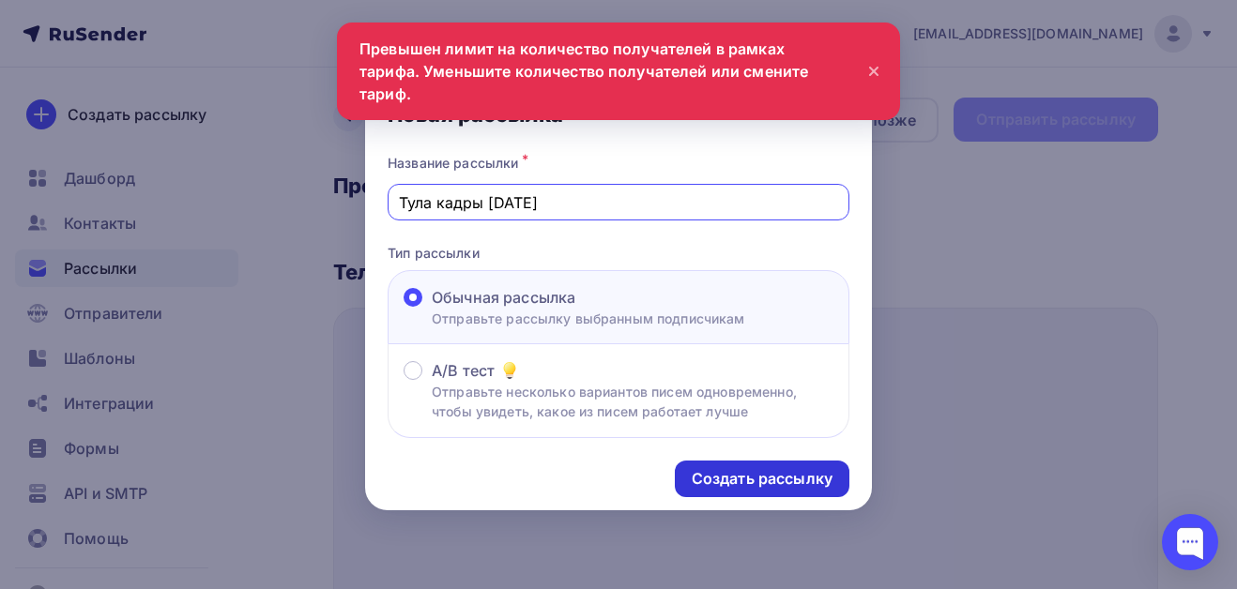
click at [789, 474] on div "Создать рассылку" at bounding box center [762, 479] width 141 height 22
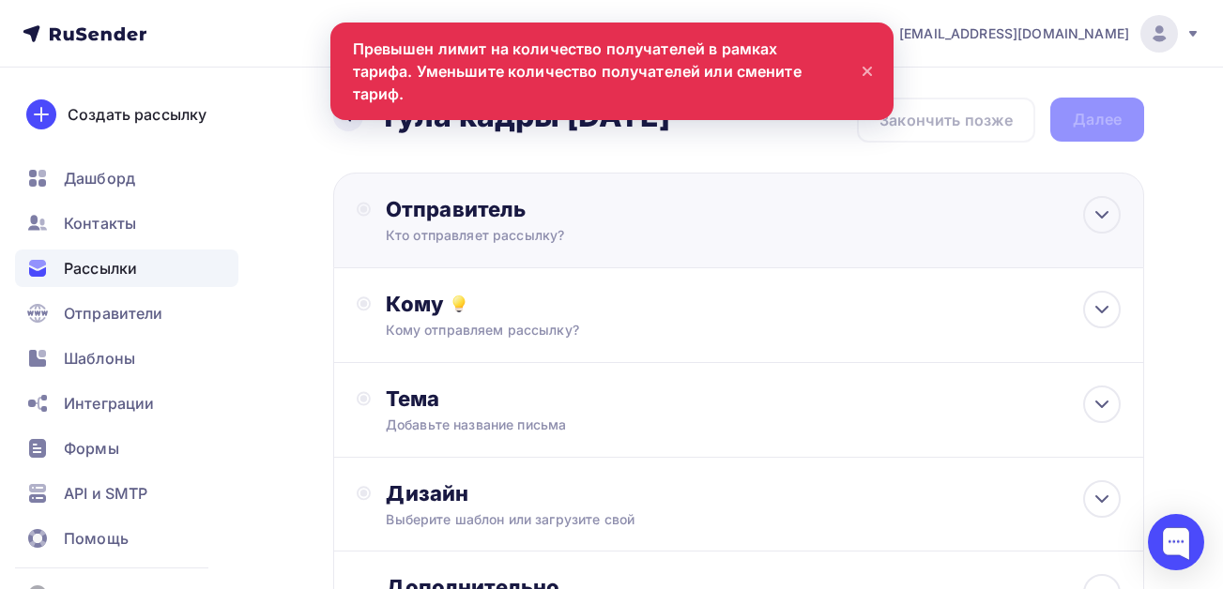
click at [487, 208] on div "Отправитель" at bounding box center [589, 209] width 406 height 26
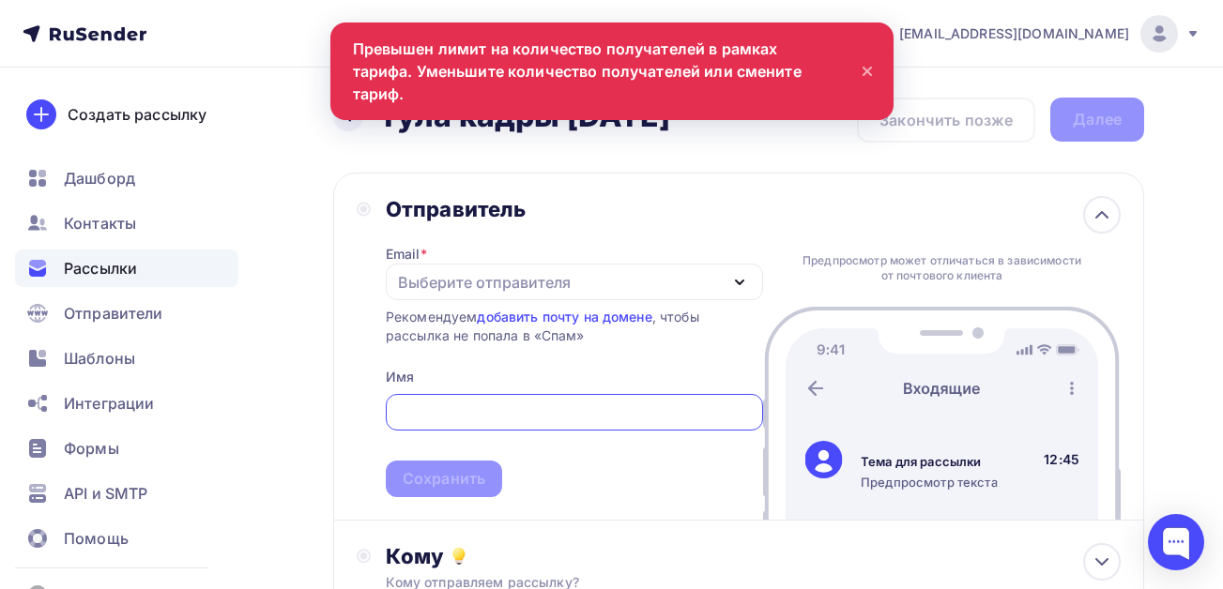
click at [445, 274] on div "Выберите отправителя" at bounding box center [484, 282] width 173 height 23
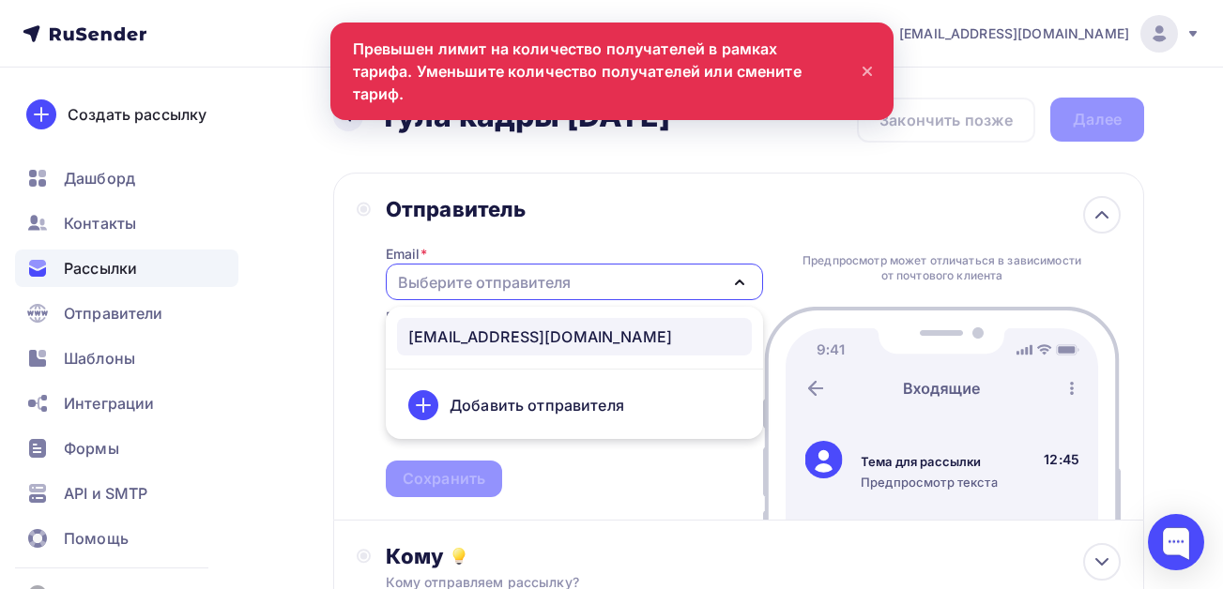
click at [456, 331] on div "[EMAIL_ADDRESS][DOMAIN_NAME]" at bounding box center [540, 337] width 264 height 23
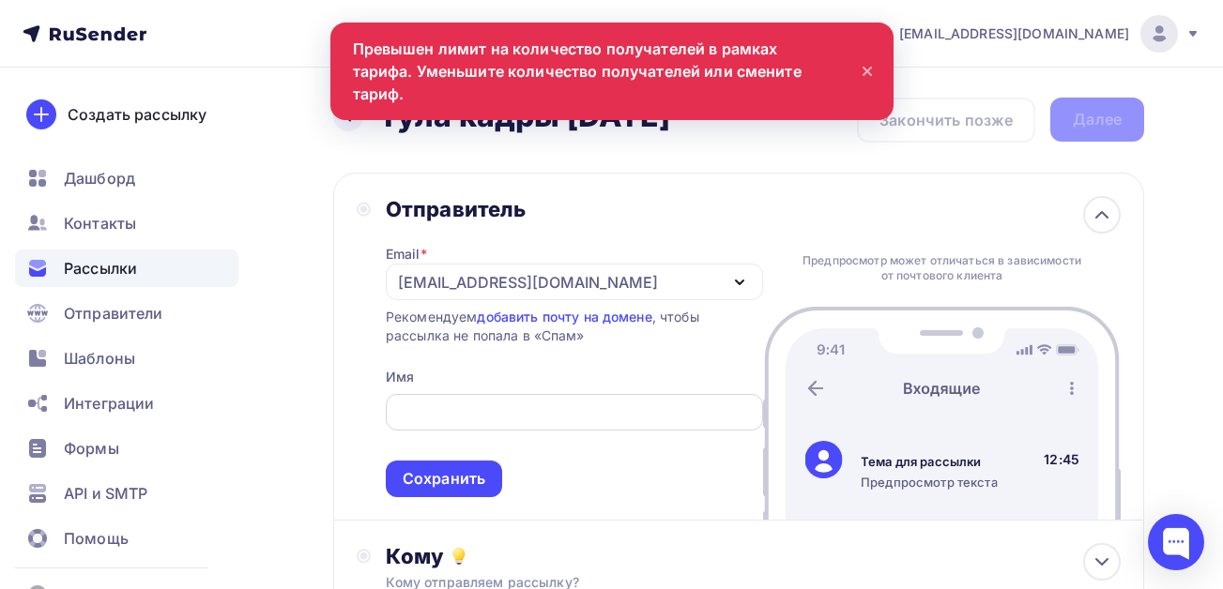
click at [456, 411] on input "text" at bounding box center [574, 413] width 356 height 23
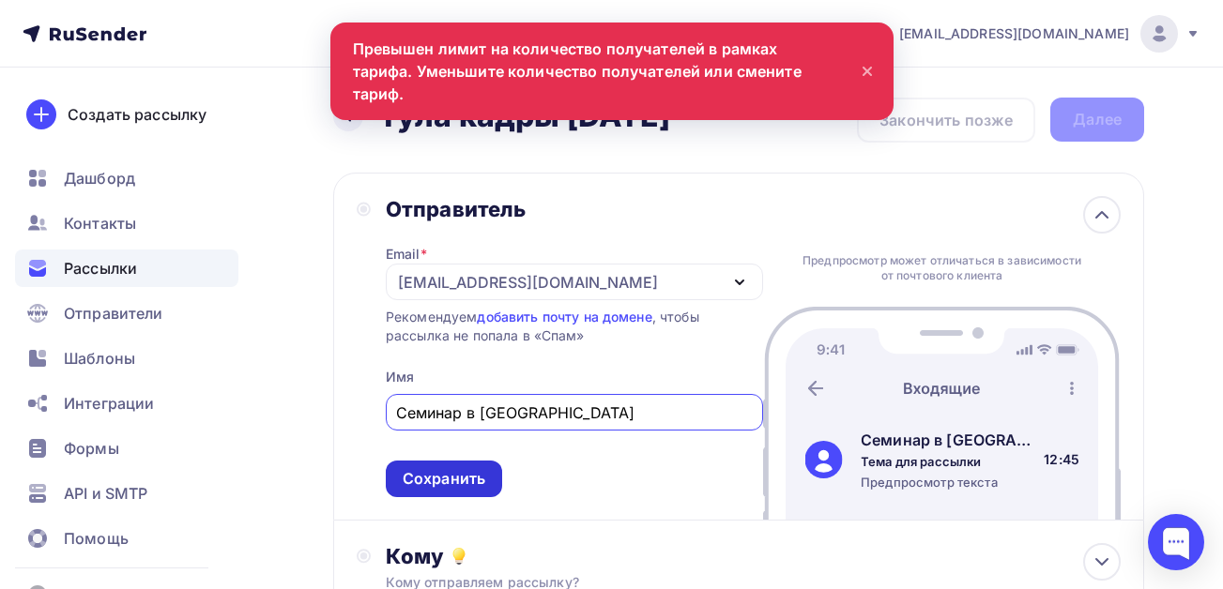
type input "Семинар в [GEOGRAPHIC_DATA]"
click at [454, 478] on div "Сохранить" at bounding box center [444, 479] width 83 height 22
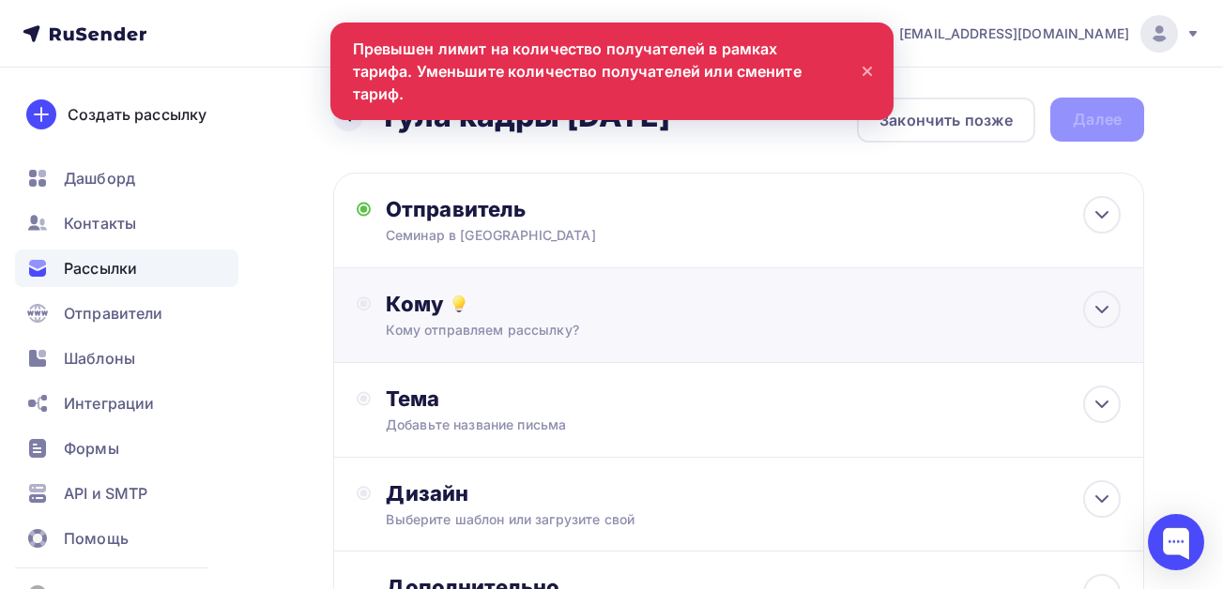
click at [483, 320] on div "Кому Кому отправляем рассылку? Списки получателей Выберите список Все списки id…" at bounding box center [753, 315] width 735 height 49
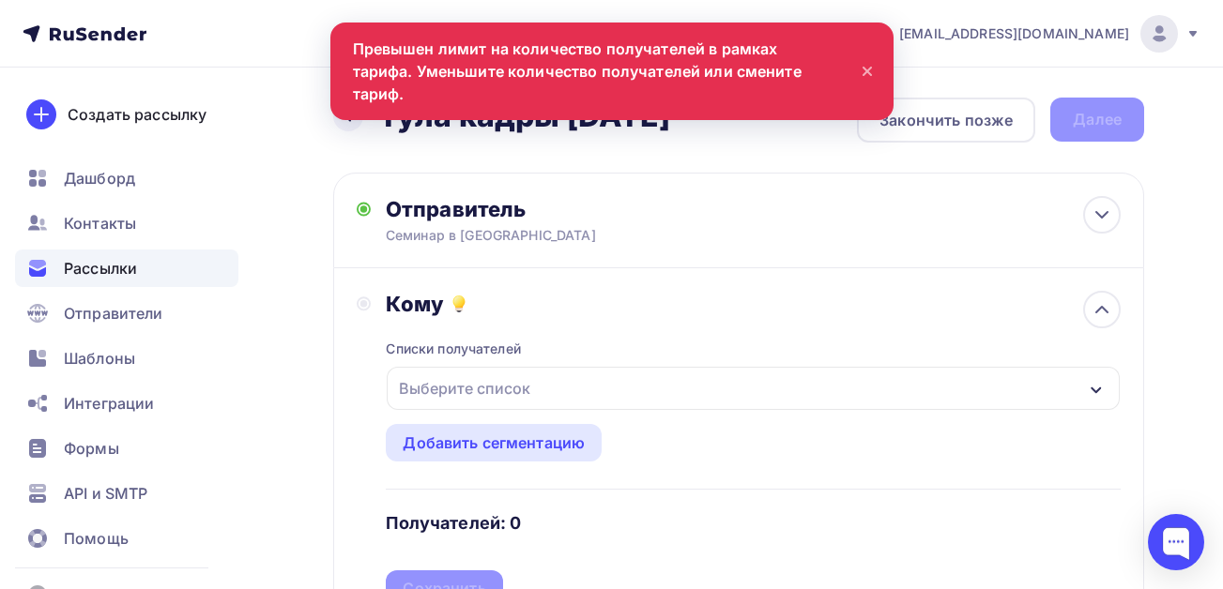
click at [467, 388] on div "Выберите список" at bounding box center [464, 389] width 146 height 34
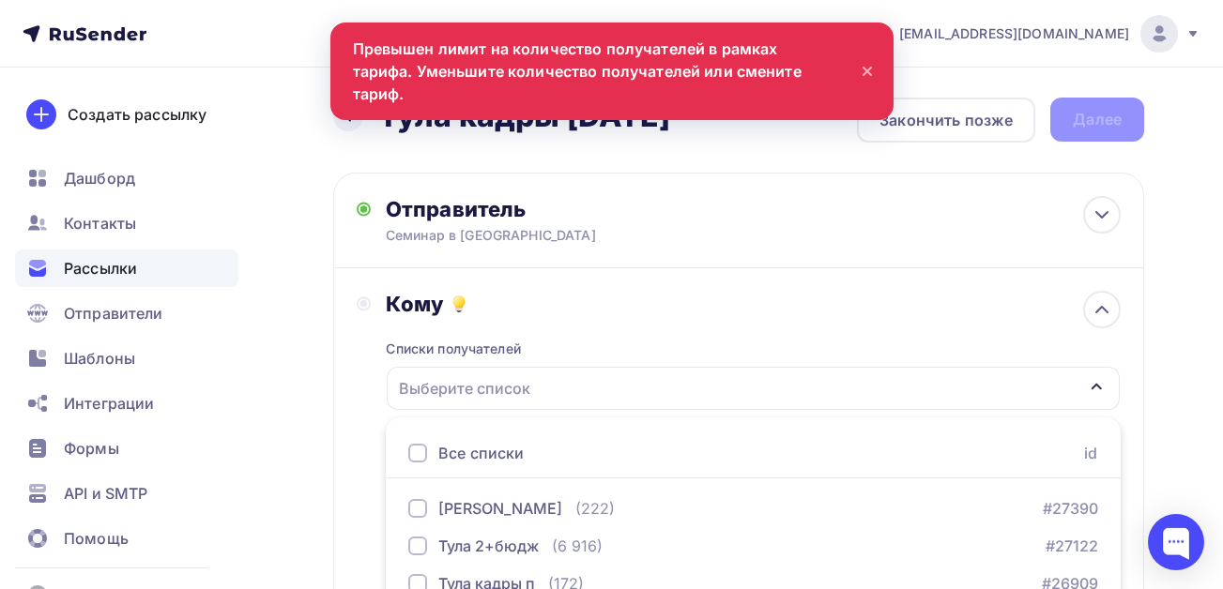
scroll to position [314, 0]
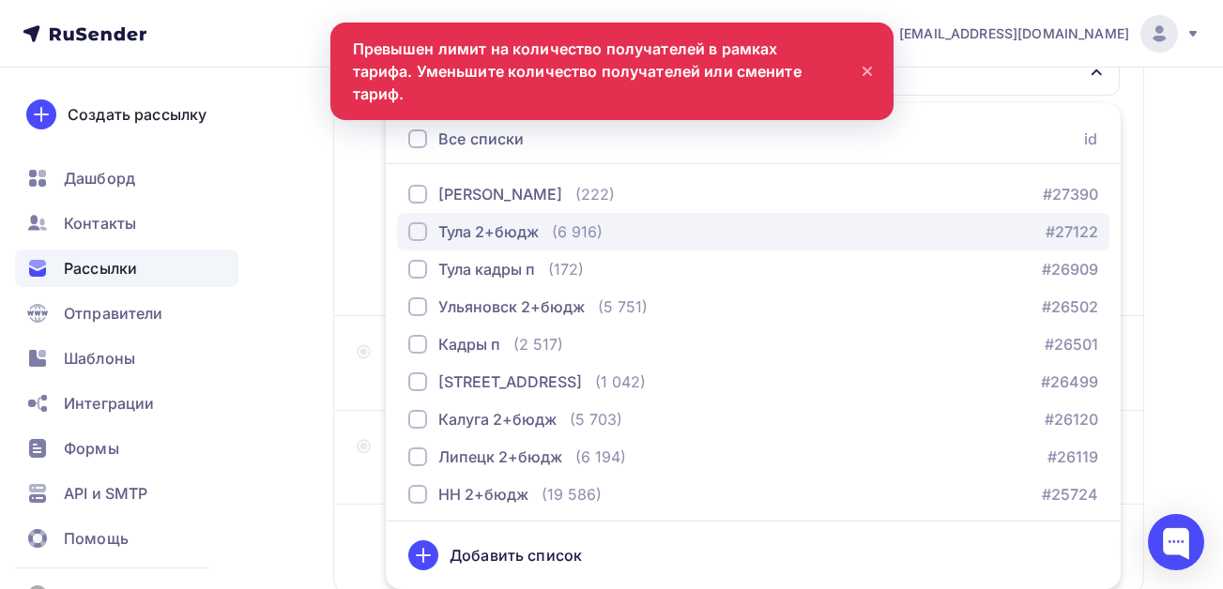
click at [419, 234] on div "button" at bounding box center [417, 231] width 19 height 19
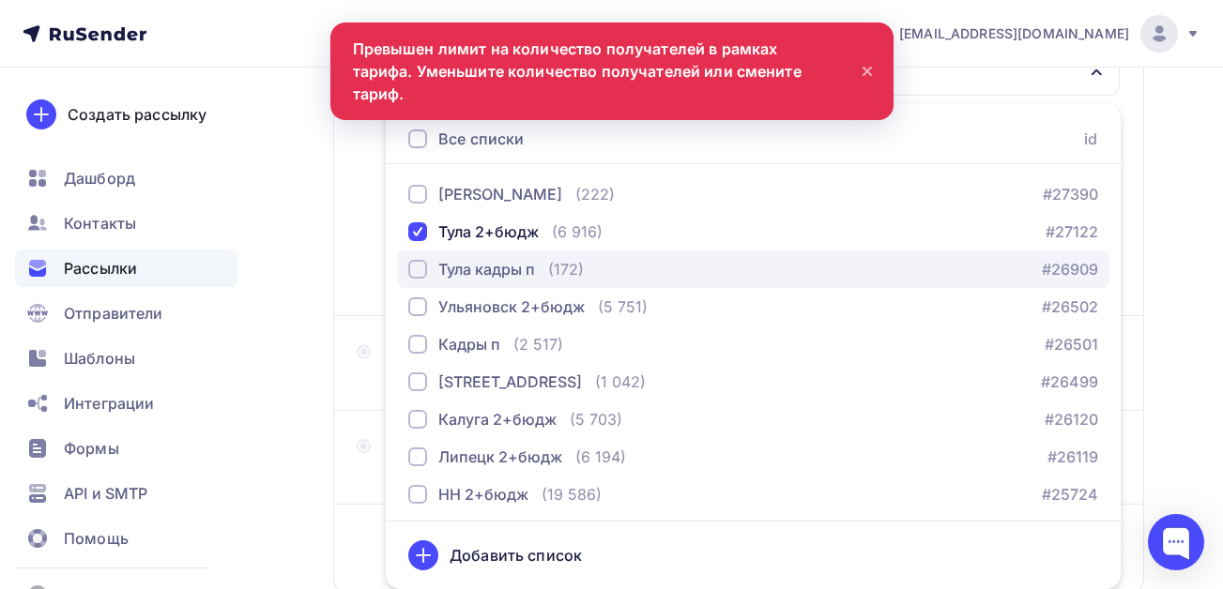
click at [419, 266] on div "button" at bounding box center [417, 269] width 19 height 19
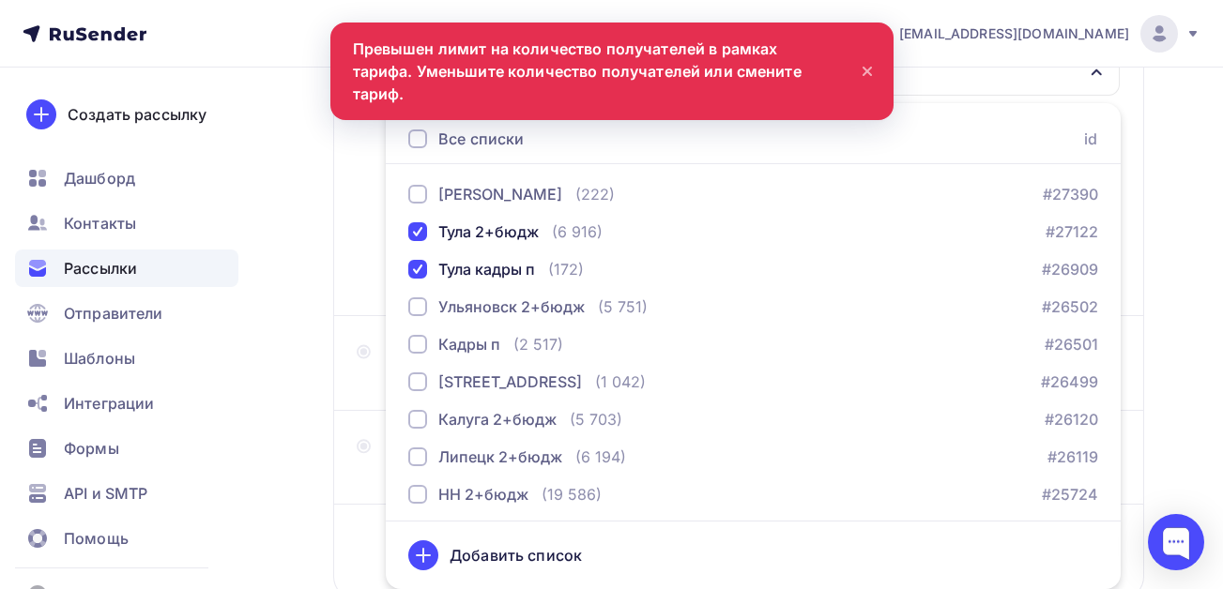
click at [292, 373] on div "Назад Тула кадры [DATE] Тула кадры [DATE] Закончить позже Далее Отправитель Сем…" at bounding box center [611, 236] width 1223 height 967
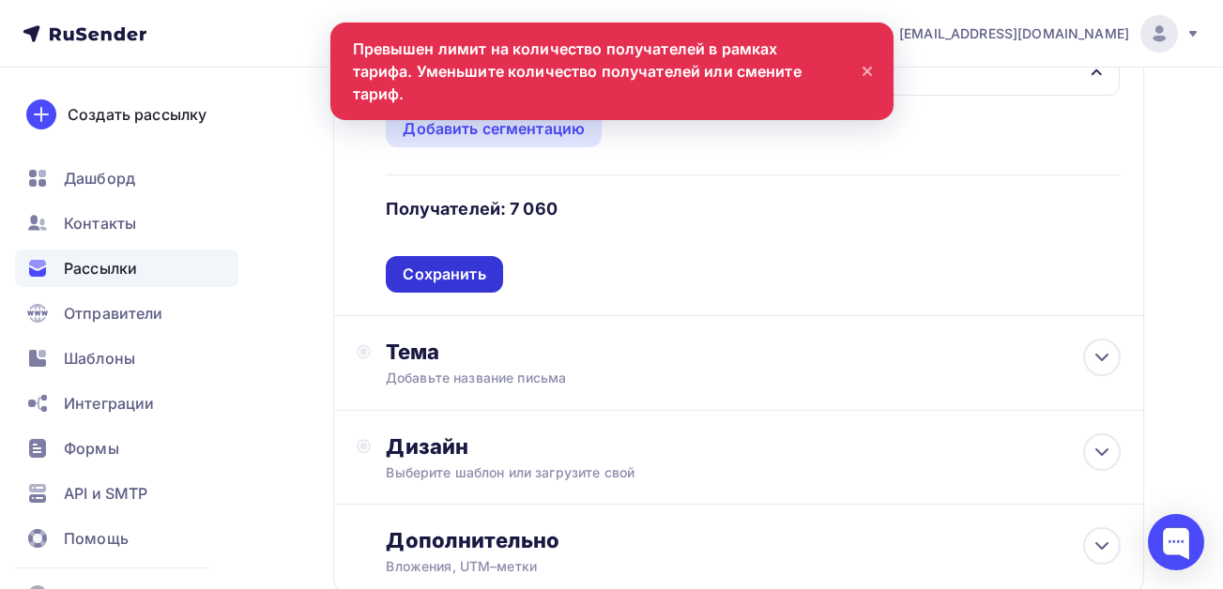
click at [464, 269] on div "Сохранить" at bounding box center [444, 275] width 83 height 22
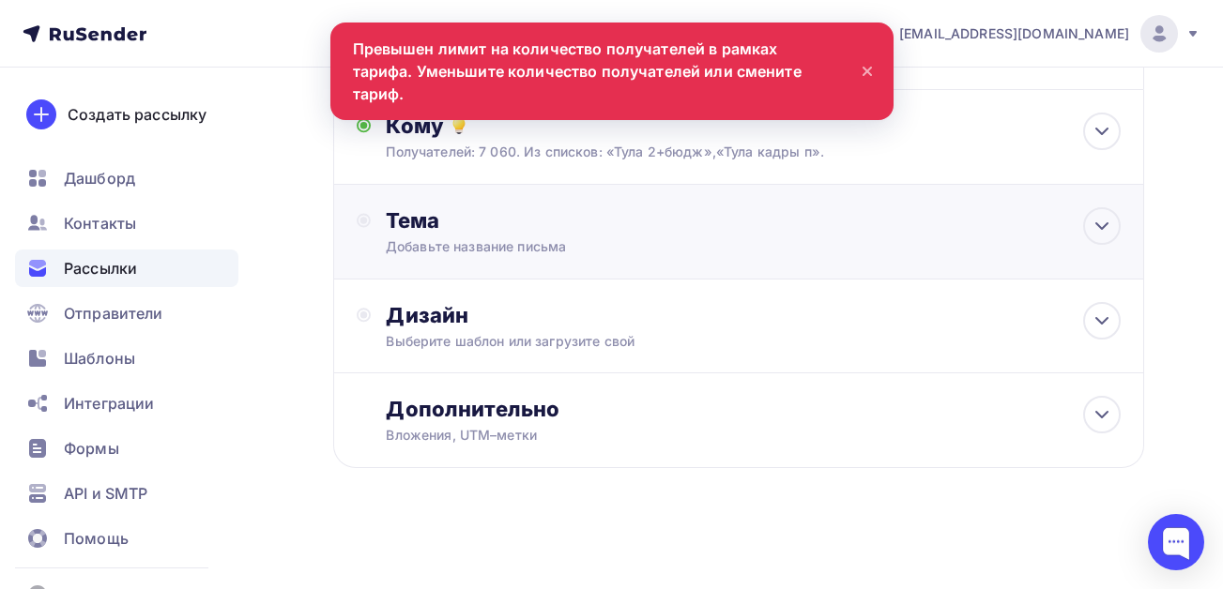
click at [445, 252] on div "Добавьте название письма" at bounding box center [553, 246] width 334 height 19
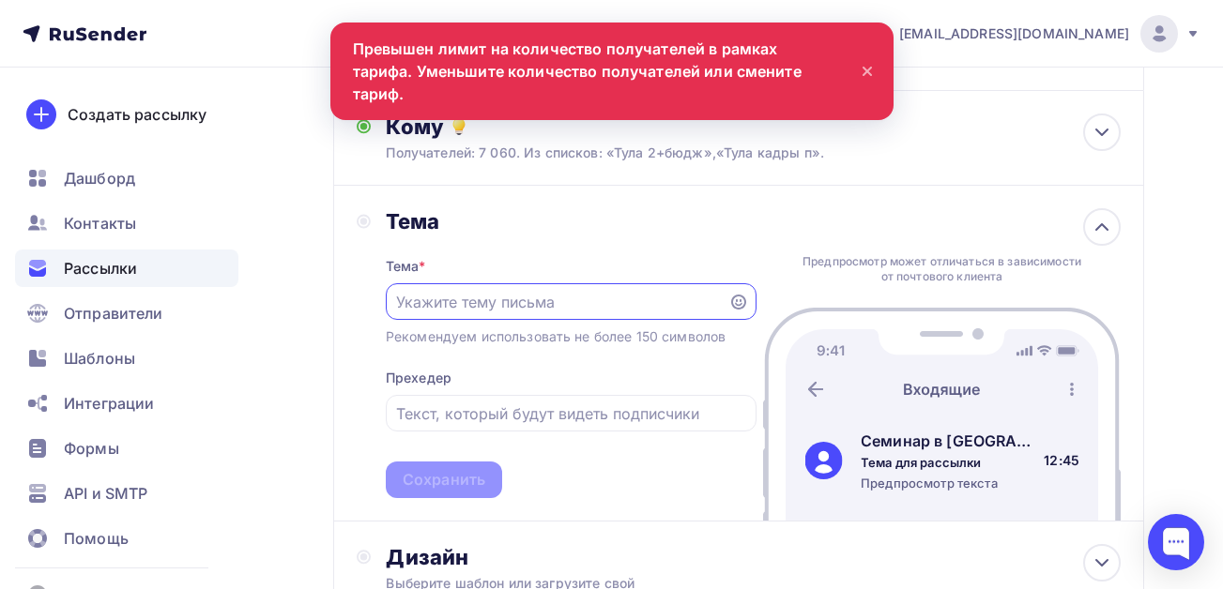
scroll to position [0, 0]
paste input "Изм. в трудовом зак-ве в 2025 г. и с 2026 г. [DATE] лектор из гит"
click at [569, 299] on input "Изм. в трудовом зак-ве в 2025 г. и с 2026 г. [DATE] лектор из гит" at bounding box center [556, 302] width 321 height 23
type input "Изм. в трудовом зак-ве в 2025 г. и с 2026 г. [DATE] лектор из гит"
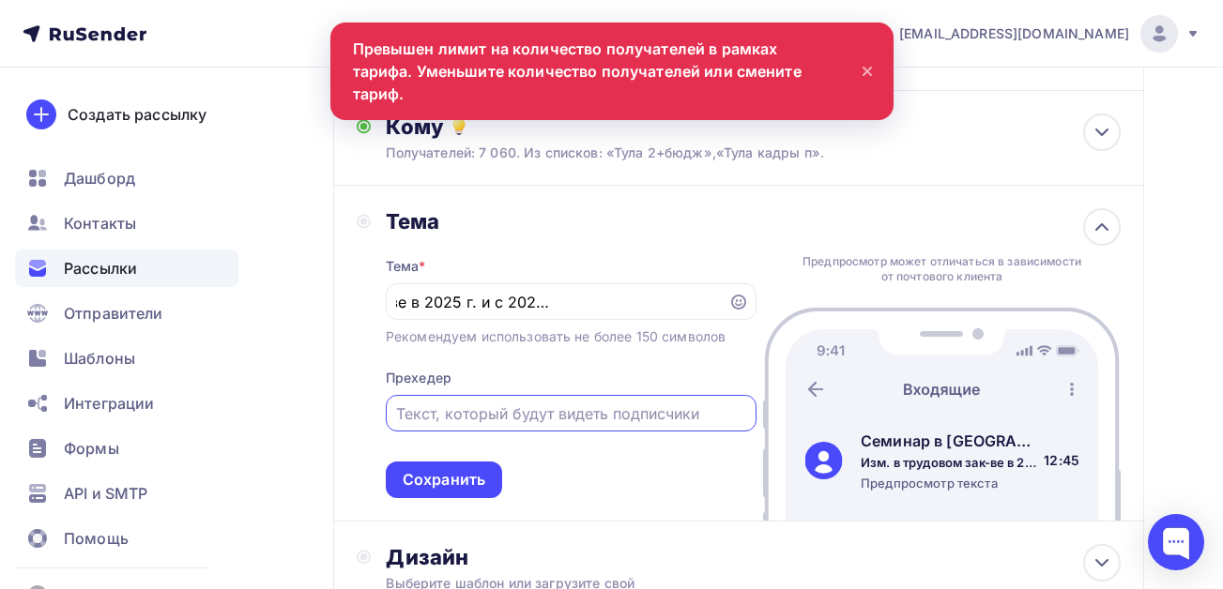
click at [459, 413] on input "text" at bounding box center [570, 414] width 349 height 23
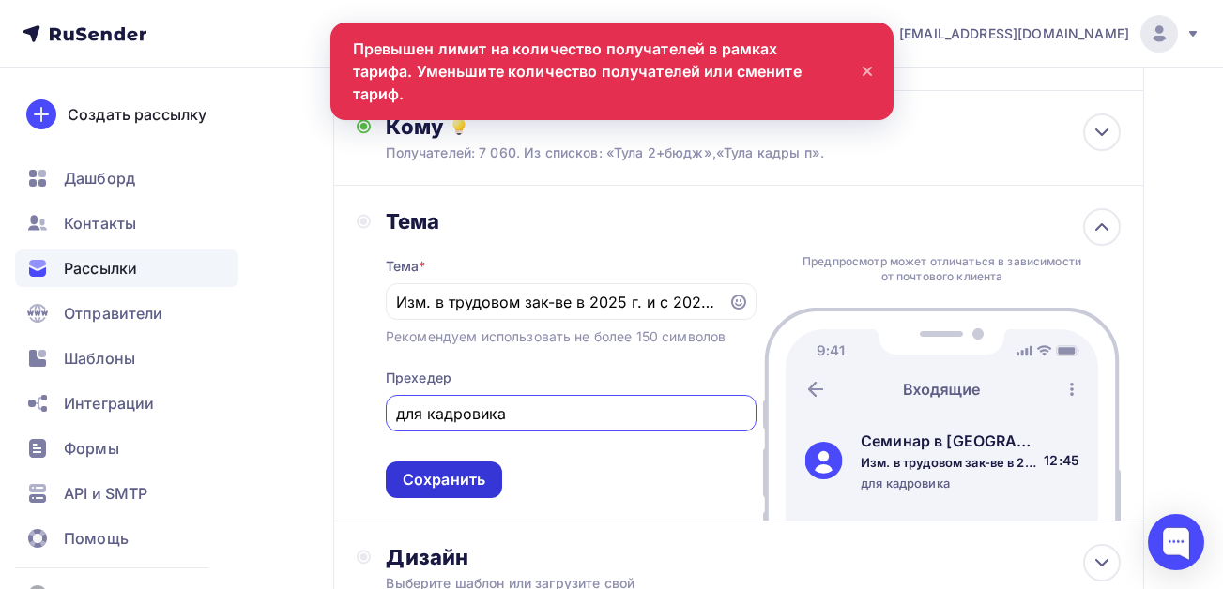
type input "для кадровика"
click at [448, 475] on div "Сохранить" at bounding box center [444, 480] width 83 height 22
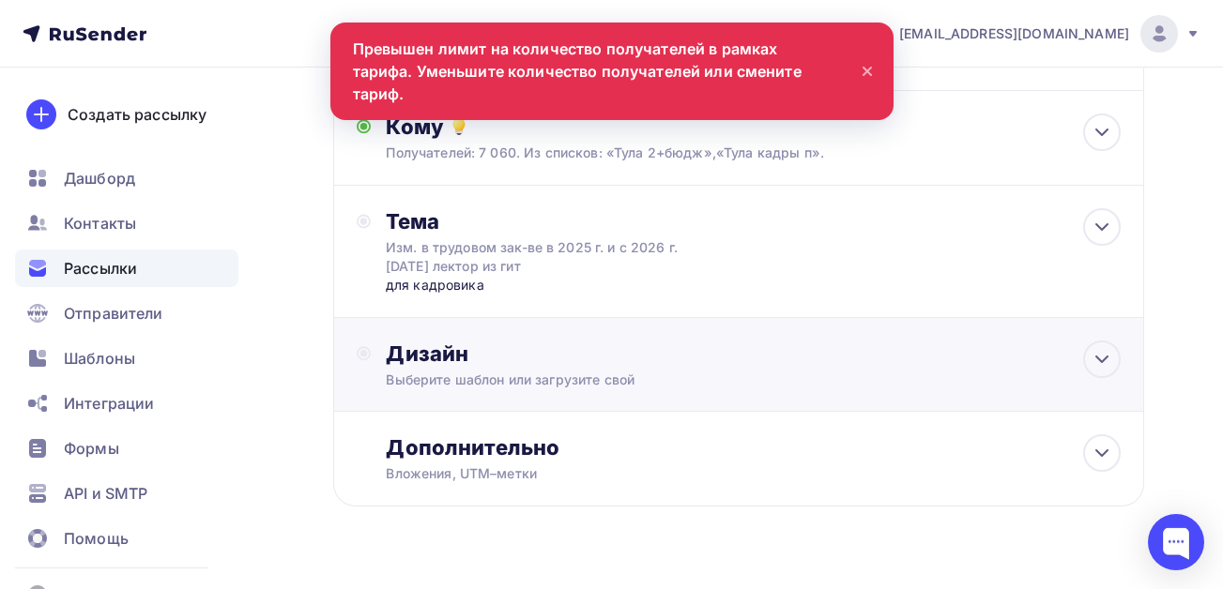
click at [405, 373] on div "Выберите шаблон или загрузите свой" at bounding box center [716, 380] width 661 height 19
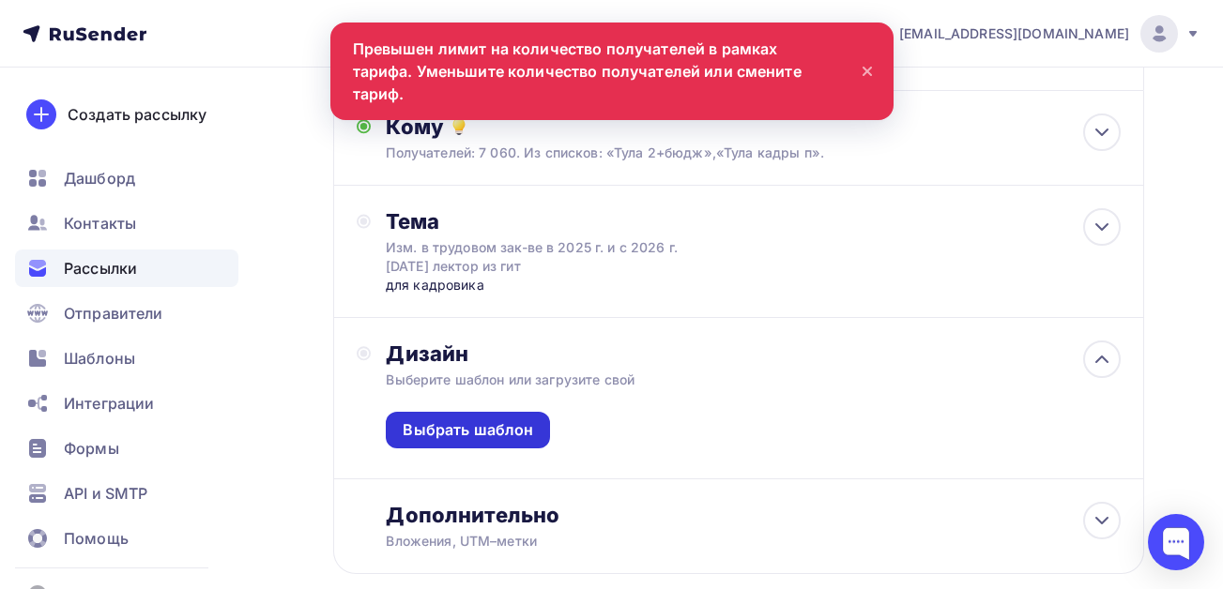
click at [460, 433] on div "Выбрать шаблон" at bounding box center [468, 430] width 130 height 22
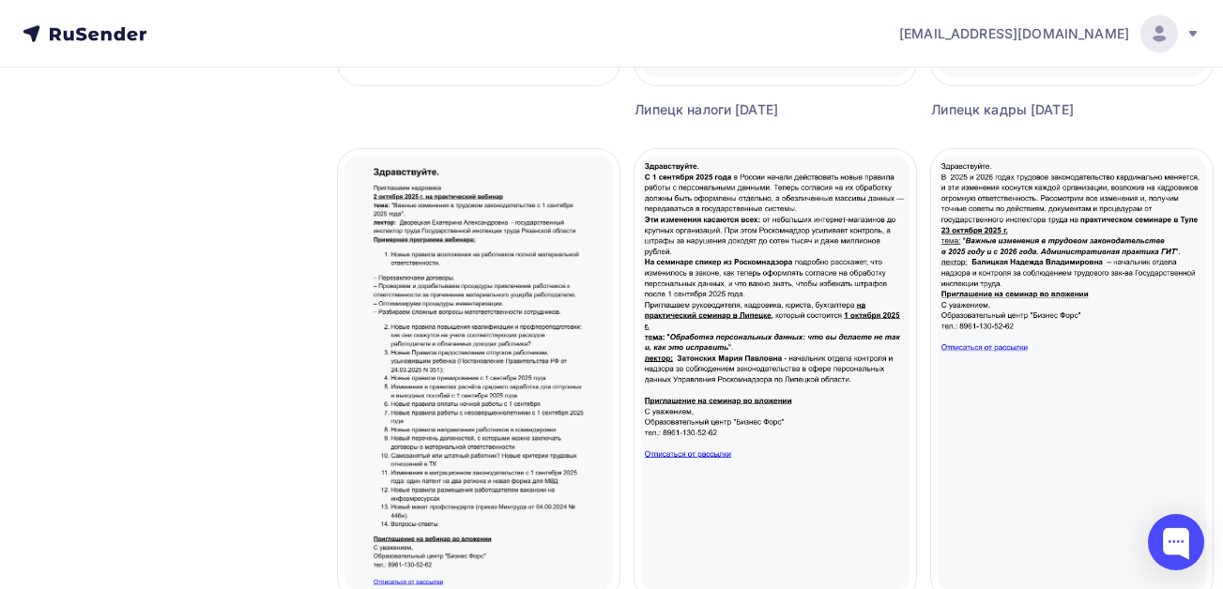
scroll to position [657, 0]
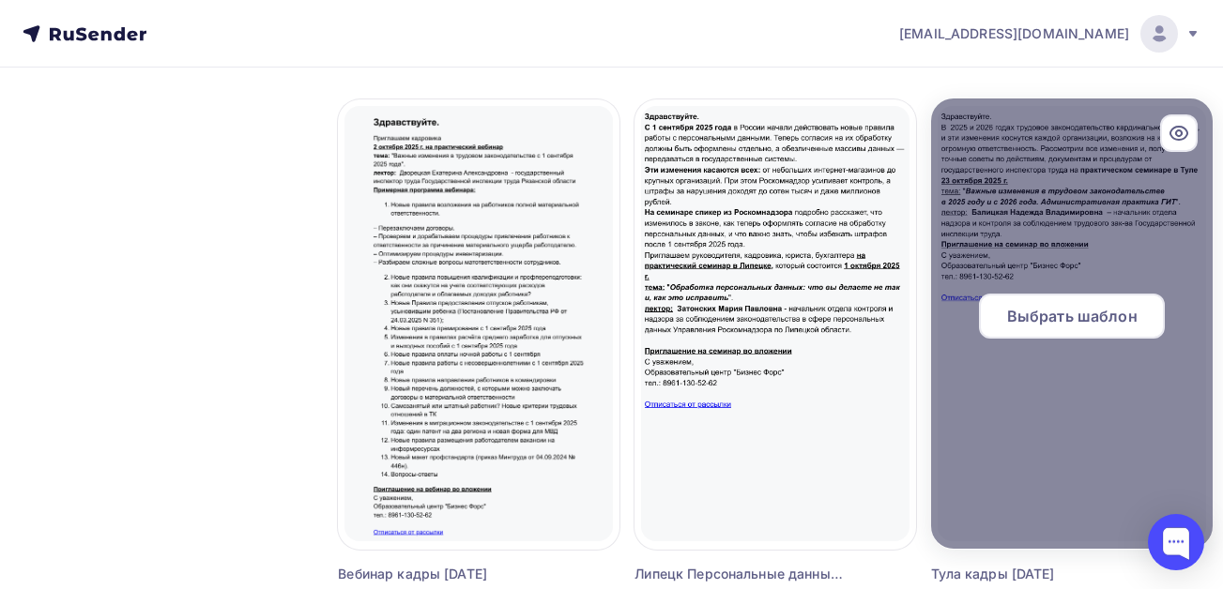
click at [1090, 312] on span "Выбрать шаблон" at bounding box center [1072, 316] width 130 height 23
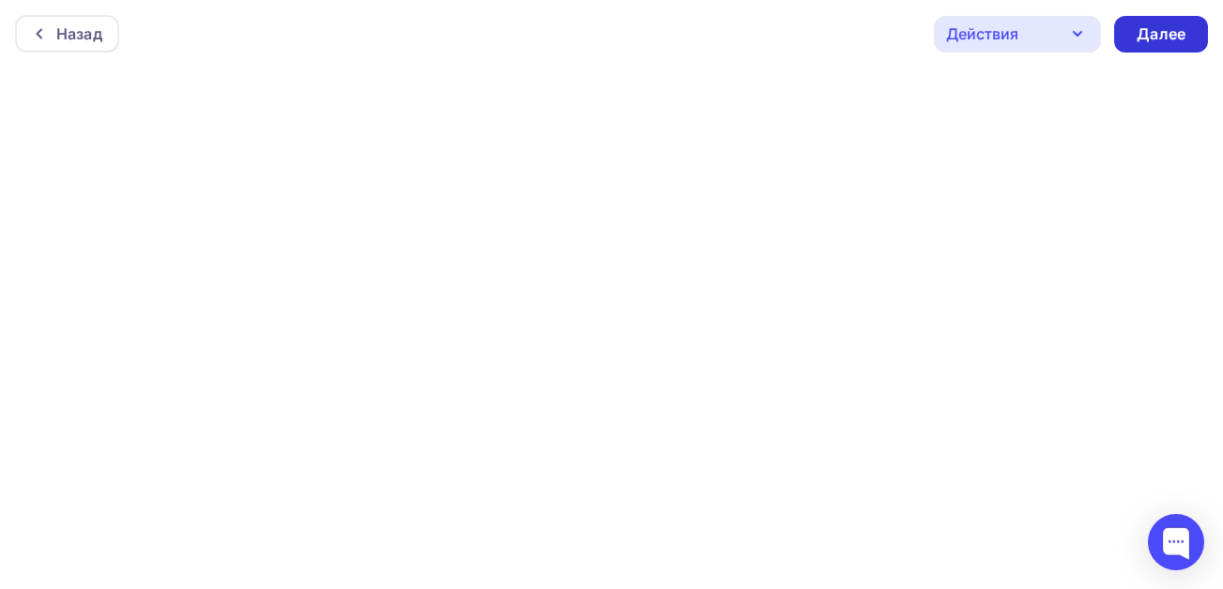
click at [1152, 34] on div "Далее" at bounding box center [1160, 34] width 49 height 22
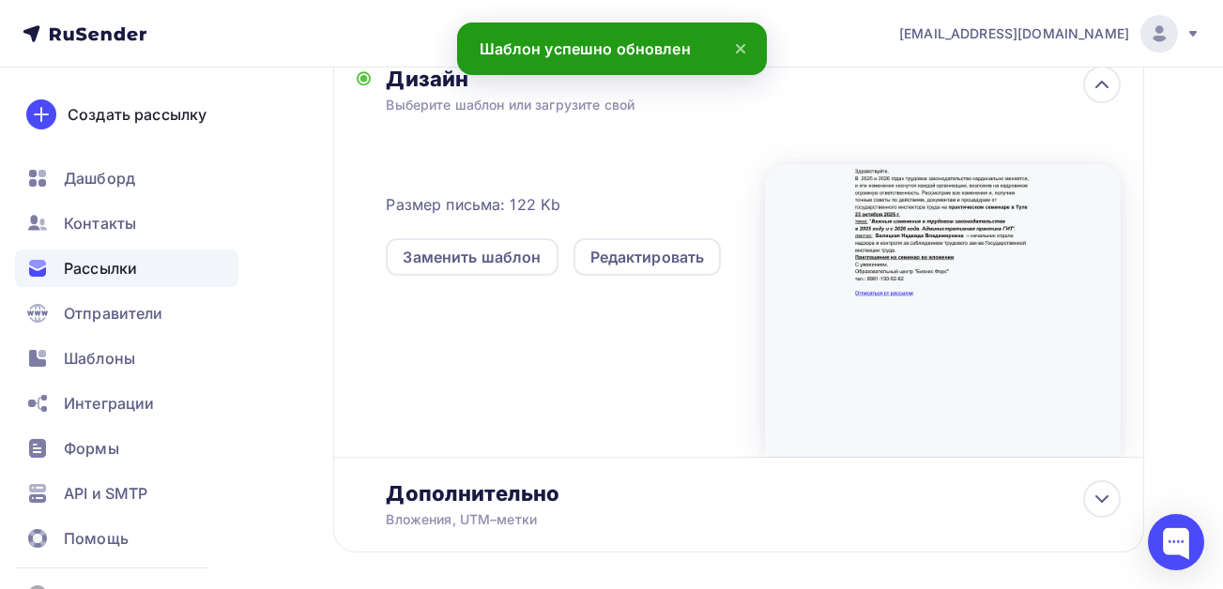
scroll to position [499, 0]
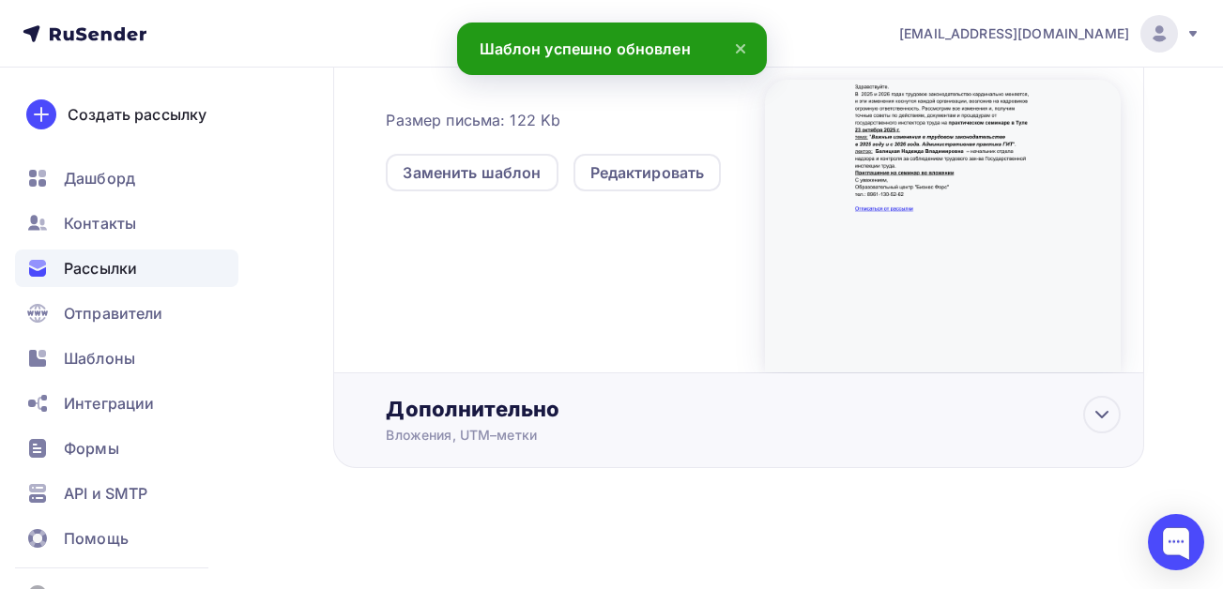
click at [493, 411] on div "Дополнительно" at bounding box center [753, 409] width 735 height 26
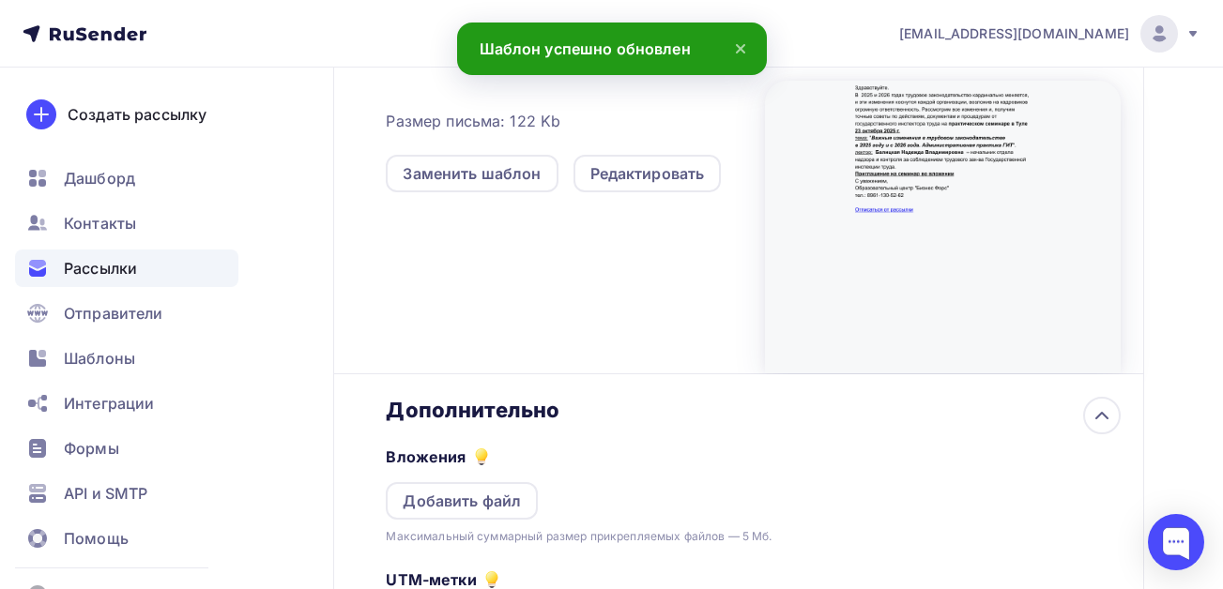
scroll to position [0, 0]
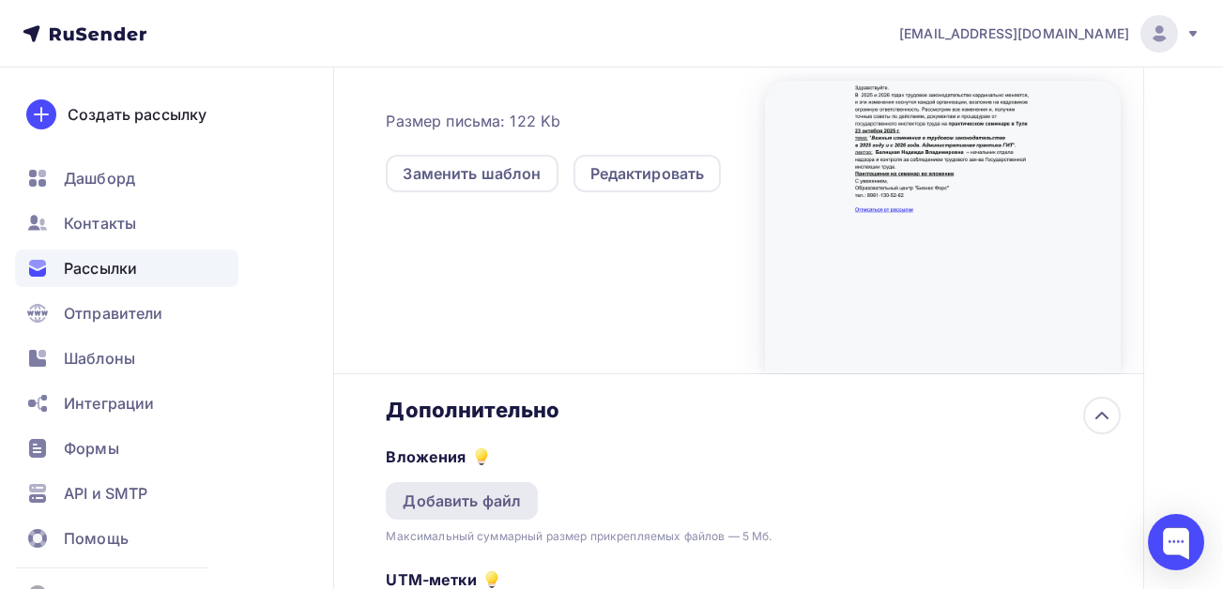
click at [449, 494] on div "Добавить файл" at bounding box center [462, 501] width 118 height 23
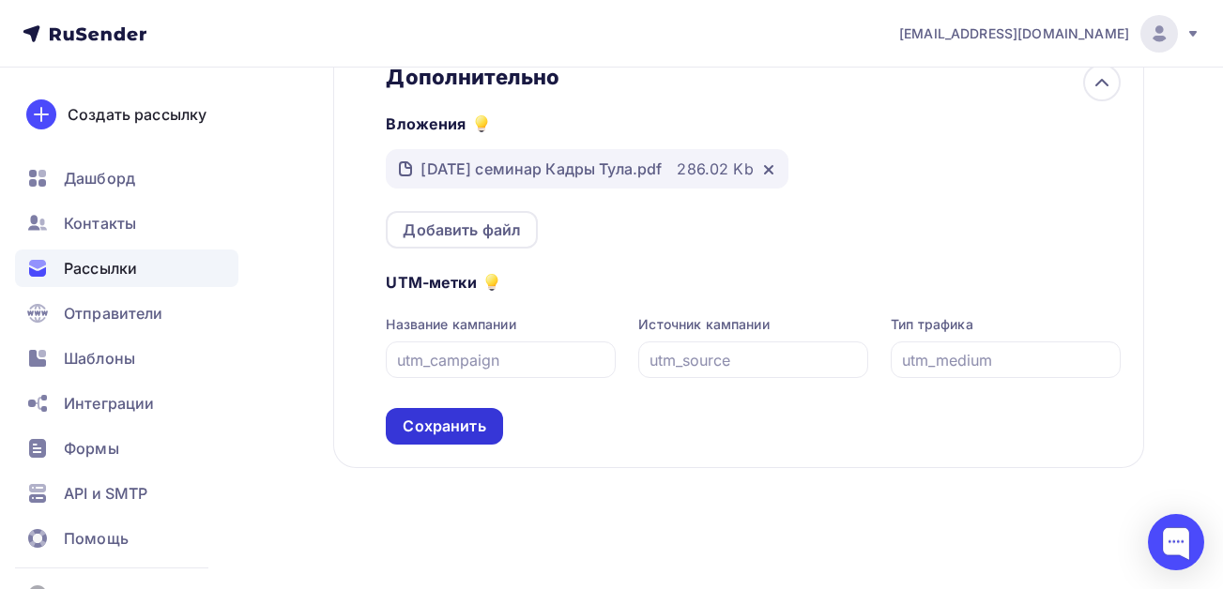
click at [451, 435] on div "Сохранить" at bounding box center [444, 427] width 83 height 22
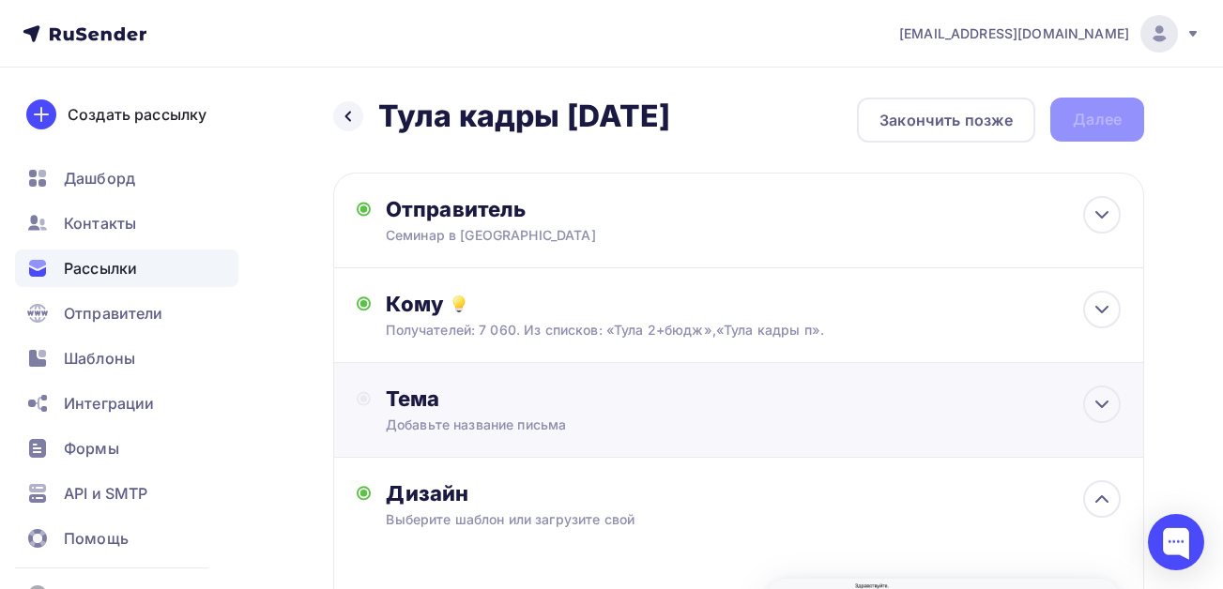
drag, startPoint x: 503, startPoint y: 378, endPoint x: 515, endPoint y: 375, distance: 12.5
click at [502, 379] on div "Тема Добавьте название письма Тема * Рекомендуем использовать не более 150 симв…" at bounding box center [738, 410] width 811 height 95
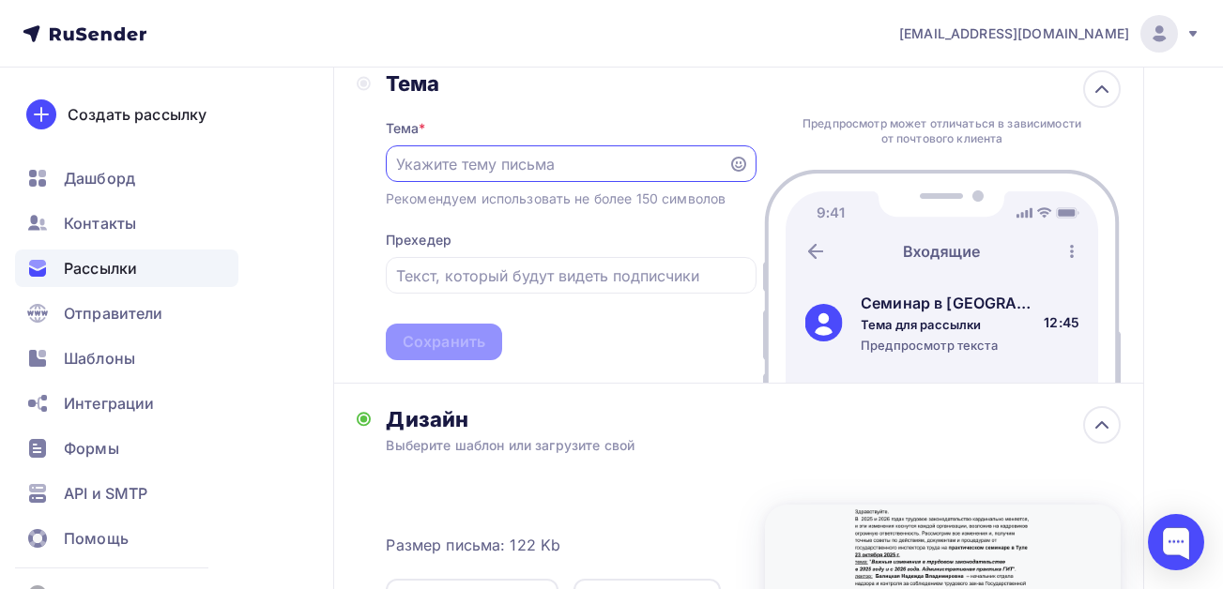
scroll to position [375, 0]
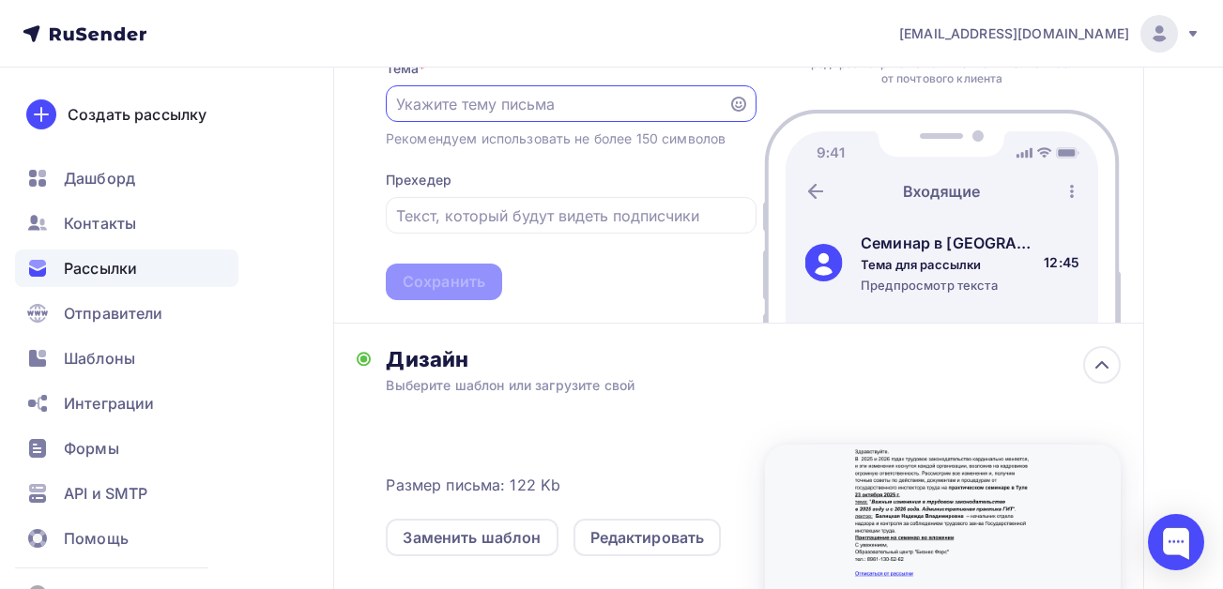
paste input "Изм. в трудовом зак-ве в 2025 г. и с 2026 г. [DATE] лектор из гит"
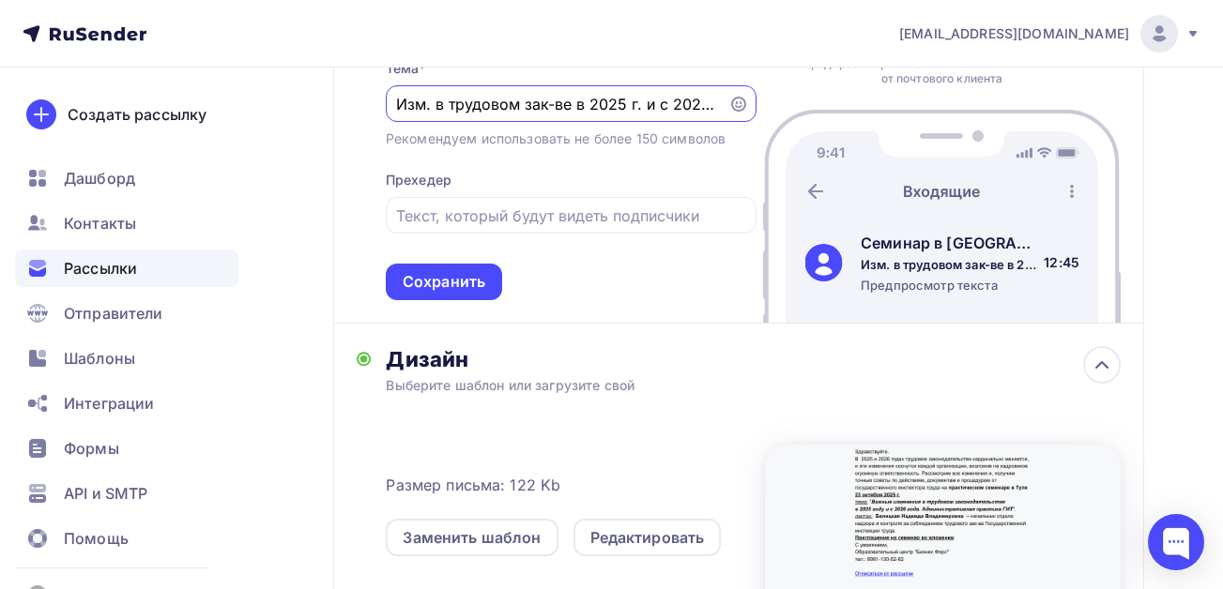
scroll to position [0, 170]
click at [564, 100] on input "Изм. в трудовом зак-ве в 2025 г. и с 2026 г. [DATE] лектор из гит" at bounding box center [556, 104] width 321 height 23
type input "Изм. в трудовом зак-ве в 2025 г. и с 2026 г. [DATE] лектор из гит"
click at [474, 213] on input "text" at bounding box center [570, 216] width 349 height 23
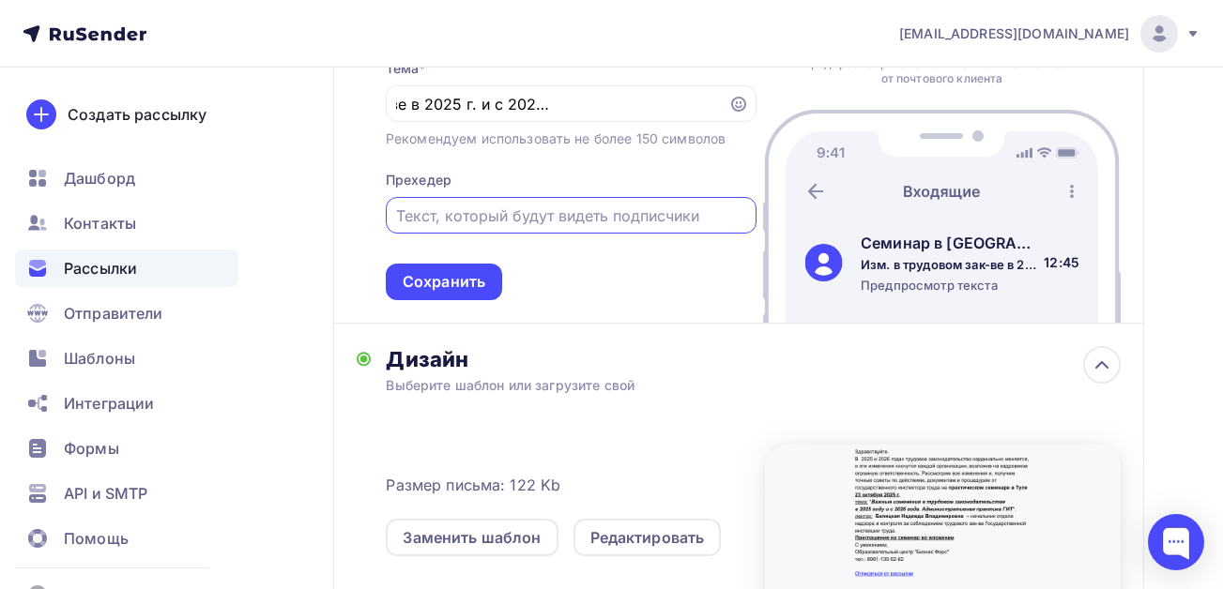
scroll to position [0, 0]
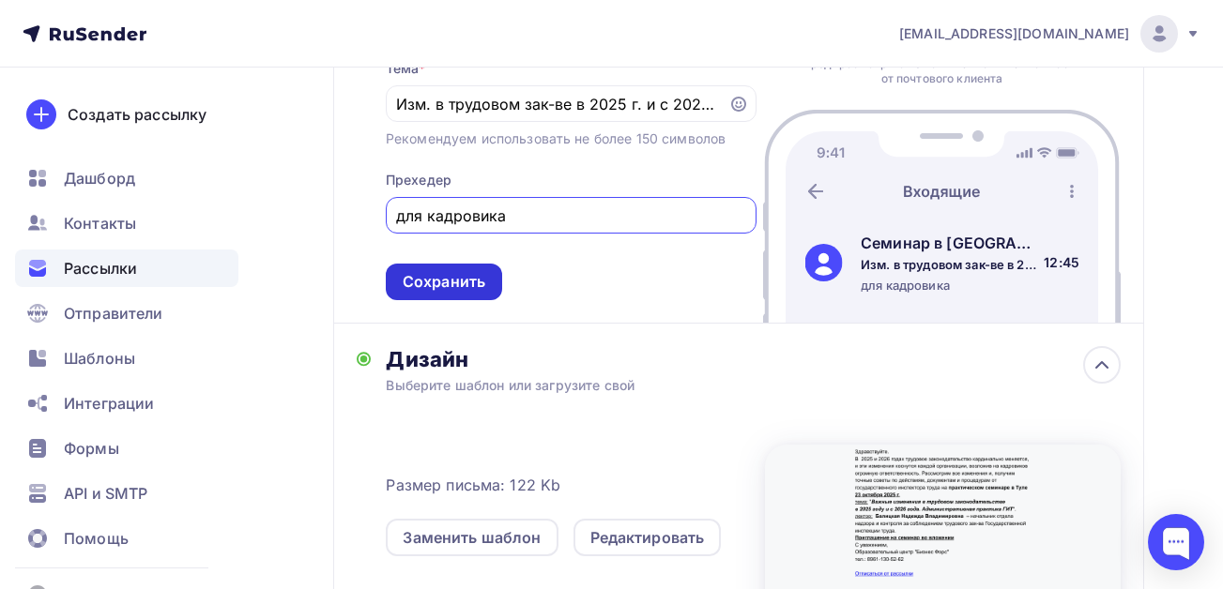
type input "для кадровика"
click at [447, 275] on div "Сохранить" at bounding box center [444, 282] width 83 height 22
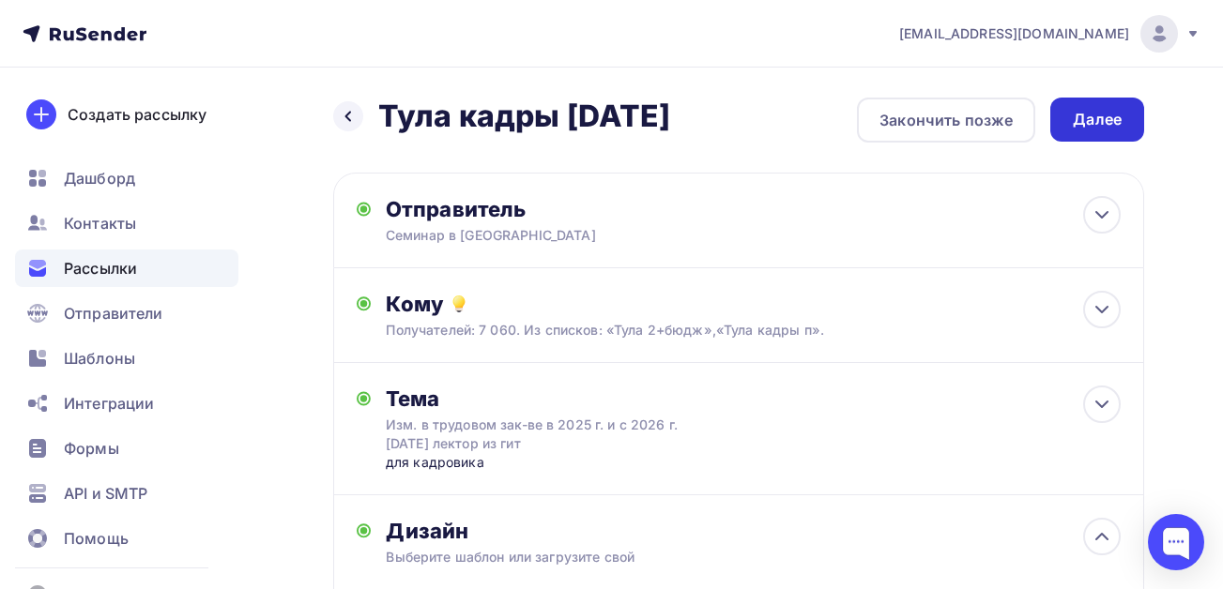
click at [1097, 119] on div "Далее" at bounding box center [1096, 120] width 49 height 22
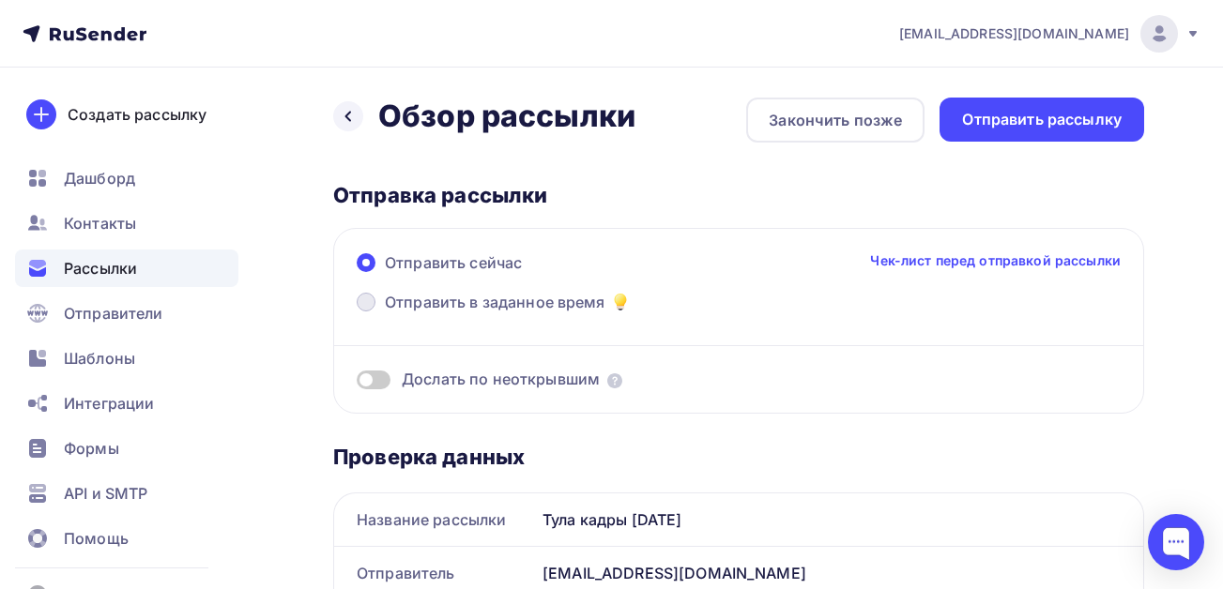
click at [439, 302] on span "Отправить в заданное время" at bounding box center [495, 302] width 221 height 23
click at [385, 313] on input "Отправить в заданное время" at bounding box center [385, 313] width 0 height 0
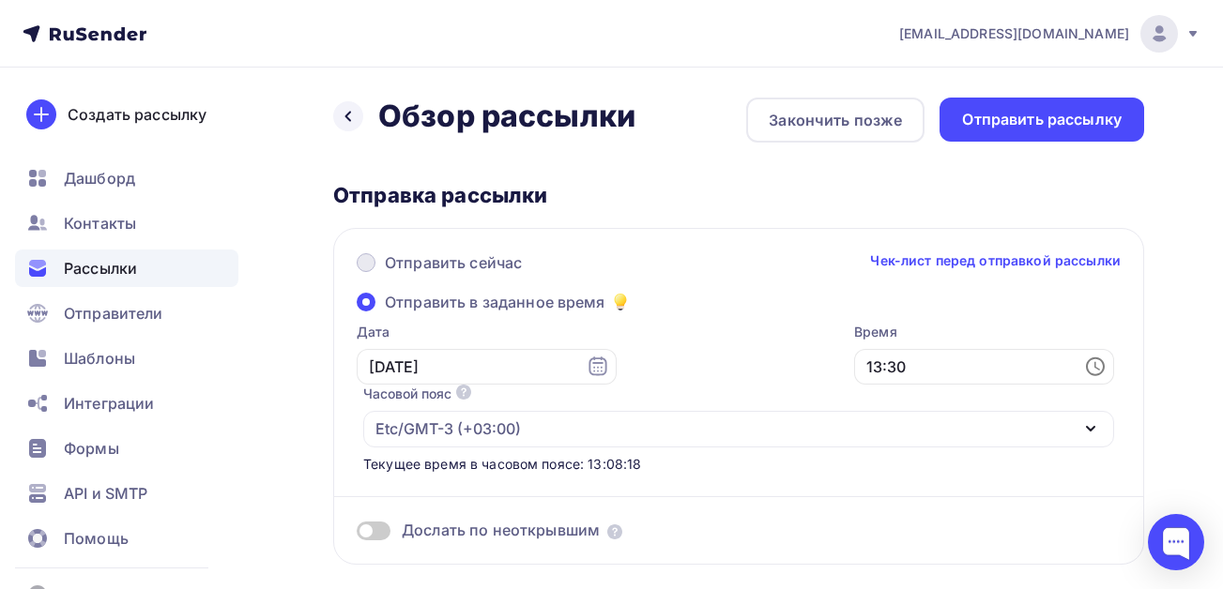
click at [398, 261] on span "Отправить сейчас" at bounding box center [453, 262] width 137 height 23
click at [385, 274] on input "Отправить сейчас" at bounding box center [385, 274] width 0 height 0
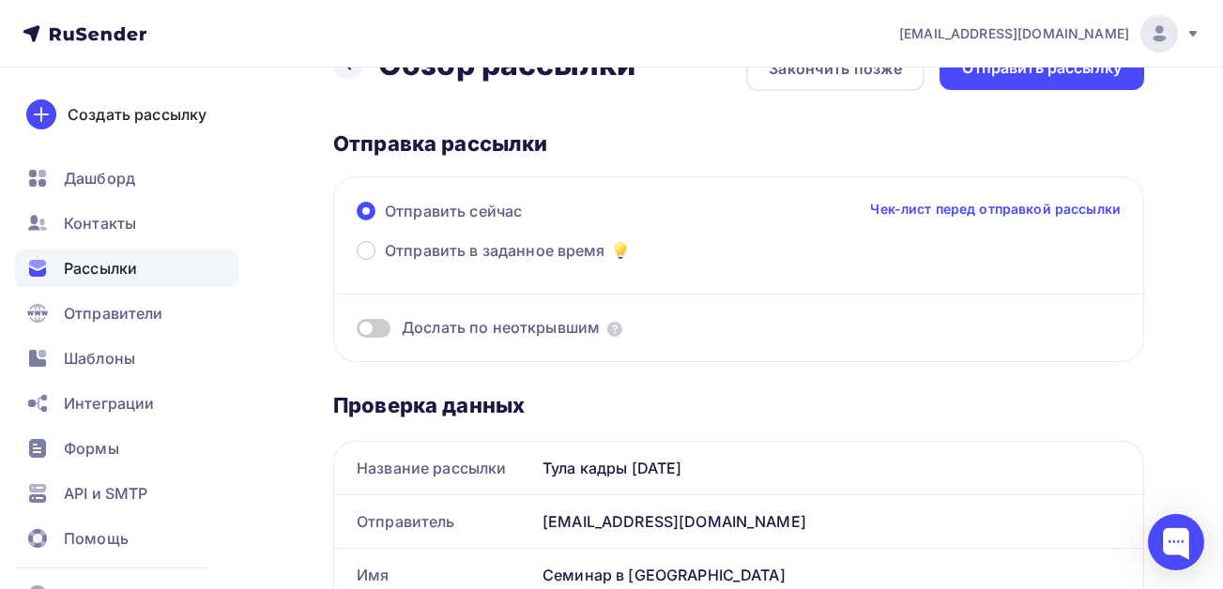
scroll to position [94, 0]
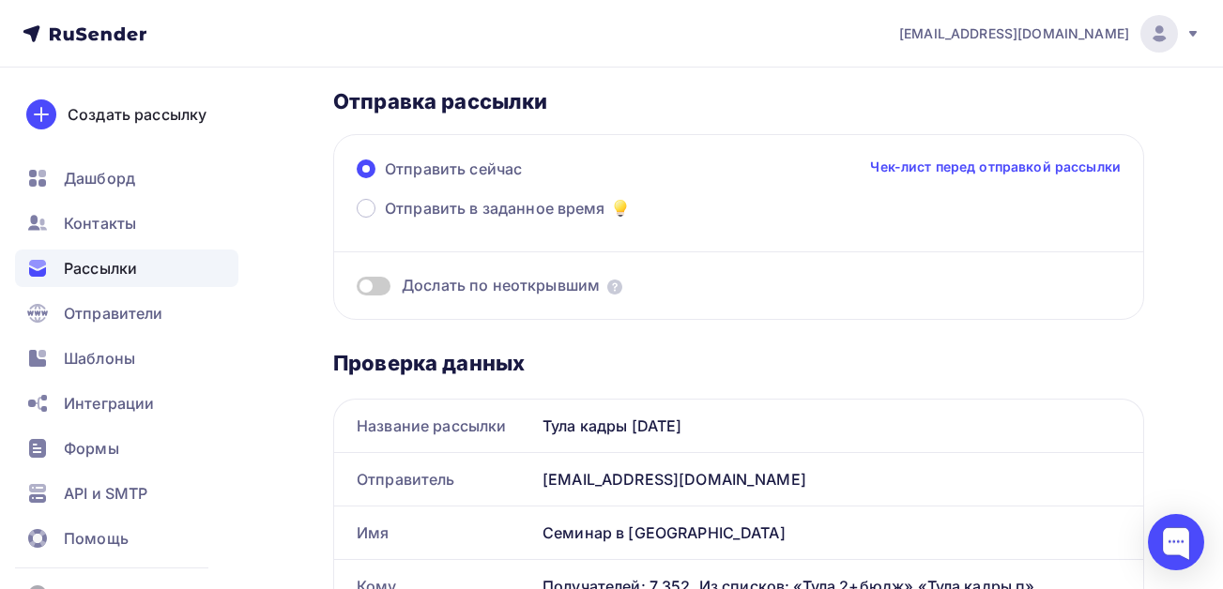
click at [385, 281] on span at bounding box center [374, 286] width 34 height 19
click at [357, 289] on input "checkbox" at bounding box center [357, 289] width 0 height 0
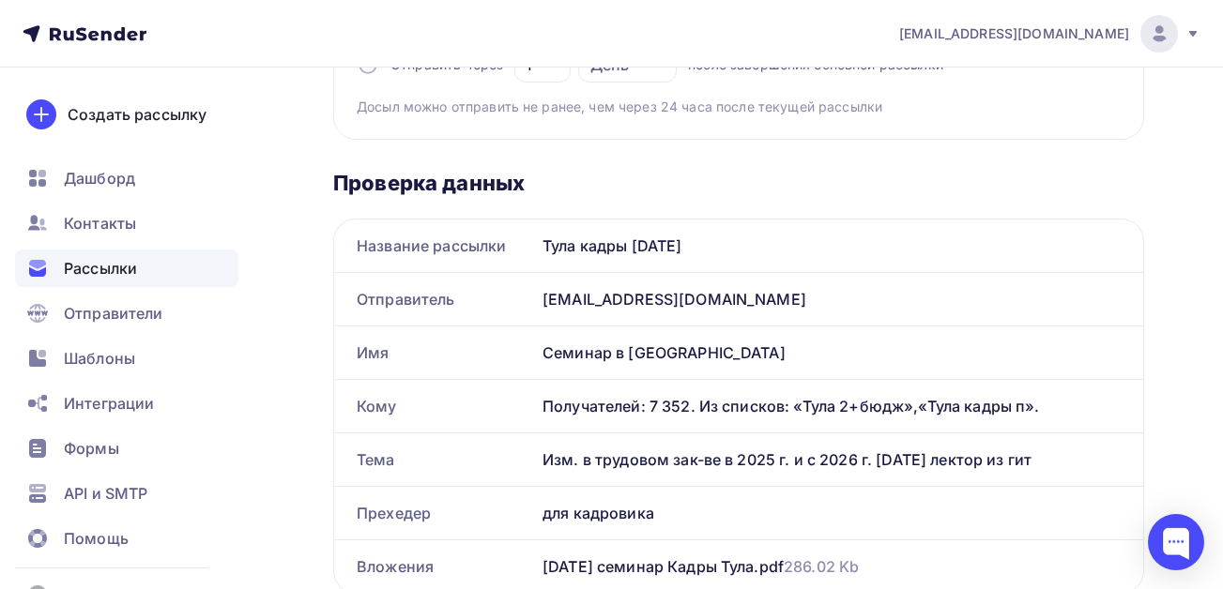
scroll to position [563, 0]
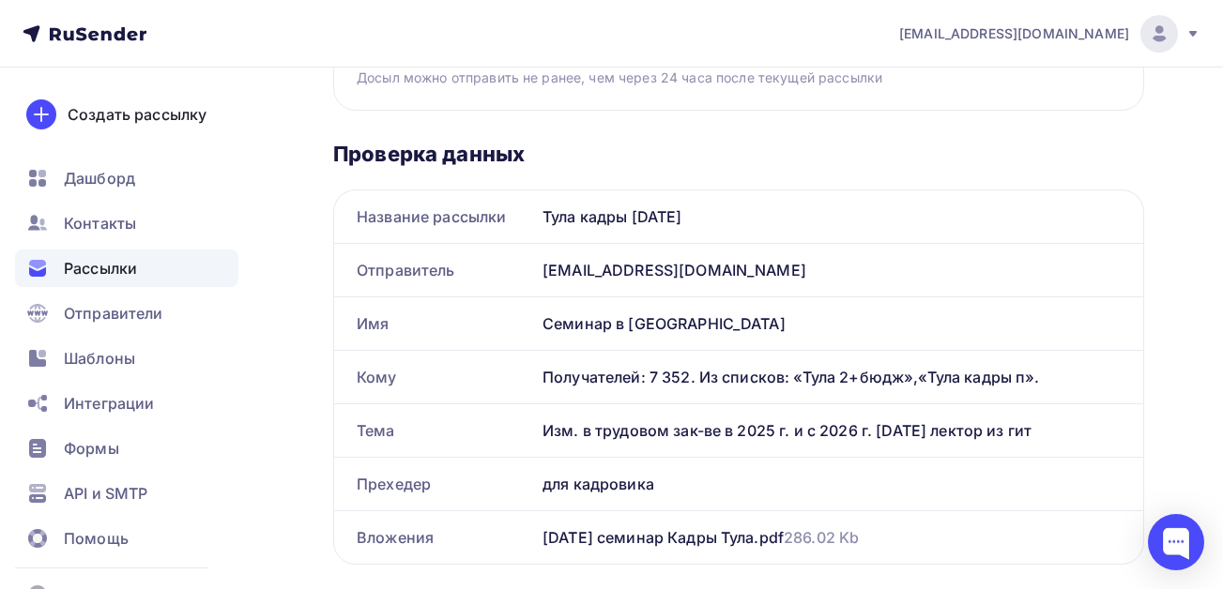
drag, startPoint x: 1048, startPoint y: 431, endPoint x: 546, endPoint y: 446, distance: 502.2
click at [546, 446] on div "Изм. в трудовом зак-ве в 2025 г. и с 2026 г. [DATE] лектор из гит" at bounding box center [839, 430] width 608 height 53
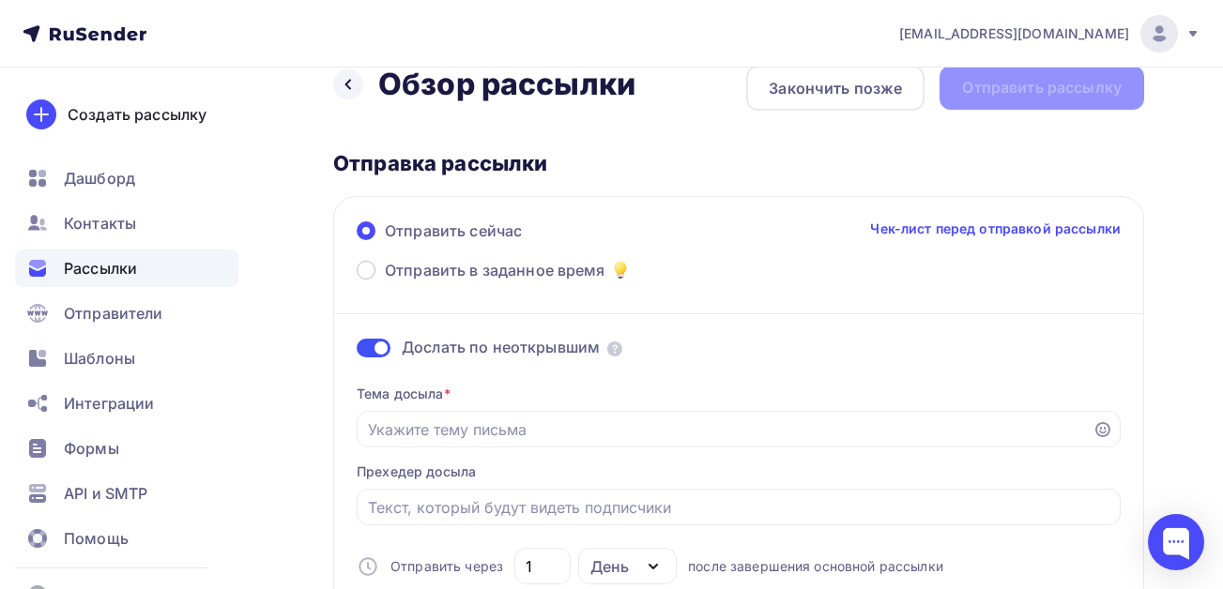
scroll to position [0, 0]
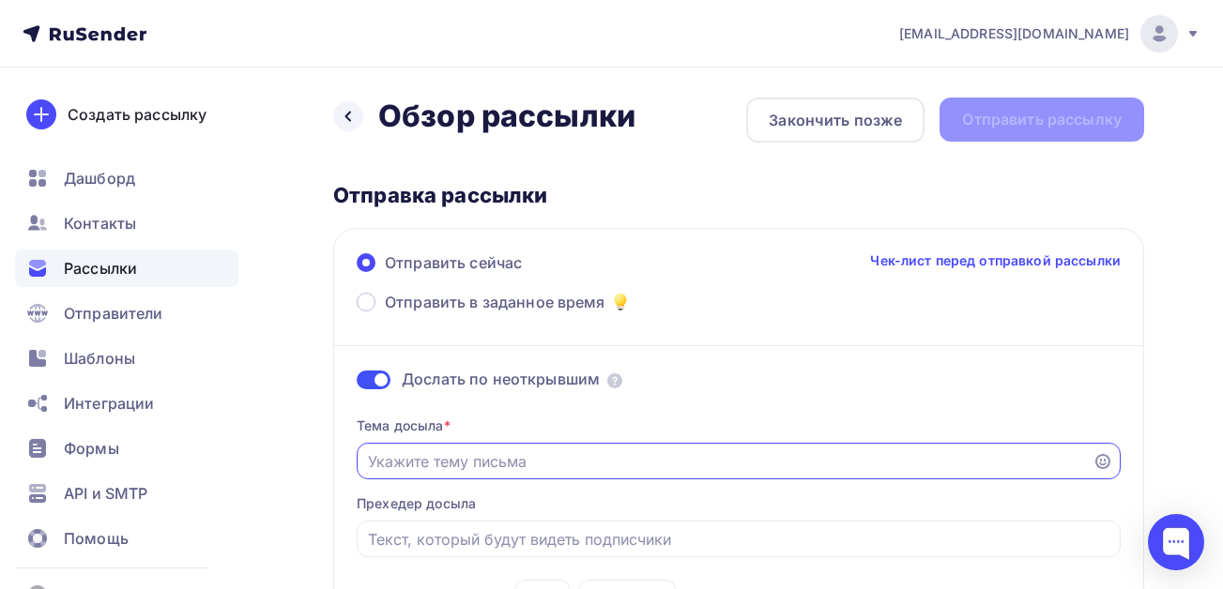
paste input "Изм. в трудовом зак-ве в 2025 г. и с 2026 г. [DATE] лектор из гит"
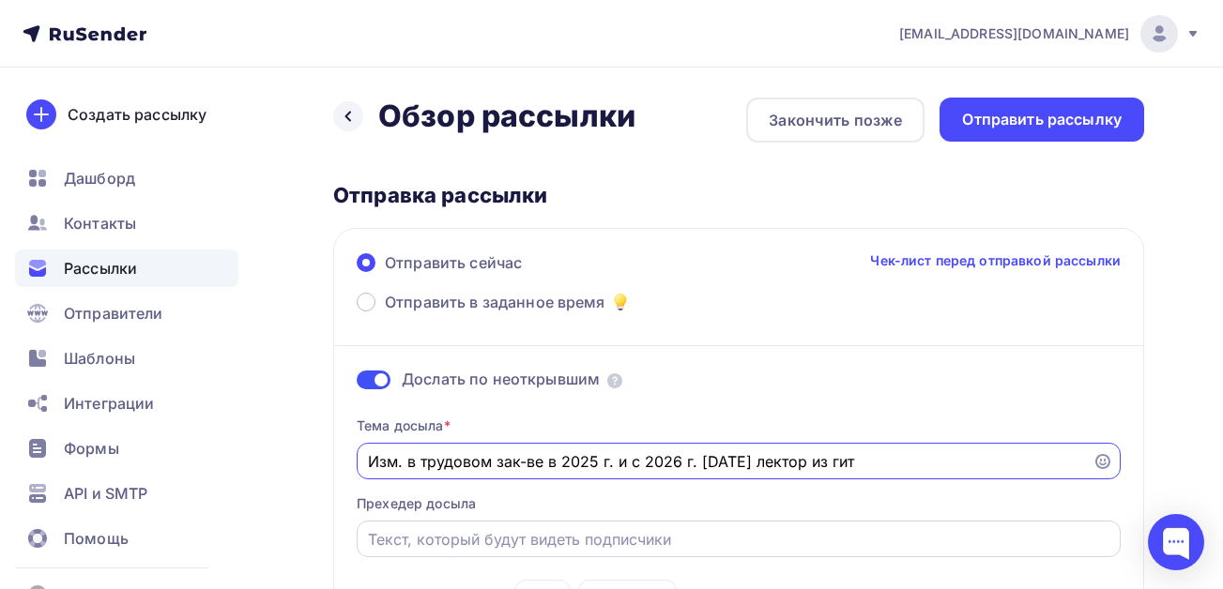
type input "Изм. в трудовом зак-ве в 2025 г. и с 2026 г. [DATE] лектор из гит"
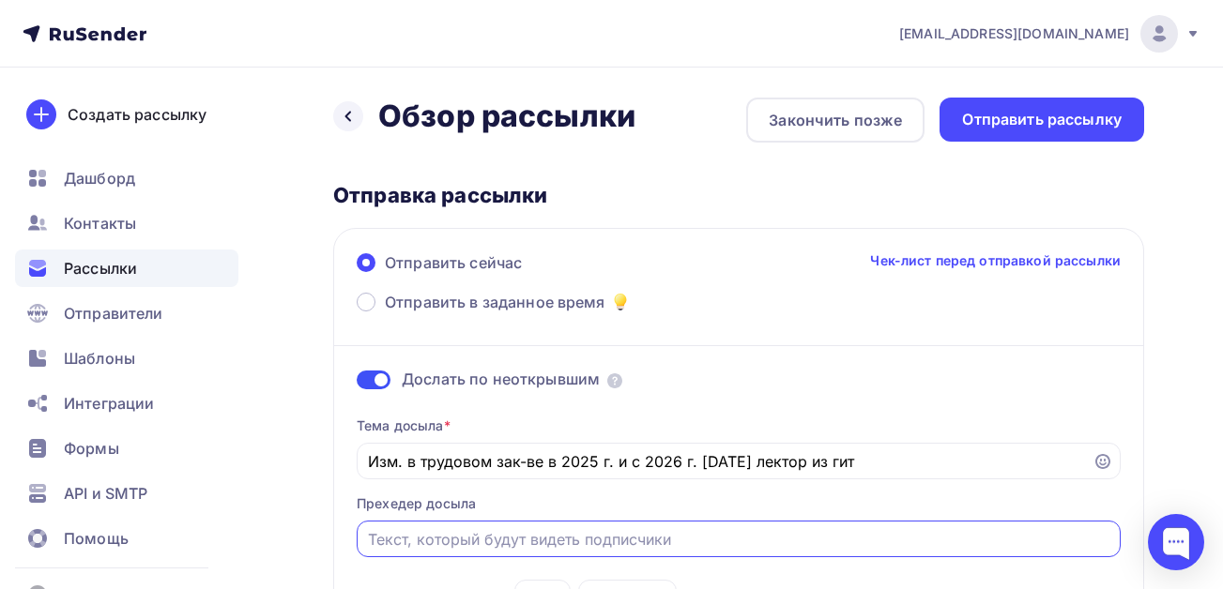
click at [484, 539] on input "Отправить в заданное время" at bounding box center [739, 539] width 742 height 23
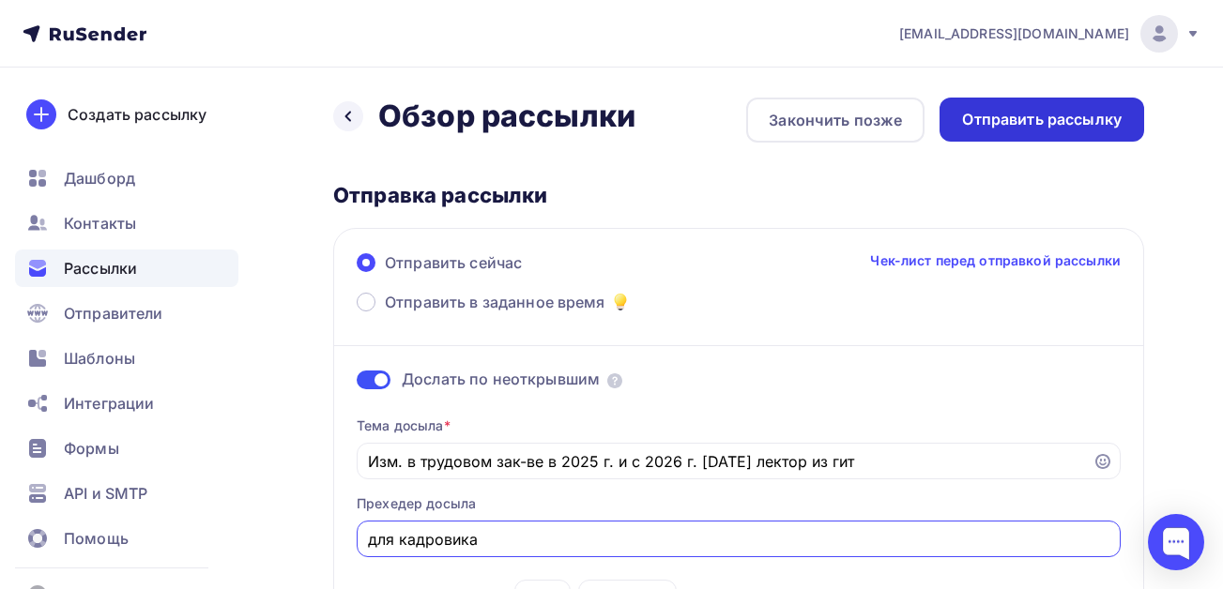
type input "для кадровика"
click at [1012, 126] on div "Отправить рассылку" at bounding box center [1042, 120] width 160 height 22
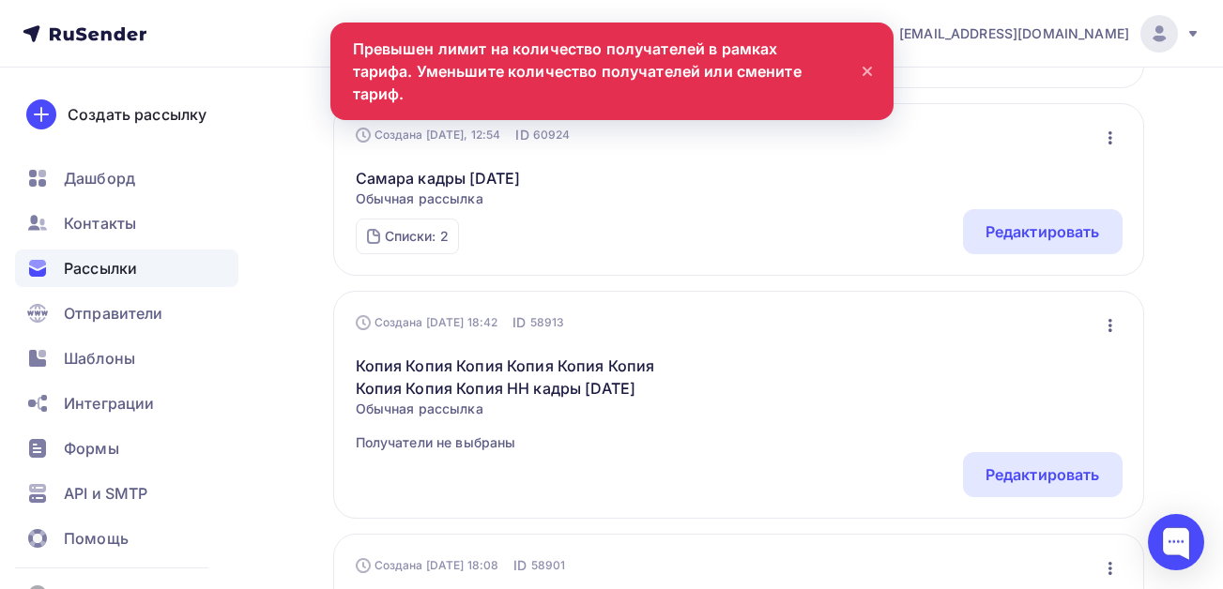
scroll to position [751, 0]
click at [1182, 543] on div at bounding box center [1176, 542] width 56 height 56
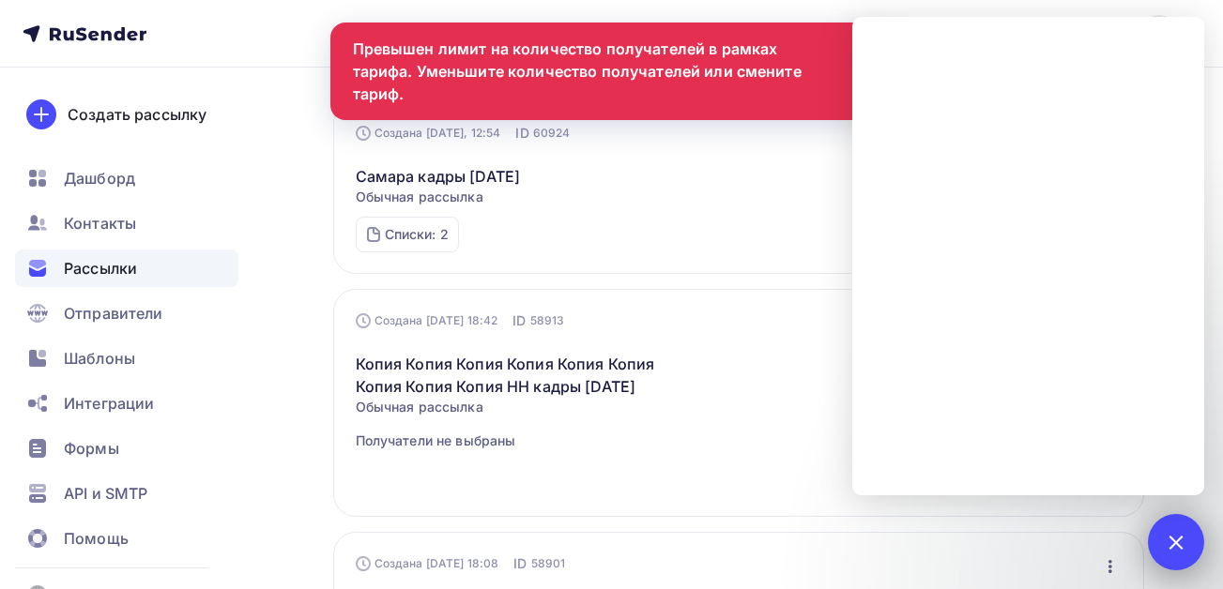
click at [1177, 542] on div at bounding box center [1175, 541] width 25 height 25
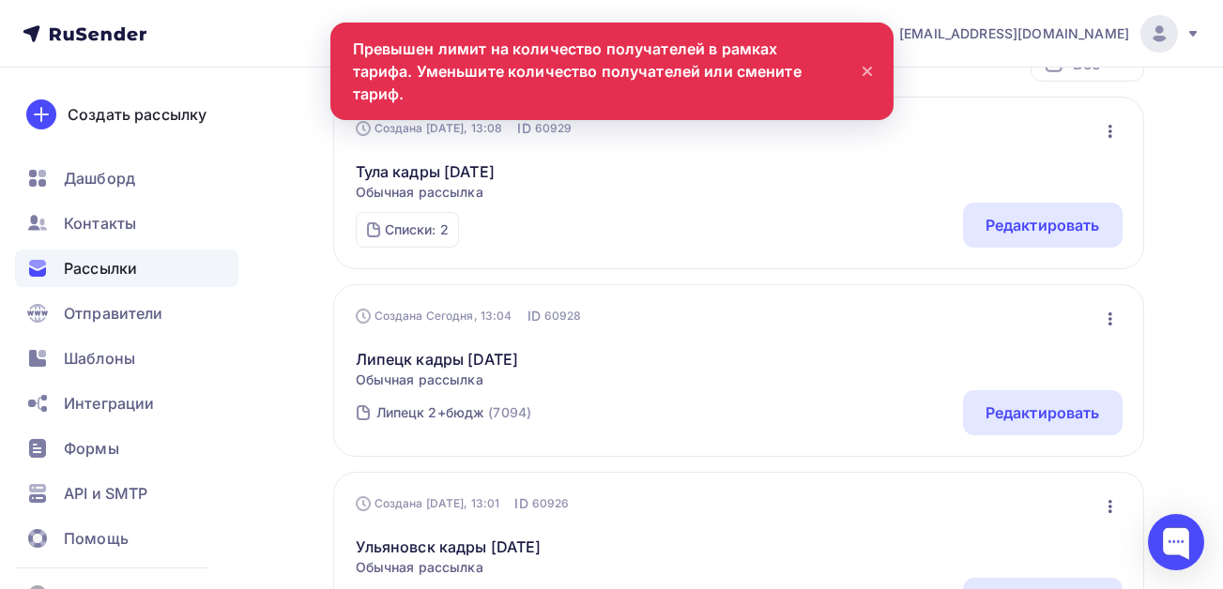
scroll to position [0, 0]
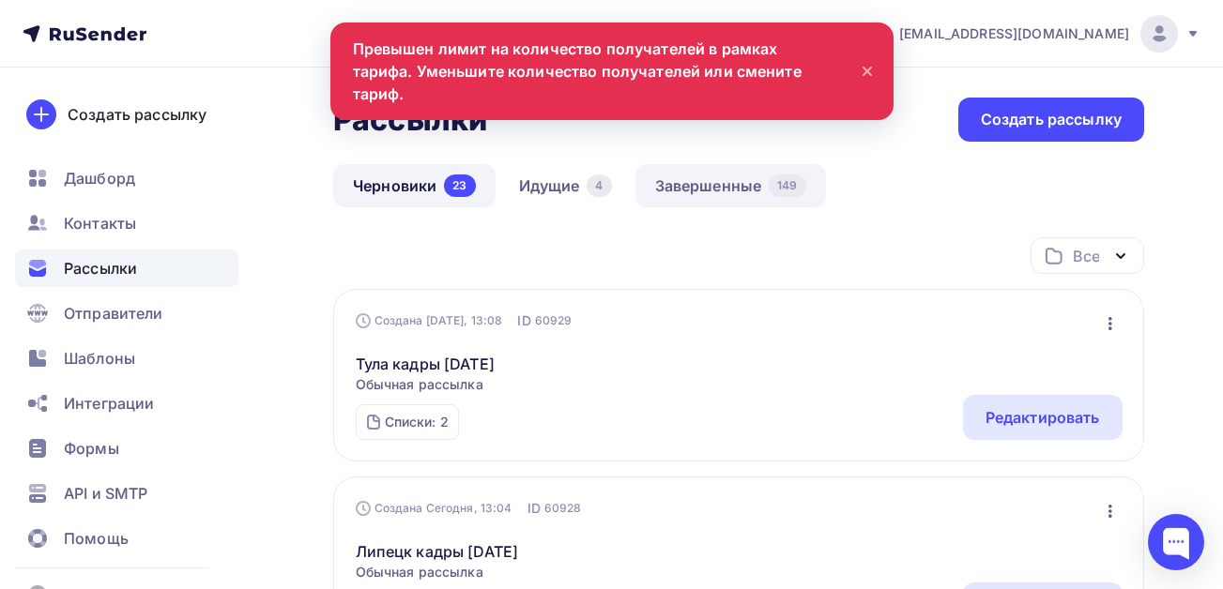
click at [692, 191] on link "Завершенные 149" at bounding box center [730, 185] width 190 height 43
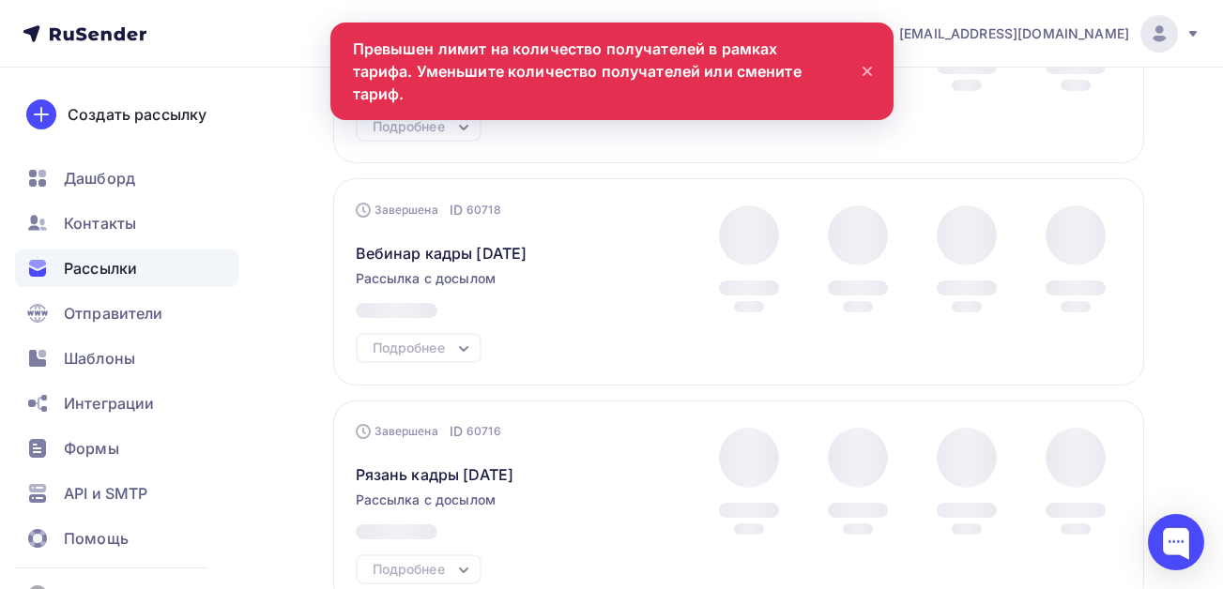
scroll to position [51, 0]
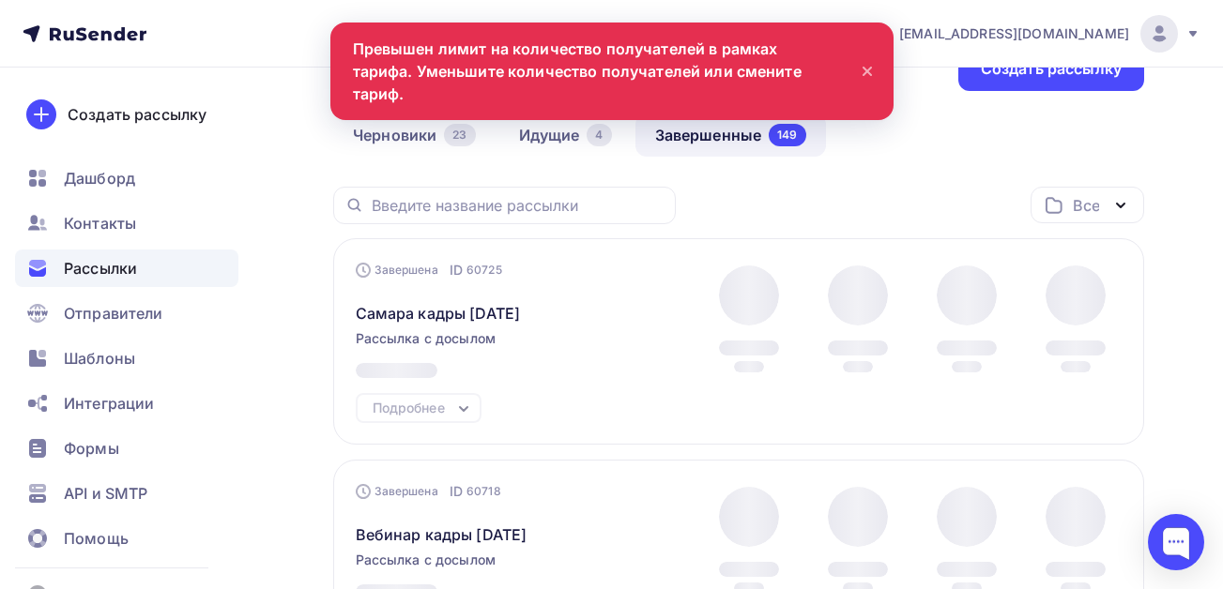
click at [866, 60] on icon at bounding box center [867, 71] width 23 height 23
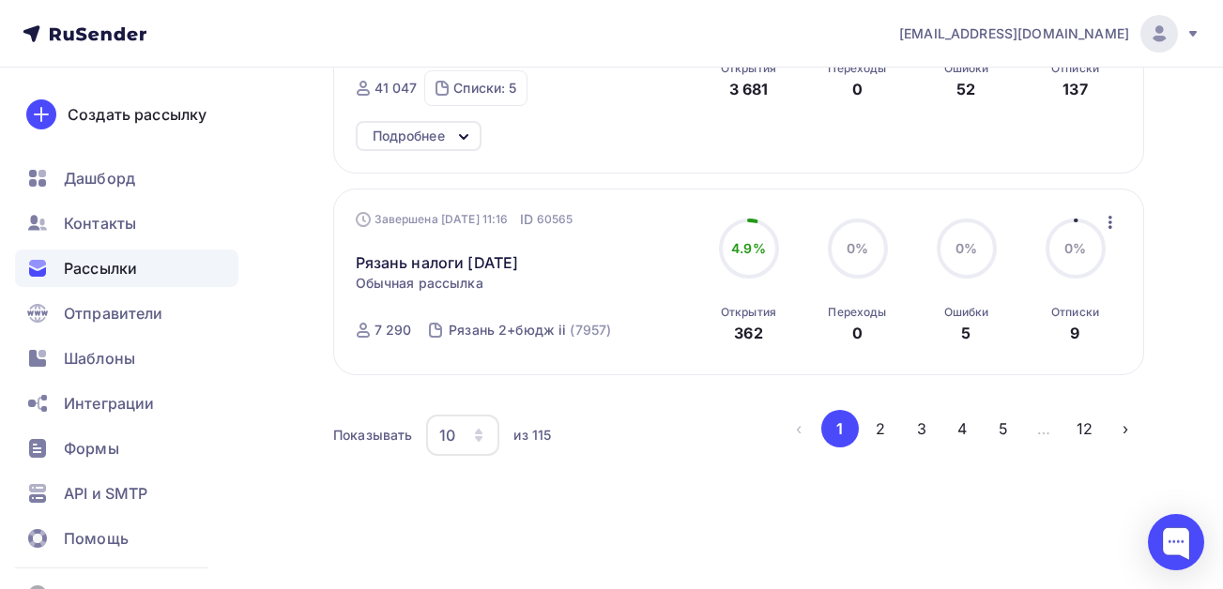
scroll to position [2350, 0]
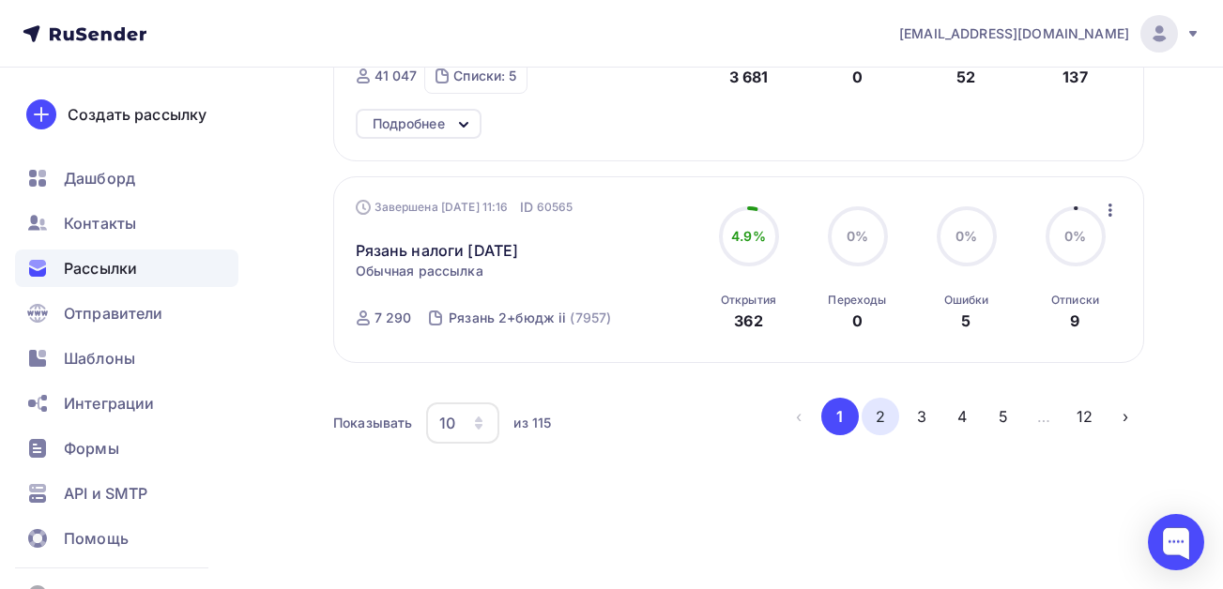
click at [876, 410] on button "2" at bounding box center [880, 417] width 38 height 38
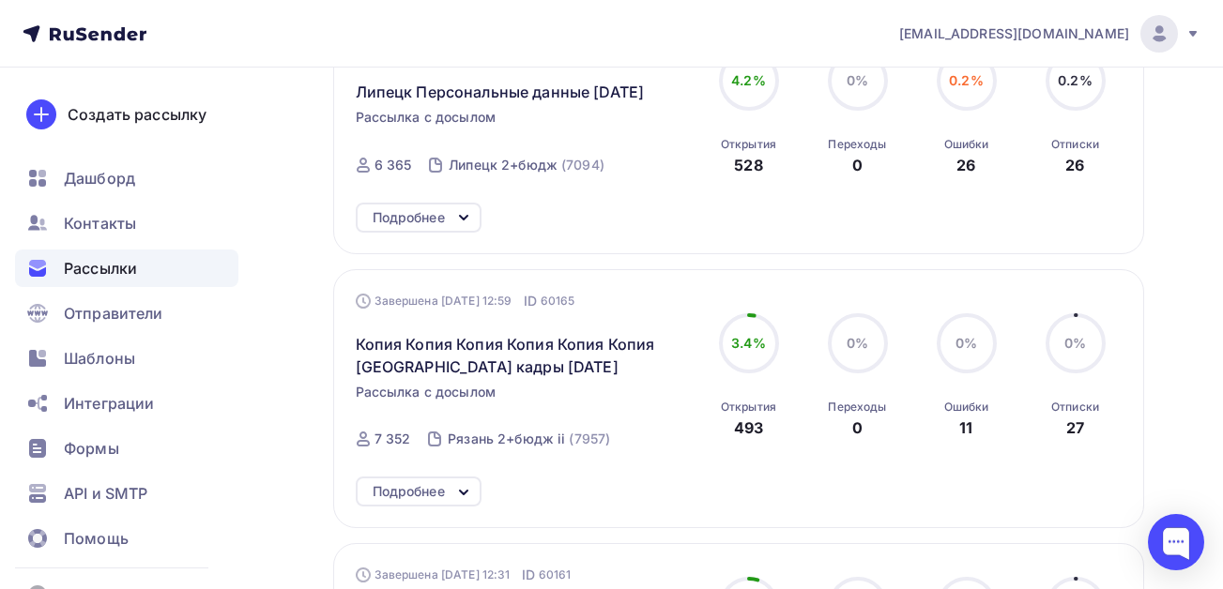
scroll to position [2373, 0]
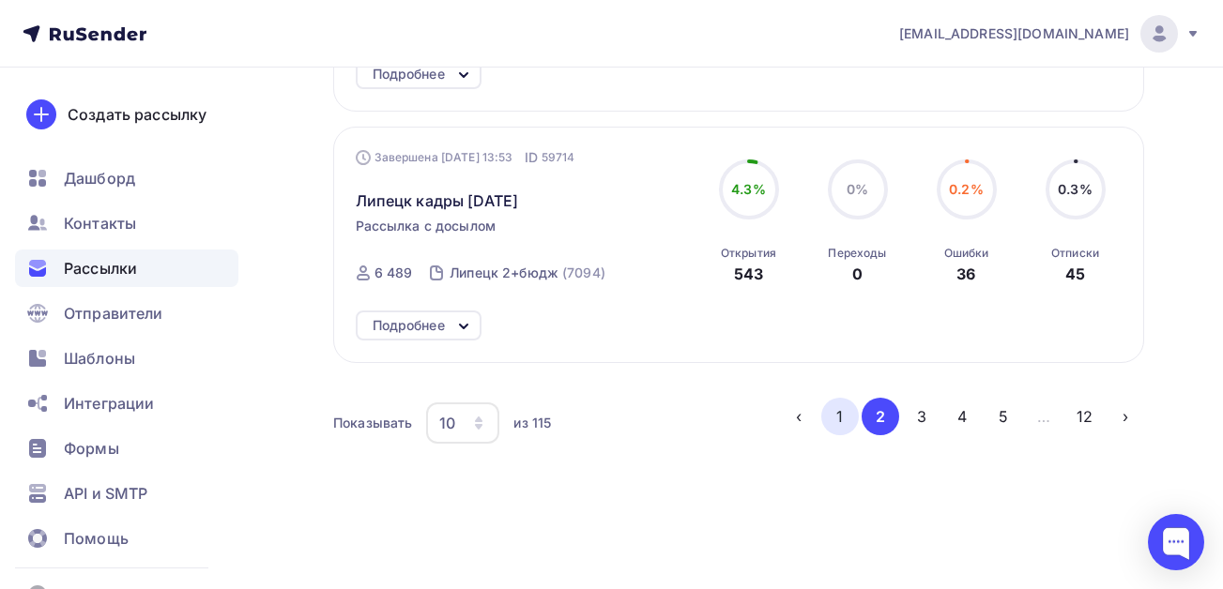
click at [837, 413] on button "1" at bounding box center [840, 417] width 38 height 38
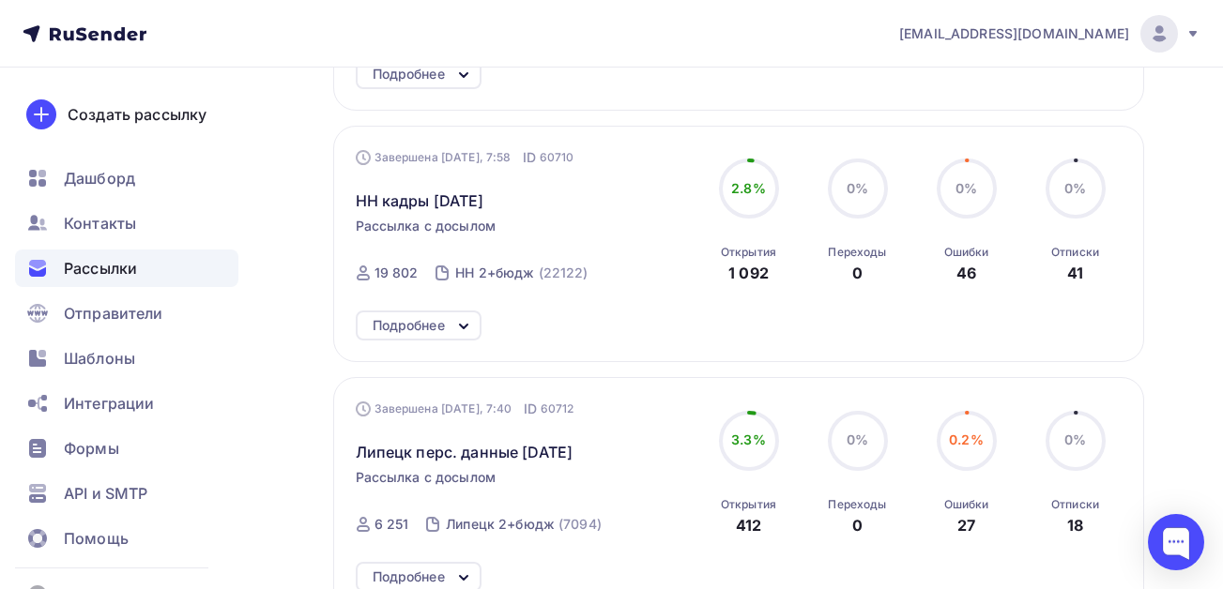
scroll to position [1126, 0]
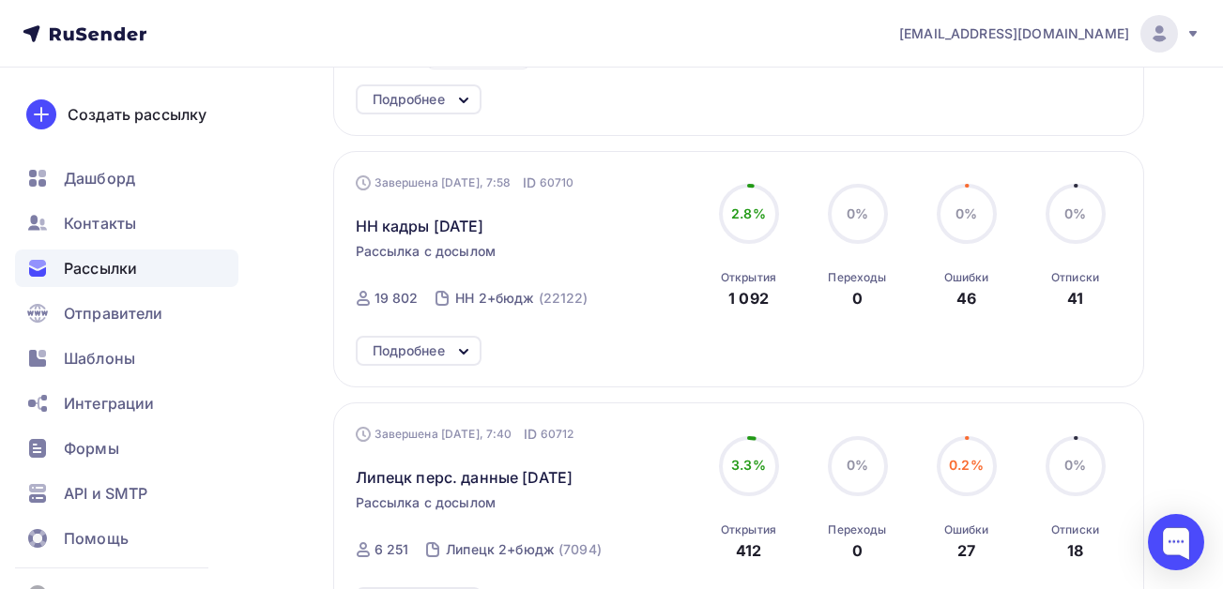
drag, startPoint x: 458, startPoint y: 219, endPoint x: 342, endPoint y: 220, distance: 115.4
click at [342, 220] on div "Завершена [DATE], 7:58 ID 60710 НН кадры [DATE] Рассылка с досылом Завершена [D…" at bounding box center [738, 269] width 811 height 236
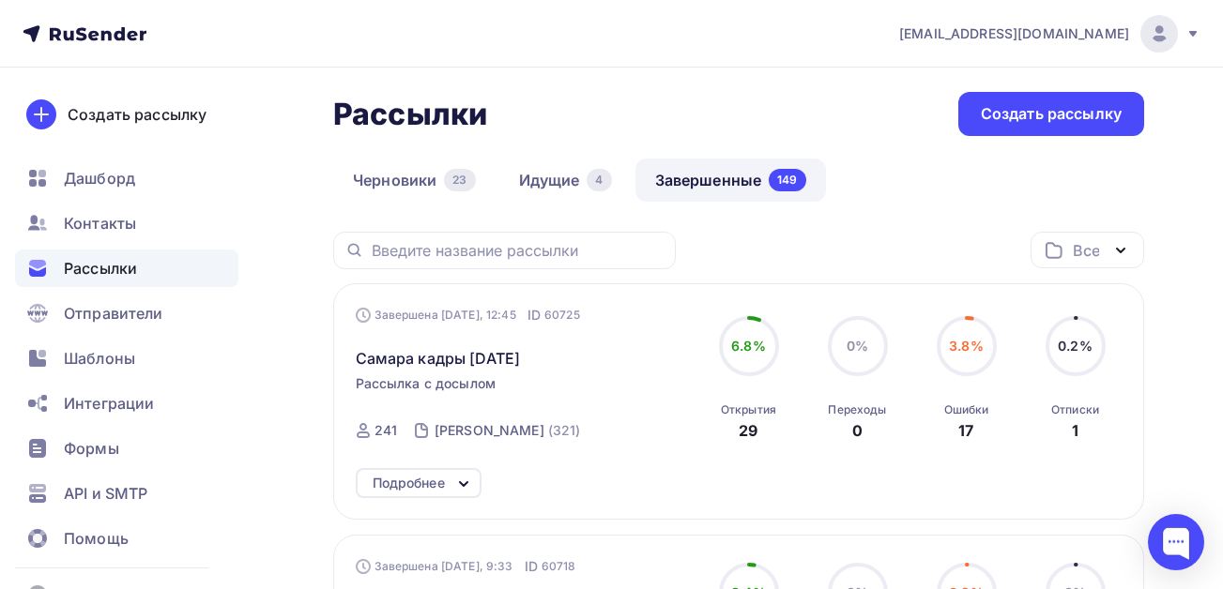
scroll to position [0, 0]
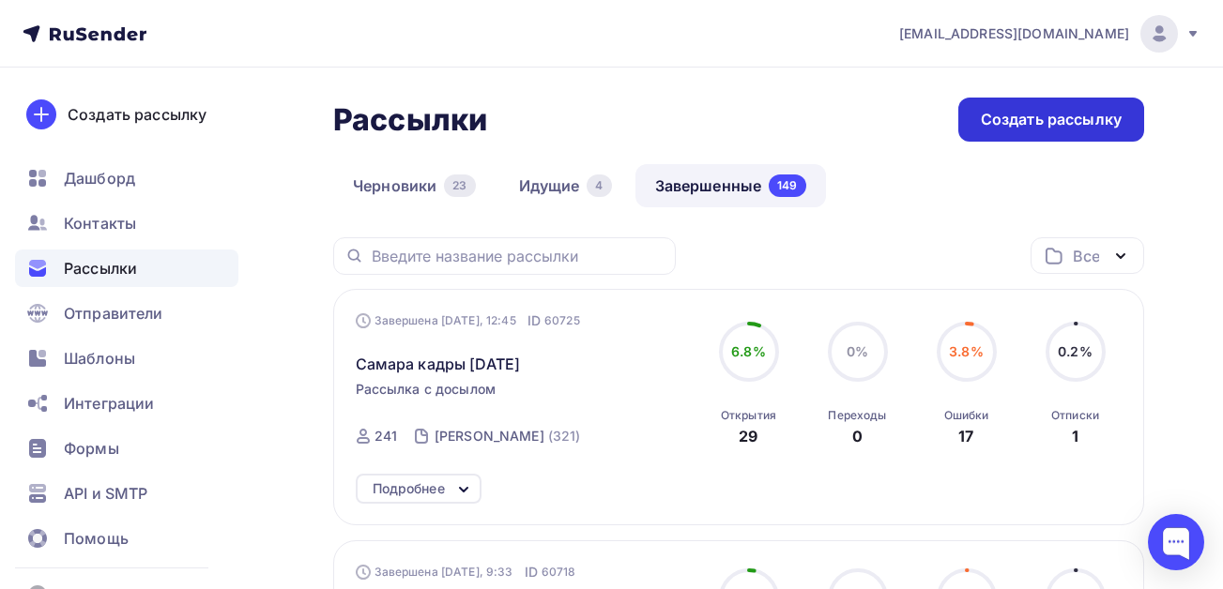
click at [1061, 114] on div "Создать рассылку" at bounding box center [1051, 120] width 141 height 22
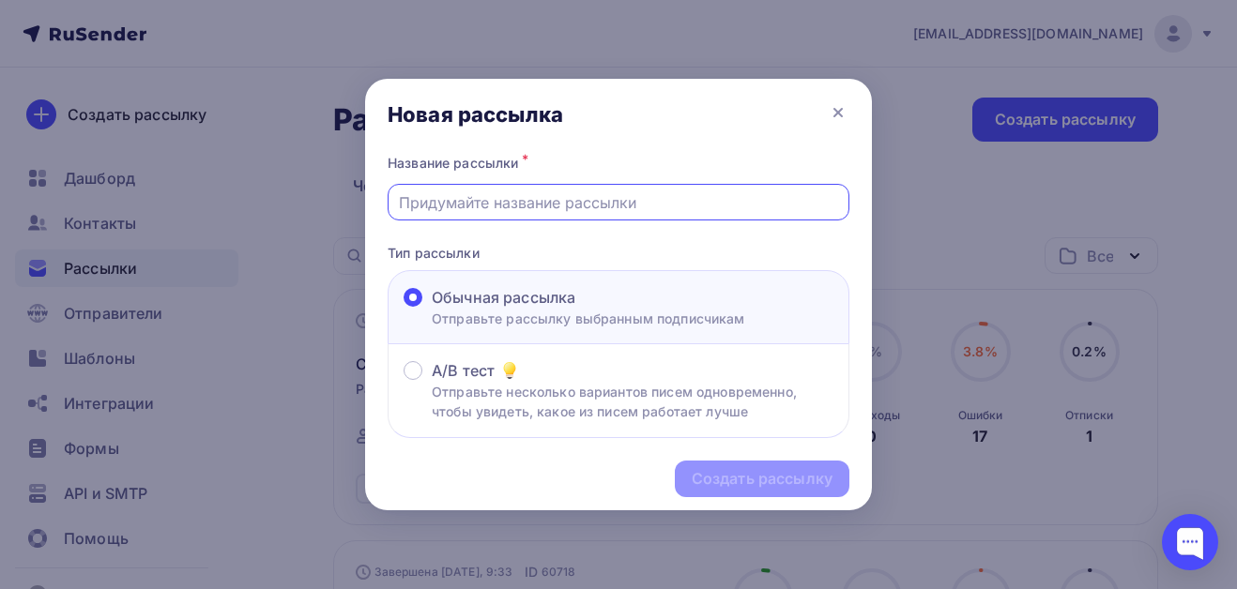
paste input "НН кадры [DATE]"
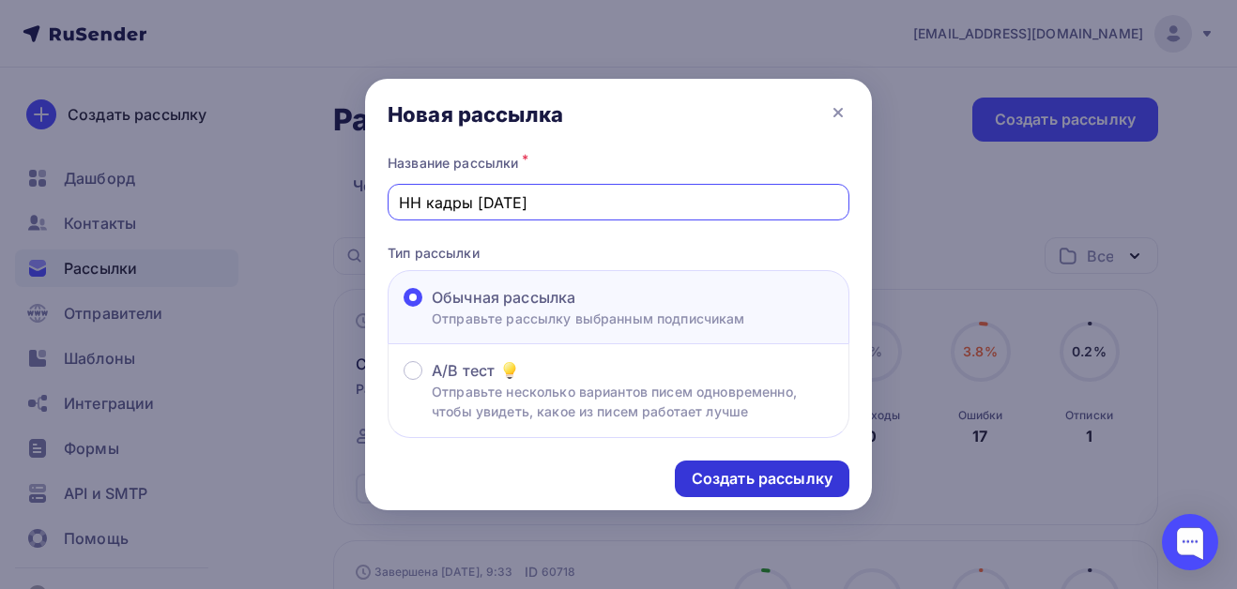
type input "НН кадры [DATE]"
click at [727, 478] on div "Создать рассылку" at bounding box center [762, 479] width 141 height 22
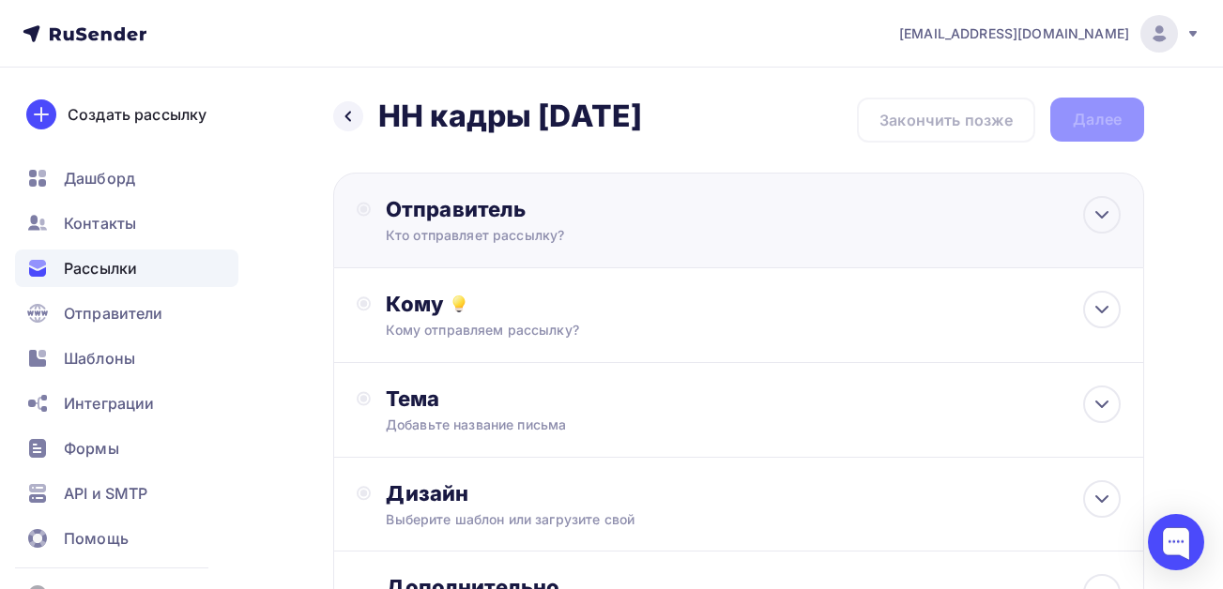
click at [450, 236] on div "Кто отправляет рассылку?" at bounding box center [569, 235] width 366 height 19
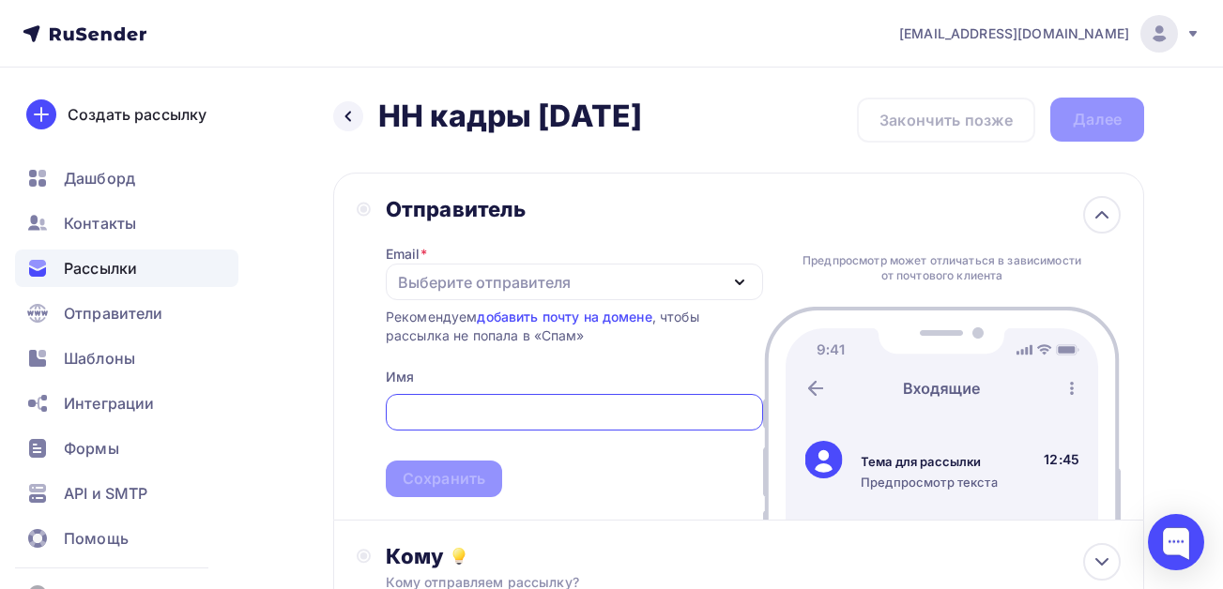
click at [431, 273] on div "Выберите отправителя" at bounding box center [484, 282] width 173 height 23
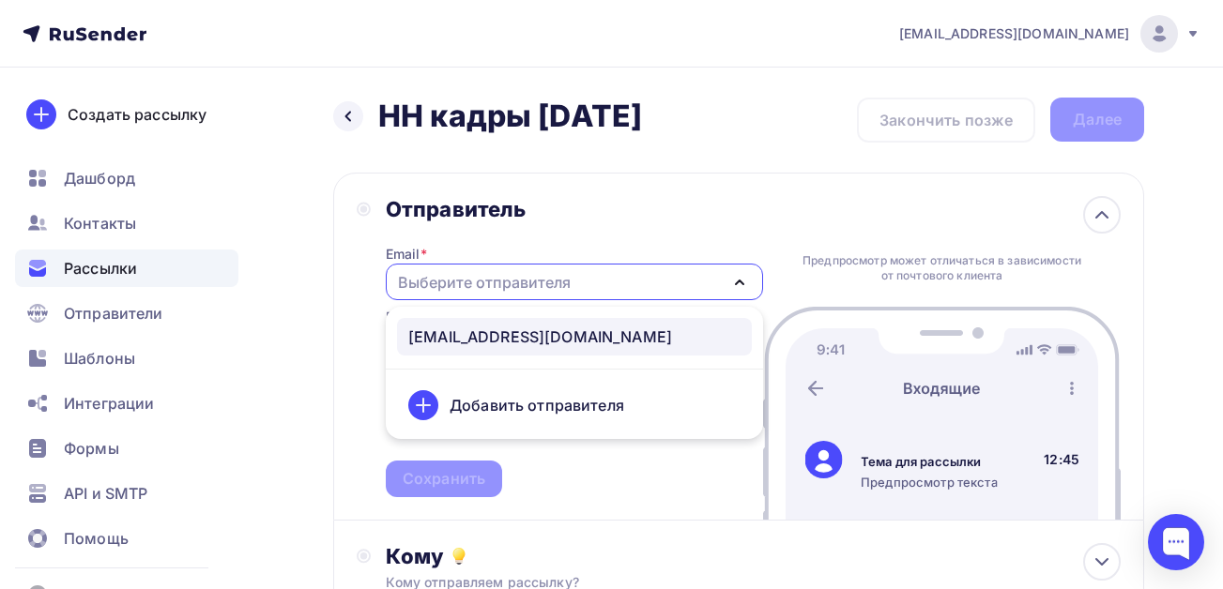
click at [437, 326] on div "[EMAIL_ADDRESS][DOMAIN_NAME]" at bounding box center [540, 337] width 264 height 23
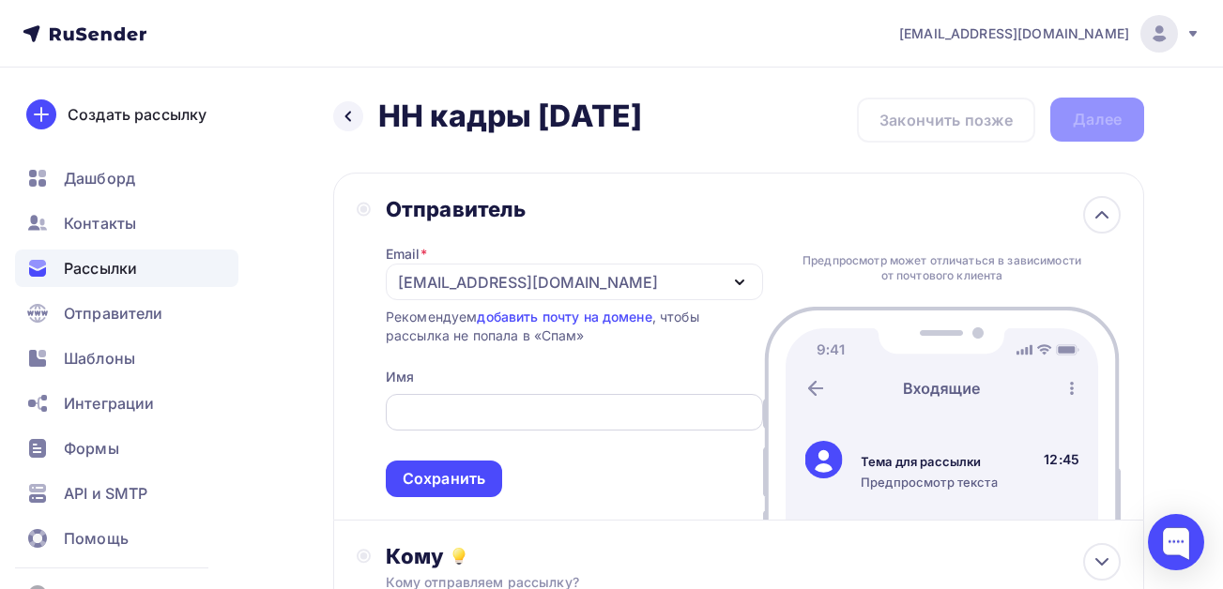
click at [442, 418] on input "text" at bounding box center [574, 413] width 356 height 23
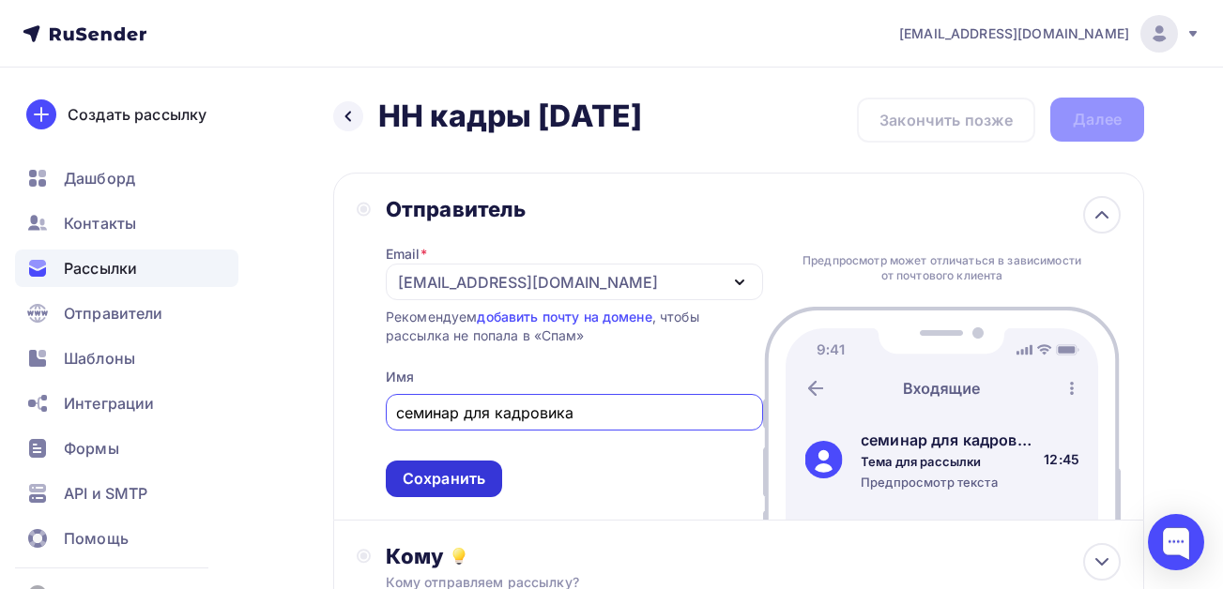
type input "семинар для кадровика"
click at [437, 472] on div "Сохранить" at bounding box center [444, 479] width 83 height 22
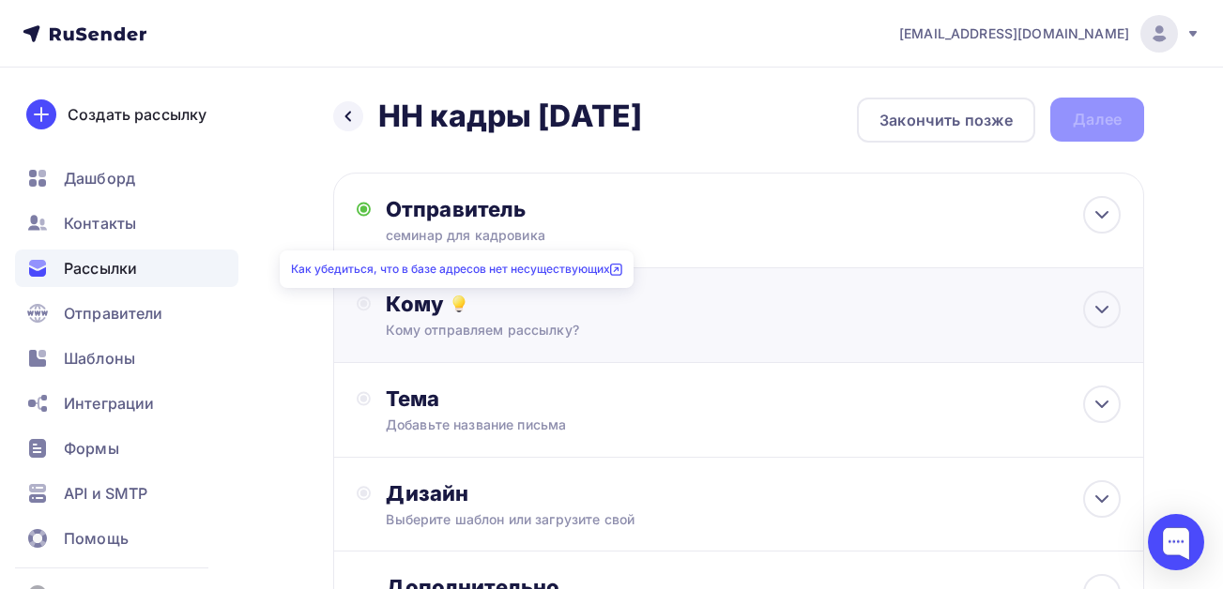
click at [449, 308] on icon at bounding box center [459, 304] width 23 height 23
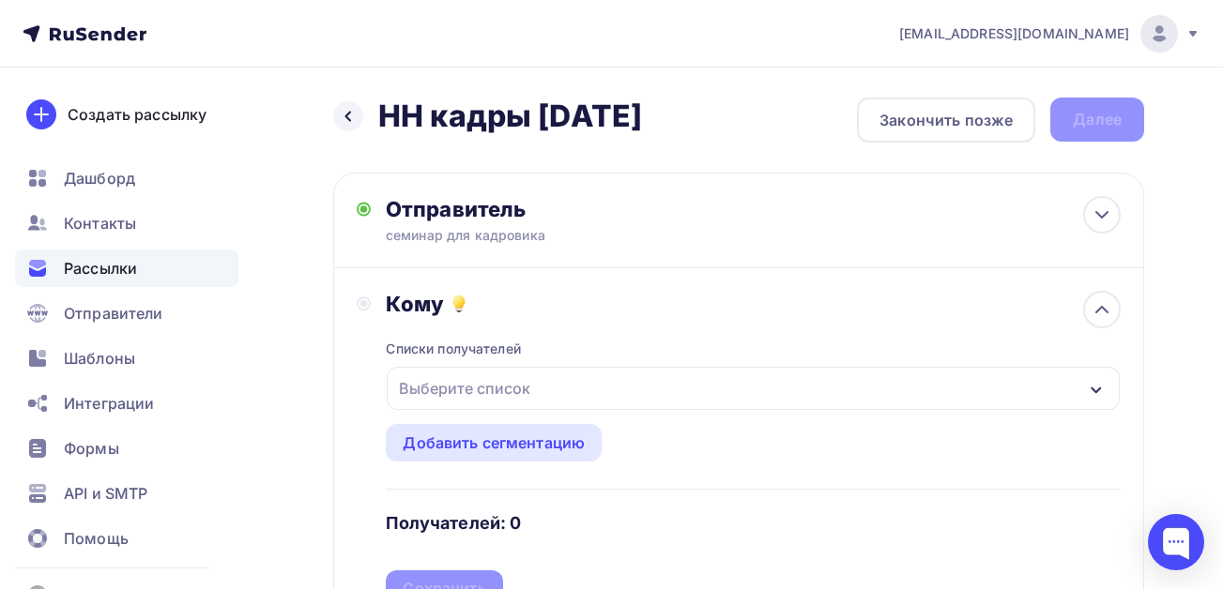
click at [453, 388] on div "Выберите список" at bounding box center [464, 389] width 146 height 34
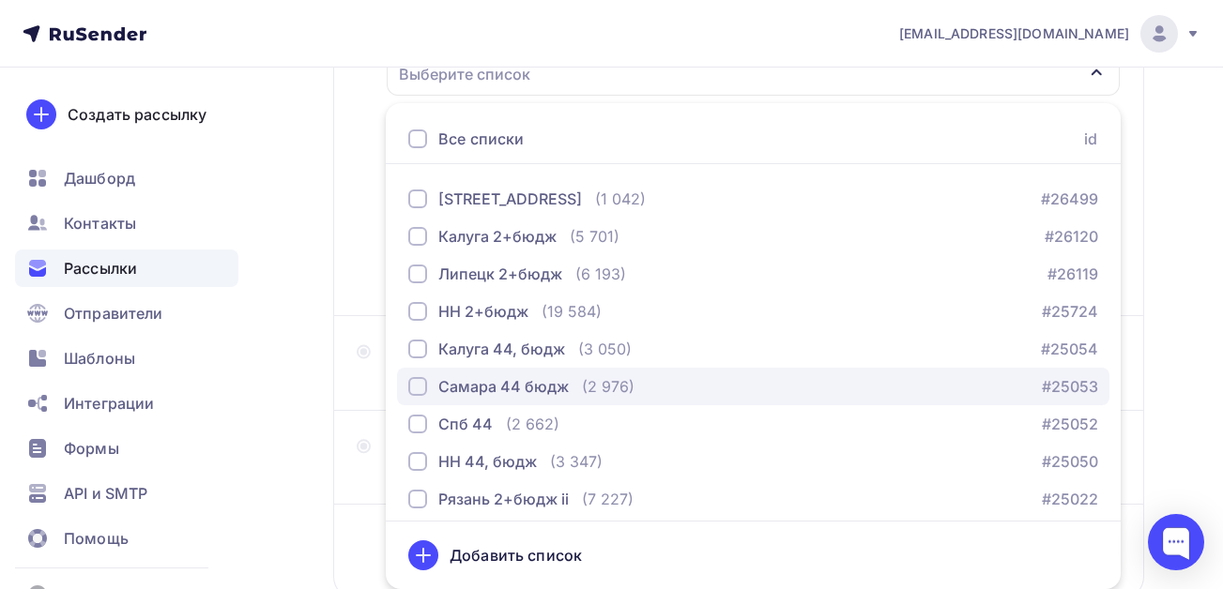
scroll to position [191, 0]
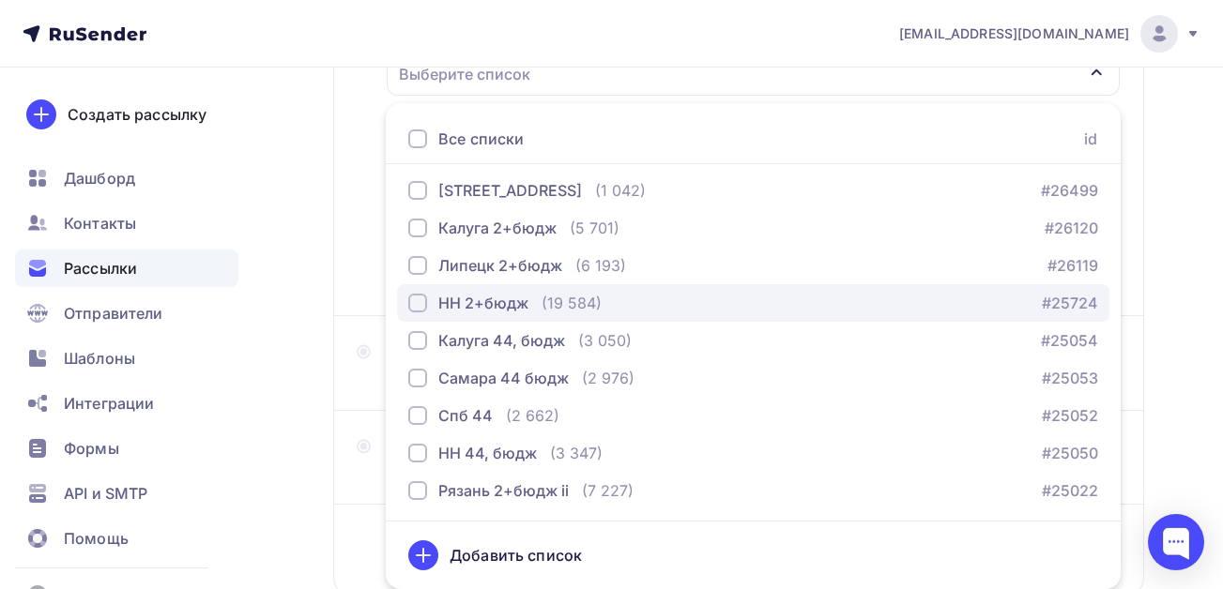
click at [471, 297] on div "НН 2+бюдж" at bounding box center [483, 303] width 90 height 23
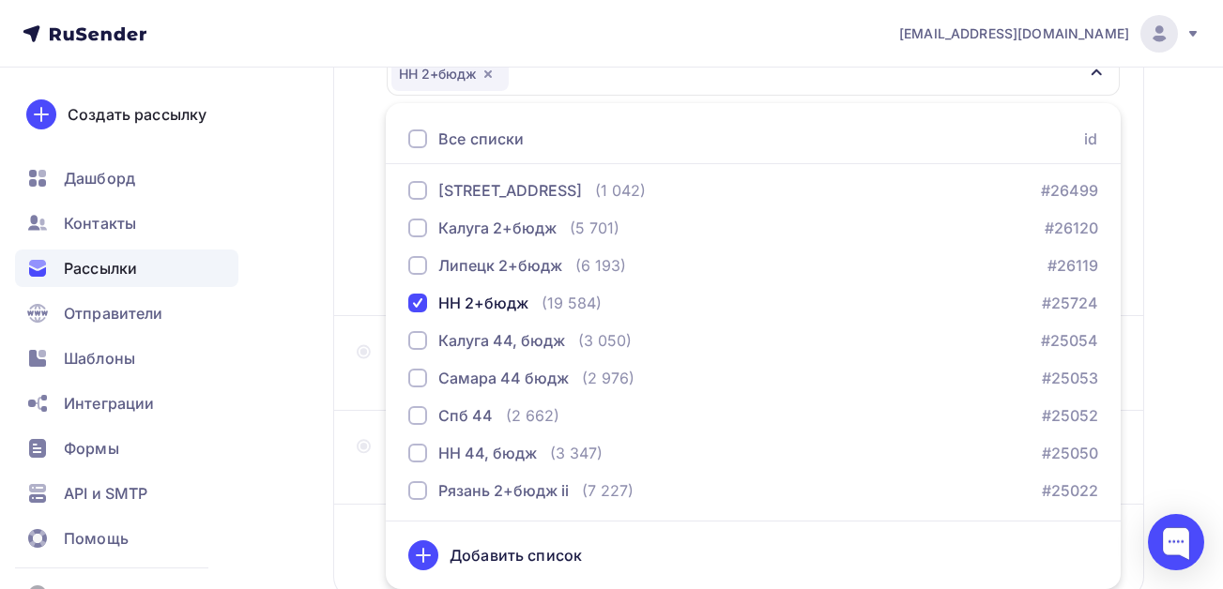
click at [283, 417] on div "Назад НН кадры [DATE] НН кадры [DATE] Закончить позже Далее Отправитель семинар…" at bounding box center [611, 236] width 1223 height 967
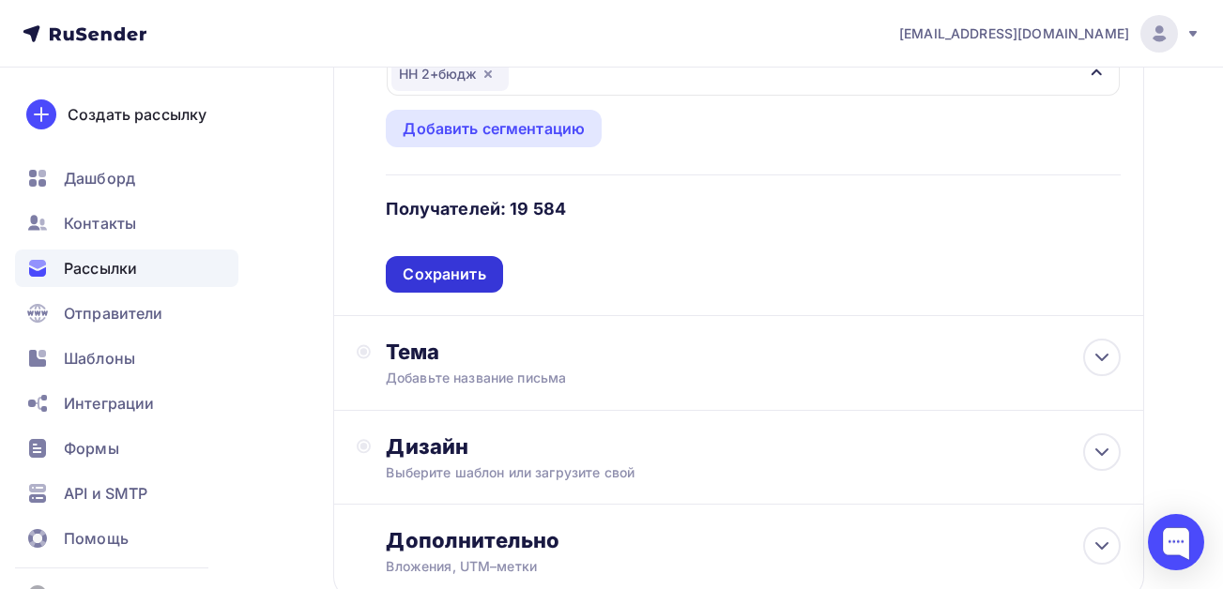
click at [435, 286] on div "Сохранить" at bounding box center [444, 274] width 116 height 37
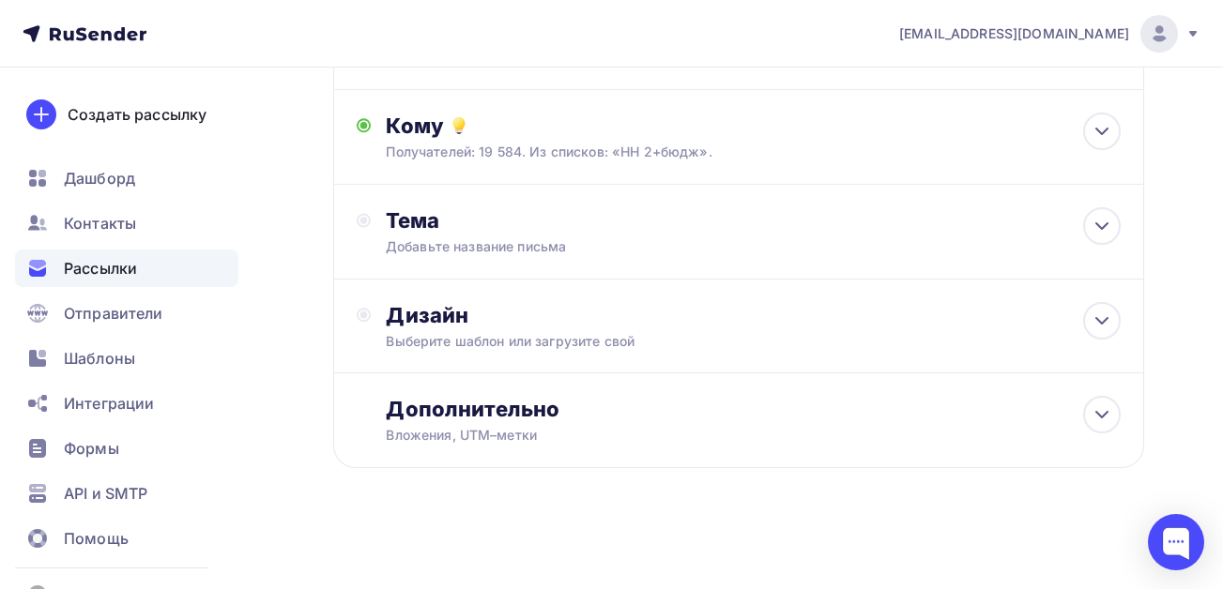
scroll to position [178, 0]
click at [464, 236] on div "Тема Добавьте название письма Тема * Рекомендуем использовать не более 150 симв…" at bounding box center [571, 231] width 371 height 49
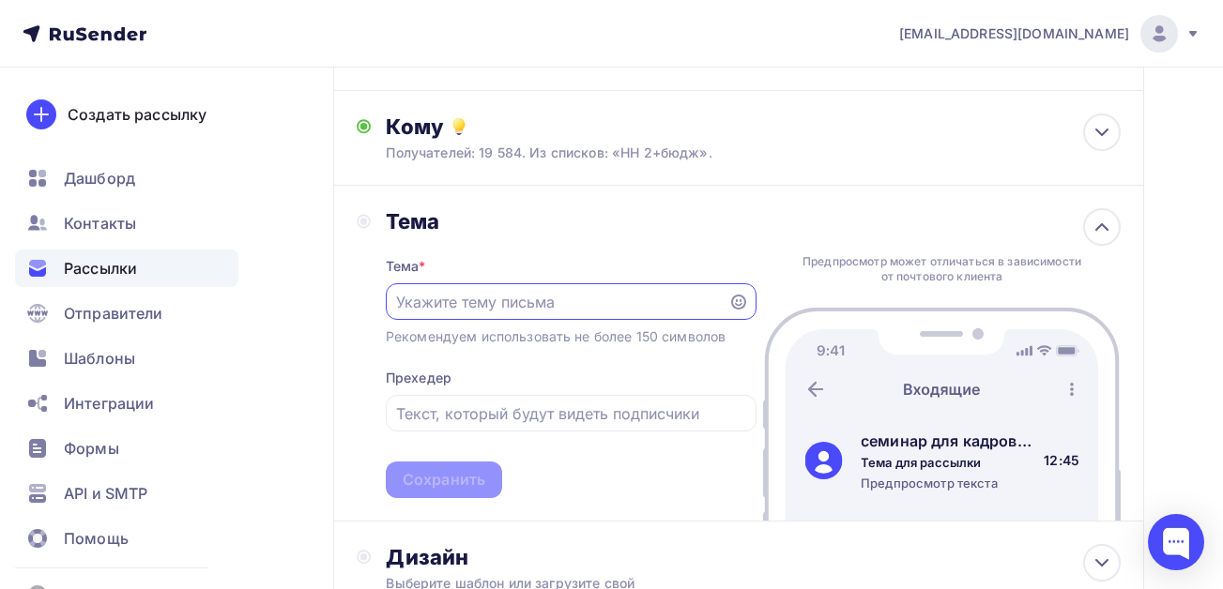
scroll to position [0, 0]
paste input "Изм. в трудовом зак-ве в 2025 г. и с 2026 г. [DATE] лектор из гит"
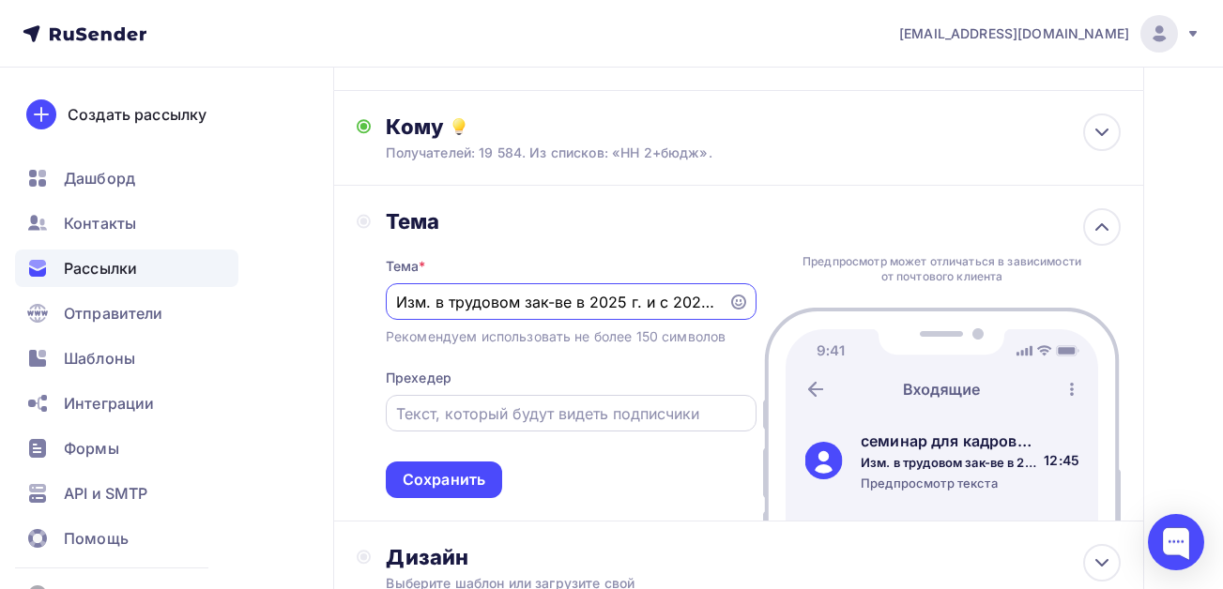
scroll to position [0, 170]
drag, startPoint x: 552, startPoint y: 303, endPoint x: 471, endPoint y: 300, distance: 80.7
click at [471, 300] on input "Изм. в трудовом зак-ве в 2025 г. и с 2026 г. [DATE] лектор из гит" at bounding box center [556, 302] width 321 height 23
drag, startPoint x: 558, startPoint y: 299, endPoint x: 572, endPoint y: 303, distance: 14.6
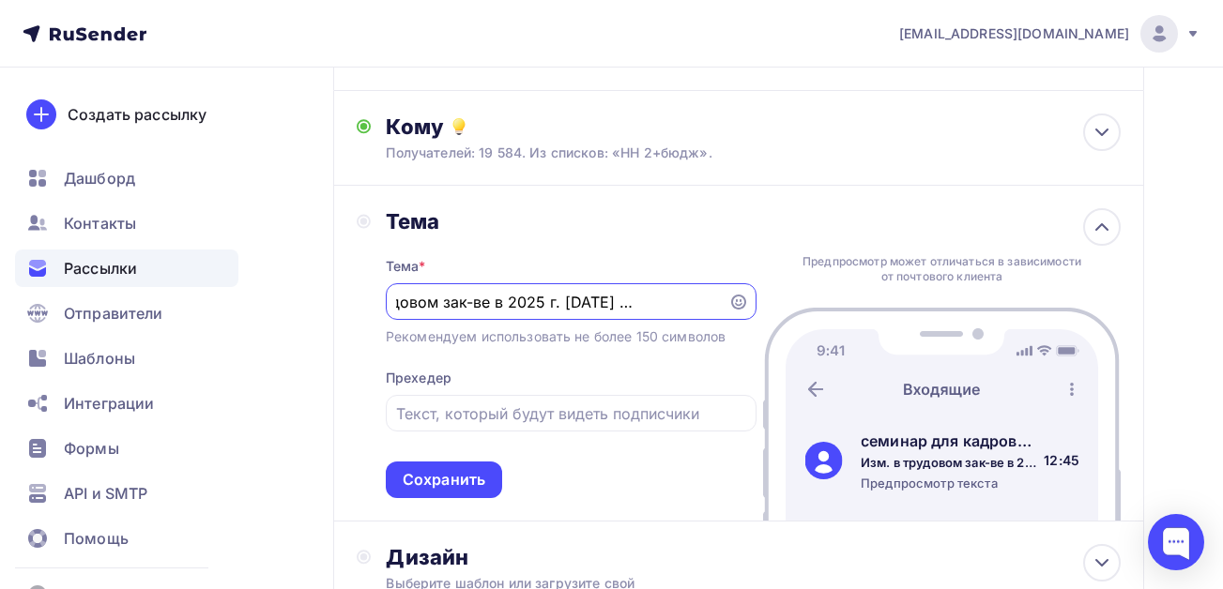
click at [572, 303] on input "Изм. в трудовом зак-ве в 2025 г. [DATE] лектор из гит" at bounding box center [556, 302] width 321 height 23
drag, startPoint x: 467, startPoint y: 303, endPoint x: 366, endPoint y: 303, distance: 101.3
click at [366, 303] on div "Тема Тема * Изм. в трудовом зак-ве в 2025 г. [DATE] лектор из гит Рекомендуем и…" at bounding box center [557, 353] width 400 height 290
type input "Изм. в трудовом зак-ве в 2025 г. [DATE] лектор из гит"
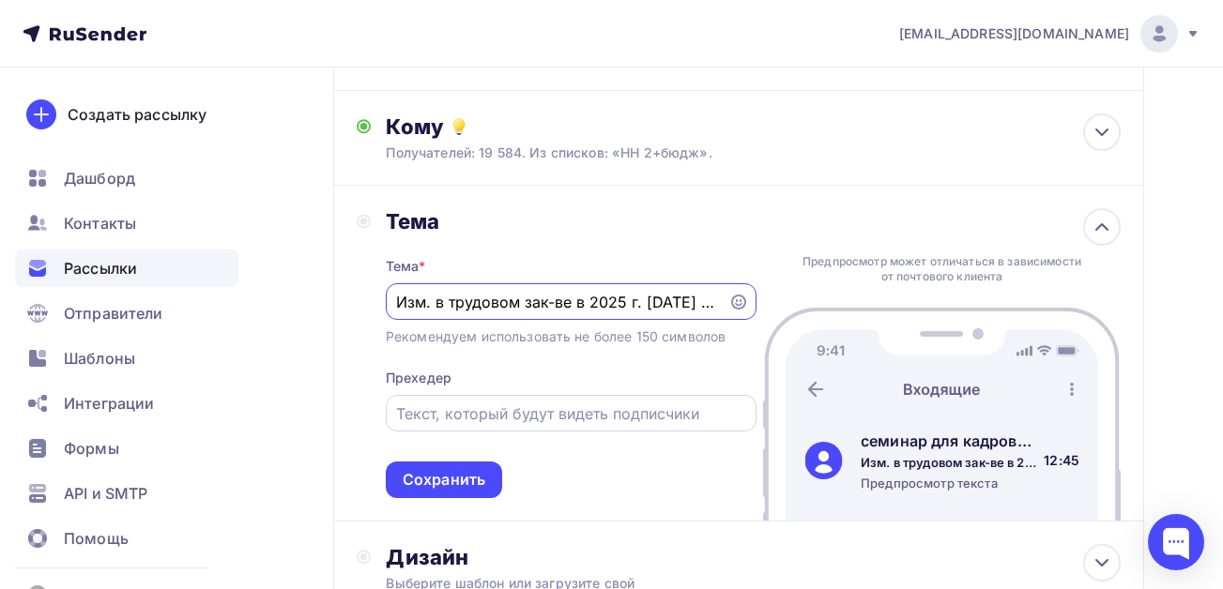
click at [464, 412] on input "text" at bounding box center [570, 414] width 349 height 23
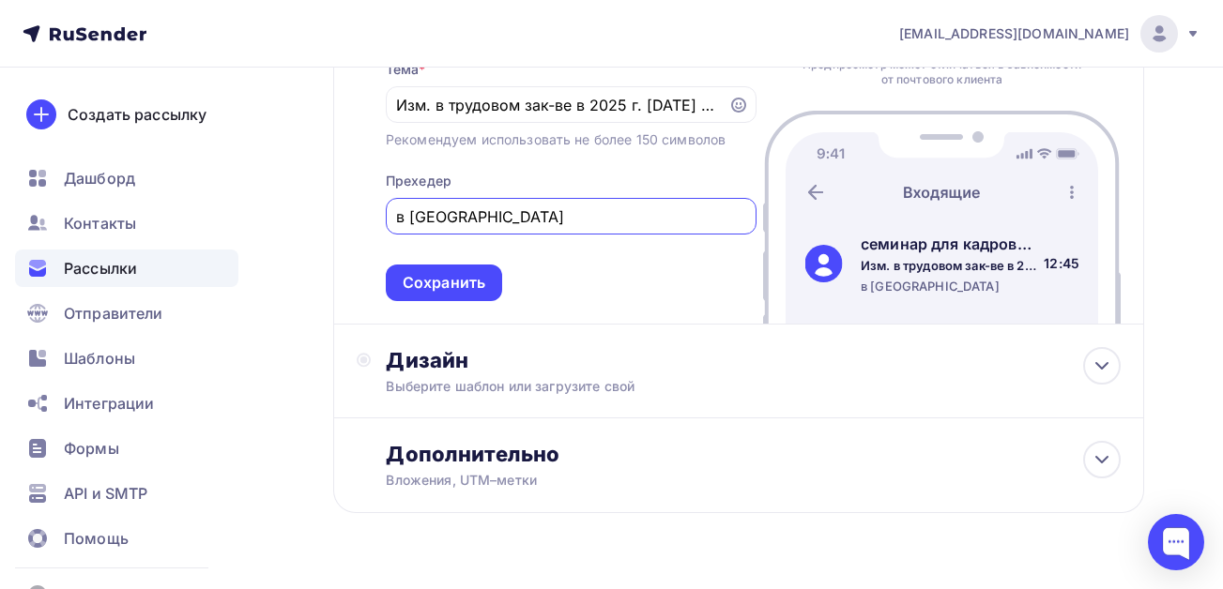
scroll to position [419, 0]
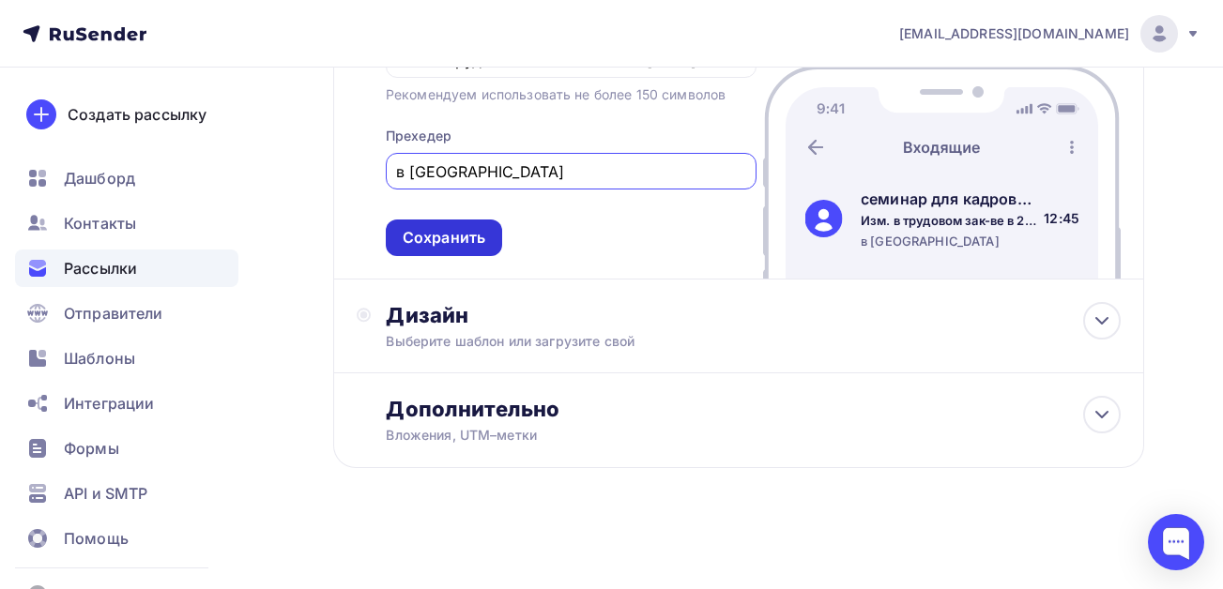
type input "в [GEOGRAPHIC_DATA]"
click at [453, 232] on div "Сохранить" at bounding box center [444, 238] width 83 height 22
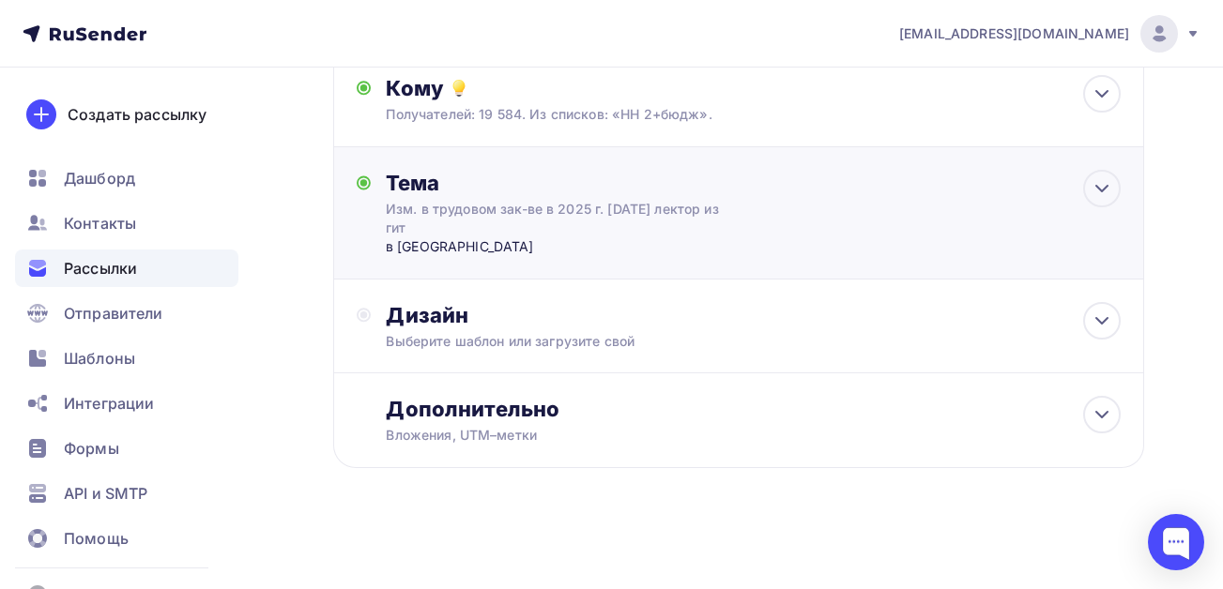
scroll to position [216, 0]
click at [455, 332] on div "Выберите шаблон или загрузите свой" at bounding box center [716, 341] width 661 height 19
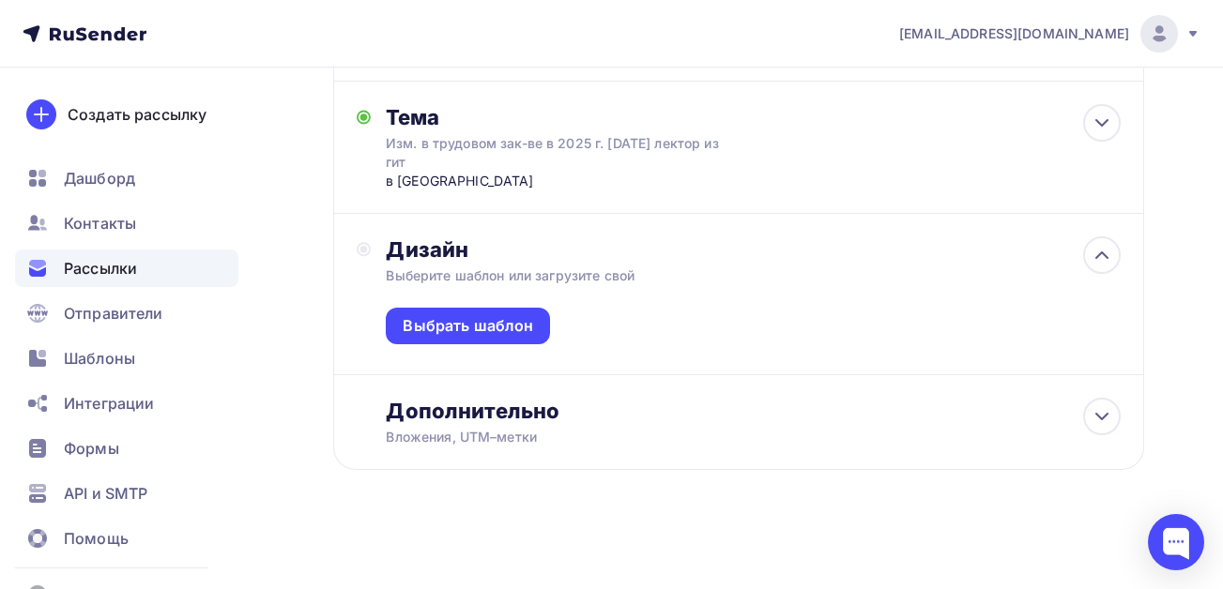
scroll to position [283, 0]
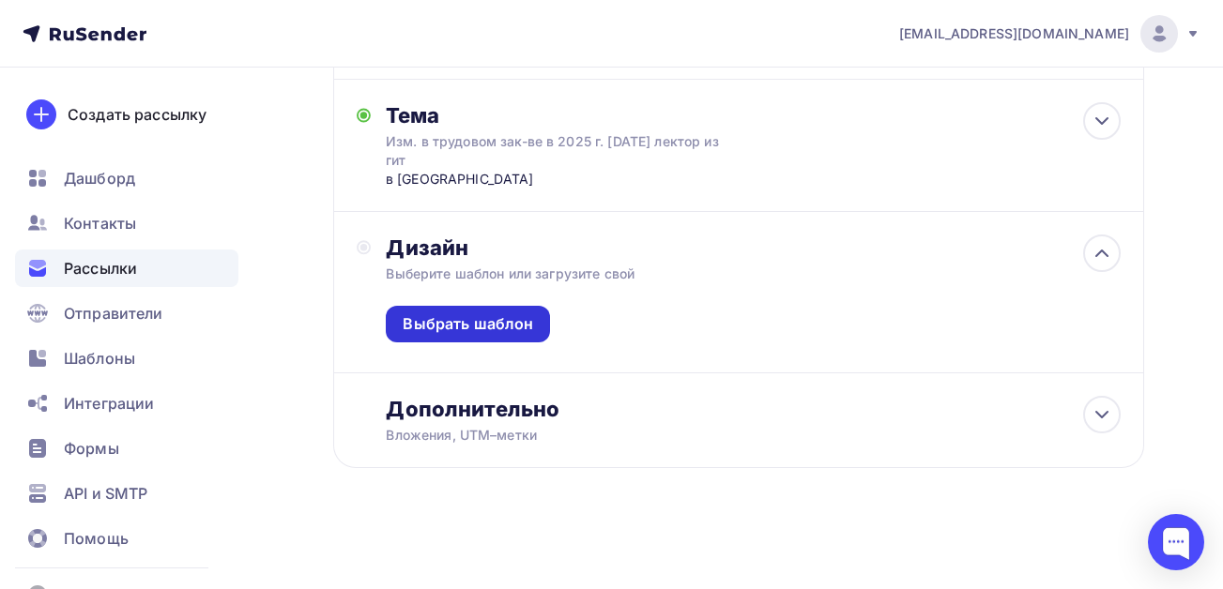
click at [452, 323] on div "Выбрать шаблон" at bounding box center [468, 324] width 130 height 22
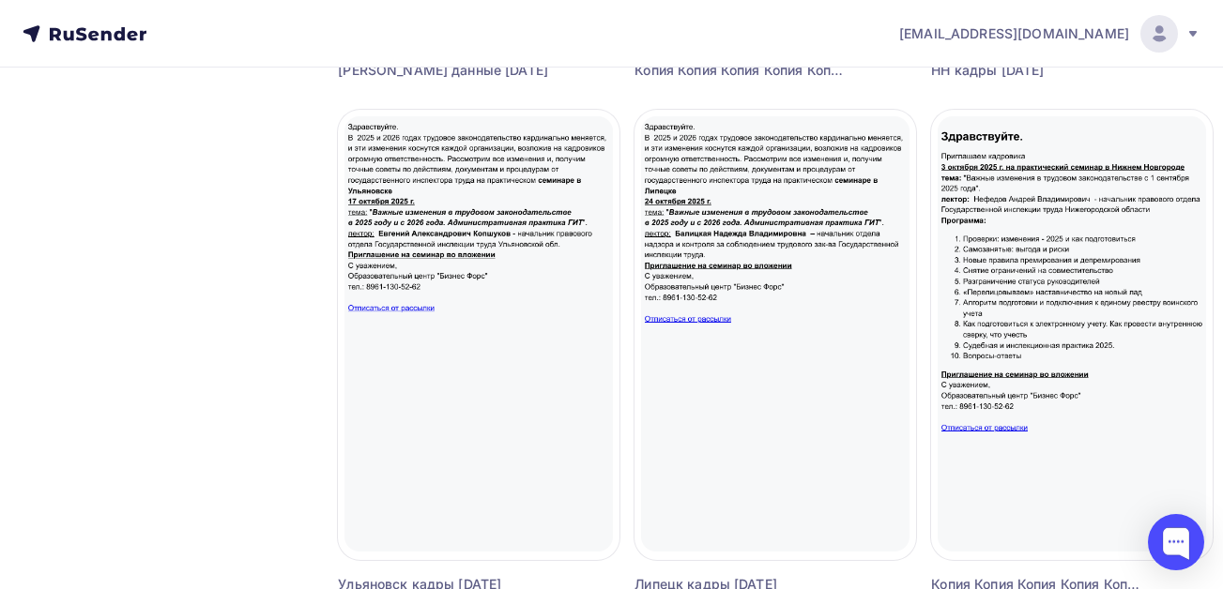
scroll to position [1707, 0]
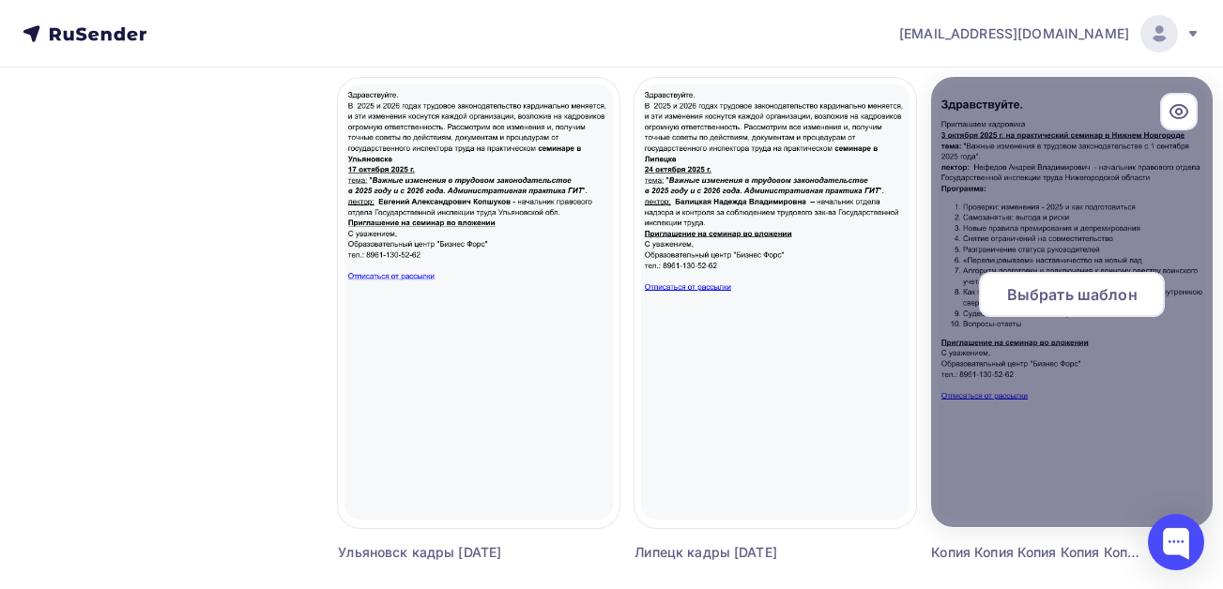
click at [1059, 300] on span "Выбрать шаблон" at bounding box center [1072, 294] width 130 height 23
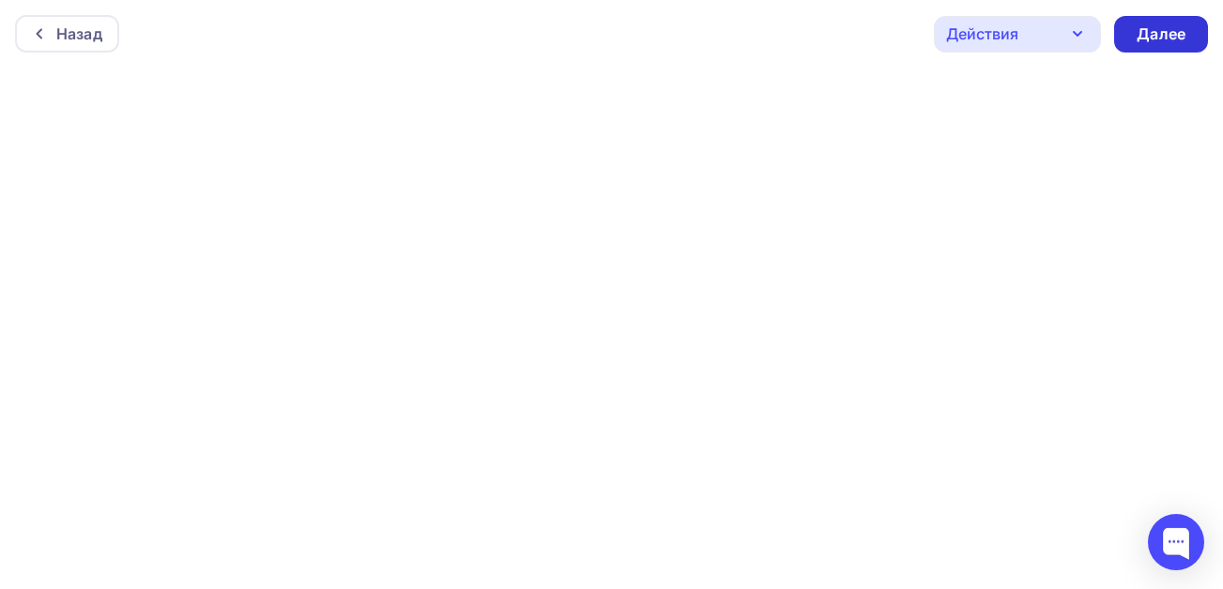
click at [1188, 29] on div "Далее" at bounding box center [1161, 34] width 94 height 37
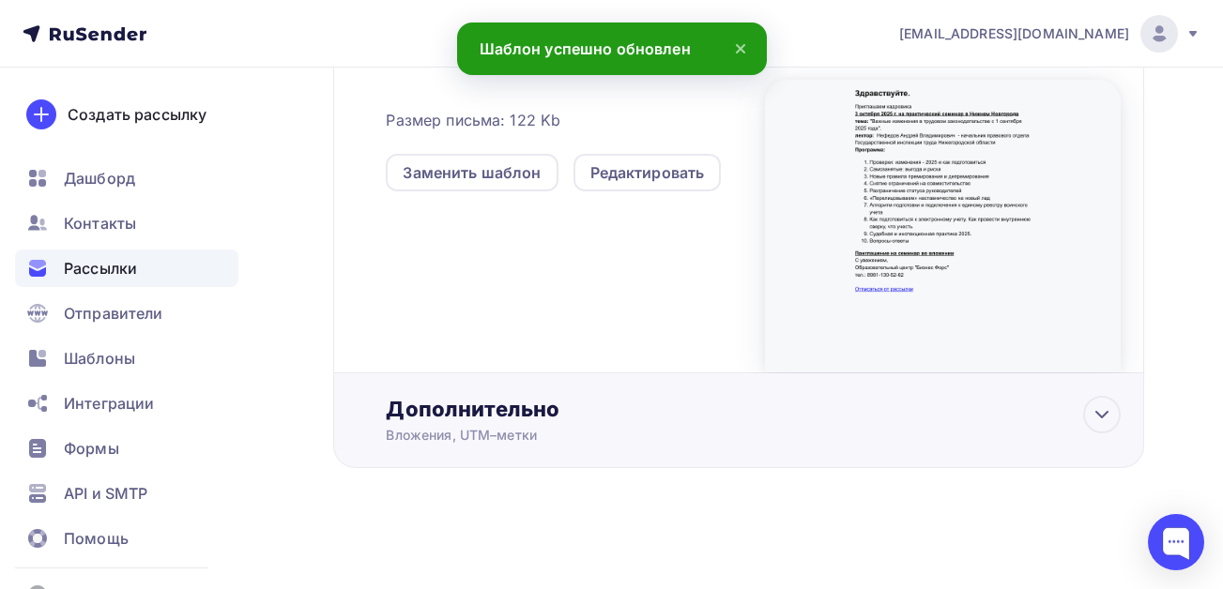
click at [671, 423] on div "Дополнительно Вложения, UTM–метки Вложения Добавить файл Максимальный суммарный…" at bounding box center [753, 420] width 735 height 49
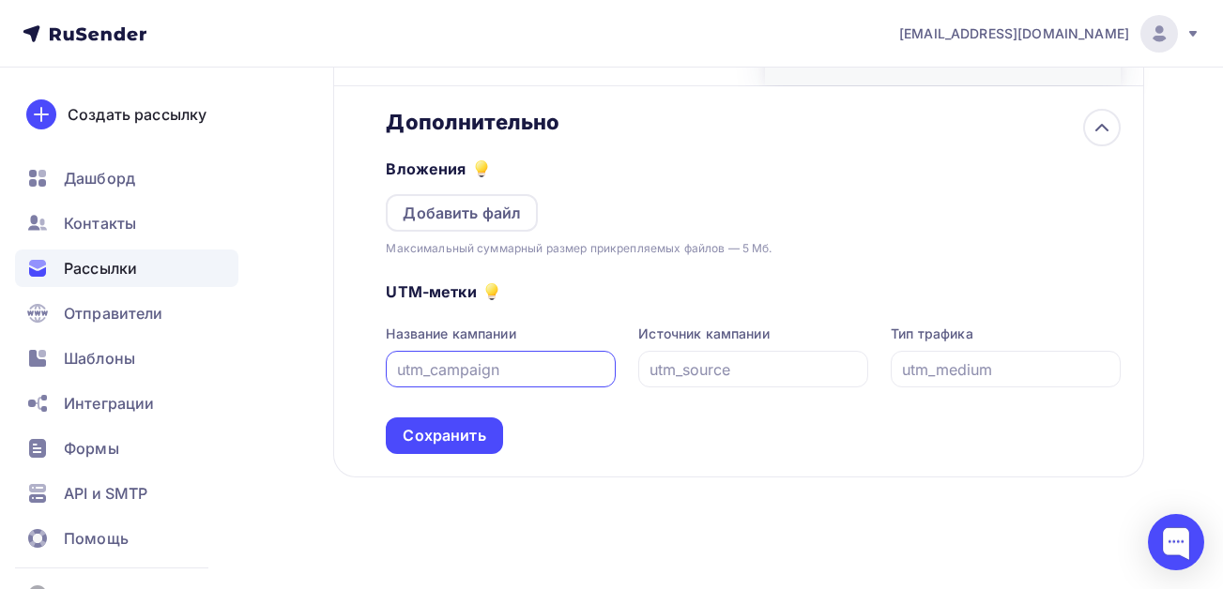
scroll to position [833, 0]
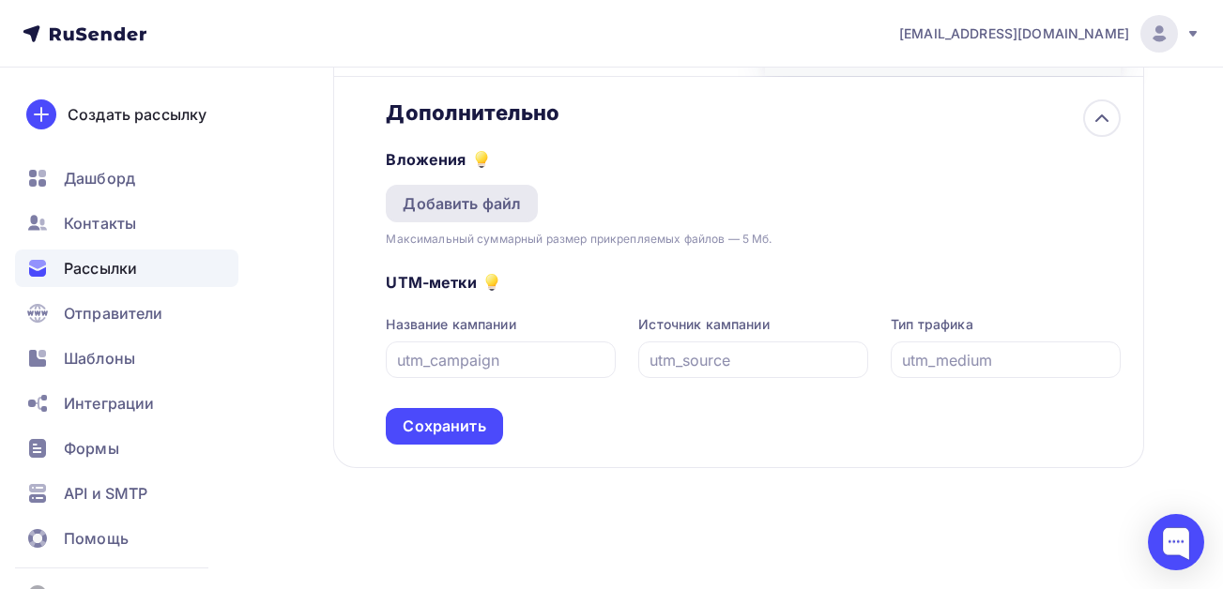
click at [441, 213] on div "Добавить файл" at bounding box center [462, 203] width 118 height 23
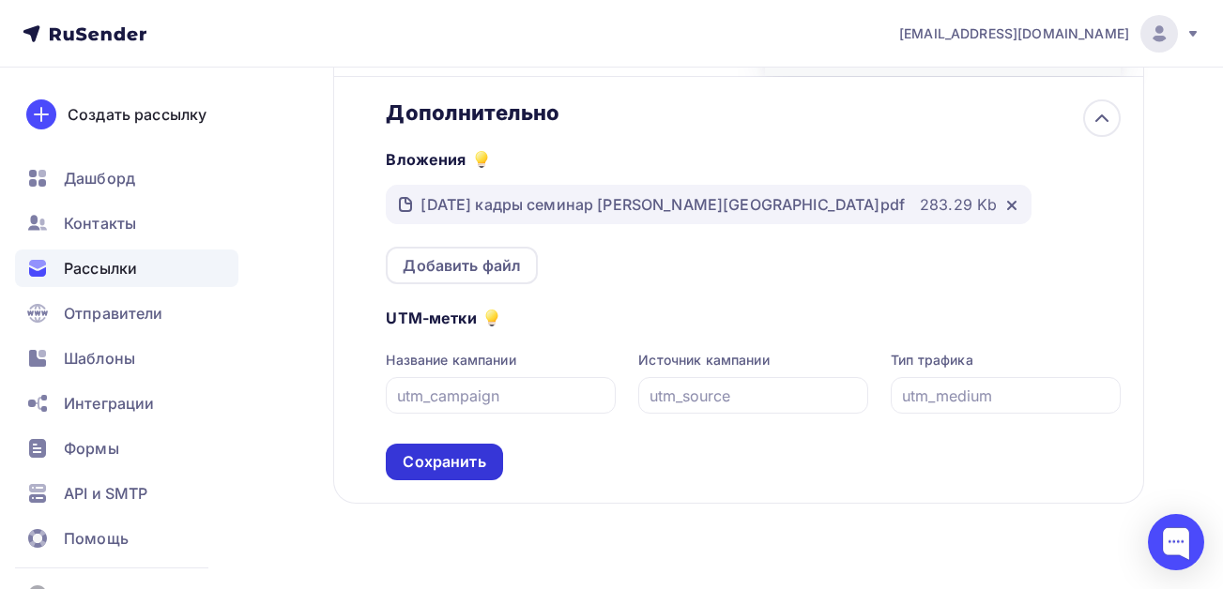
click at [452, 466] on div "Сохранить" at bounding box center [444, 462] width 83 height 22
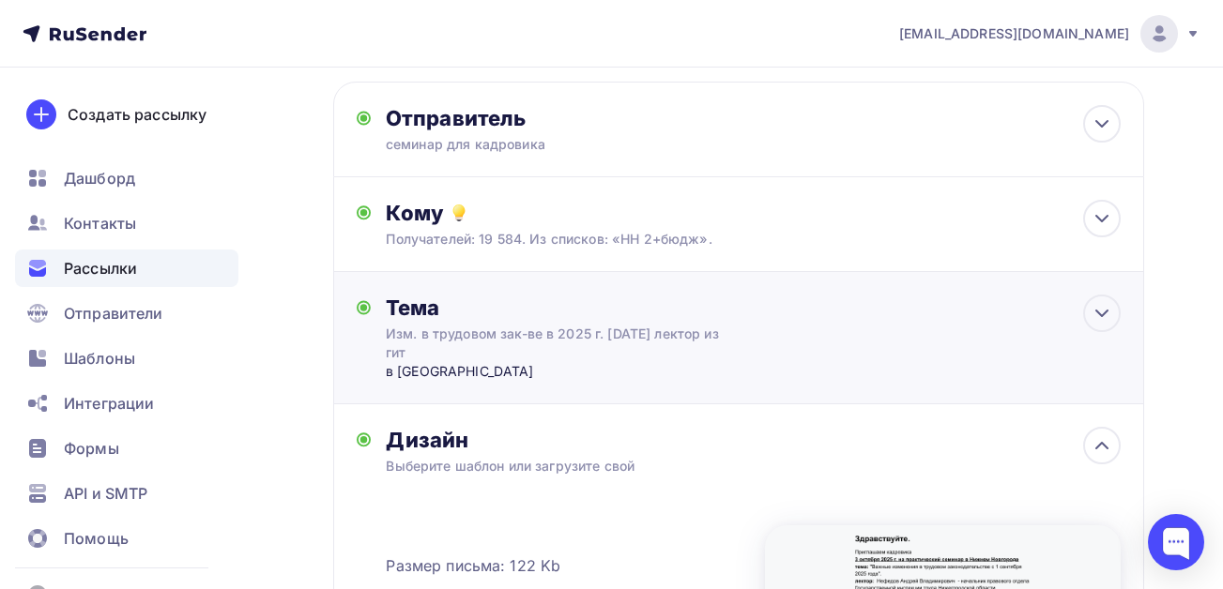
scroll to position [0, 0]
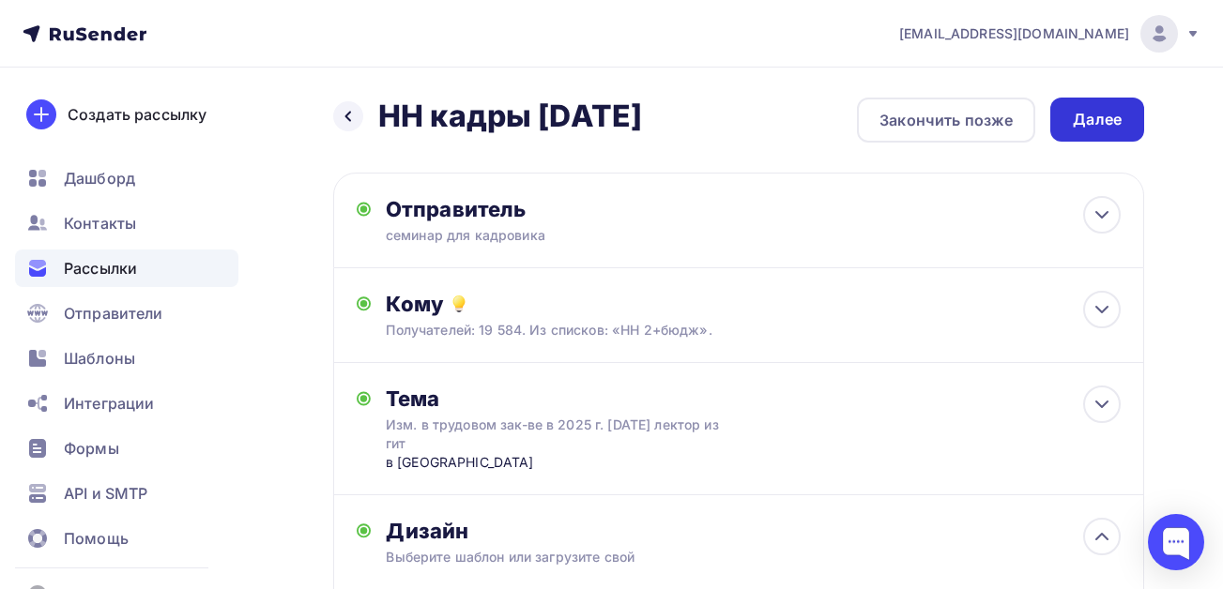
click at [1091, 123] on div "Далее" at bounding box center [1096, 120] width 49 height 22
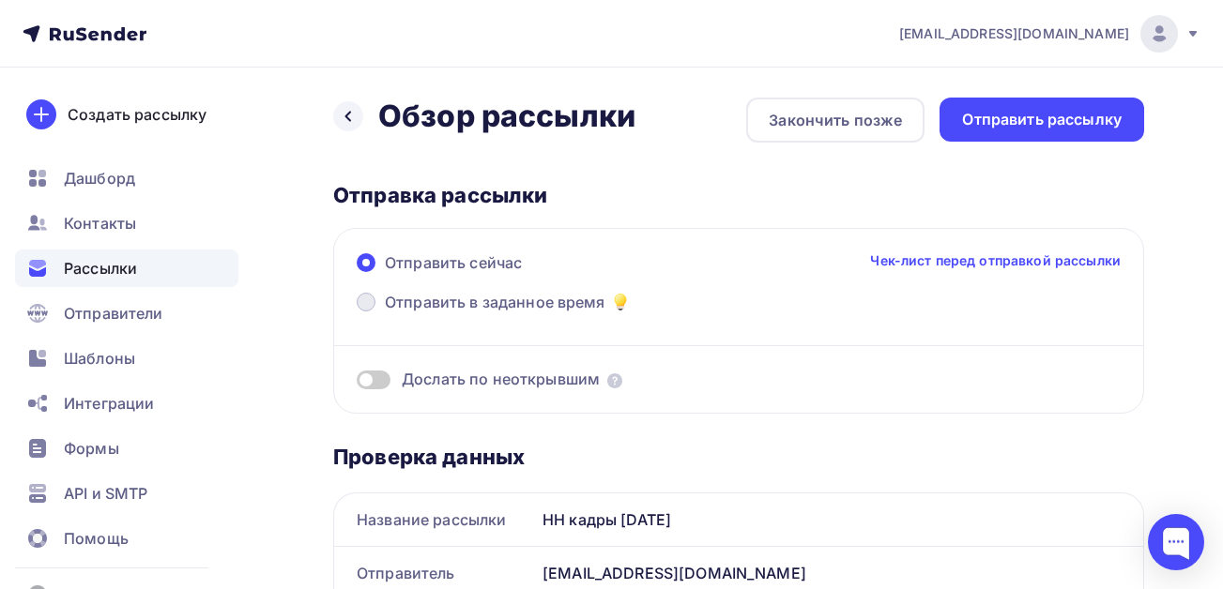
click at [425, 299] on span "Отправить в заданное время" at bounding box center [495, 302] width 221 height 23
click at [385, 313] on input "Отправить в заданное время" at bounding box center [385, 313] width 0 height 0
click at [363, 307] on span at bounding box center [366, 302] width 19 height 19
click at [385, 313] on input "Отправить в заданное время" at bounding box center [385, 313] width 0 height 0
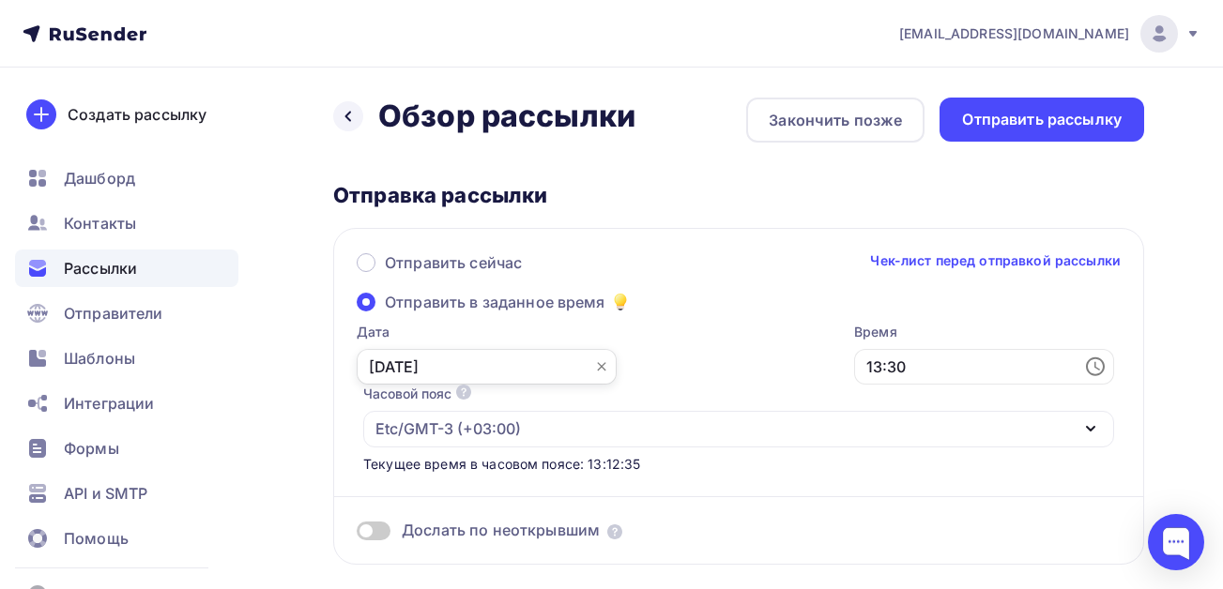
click at [500, 375] on input "[DATE]" at bounding box center [487, 367] width 260 height 36
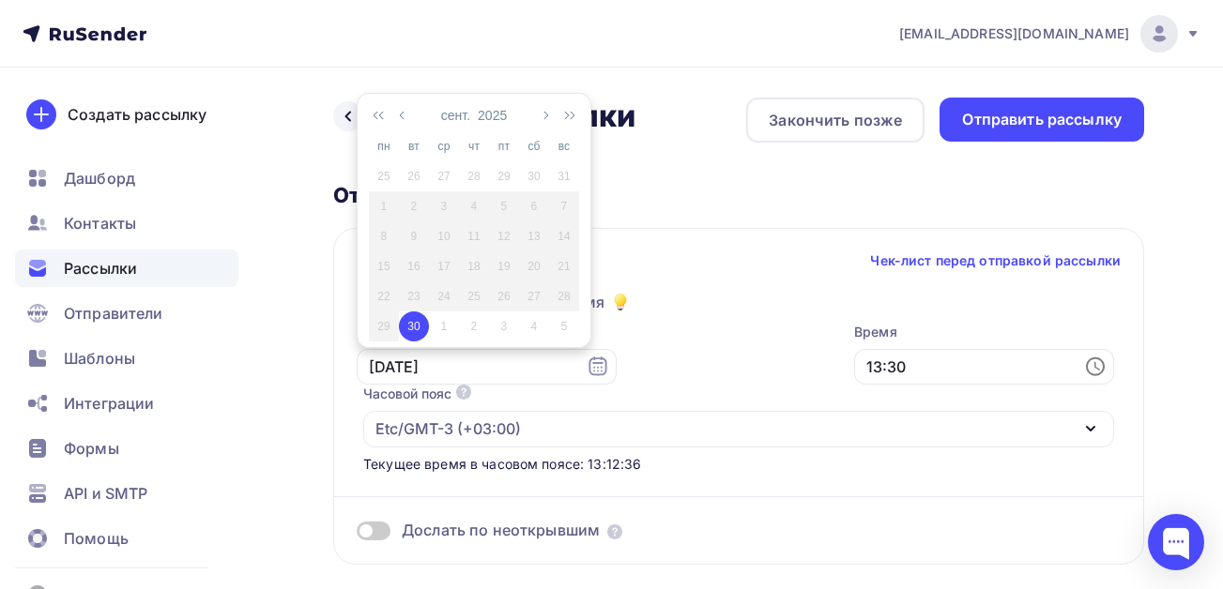
click at [442, 325] on div "1" at bounding box center [444, 326] width 30 height 17
type input "[DATE]"
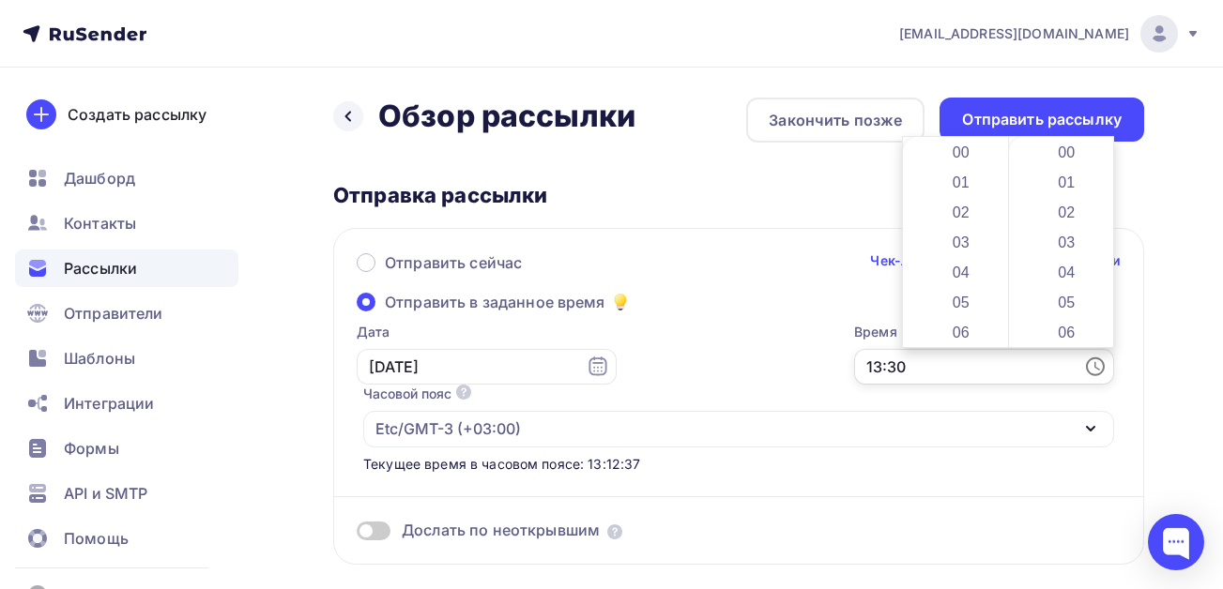
click at [943, 375] on input "13:30" at bounding box center [984, 367] width 260 height 36
click at [955, 251] on li "07" at bounding box center [962, 253] width 97 height 30
type input "07:30"
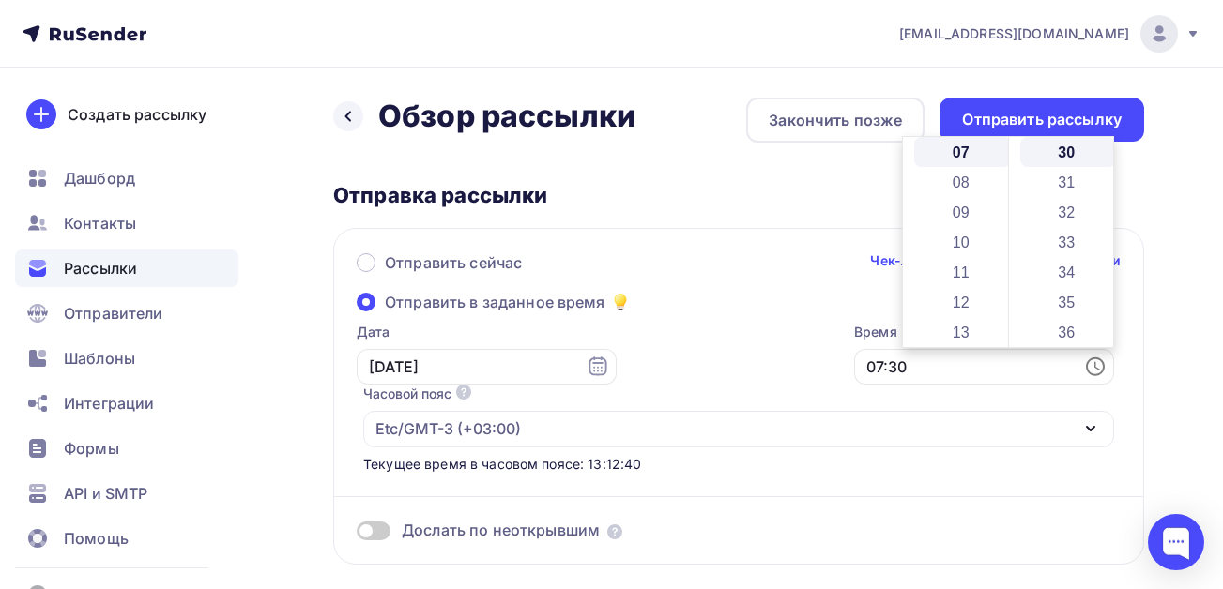
click at [750, 274] on div "Отправить сейчас Чек-лист перед отправкой рассылки" at bounding box center [739, 270] width 764 height 39
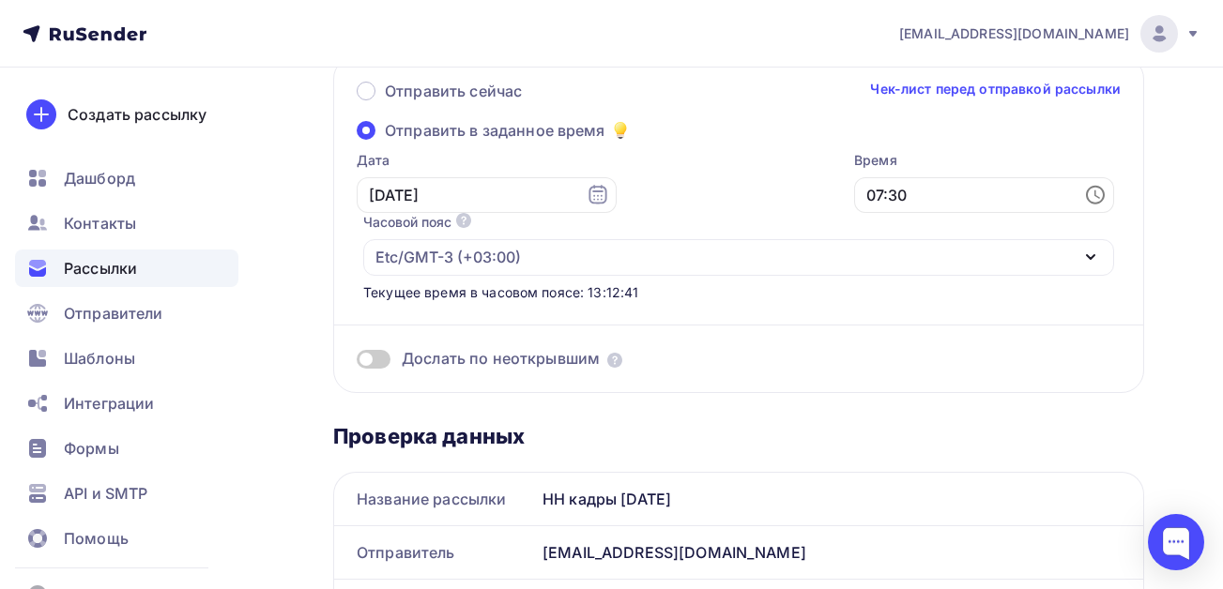
scroll to position [188, 0]
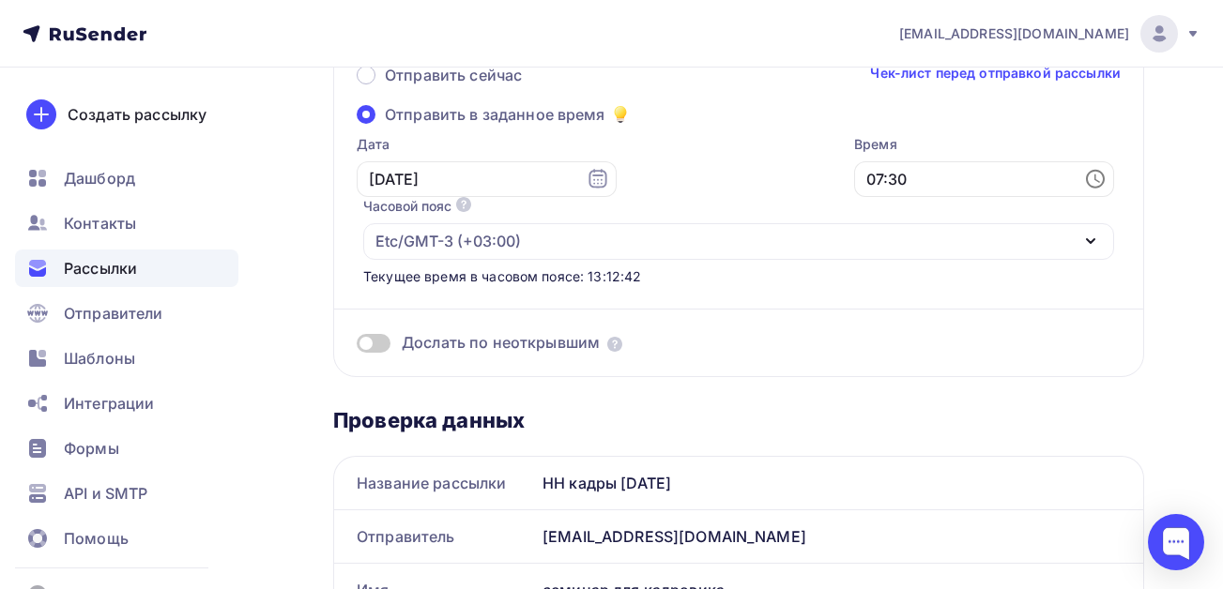
click at [372, 346] on span at bounding box center [374, 343] width 34 height 19
click at [357, 346] on input "checkbox" at bounding box center [357, 346] width 0 height 0
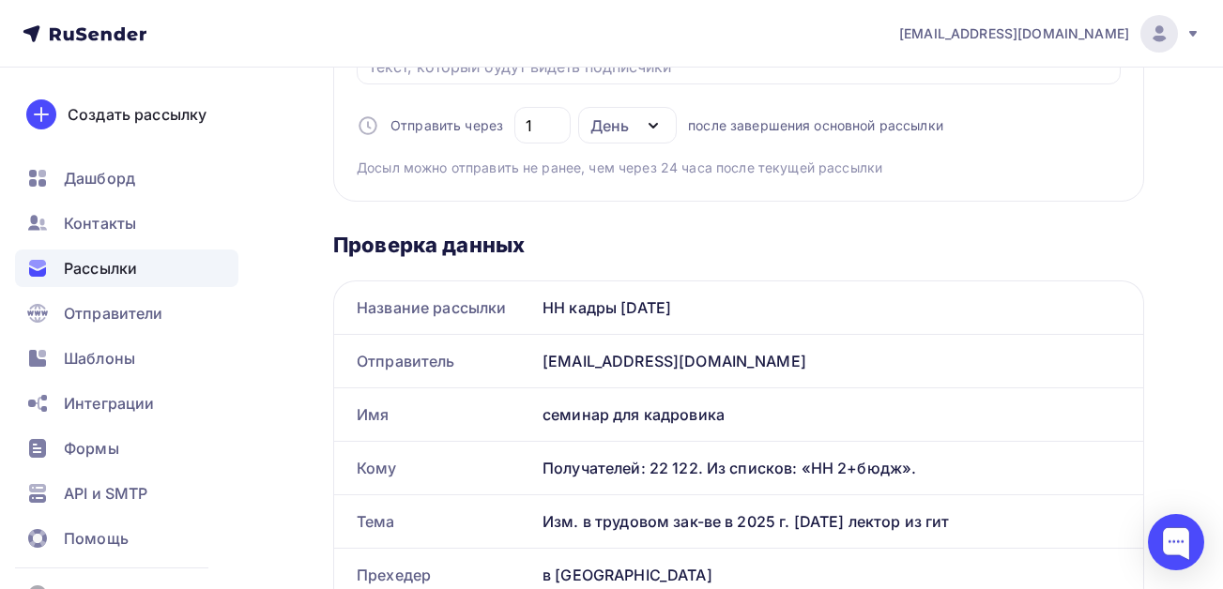
scroll to position [657, 0]
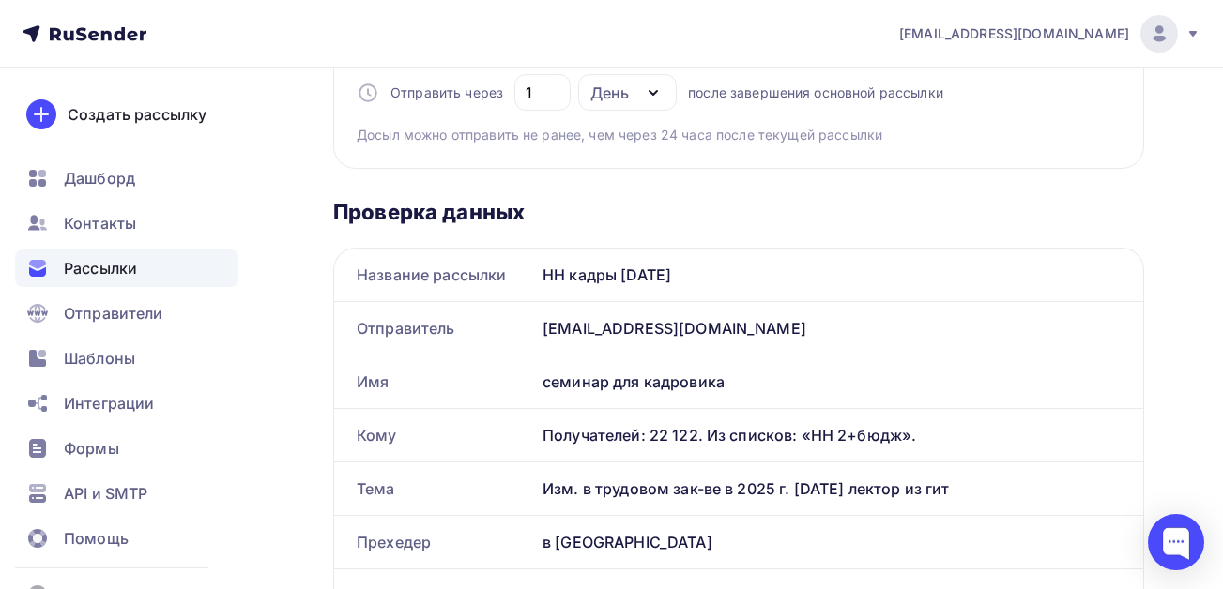
drag, startPoint x: 957, startPoint y: 488, endPoint x: 537, endPoint y: 479, distance: 420.5
click at [537, 479] on div "Изм. в трудовом зак-ве в 2025 г. [DATE] лектор из гит" at bounding box center [839, 489] width 608 height 53
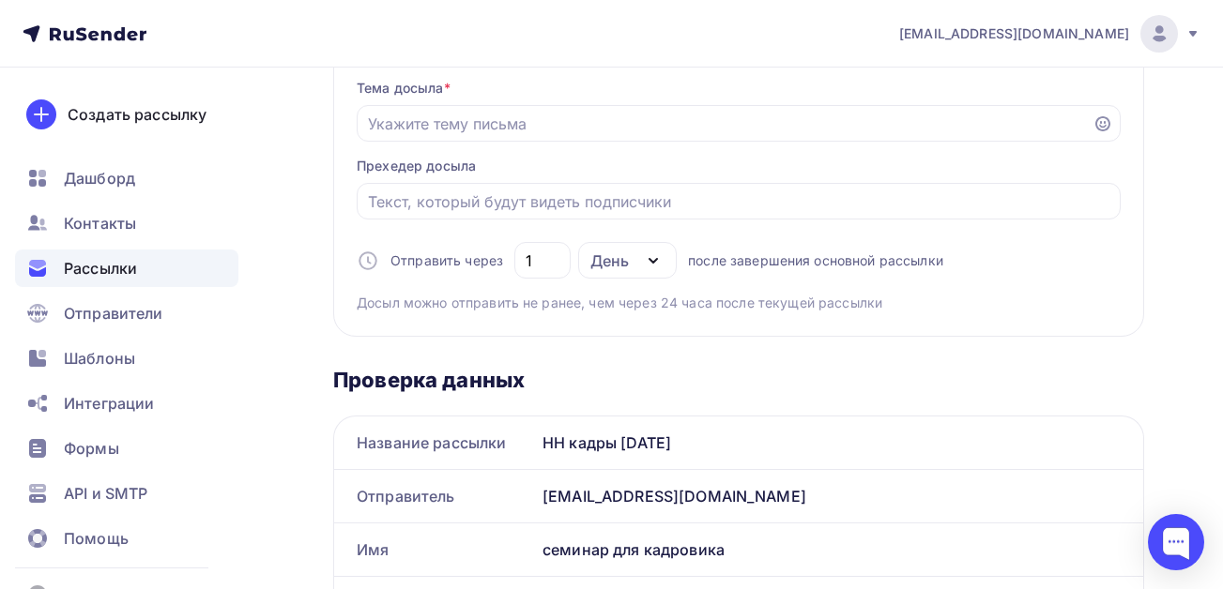
scroll to position [281, 0]
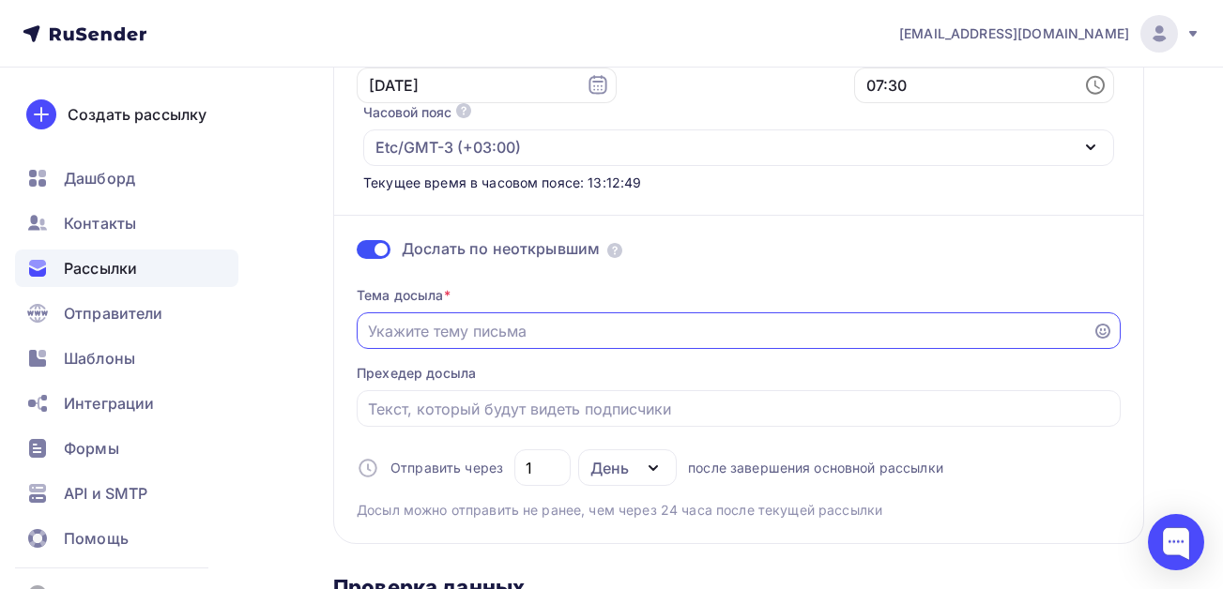
paste input "Изм. в трудовом зак-ве в 2025 г. [DATE] лектор из гит"
type input "Изм. в трудовом зак-ве в 2025 г. [DATE] лектор из гит"
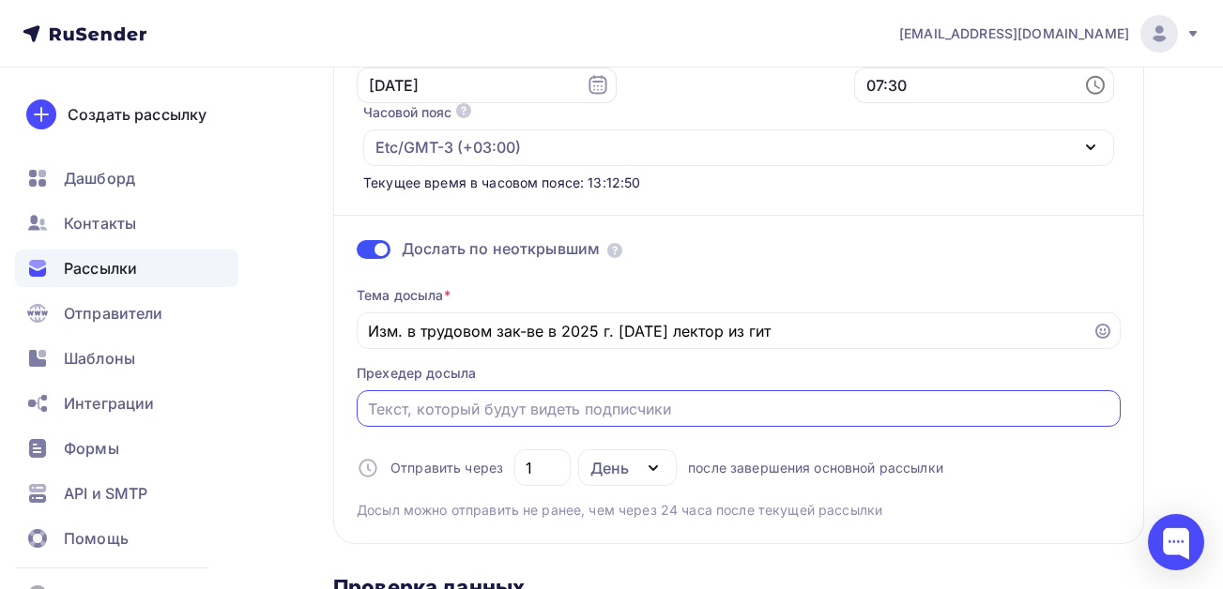
click at [474, 411] on input "Отправить в заданное время" at bounding box center [739, 409] width 742 height 23
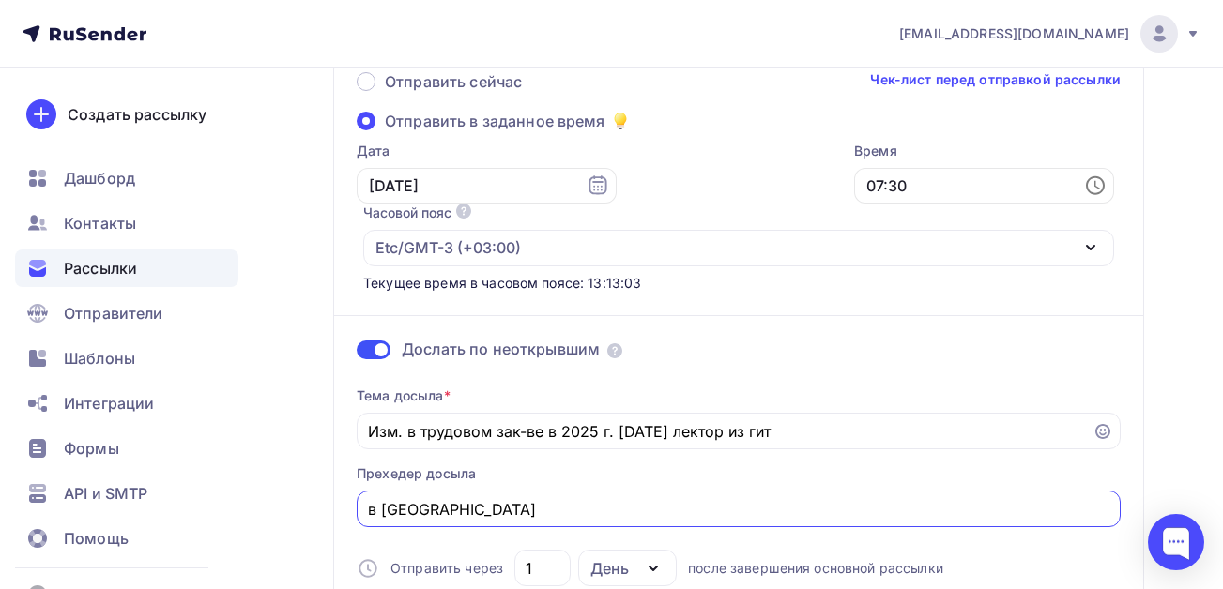
scroll to position [0, 0]
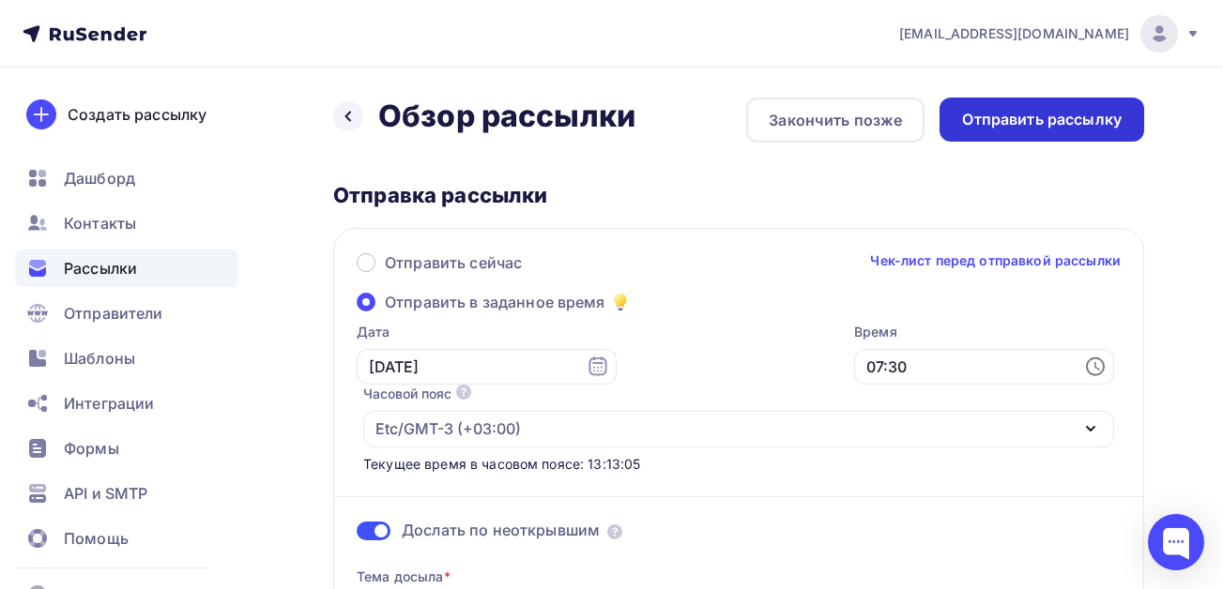
type input "в [GEOGRAPHIC_DATA]"
click at [985, 129] on div "Отправить рассылку" at bounding box center [1042, 120] width 160 height 22
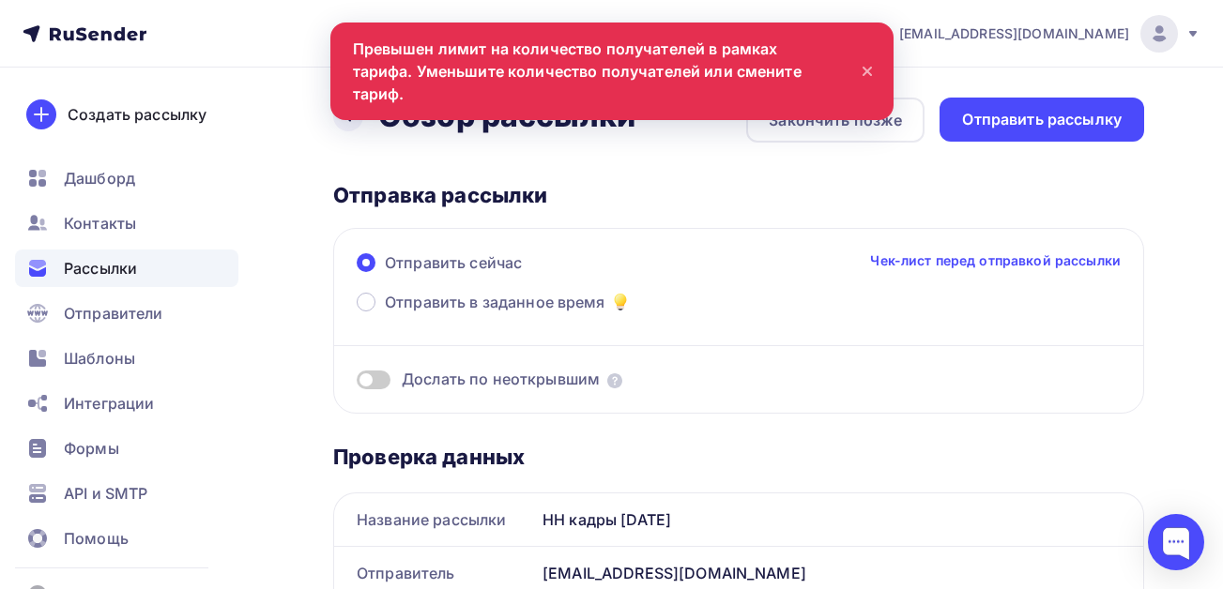
click at [112, 261] on span "Рассылки" at bounding box center [100, 268] width 73 height 23
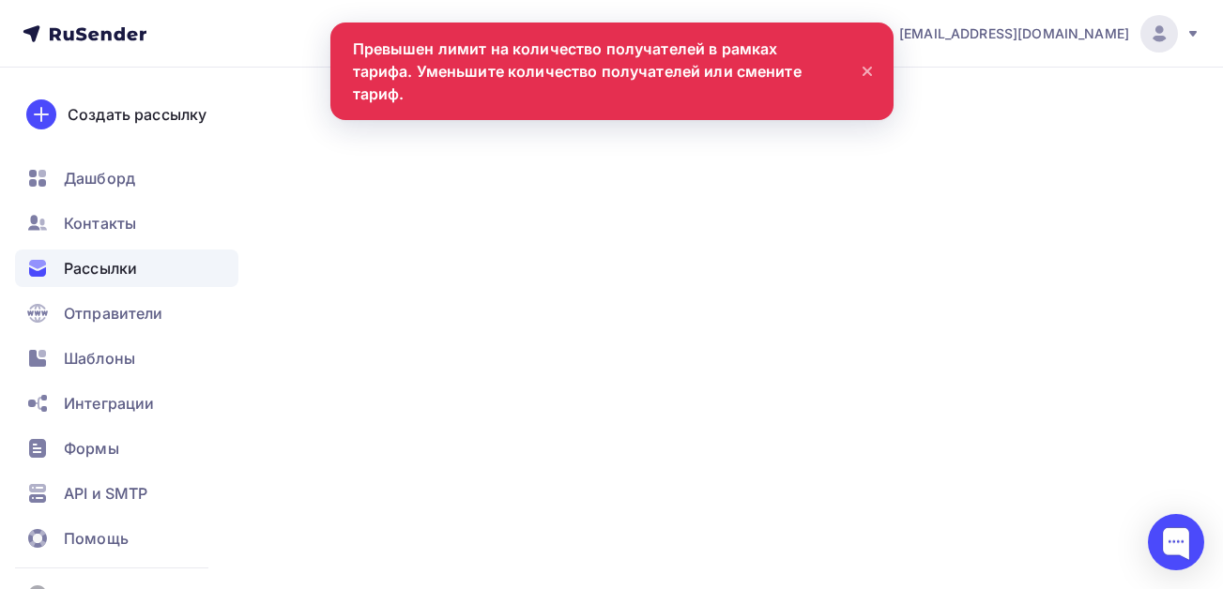
click at [863, 60] on icon at bounding box center [867, 71] width 23 height 23
click at [869, 68] on icon at bounding box center [867, 72] width 8 height 8
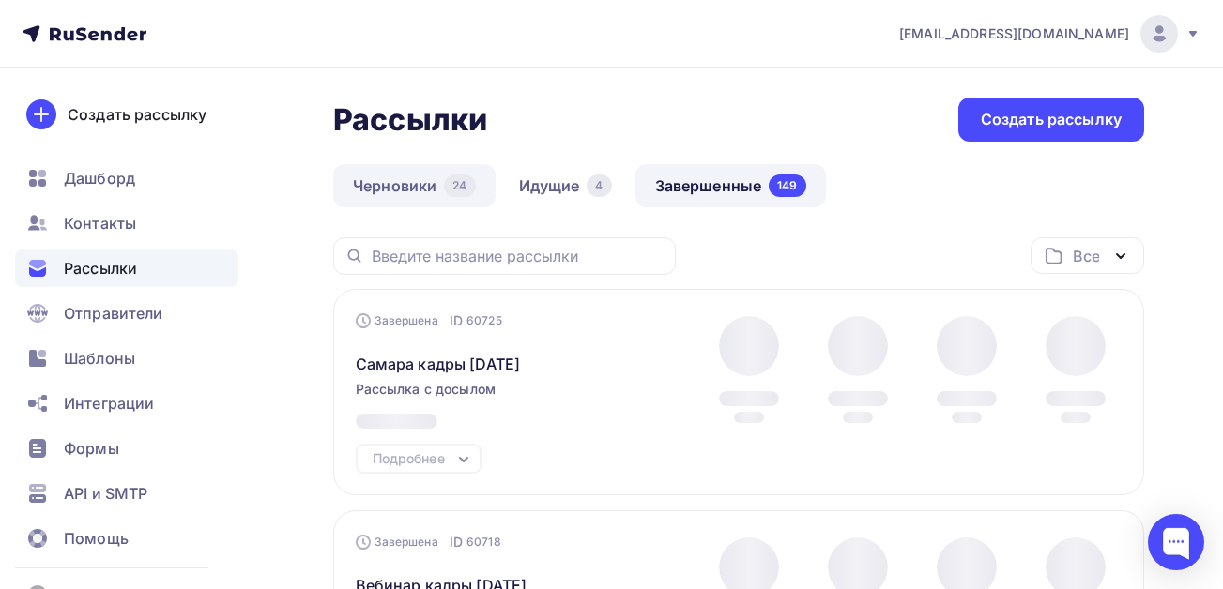
click at [408, 188] on link "Черновики 24" at bounding box center [414, 185] width 162 height 43
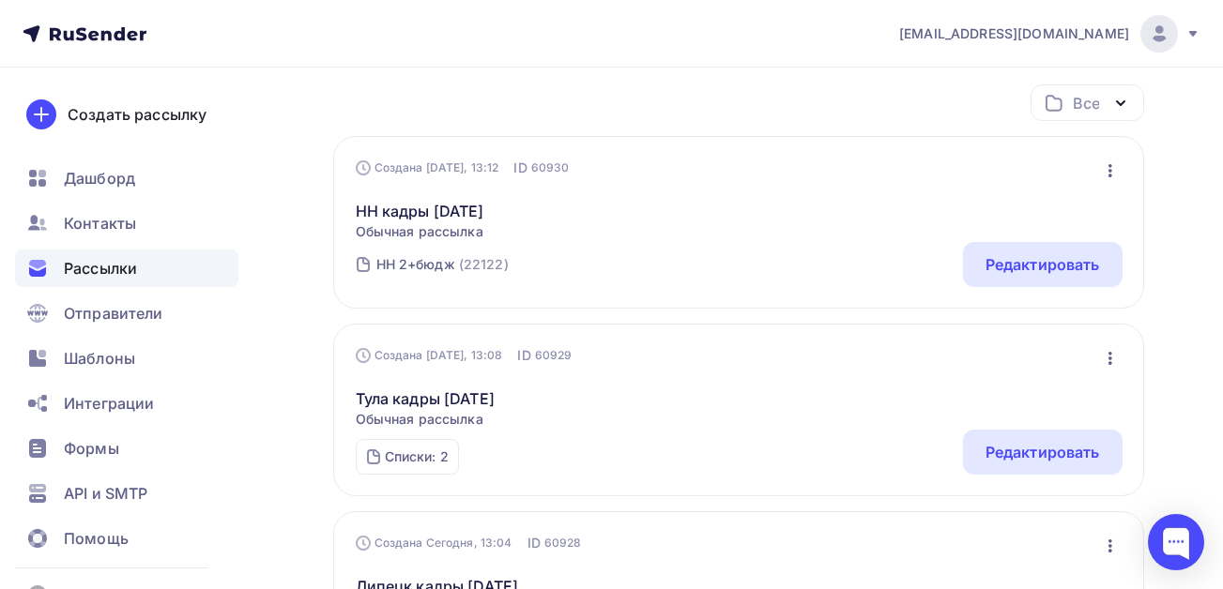
scroll to position [188, 0]
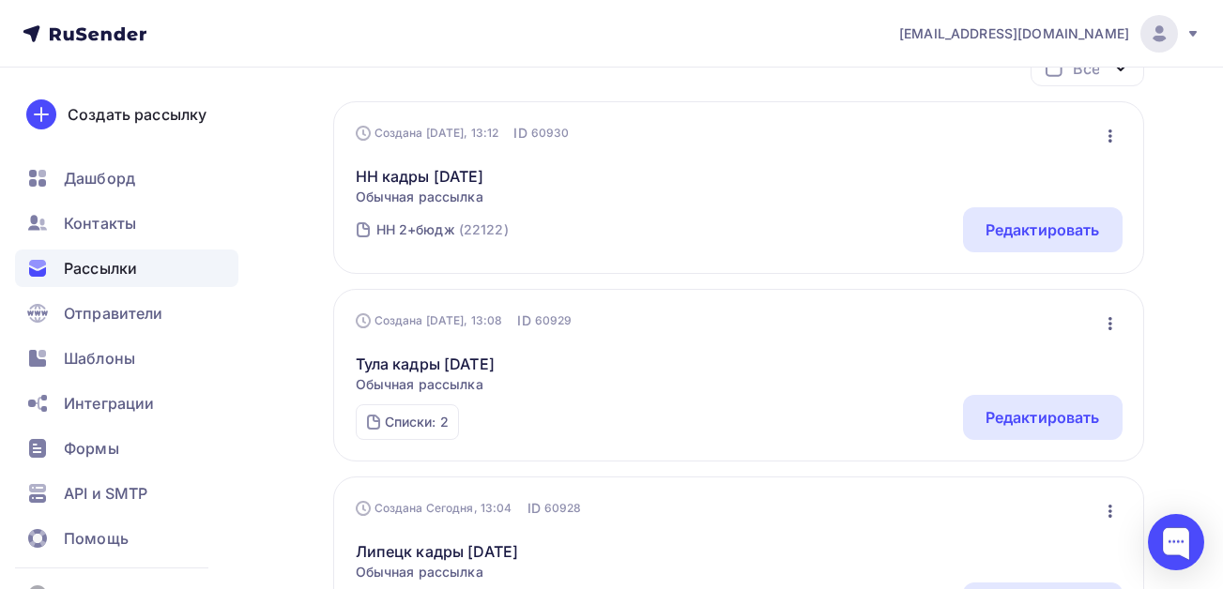
click at [1110, 134] on icon "button" at bounding box center [1110, 135] width 4 height 13
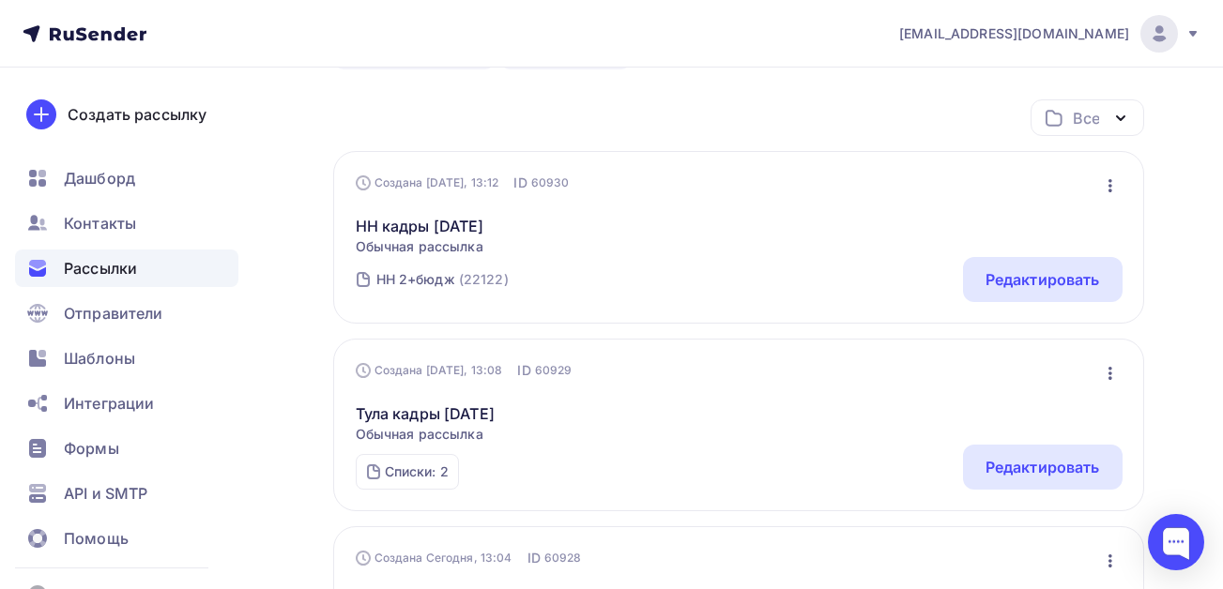
scroll to position [0, 0]
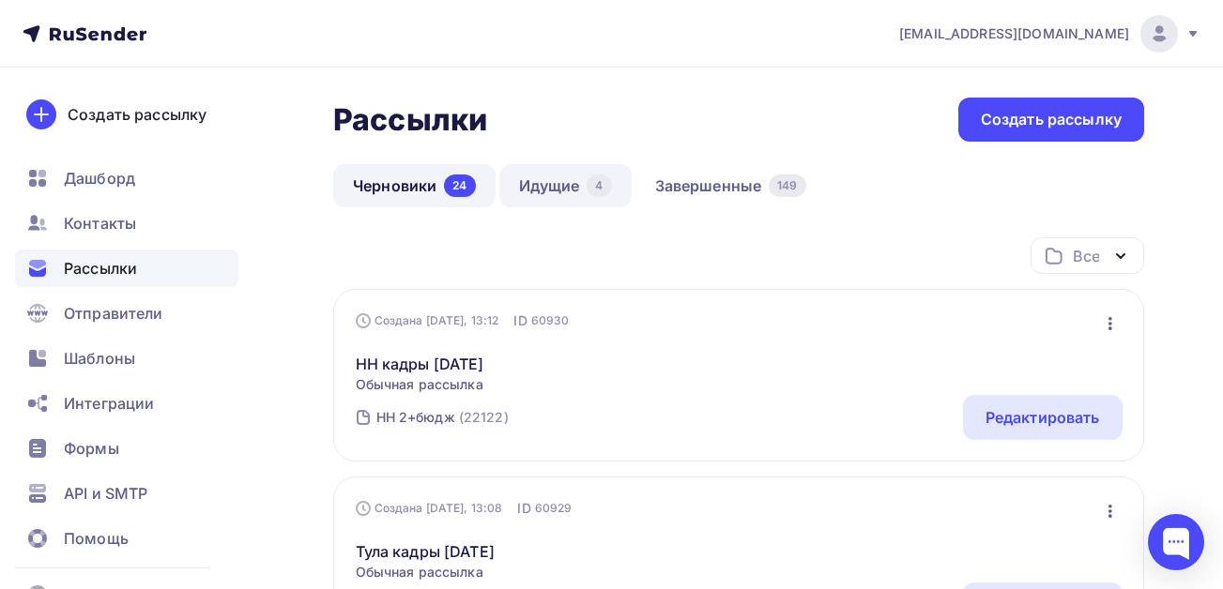
click at [569, 184] on link "Идущие 4" at bounding box center [565, 185] width 132 height 43
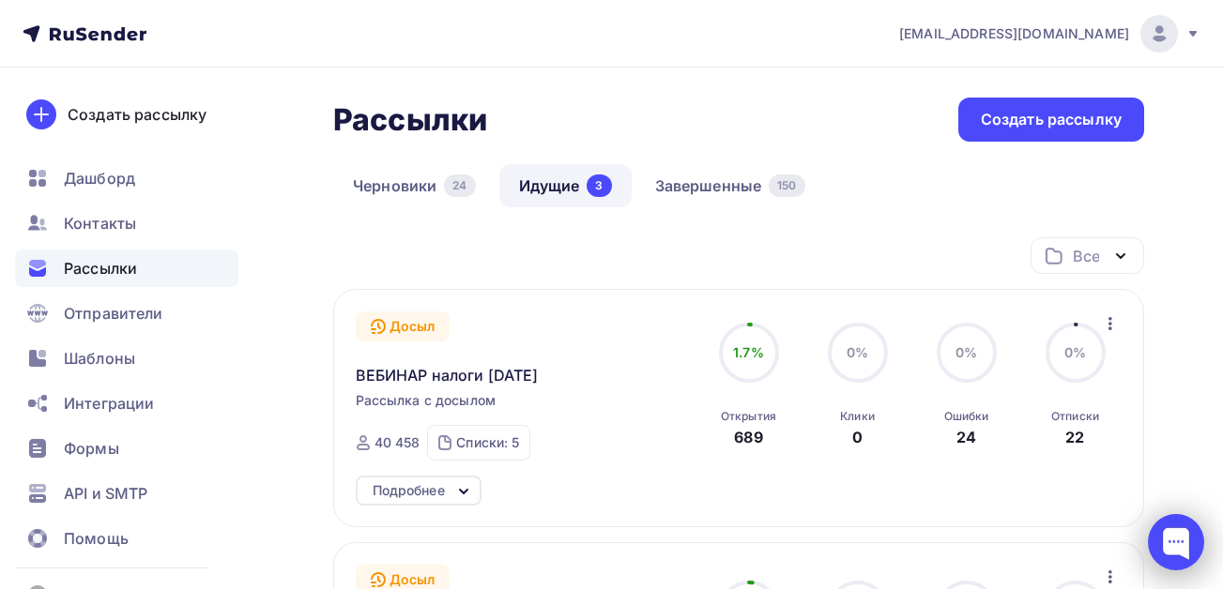
click at [1163, 551] on div at bounding box center [1176, 542] width 56 height 56
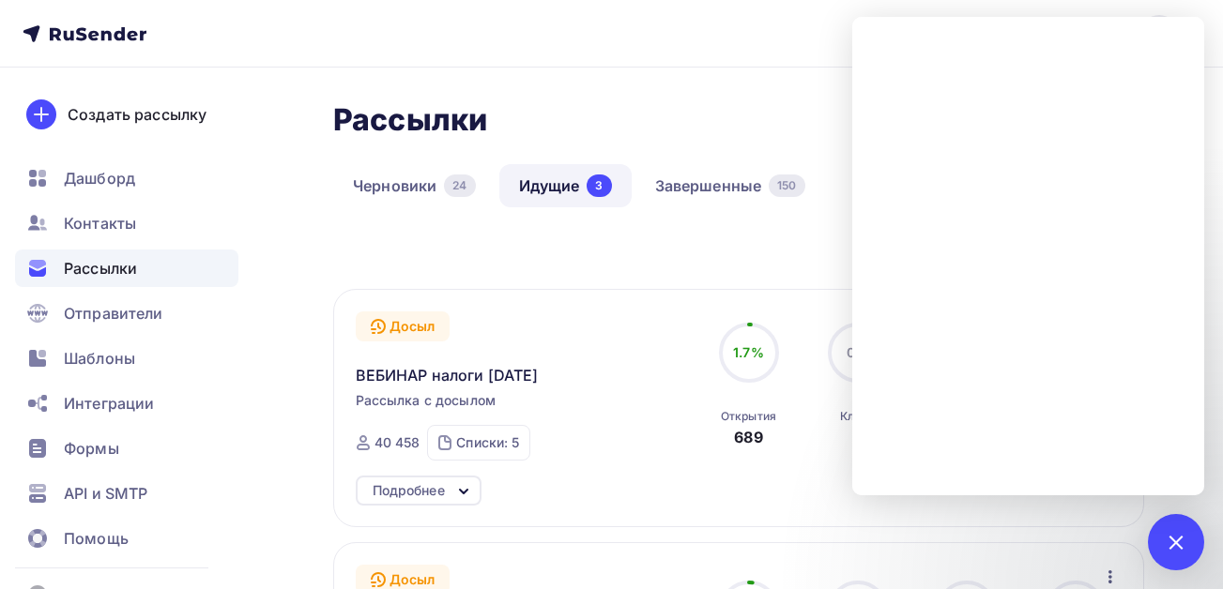
drag, startPoint x: 1178, startPoint y: 542, endPoint x: 1015, endPoint y: 492, distance: 170.1
click at [1177, 541] on div at bounding box center [1175, 541] width 25 height 25
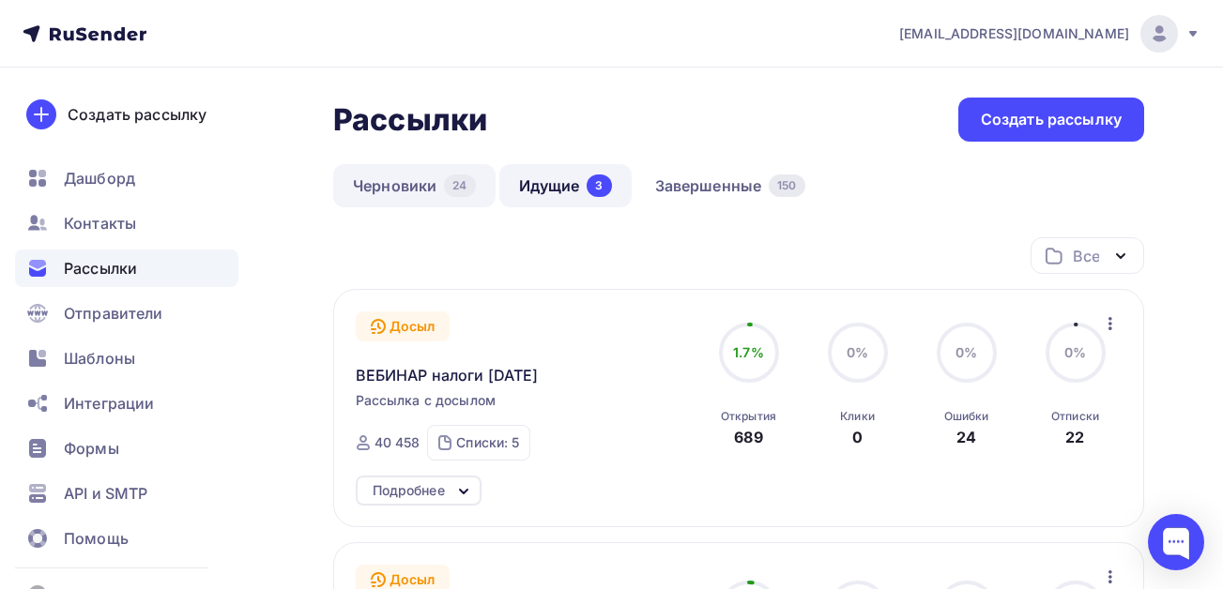
click at [408, 190] on link "Черновики 24" at bounding box center [414, 185] width 162 height 43
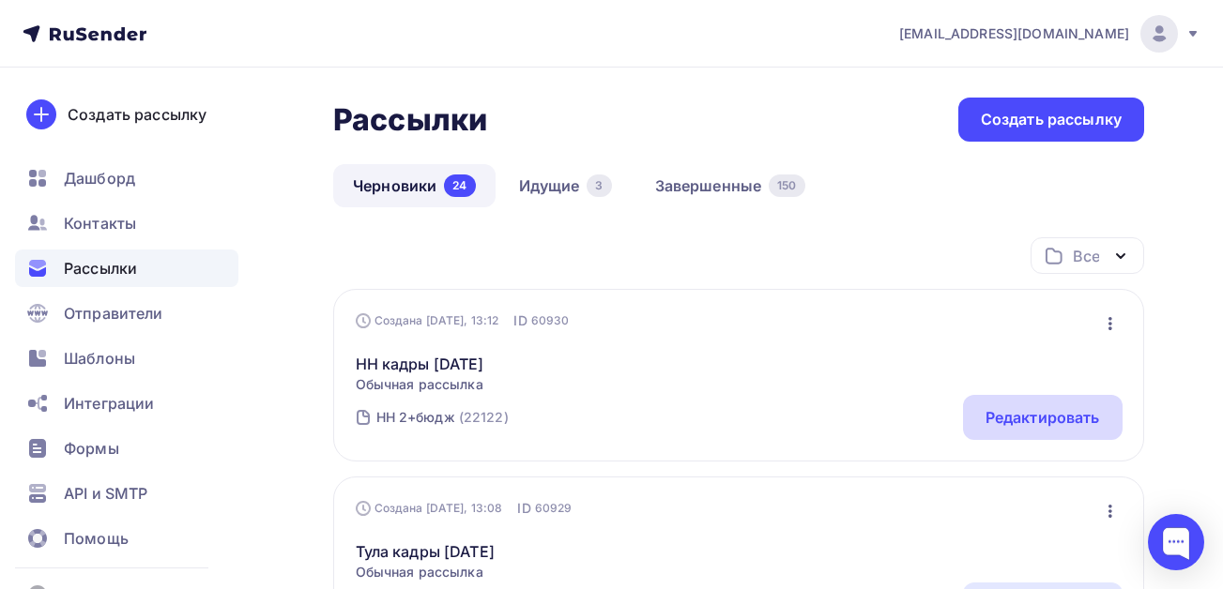
click at [1035, 410] on div "Редактировать" at bounding box center [1042, 417] width 114 height 23
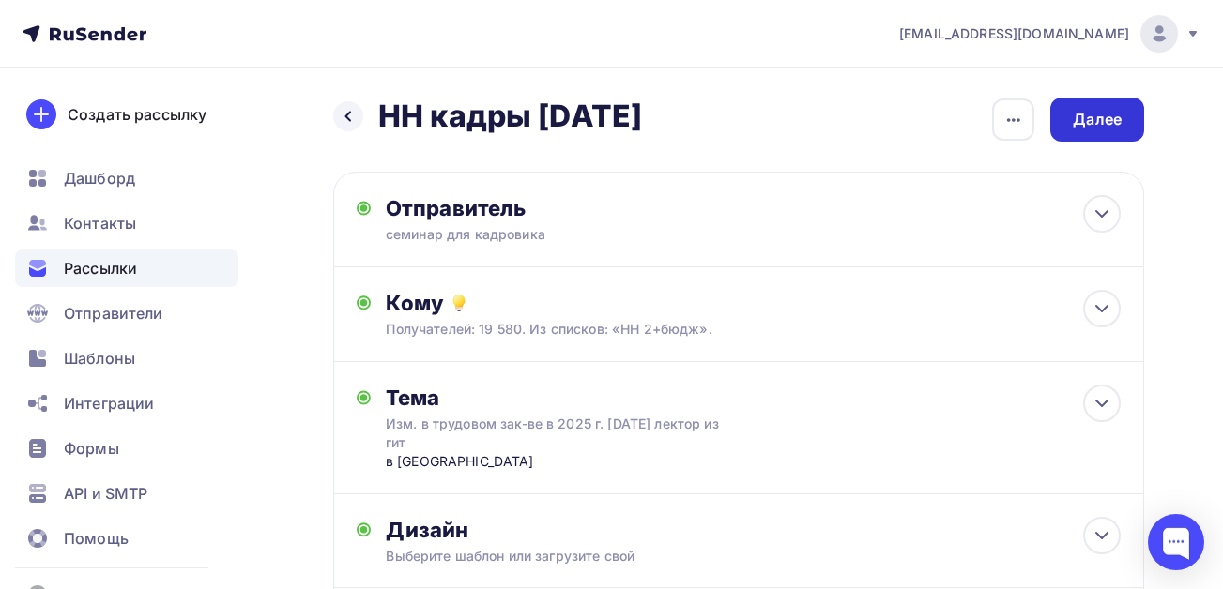
click at [1099, 124] on div "Далее" at bounding box center [1096, 120] width 49 height 22
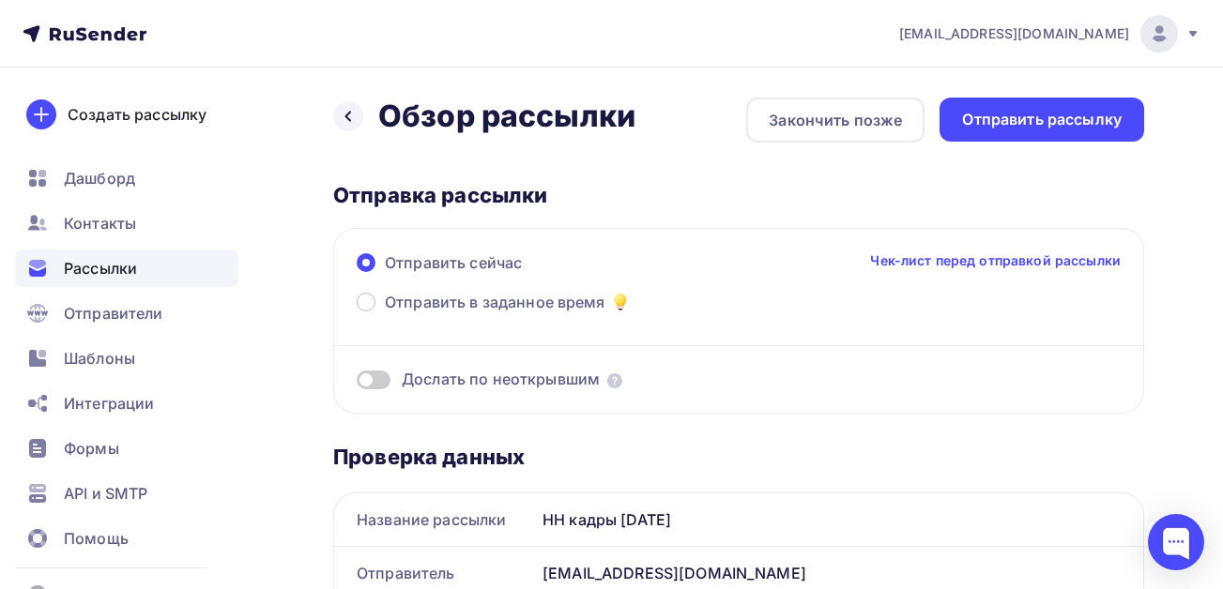
click at [377, 385] on span at bounding box center [374, 380] width 34 height 19
click at [357, 383] on input "checkbox" at bounding box center [357, 383] width 0 height 0
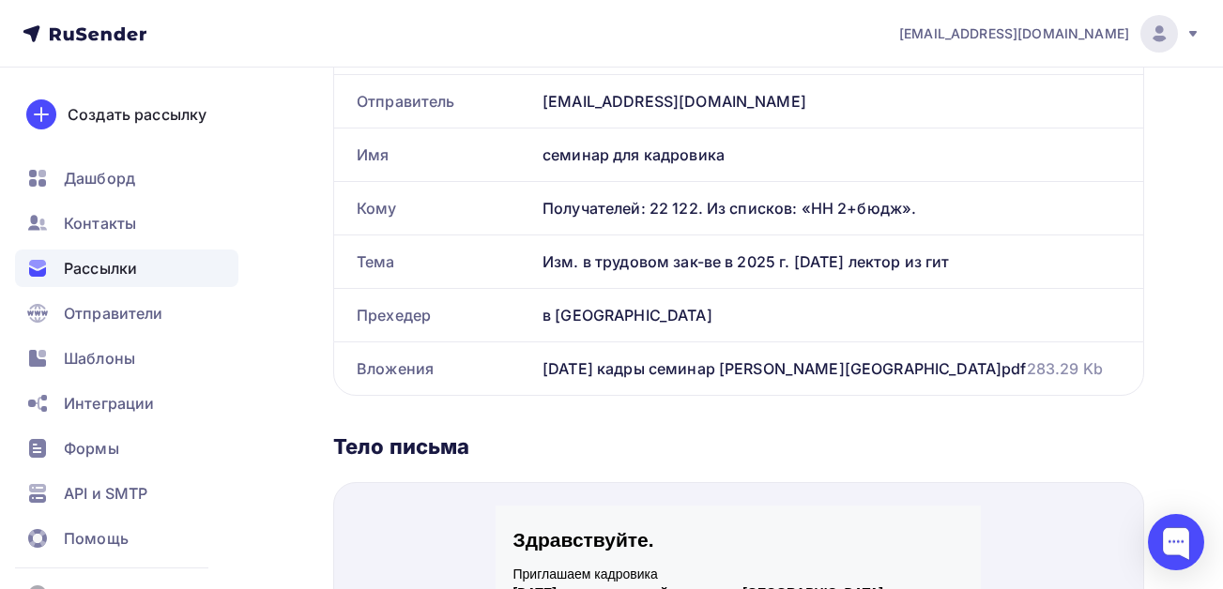
scroll to position [751, 0]
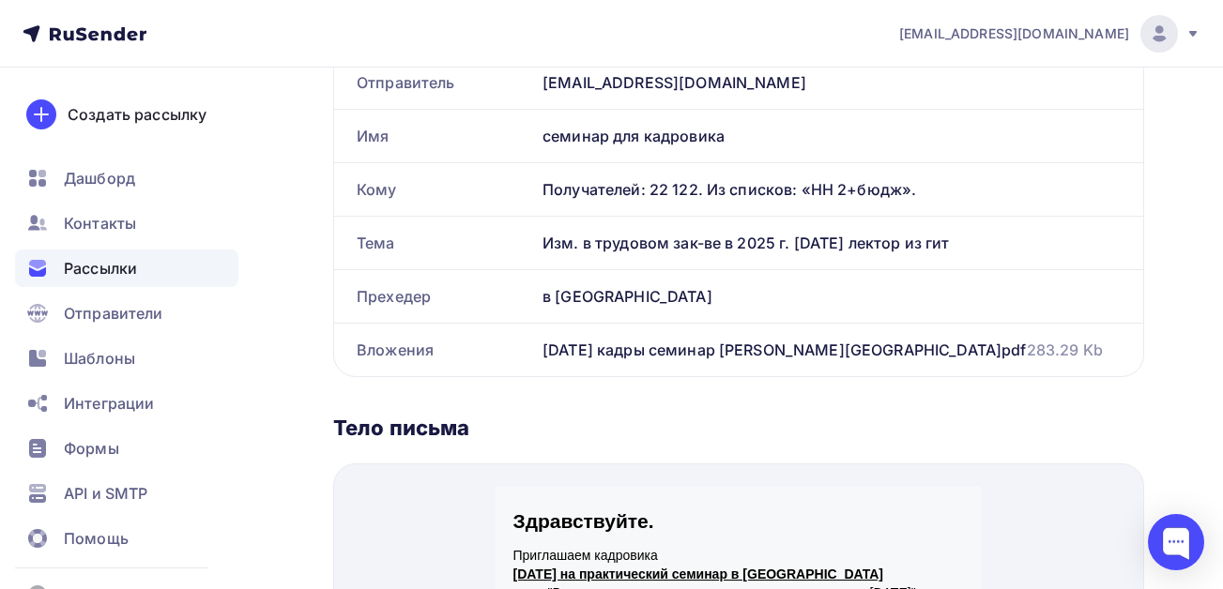
drag, startPoint x: 960, startPoint y: 243, endPoint x: 536, endPoint y: 252, distance: 424.2
click at [536, 252] on div "Изм. в трудовом зак-ве в 2025 г. [DATE] лектор из гит" at bounding box center [839, 243] width 608 height 53
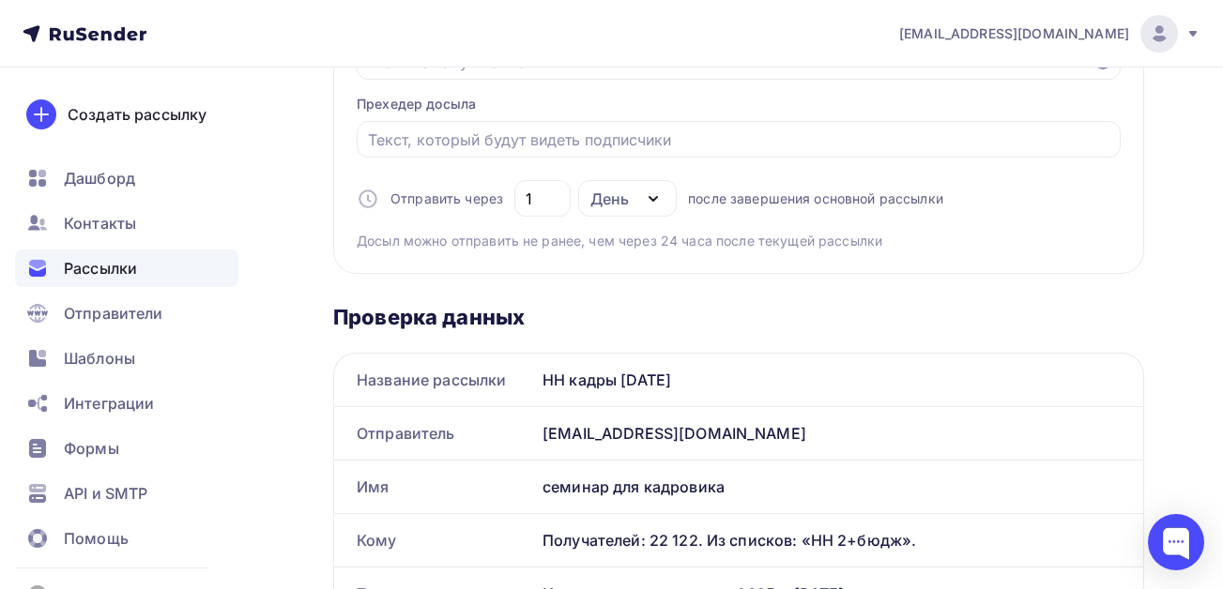
scroll to position [281, 0]
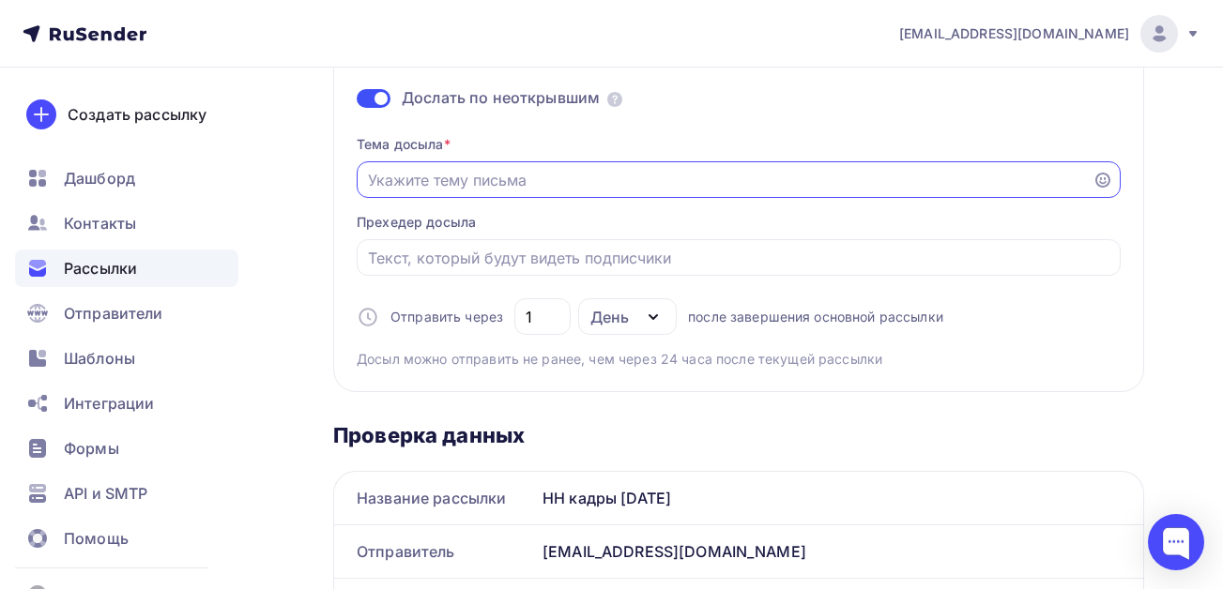
paste input "Изм. в трудовом зак-ве в 2025 г. [DATE] лектор из гит"
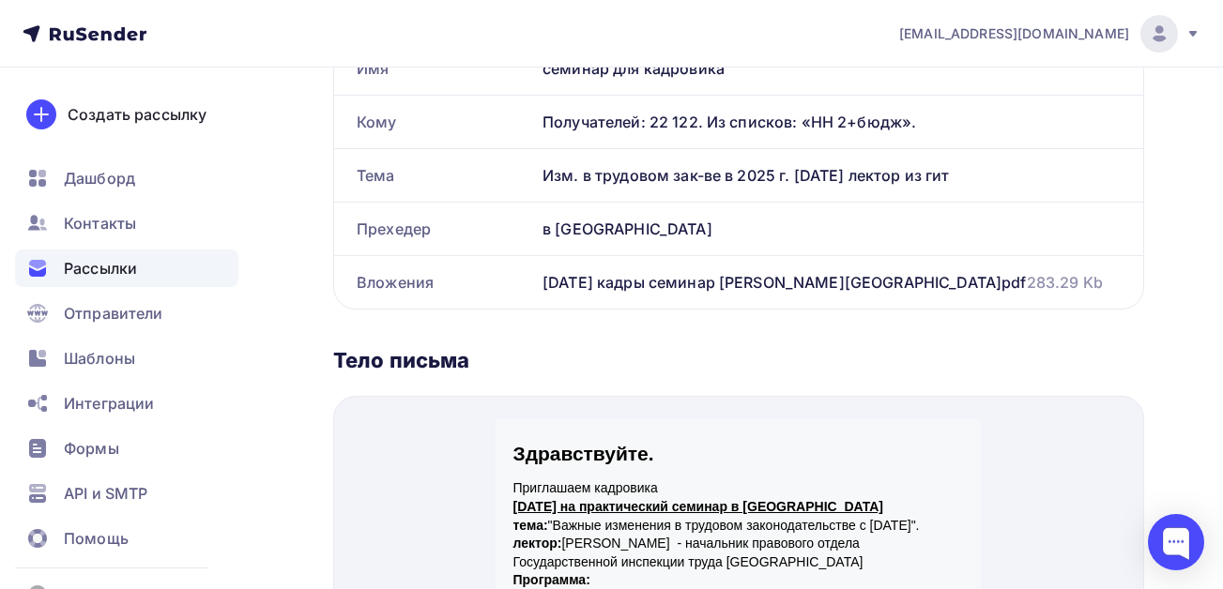
scroll to position [844, 0]
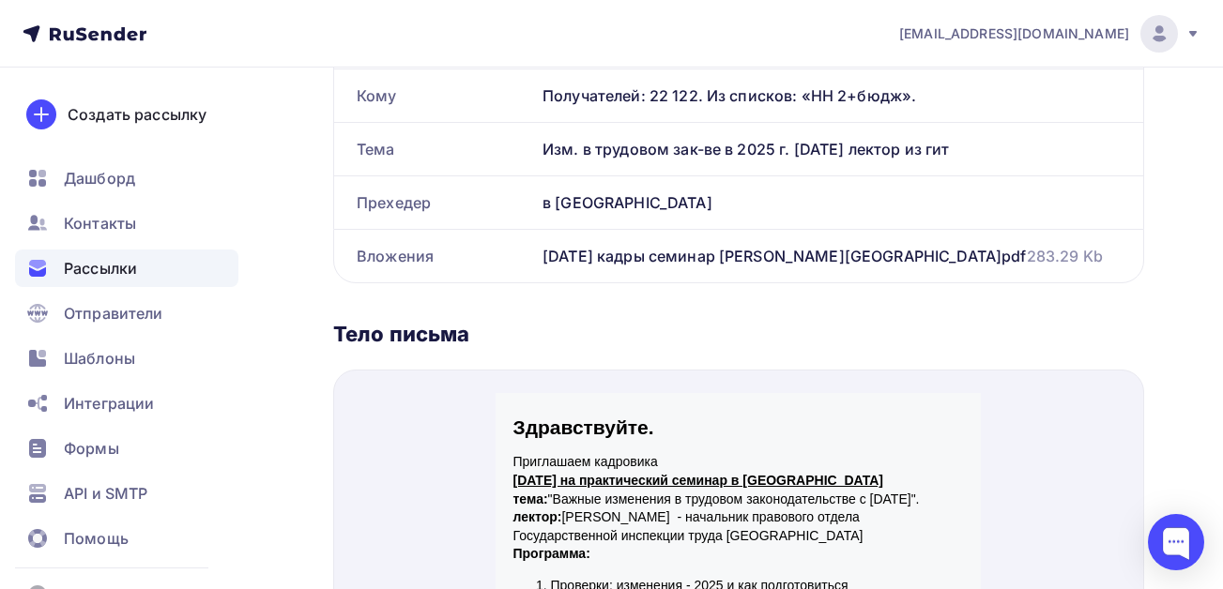
type input "Изм. в трудовом зак-ве в 2025 г. [DATE] лектор из гит"
click at [707, 200] on div "в [GEOGRAPHIC_DATA]" at bounding box center [839, 202] width 608 height 53
drag, startPoint x: 708, startPoint y: 200, endPoint x: 541, endPoint y: 200, distance: 167.0
click at [541, 200] on div "в [GEOGRAPHIC_DATA]" at bounding box center [839, 202] width 608 height 53
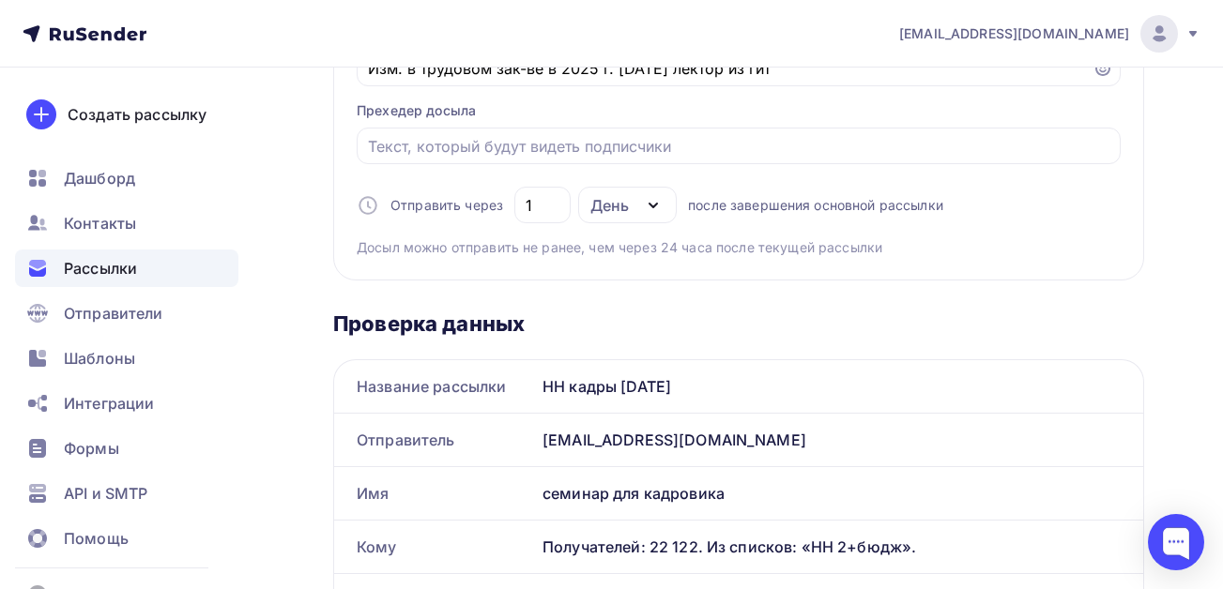
scroll to position [281, 0]
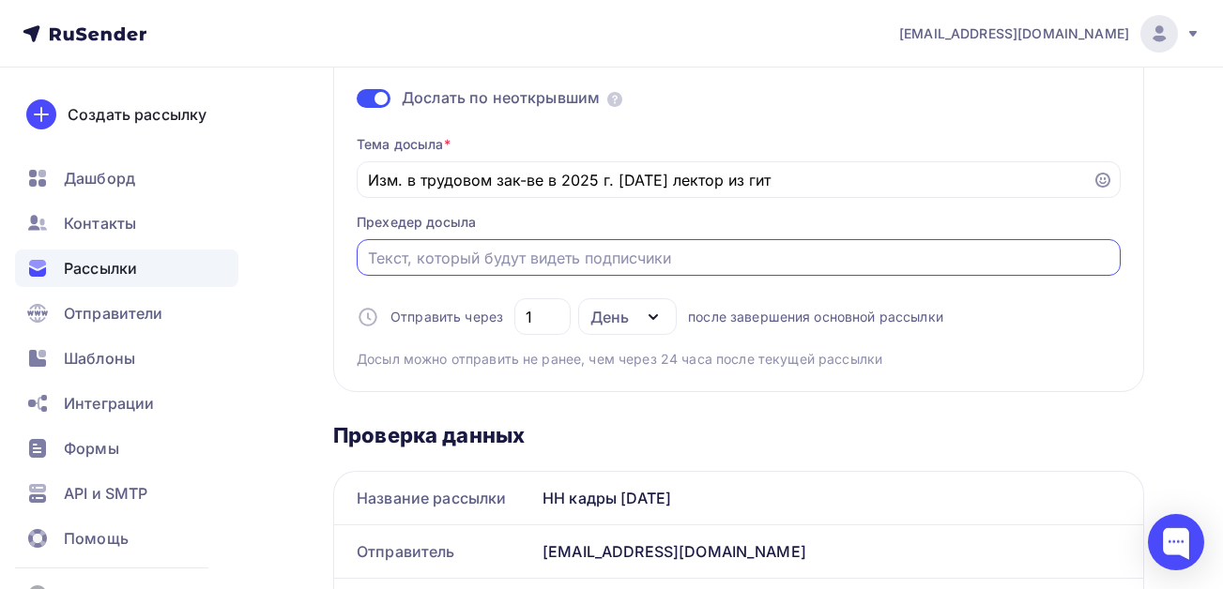
paste input "в [GEOGRAPHIC_DATA]"
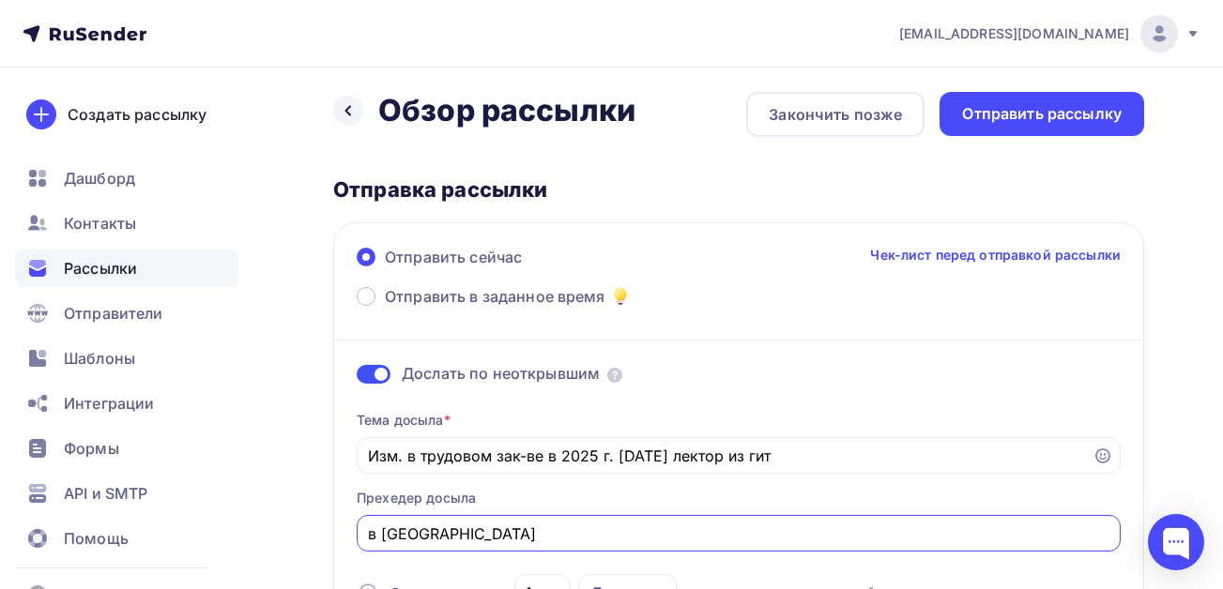
scroll to position [0, 0]
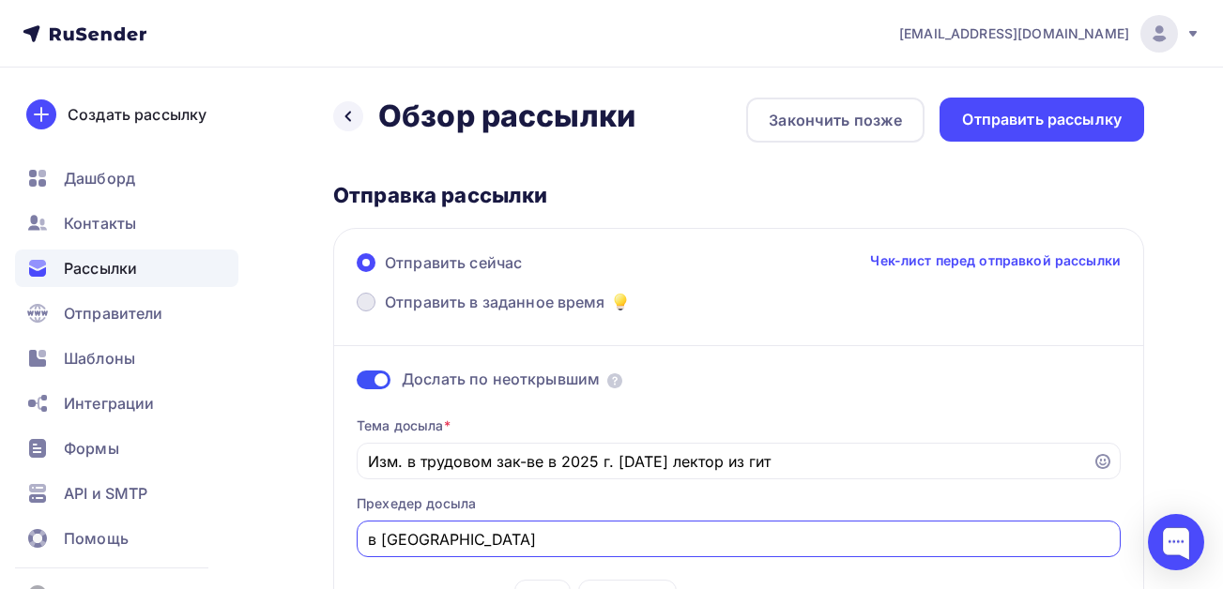
type input "в [GEOGRAPHIC_DATA]"
click at [422, 302] on span "Отправить в заданное время" at bounding box center [495, 302] width 221 height 23
click at [385, 313] on input "Отправить в заданное время" at bounding box center [385, 313] width 0 height 0
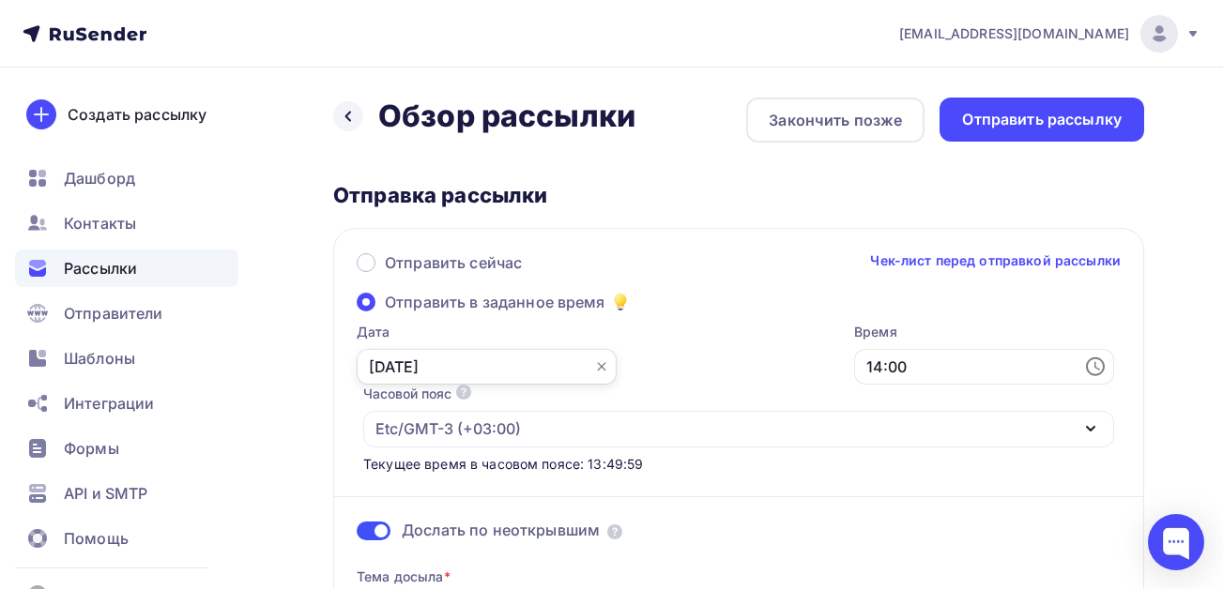
click at [538, 369] on input "[DATE]" at bounding box center [487, 367] width 260 height 36
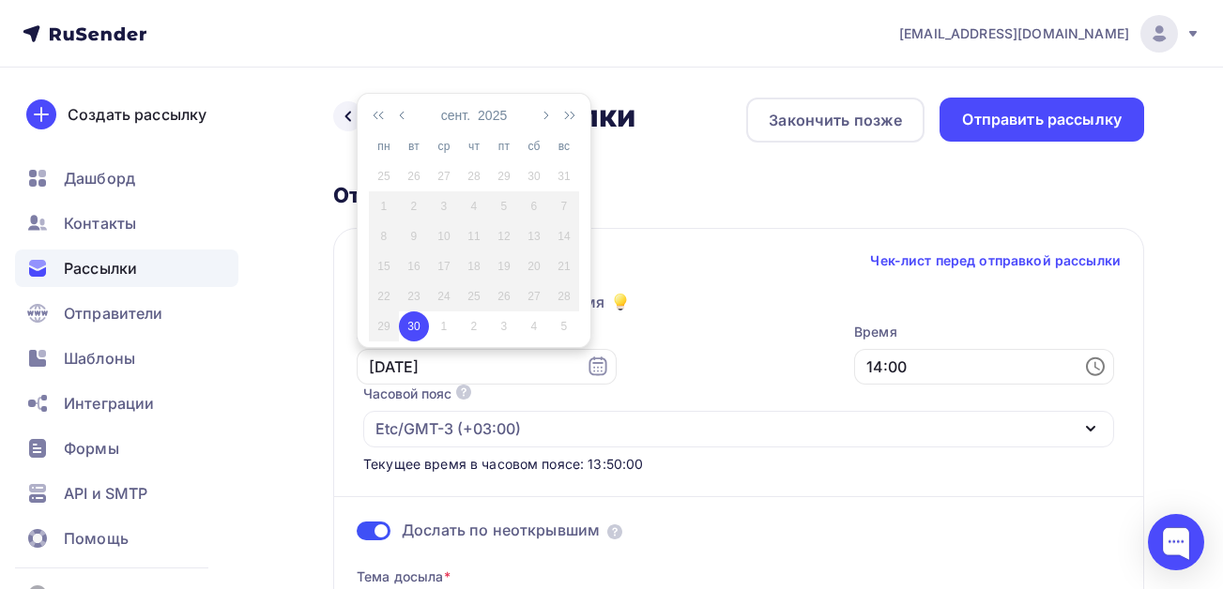
click at [447, 323] on div "1" at bounding box center [444, 326] width 30 height 17
type input "[DATE]"
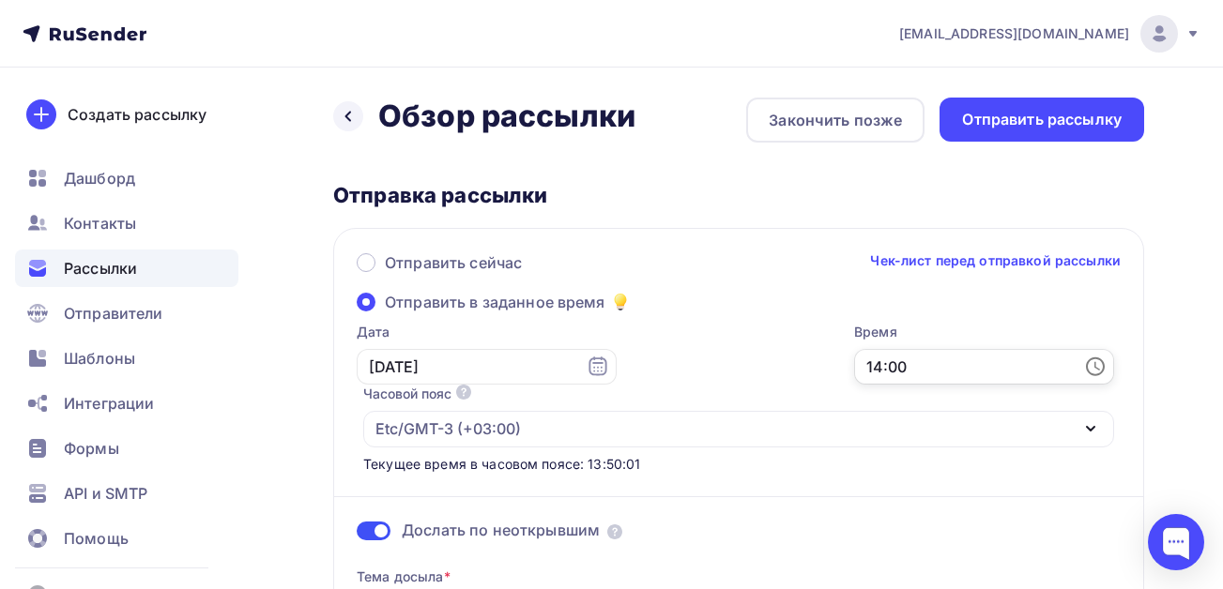
click at [966, 360] on input "14:00" at bounding box center [984, 367] width 260 height 36
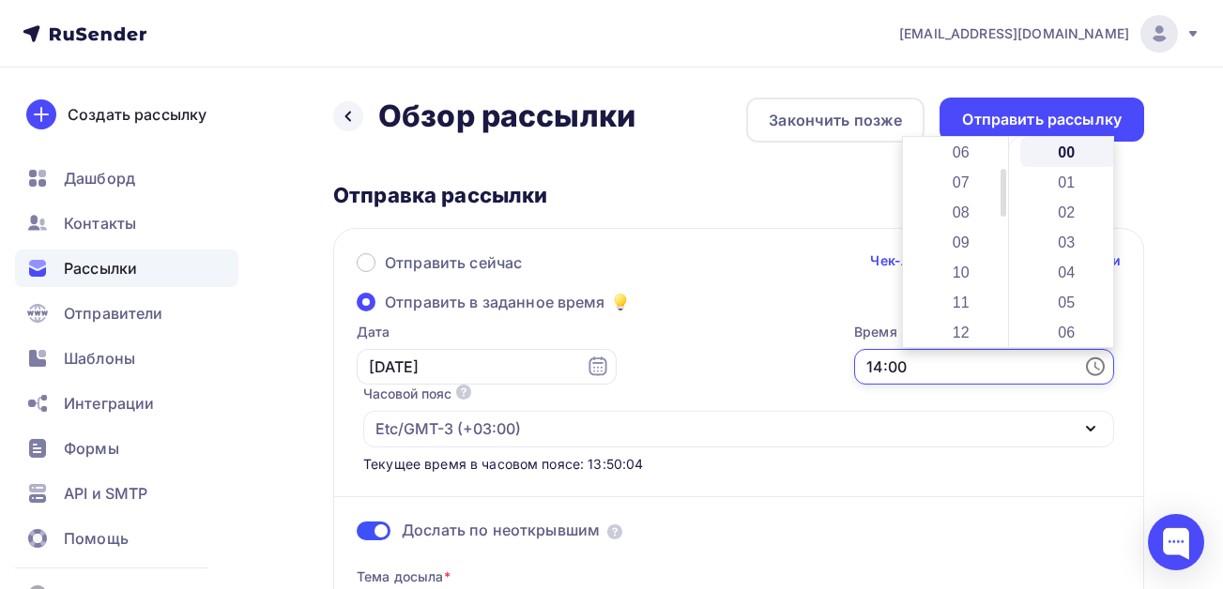
scroll to position [188, 0]
click at [956, 175] on li "07" at bounding box center [962, 175] width 97 height 30
type input "07:00"
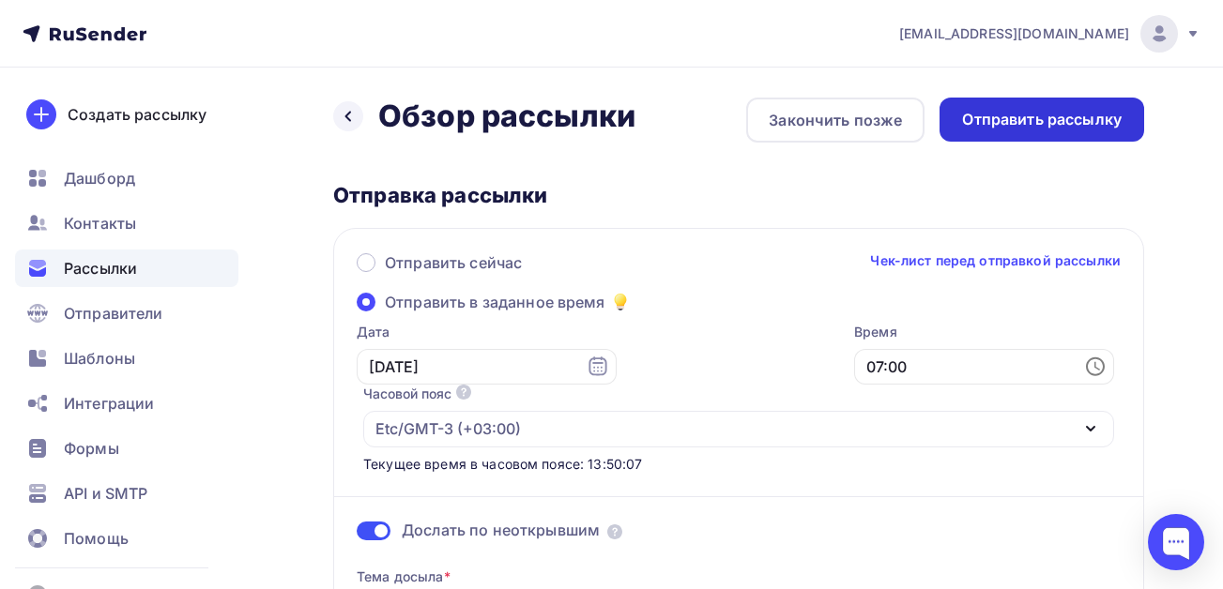
click at [1053, 117] on div "Отправить рассылку" at bounding box center [1042, 120] width 160 height 22
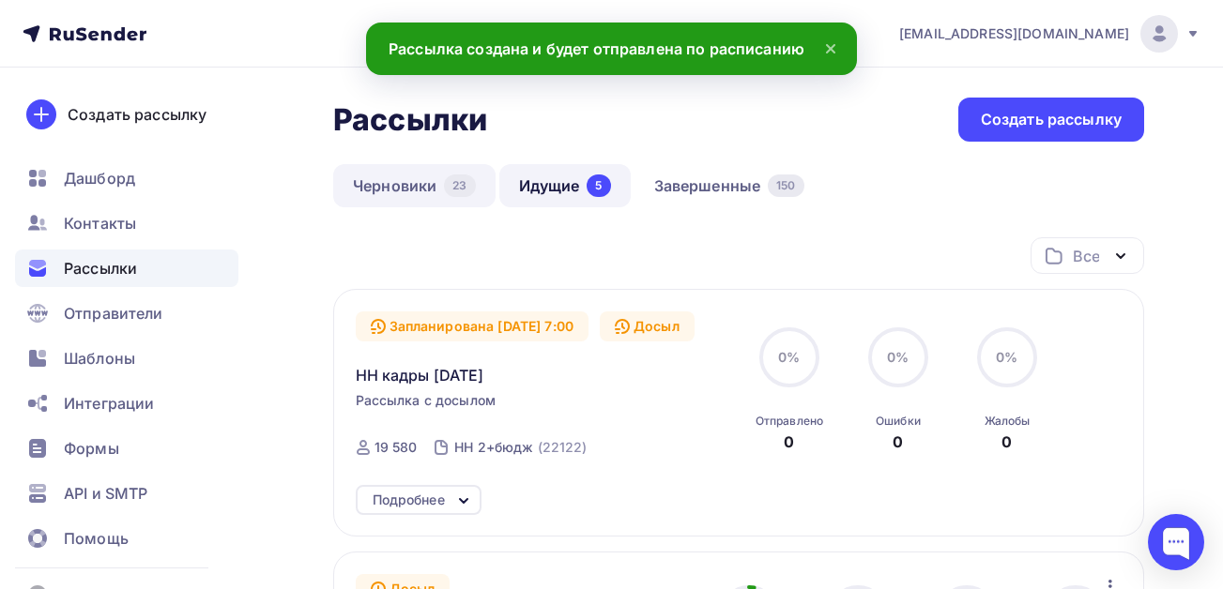
click at [391, 188] on link "Черновики 23" at bounding box center [414, 185] width 162 height 43
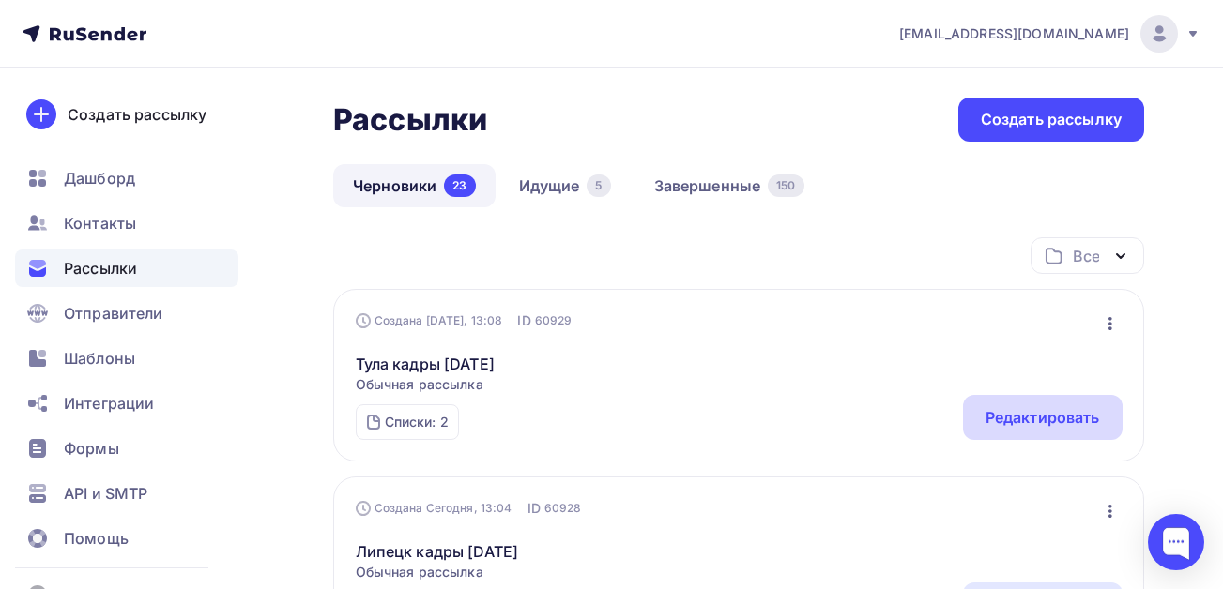
click at [1030, 423] on div "Редактировать" at bounding box center [1042, 417] width 114 height 23
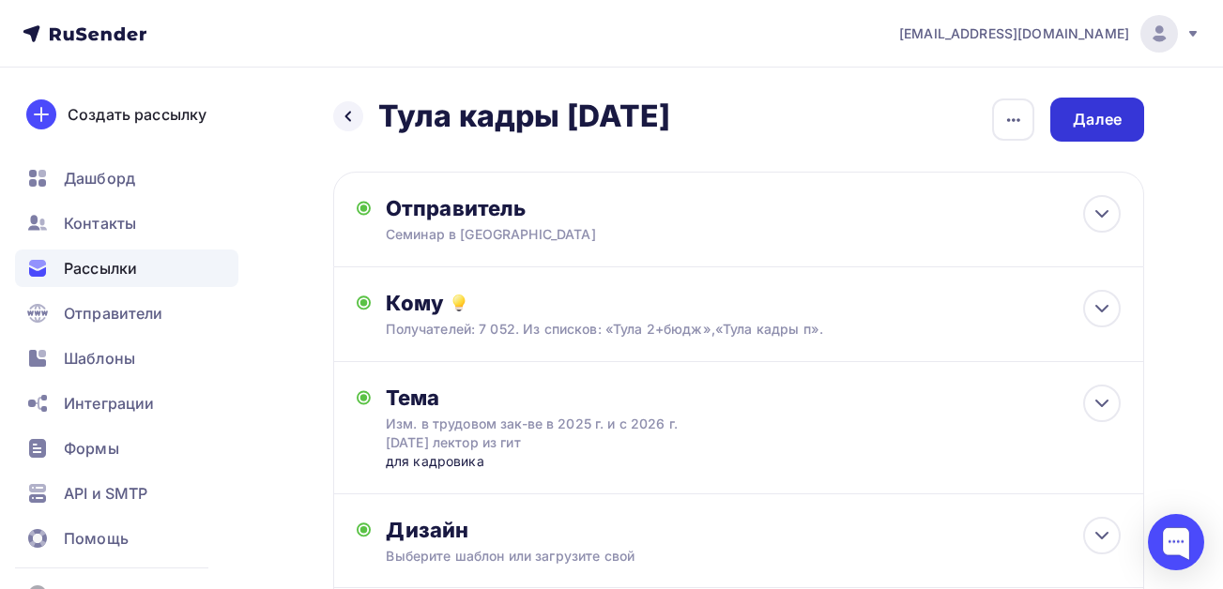
click at [1098, 123] on div "Далее" at bounding box center [1096, 120] width 49 height 22
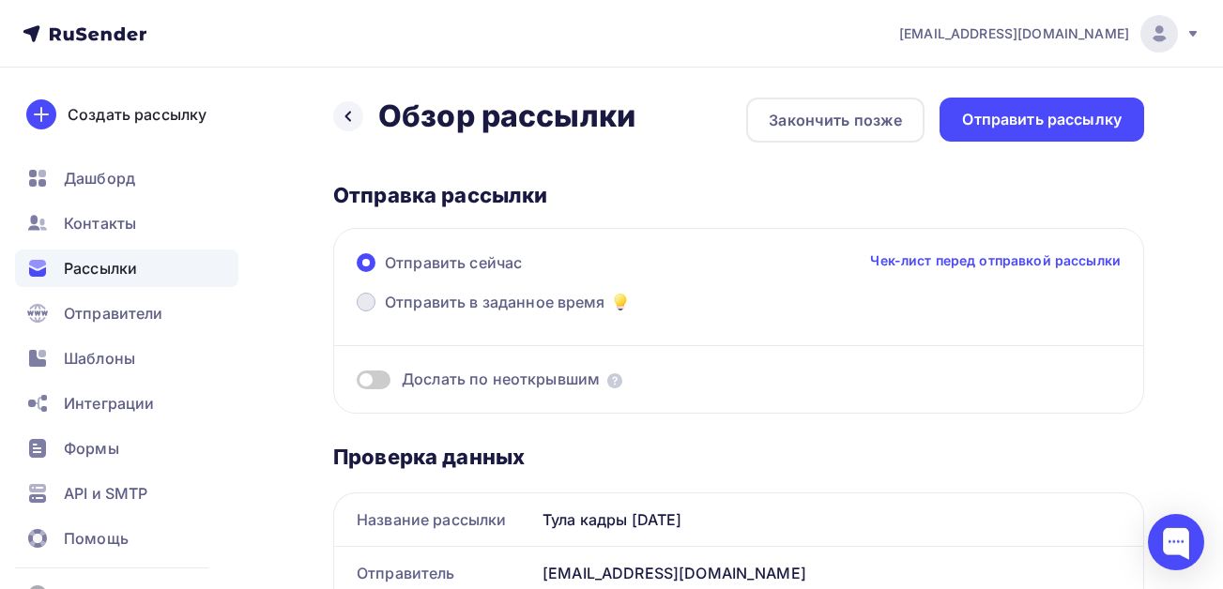
click at [496, 302] on span "Отправить в заданное время" at bounding box center [495, 302] width 221 height 23
click at [385, 313] on input "Отправить в заданное время" at bounding box center [385, 313] width 0 height 0
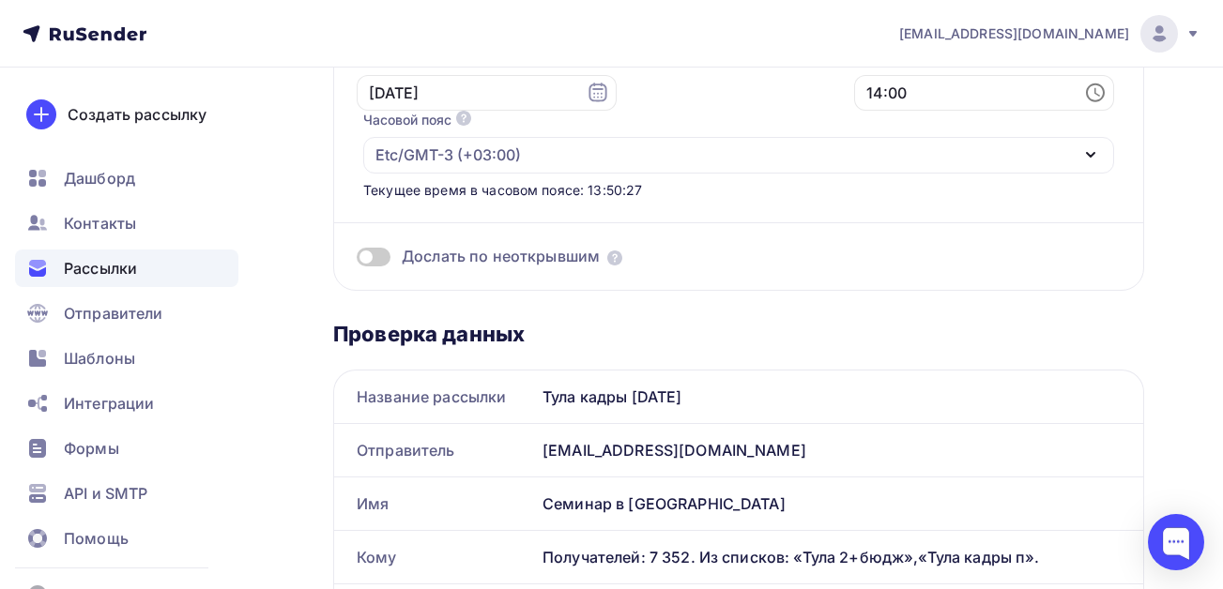
scroll to position [281, 0]
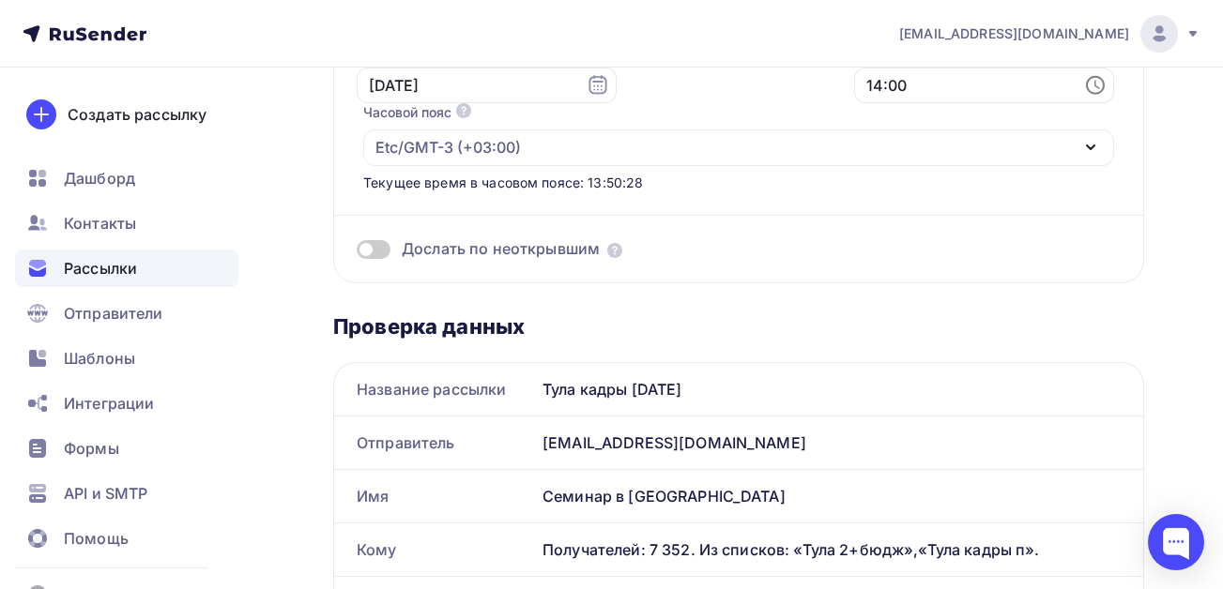
click at [377, 248] on span at bounding box center [374, 249] width 34 height 19
click at [357, 252] on input "checkbox" at bounding box center [357, 252] width 0 height 0
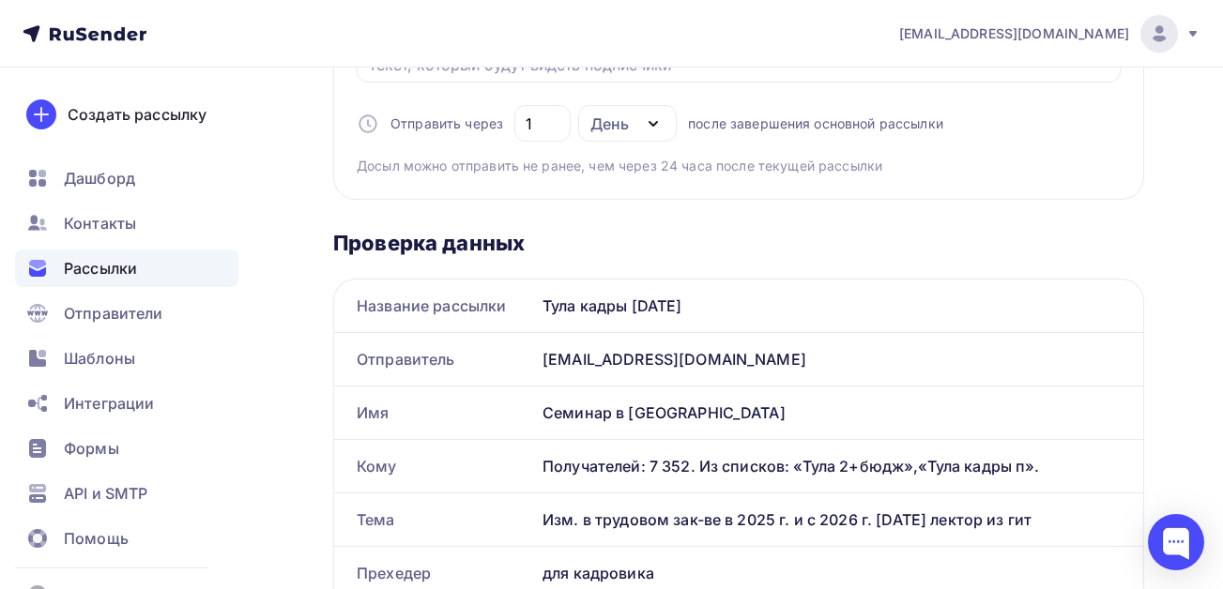
scroll to position [751, 0]
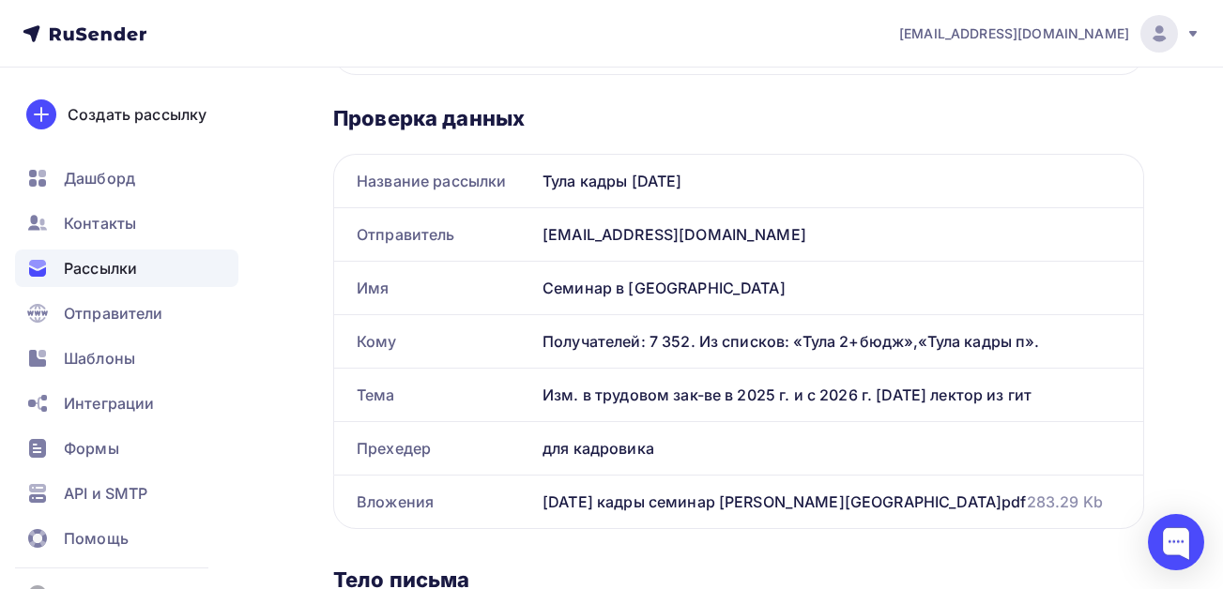
drag, startPoint x: 1059, startPoint y: 391, endPoint x: 537, endPoint y: 397, distance: 522.7
click at [537, 397] on div "Изм. в трудовом зак-ве в 2025 г. и с 2026 г. [DATE] лектор из гит" at bounding box center [839, 395] width 608 height 53
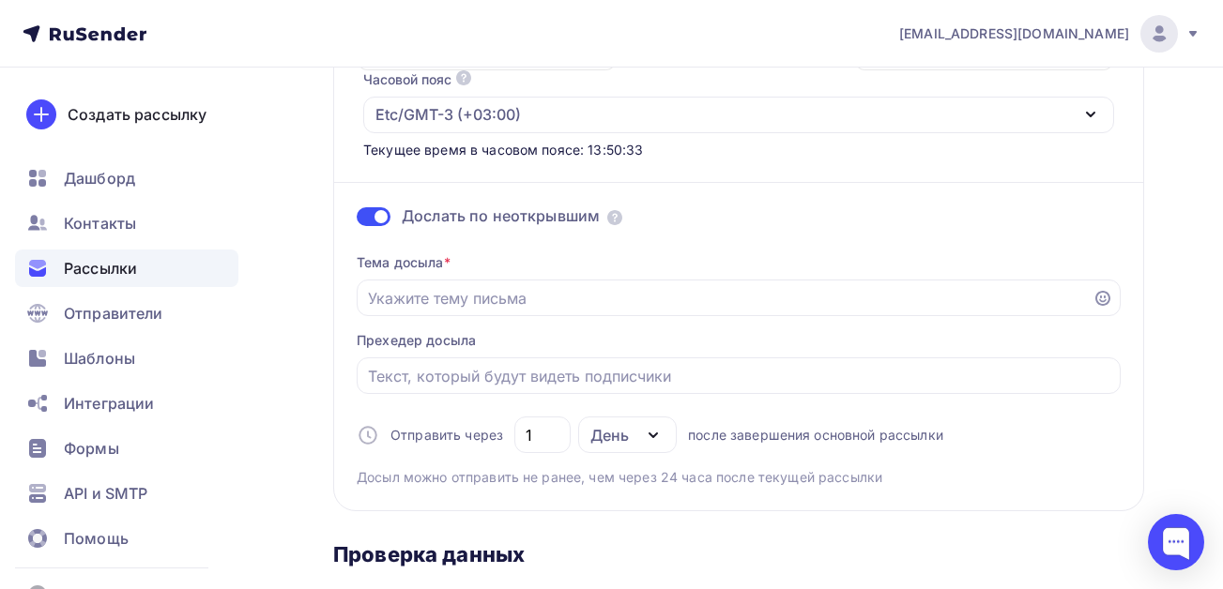
scroll to position [281, 0]
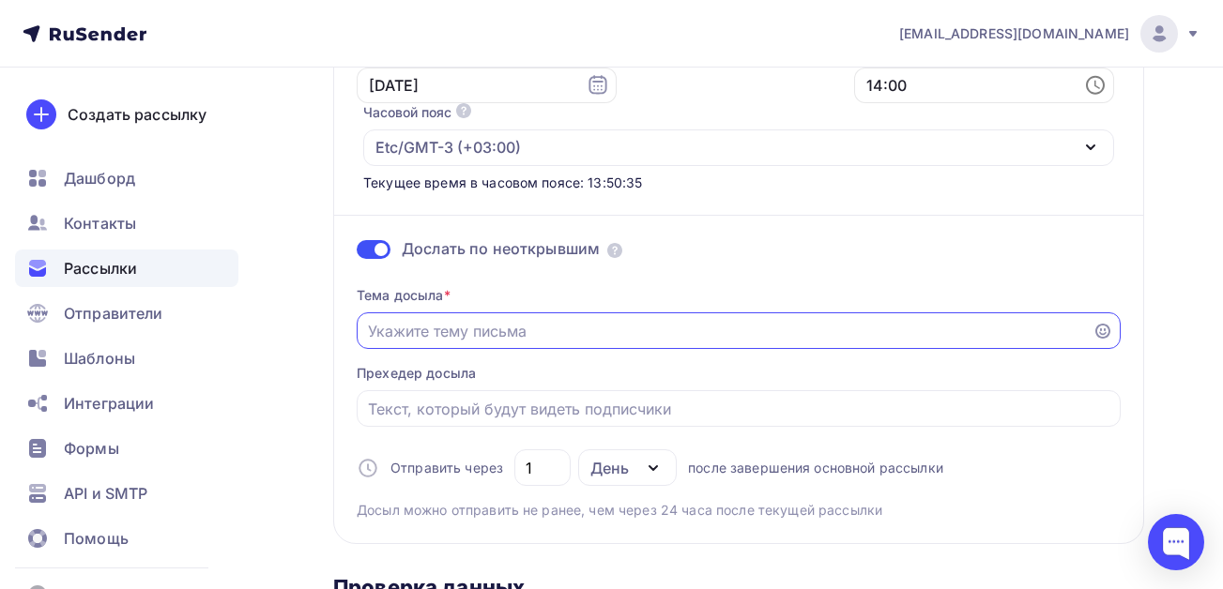
paste input "Изм. в трудовом зак-ве в 2025 г. и с 2026 г. [DATE] лектор из гит"
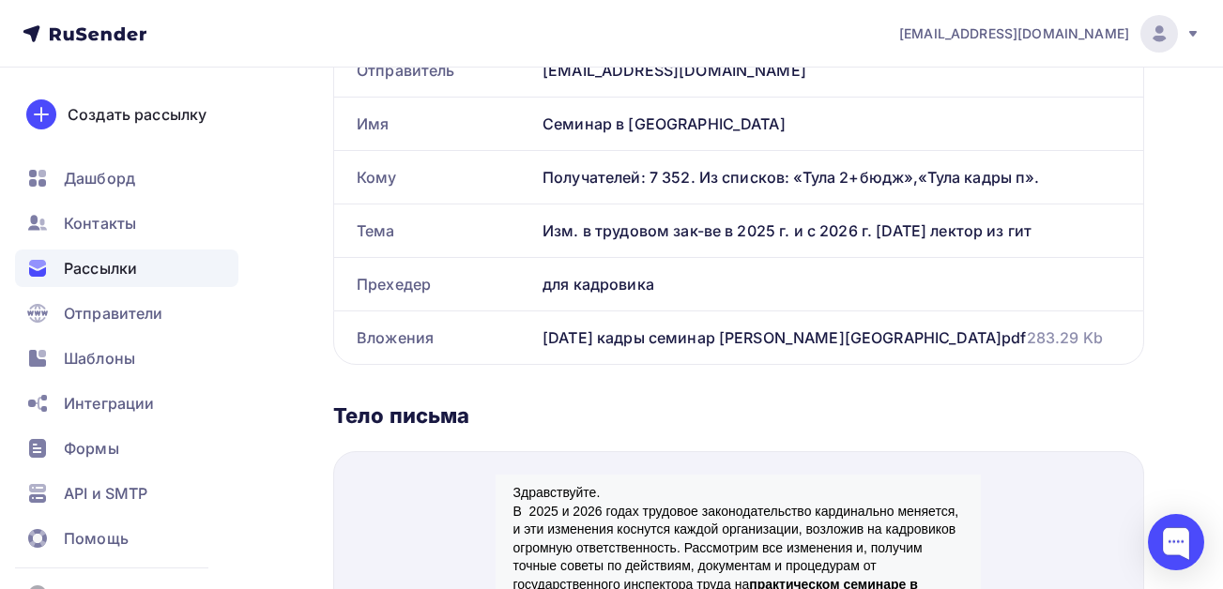
scroll to position [938, 0]
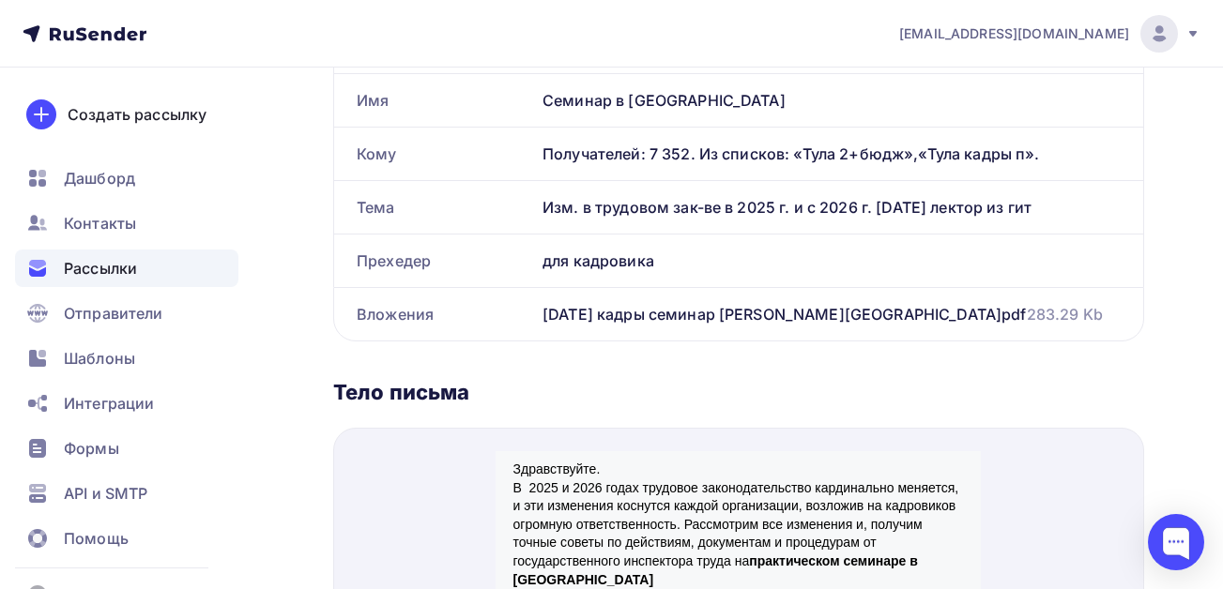
type input "Изм. в трудовом зак-ве в 2025 г. и с 2026 г. [DATE] лектор из гит"
drag, startPoint x: 651, startPoint y: 263, endPoint x: 524, endPoint y: 267, distance: 127.7
click at [524, 267] on div "Прехедер для кадровика" at bounding box center [738, 261] width 809 height 53
click at [524, 267] on div "Прехедер" at bounding box center [434, 261] width 201 height 53
click at [659, 262] on div "для кадровика" at bounding box center [839, 261] width 608 height 53
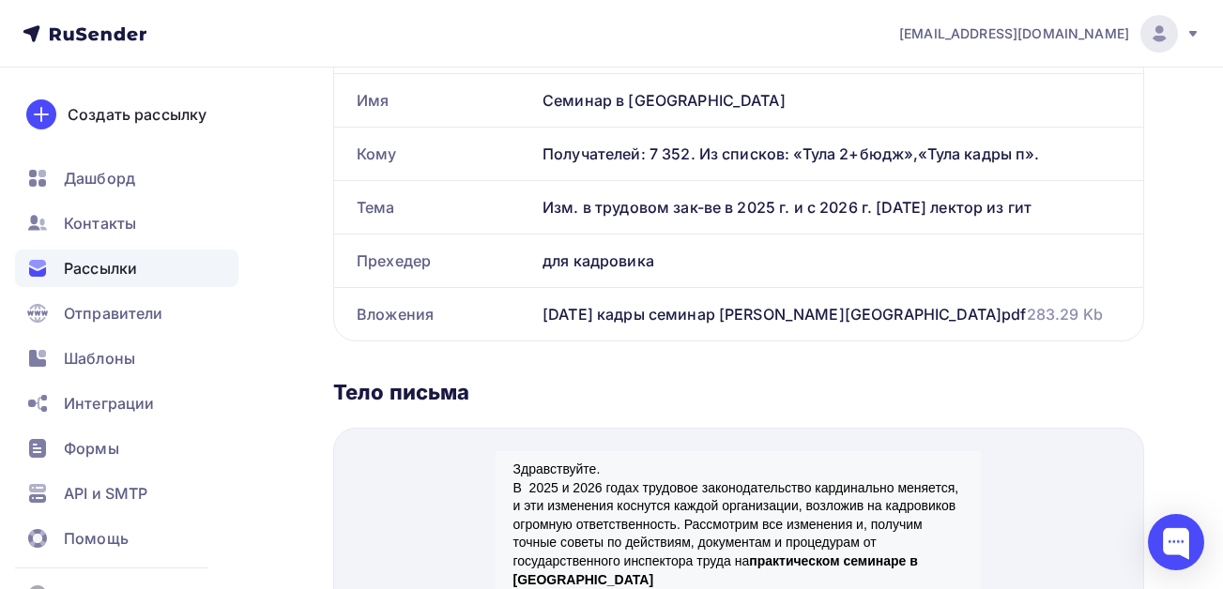
click at [654, 262] on div "для кадровика" at bounding box center [839, 261] width 608 height 53
drag, startPoint x: 652, startPoint y: 261, endPoint x: 546, endPoint y: 261, distance: 106.0
click at [546, 261] on div "для кадровика" at bounding box center [839, 261] width 608 height 53
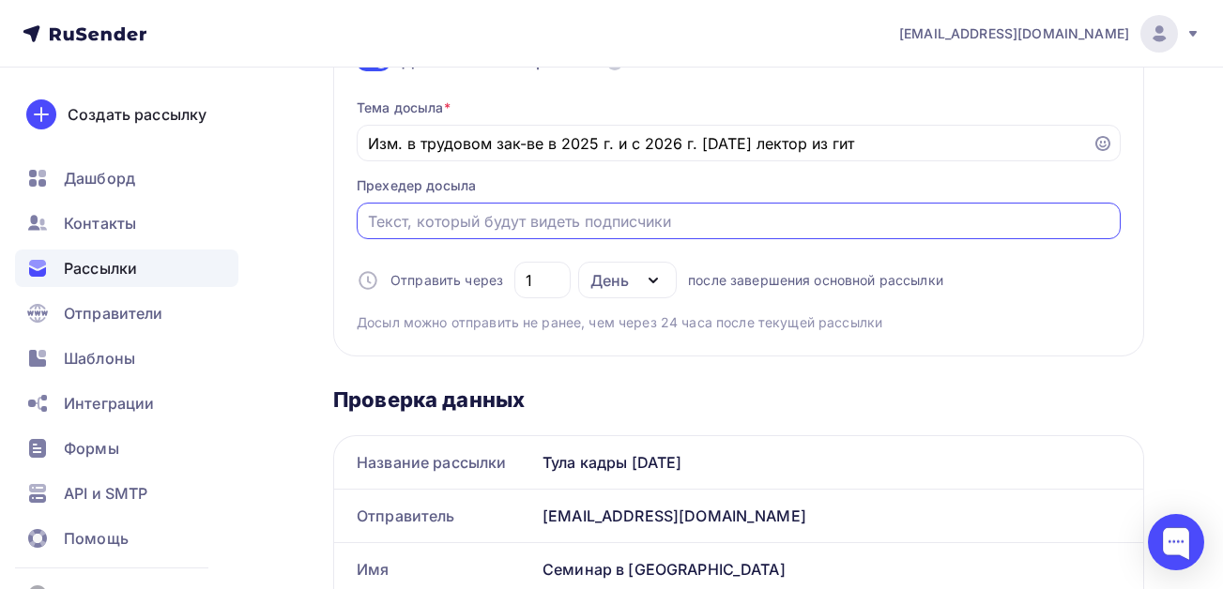
paste input "для кадровика"
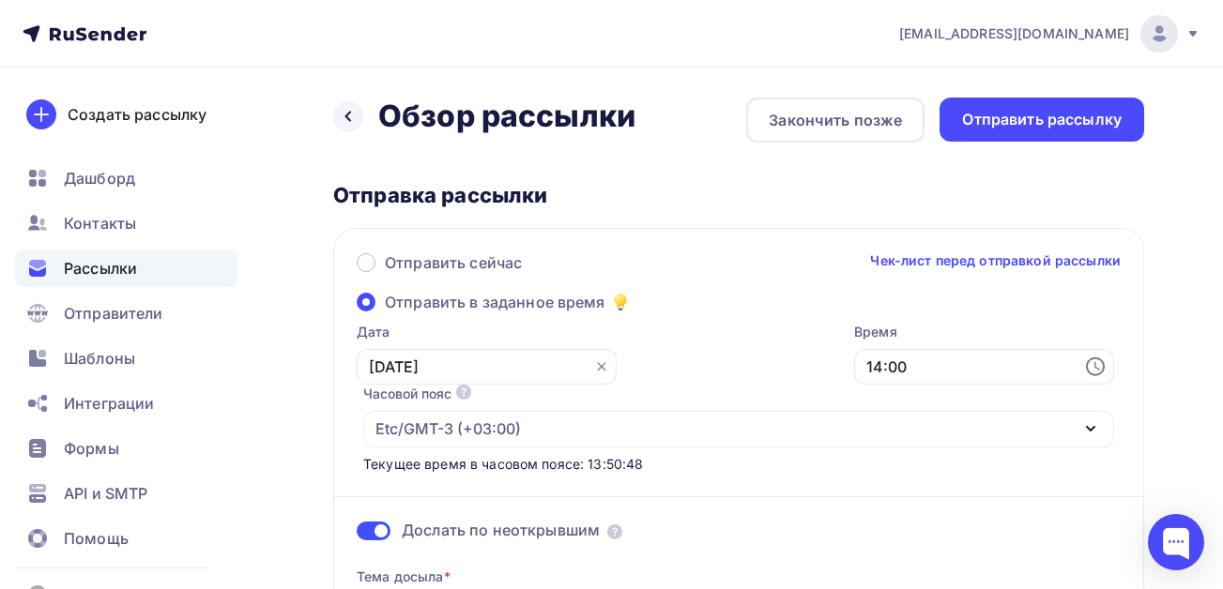
type input "для кадровика"
click at [510, 364] on input "[DATE]" at bounding box center [487, 367] width 260 height 36
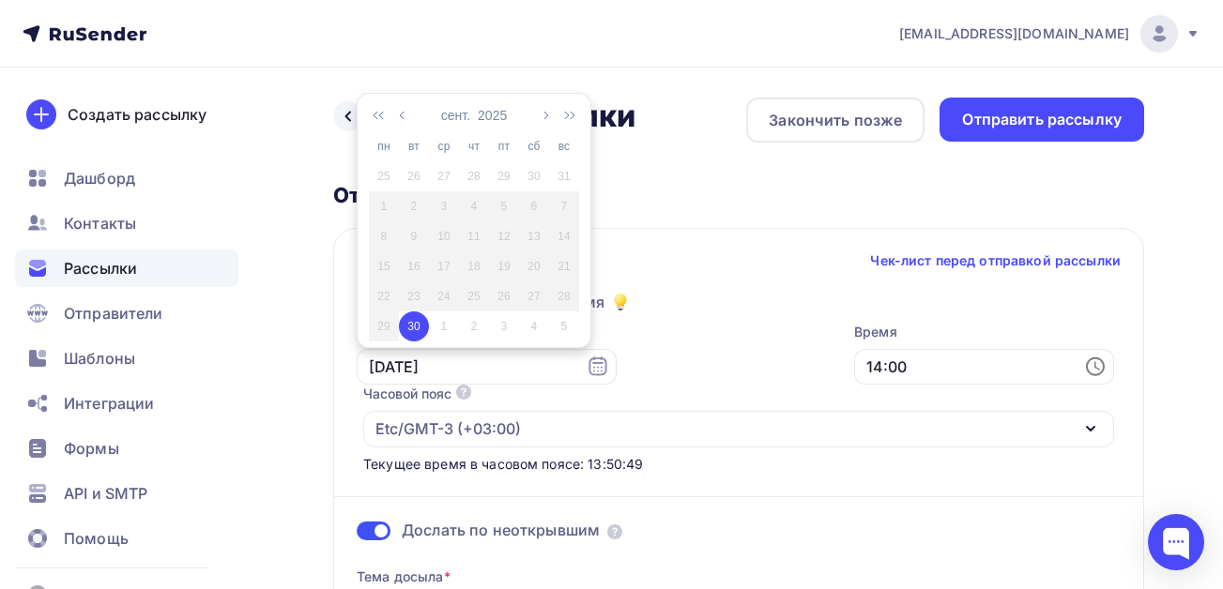
click at [442, 331] on div "1" at bounding box center [444, 326] width 30 height 17
type input "[DATE]"
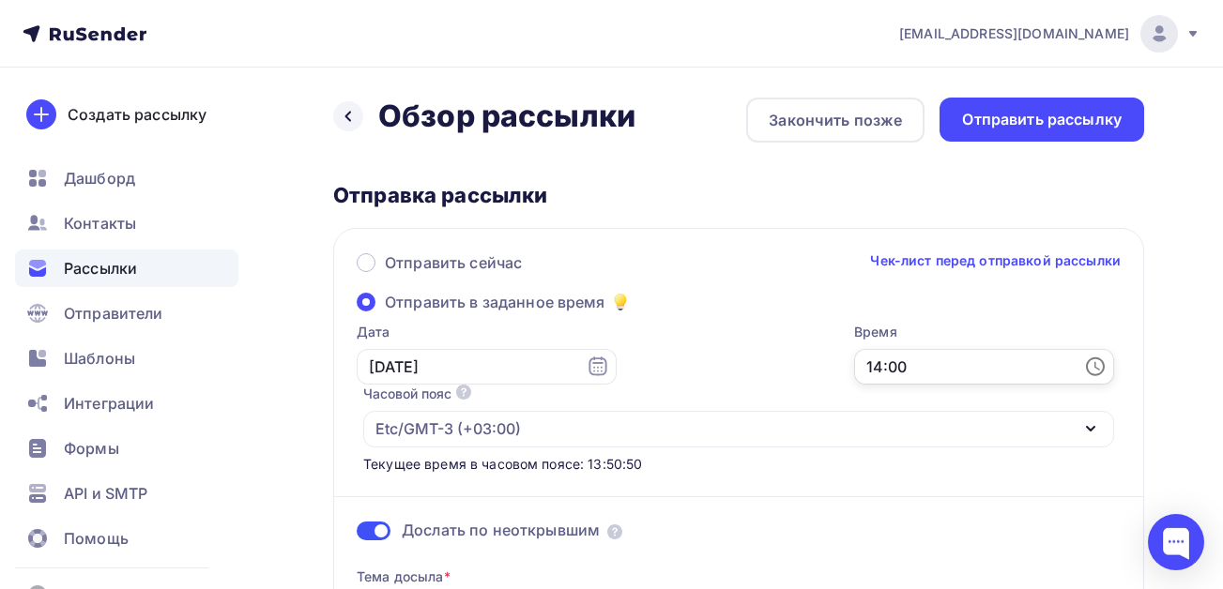
click at [924, 373] on input "14:00" at bounding box center [984, 367] width 260 height 36
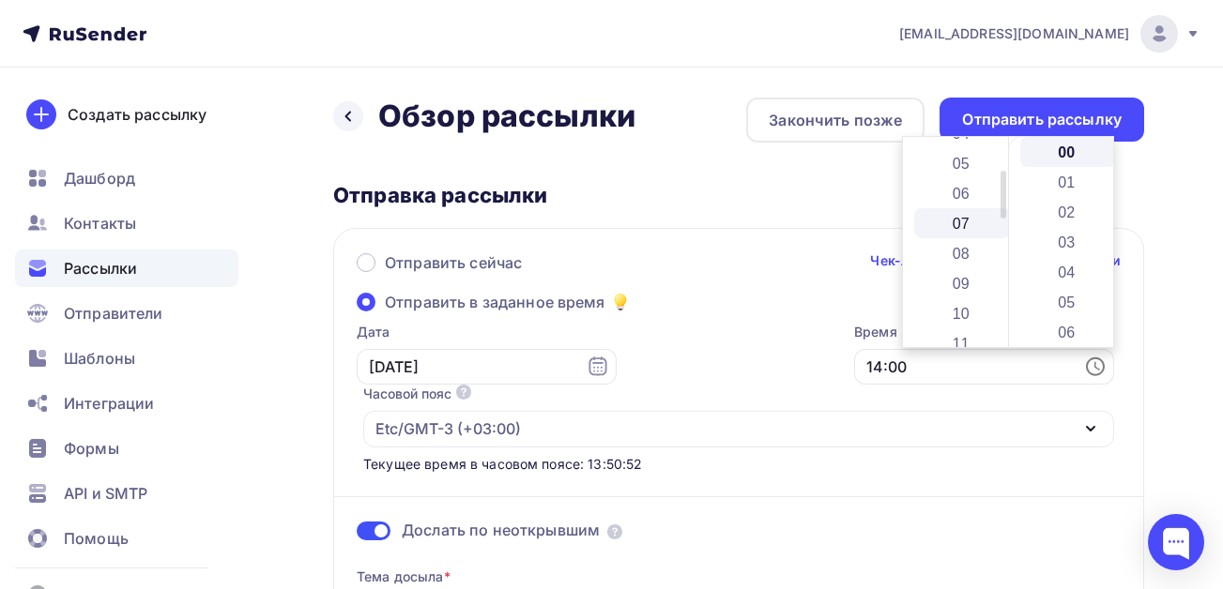
click at [956, 225] on li "07" at bounding box center [962, 223] width 97 height 30
type input "07:00"
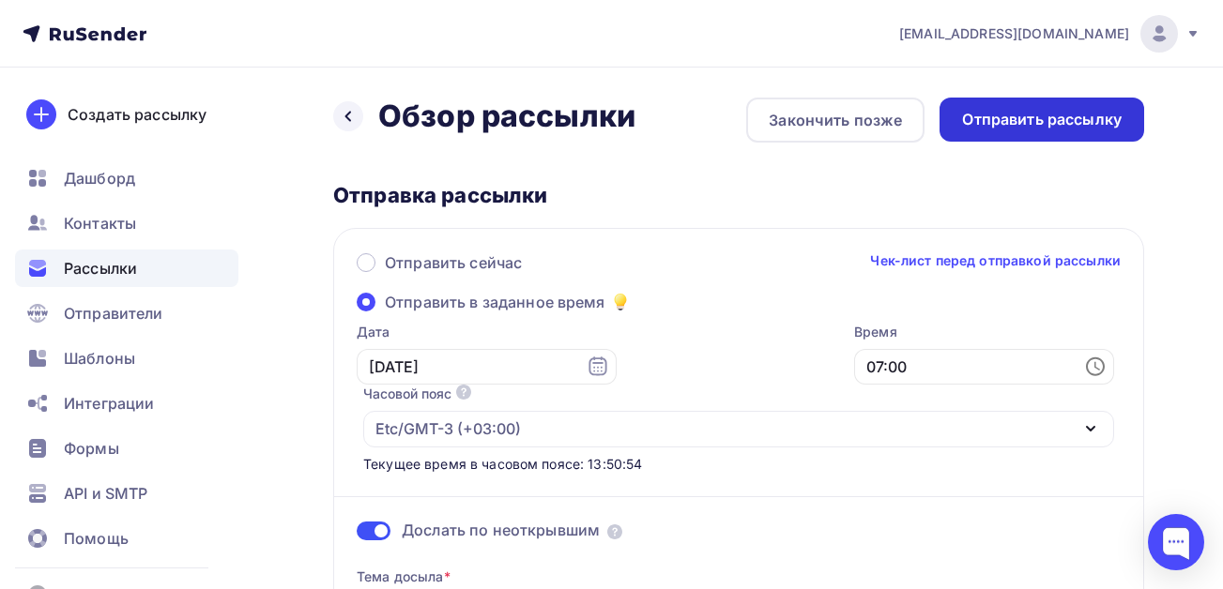
click at [1066, 122] on div "Отправить рассылку" at bounding box center [1042, 120] width 160 height 22
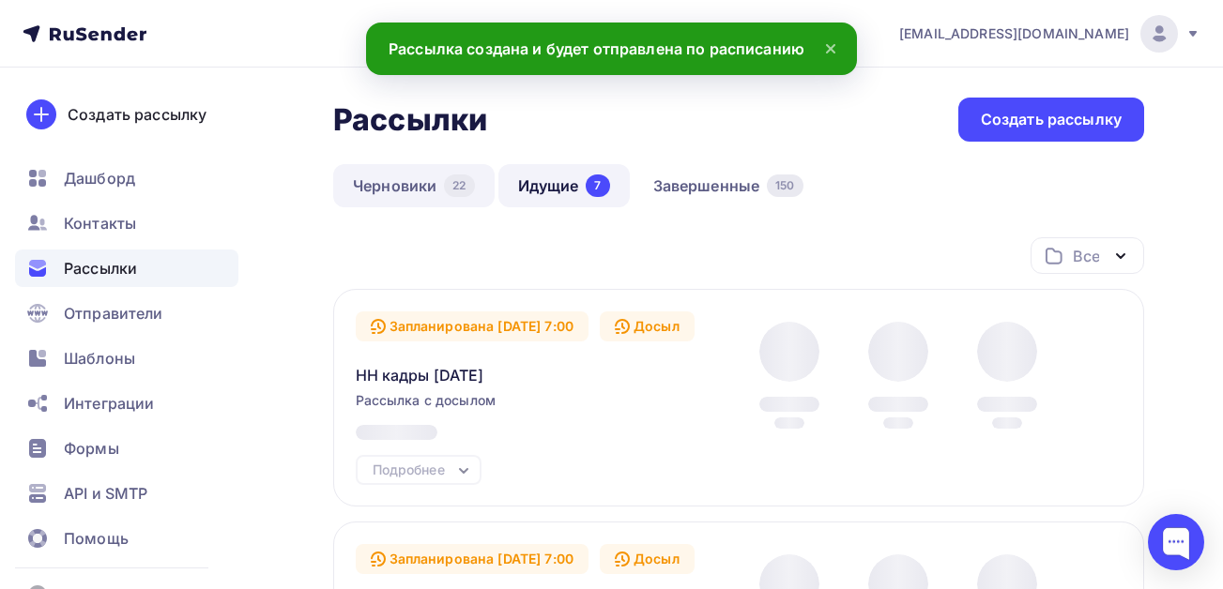
click at [392, 186] on link "Черновики 22" at bounding box center [413, 185] width 161 height 43
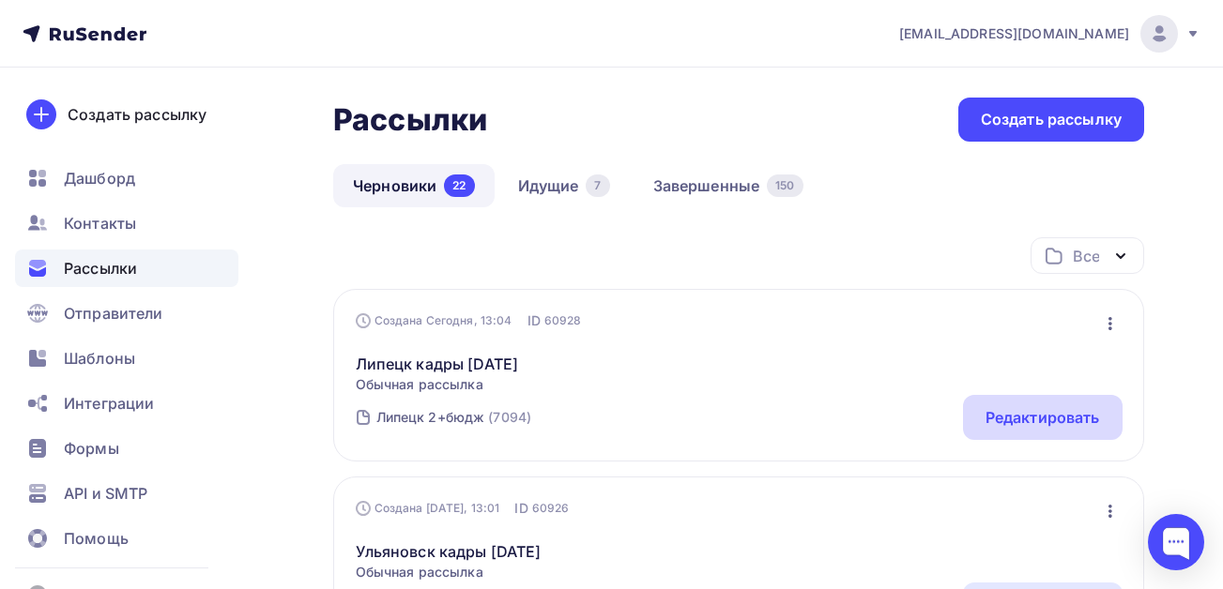
click at [1077, 414] on div "Редактировать" at bounding box center [1042, 417] width 114 height 23
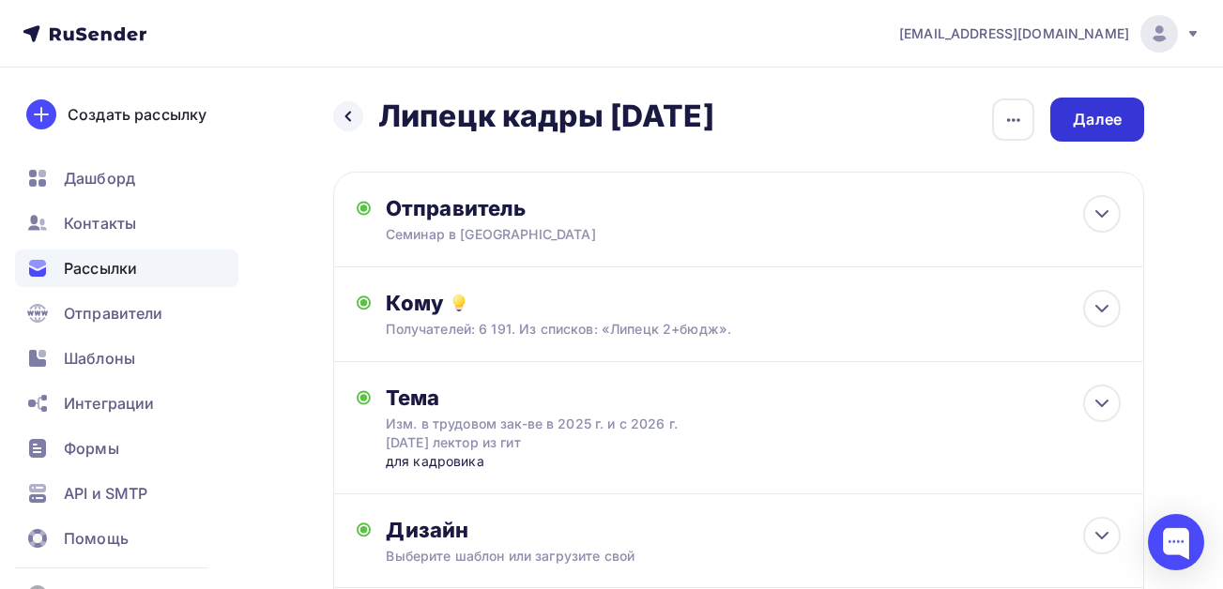
click at [1090, 120] on div "Далее" at bounding box center [1096, 120] width 49 height 22
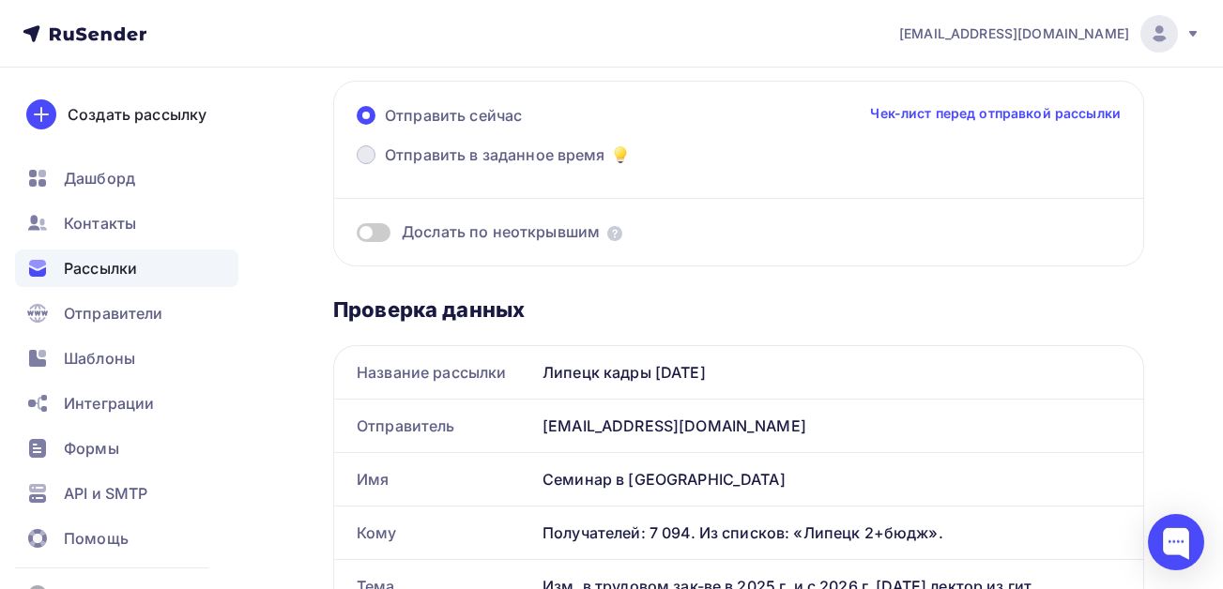
scroll to position [94, 0]
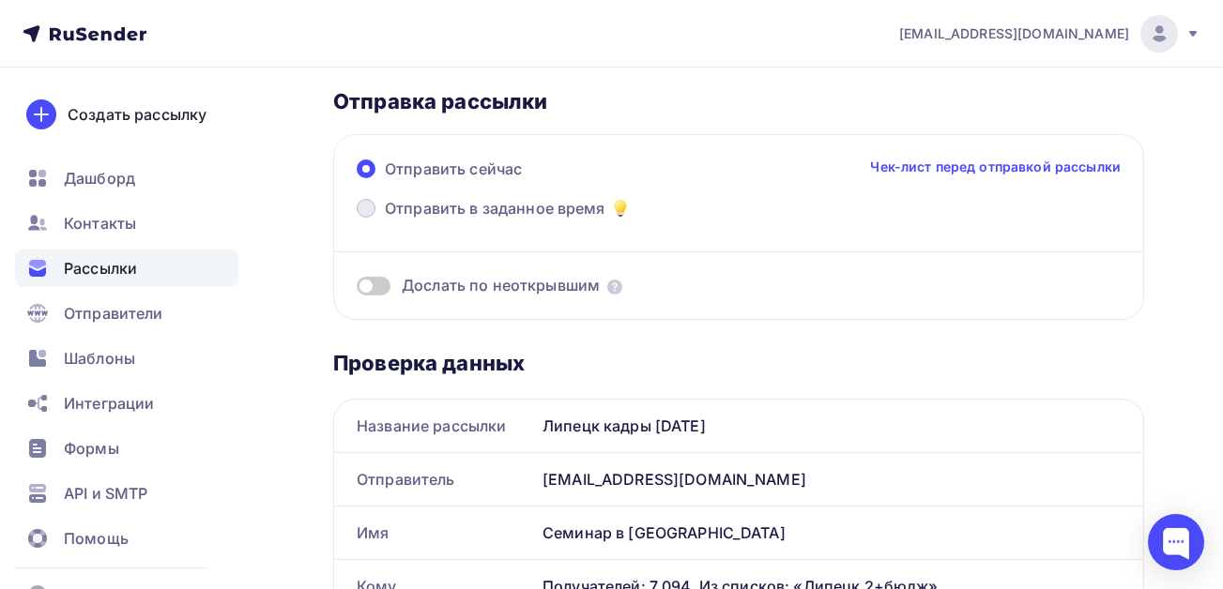
click at [365, 213] on span at bounding box center [366, 208] width 19 height 19
click at [385, 220] on input "Отправить в заданное время" at bounding box center [385, 220] width 0 height 0
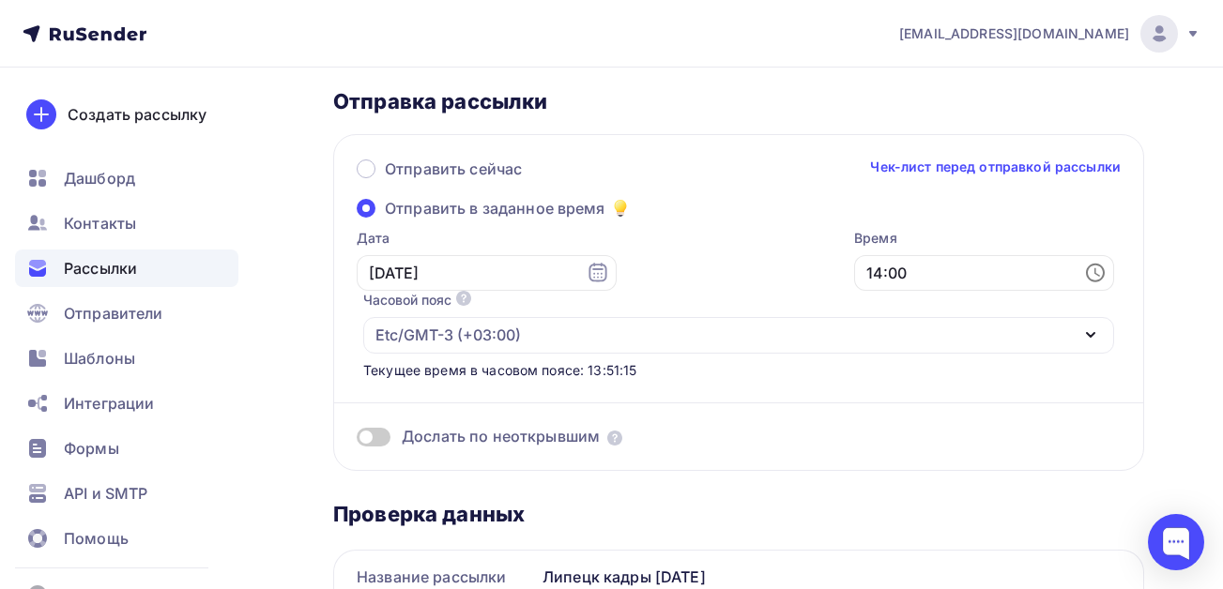
click at [379, 440] on span at bounding box center [374, 437] width 34 height 19
click at [357, 440] on input "checkbox" at bounding box center [357, 440] width 0 height 0
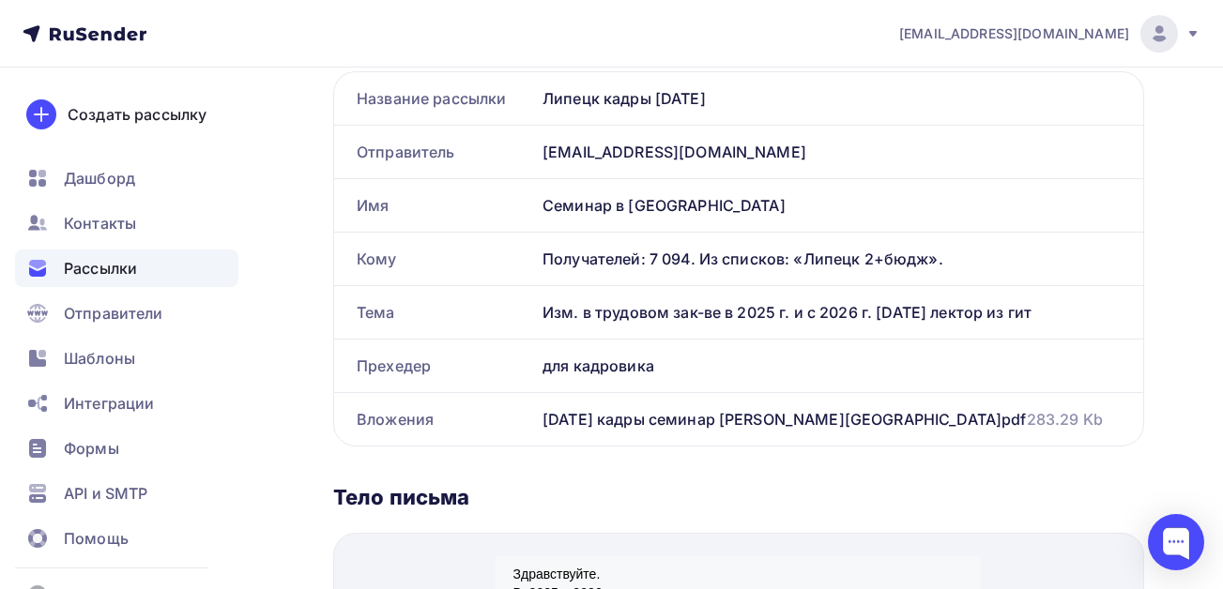
scroll to position [844, 0]
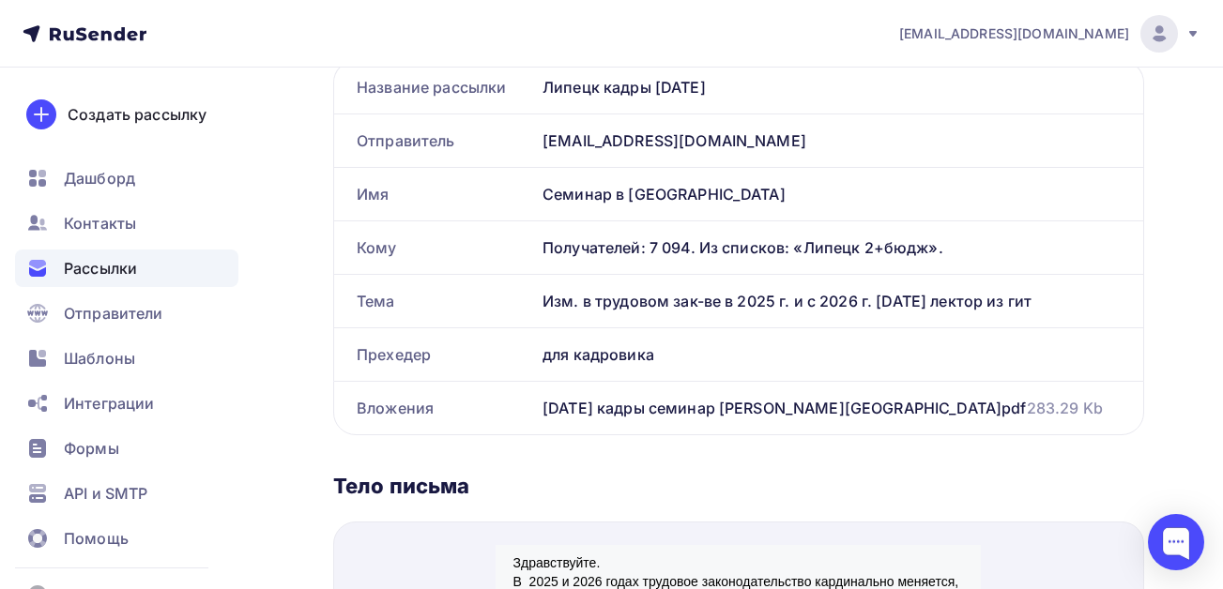
drag, startPoint x: 1049, startPoint y: 300, endPoint x: 548, endPoint y: 309, distance: 501.1
click at [548, 309] on div "Изм. в трудовом зак-ве в 2025 г. и с 2026 г. [DATE] лектор из гит" at bounding box center [839, 301] width 608 height 53
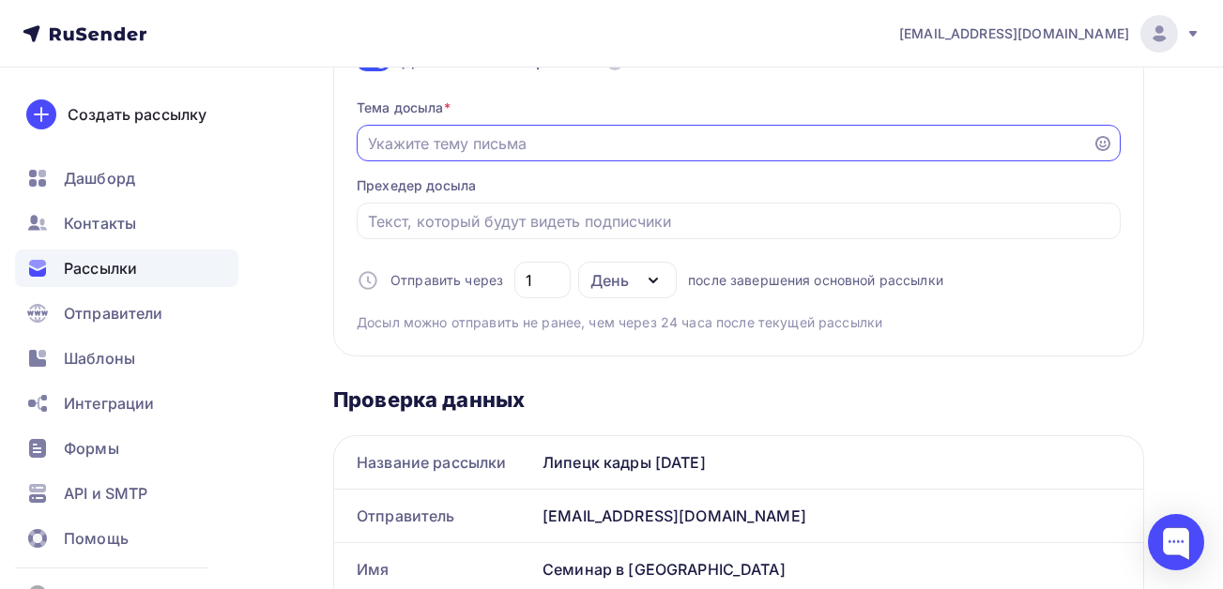
paste input "Изм. в трудовом зак-ве в 2025 г. и с 2026 г. [DATE] лектор из гит"
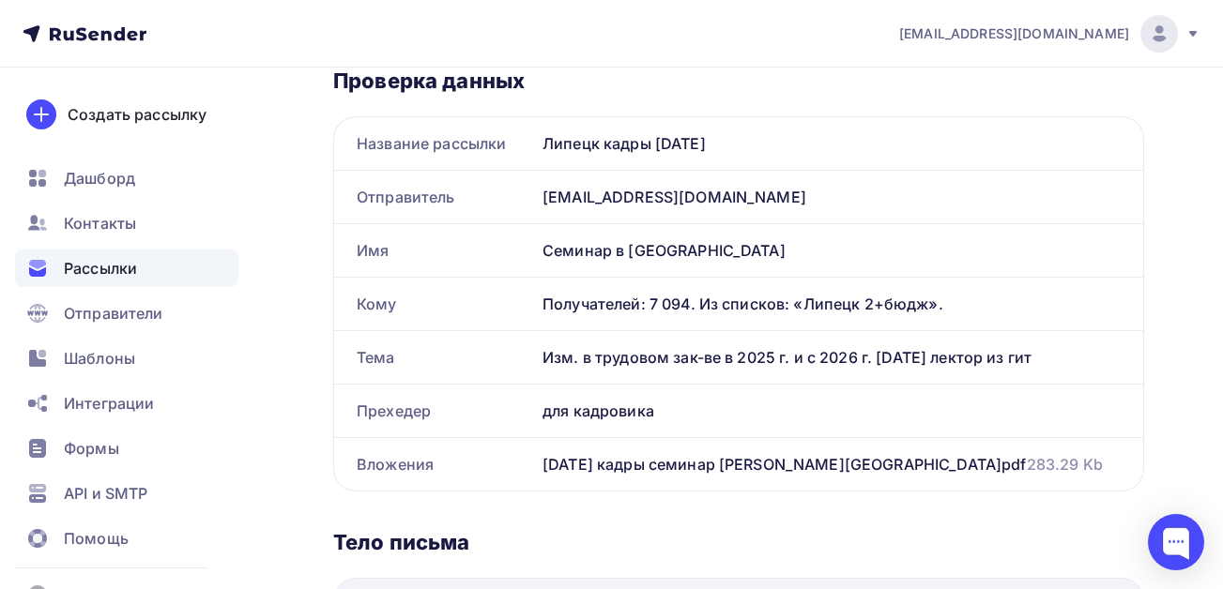
scroll to position [844, 0]
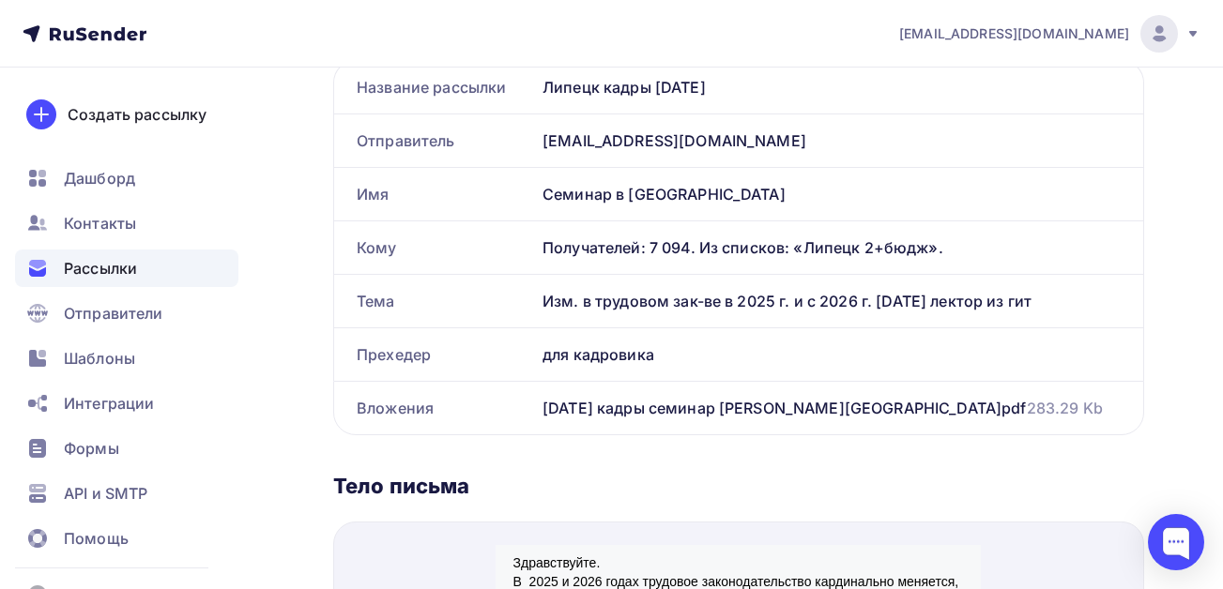
type input "Изм. в трудовом зак-ве в 2025 г. и с 2026 г. [DATE] лектор из гит"
drag, startPoint x: 681, startPoint y: 345, endPoint x: 545, endPoint y: 352, distance: 136.2
click at [545, 352] on div "для кадровика" at bounding box center [839, 354] width 608 height 53
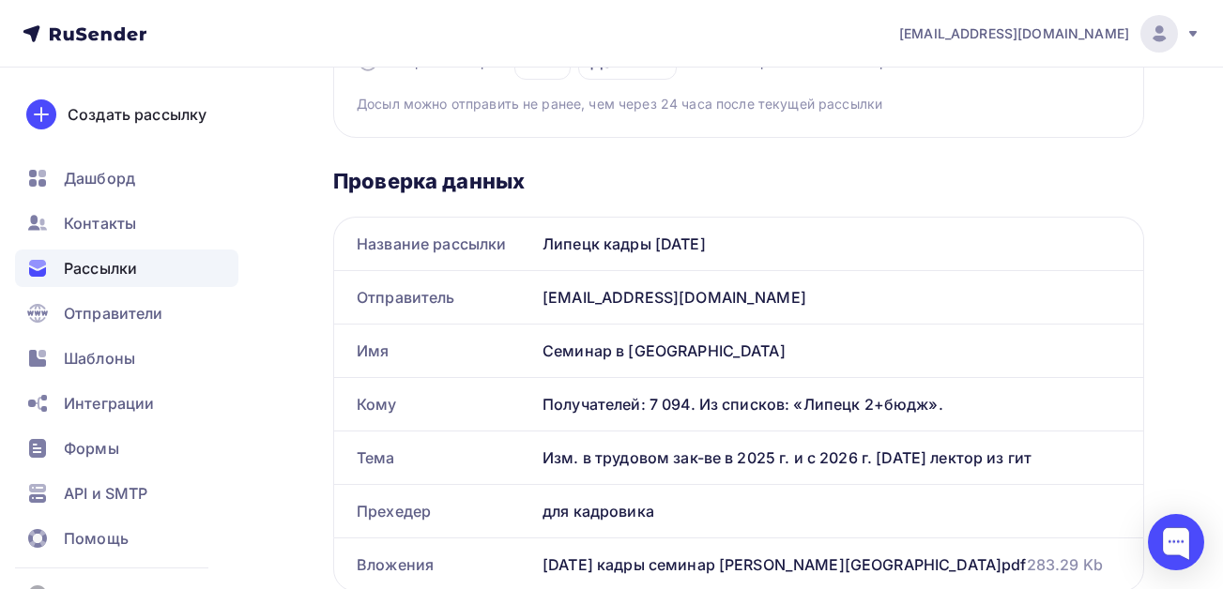
scroll to position [375, 0]
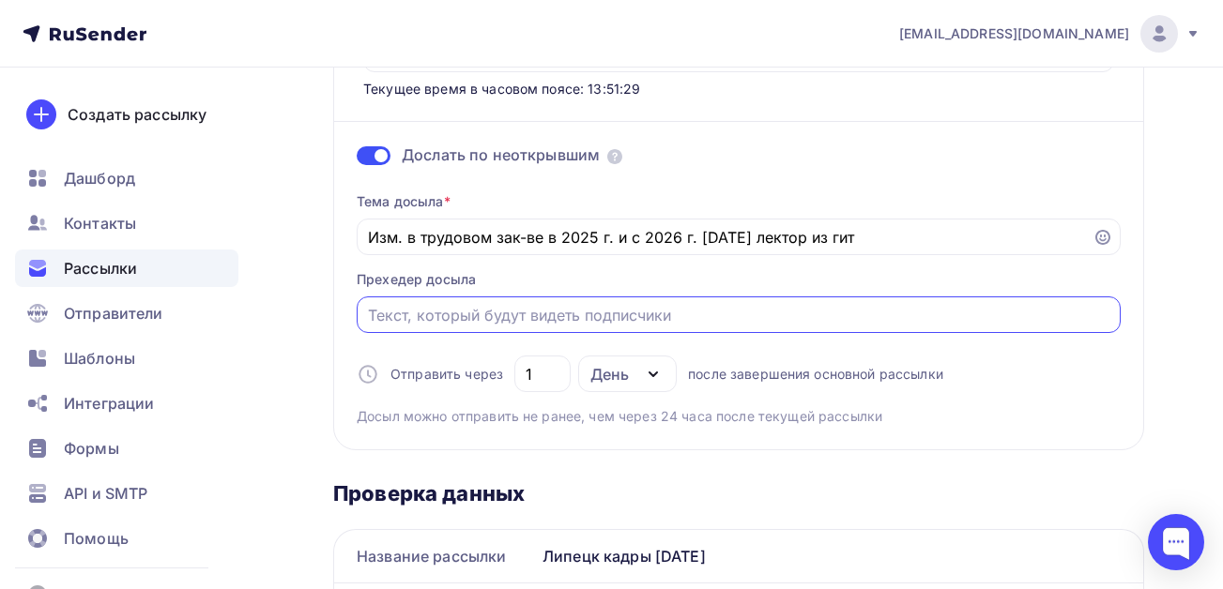
paste input "для кадровика"
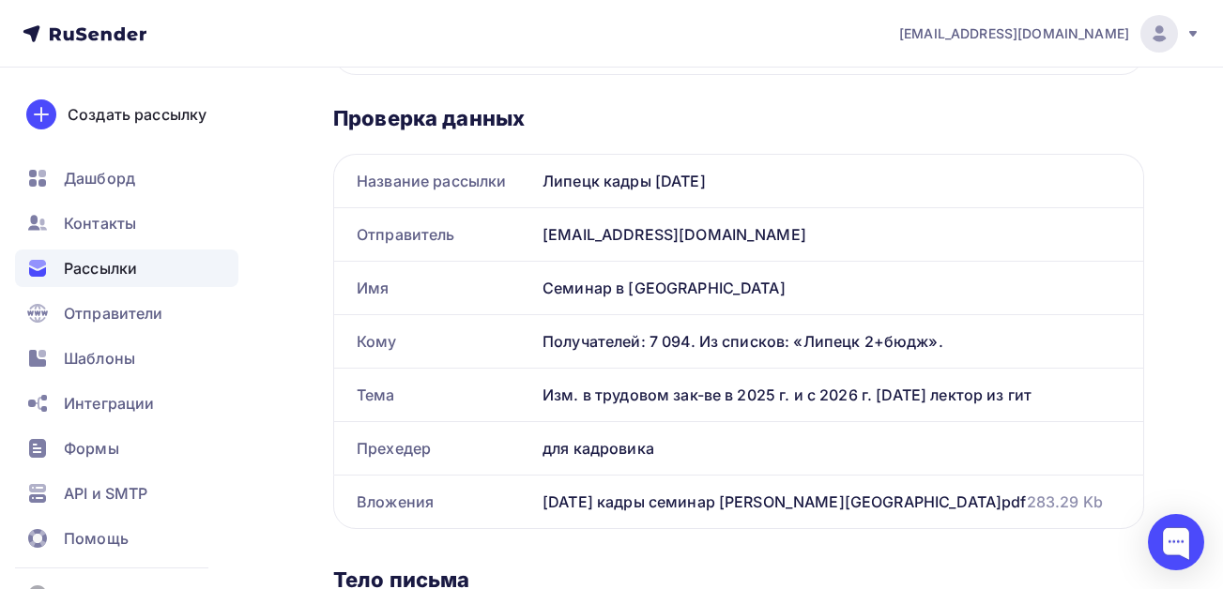
scroll to position [281, 0]
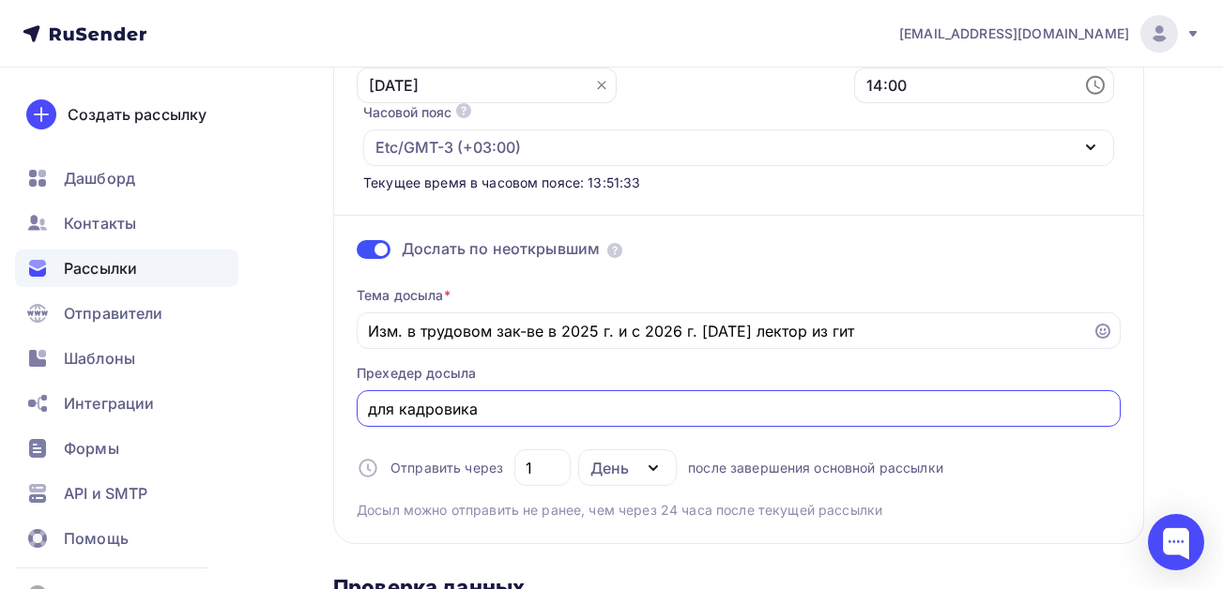
type input "для кадровика"
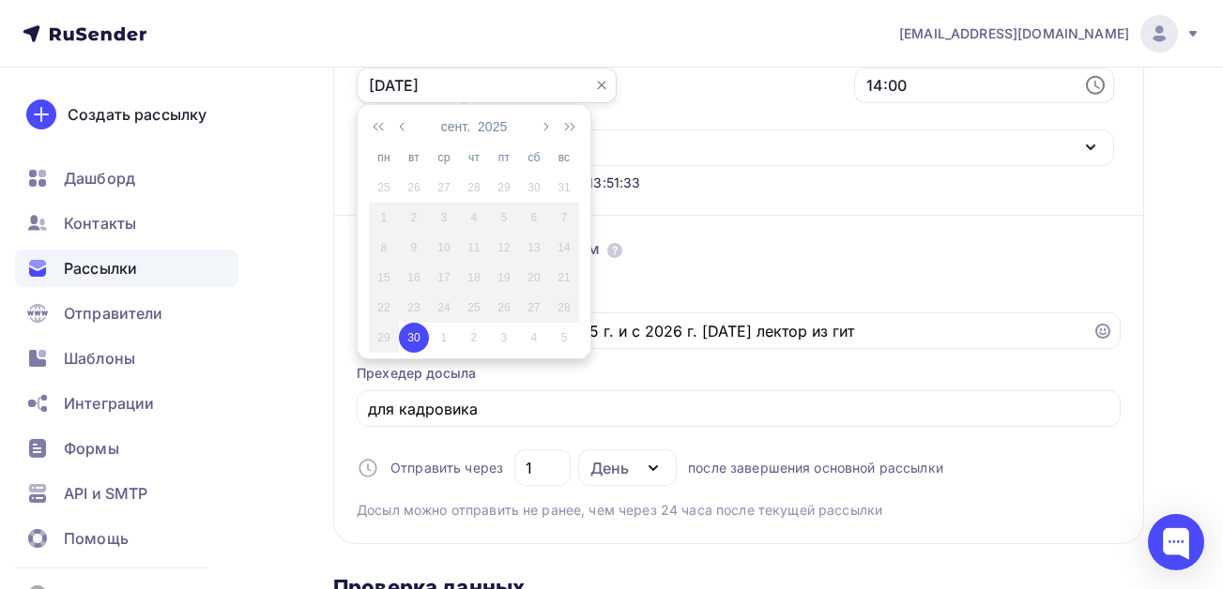
click at [526, 89] on input "[DATE]" at bounding box center [487, 86] width 260 height 36
click at [443, 343] on div "1" at bounding box center [444, 337] width 30 height 17
type input "[DATE]"
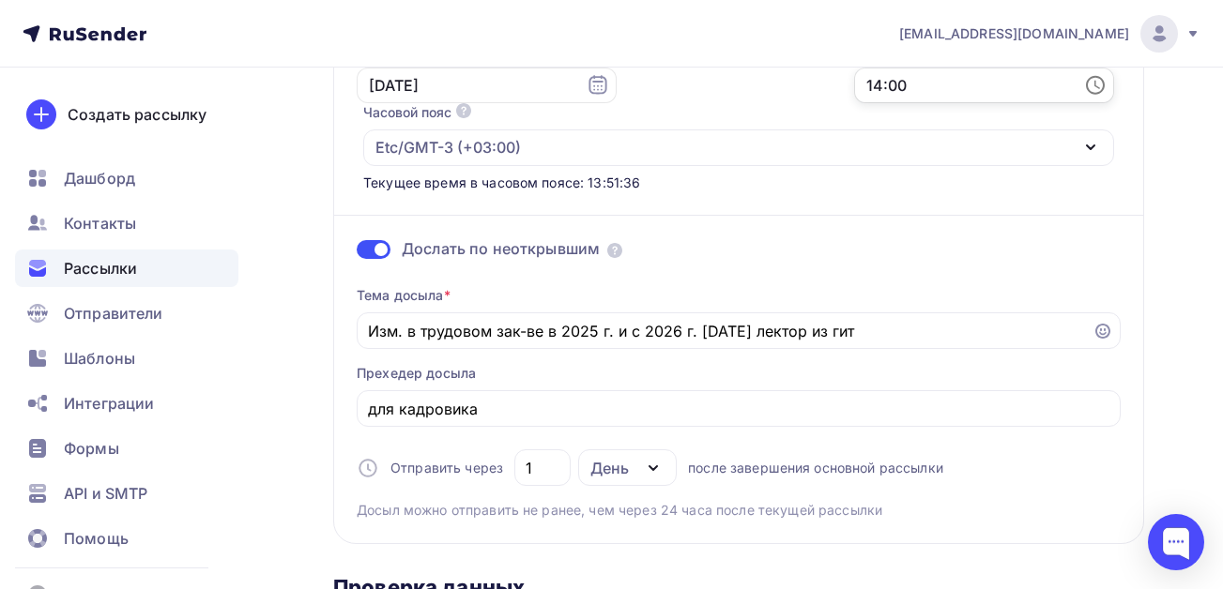
click at [907, 93] on input "14:00" at bounding box center [984, 86] width 260 height 36
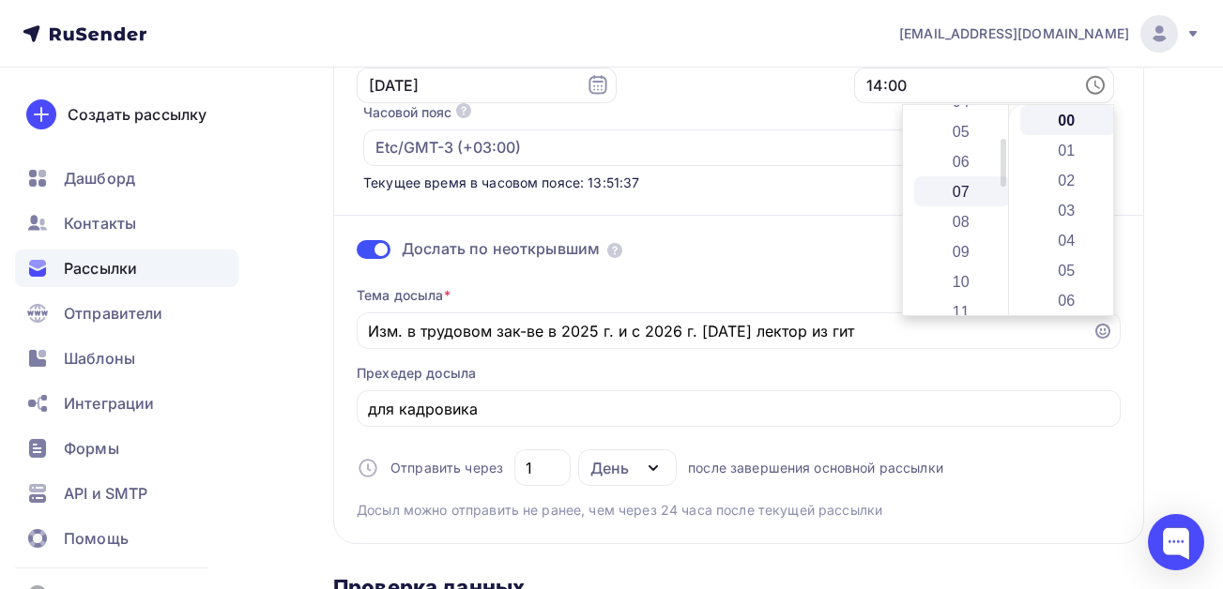
click at [956, 192] on li "07" at bounding box center [962, 191] width 97 height 30
type input "07:00"
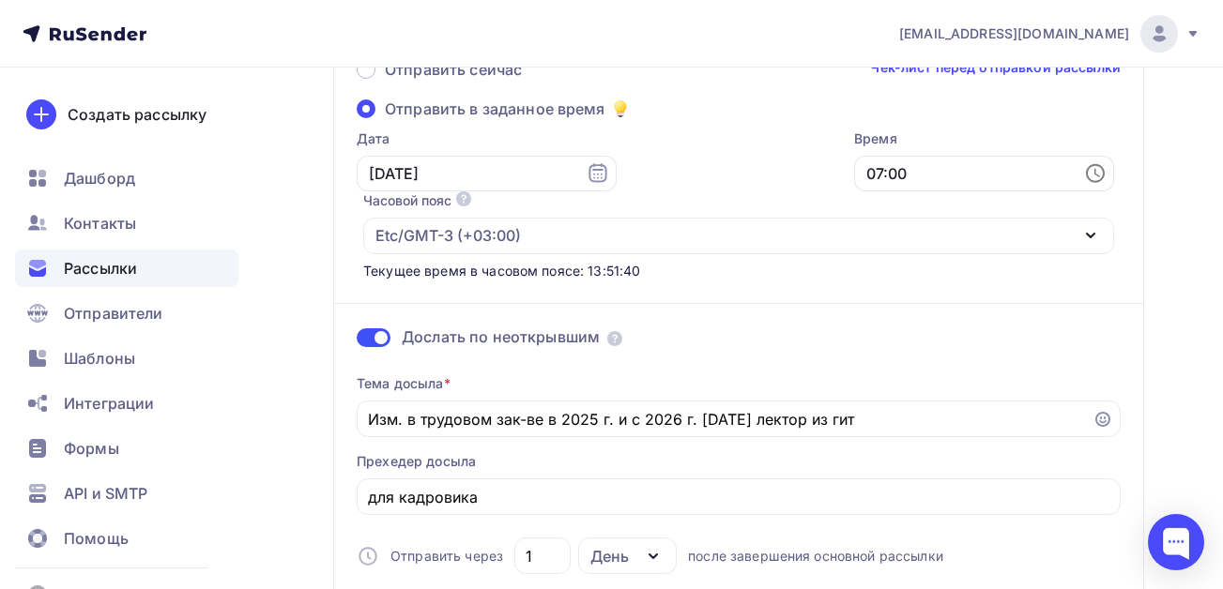
scroll to position [0, 0]
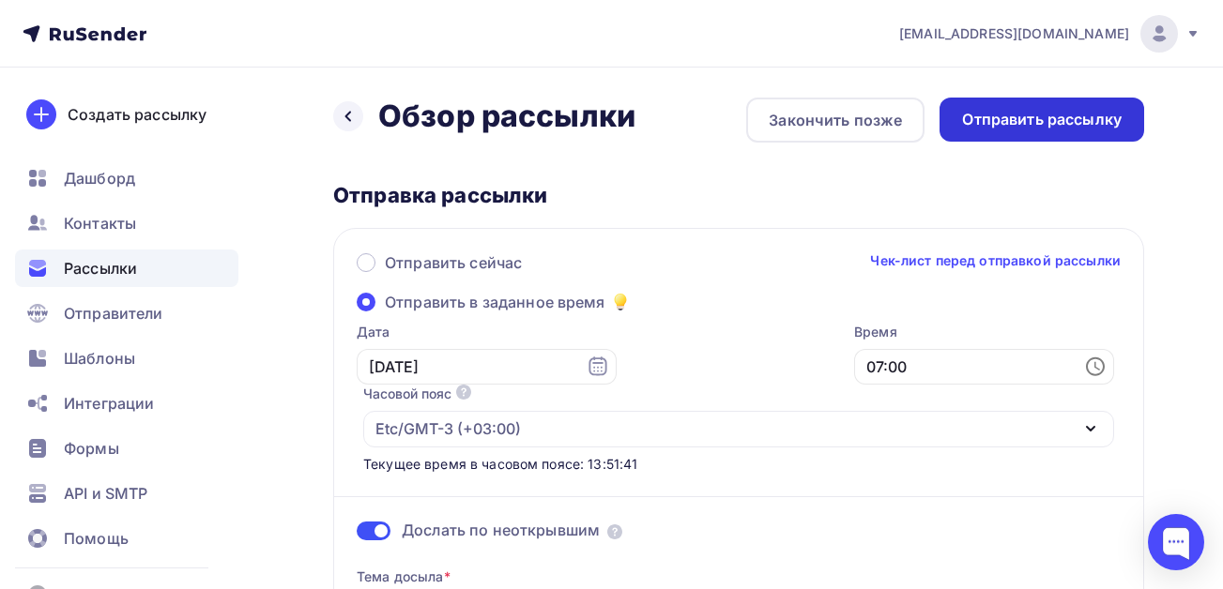
click at [1044, 114] on div "Отправить рассылку" at bounding box center [1042, 120] width 160 height 22
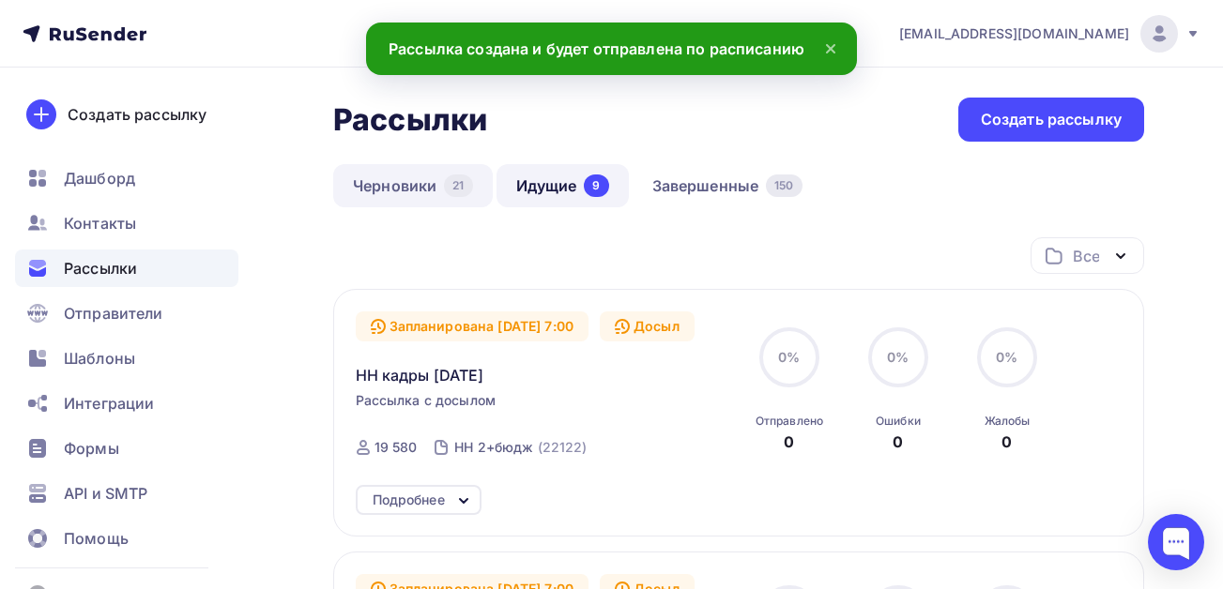
click at [415, 181] on link "Черновики 21" at bounding box center [413, 185] width 160 height 43
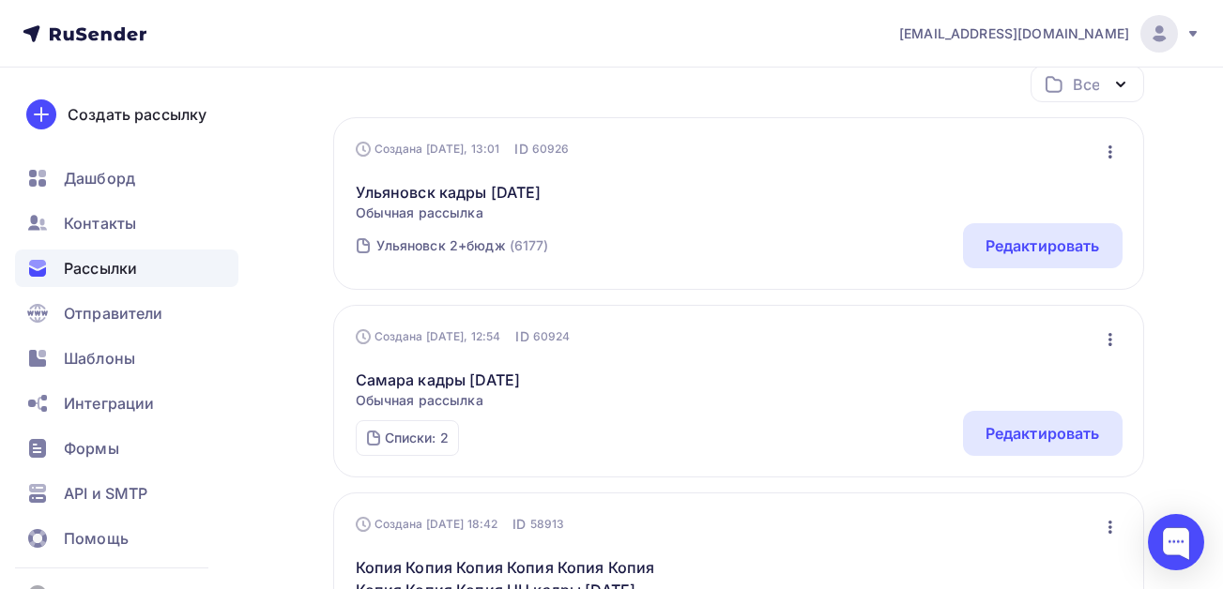
scroll to position [94, 0]
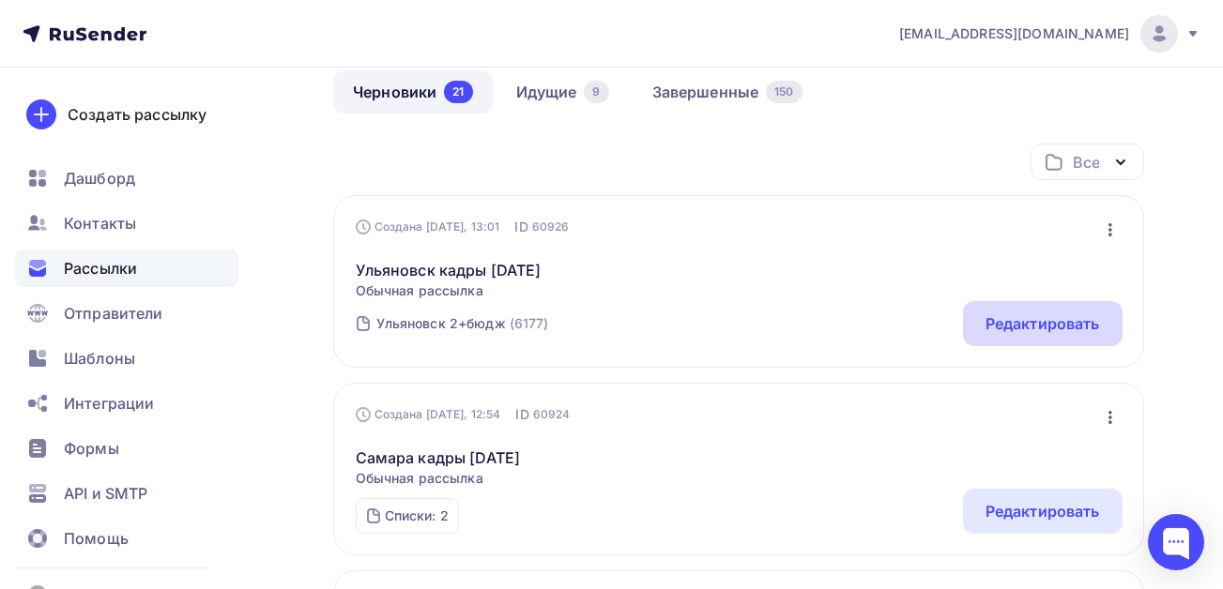
click at [1067, 321] on div "Редактировать" at bounding box center [1042, 323] width 114 height 23
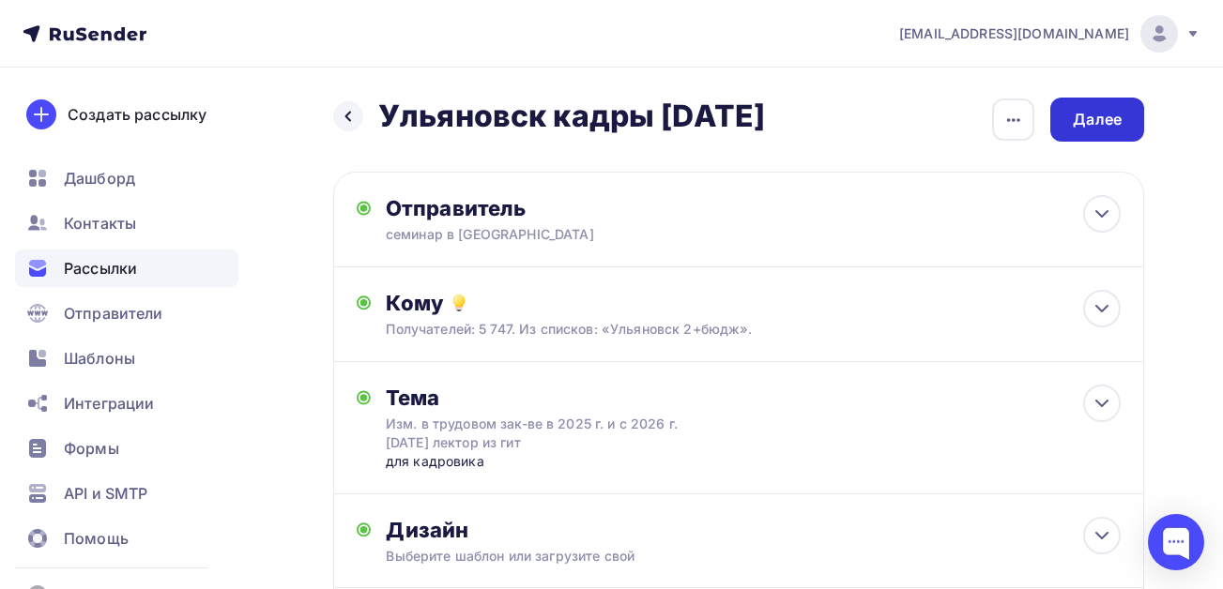
click at [1092, 126] on div "Далее" at bounding box center [1096, 120] width 49 height 22
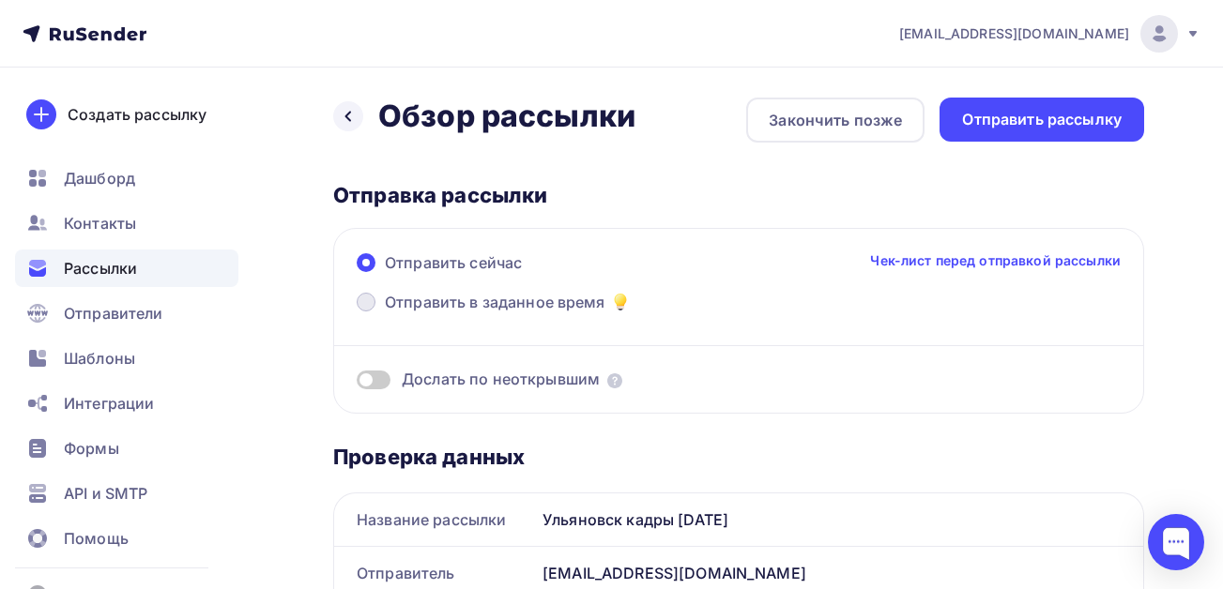
click at [433, 306] on span "Отправить в заданное время" at bounding box center [495, 302] width 221 height 23
click at [385, 313] on input "Отправить в заданное время" at bounding box center [385, 313] width 0 height 0
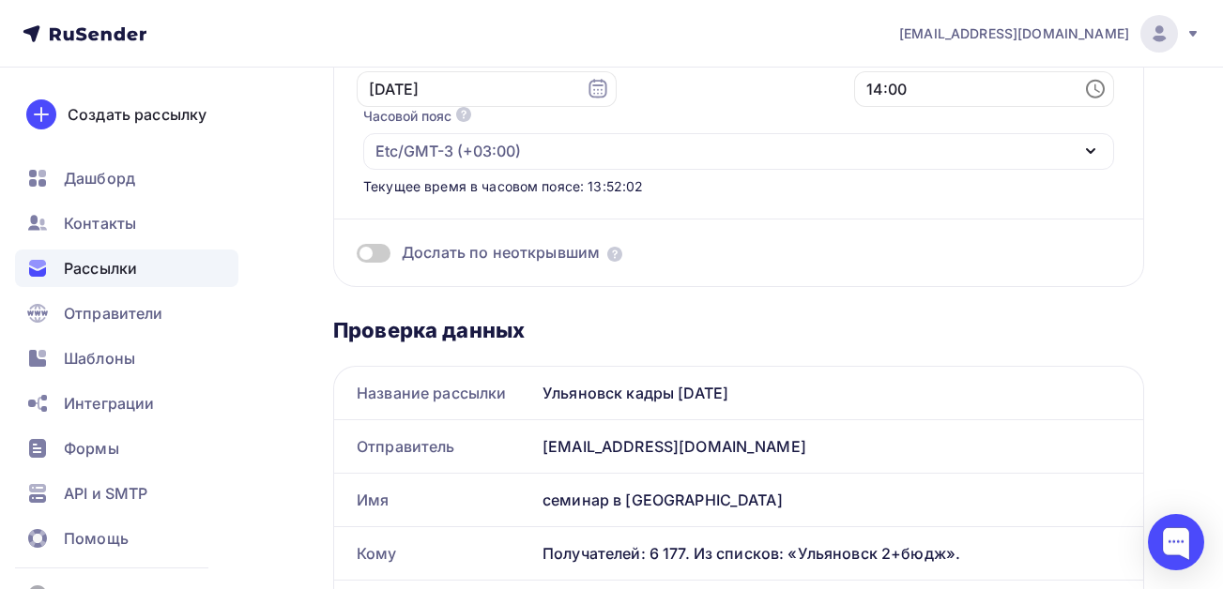
scroll to position [281, 0]
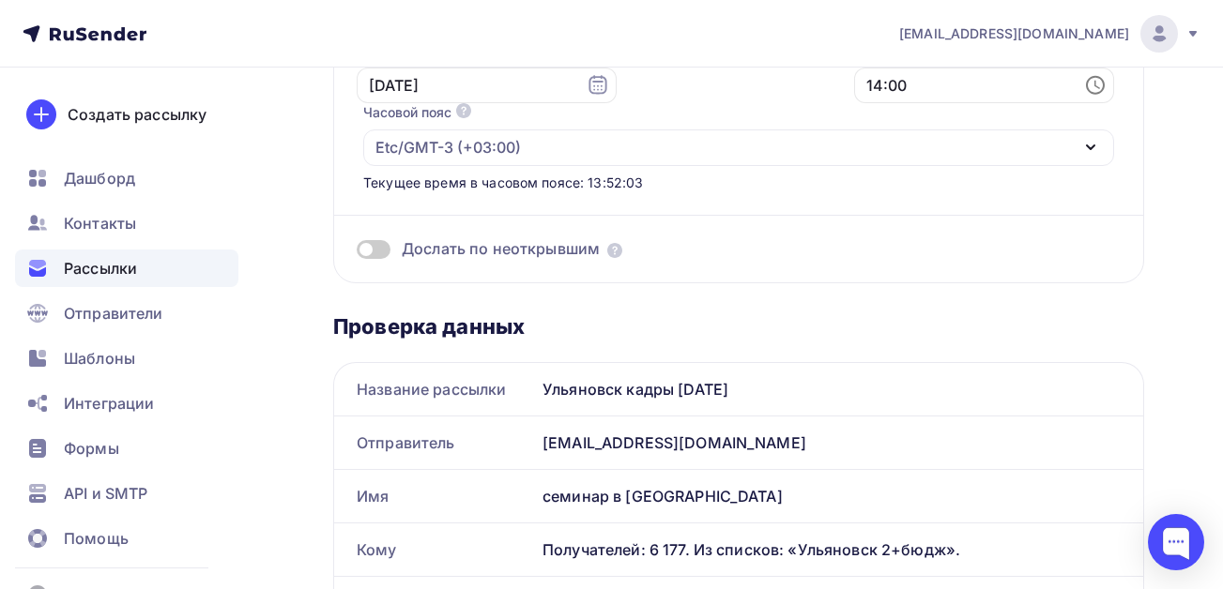
click at [377, 246] on span at bounding box center [374, 249] width 34 height 19
click at [357, 252] on input "checkbox" at bounding box center [357, 252] width 0 height 0
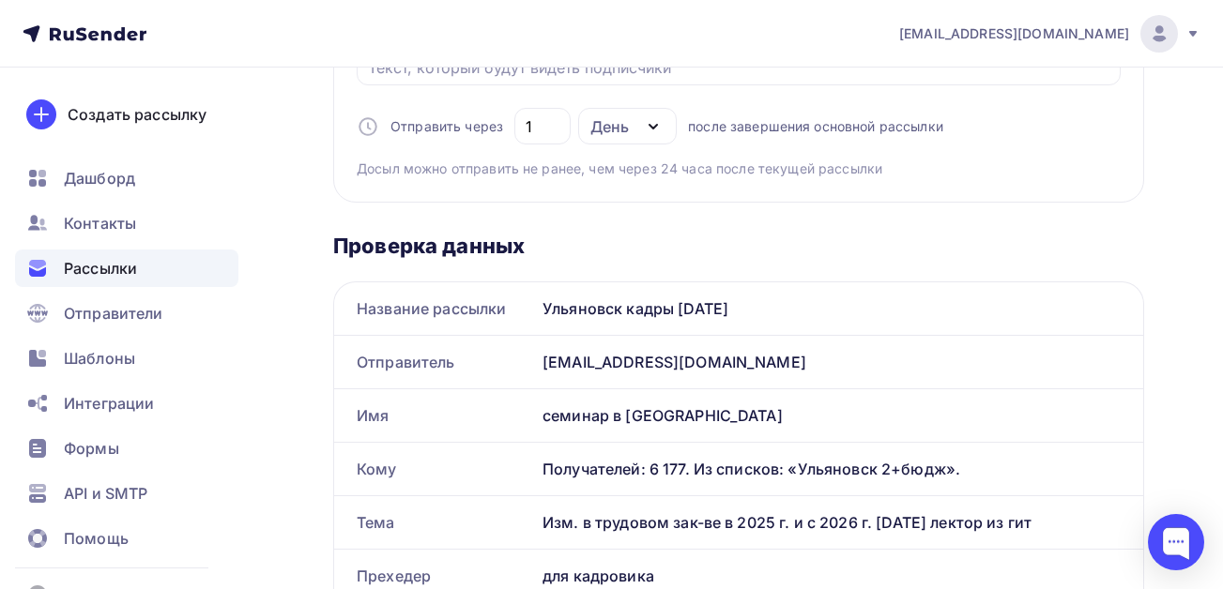
scroll to position [844, 0]
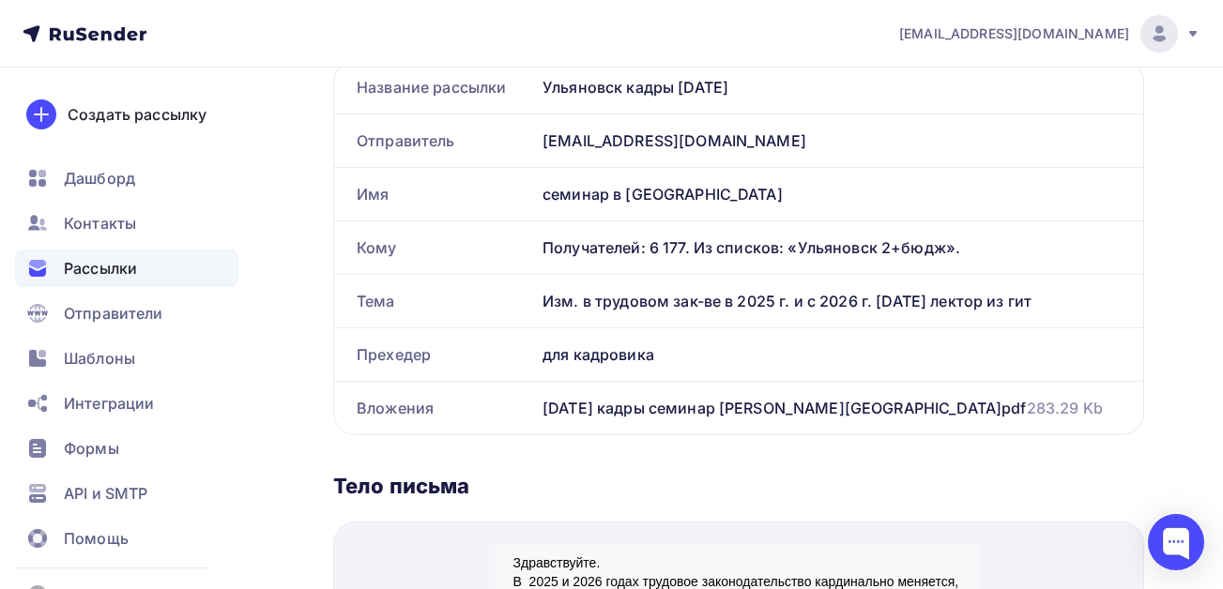
drag, startPoint x: 1039, startPoint y: 300, endPoint x: 523, endPoint y: 300, distance: 516.1
click at [523, 300] on div "Тема Изм. в трудовом зак-ве в 2025 г. и с 2026 г. [DATE] лектор из гит" at bounding box center [738, 301] width 809 height 53
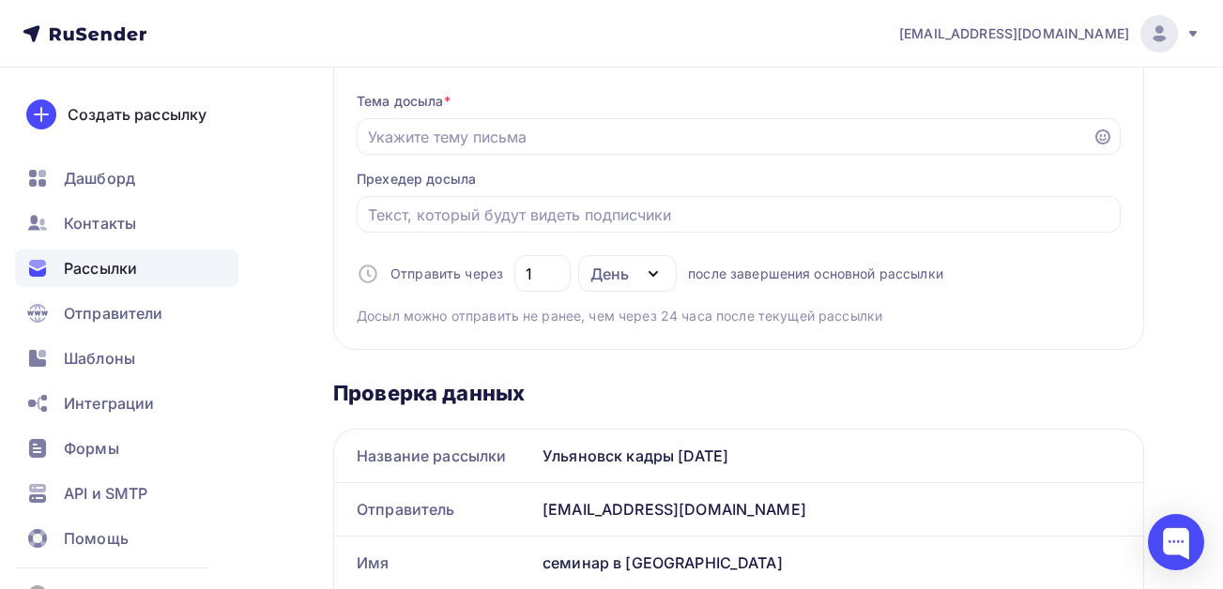
scroll to position [375, 0]
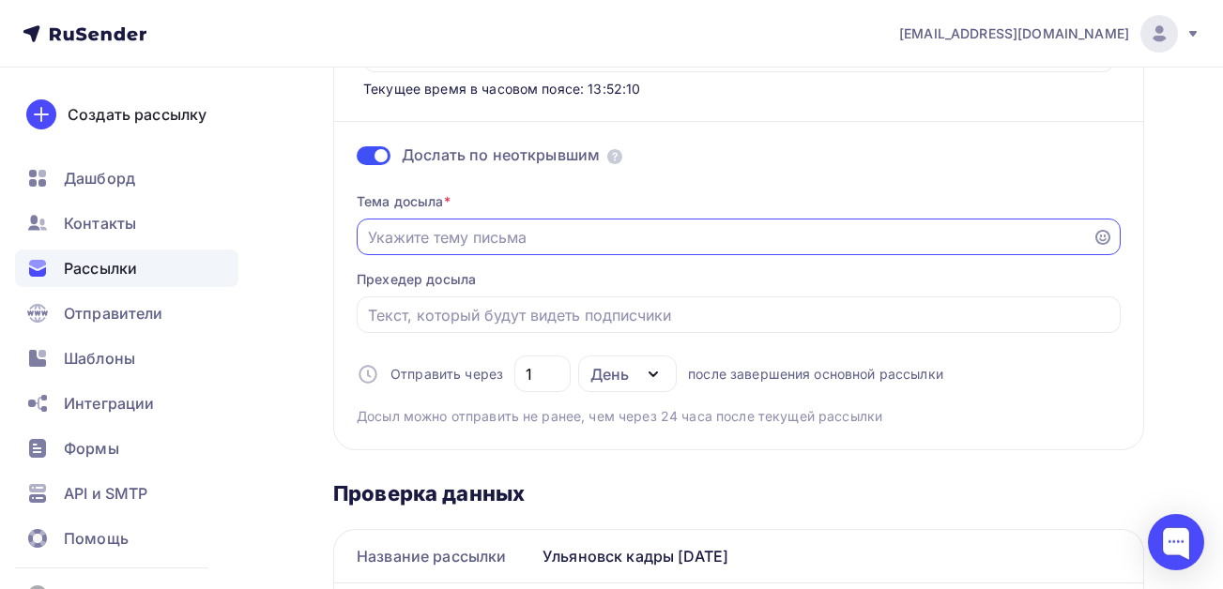
paste input "Изм. в трудовом зак-ве в 2025 г. и с 2026 г. [DATE] лектор из гит"
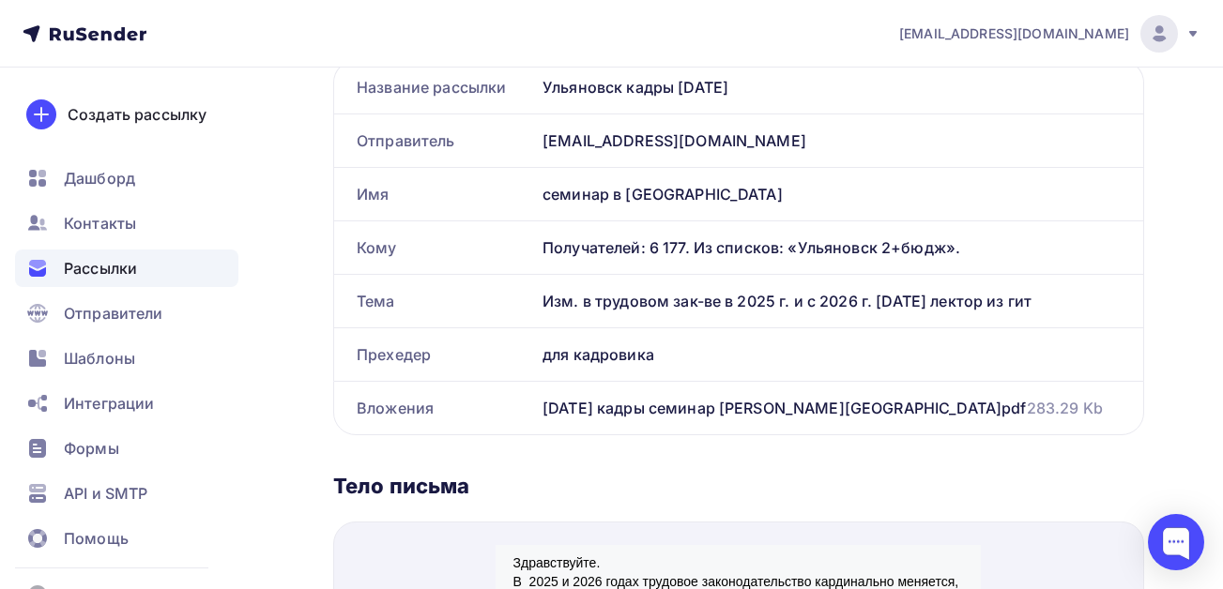
type input "Изм. в трудовом зак-ве в 2025 г. и с 2026 г. [DATE] лектор из гит"
drag, startPoint x: 542, startPoint y: 352, endPoint x: 517, endPoint y: 353, distance: 25.4
click at [517, 353] on div "Прехедер для кадровика" at bounding box center [738, 354] width 809 height 53
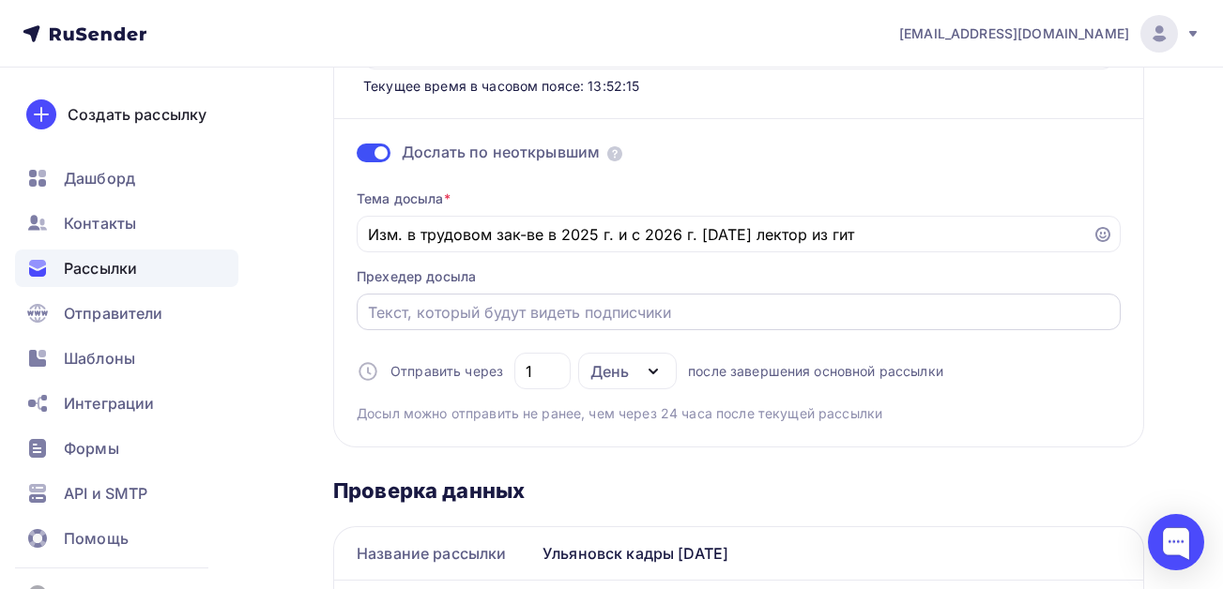
scroll to position [375, 0]
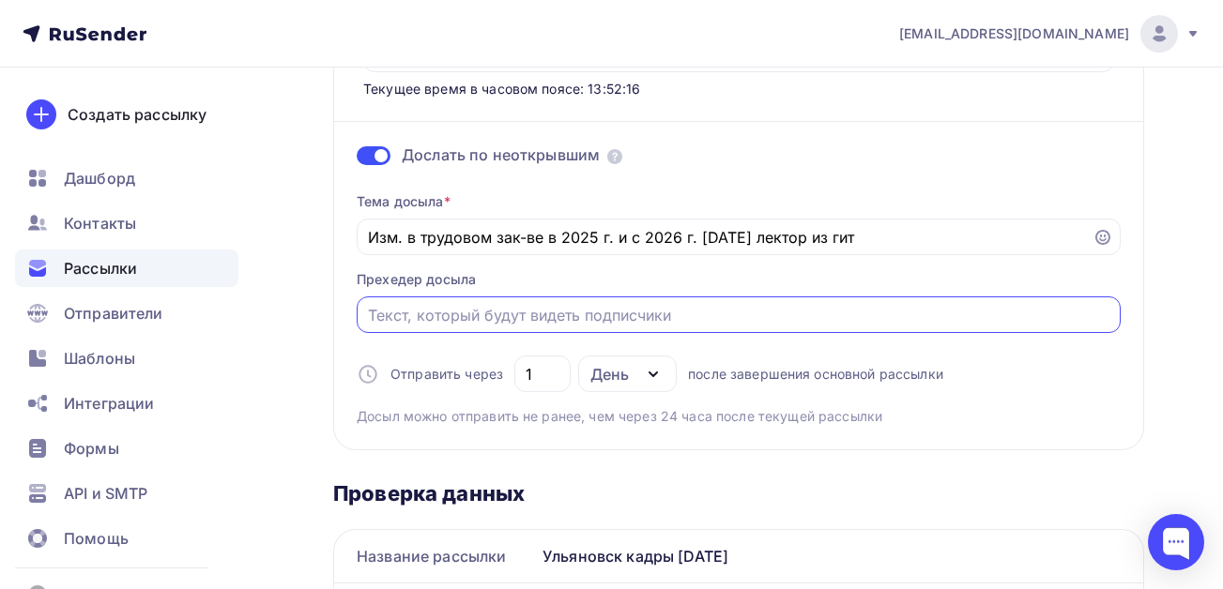
paste input "для кадровика"
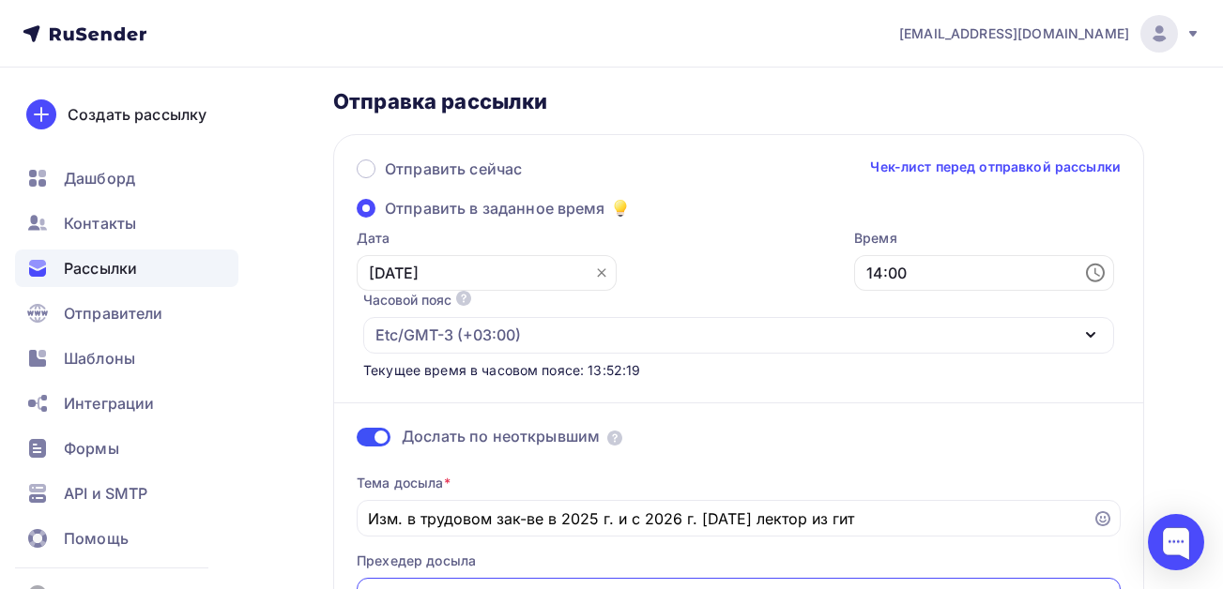
type input "для кадровика"
click at [462, 267] on input "[DATE]" at bounding box center [487, 273] width 260 height 36
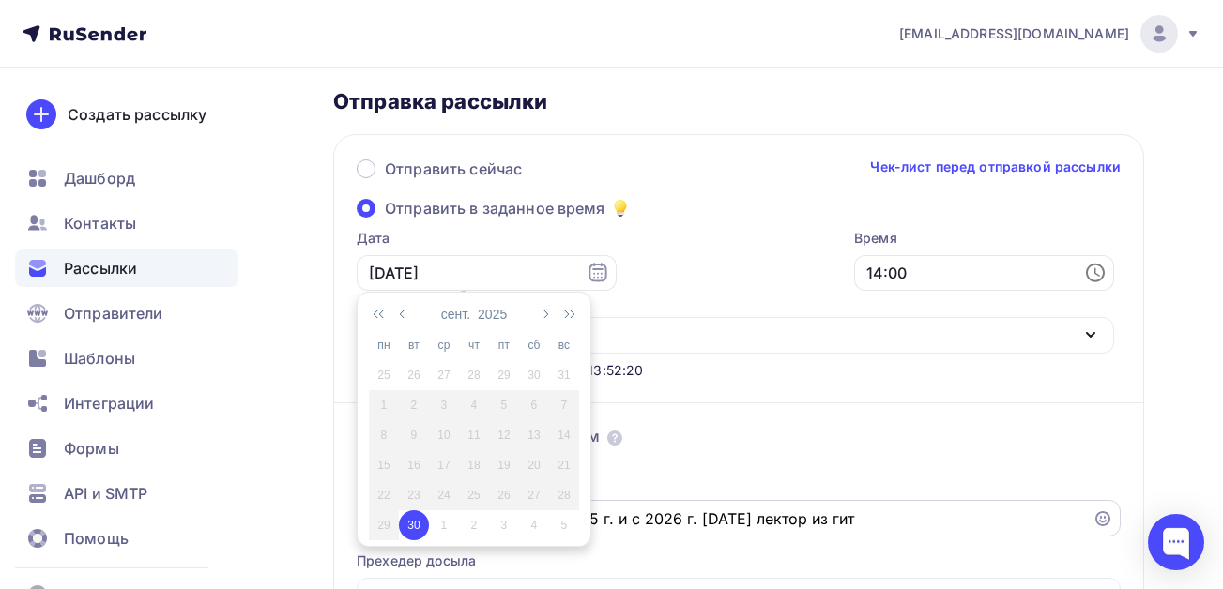
click at [445, 522] on div "1" at bounding box center [444, 525] width 30 height 17
type input "[DATE]"
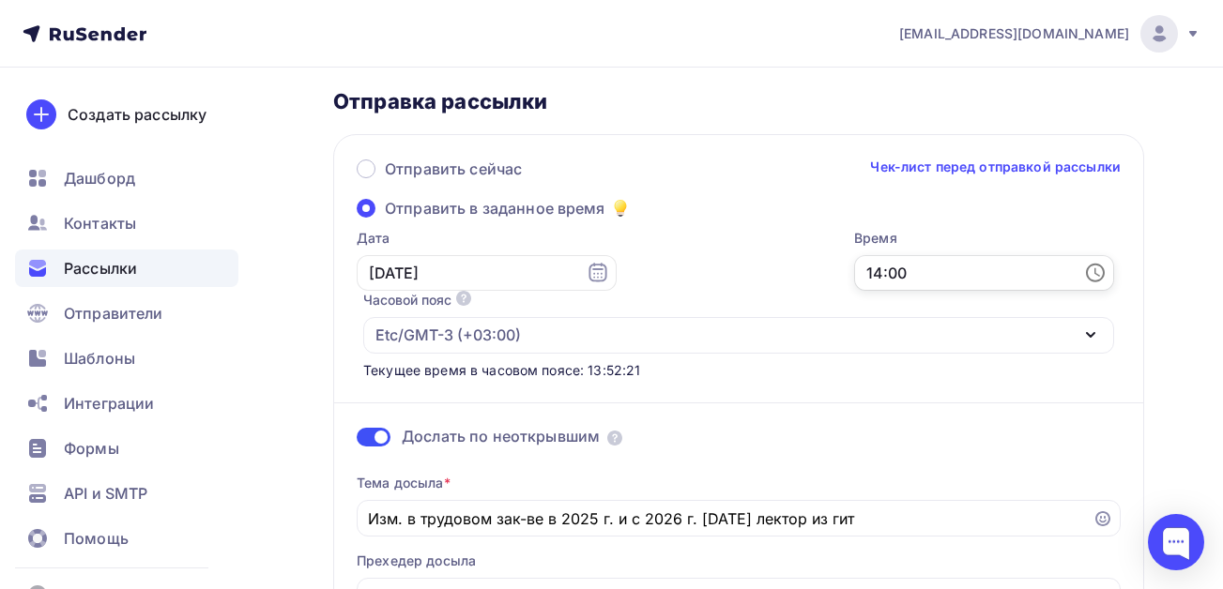
click at [914, 268] on input "14:00" at bounding box center [984, 273] width 260 height 36
click at [953, 349] on li "06" at bounding box center [962, 349] width 97 height 30
type input "06:00"
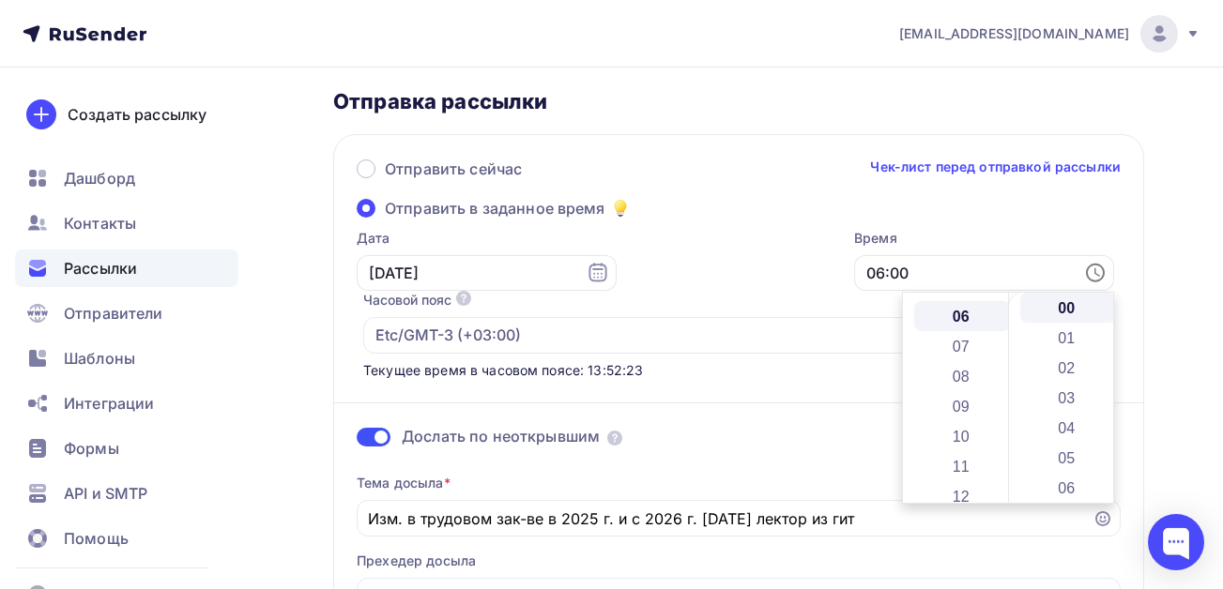
scroll to position [180, 0]
click at [767, 253] on div "Дата [DATE] 06:00 Часовой пояс По умолчанию используется часовой пояс из настро…" at bounding box center [728, 304] width 770 height 151
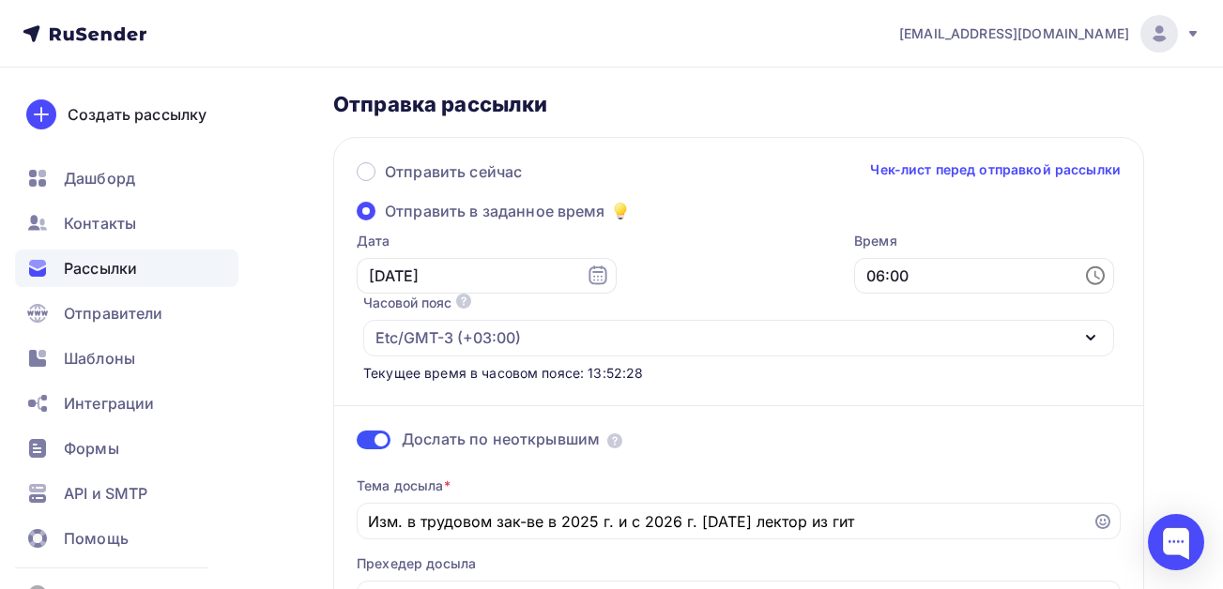
scroll to position [0, 0]
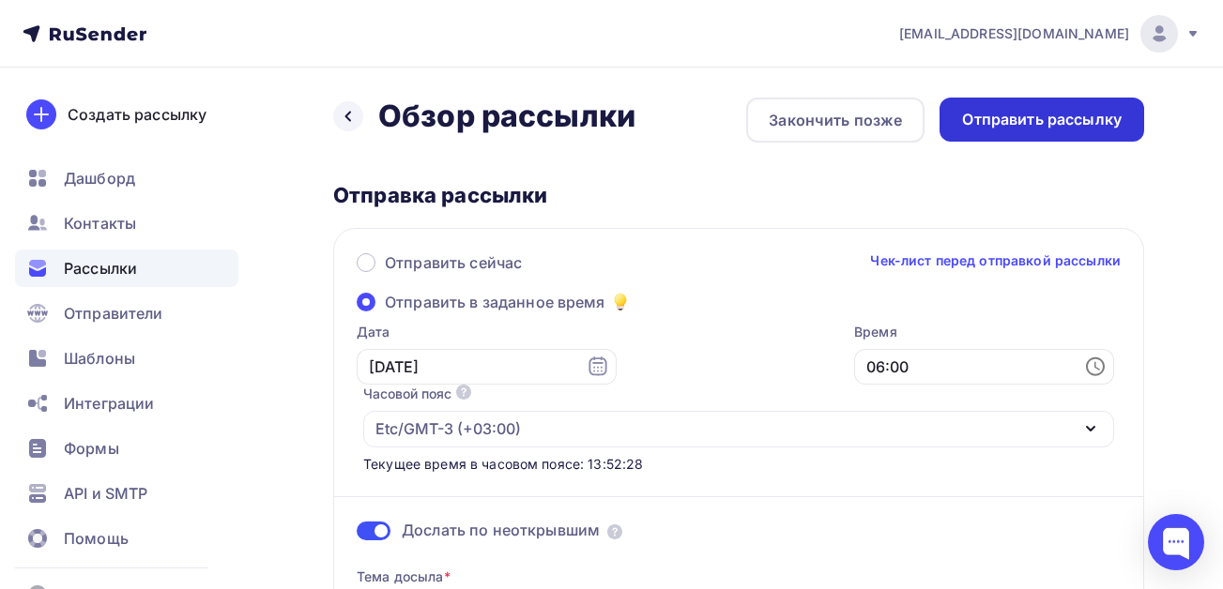
click at [1027, 122] on div "Отправить рассылку" at bounding box center [1042, 120] width 160 height 22
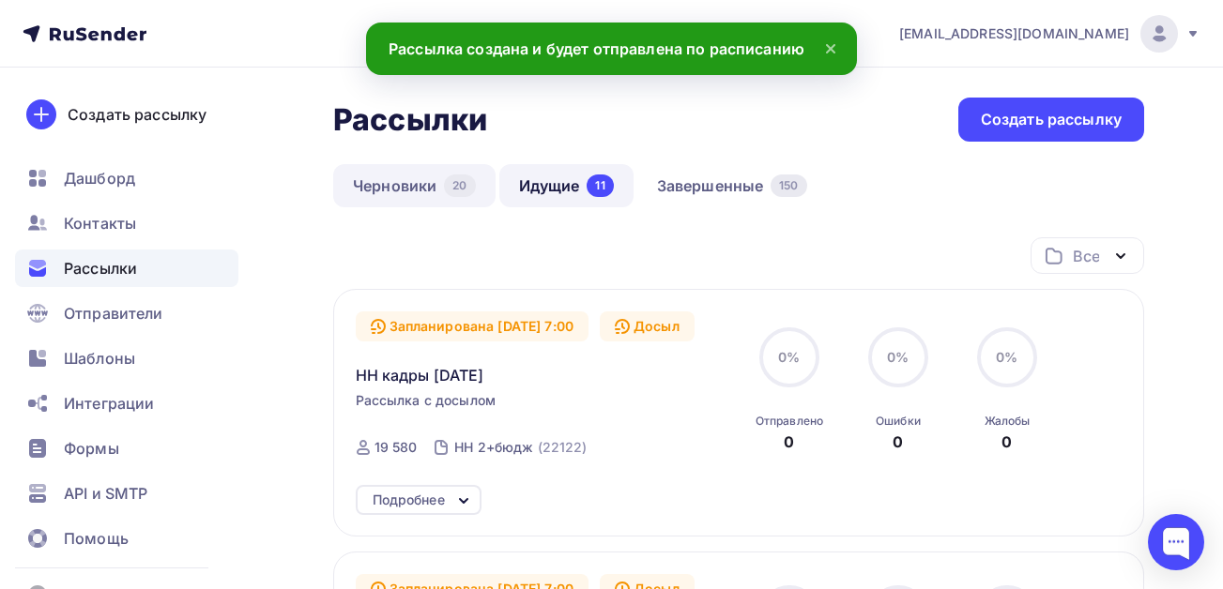
click at [380, 190] on link "Черновики 20" at bounding box center [414, 185] width 162 height 43
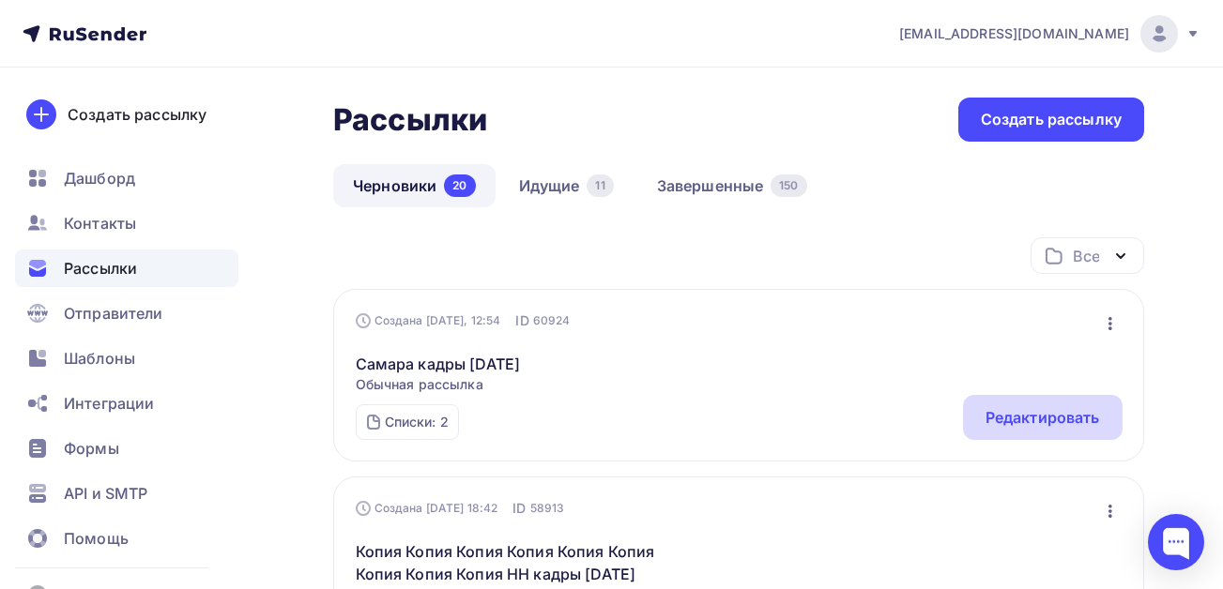
click at [1042, 411] on div "Редактировать" at bounding box center [1042, 417] width 114 height 23
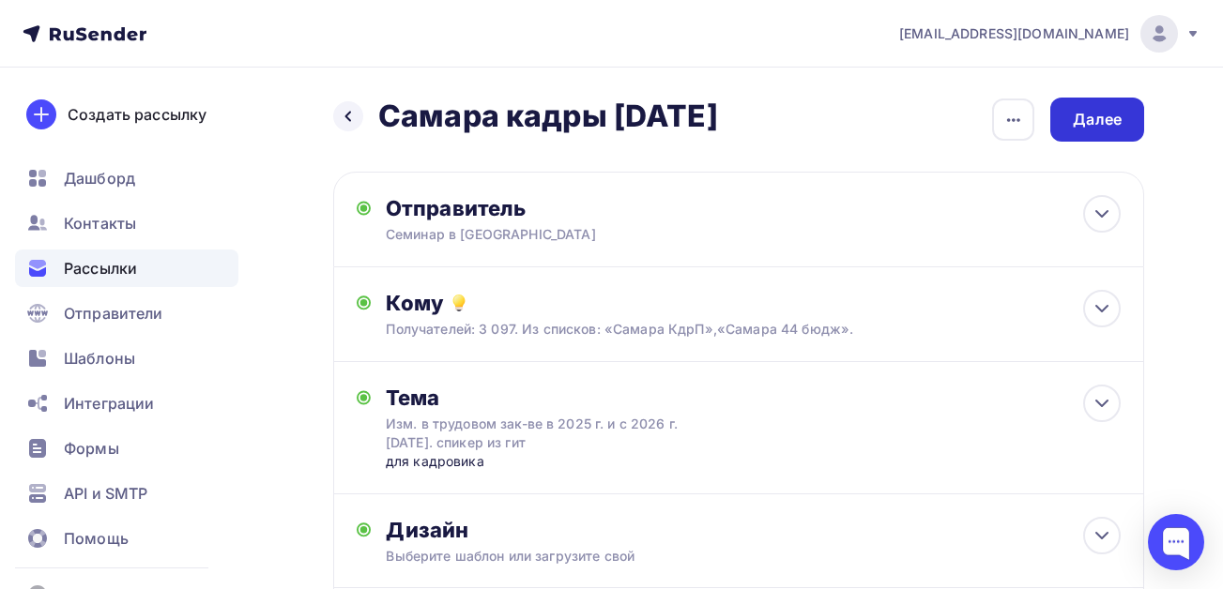
click at [1104, 129] on div "Далее" at bounding box center [1096, 120] width 49 height 22
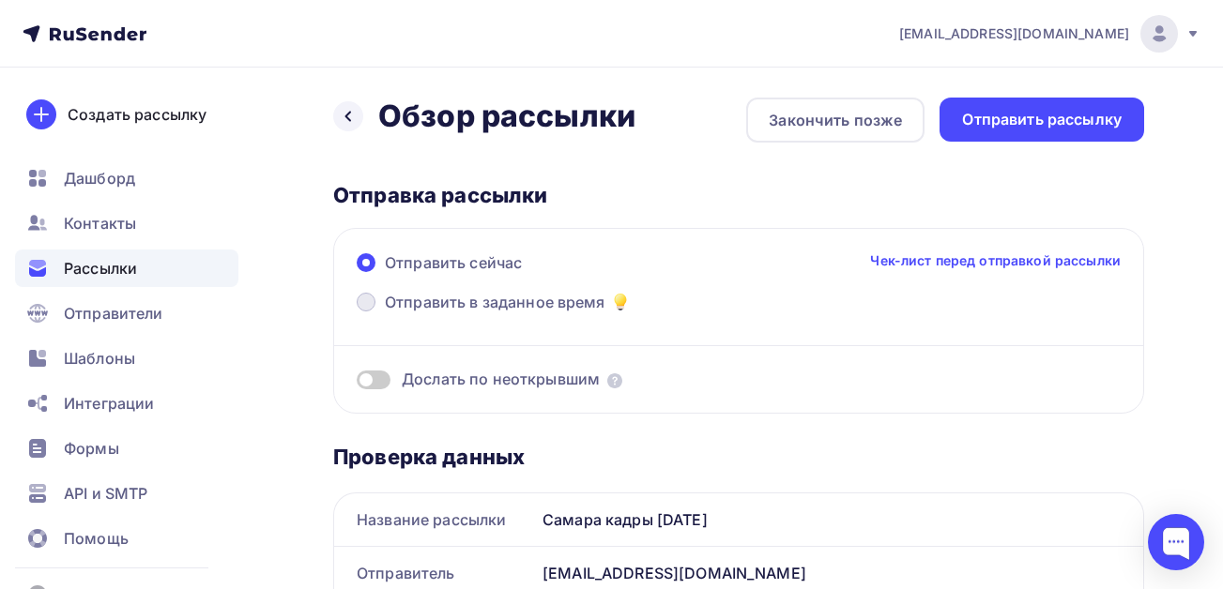
click at [412, 301] on span "Отправить в заданное время" at bounding box center [495, 302] width 221 height 23
click at [385, 313] on input "Отправить в заданное время" at bounding box center [385, 313] width 0 height 0
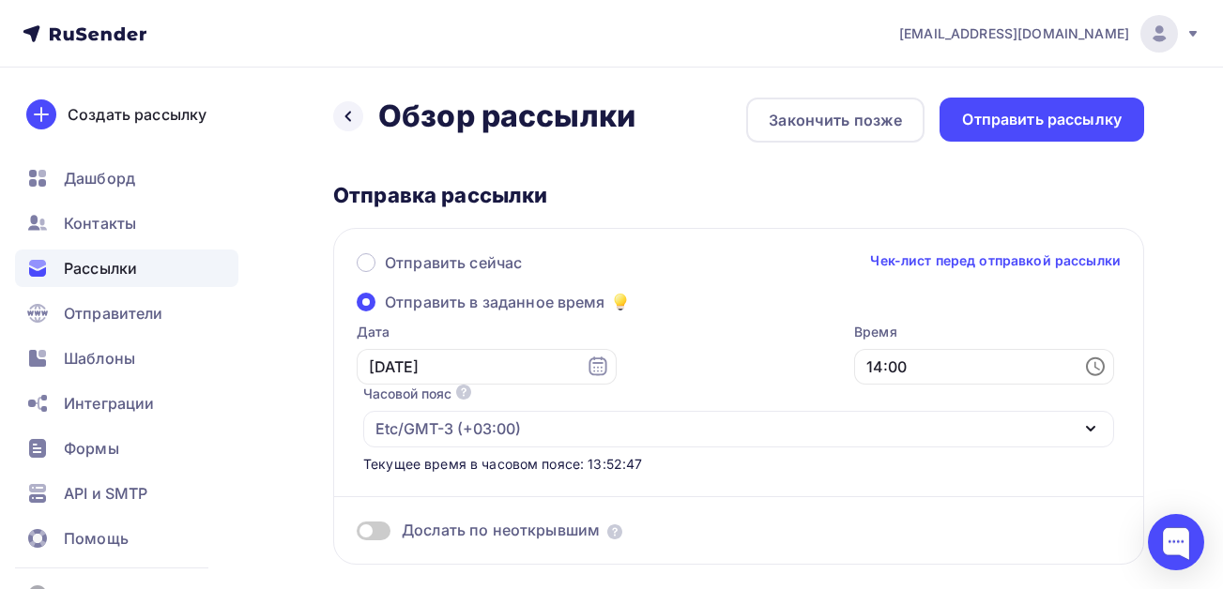
click at [378, 535] on span at bounding box center [374, 531] width 34 height 19
click at [357, 534] on input "checkbox" at bounding box center [357, 534] width 0 height 0
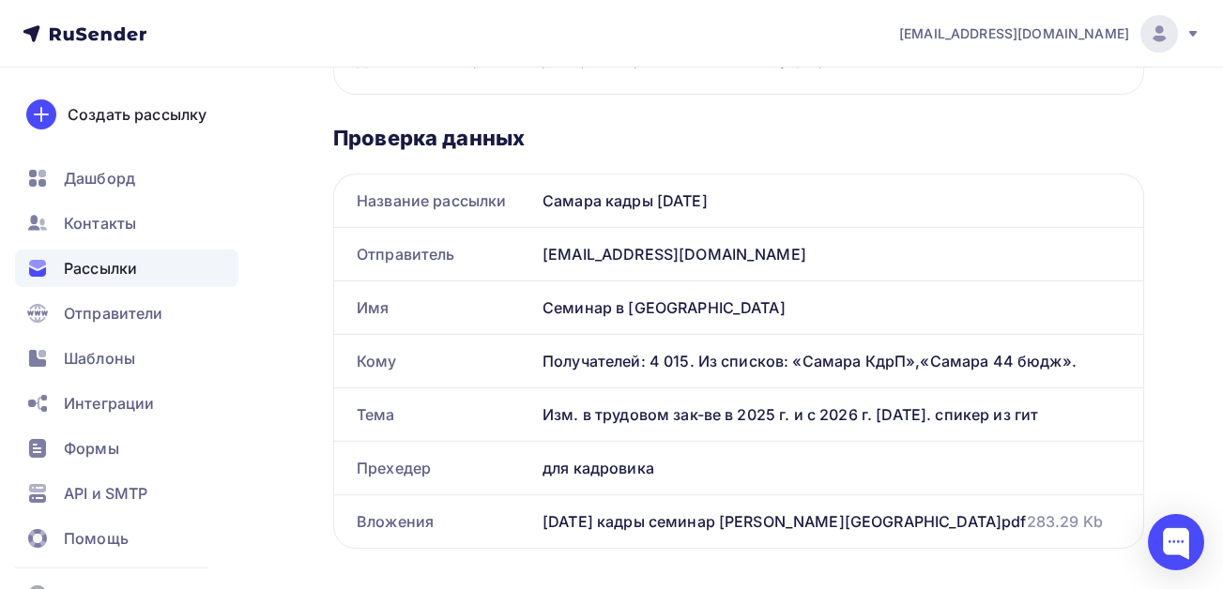
scroll to position [751, 0]
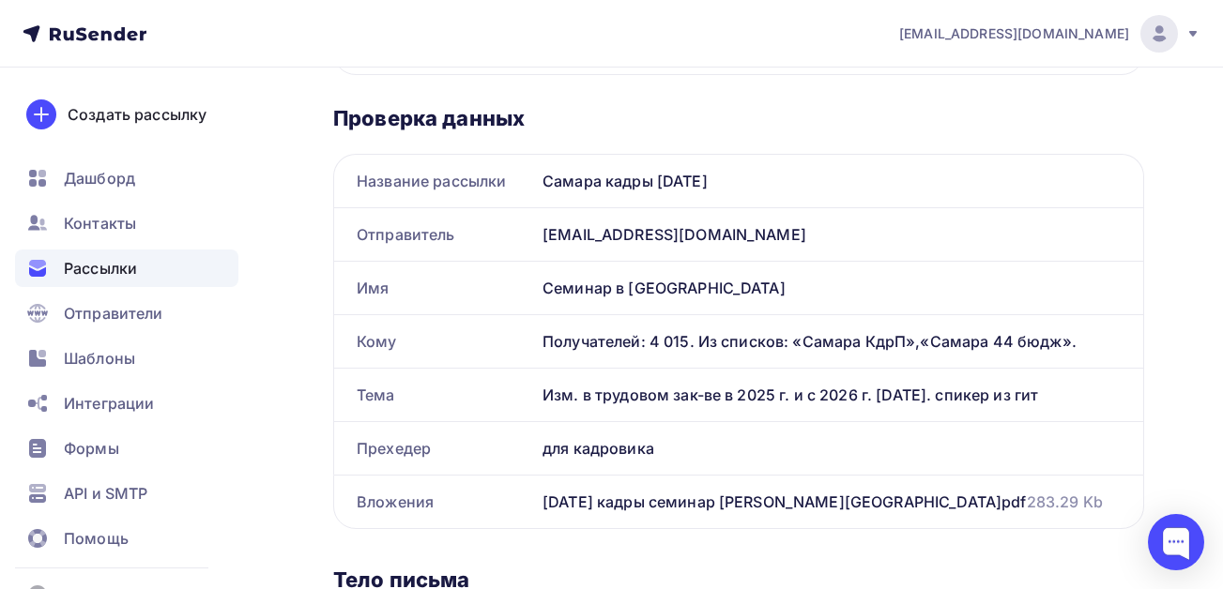
drag, startPoint x: 1057, startPoint y: 392, endPoint x: 538, endPoint y: 392, distance: 518.9
click at [538, 392] on div "Изм. в трудовом зак-ве в 2025 г. и с 2026 г. [DATE]. спикер из гит" at bounding box center [839, 395] width 608 height 53
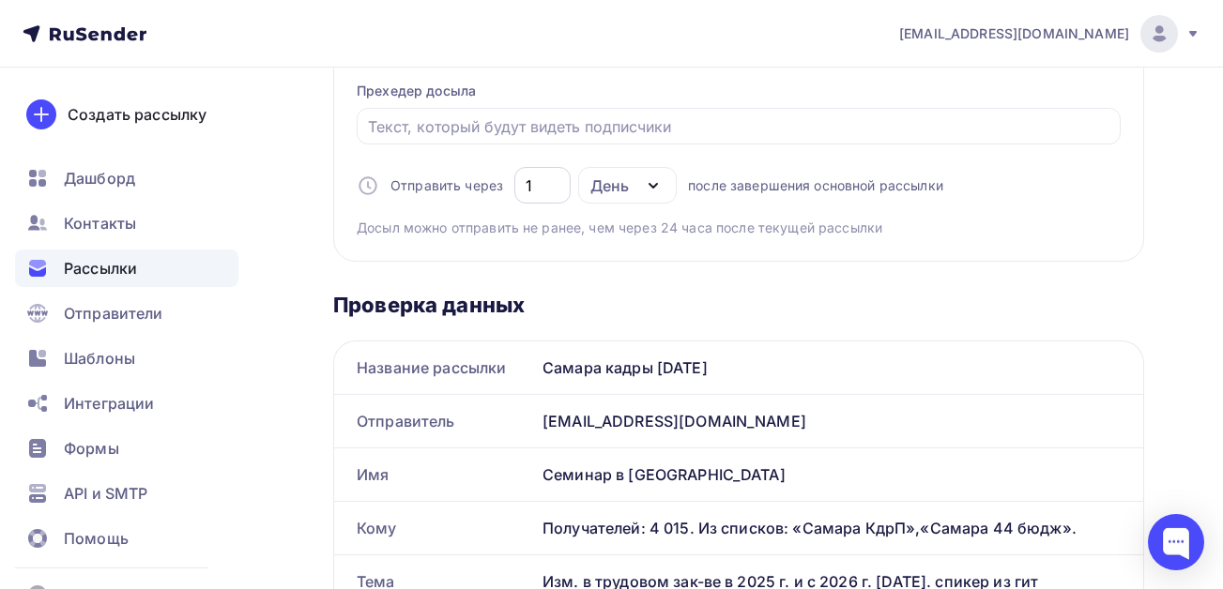
scroll to position [375, 0]
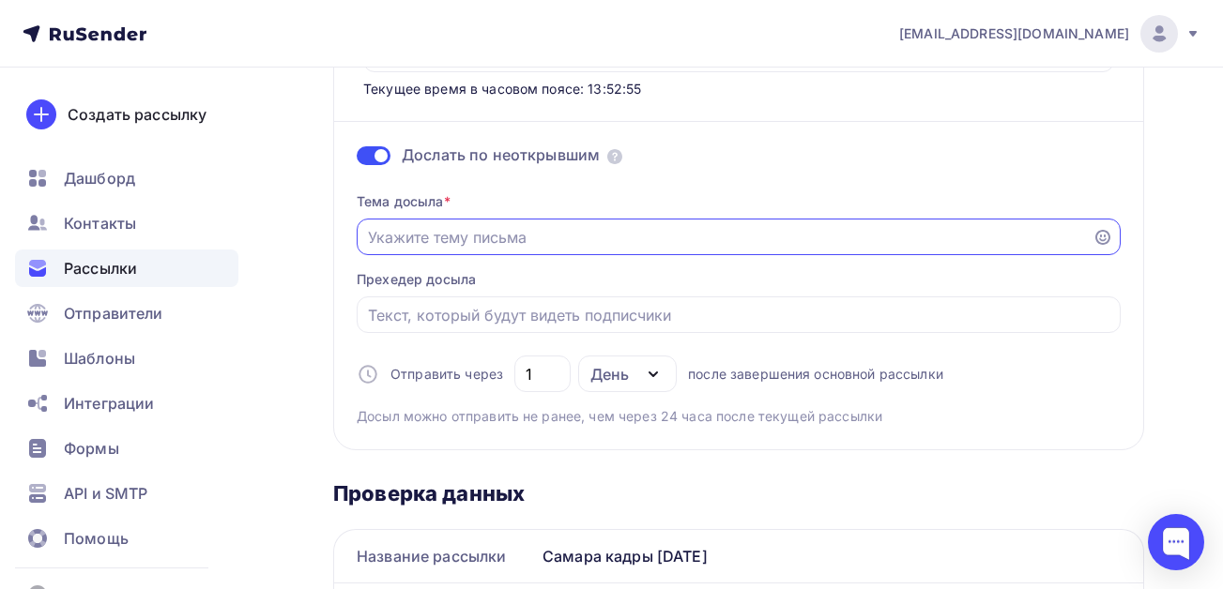
paste input "Изм. в трудовом зак-ве в 2025 г. и с 2026 г. [DATE]. спикер из гит"
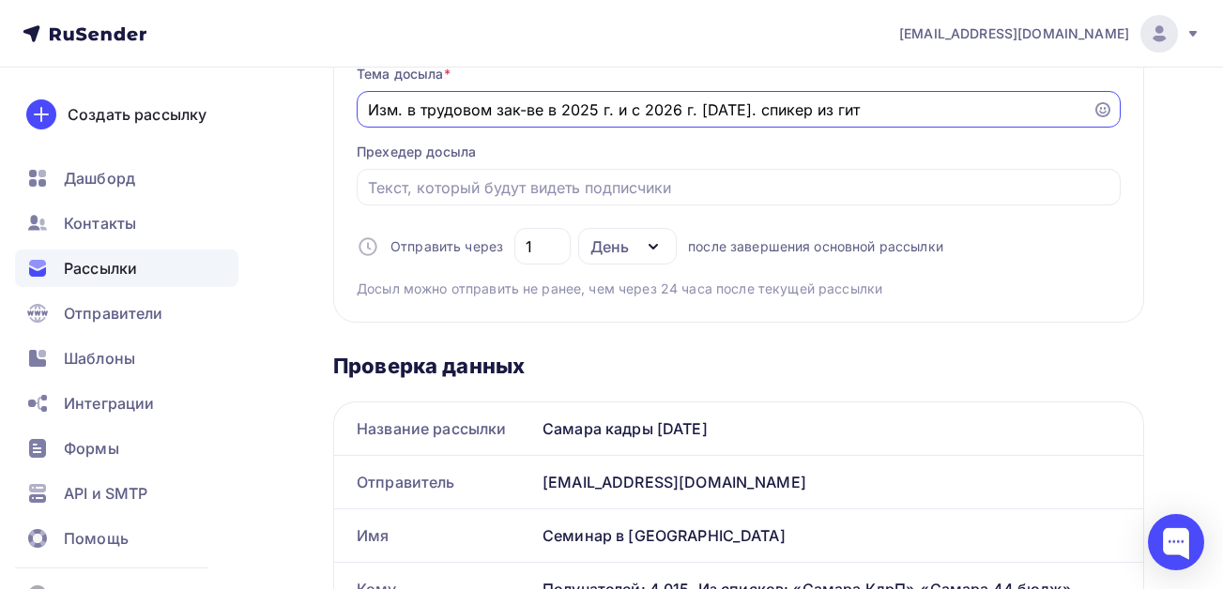
scroll to position [844, 0]
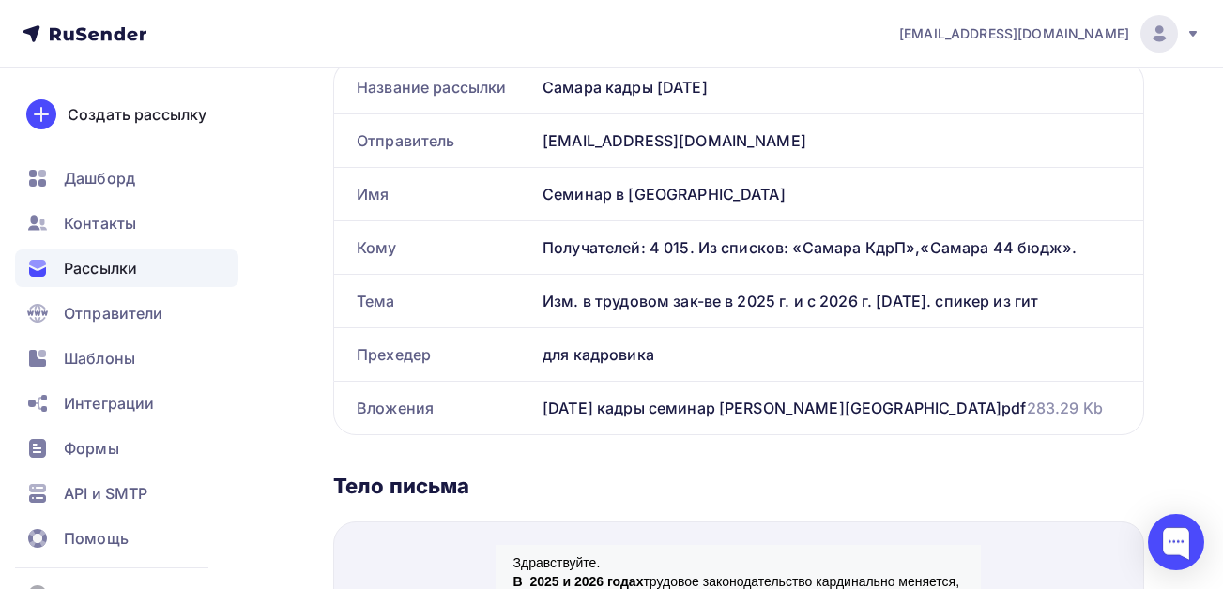
type input "Изм. в трудовом зак-ве в 2025 г. и с 2026 г. [DATE]. спикер из гит"
drag, startPoint x: 659, startPoint y: 357, endPoint x: 536, endPoint y: 357, distance: 122.9
click at [536, 357] on div "для кадровика" at bounding box center [839, 354] width 608 height 53
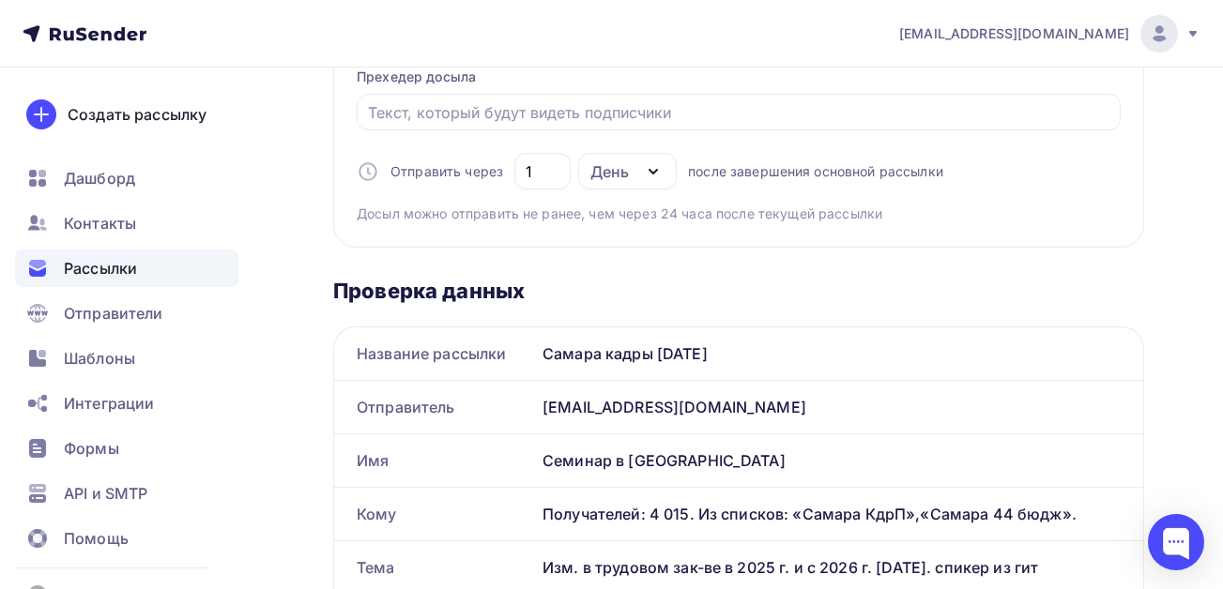
scroll to position [563, 0]
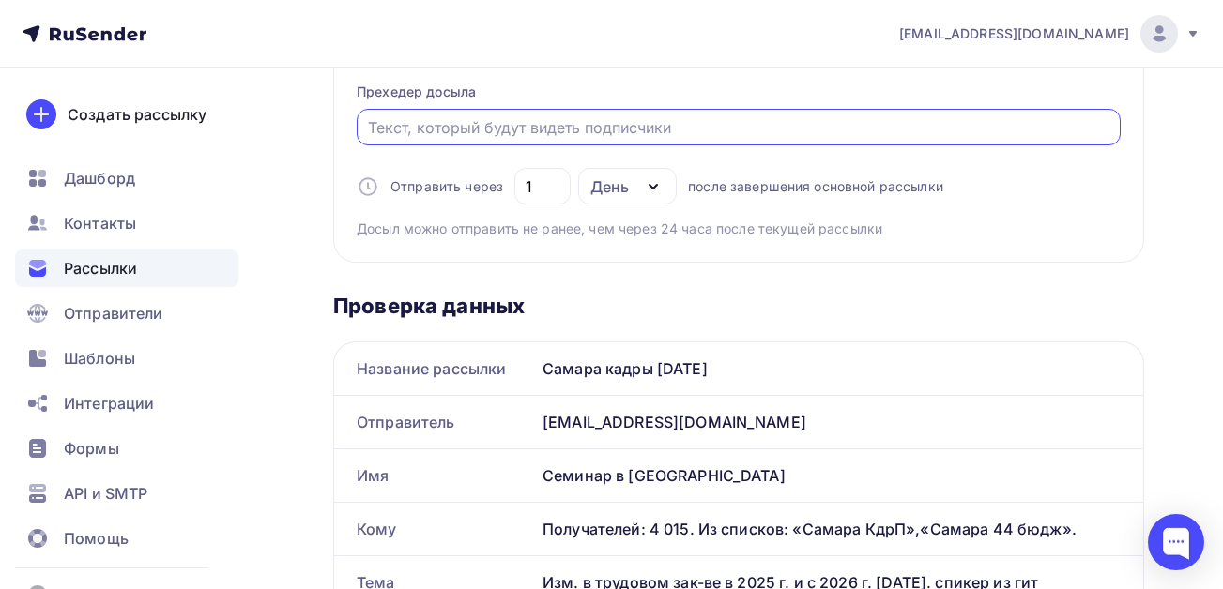
paste input "для кадровика"
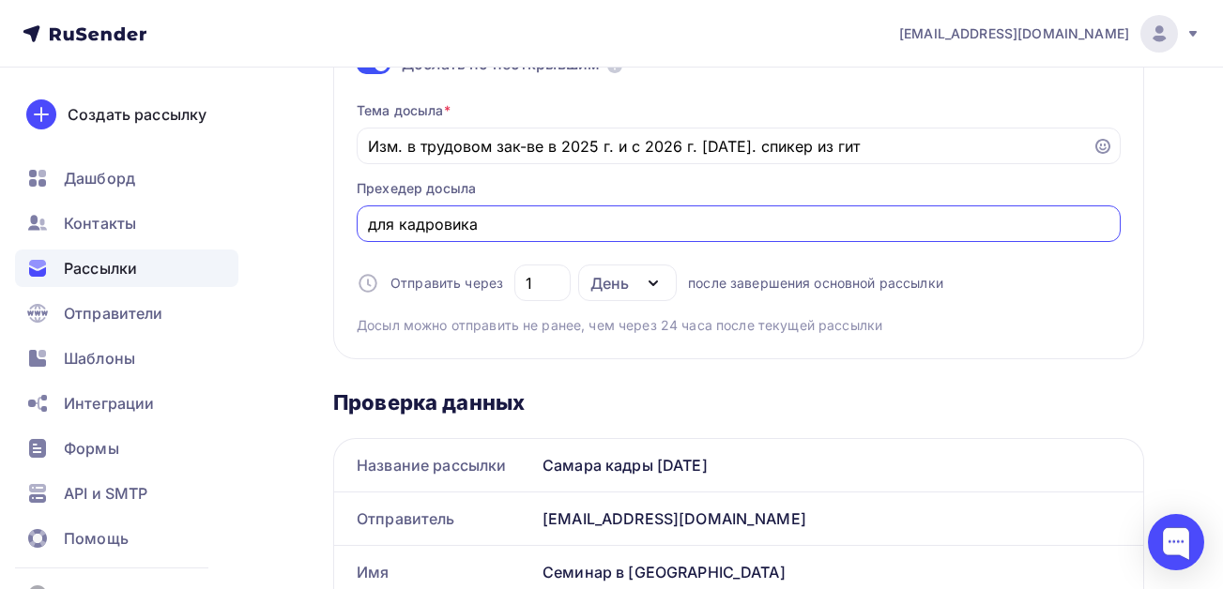
scroll to position [188, 0]
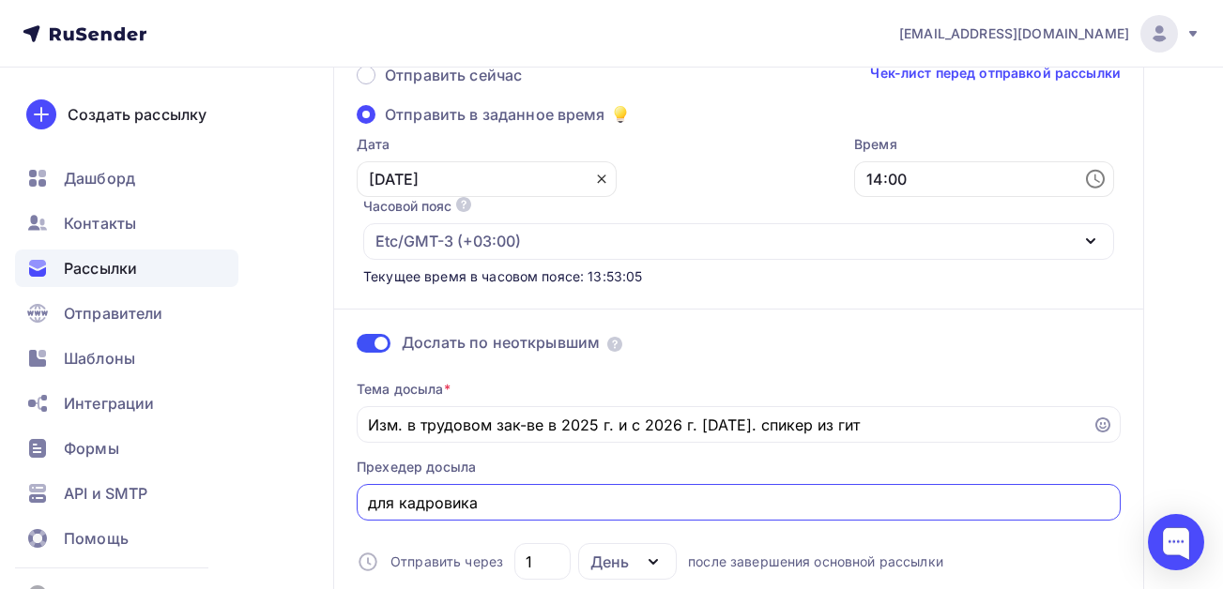
type input "для кадровика"
click at [594, 178] on icon at bounding box center [601, 179] width 15 height 15
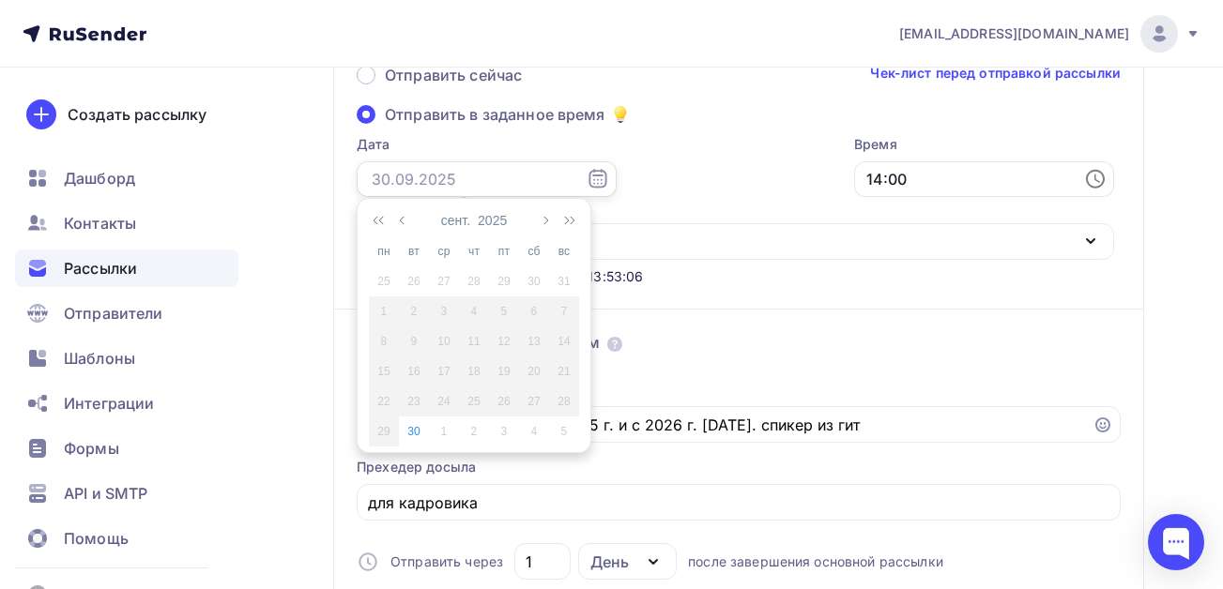
click at [486, 183] on input "text" at bounding box center [487, 179] width 260 height 36
drag, startPoint x: 437, startPoint y: 431, endPoint x: 487, endPoint y: 415, distance: 52.2
click at [438, 431] on div "1" at bounding box center [444, 431] width 30 height 17
type input "[DATE]"
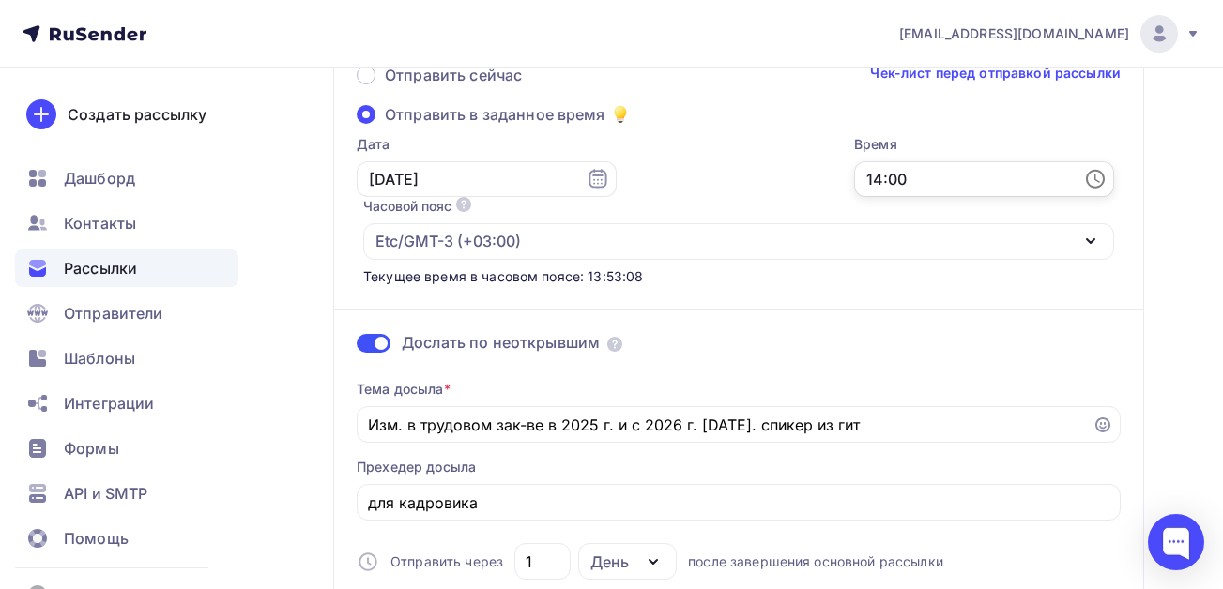
click at [926, 180] on input "14:00" at bounding box center [984, 179] width 260 height 36
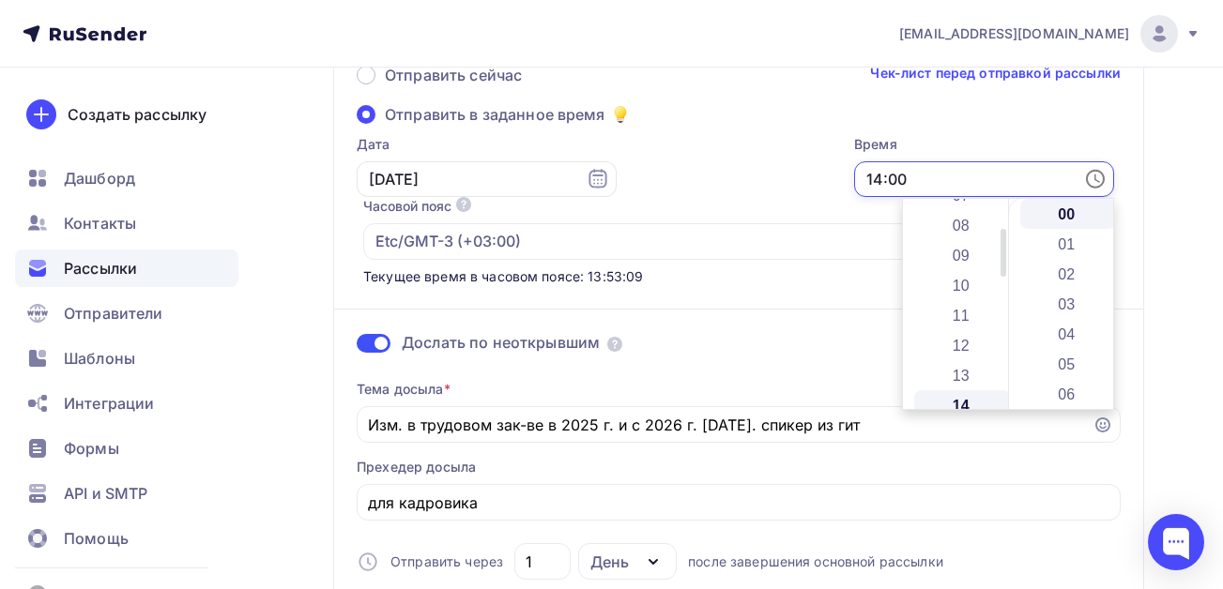
scroll to position [0, 0]
click at [956, 392] on li "06" at bounding box center [962, 394] width 97 height 30
type input "06:00"
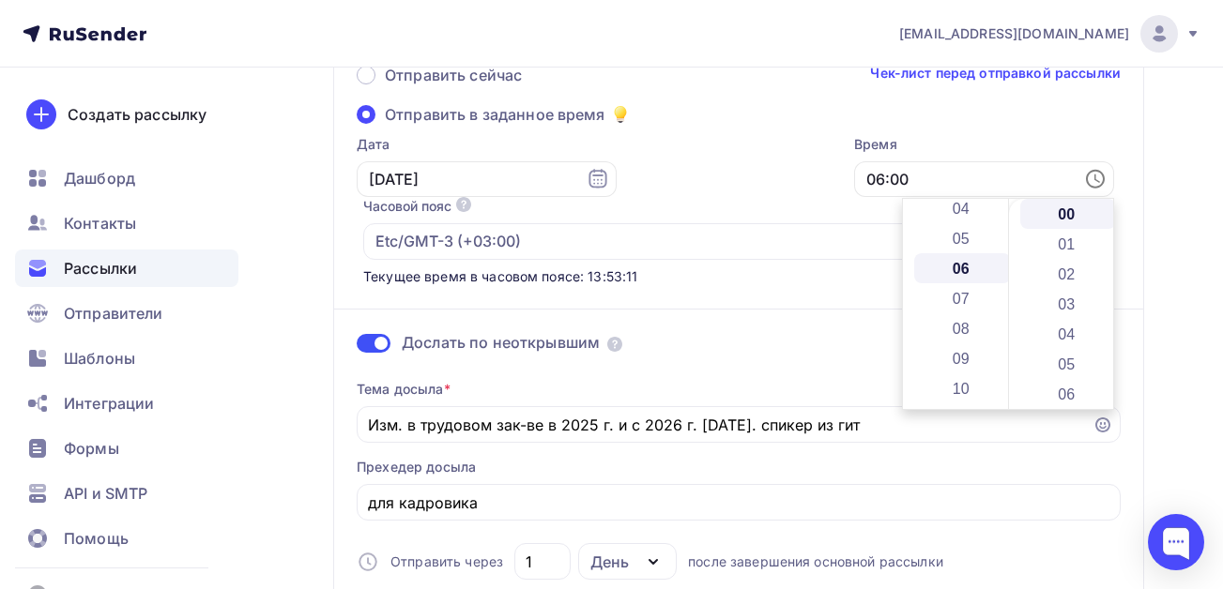
scroll to position [180, 0]
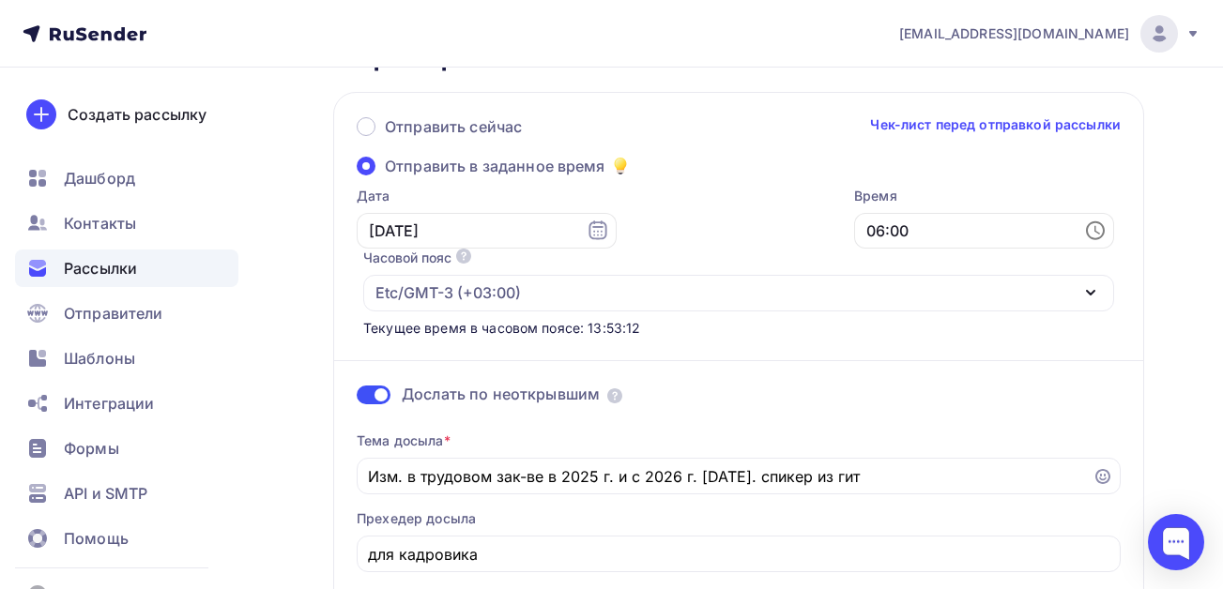
scroll to position [0, 0]
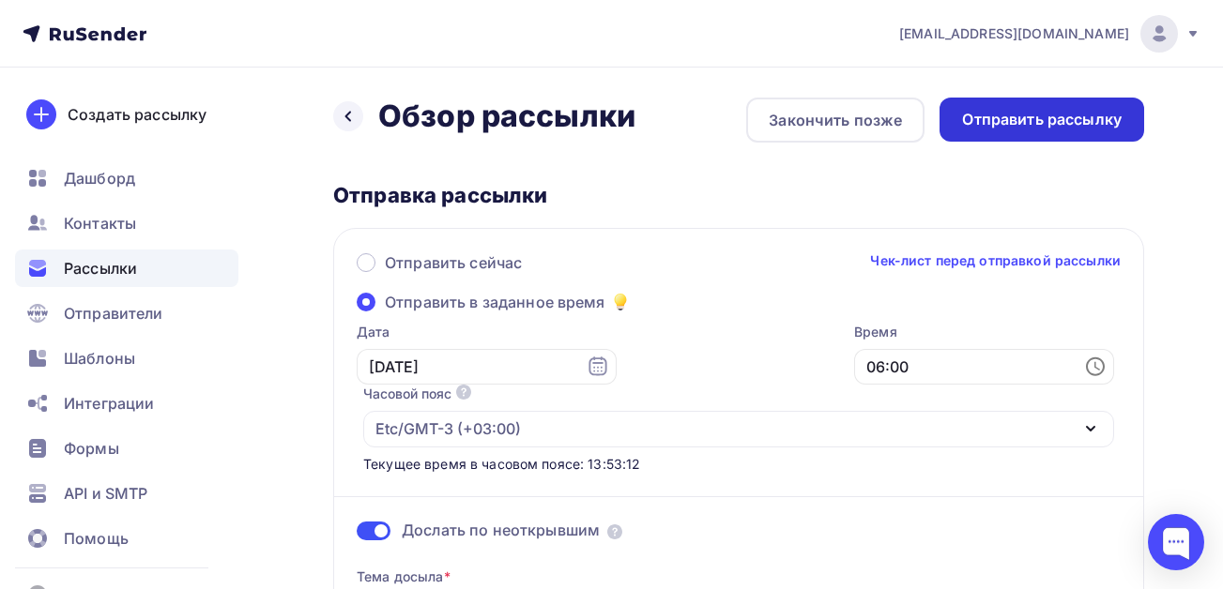
click at [1044, 112] on div "Отправить рассылку" at bounding box center [1042, 120] width 160 height 22
